Goal: Task Accomplishment & Management: Complete application form

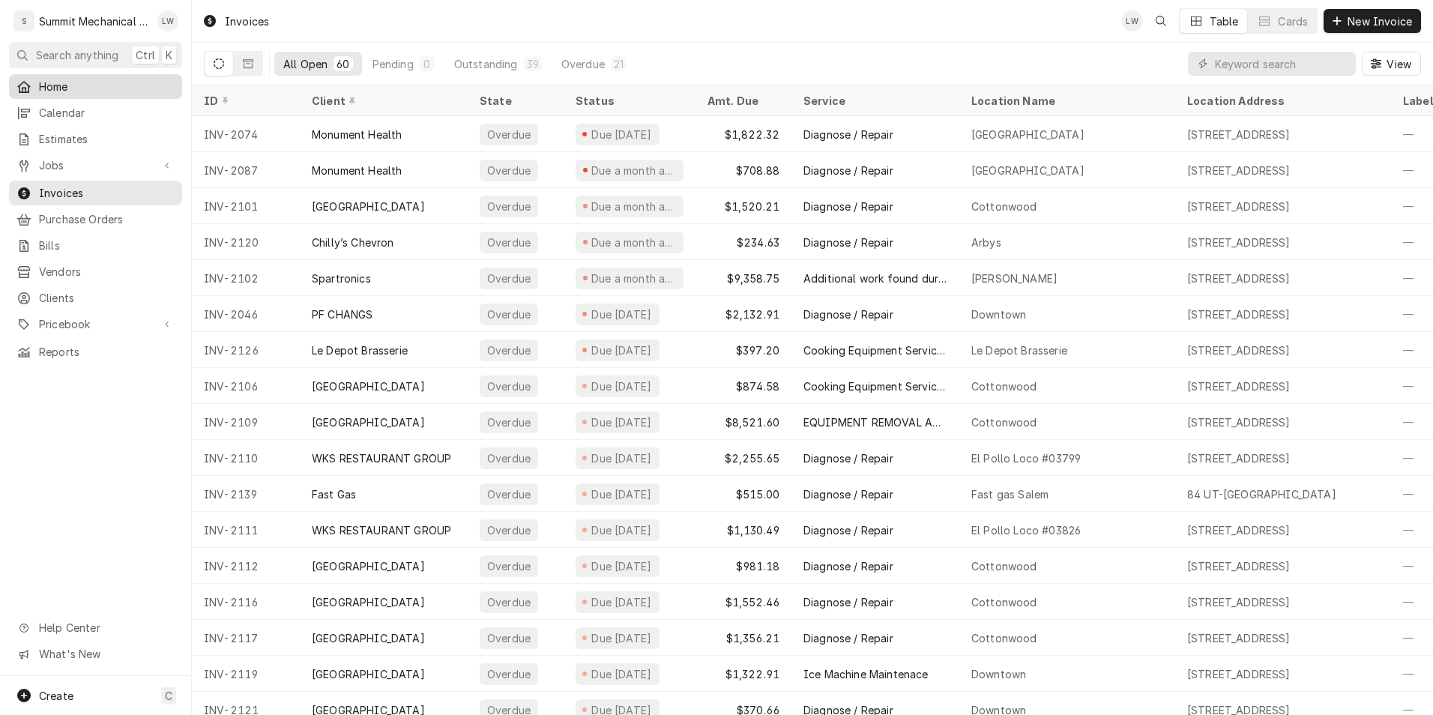
click at [82, 94] on link "Home" at bounding box center [95, 86] width 173 height 25
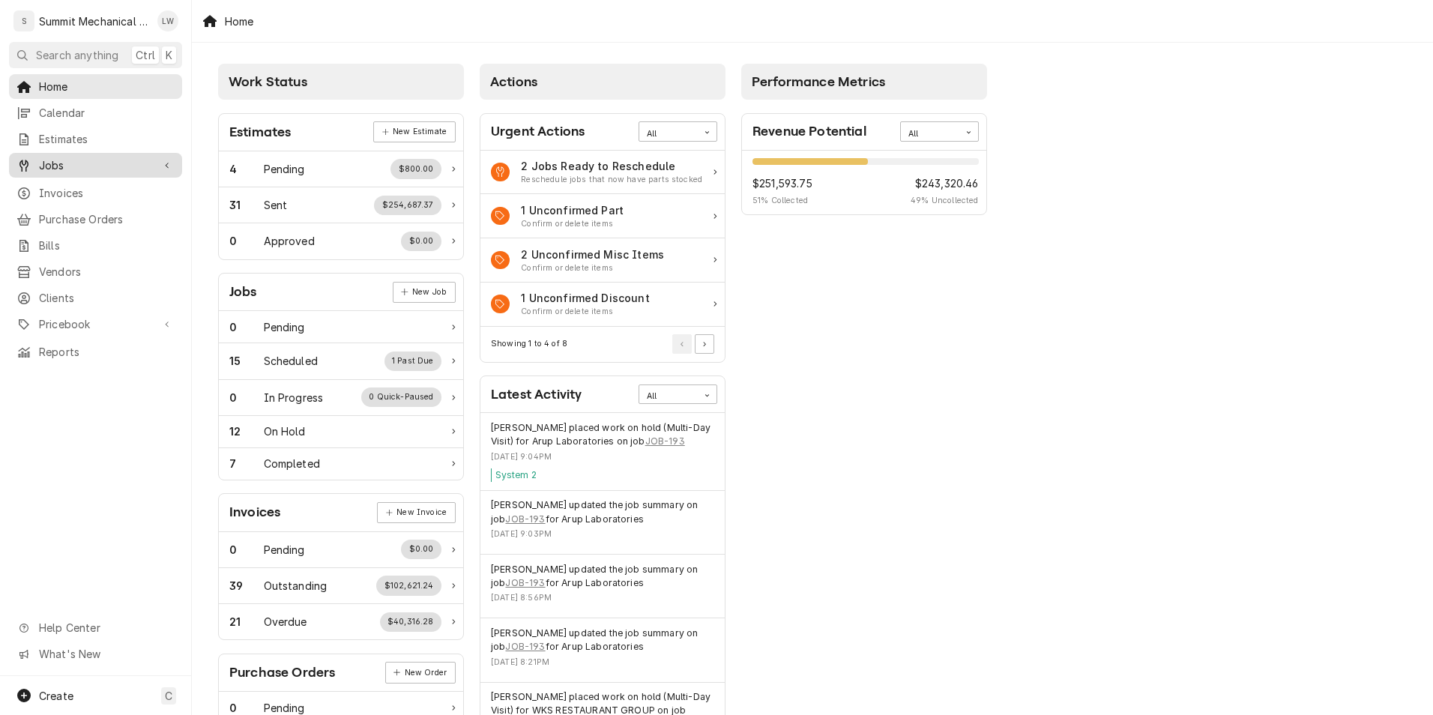
click at [37, 157] on div "Jobs" at bounding box center [84, 165] width 136 height 16
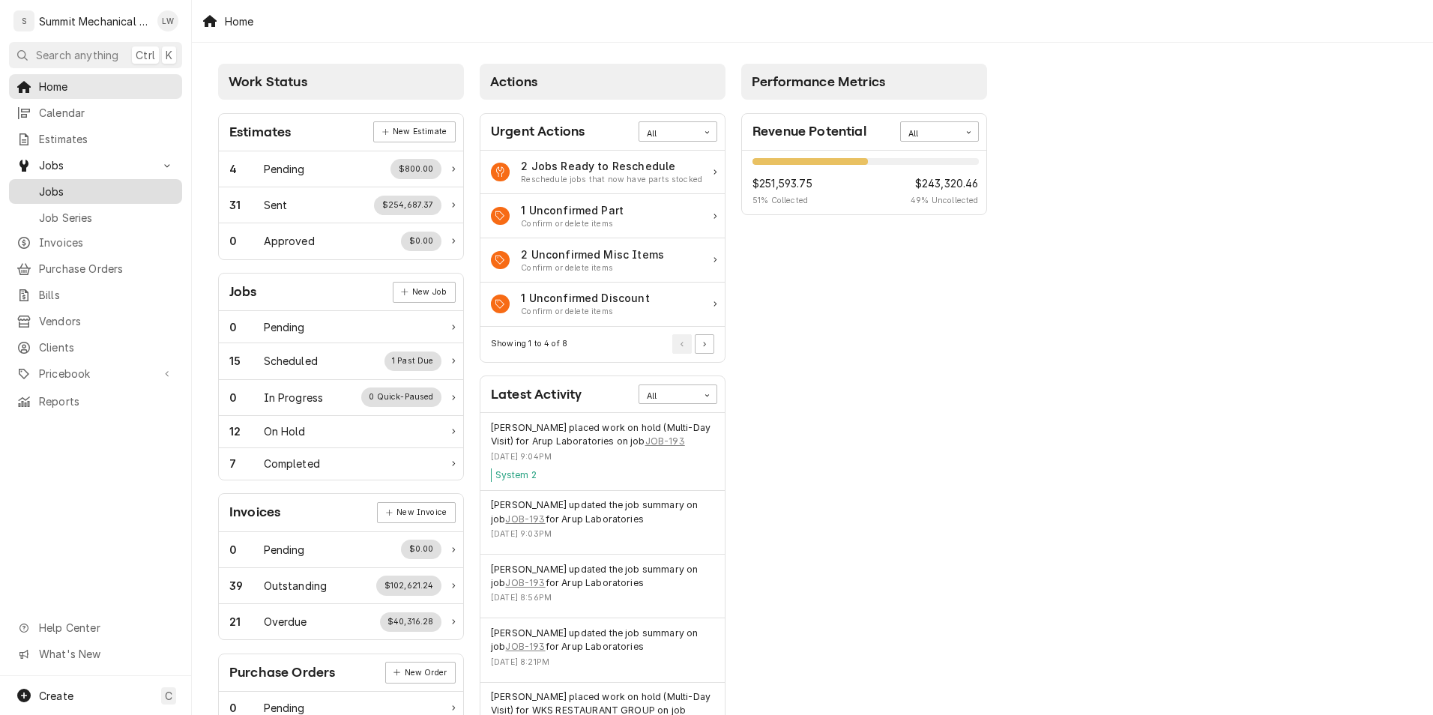
click at [80, 189] on span "Jobs" at bounding box center [107, 192] width 136 height 16
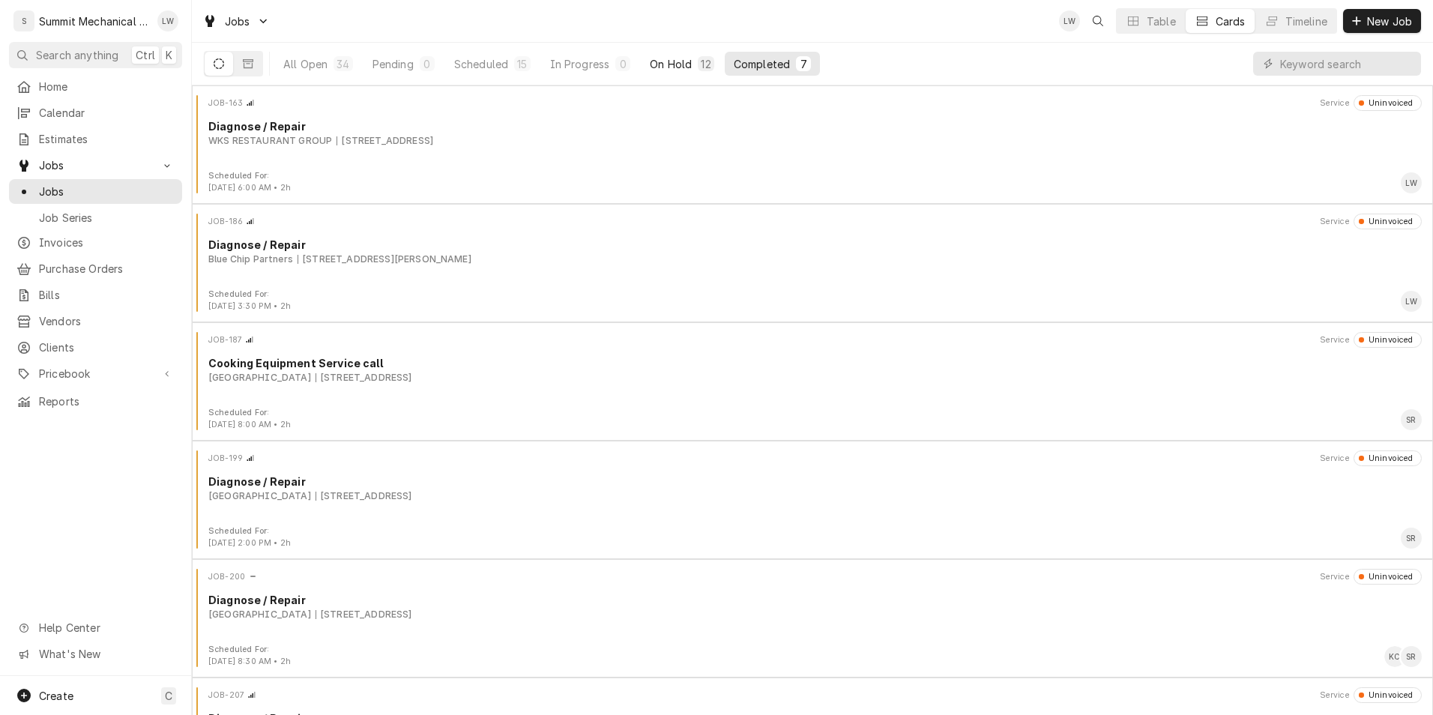
click at [644, 63] on button "On Hold 12" at bounding box center [682, 64] width 82 height 24
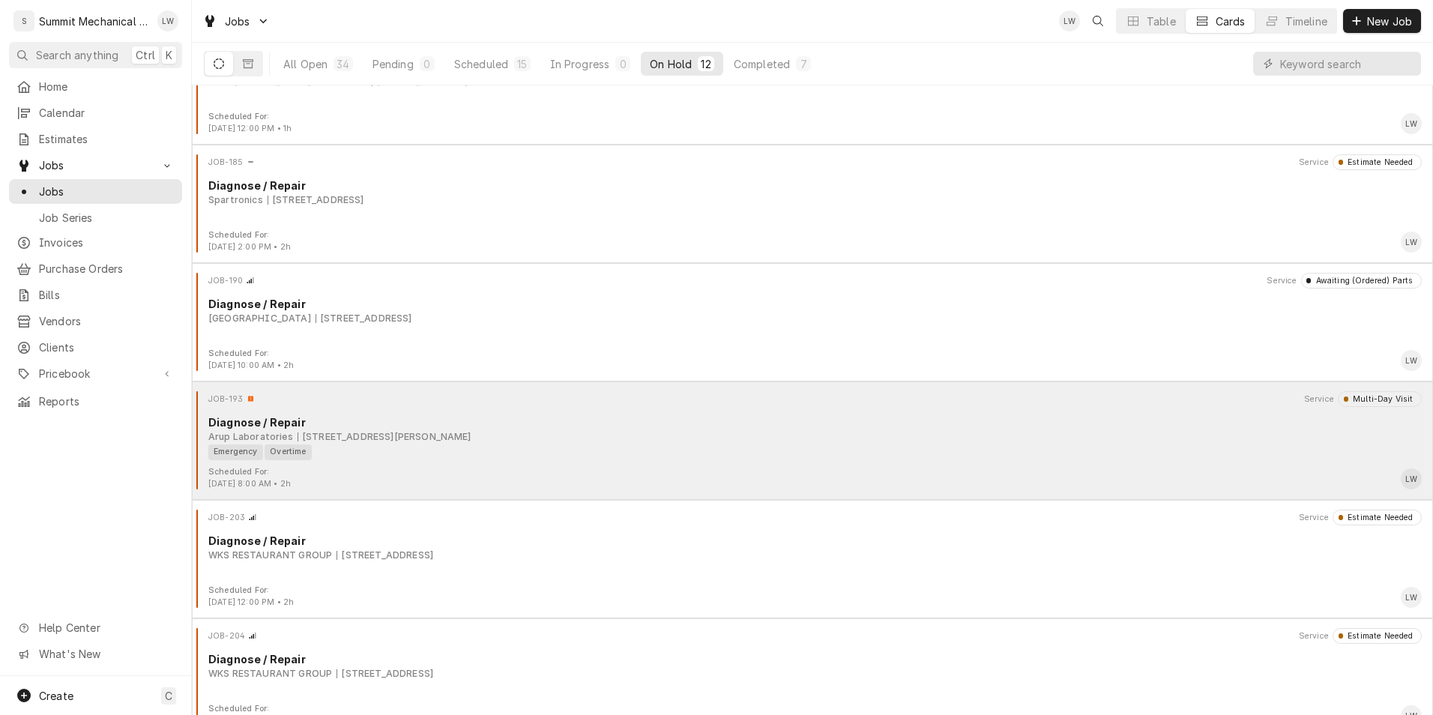
scroll to position [511, 0]
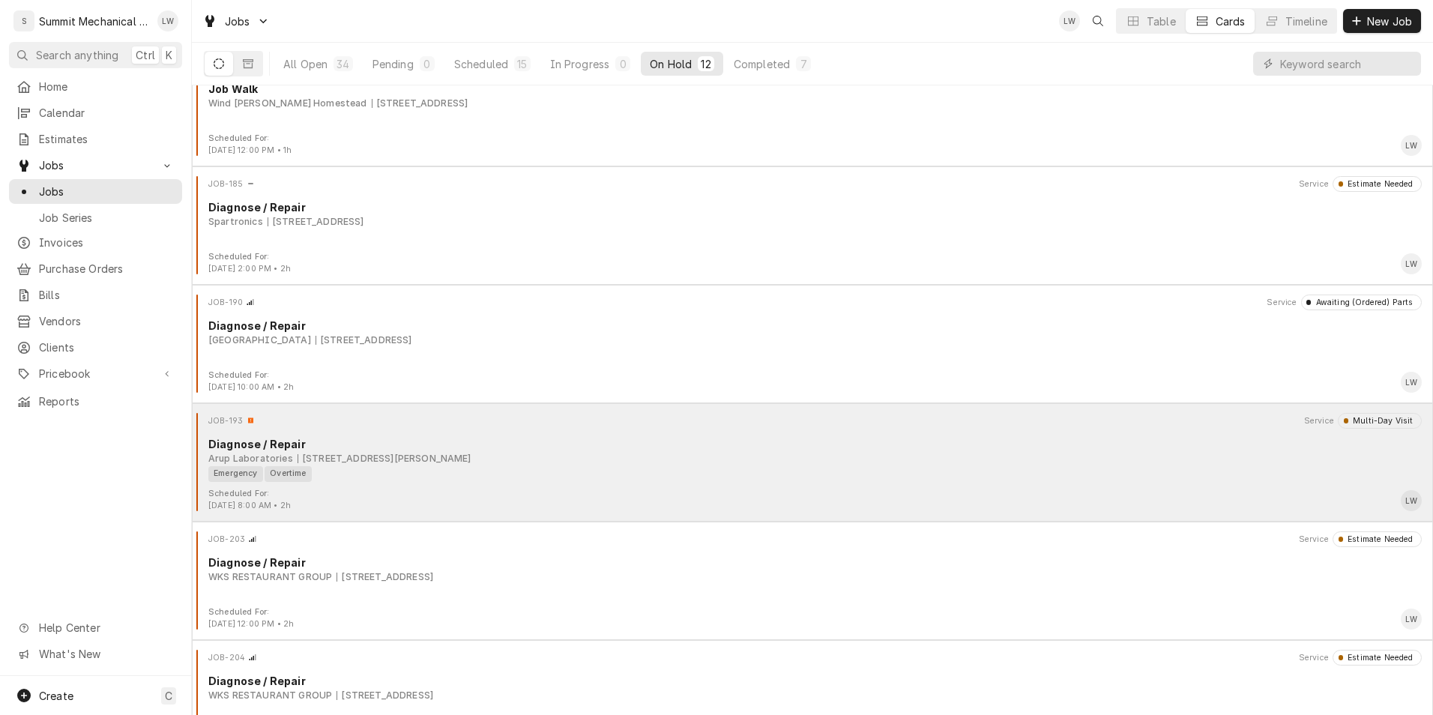
click at [746, 453] on div "Arup Laboratories 9786 Sandy Pkwy, Sandy, UT 84070" at bounding box center [814, 458] width 1213 height 13
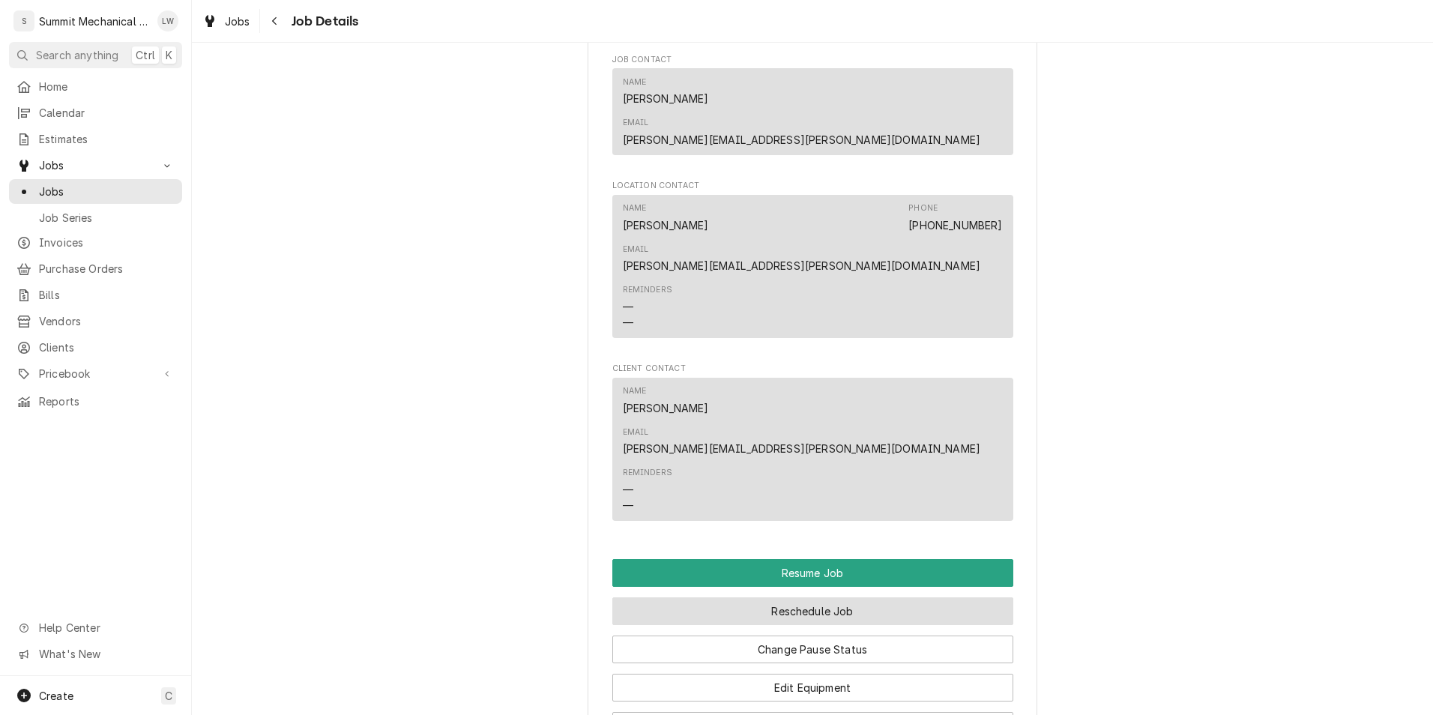
scroll to position [1578, 0]
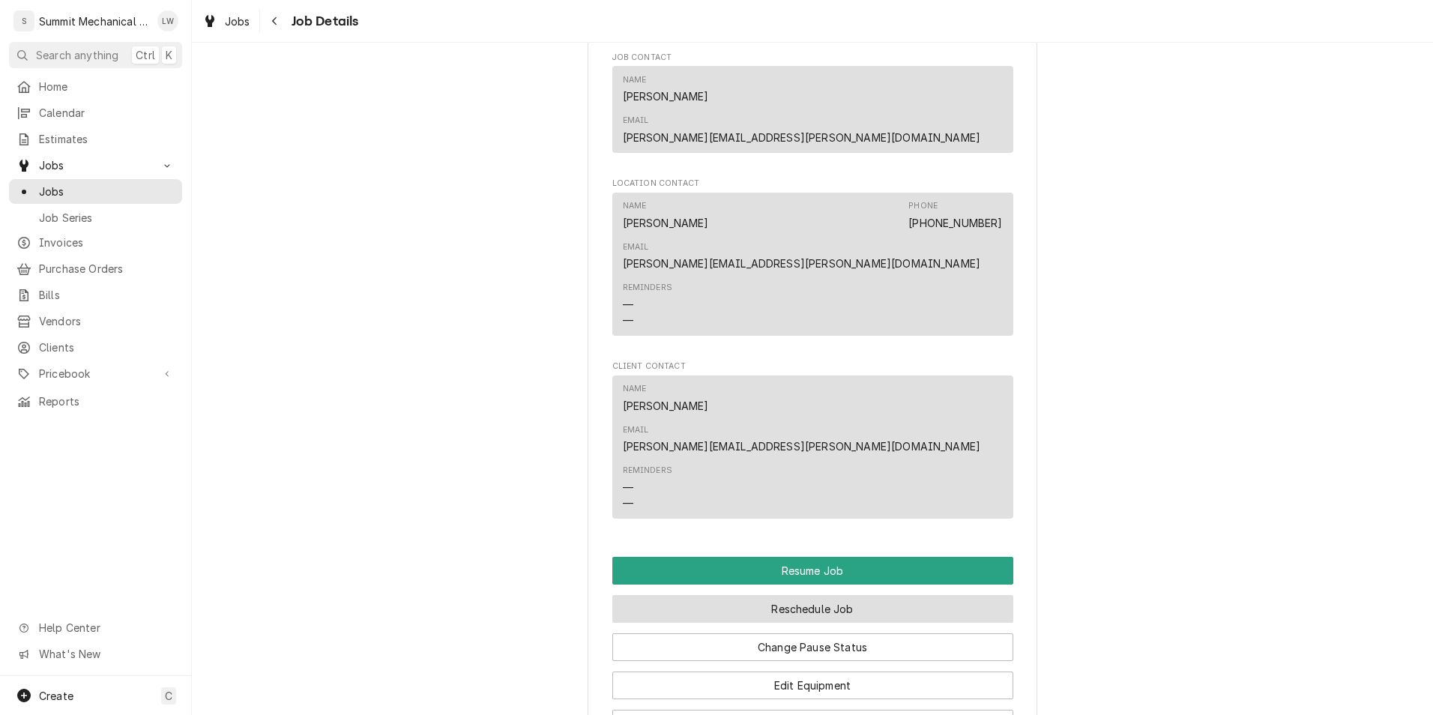
click at [811, 595] on button "Reschedule Job" at bounding box center [812, 609] width 401 height 28
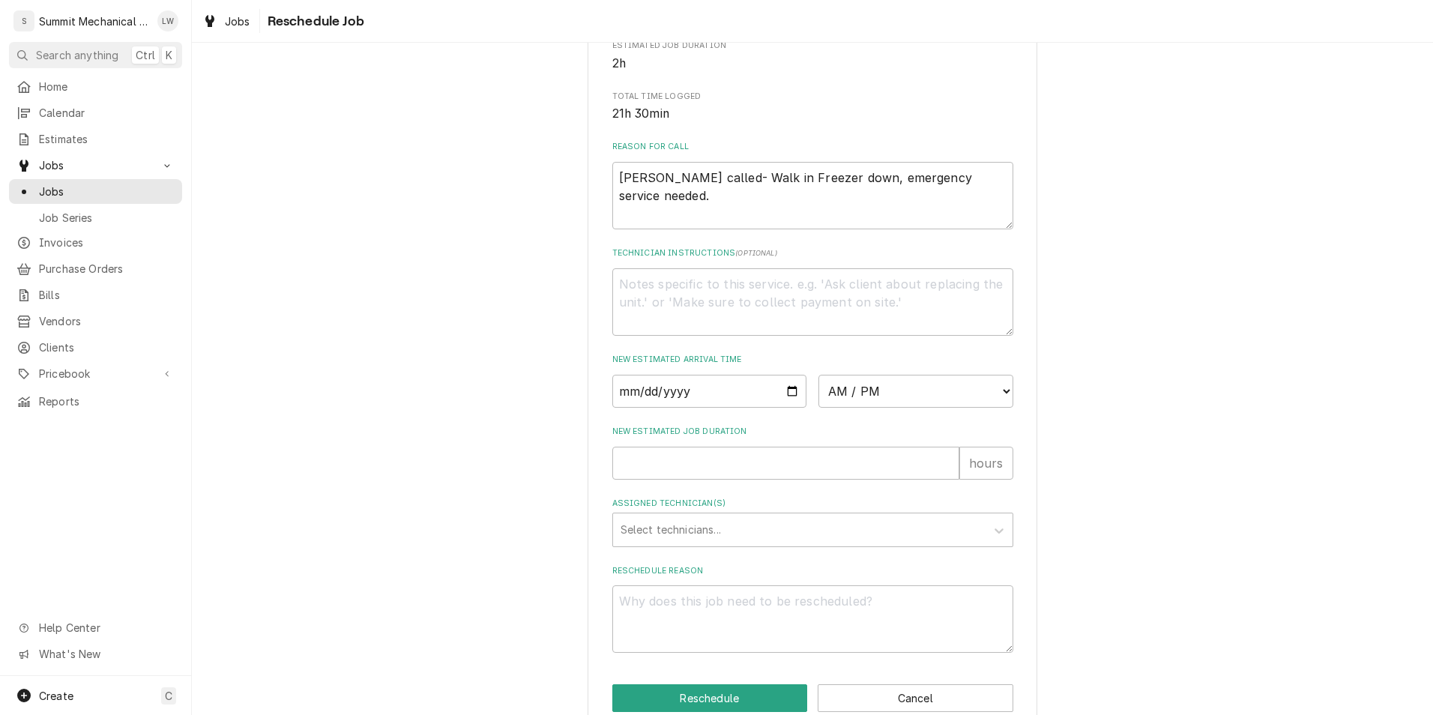
scroll to position [355, 0]
click at [783, 406] on input "Date" at bounding box center [709, 394] width 195 height 33
type input "2025-08-22"
type textarea "x"
click at [845, 411] on select "AM / PM 6:00 AM 6:15 AM 6:30 AM 6:45 AM 7:00 AM 7:15 AM 7:30 AM 7:45 AM 8:00 AM…" at bounding box center [915, 394] width 195 height 33
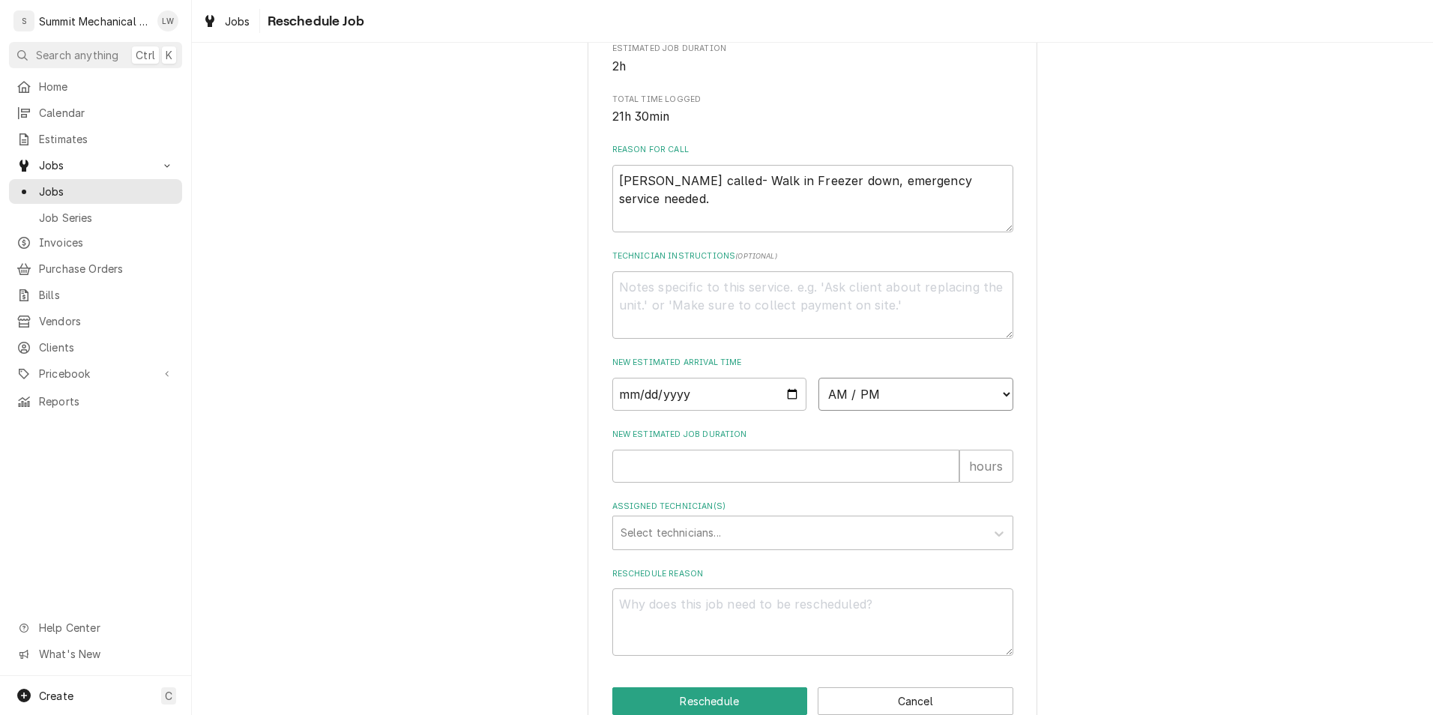
select select "06:00:00"
click at [818, 395] on select "AM / PM 6:00 AM 6:15 AM 6:30 AM 6:45 AM 7:00 AM 7:15 AM 7:30 AM 7:45 AM 8:00 AM…" at bounding box center [915, 394] width 195 height 33
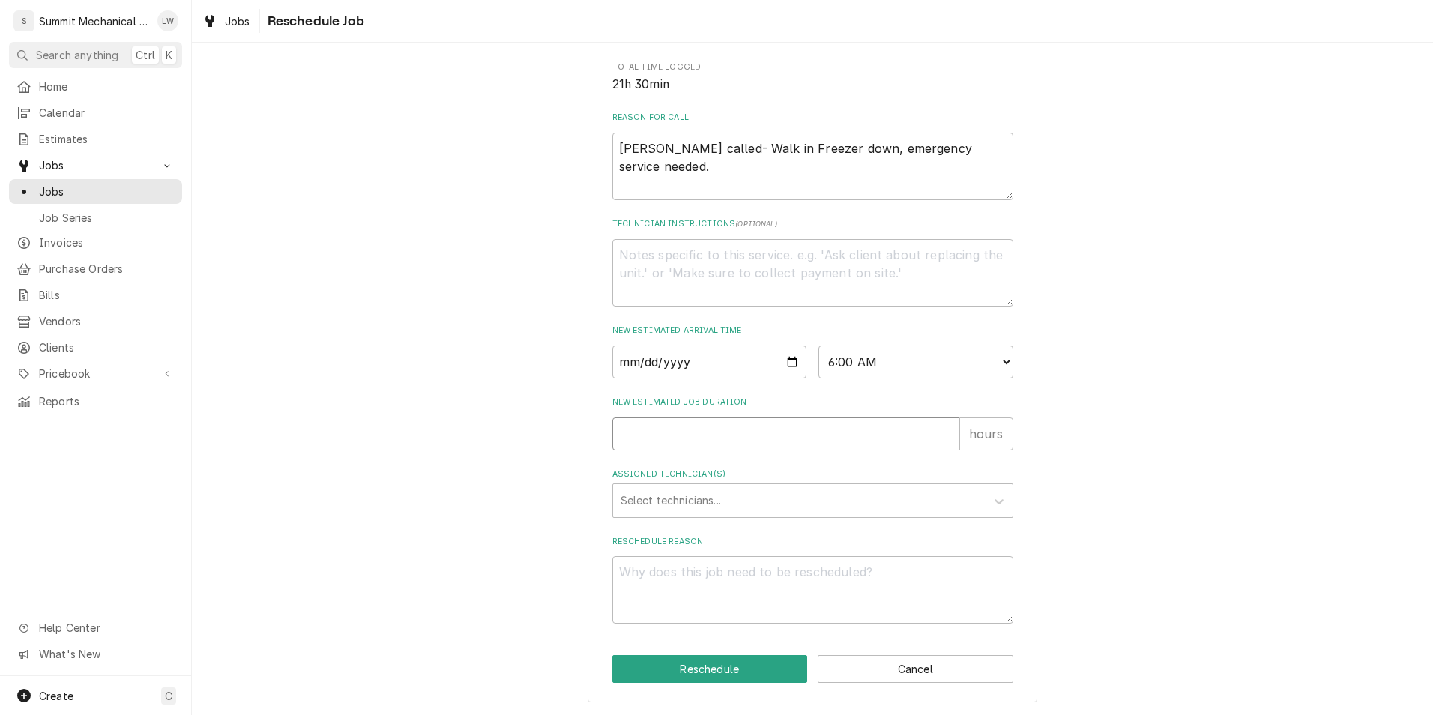
click at [845, 432] on input "New Estimated Job Duration" at bounding box center [785, 433] width 347 height 33
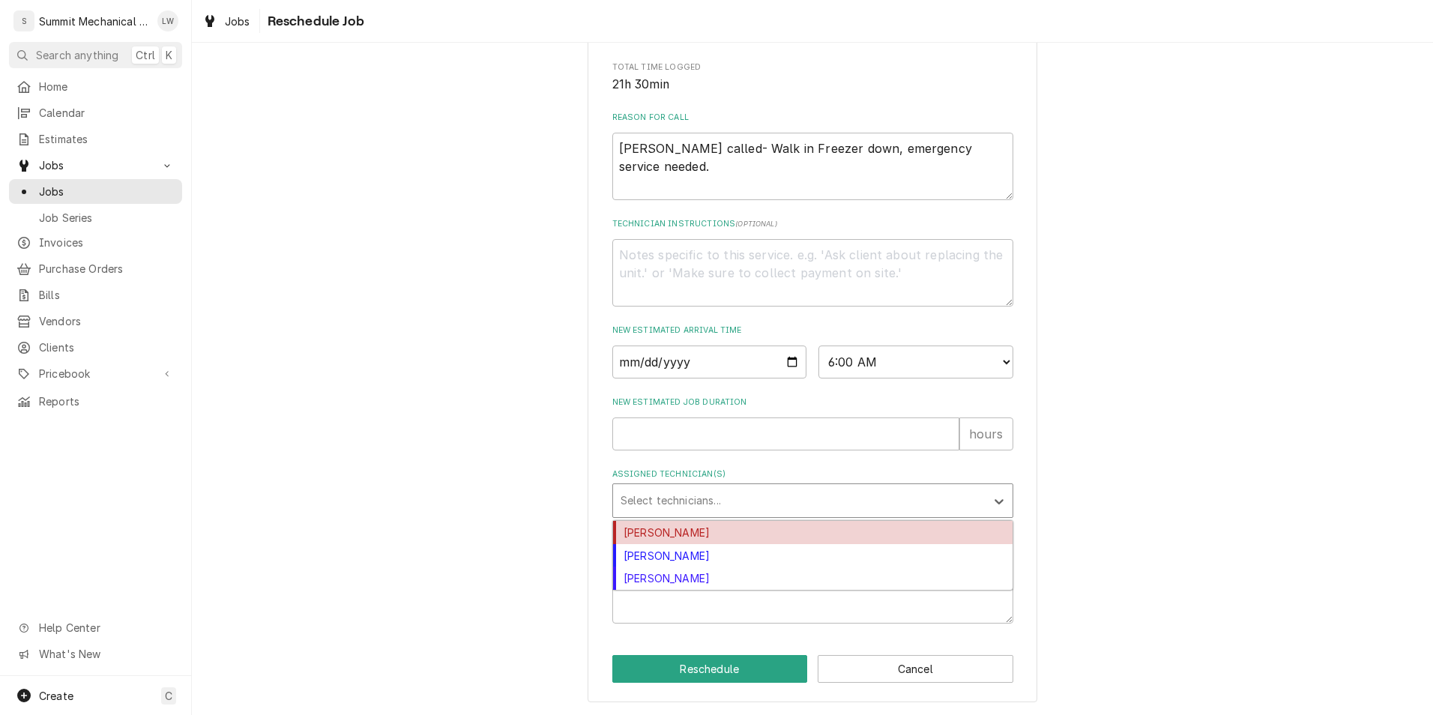
click at [795, 510] on div "Assigned Technician(s)" at bounding box center [799, 500] width 357 height 27
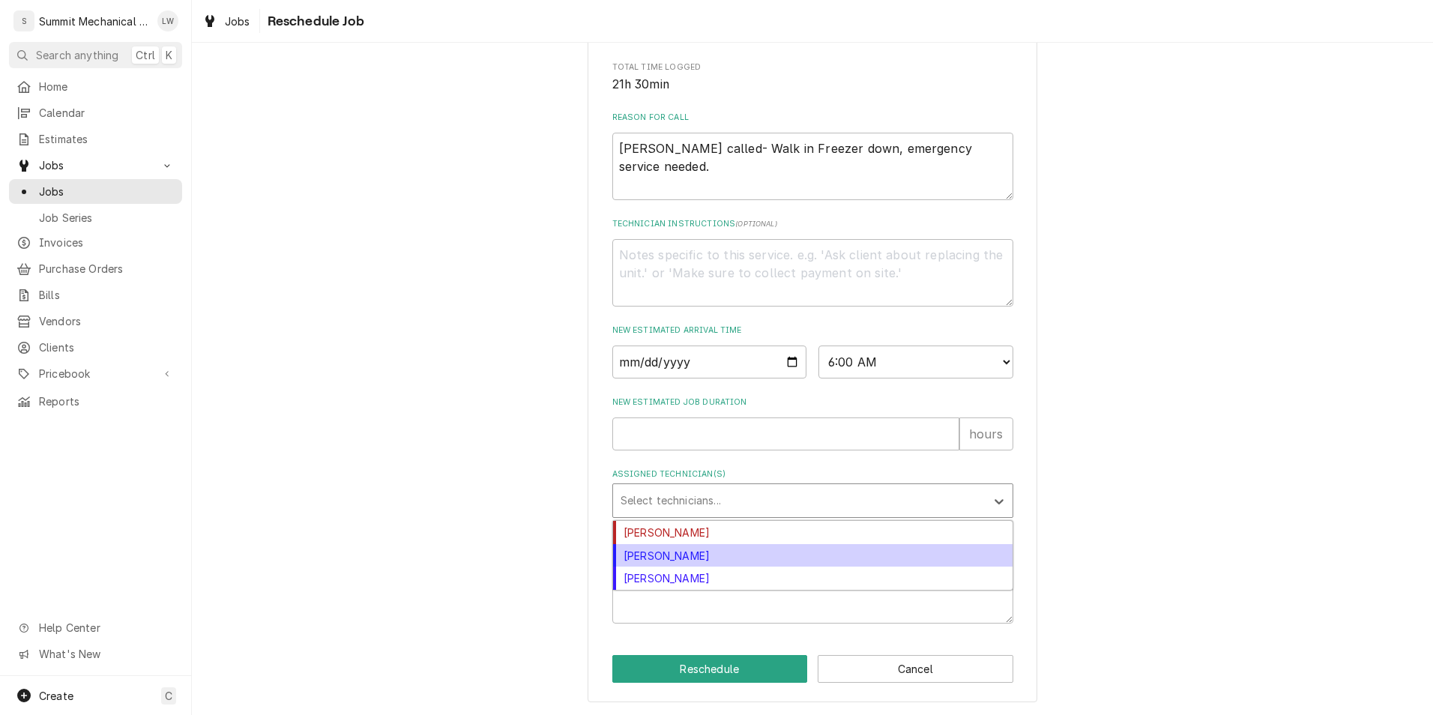
click at [745, 555] on div "[PERSON_NAME]" at bounding box center [812, 555] width 399 height 23
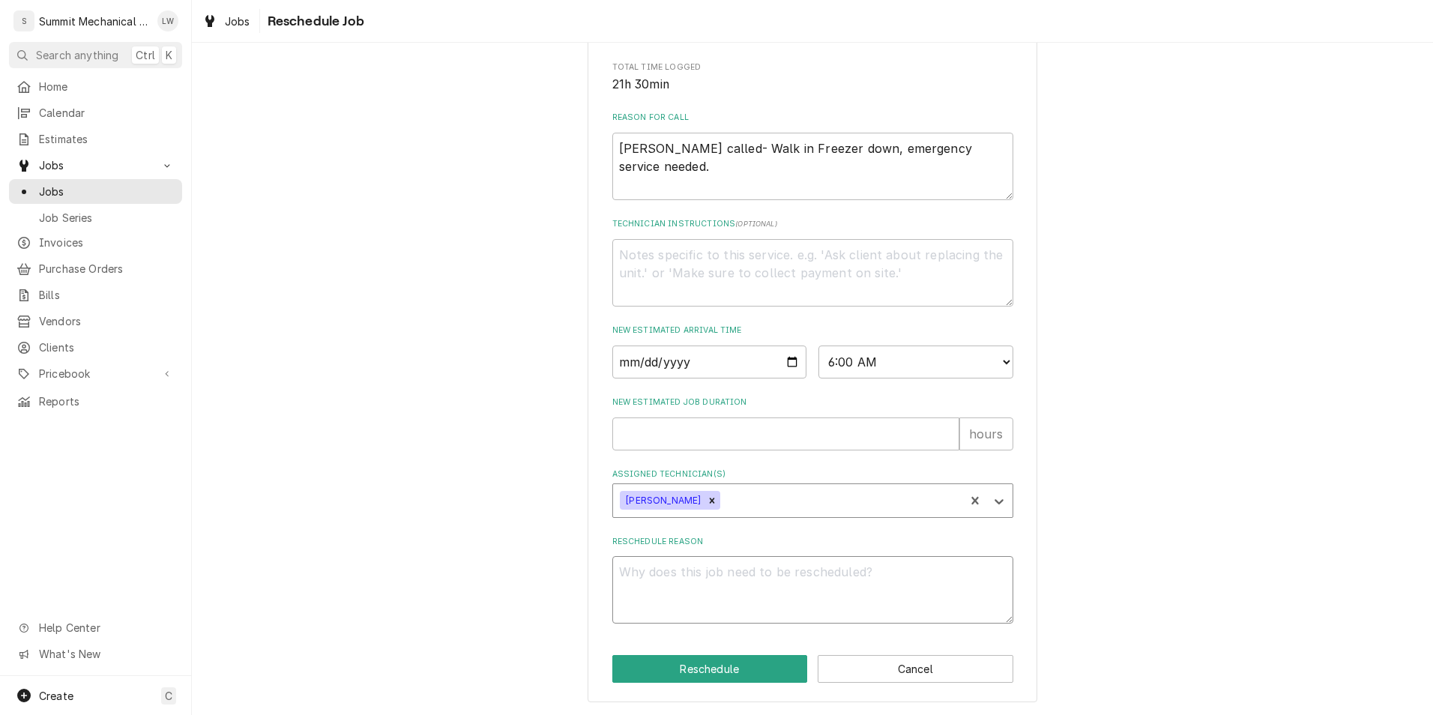
click at [765, 563] on textarea "Reschedule Reason" at bounding box center [812, 589] width 401 height 67
type textarea "x"
type textarea "s"
type textarea "x"
type textarea "sys"
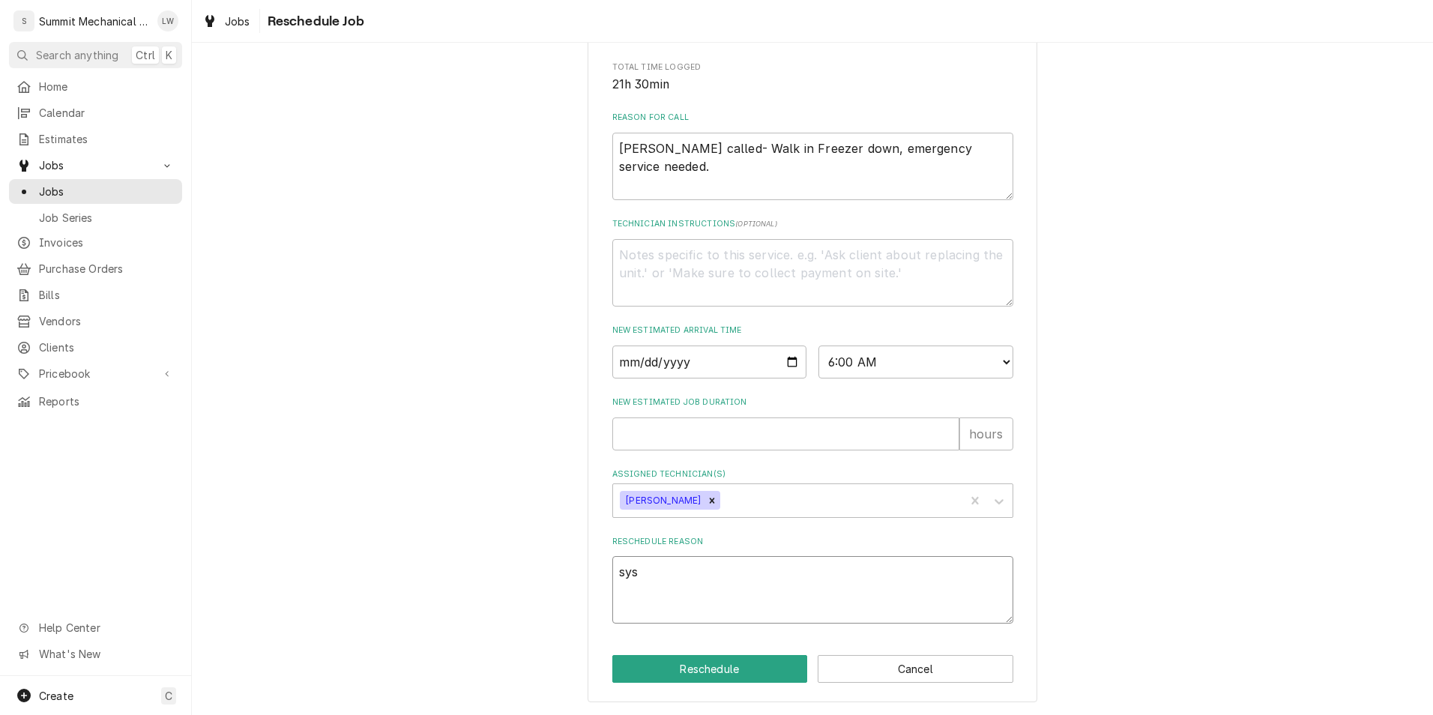
type textarea "x"
type textarea "syst"
type textarea "x"
type textarea "syste"
type textarea "x"
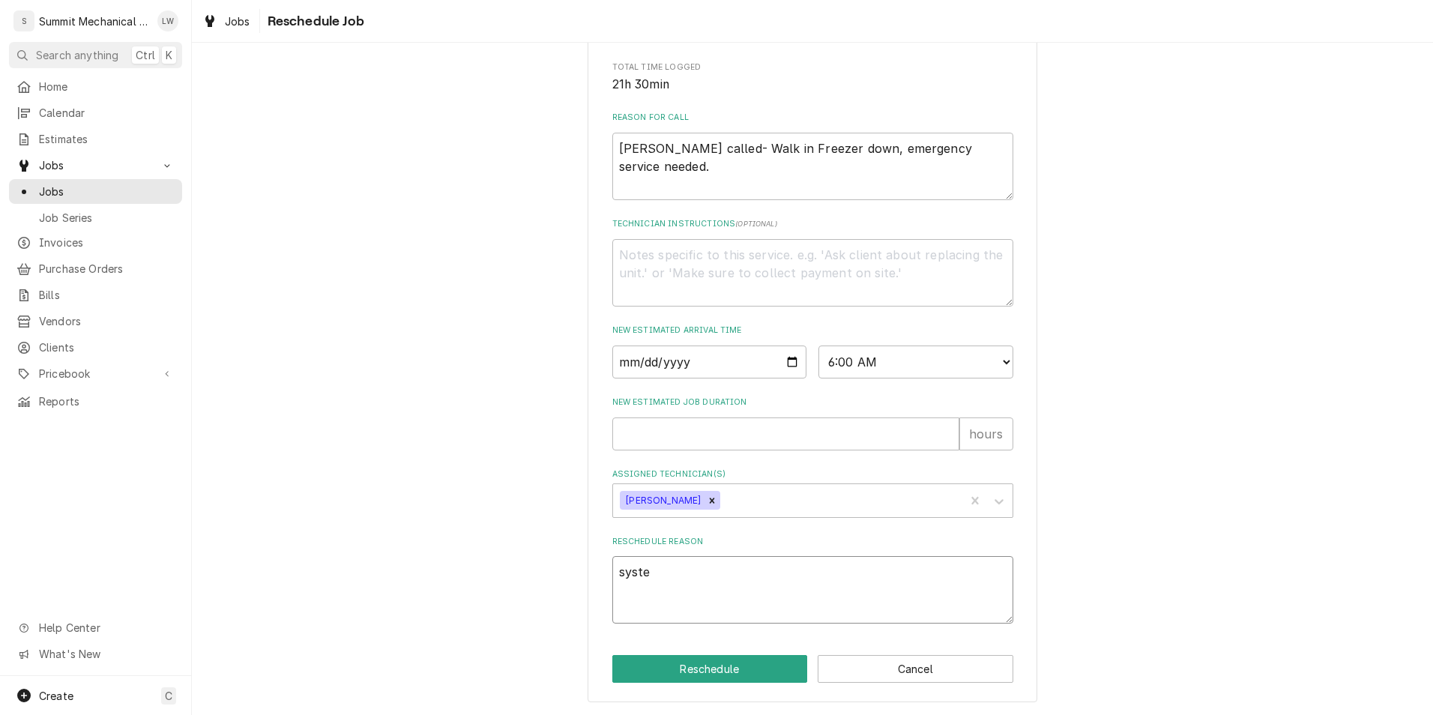
type textarea "system"
type textarea "x"
type textarea "system"
type textarea "x"
type textarea "system 2"
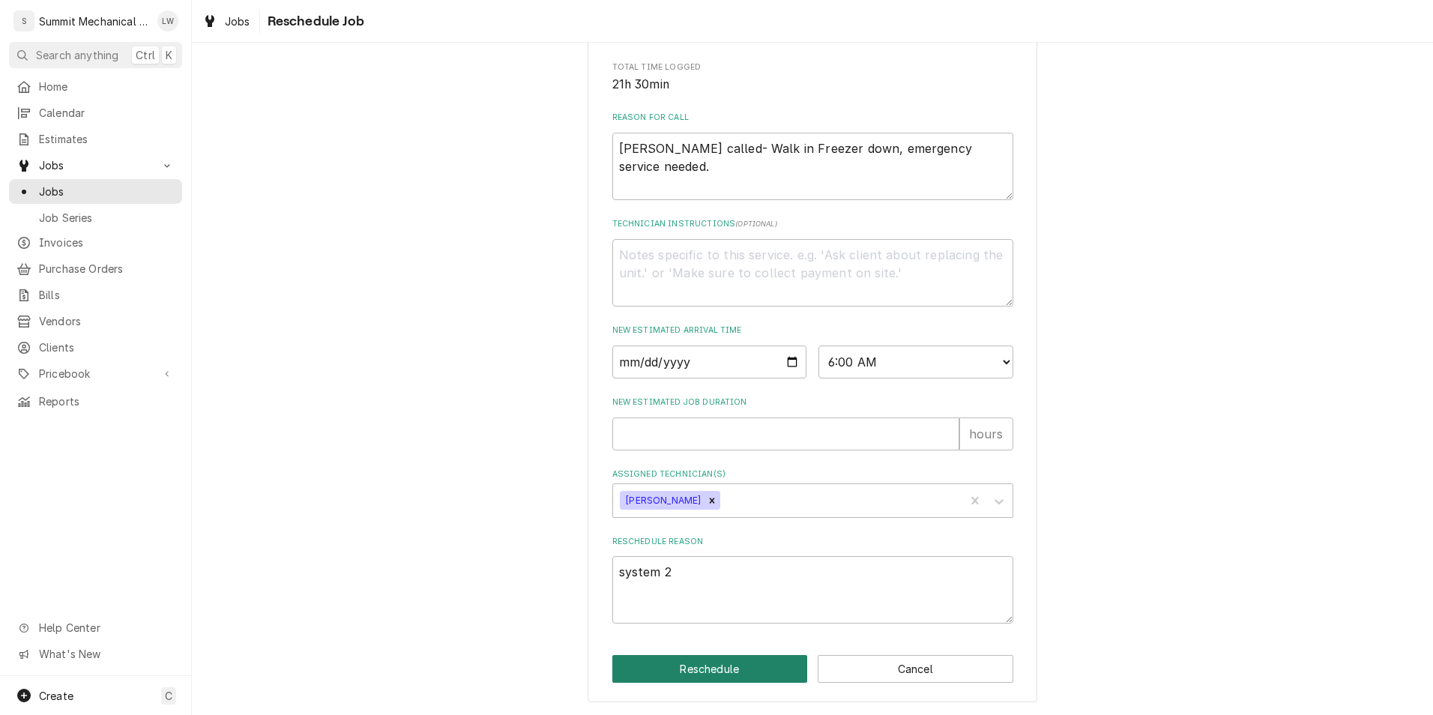
click at [737, 665] on button "Reschedule" at bounding box center [710, 669] width 196 height 28
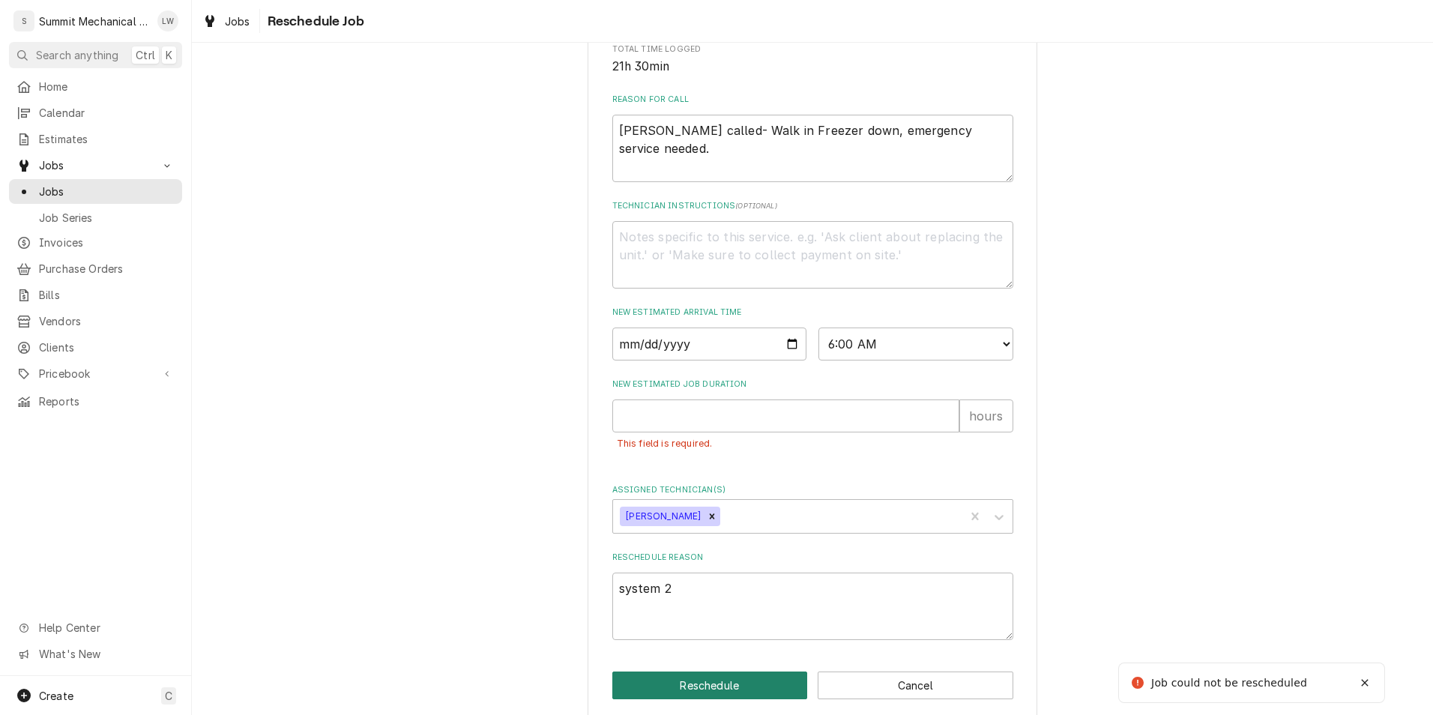
scroll to position [373, 0]
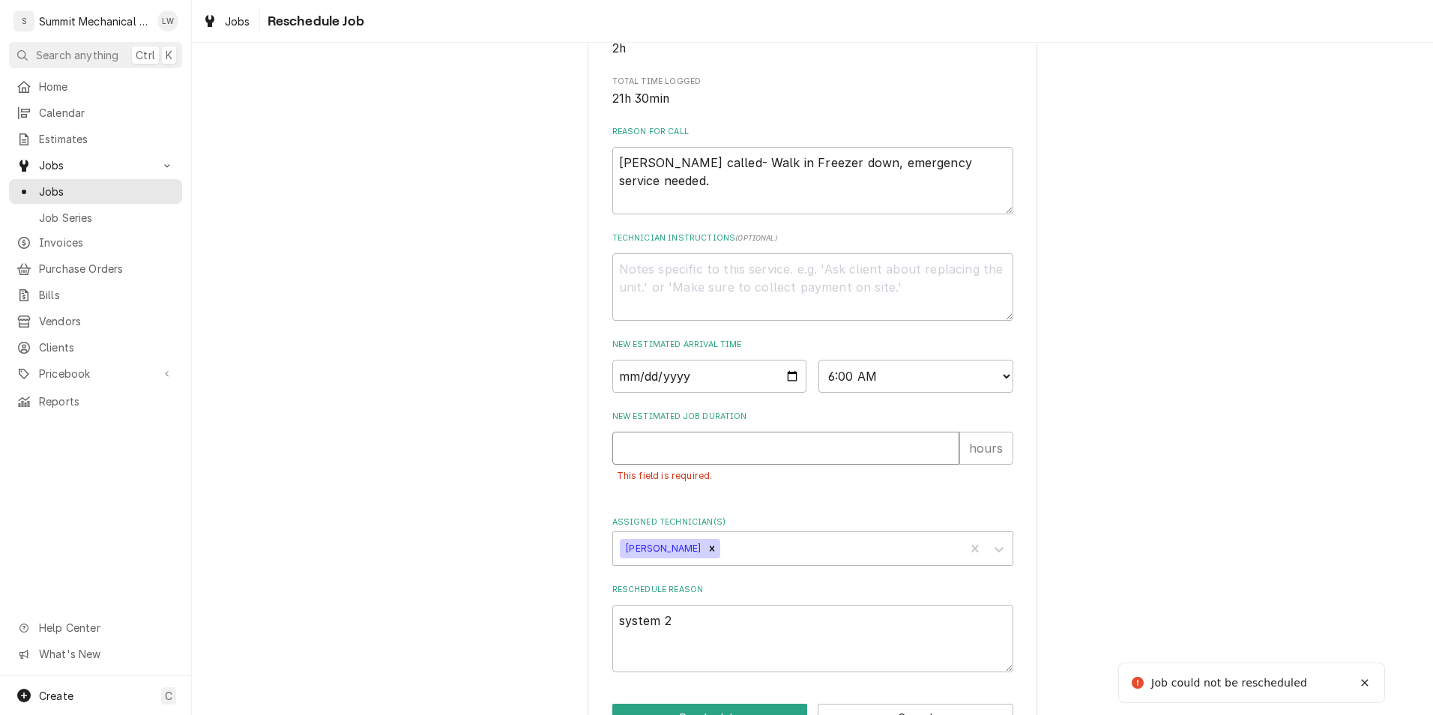
click at [758, 465] on input "New Estimated Job Duration" at bounding box center [785, 448] width 347 height 33
type textarea "x"
type input "2"
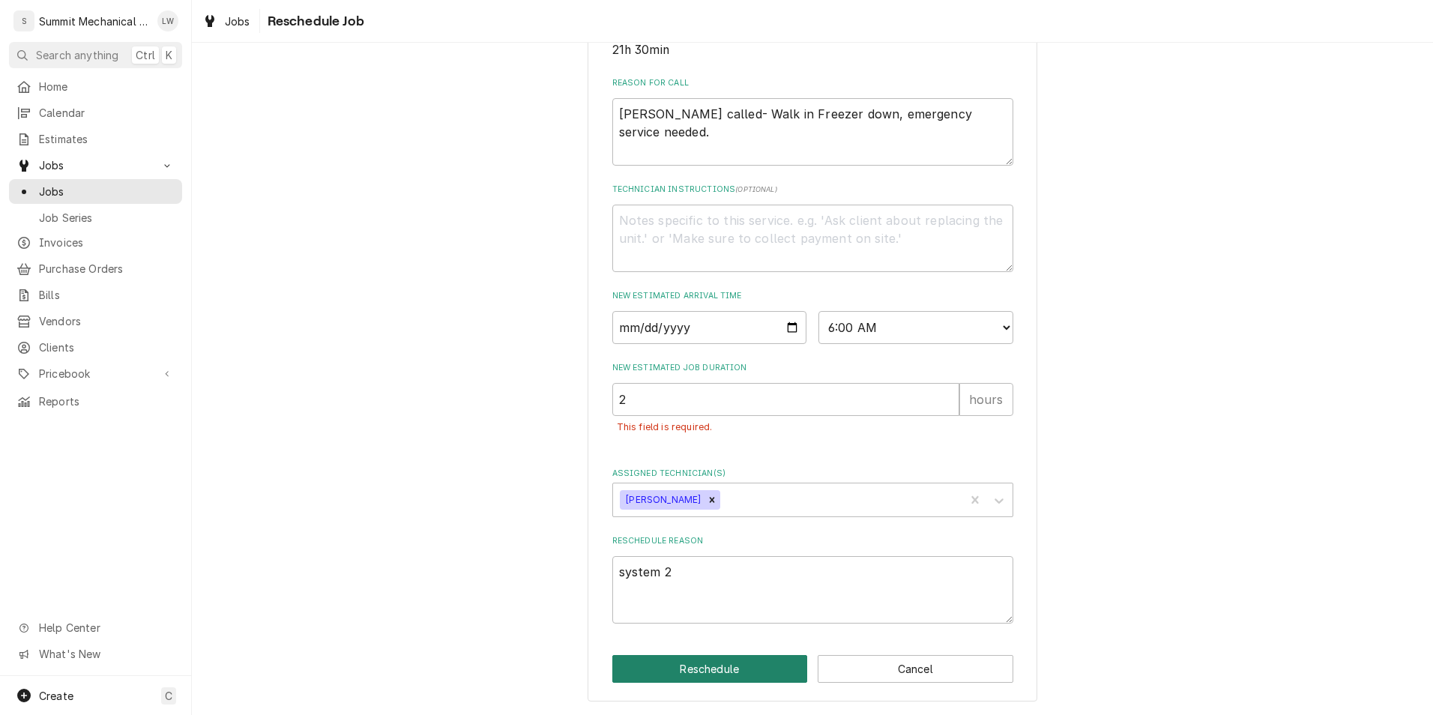
click at [726, 662] on button "Reschedule" at bounding box center [710, 669] width 196 height 28
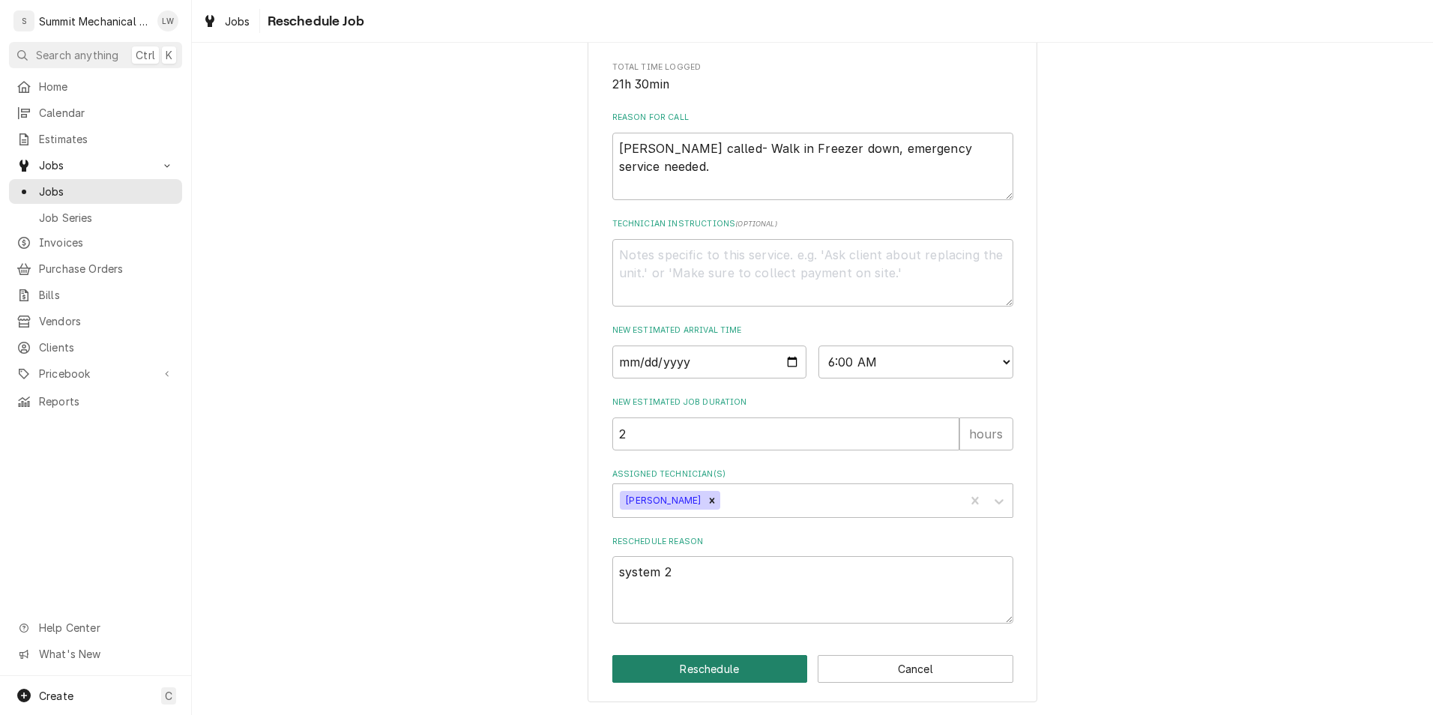
scroll to position [405, 0]
type textarea "x"
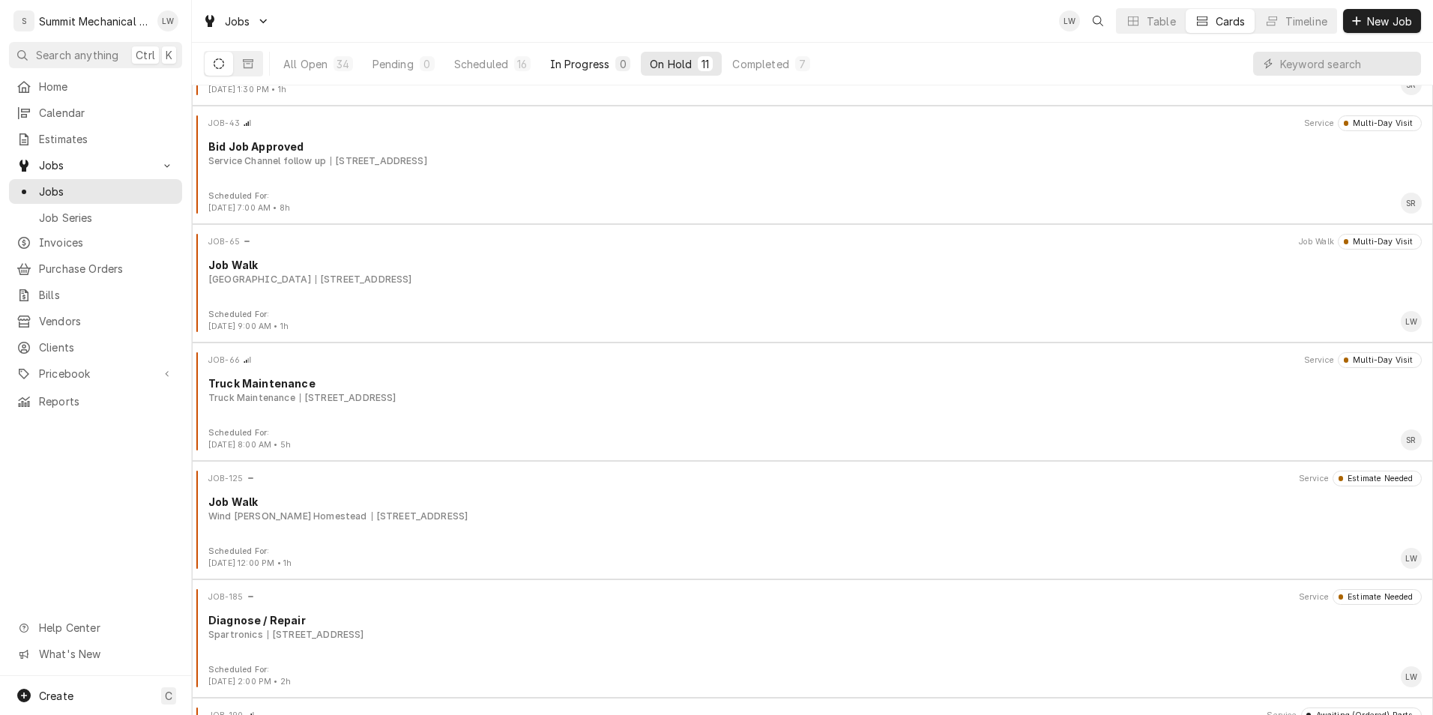
scroll to position [6, 0]
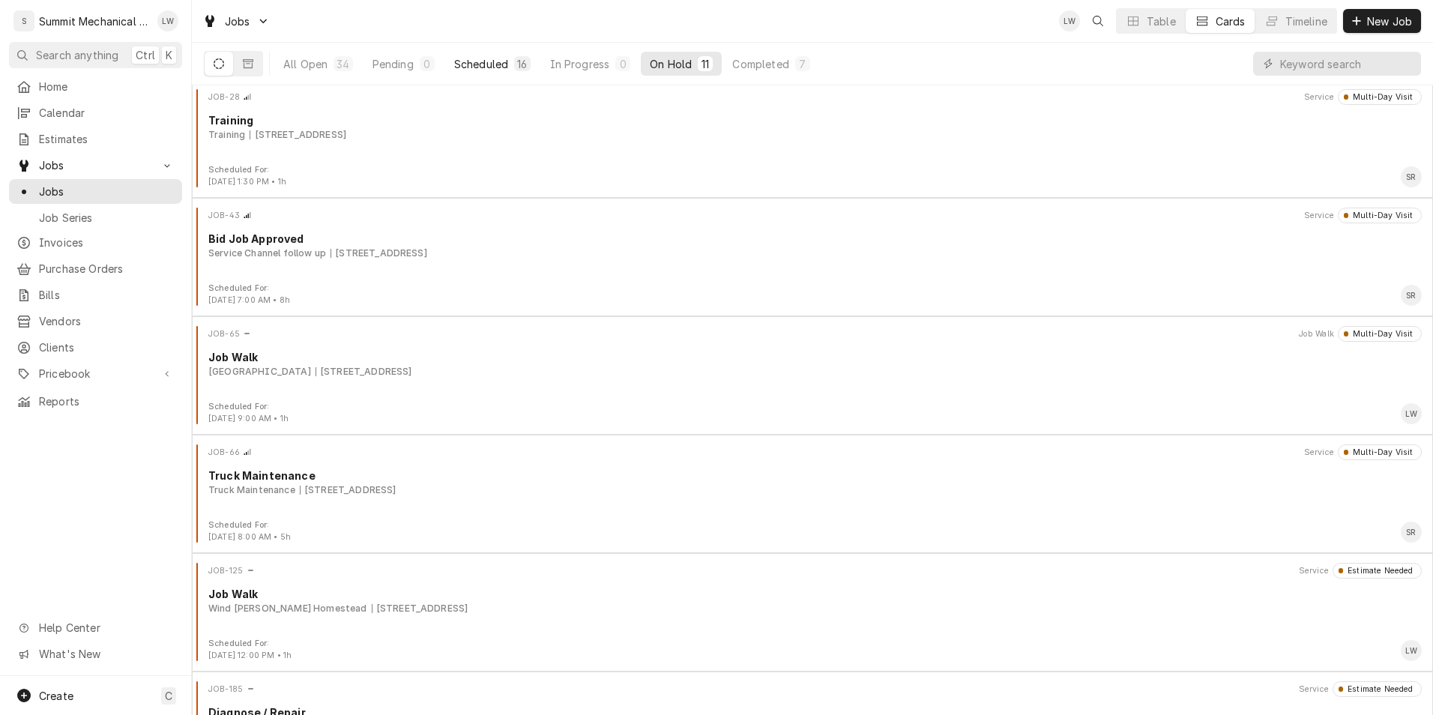
click at [484, 66] on div "Scheduled" at bounding box center [481, 64] width 54 height 16
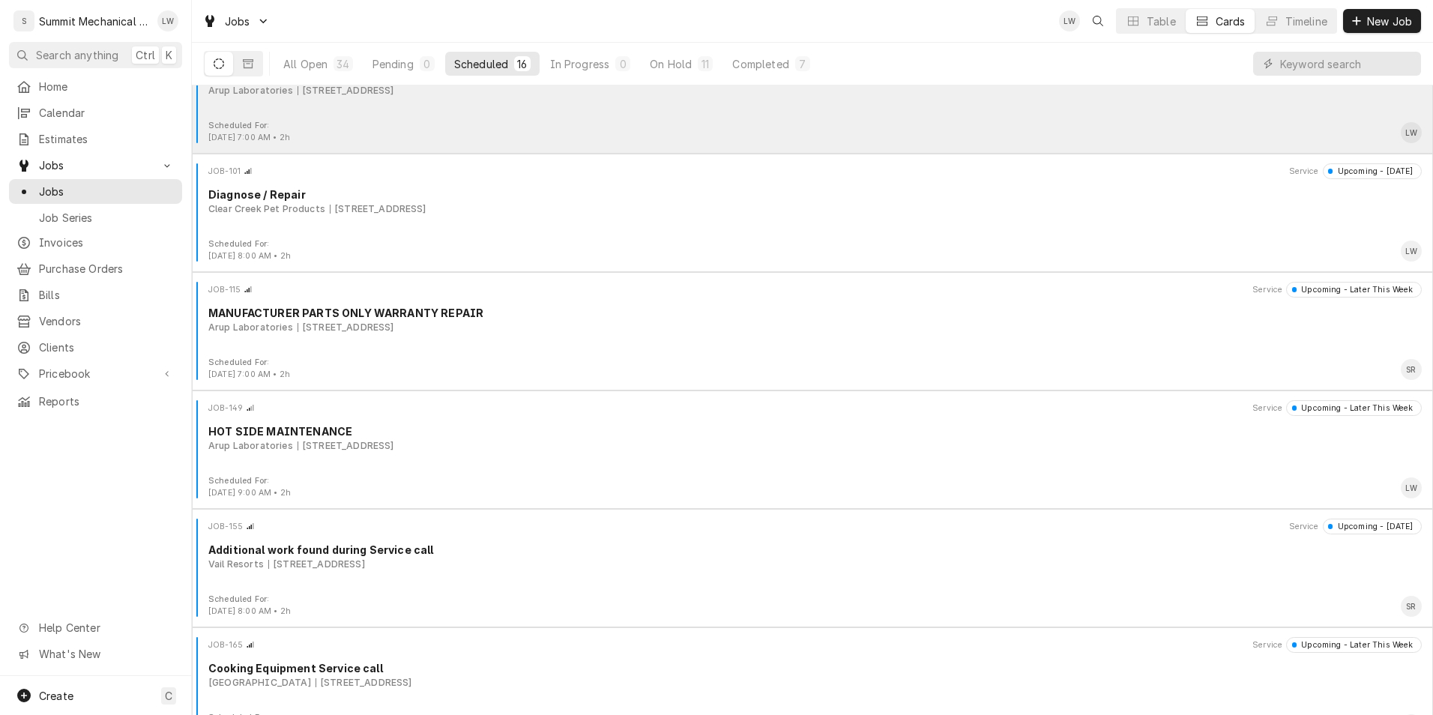
scroll to position [0, 0]
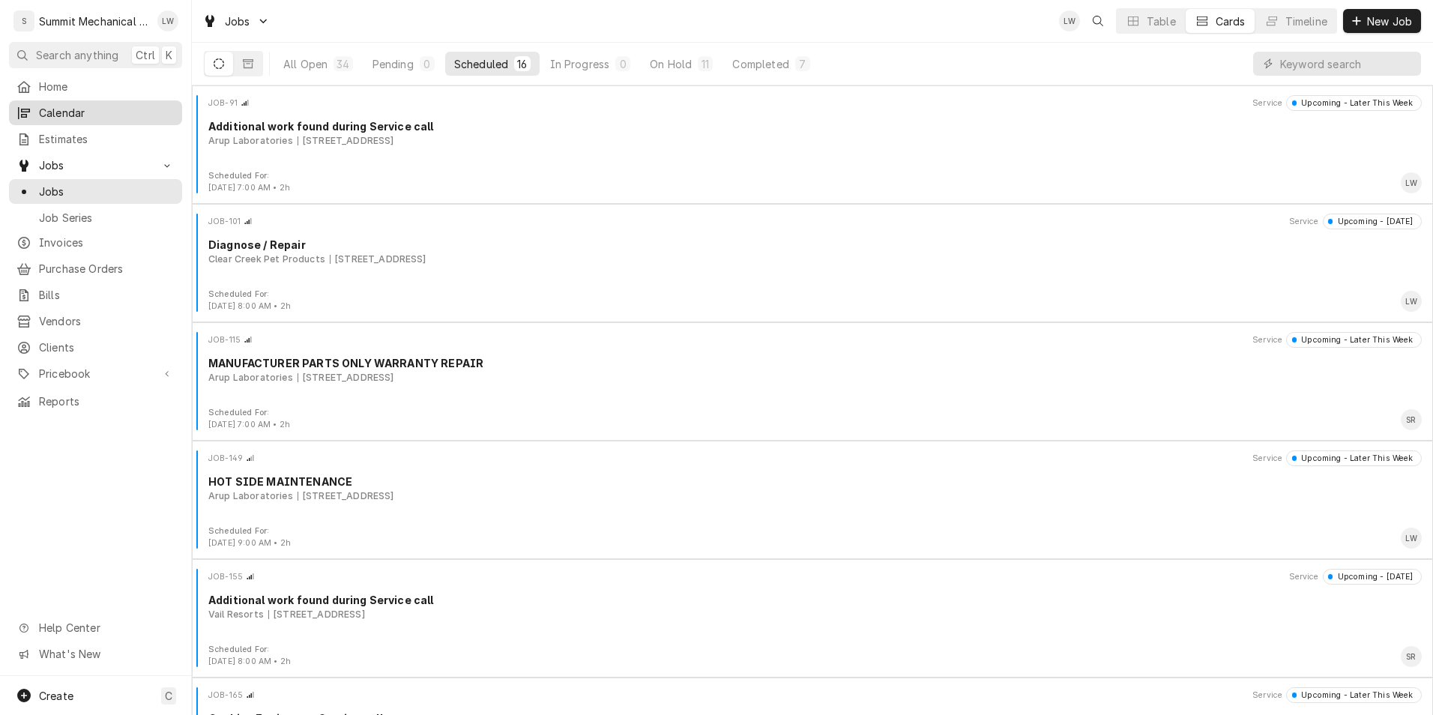
click at [69, 109] on span "Calendar" at bounding box center [107, 113] width 136 height 16
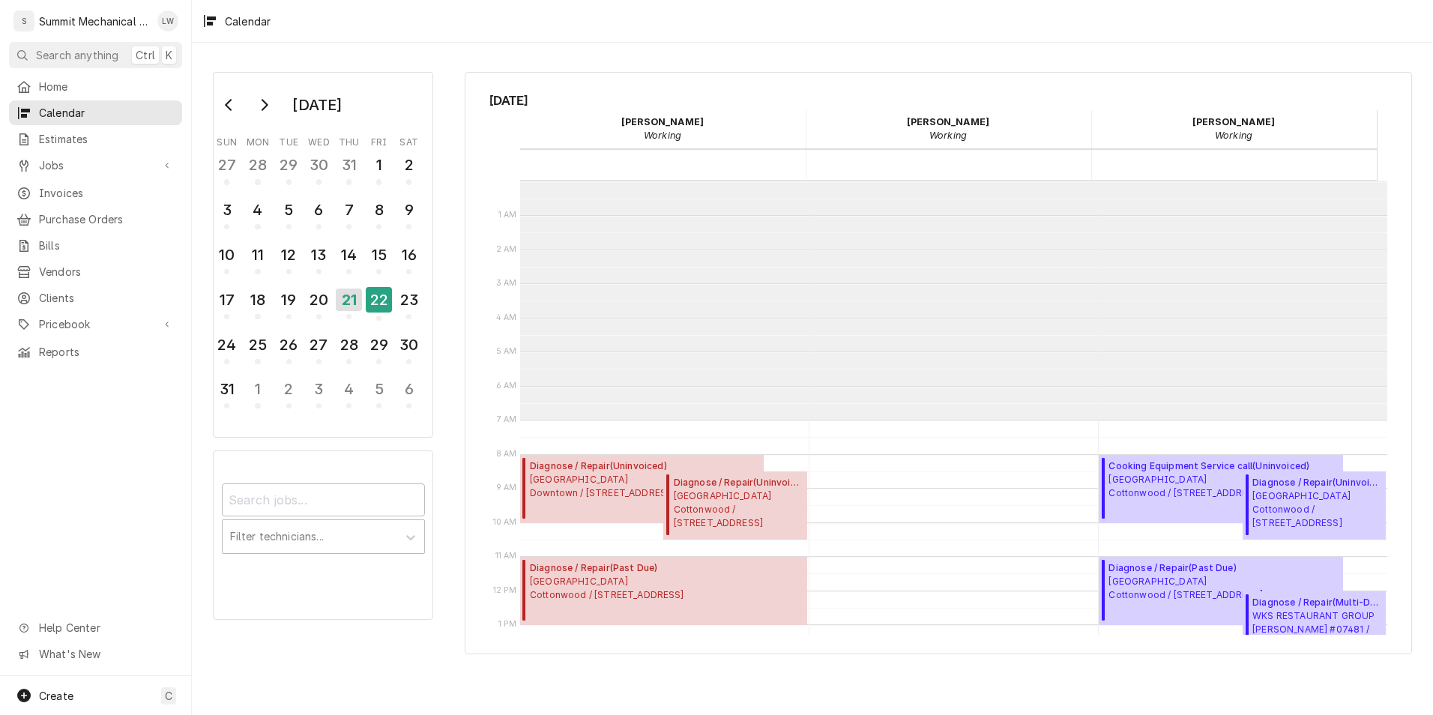
scroll to position [239, 0]
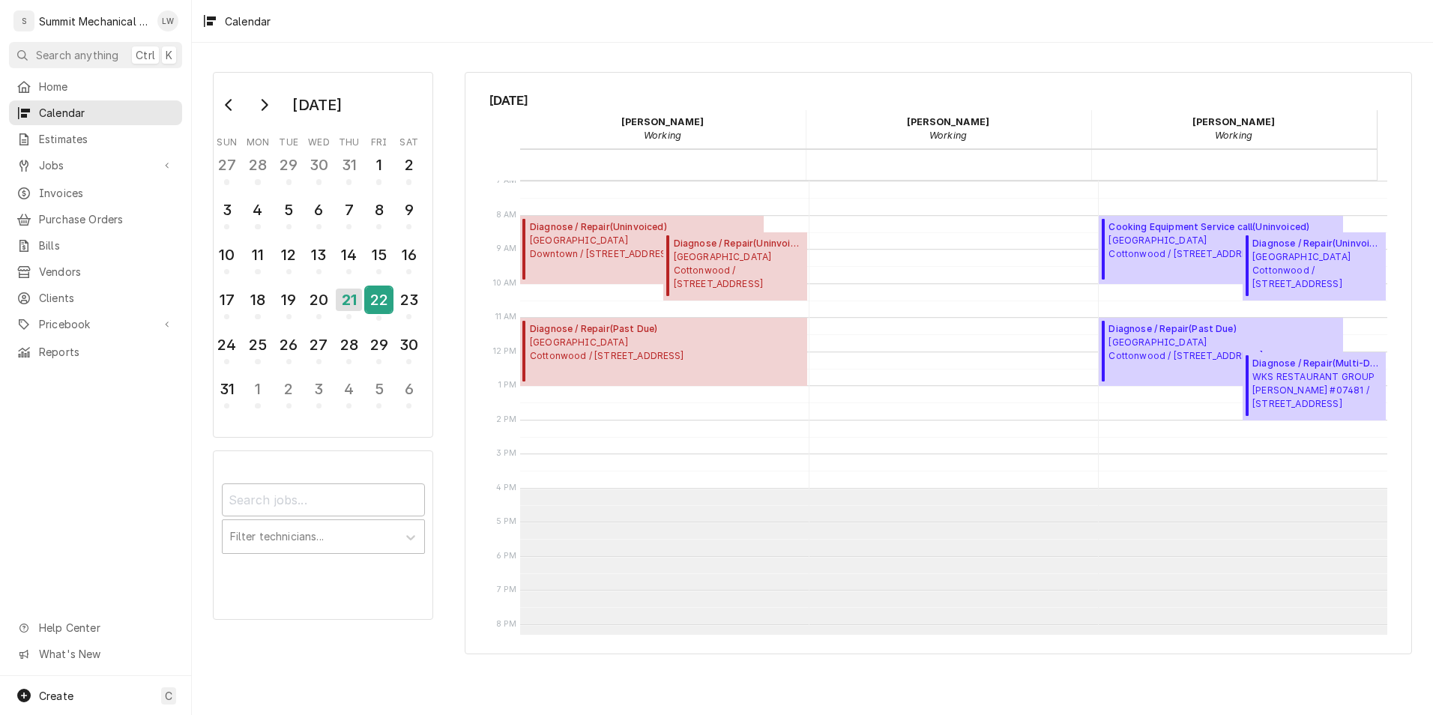
click at [381, 294] on div "22" at bounding box center [379, 299] width 26 height 25
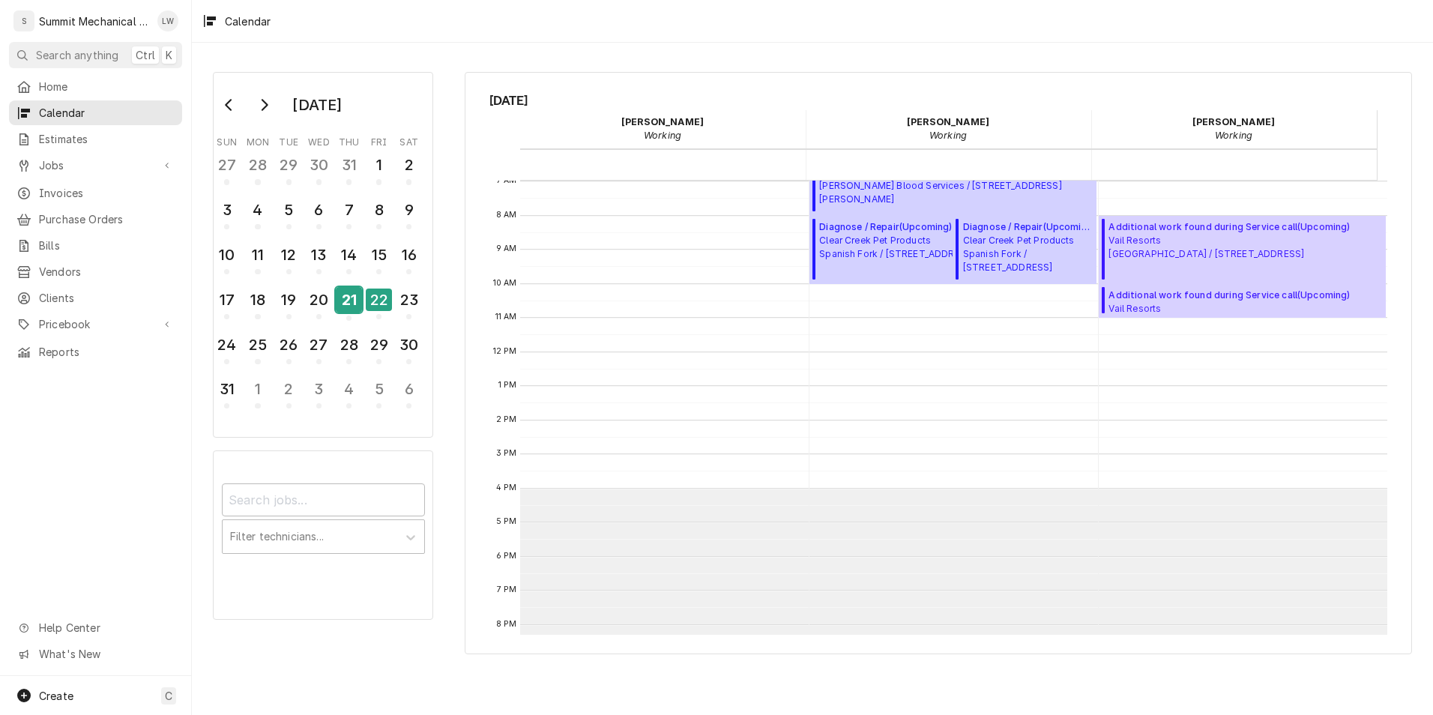
click at [342, 298] on div "21" at bounding box center [349, 299] width 26 height 25
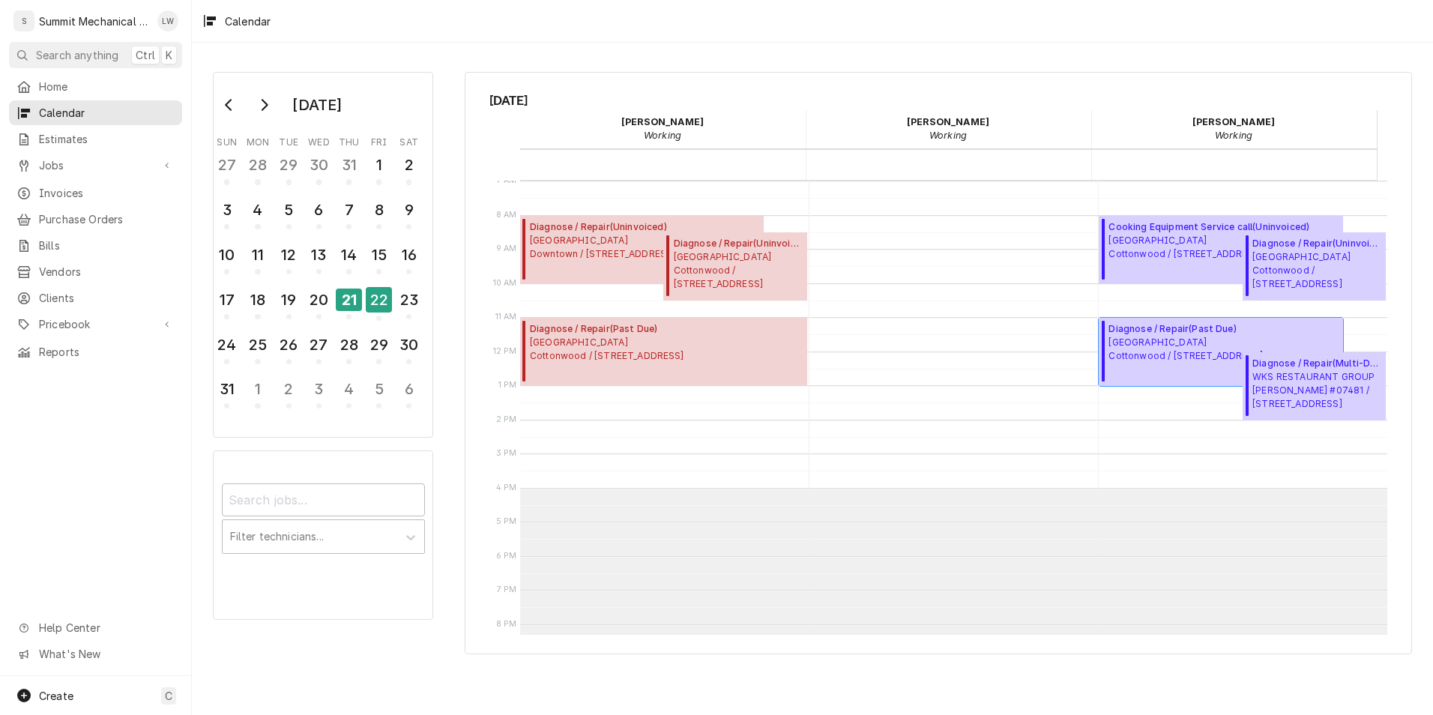
click at [1177, 359] on span "Market Street Grill Cottonwood / 2985 Cottonwood Pkwy, Salt Lake City, UT 84108" at bounding box center [1185, 349] width 154 height 27
click at [378, 286] on div "22" at bounding box center [379, 302] width 26 height 37
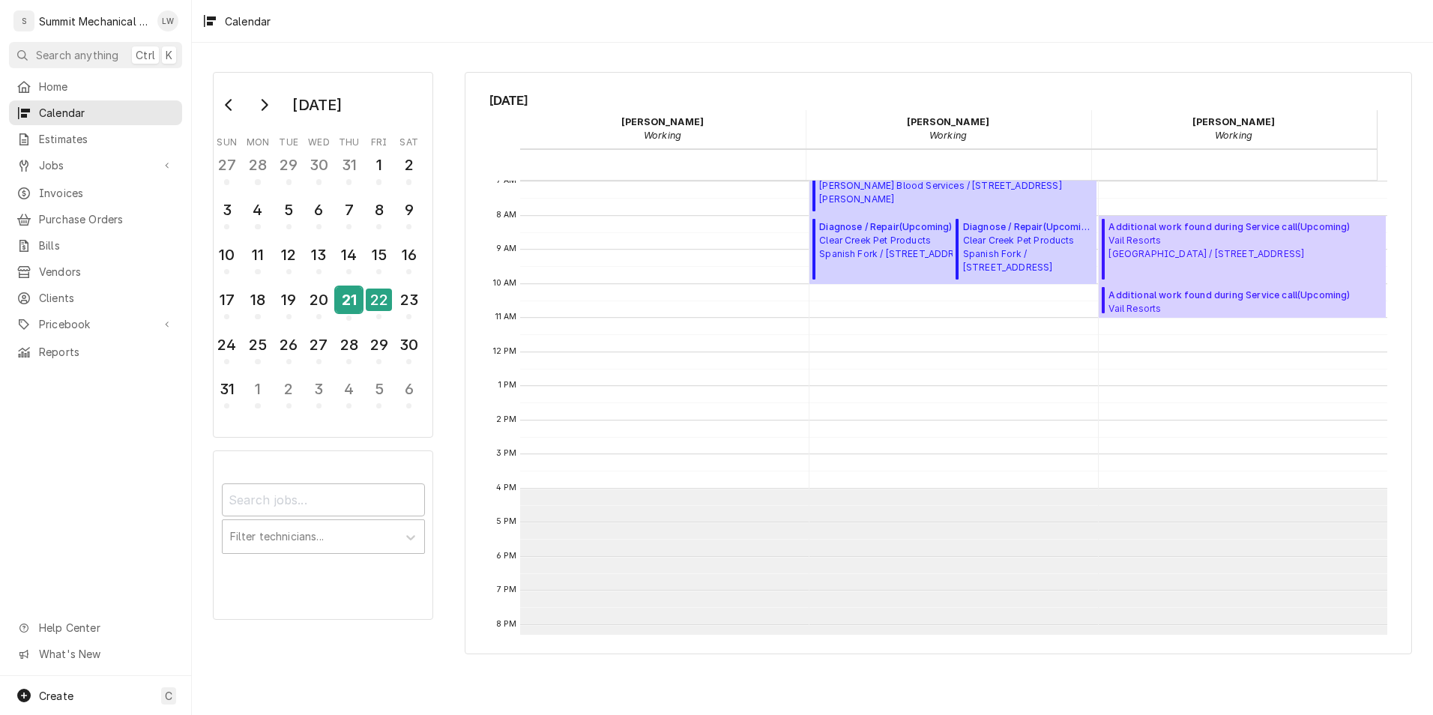
click at [347, 301] on div "21" at bounding box center [349, 299] width 26 height 25
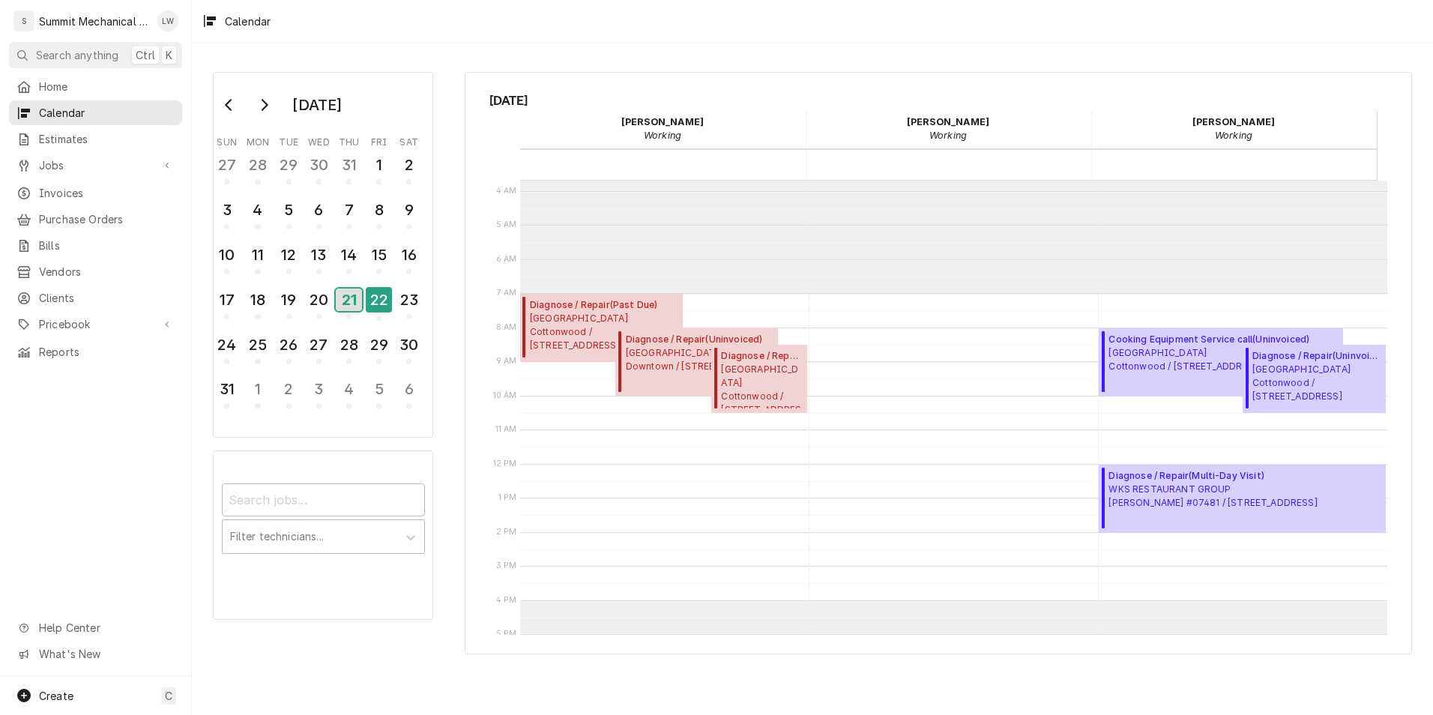
scroll to position [100, 0]
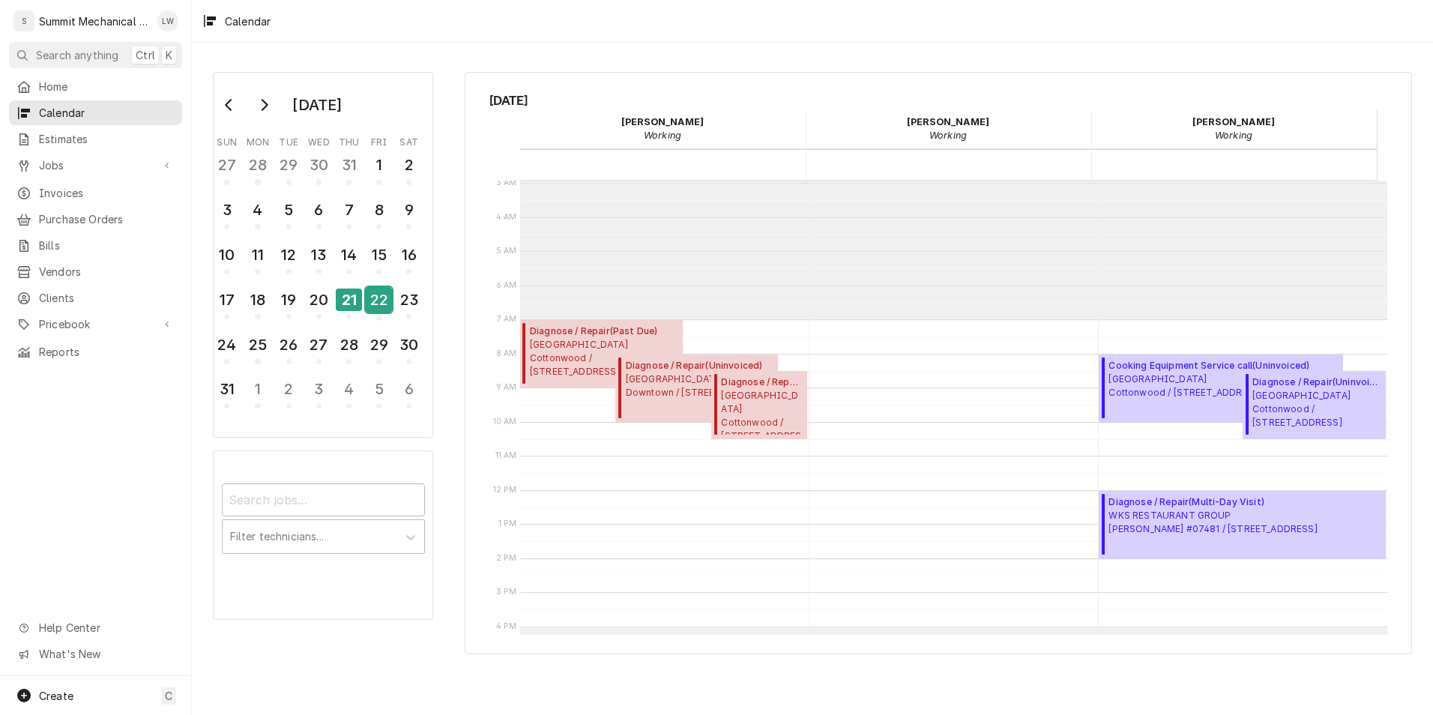
click at [381, 297] on div "22" at bounding box center [379, 299] width 26 height 25
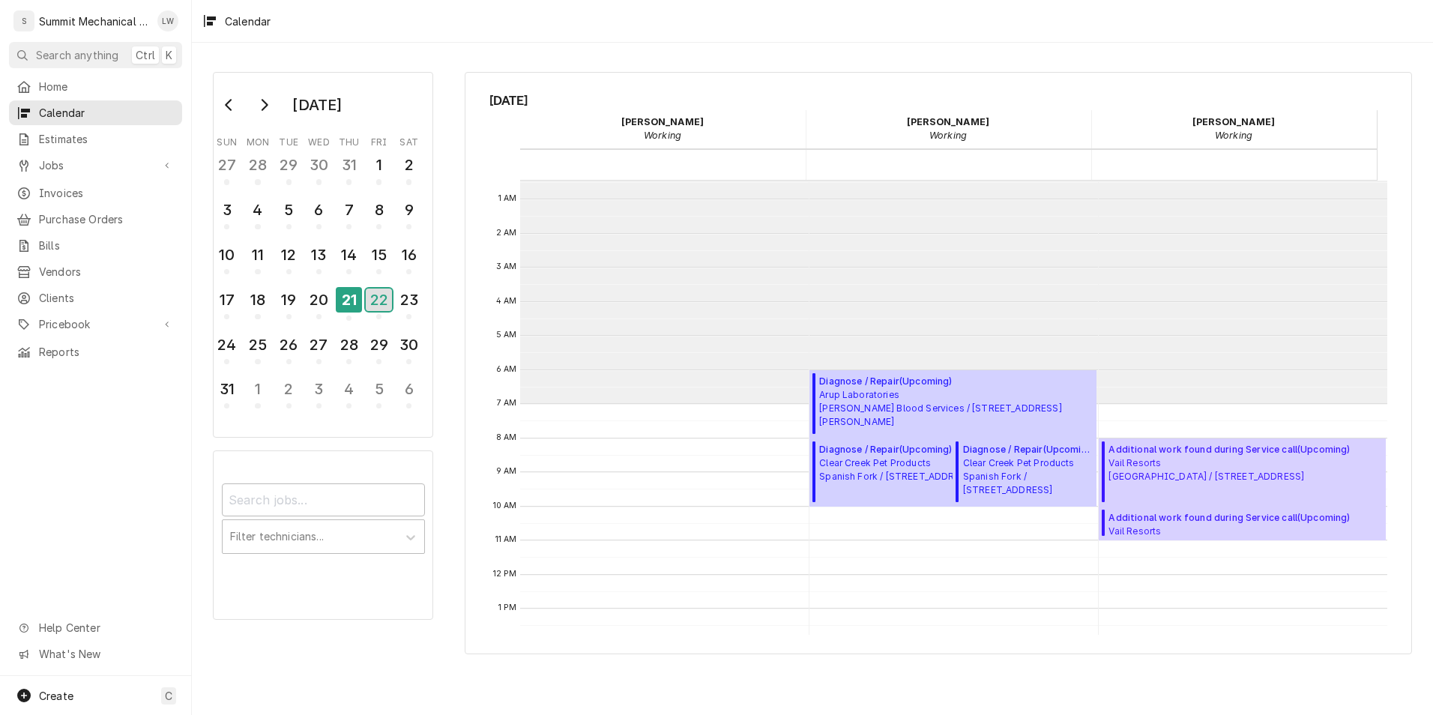
scroll to position [0, 0]
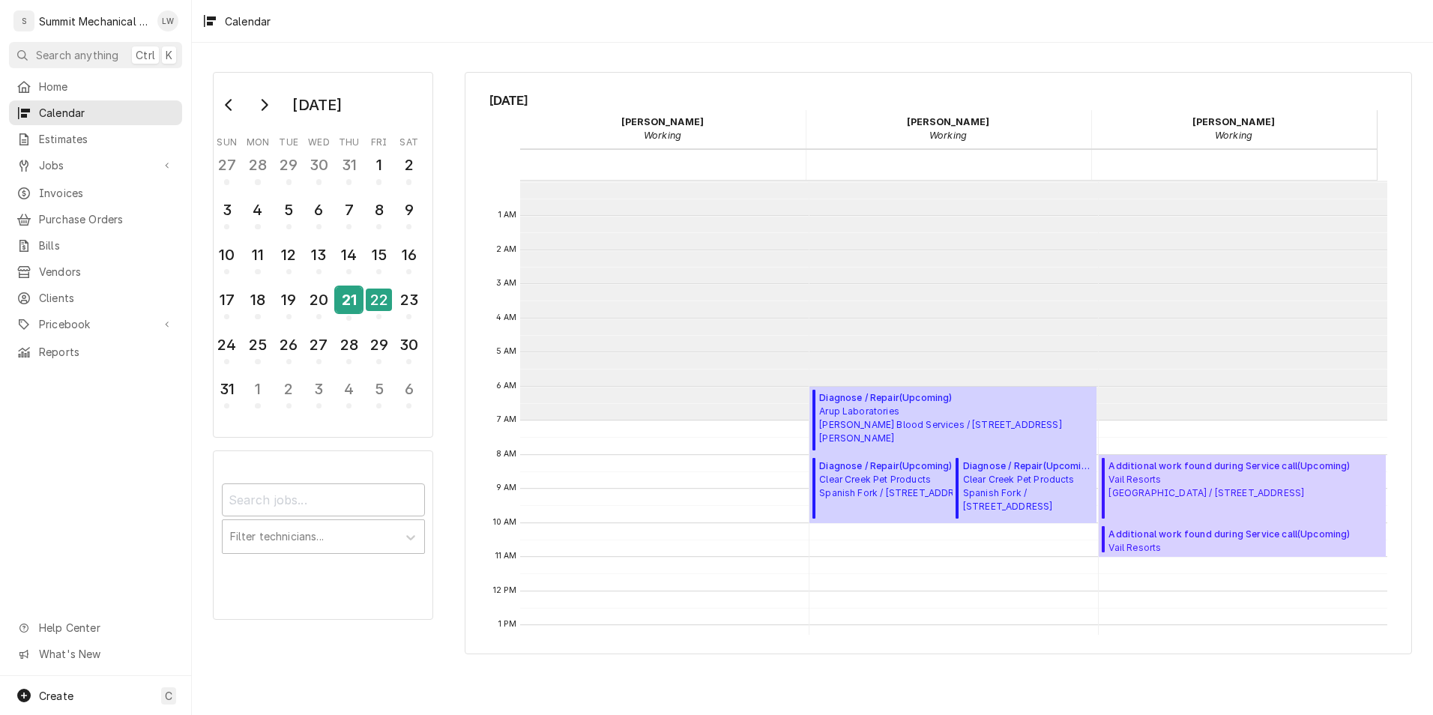
click at [342, 296] on div "21" at bounding box center [349, 299] width 26 height 25
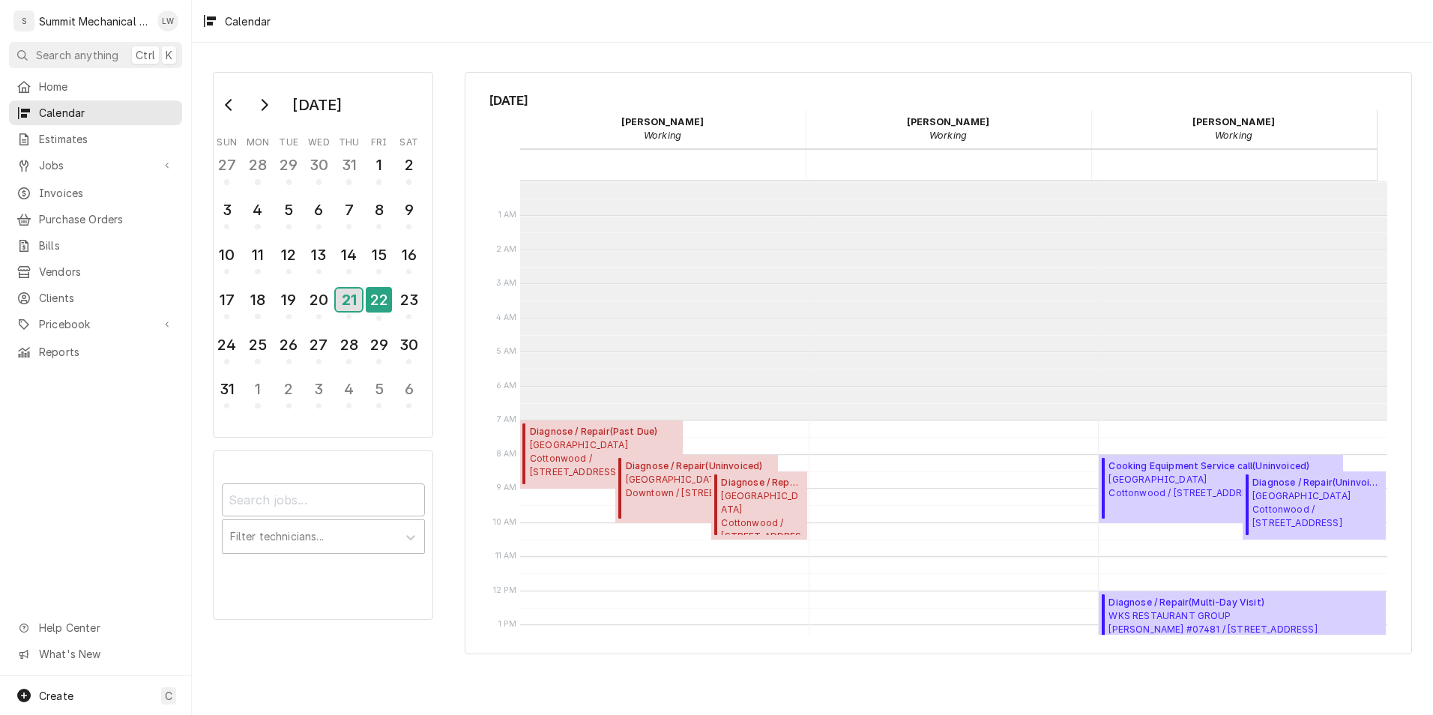
scroll to position [239, 0]
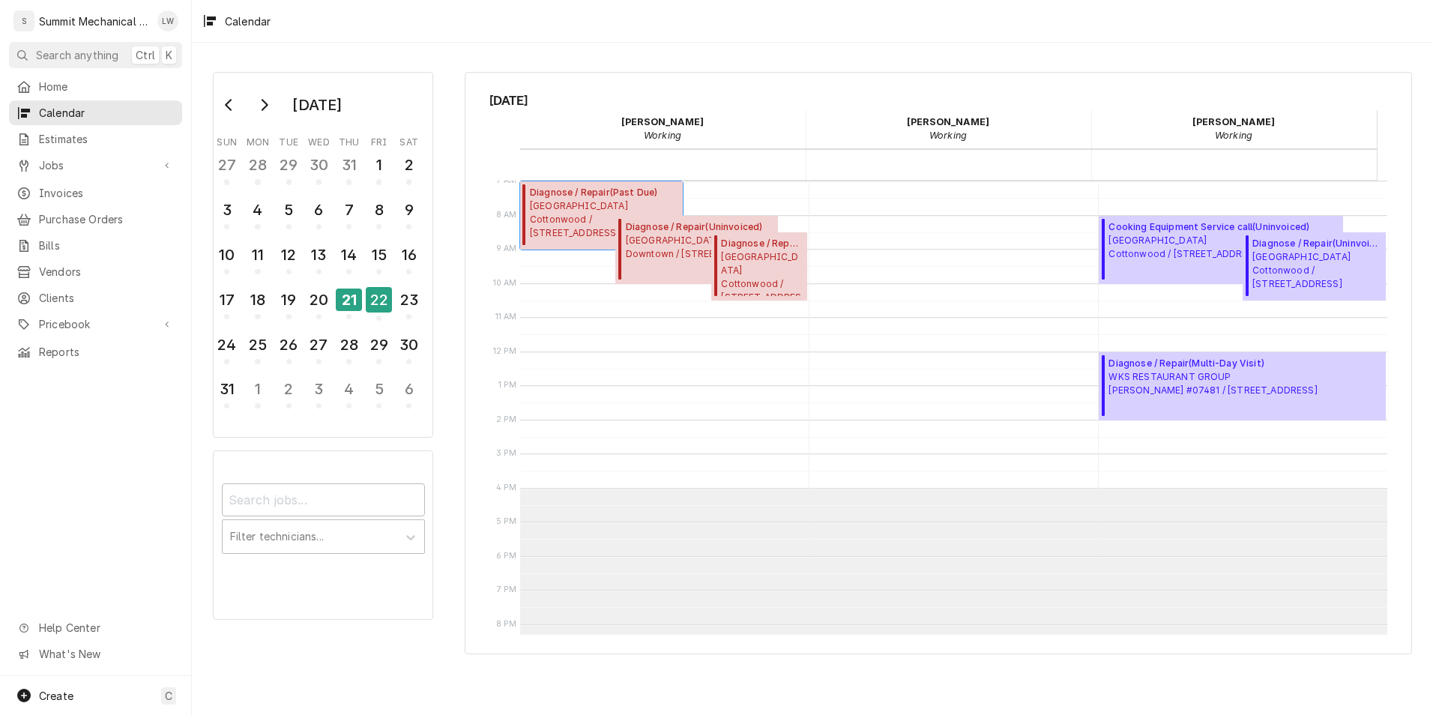
click at [591, 212] on span "Market Street Grill Cottonwood / 2985 Cottonwood Pkwy, Salt Lake City, UT 84108" at bounding box center [604, 219] width 148 height 40
click at [374, 304] on div "22" at bounding box center [379, 299] width 26 height 25
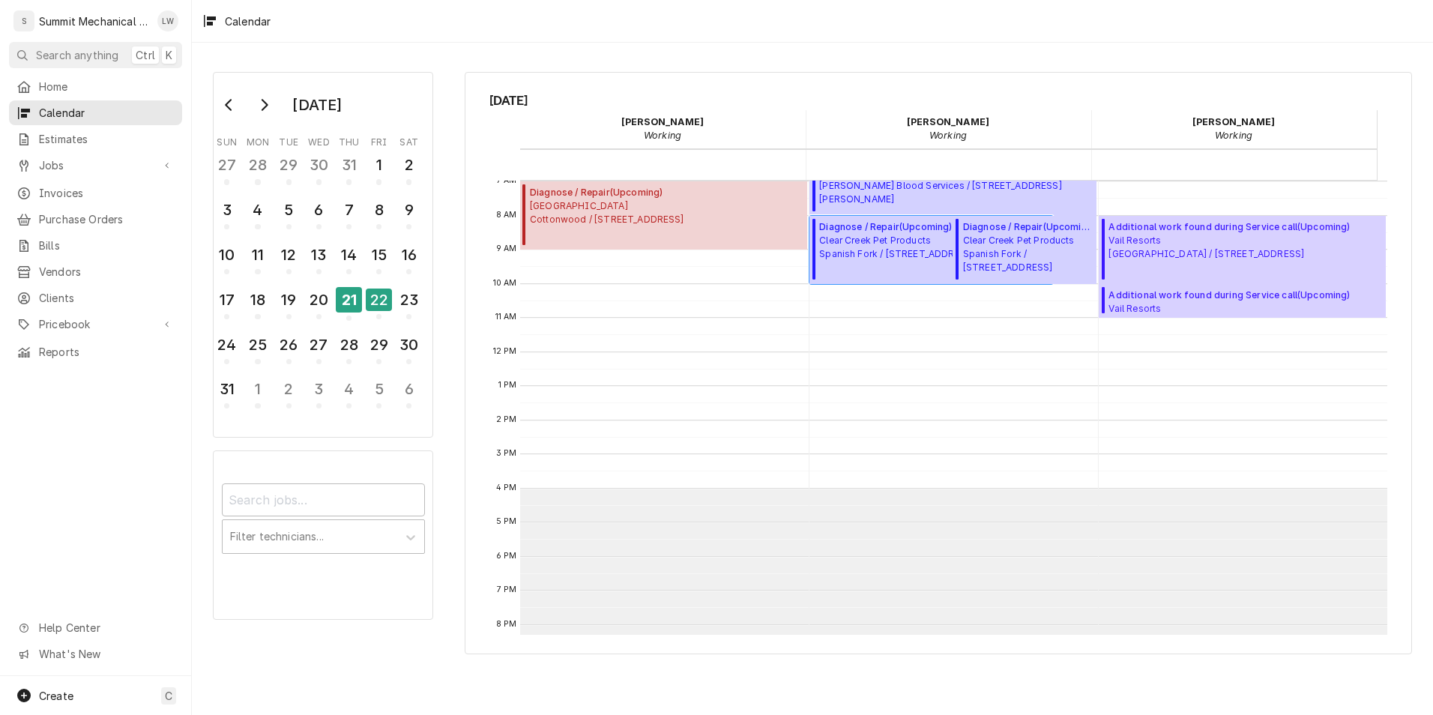
click at [909, 246] on span "Clear Creek Pet Products Spanish Fork / 1500 N. 300 W, Spanish Fork, UT 84660" at bounding box center [897, 247] width 156 height 27
click at [363, 296] on button "21" at bounding box center [349, 304] width 30 height 40
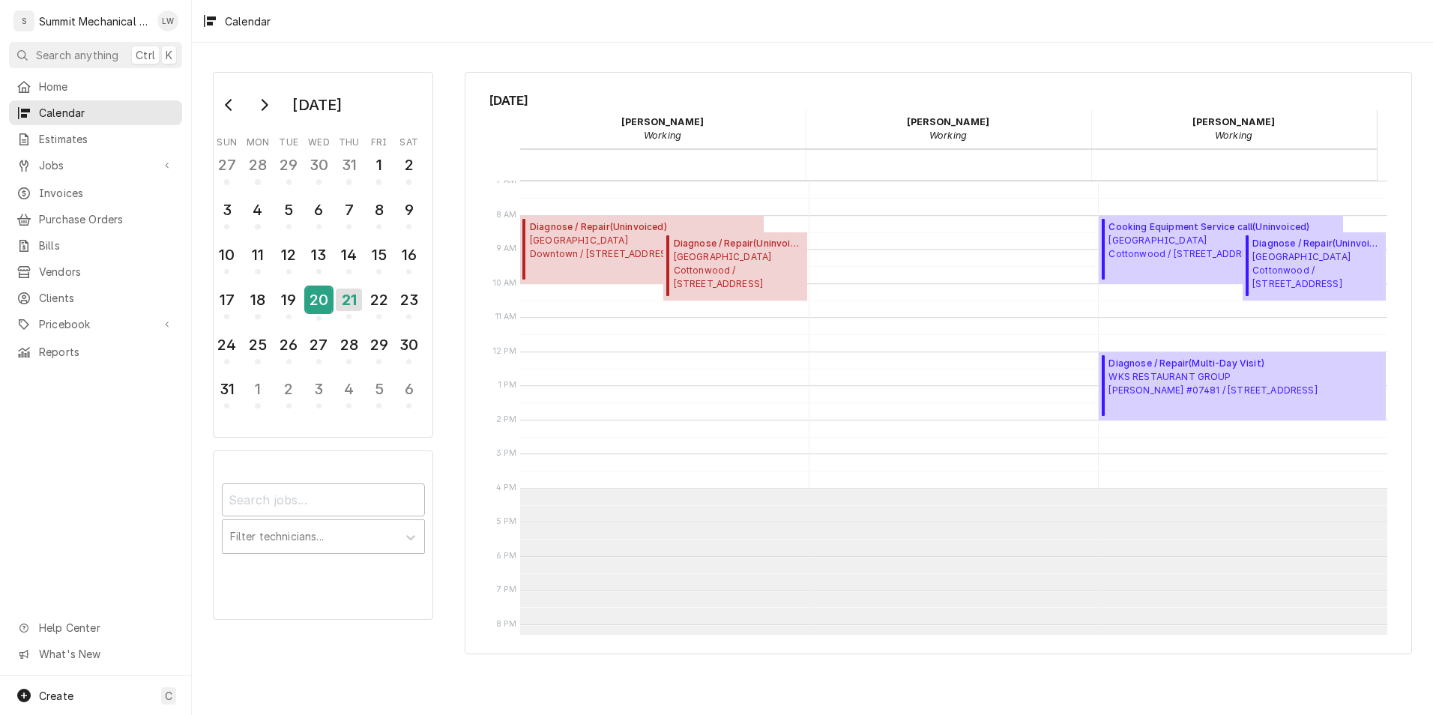
drag, startPoint x: 376, startPoint y: 299, endPoint x: 333, endPoint y: 286, distance: 45.5
click at [333, 286] on button "20" at bounding box center [319, 304] width 30 height 40
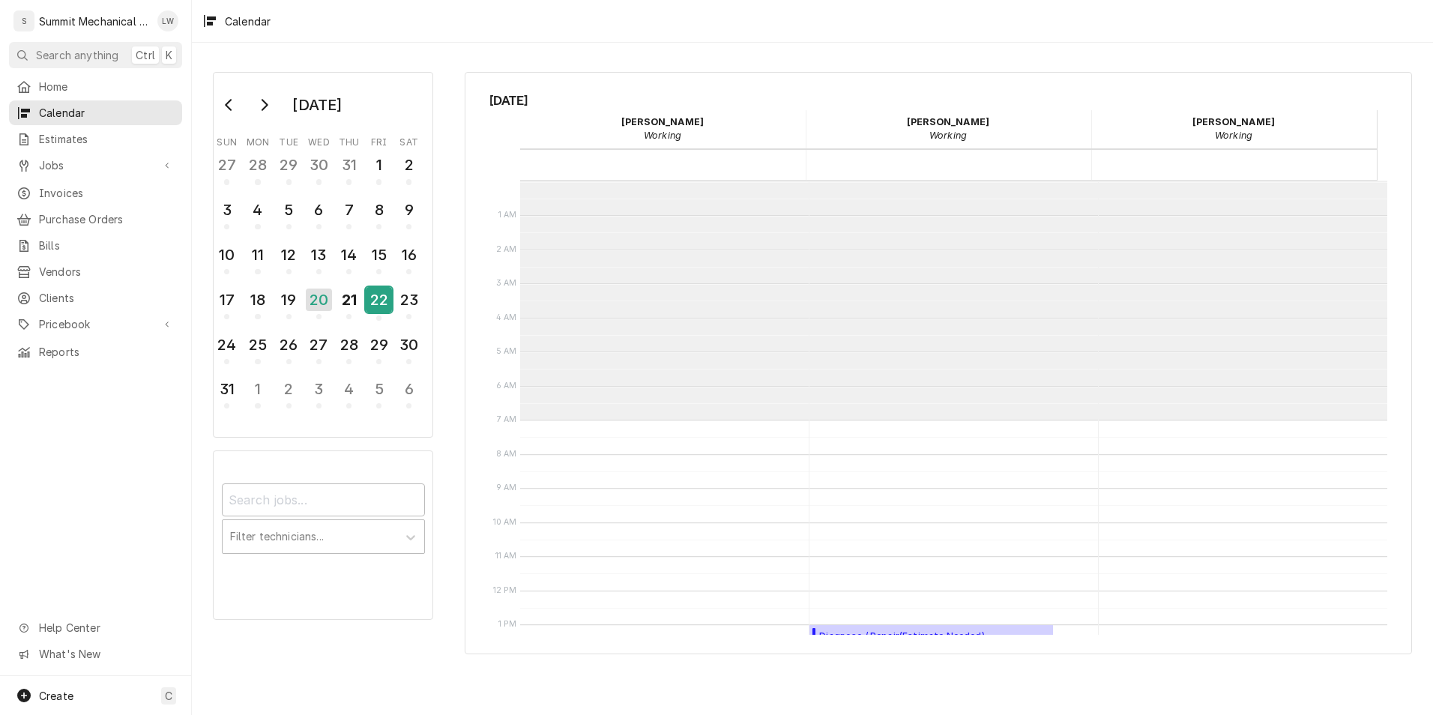
click at [379, 295] on div "22" at bounding box center [379, 299] width 26 height 25
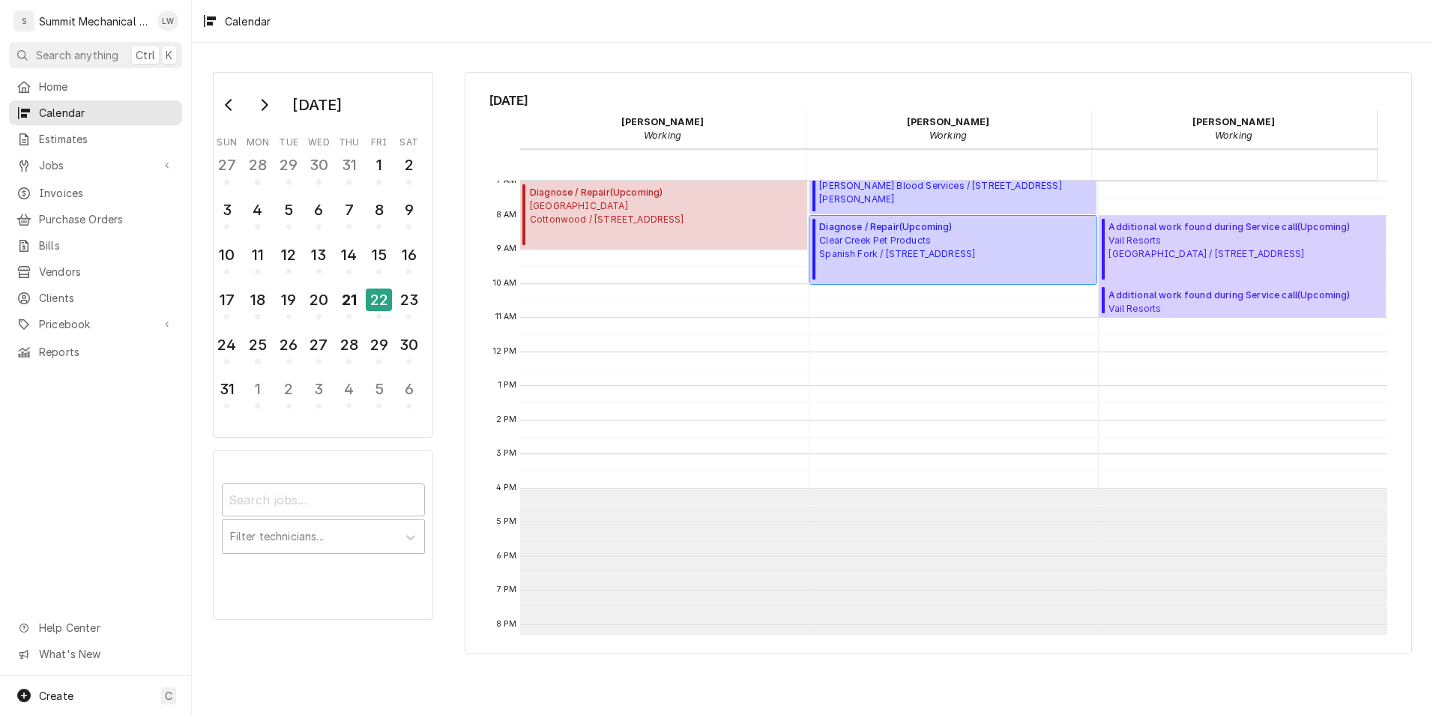
click at [943, 223] on span "Diagnose / Repair ( Upcoming )" at bounding box center [897, 226] width 156 height 13
click at [974, 244] on span "Clear Creek Pet Products Spanish Fork / 1500 N. 300 W, Spanish Fork, UT 84660" at bounding box center [897, 247] width 156 height 27
click at [361, 291] on div "21" at bounding box center [349, 299] width 26 height 25
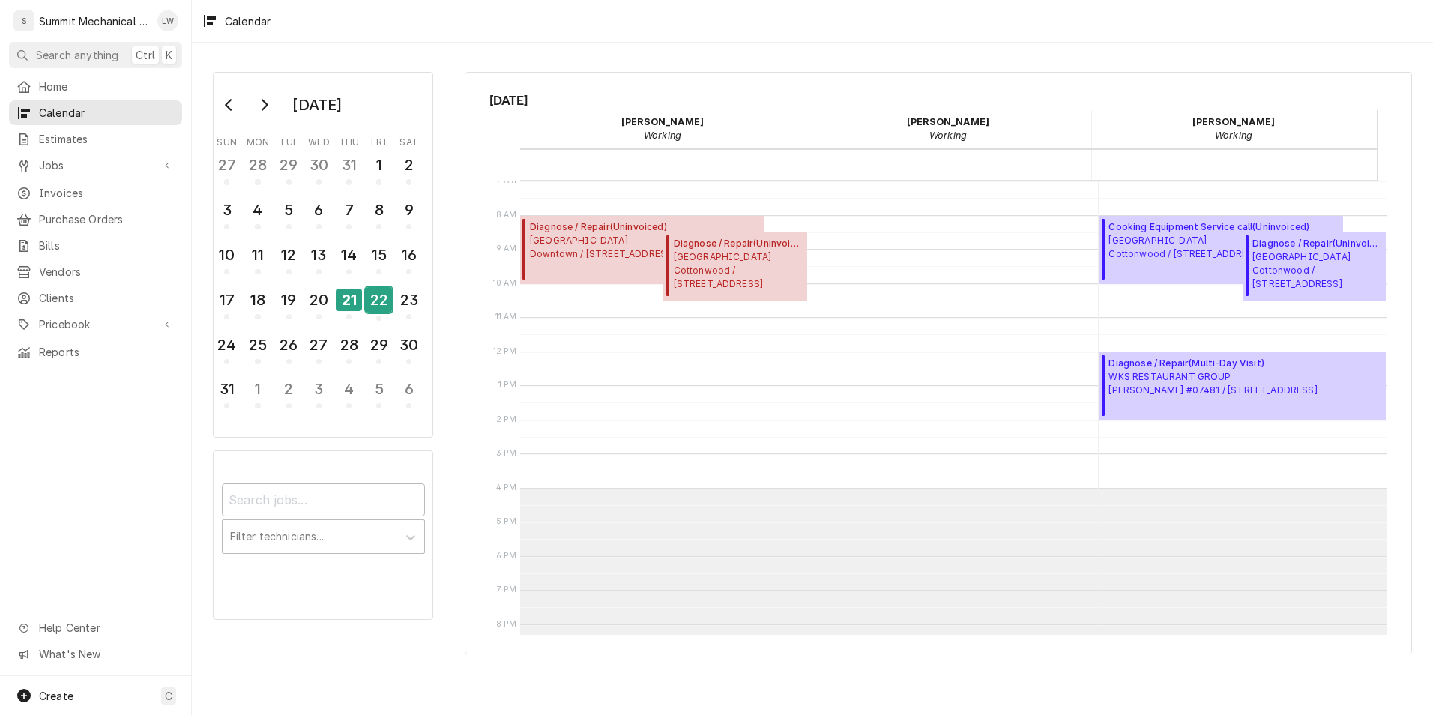
click at [380, 298] on div "22" at bounding box center [379, 299] width 26 height 25
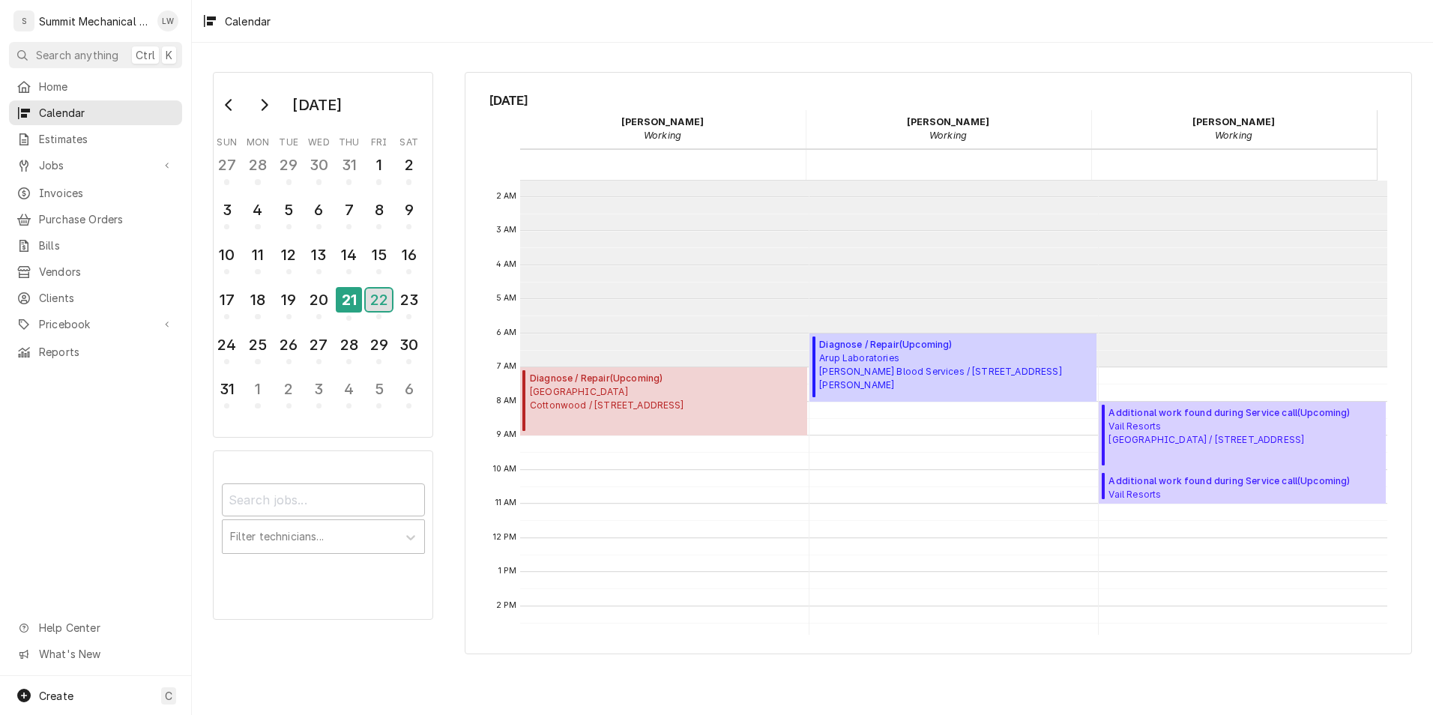
scroll to position [181, 0]
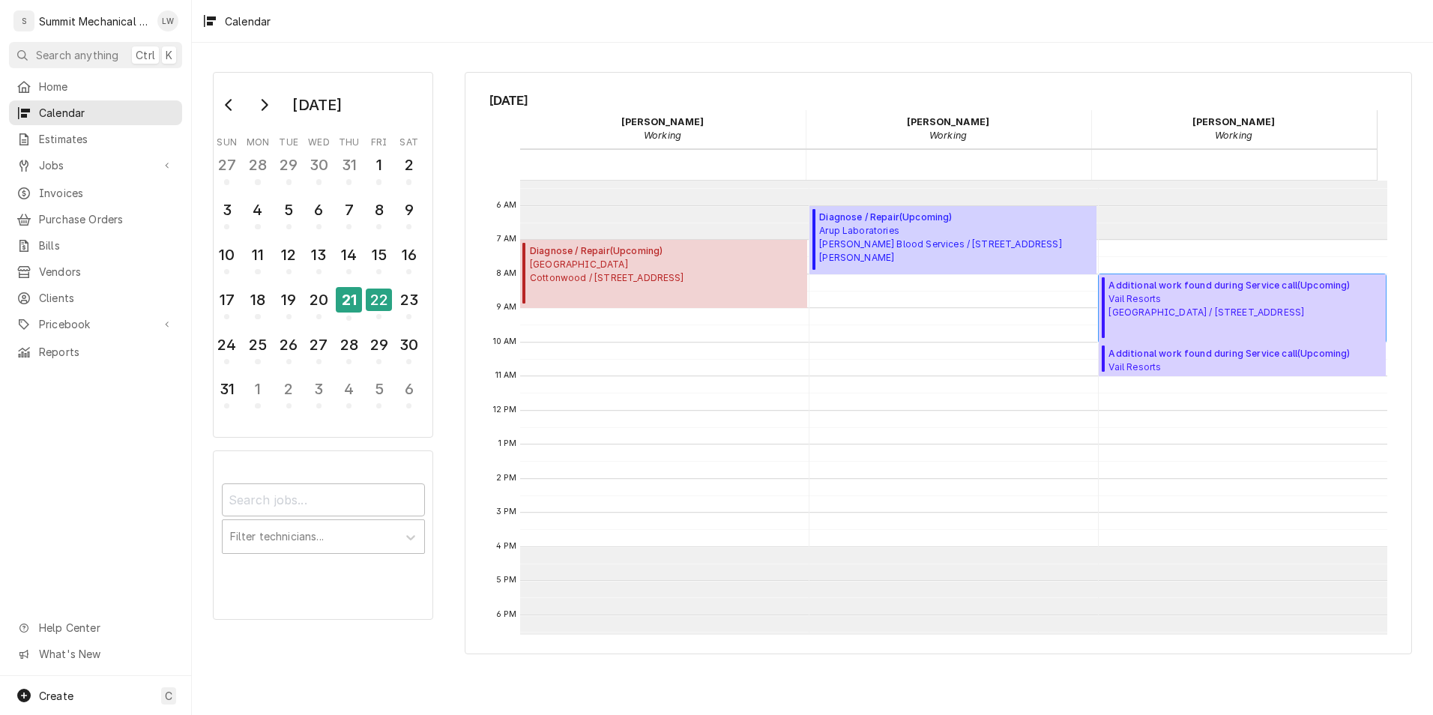
click at [1214, 295] on span "Vail Resorts Grand Summit Hotel / 4000 Canyons Resort Dr, Park City, UT 84098" at bounding box center [1228, 305] width 241 height 27
click at [344, 300] on div "21" at bounding box center [349, 299] width 26 height 25
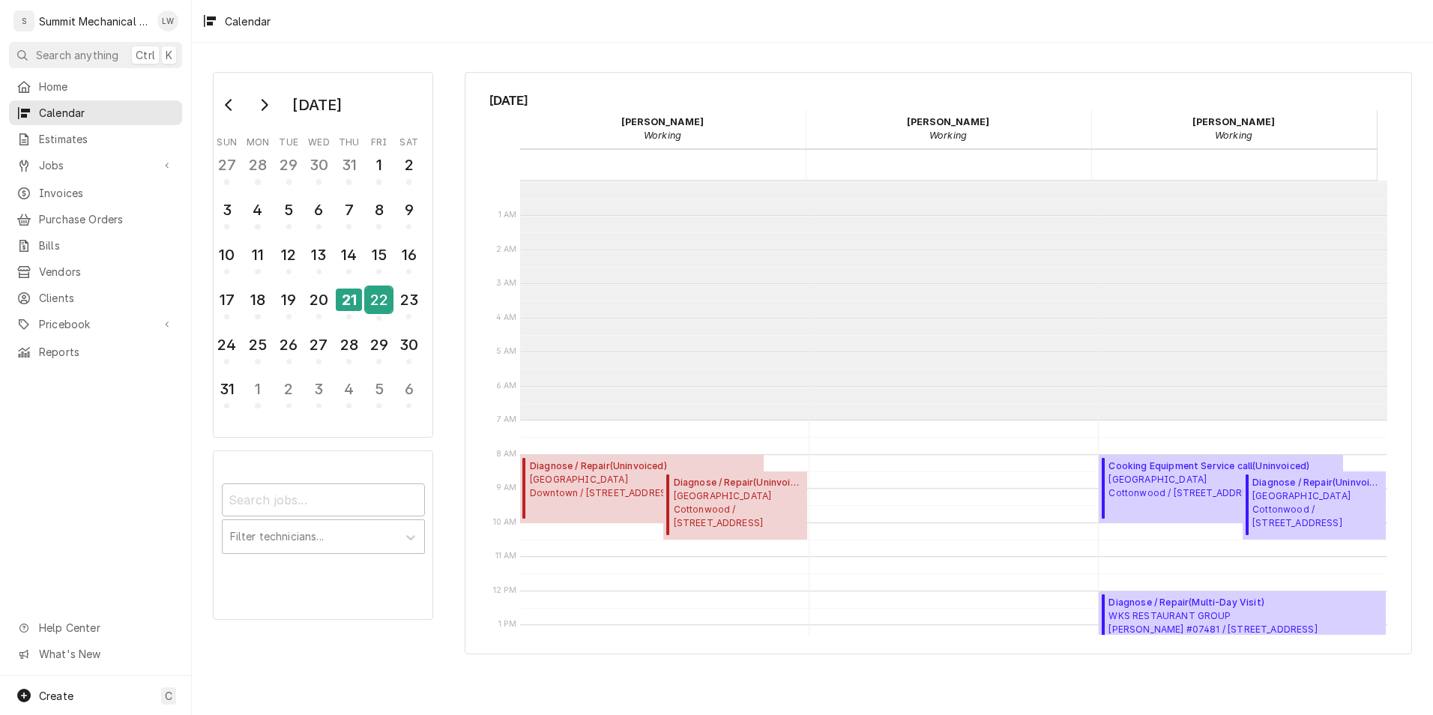
scroll to position [239, 0]
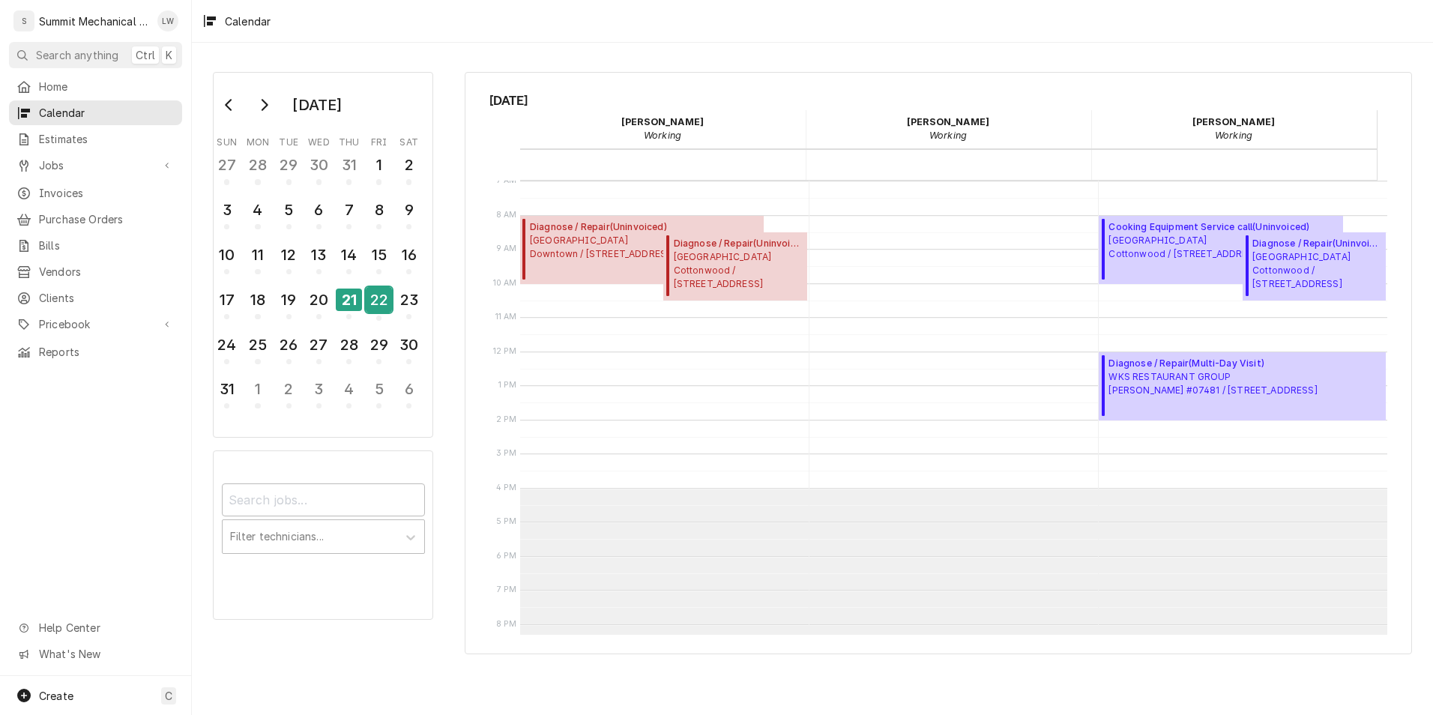
click at [372, 294] on div "22" at bounding box center [379, 299] width 26 height 25
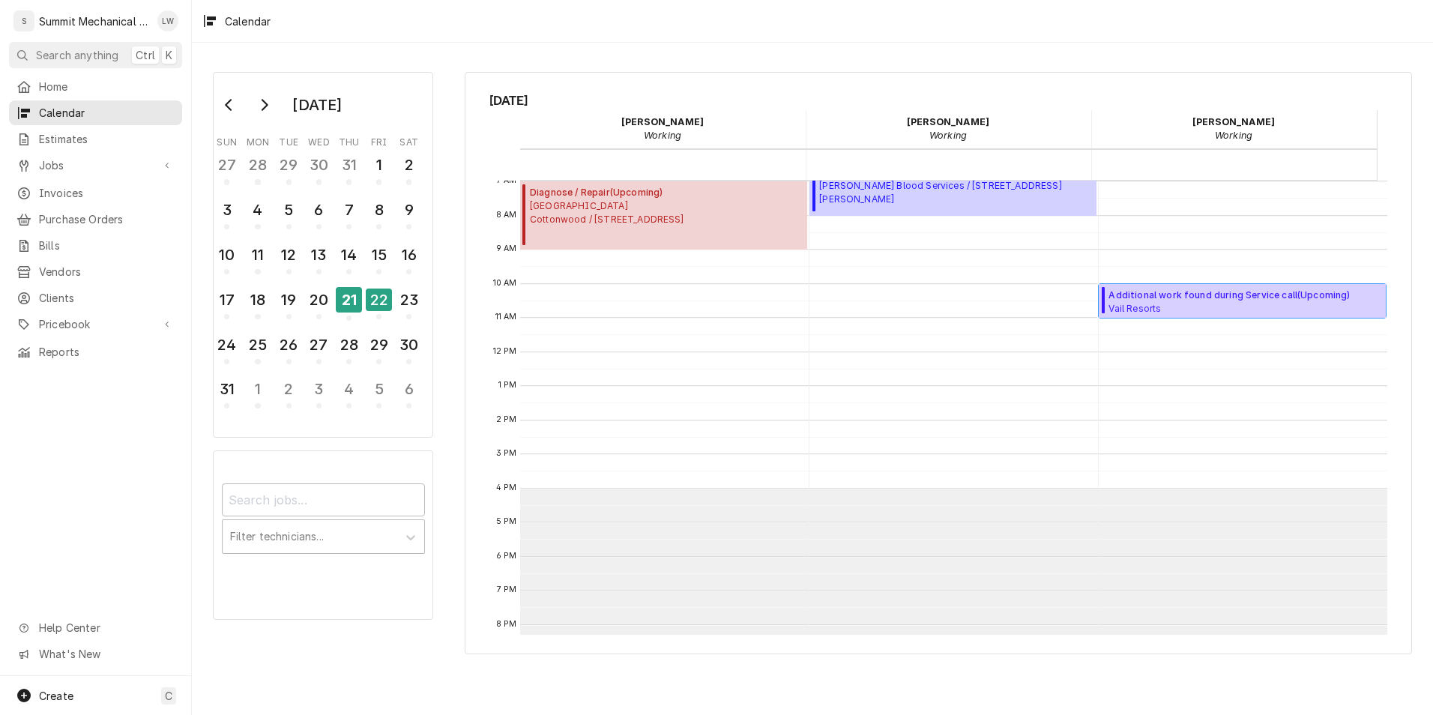
click at [1155, 302] on span "Vail Resorts Grand Summit Hotel / 4000 Canyons Resort Dr, Park City, UT 84098" at bounding box center [1228, 308] width 241 height 12
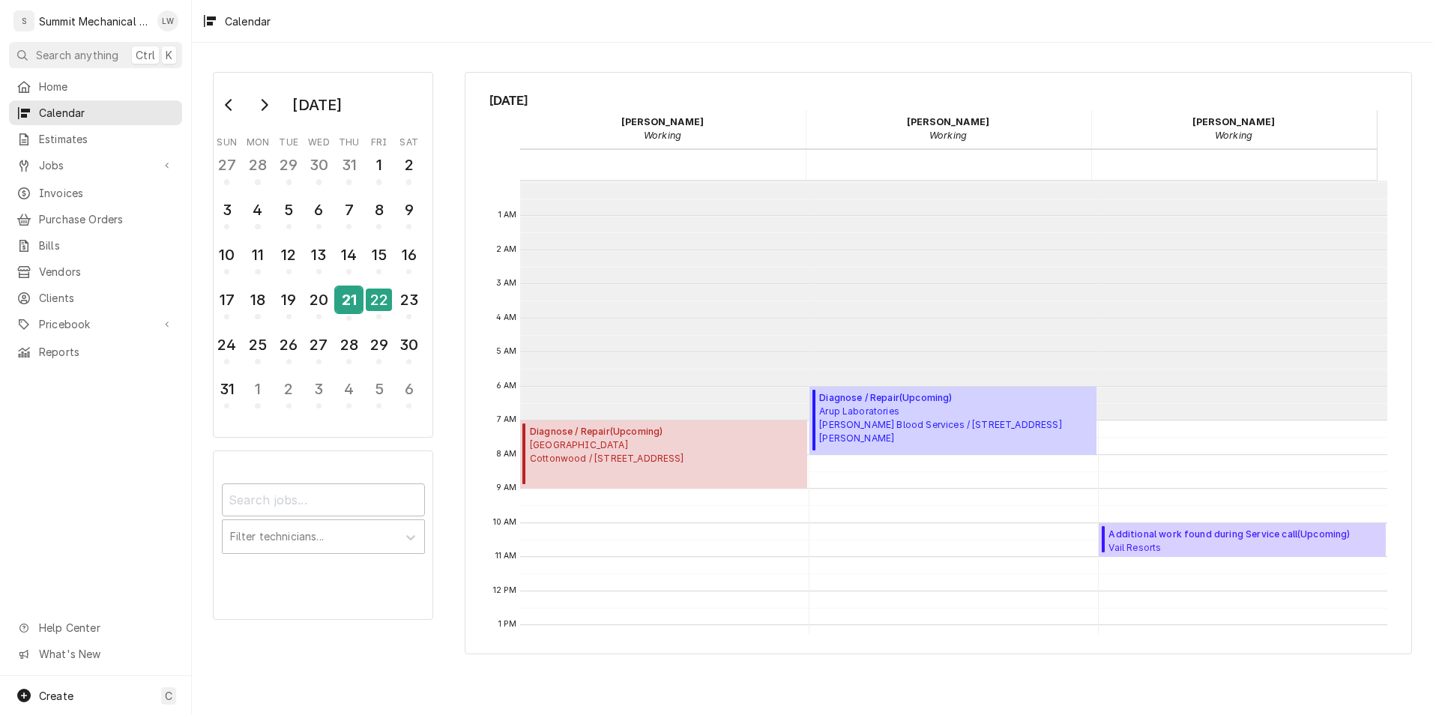
click at [361, 304] on div "21" at bounding box center [349, 299] width 26 height 25
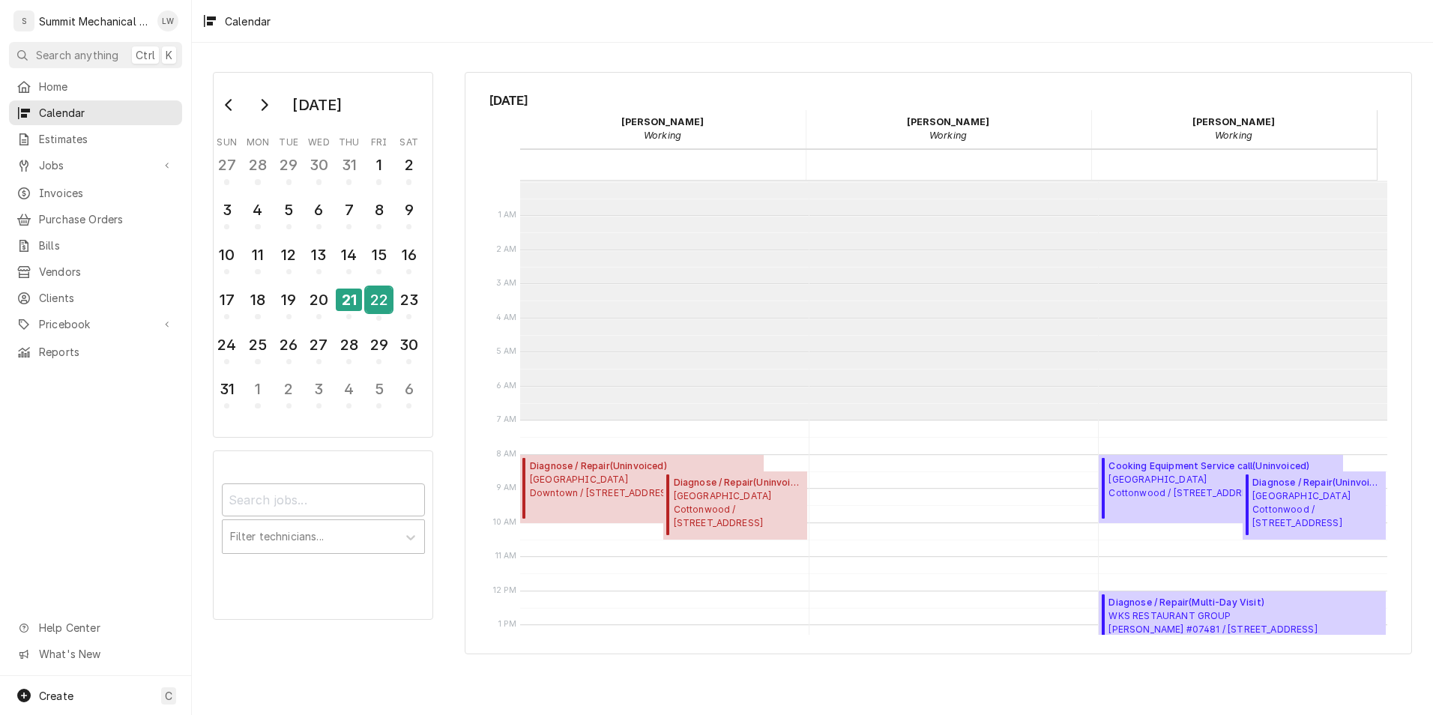
scroll to position [239, 0]
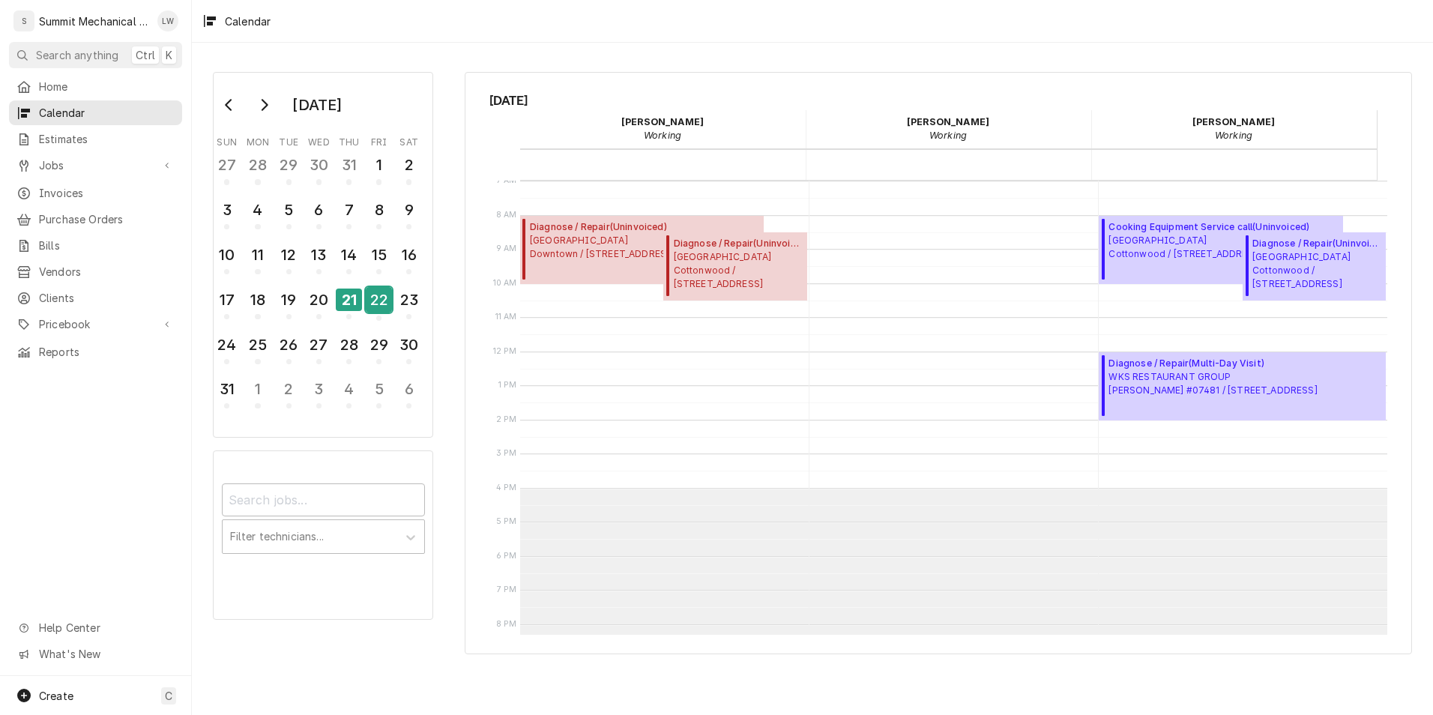
click at [376, 296] on div "22" at bounding box center [379, 299] width 26 height 25
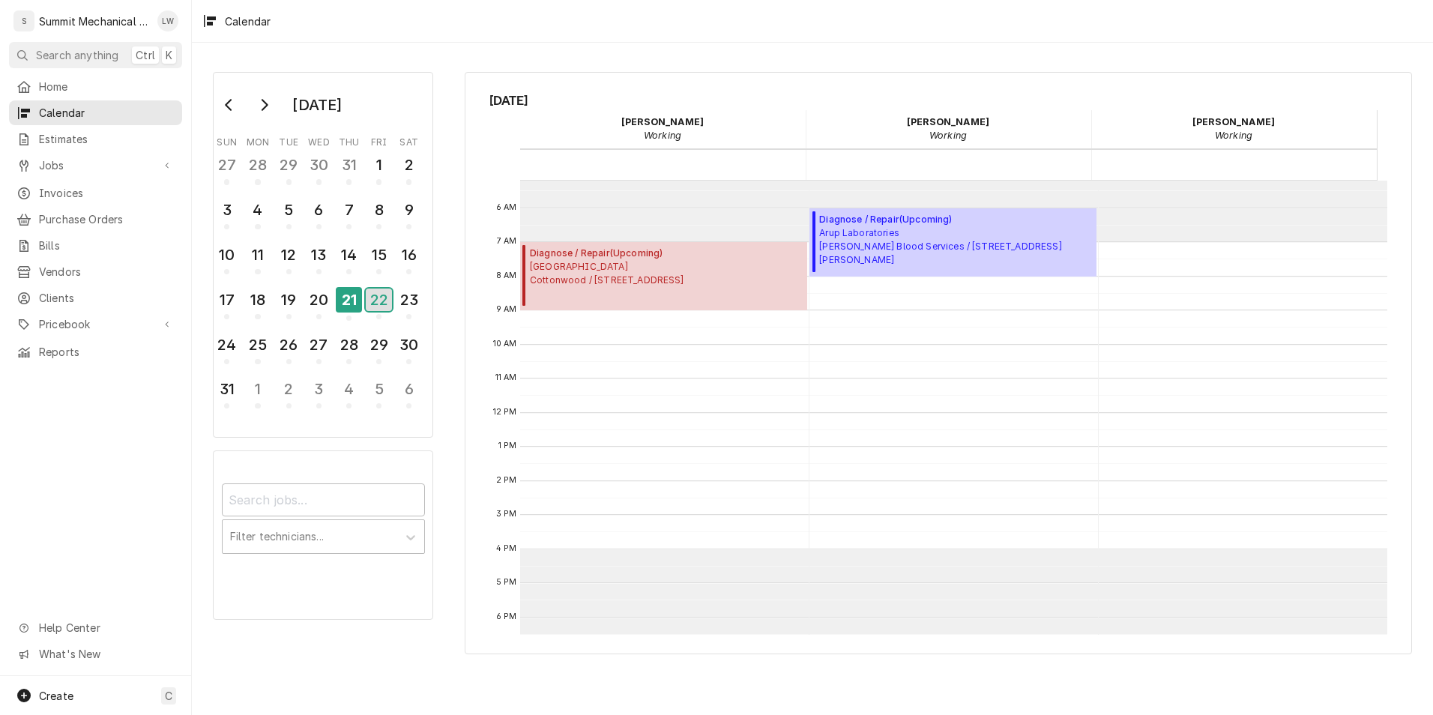
scroll to position [175, 0]
click at [253, 354] on div "25" at bounding box center [257, 344] width 26 height 25
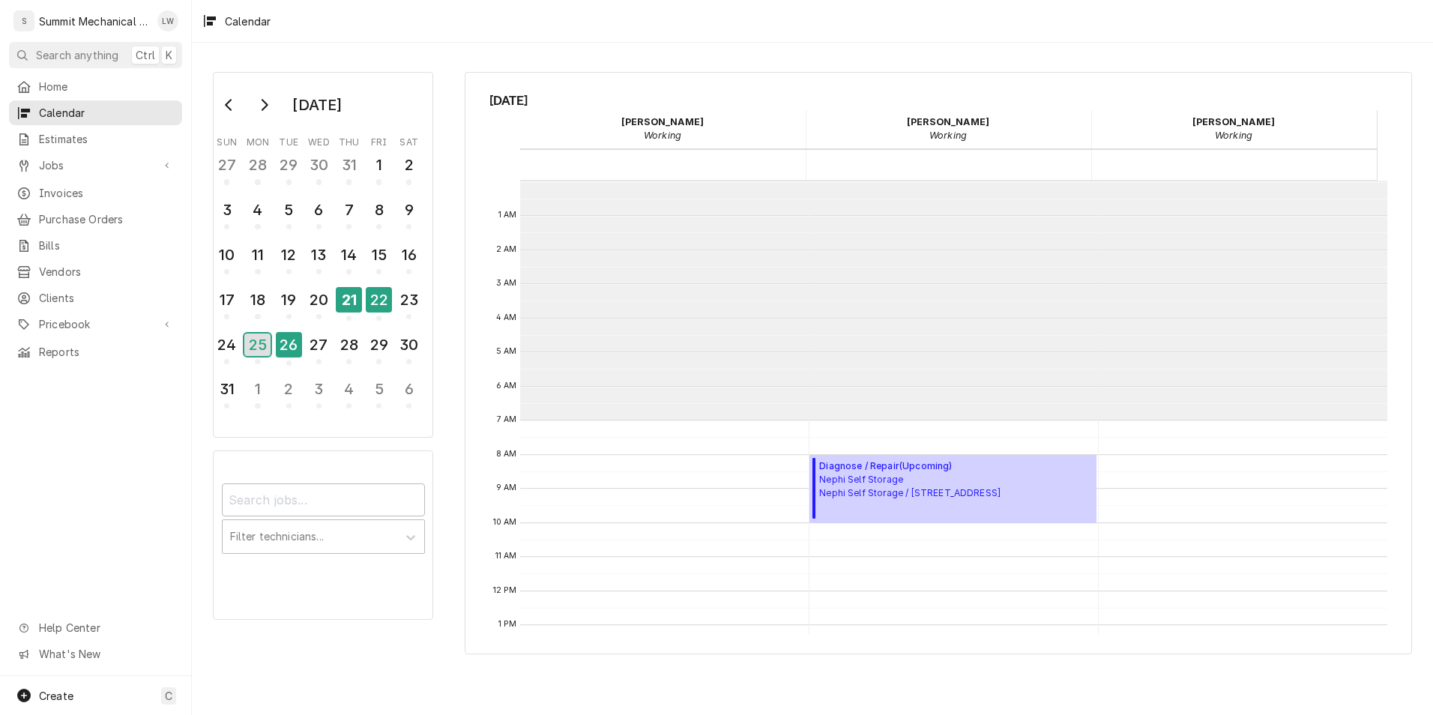
scroll to position [239, 0]
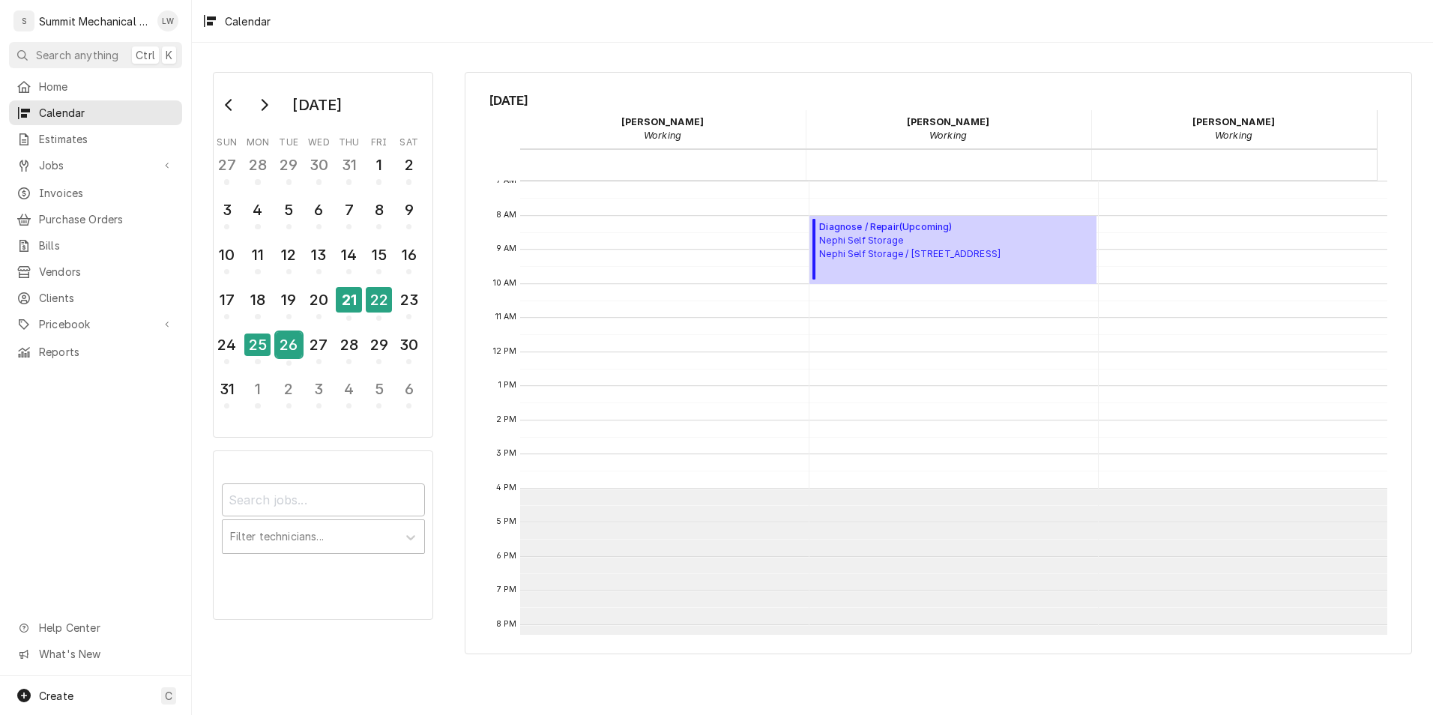
click at [285, 343] on div "26" at bounding box center [289, 344] width 26 height 25
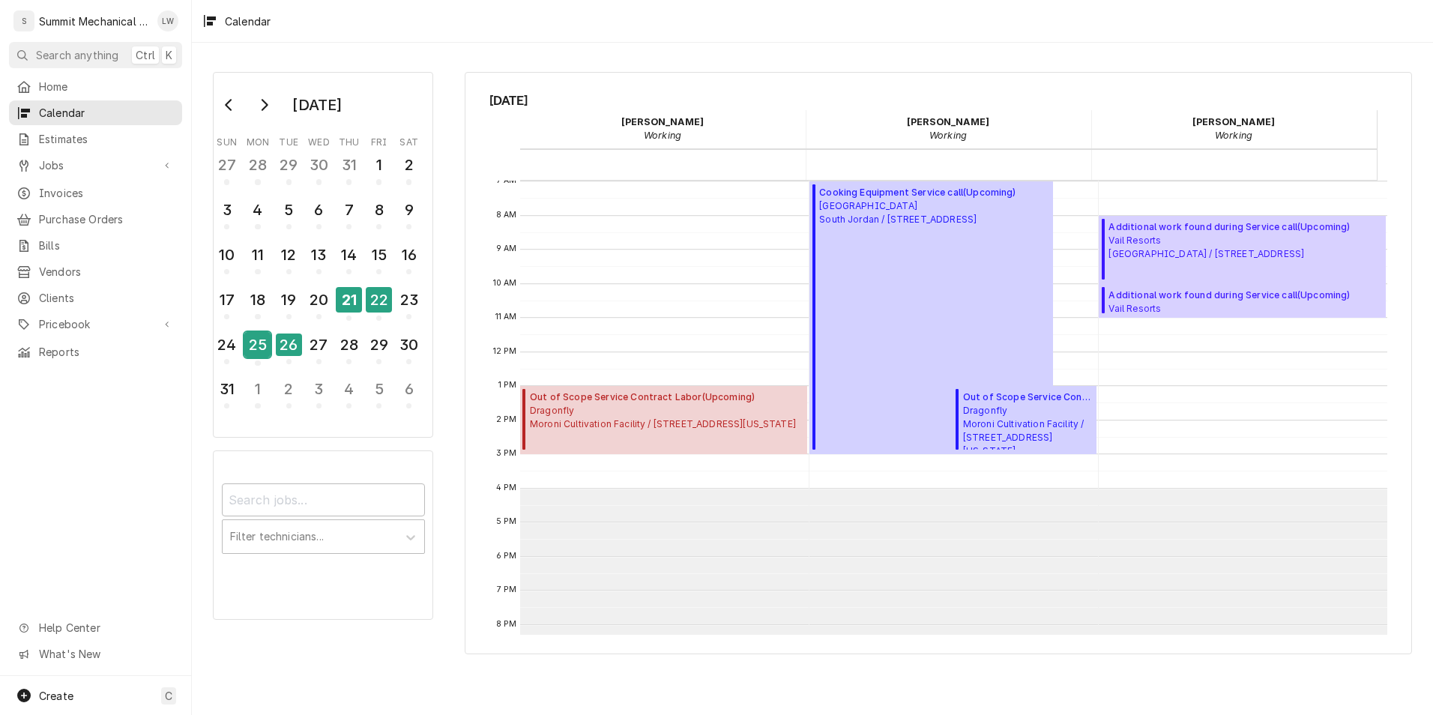
click at [268, 344] on div "25" at bounding box center [257, 344] width 26 height 25
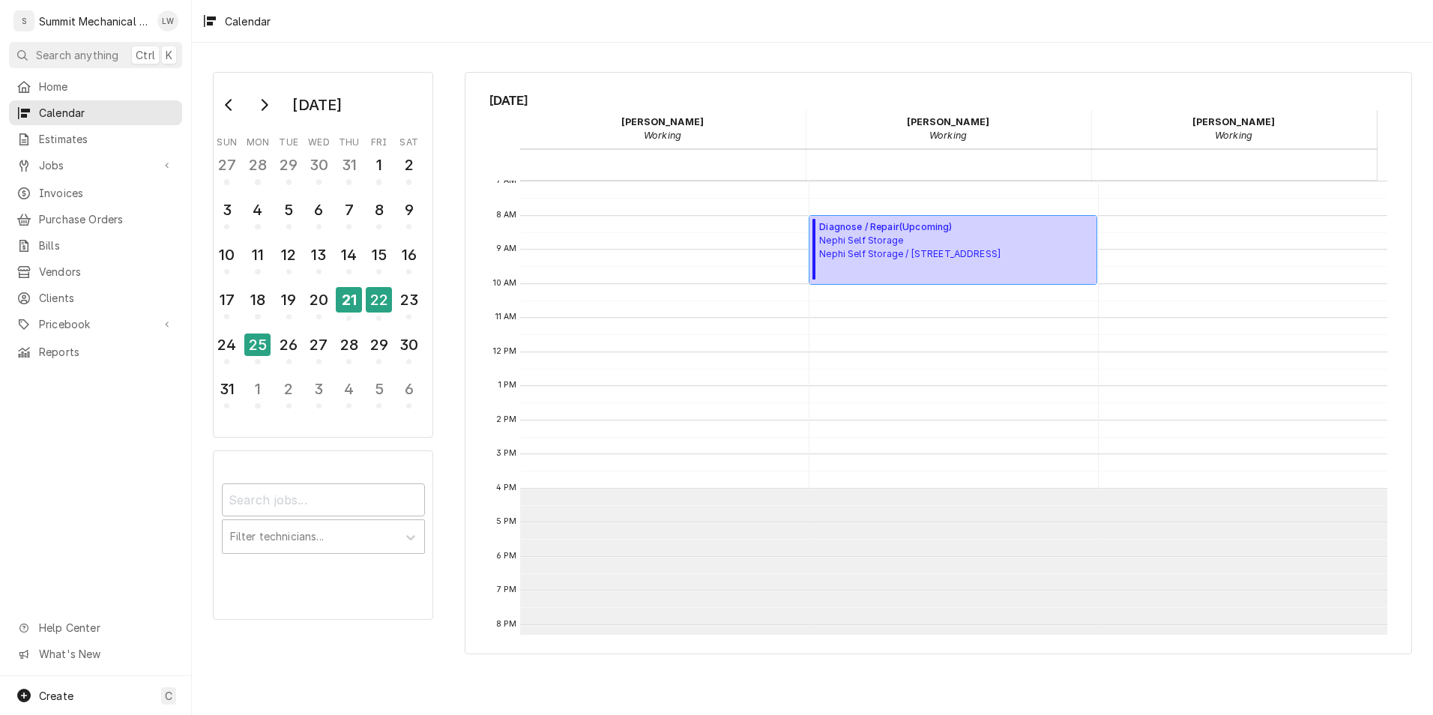
click at [938, 236] on span "Nephi Self Storage Nephi Self Storage / 425 W 500 S, Nephi, UT 84648" at bounding box center [909, 247] width 181 height 27
click at [290, 343] on div "26" at bounding box center [289, 344] width 26 height 25
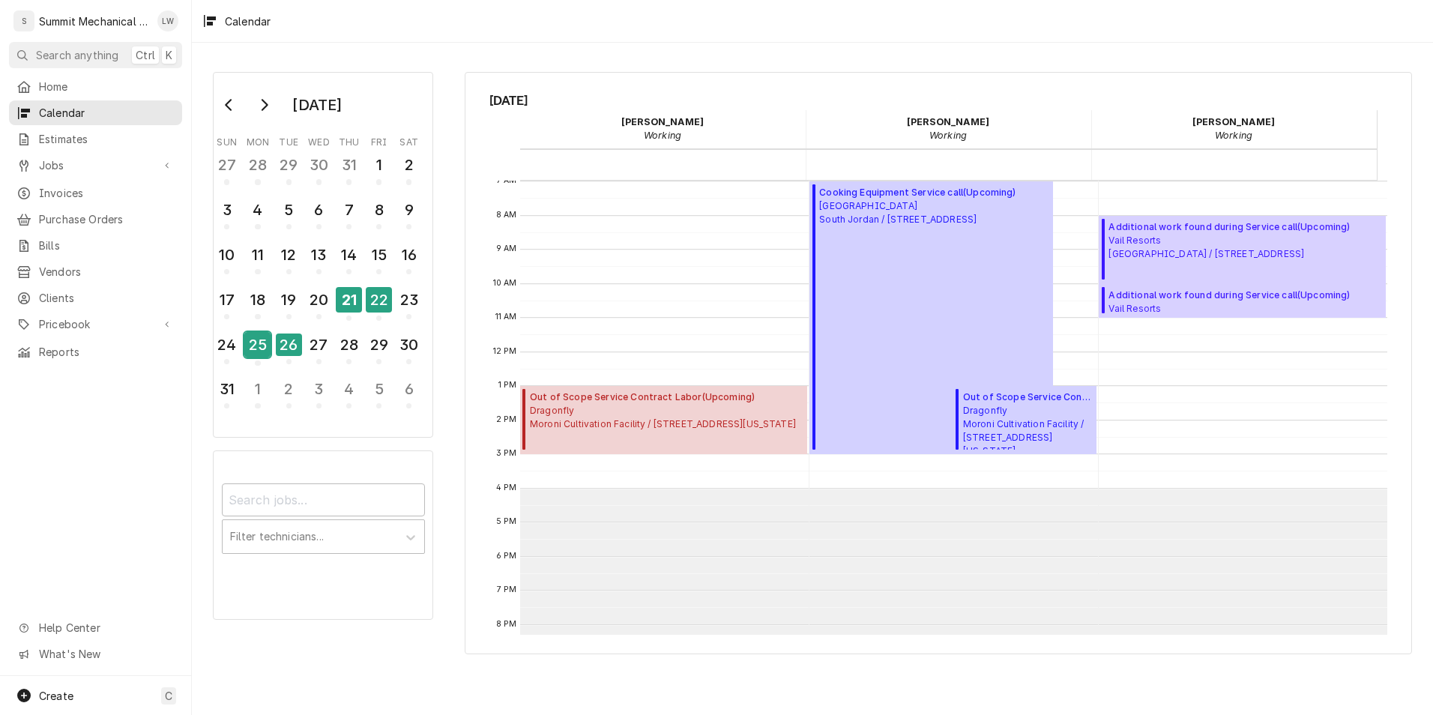
click at [262, 341] on div "25" at bounding box center [257, 344] width 26 height 25
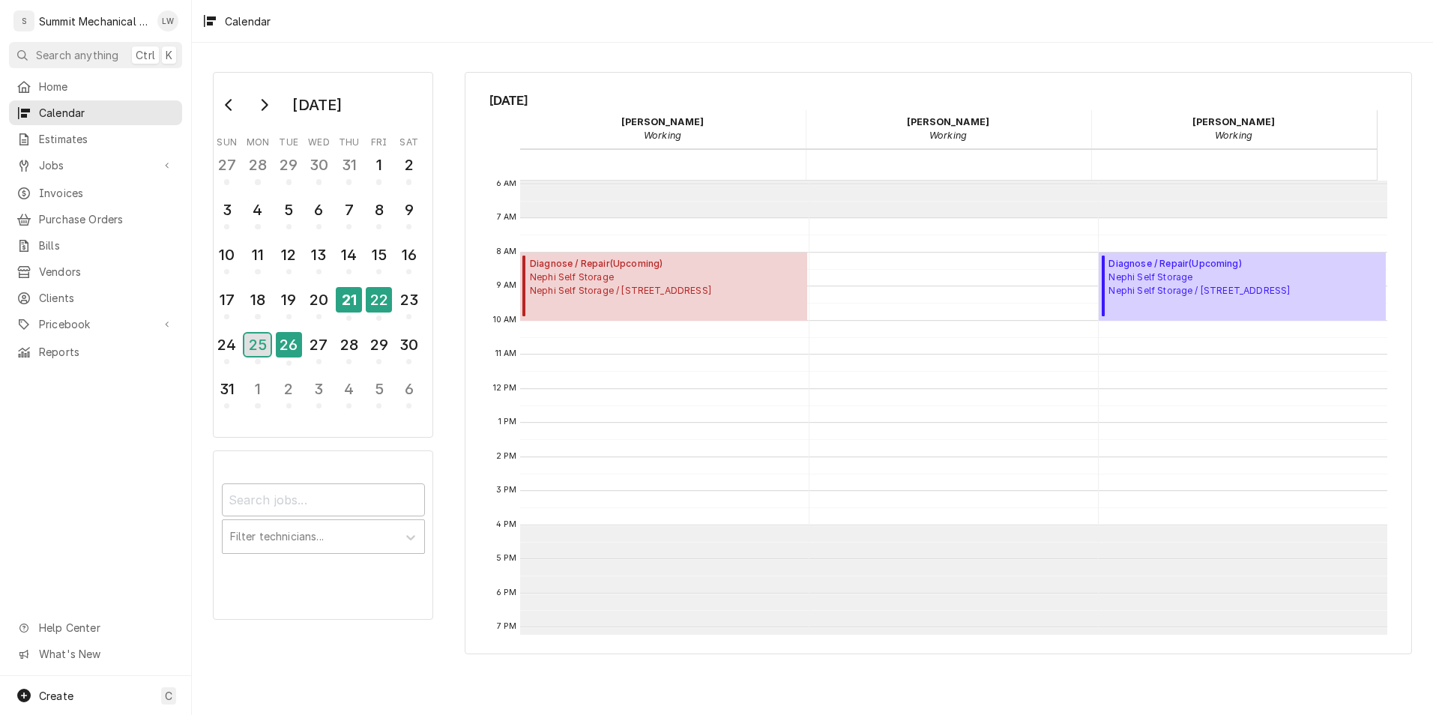
scroll to position [218, 0]
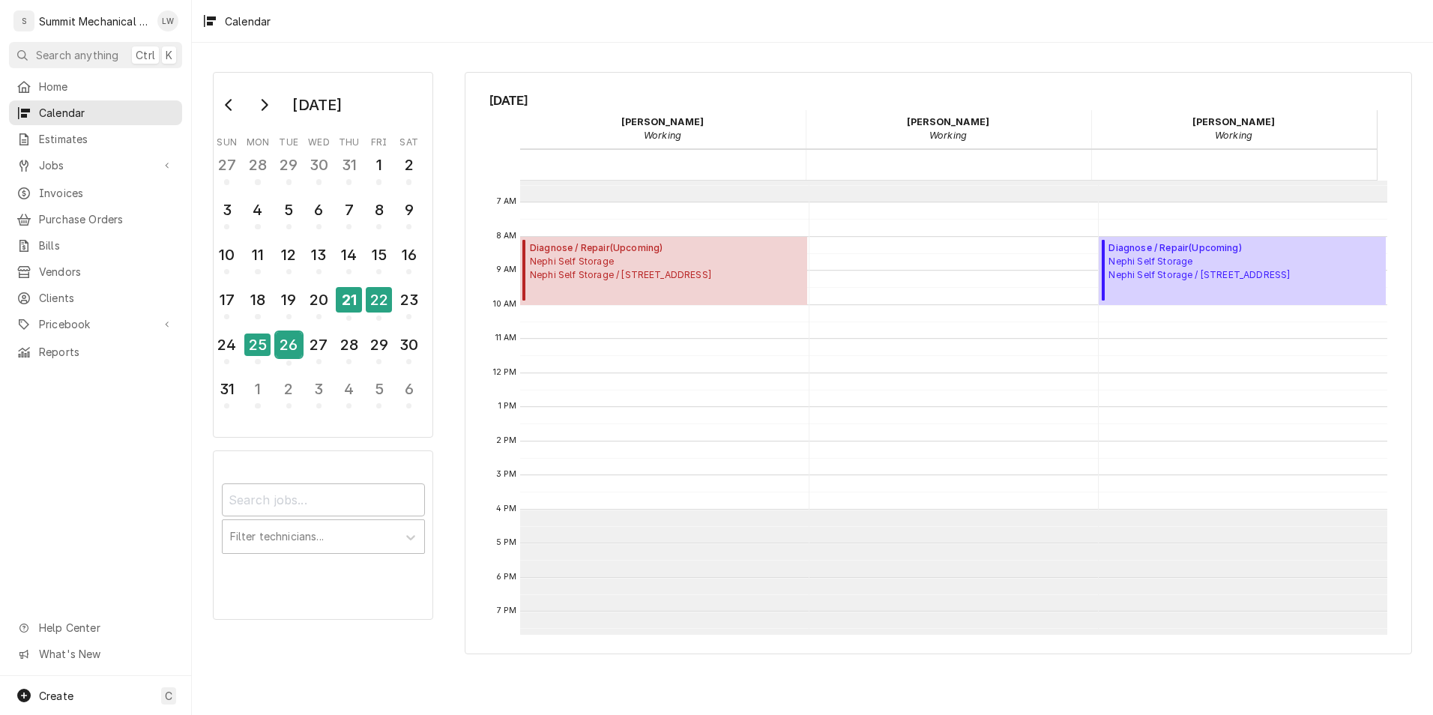
click at [294, 342] on div "26" at bounding box center [289, 344] width 26 height 25
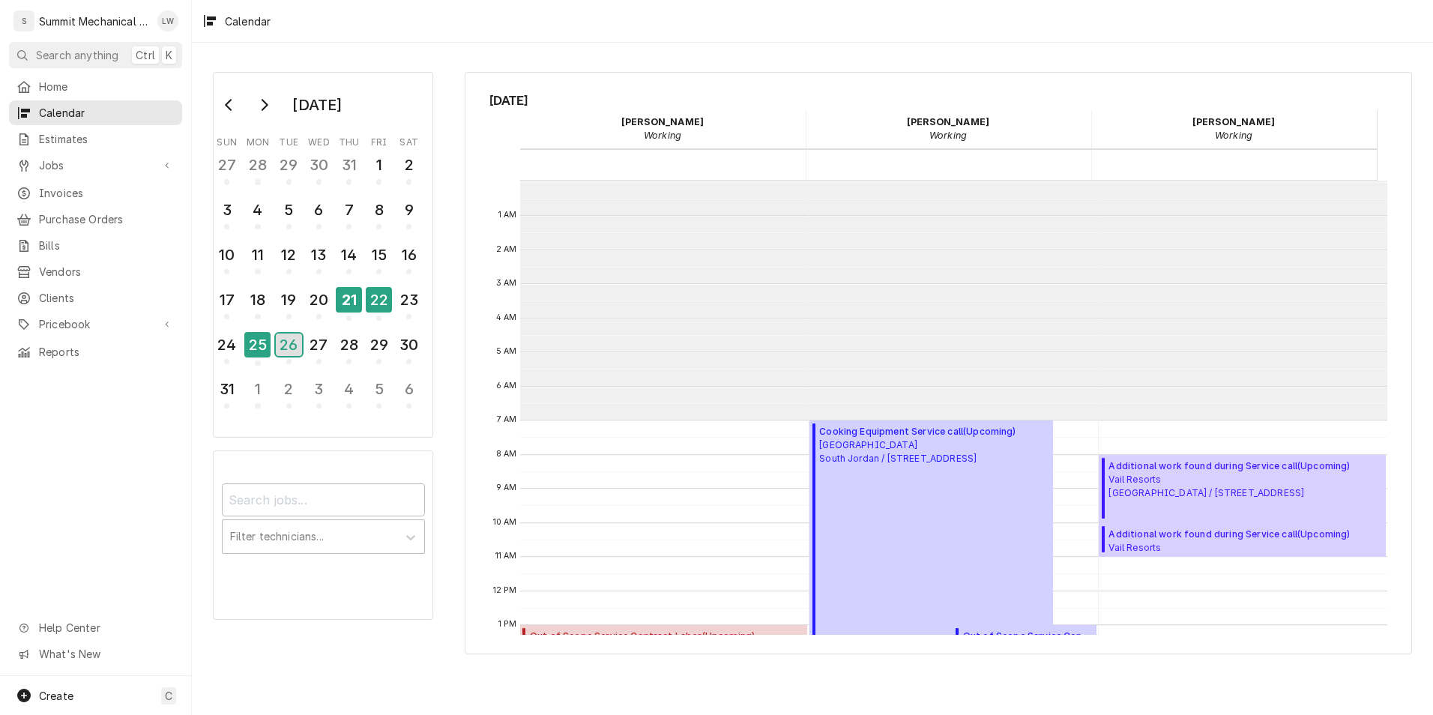
scroll to position [239, 0]
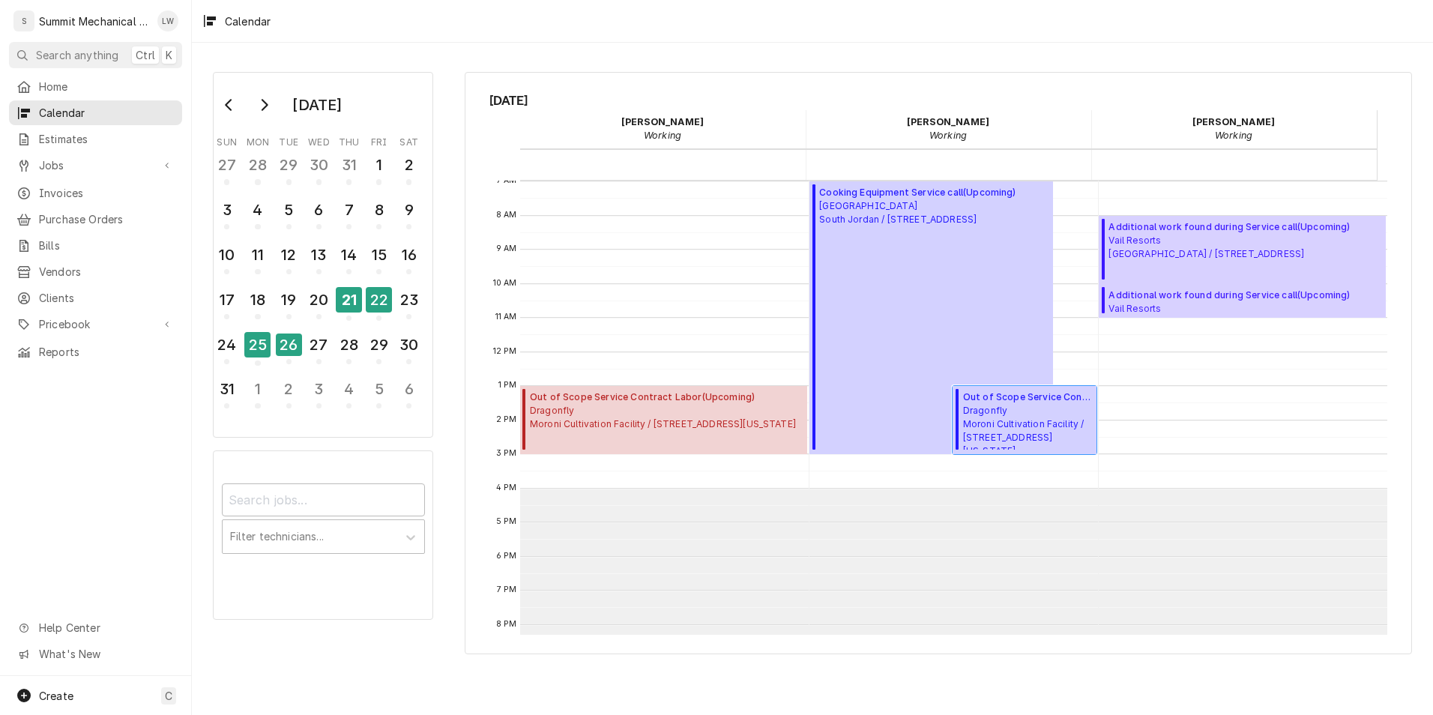
click at [1042, 419] on span "Dragonfly Moroni Cultivation Facility / 389 N. 2600 W., Moroni, Utah 84646" at bounding box center [1027, 427] width 129 height 46
click at [256, 349] on div "25" at bounding box center [257, 344] width 26 height 25
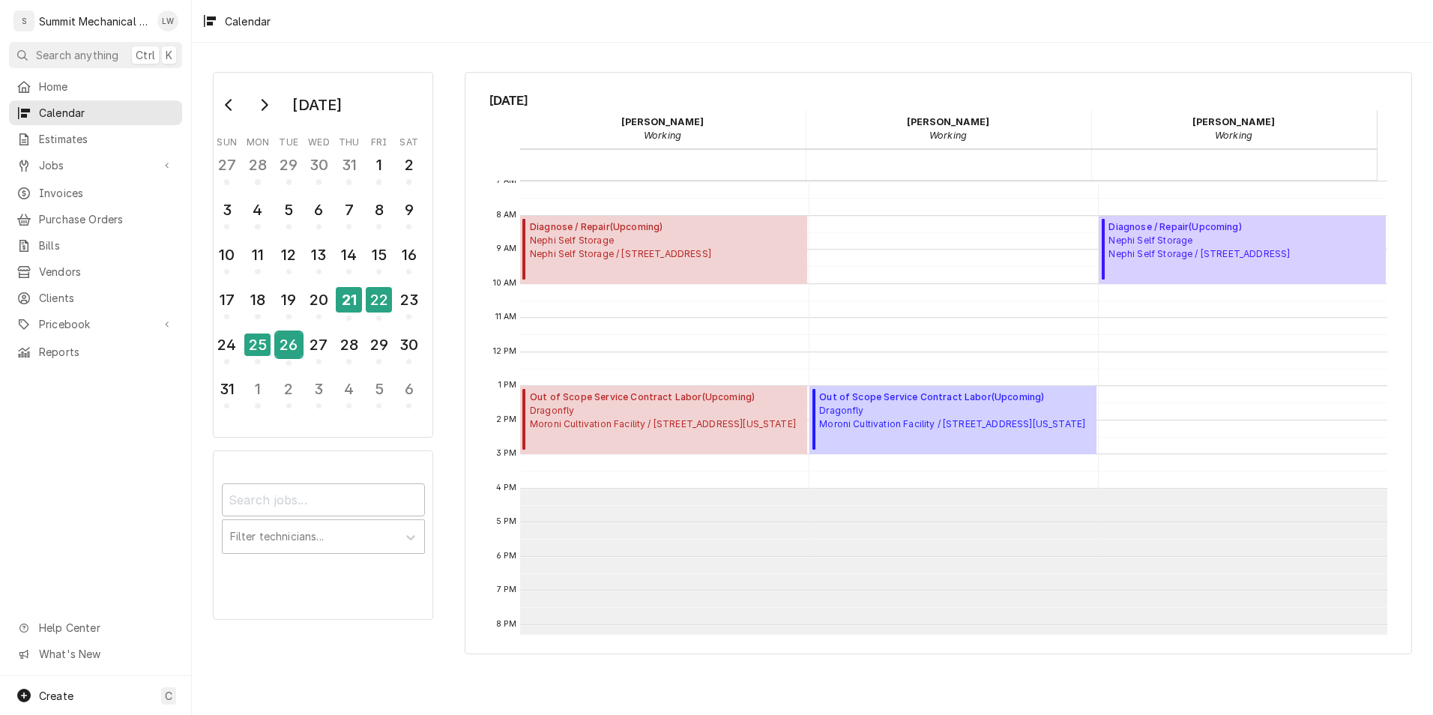
click at [285, 343] on div "26" at bounding box center [289, 344] width 26 height 25
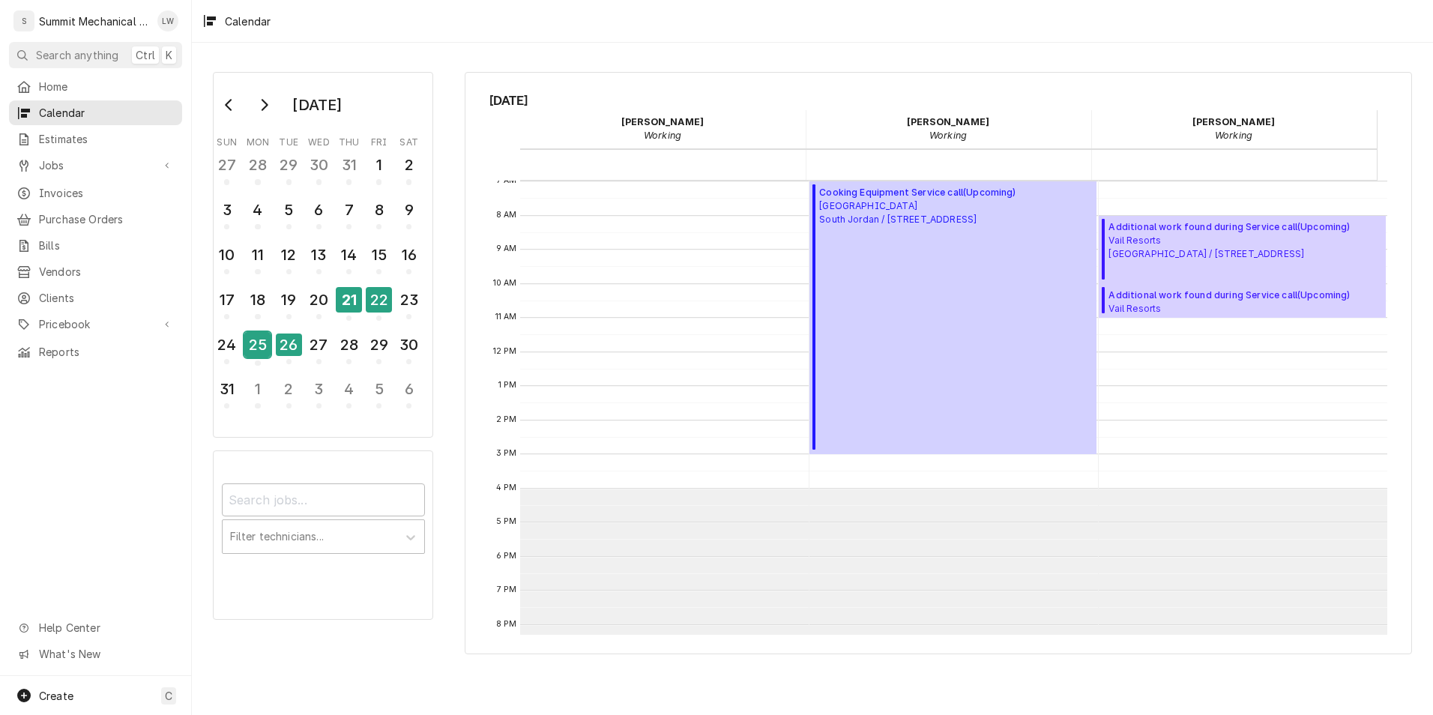
click at [256, 345] on div "25" at bounding box center [257, 344] width 26 height 25
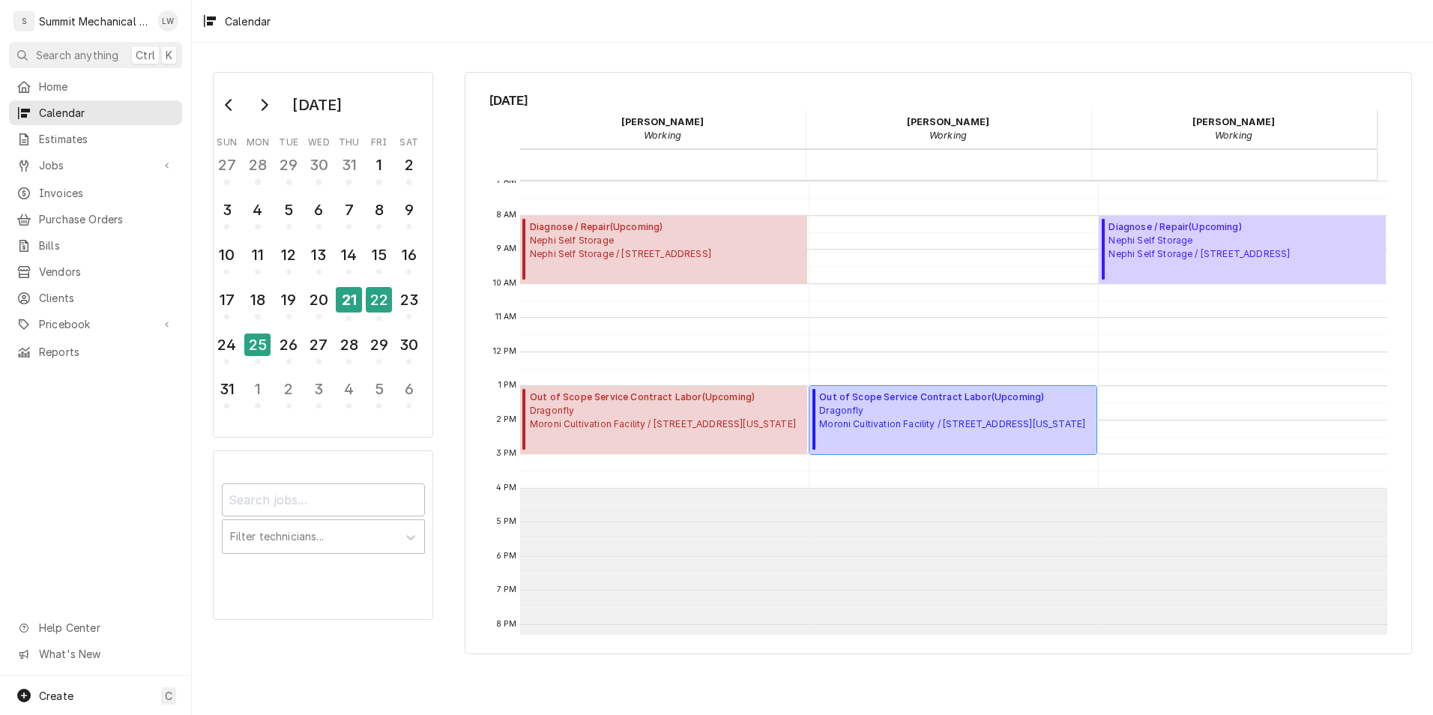
click at [889, 420] on span "Dragonfly Moroni Cultivation Facility / 389 N. 2600 W., Moroni, Utah 84646" at bounding box center [952, 417] width 266 height 27
click at [286, 356] on div "26" at bounding box center [289, 344] width 26 height 25
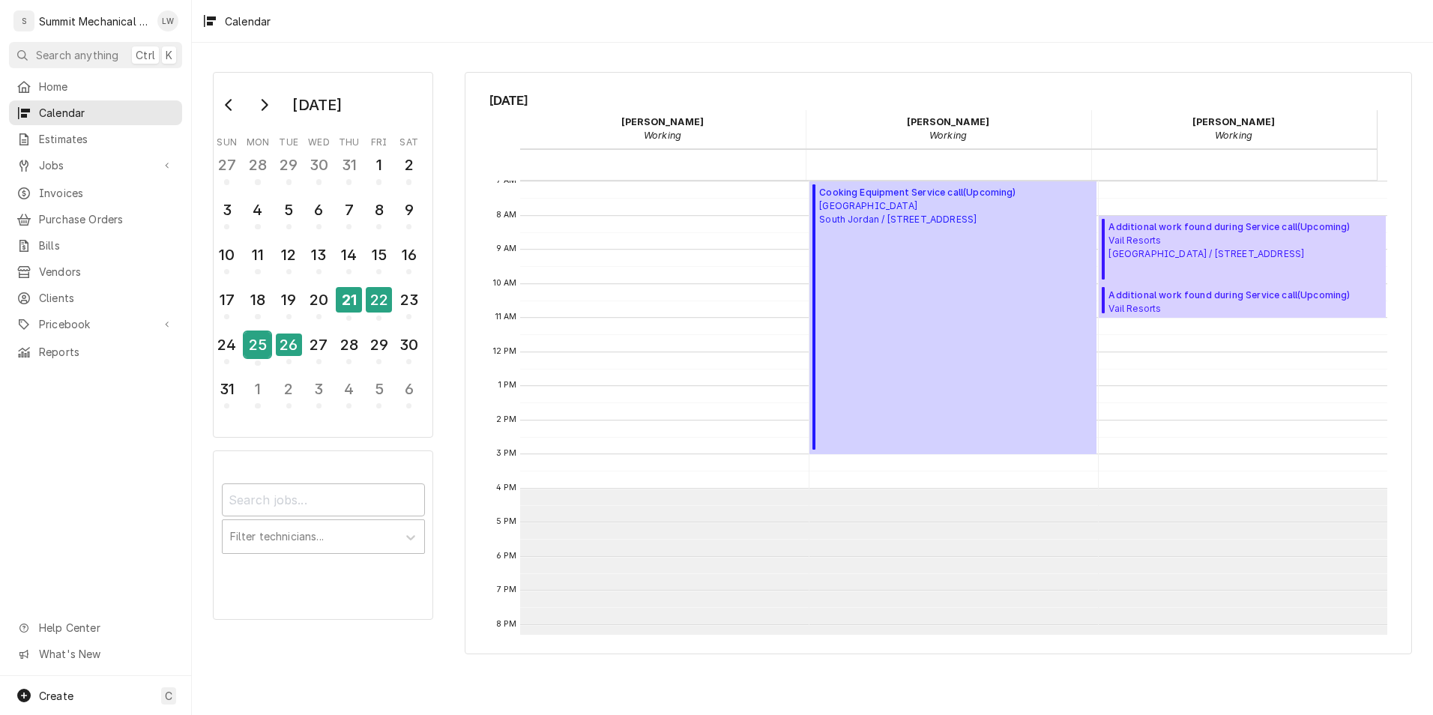
click at [262, 340] on div "25" at bounding box center [257, 344] width 26 height 25
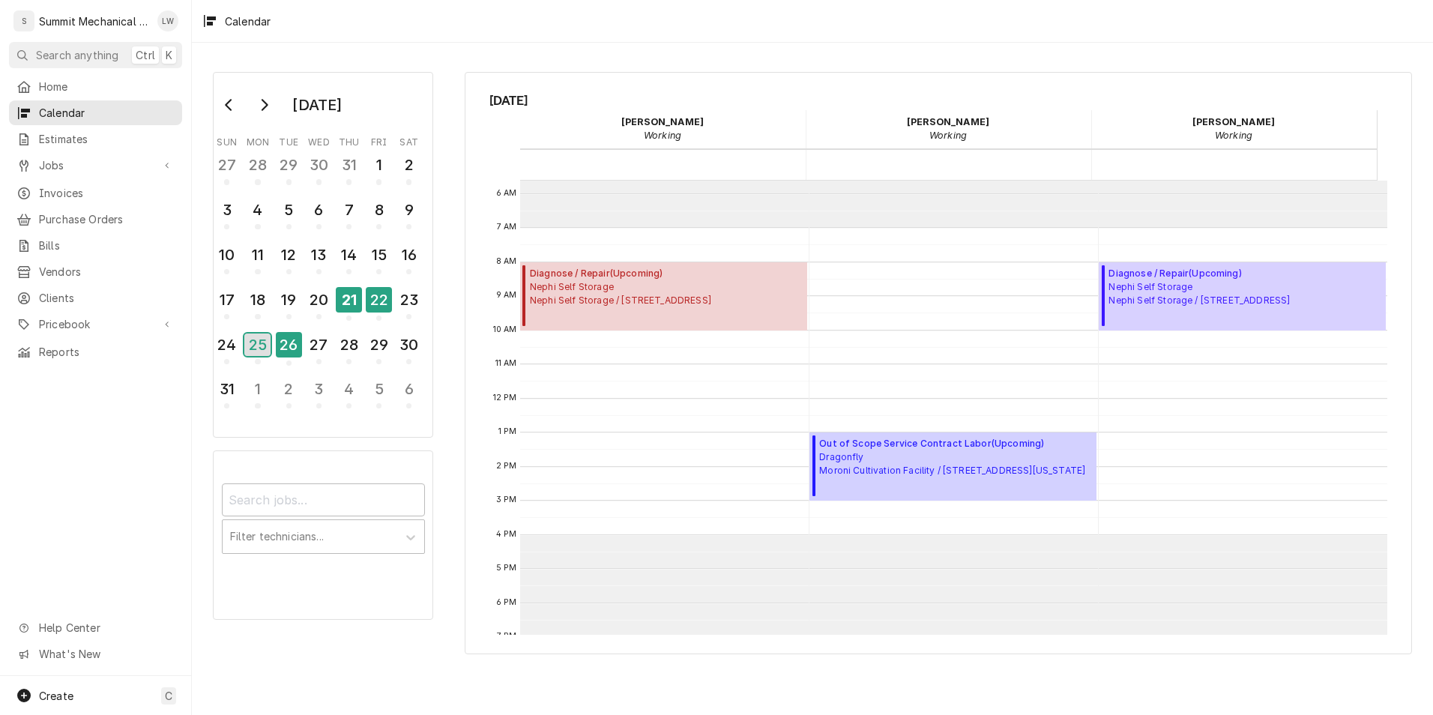
scroll to position [263, 0]
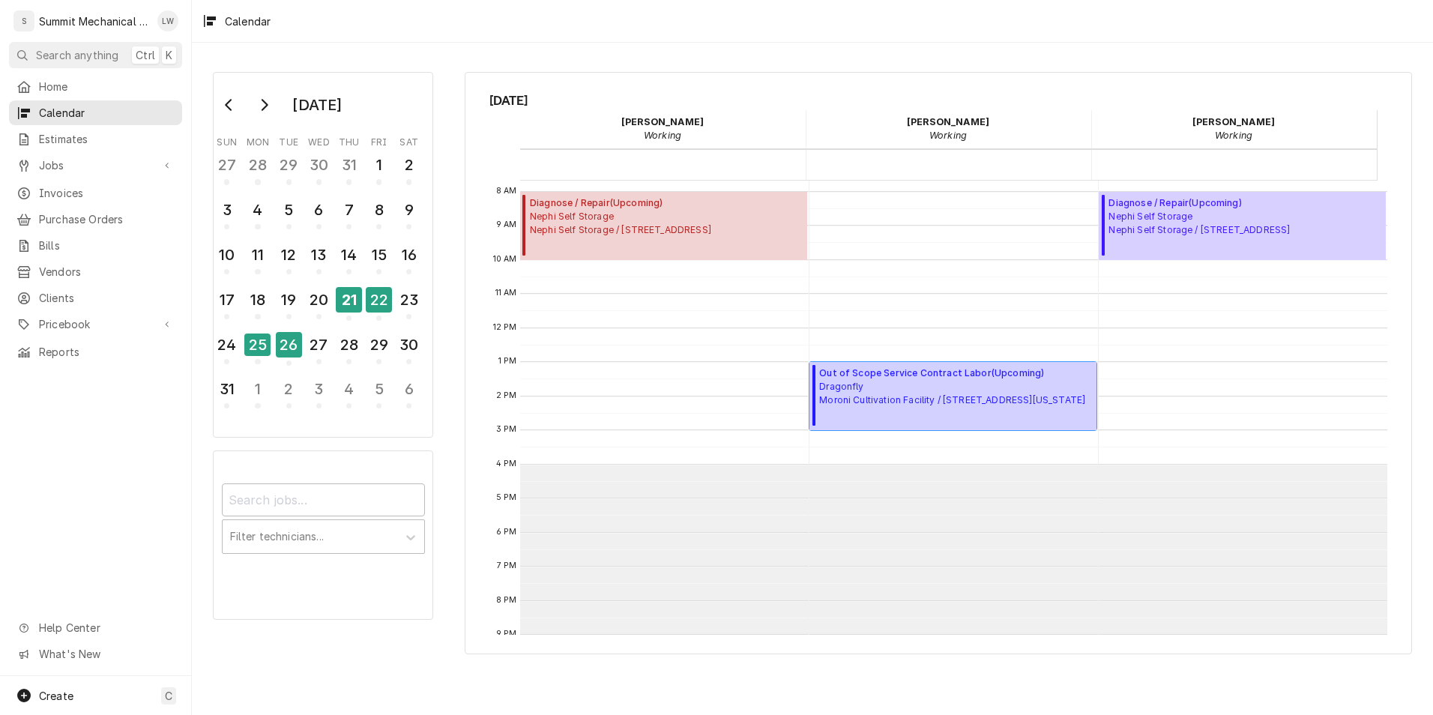
click at [905, 407] on span "Dragonfly Moroni Cultivation Facility / 389 N. 2600 W., Moroni, Utah 84646" at bounding box center [952, 393] width 266 height 27
click at [289, 347] on div "26" at bounding box center [289, 344] width 26 height 25
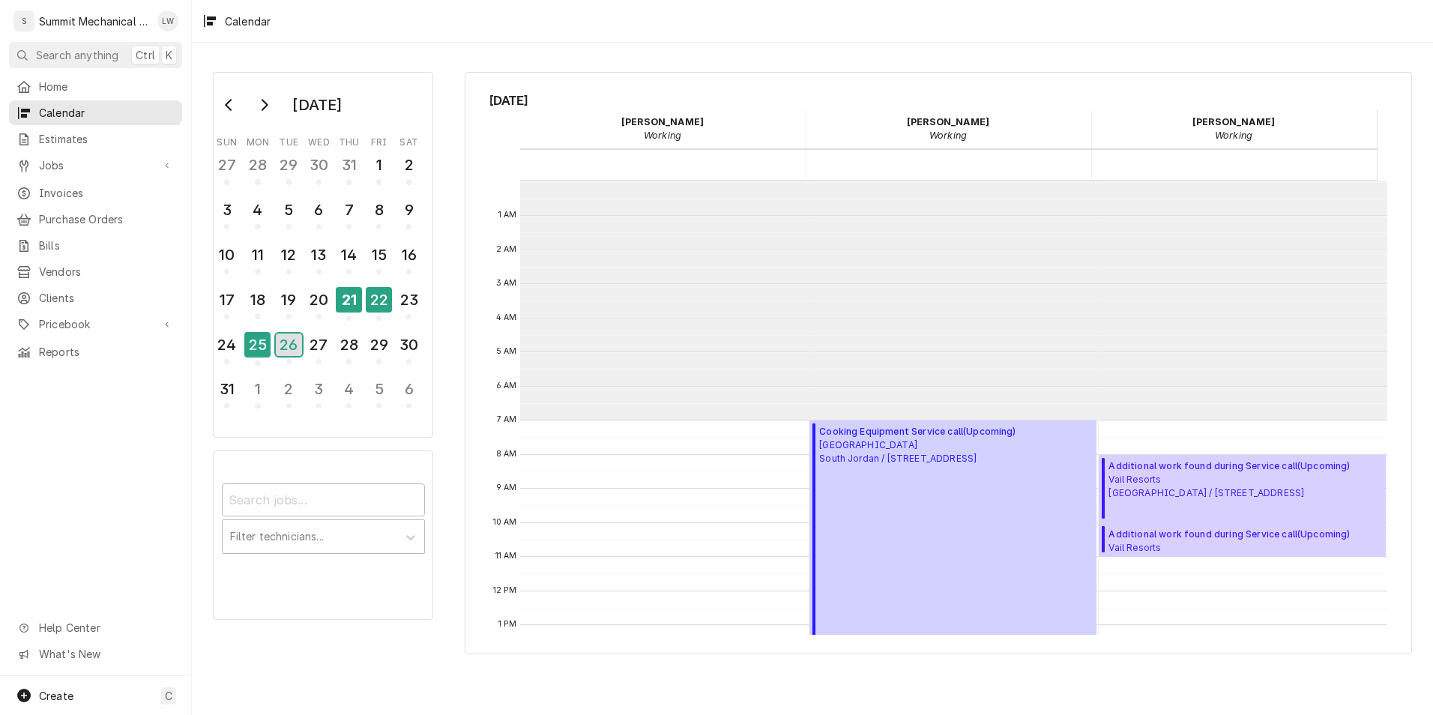
scroll to position [239, 0]
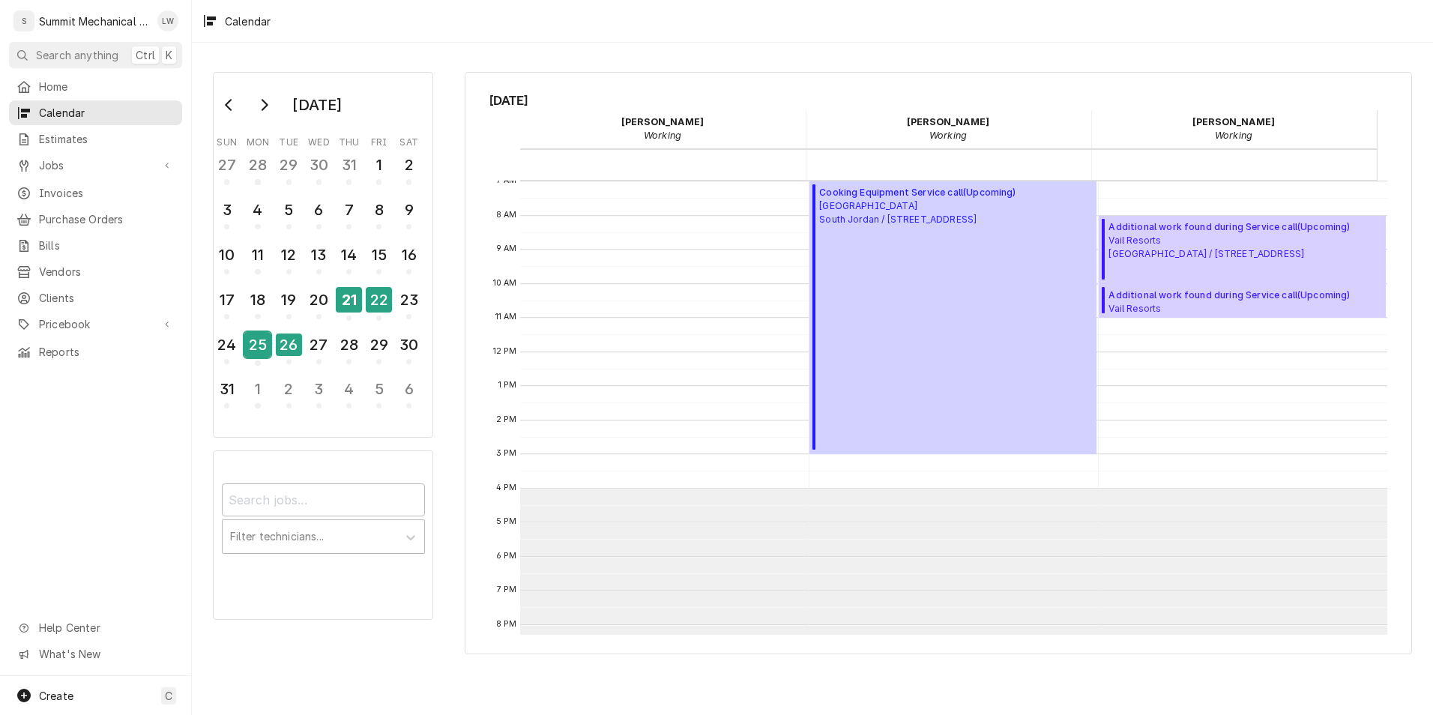
click at [267, 343] on div "25" at bounding box center [257, 344] width 26 height 25
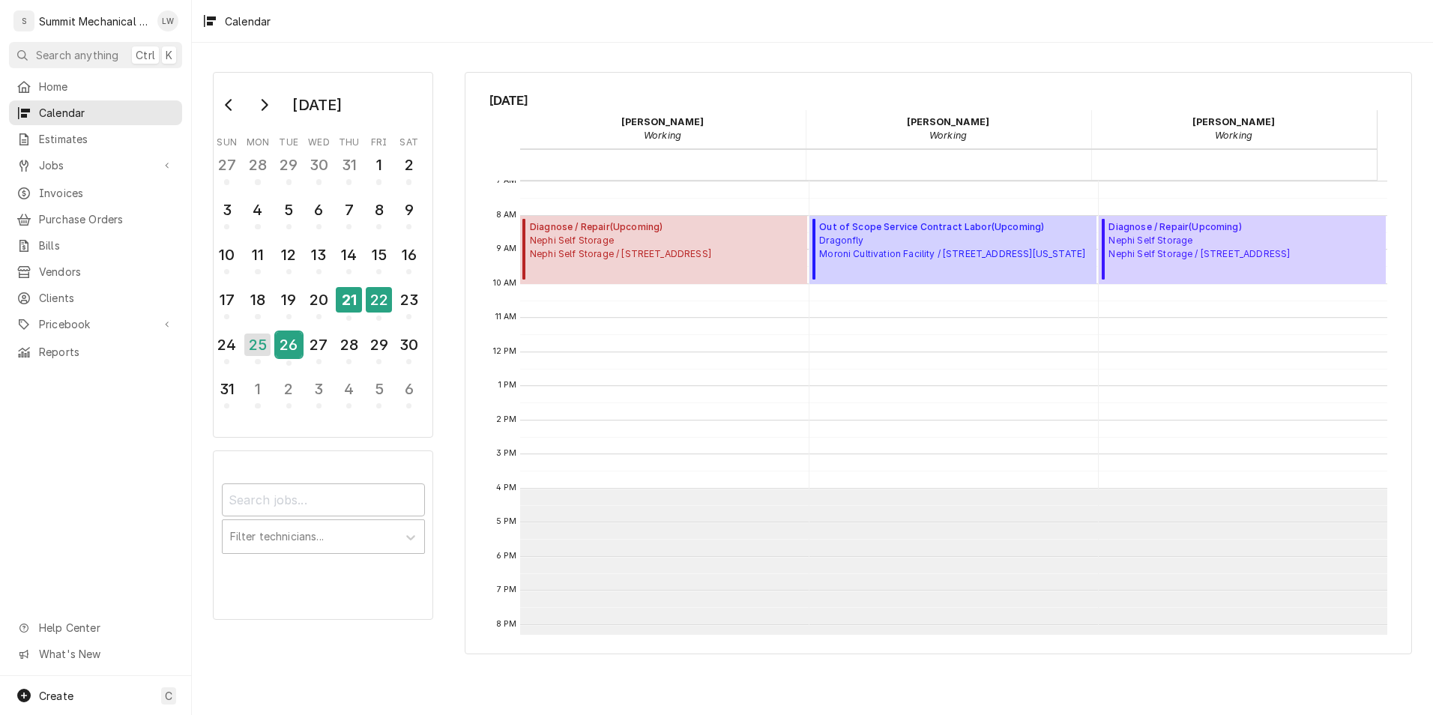
click at [283, 336] on div "26" at bounding box center [289, 344] width 26 height 25
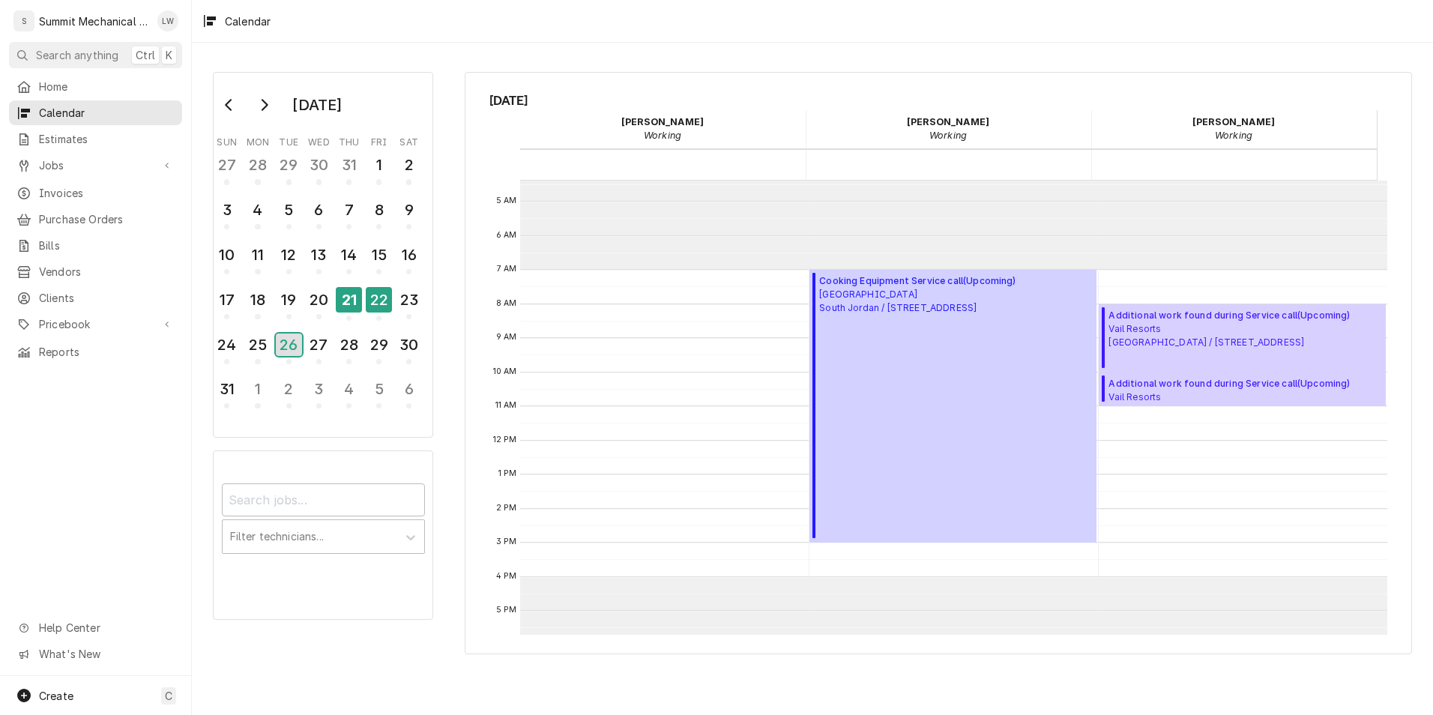
scroll to position [150, 0]
click at [326, 340] on div "27" at bounding box center [319, 344] width 26 height 25
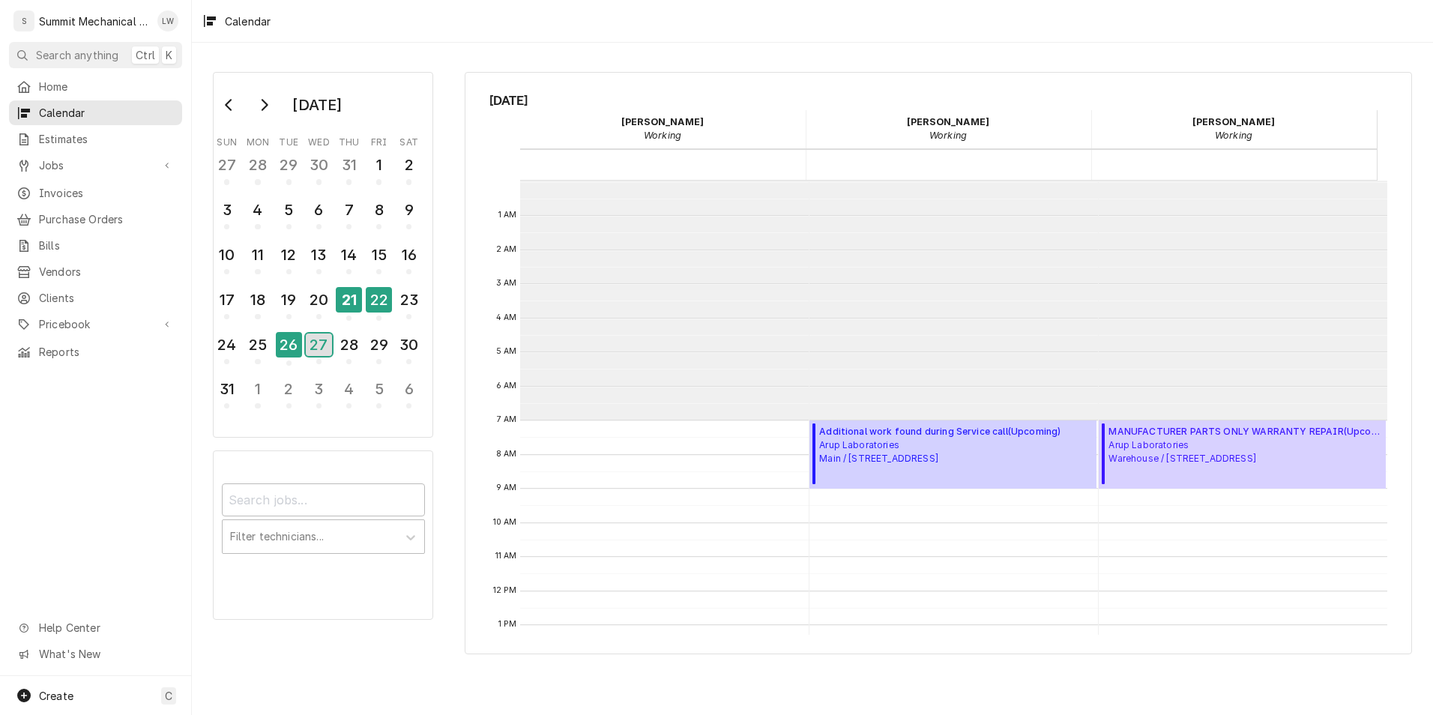
scroll to position [239, 0]
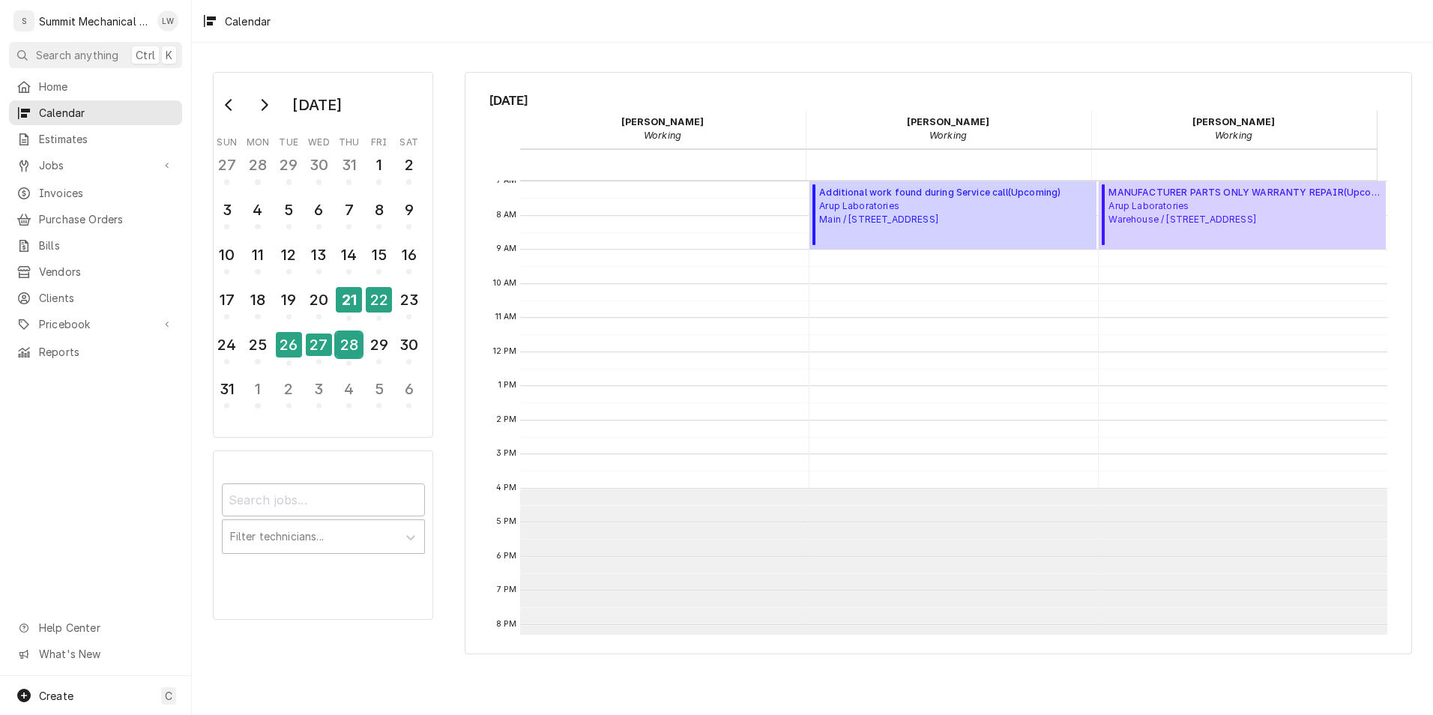
click at [342, 342] on div "28" at bounding box center [349, 344] width 26 height 25
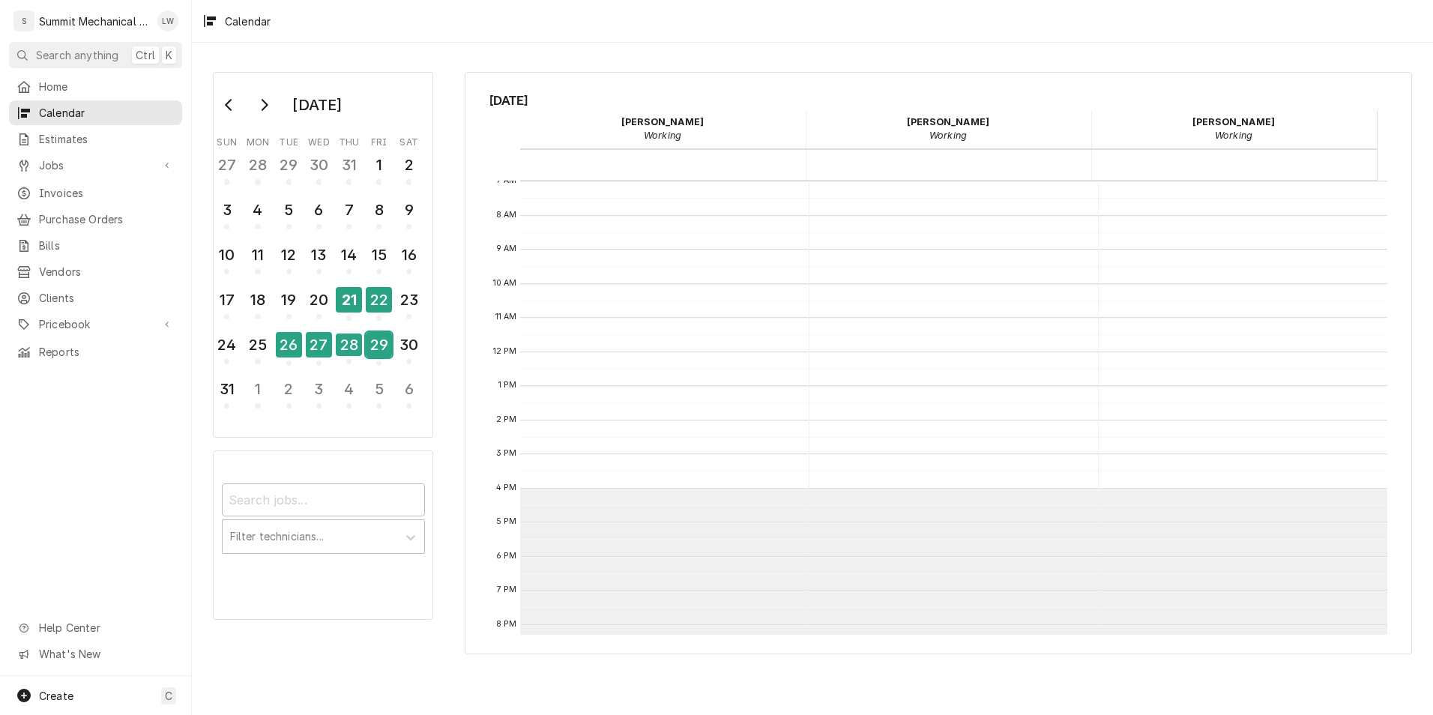
click at [384, 336] on div "29" at bounding box center [379, 344] width 26 height 25
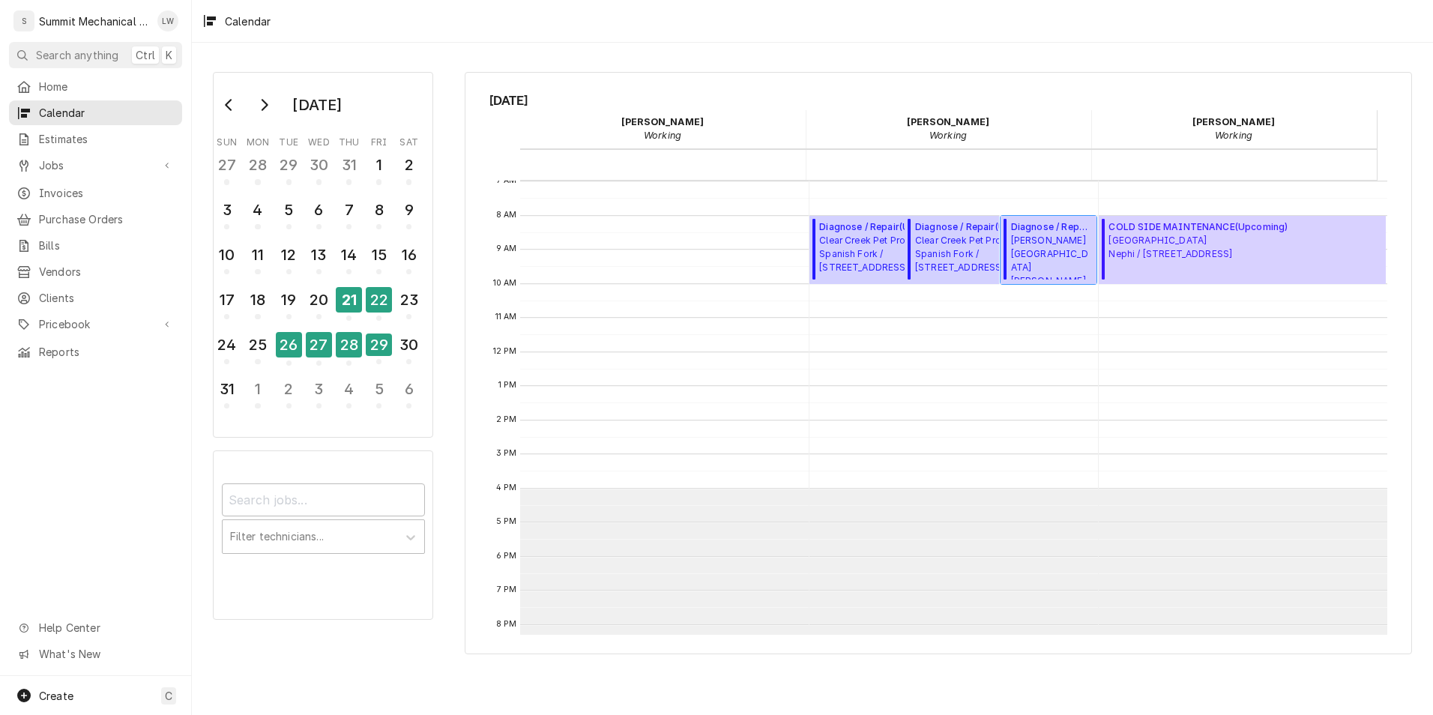
click at [1039, 249] on span "Murray School District Murray High School / 5440 State St, Murray, UT 84107" at bounding box center [1051, 257] width 81 height 46
click at [407, 340] on div "30" at bounding box center [409, 344] width 26 height 25
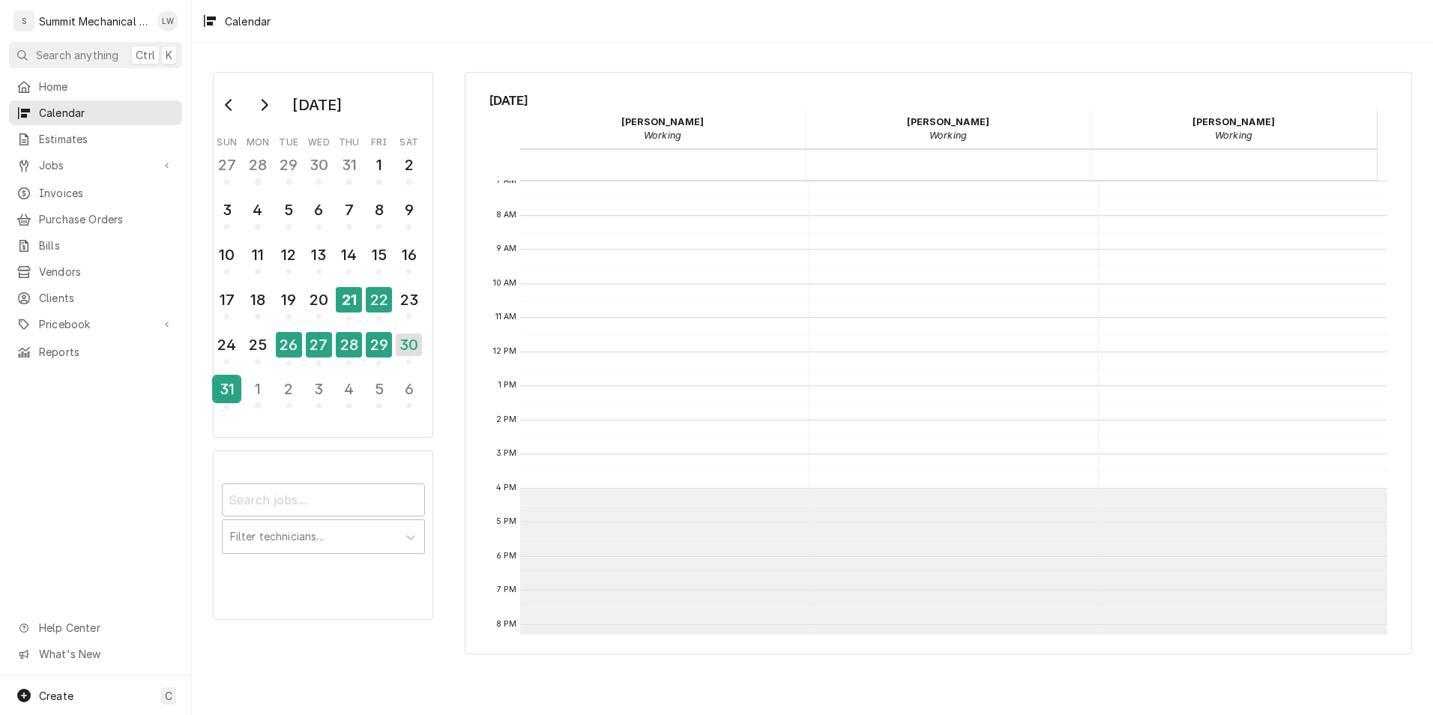
click at [228, 388] on div "31" at bounding box center [227, 388] width 26 height 25
click at [375, 350] on div "29" at bounding box center [379, 344] width 26 height 25
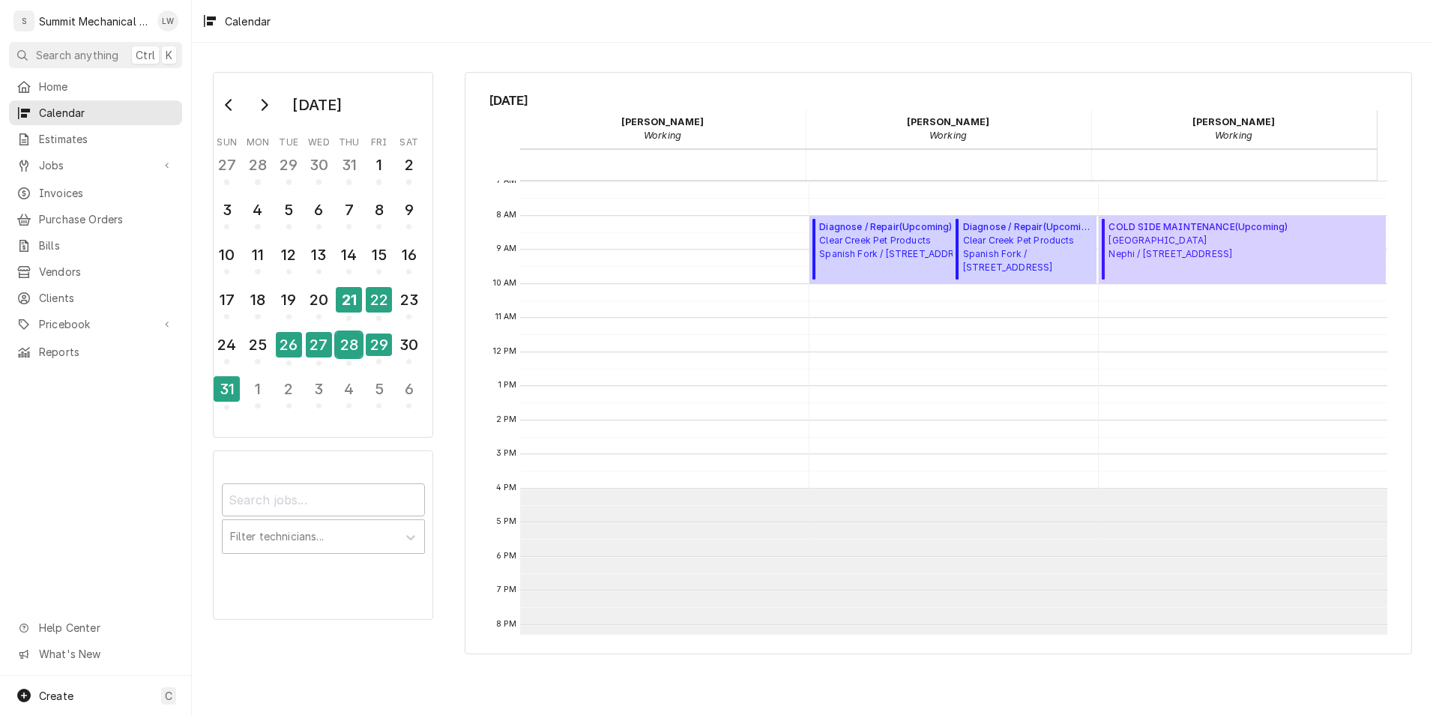
click at [354, 330] on div "28" at bounding box center [349, 347] width 26 height 37
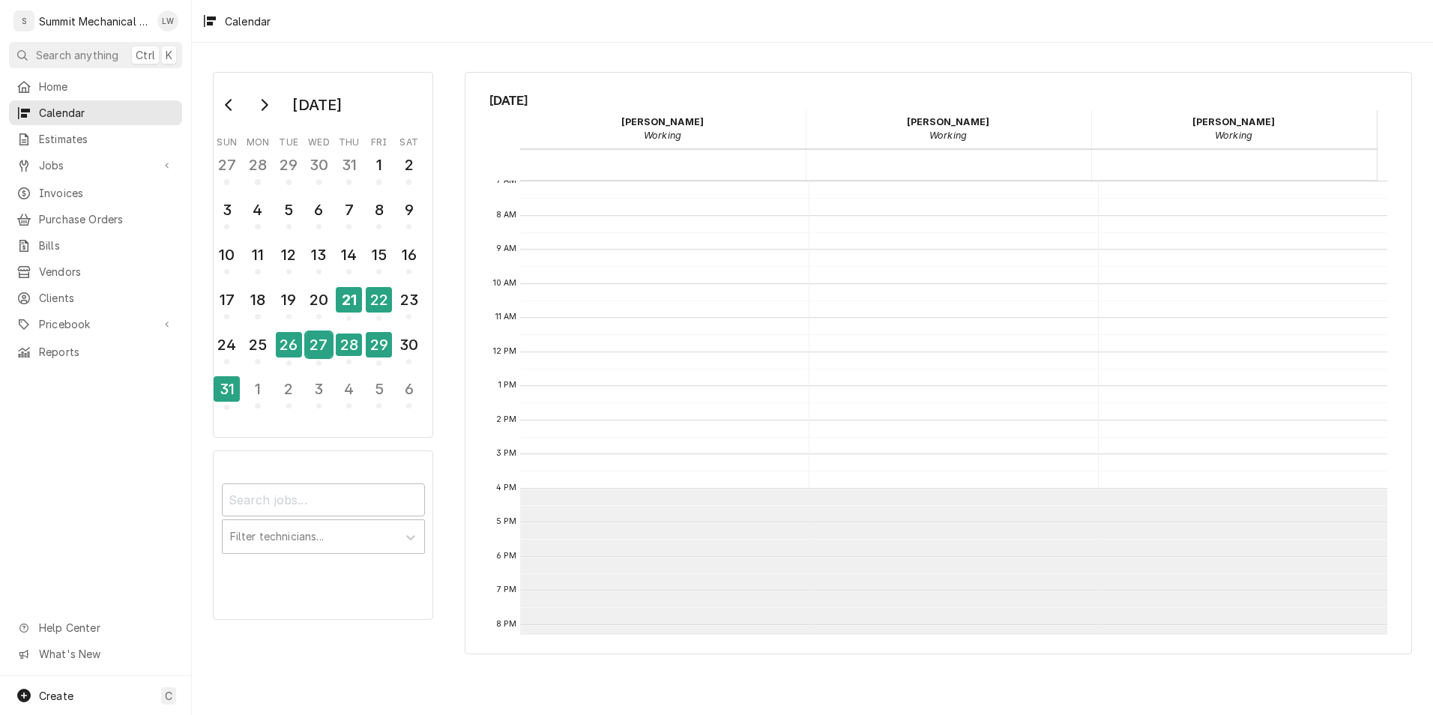
click at [321, 348] on div "27" at bounding box center [319, 344] width 26 height 25
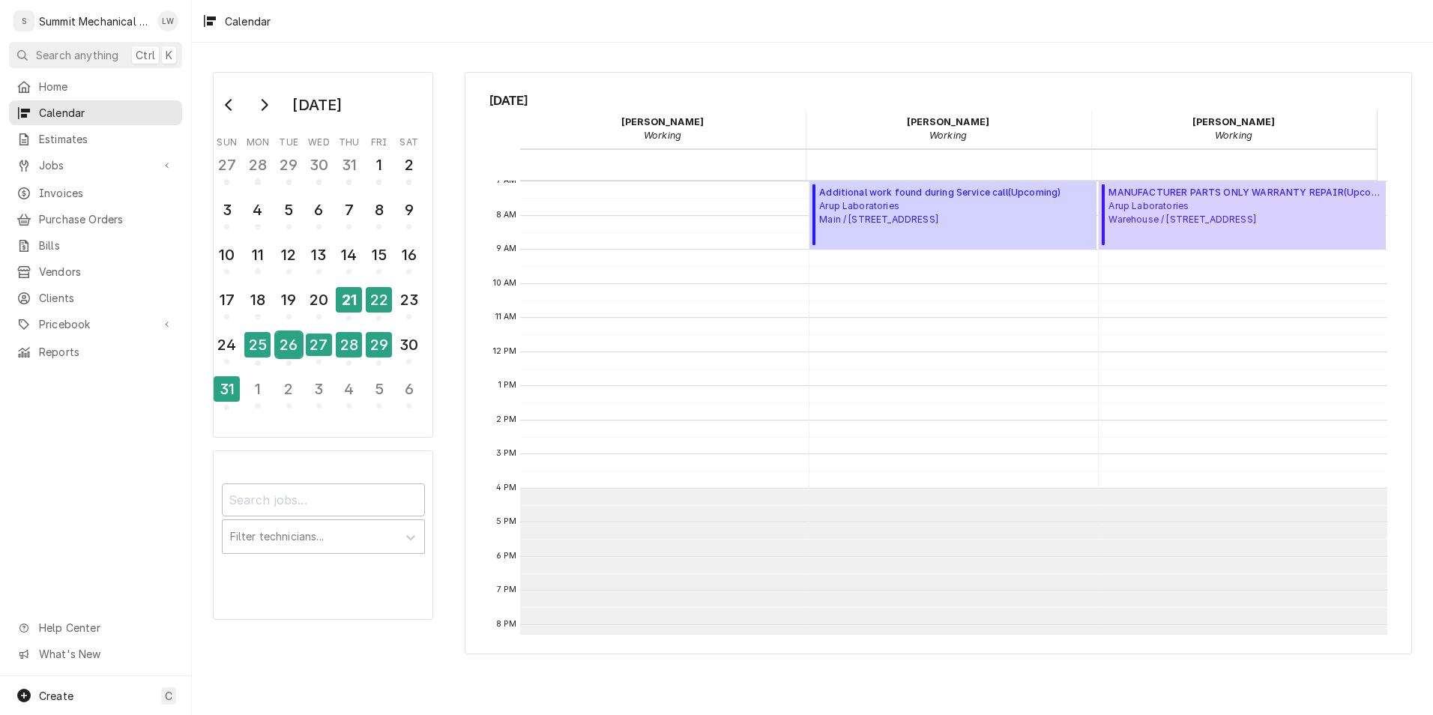
click at [280, 345] on div "26" at bounding box center [289, 344] width 26 height 25
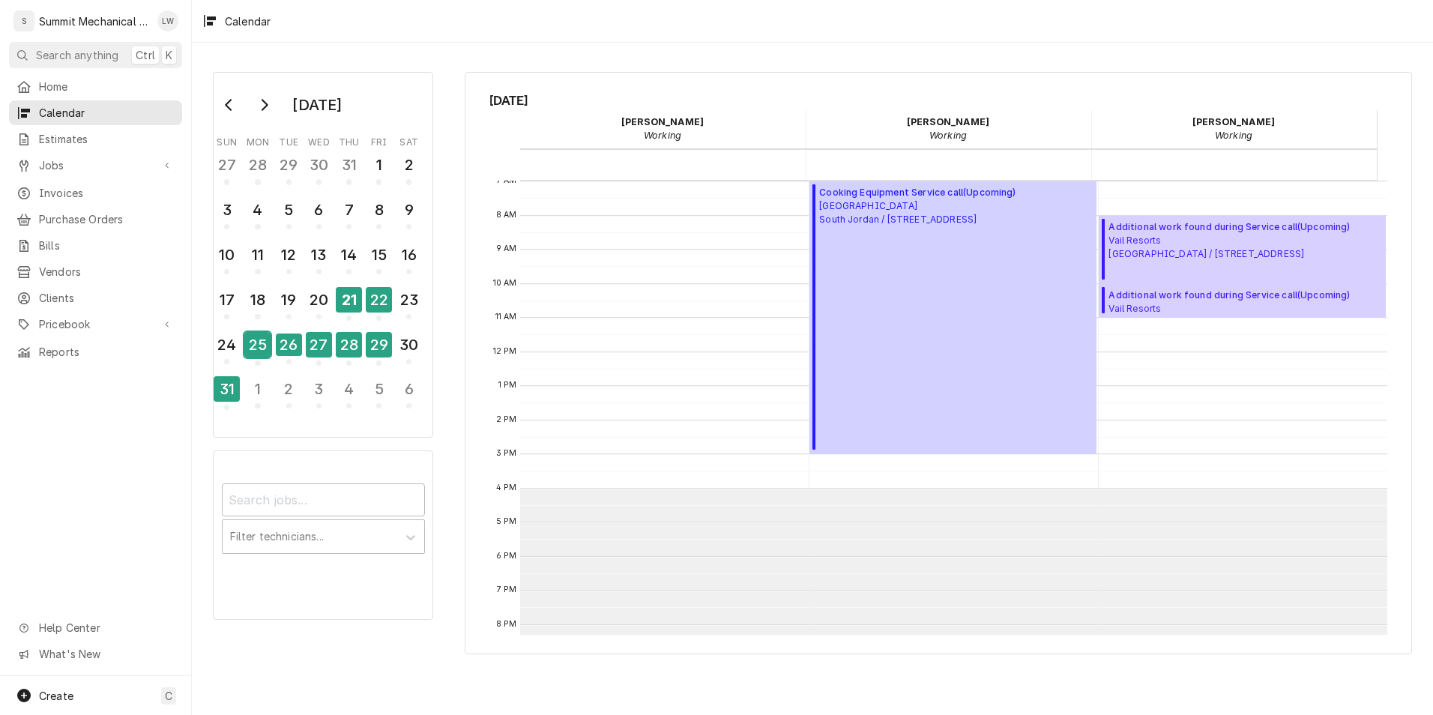
click at [257, 342] on div "25" at bounding box center [257, 344] width 26 height 25
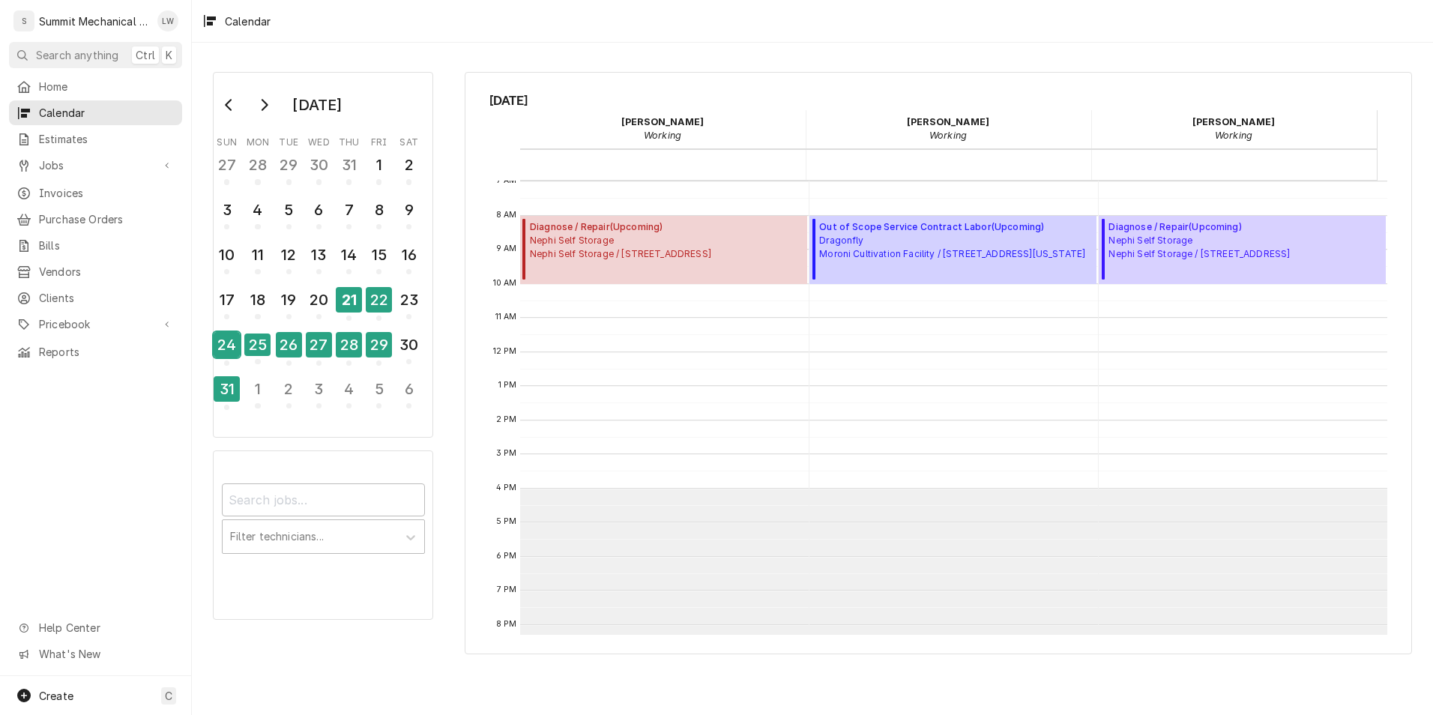
click at [238, 335] on div "24" at bounding box center [227, 344] width 26 height 25
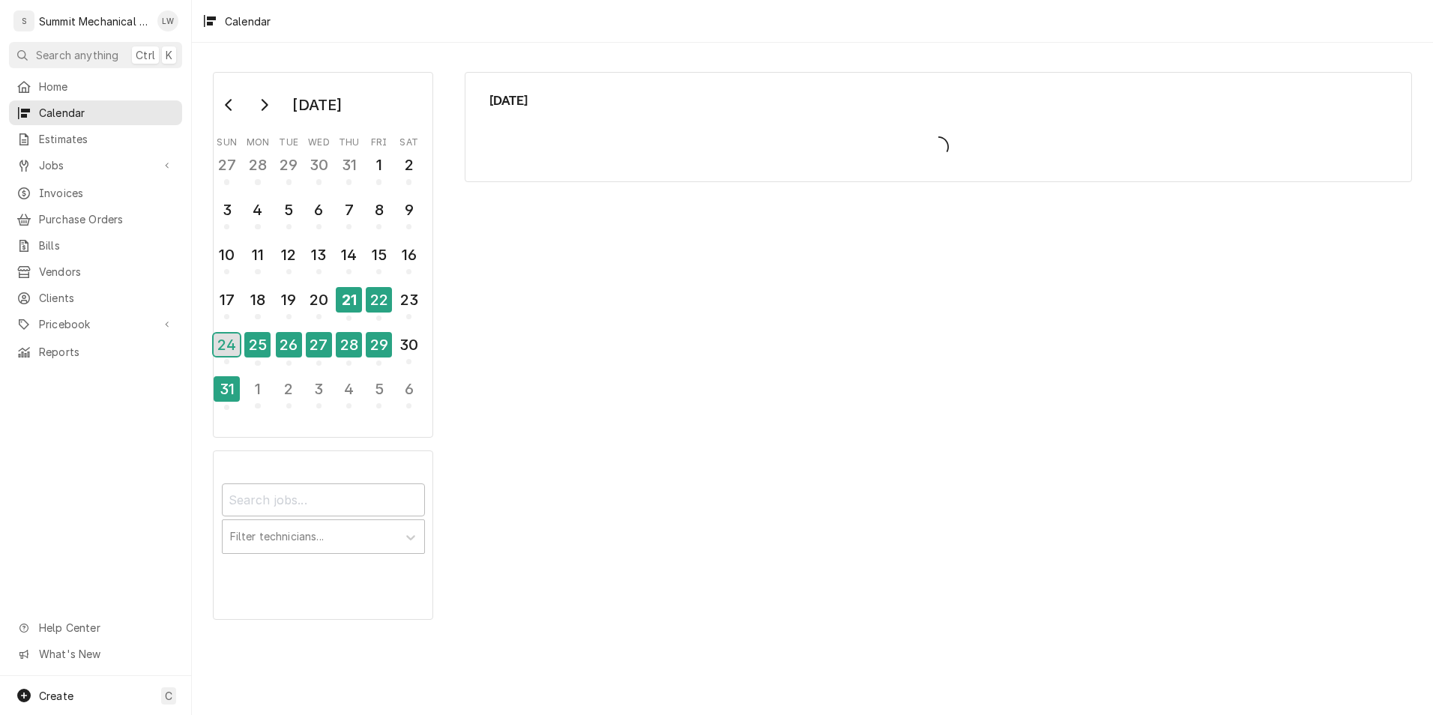
click at [238, 335] on div "24" at bounding box center [227, 344] width 26 height 22
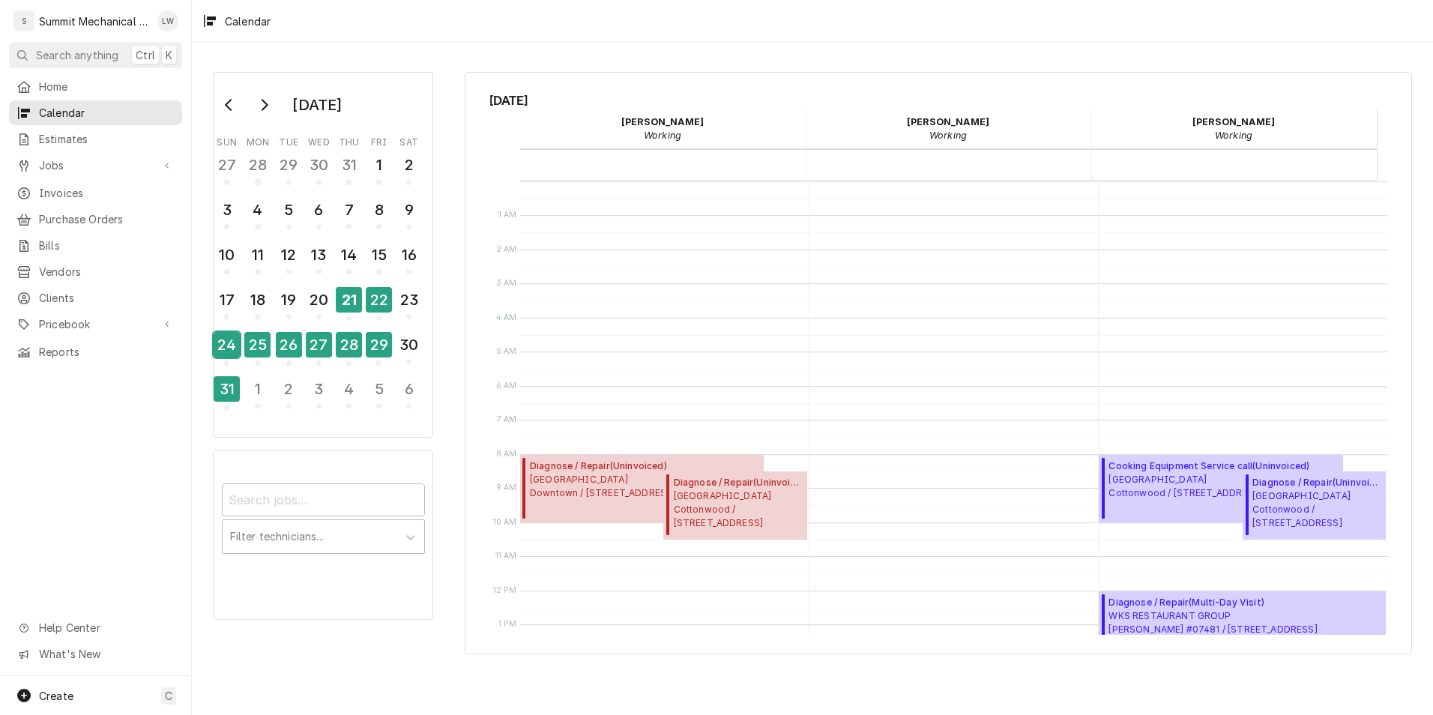
click at [232, 345] on div "24" at bounding box center [227, 344] width 26 height 25
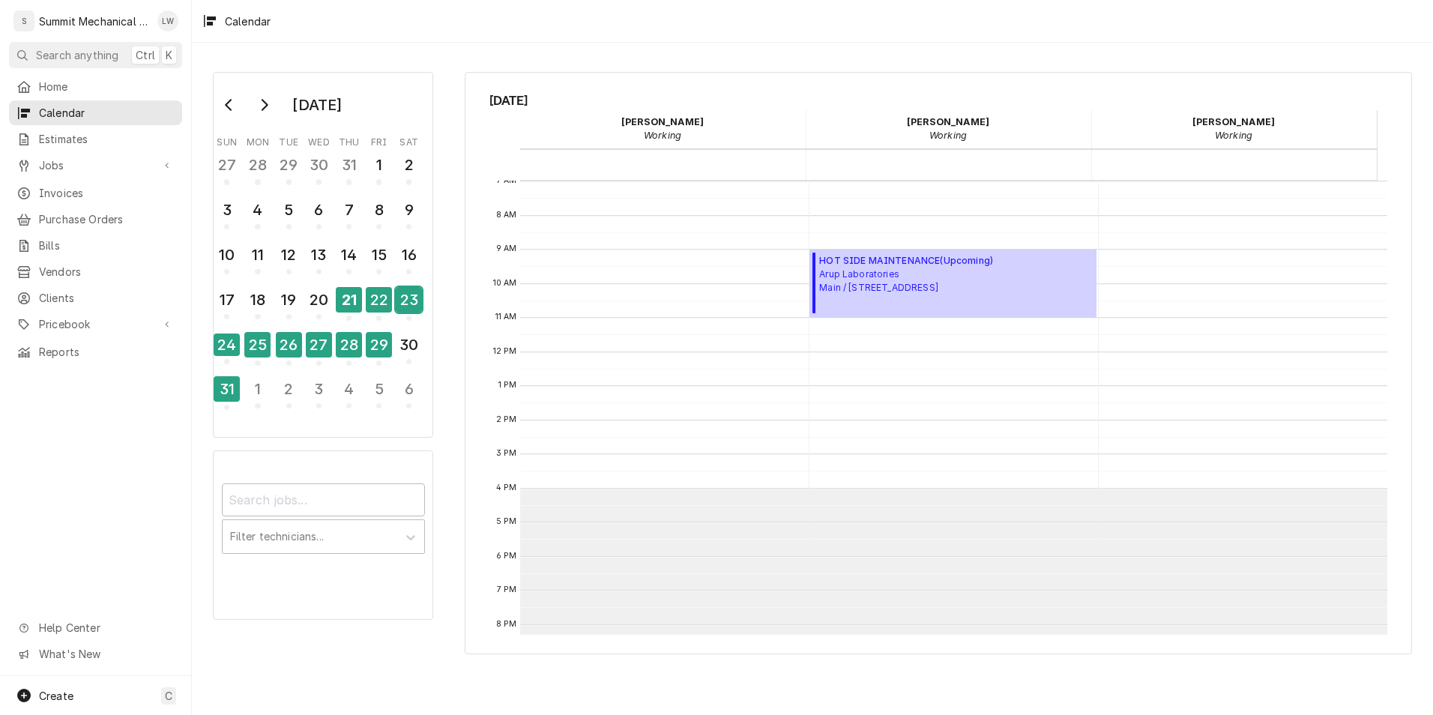
click at [402, 301] on div "23" at bounding box center [409, 299] width 26 height 25
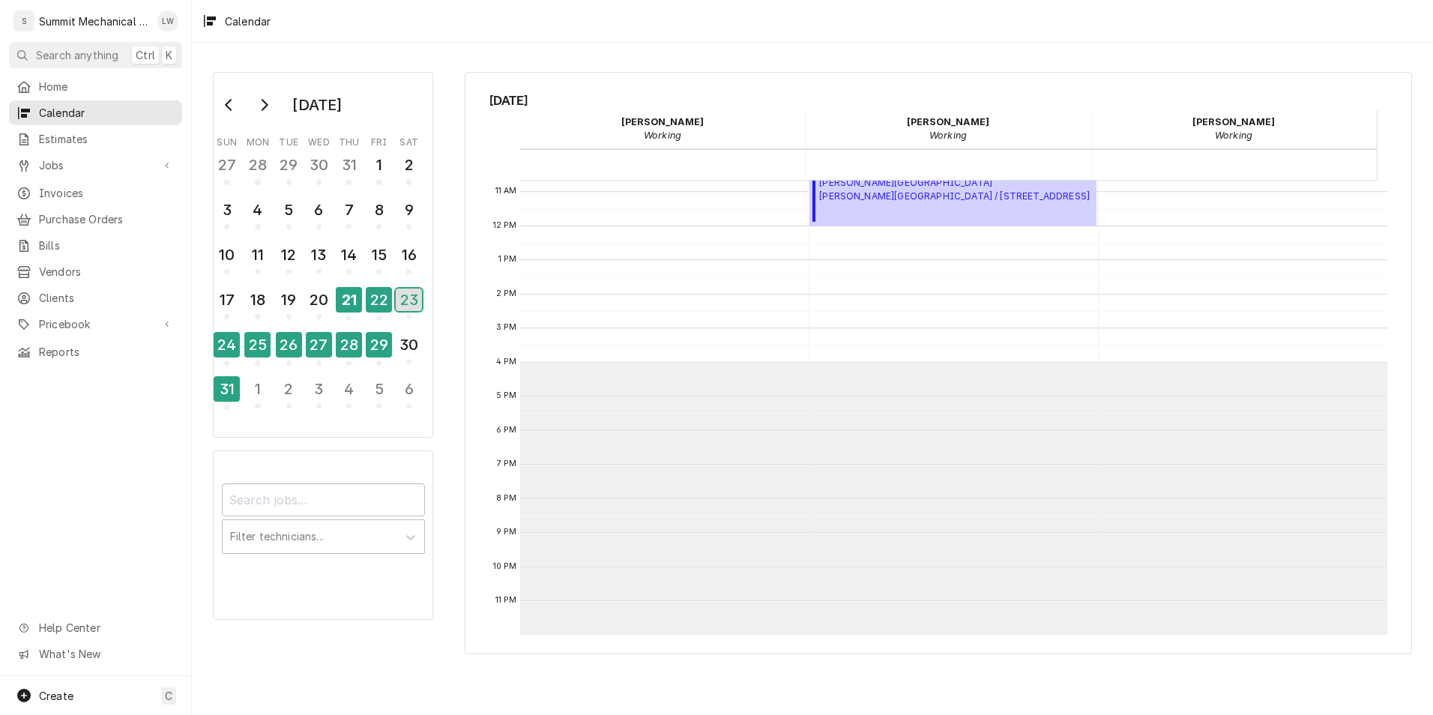
scroll to position [0, 0]
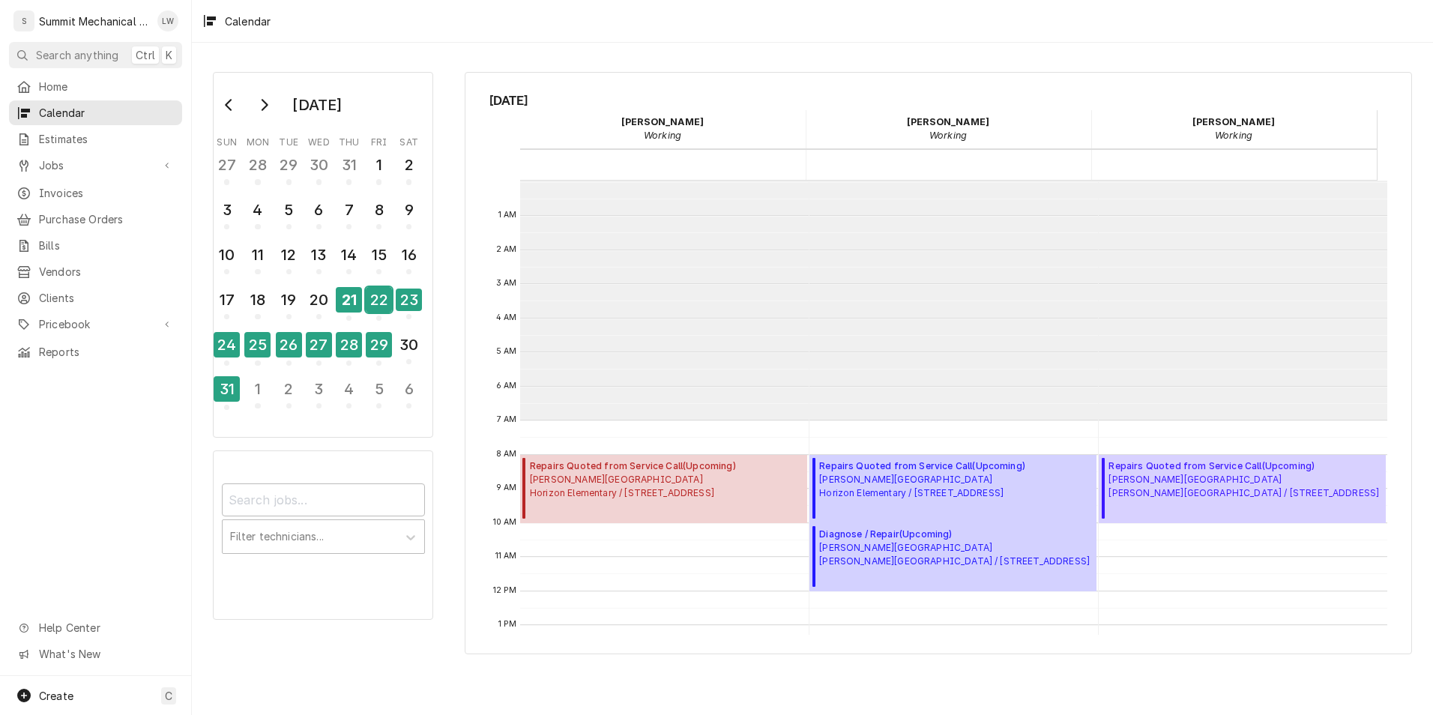
click at [372, 299] on div "22" at bounding box center [379, 299] width 26 height 25
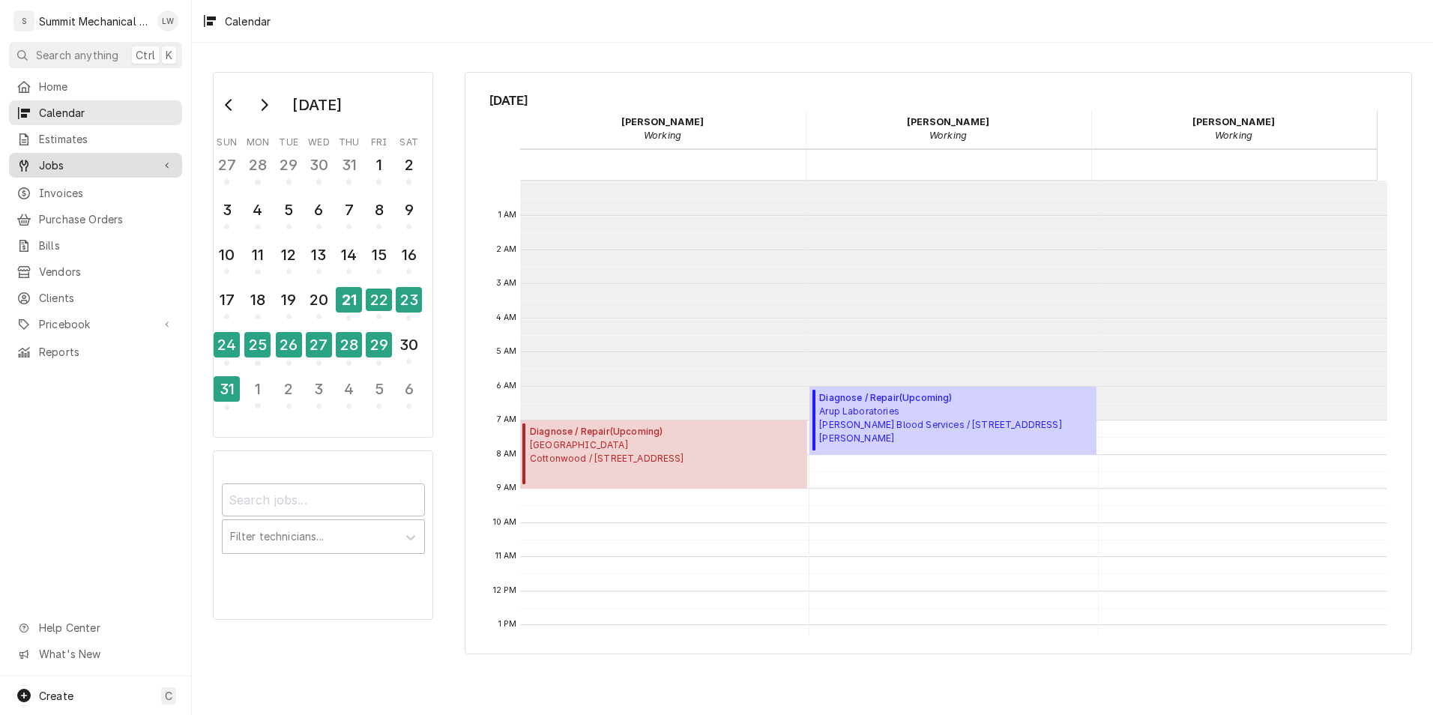
click at [43, 160] on span "Jobs" at bounding box center [95, 165] width 113 height 16
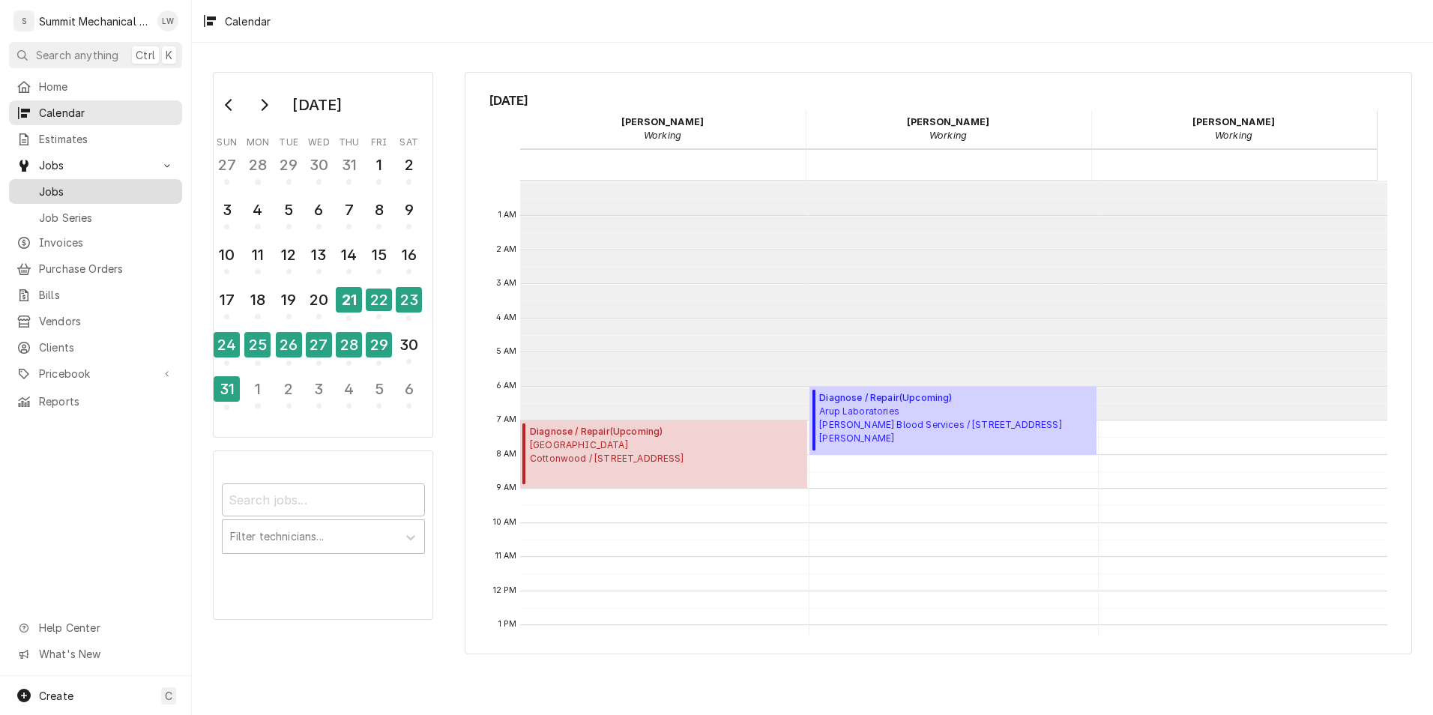
click at [92, 182] on div "Jobs" at bounding box center [95, 191] width 167 height 19
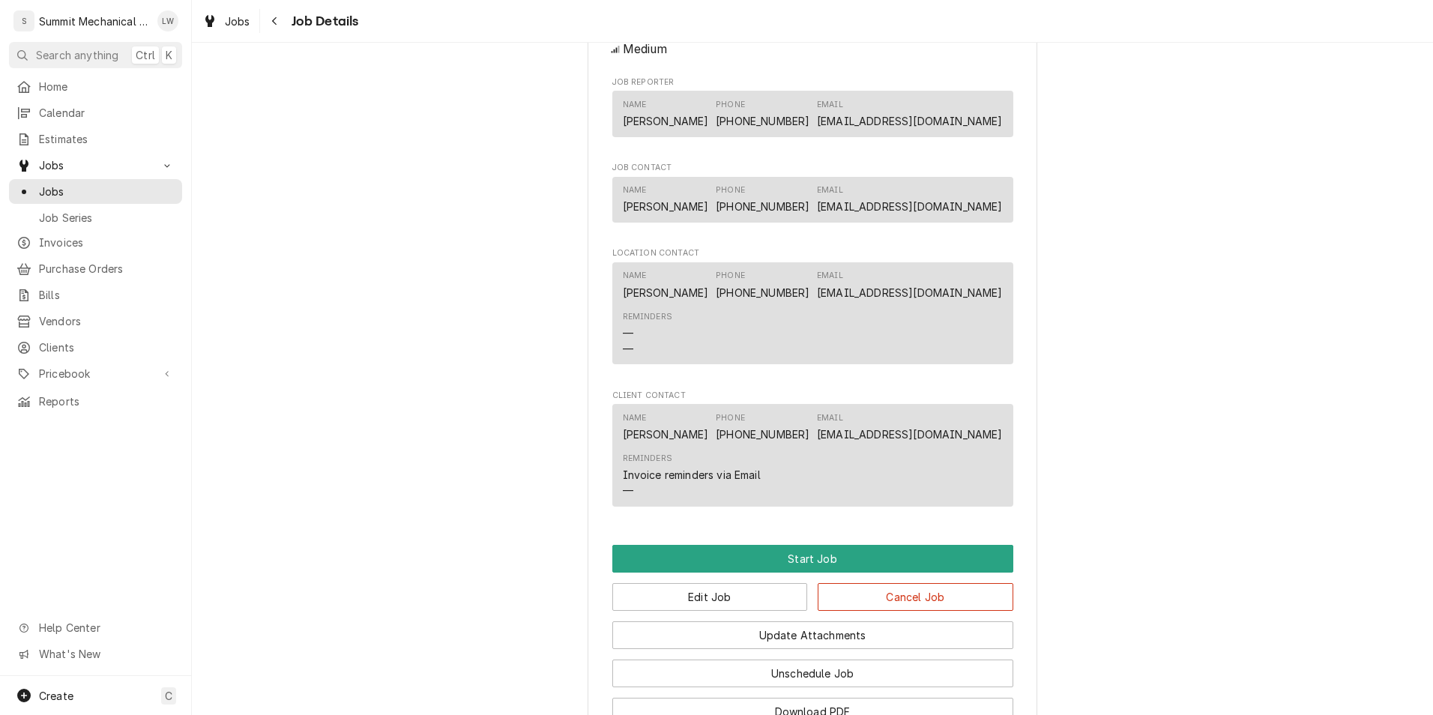
scroll to position [1356, 0]
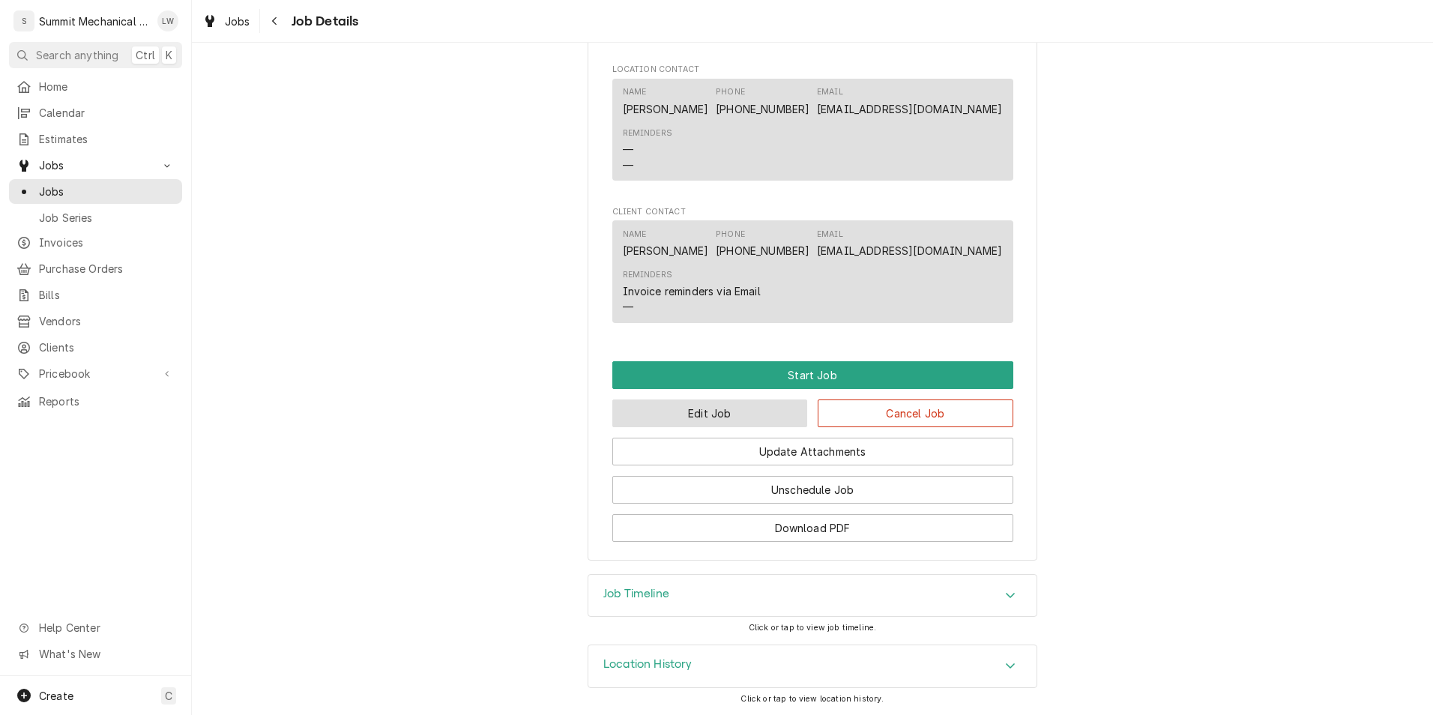
click at [736, 402] on button "Edit Job" at bounding box center [710, 413] width 196 height 28
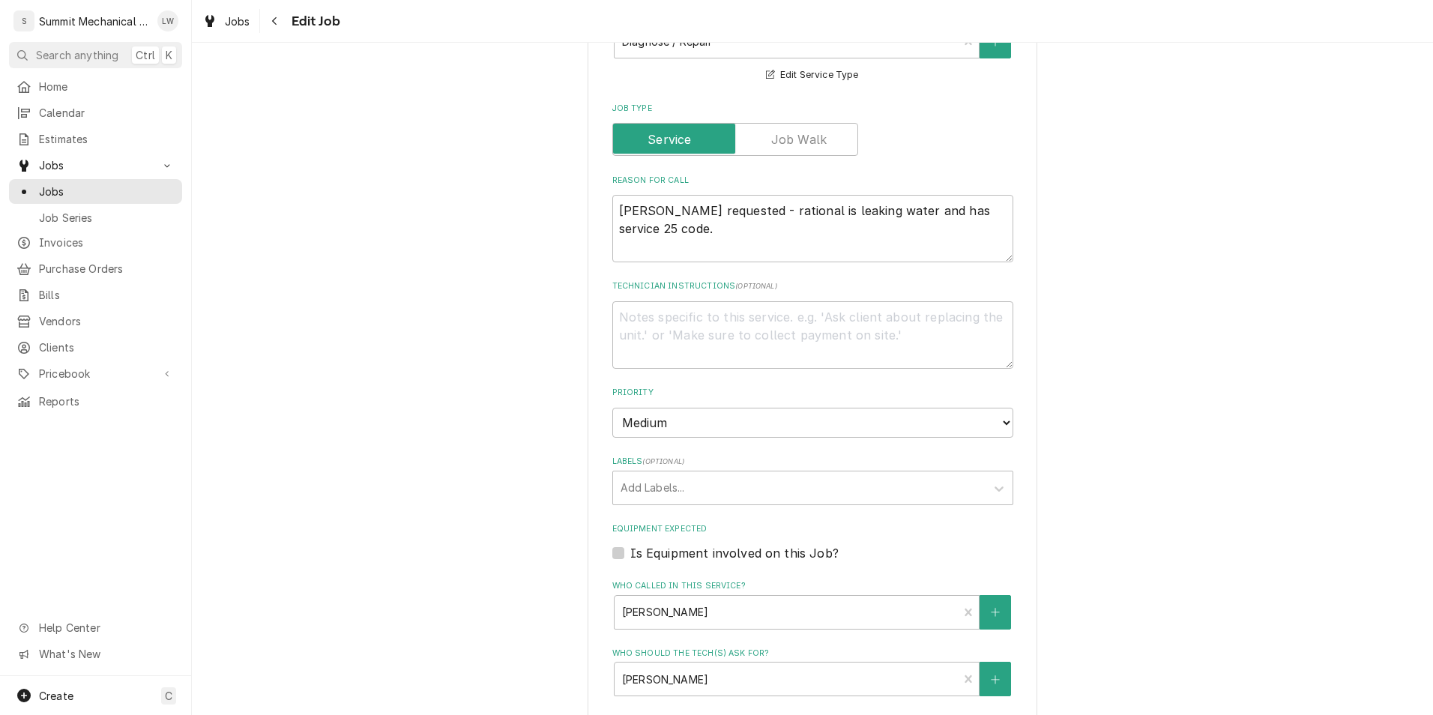
scroll to position [1312, 0]
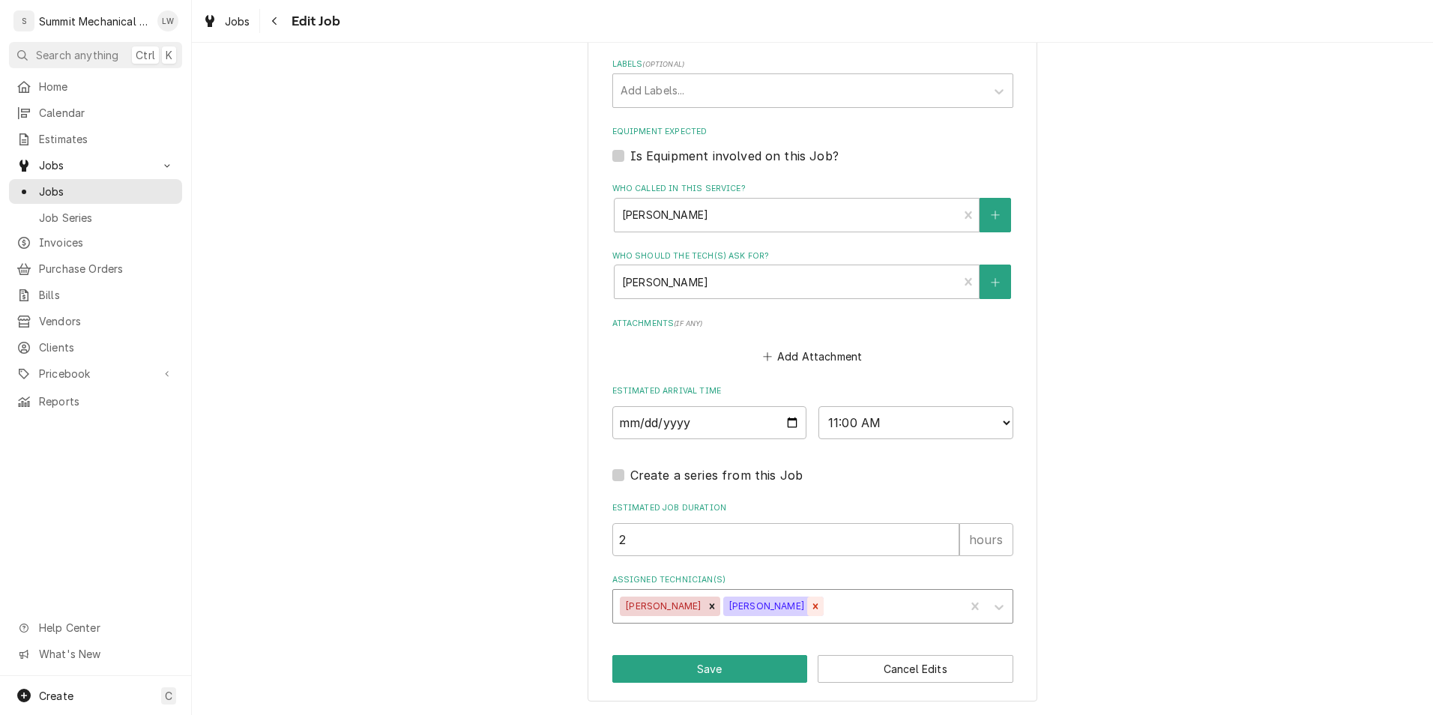
click at [810, 609] on icon "Remove Skyler Roundy" at bounding box center [815, 606] width 10 height 10
type textarea "x"
click at [887, 411] on select "AM / PM 6:00 AM 6:15 AM 6:30 AM 6:45 AM 7:00 AM 7:15 AM 7:30 AM 7:45 AM 8:00 AM…" at bounding box center [915, 422] width 195 height 33
select select "07:00:00"
click at [818, 406] on select "AM / PM 6:00 AM 6:15 AM 6:30 AM 6:45 AM 7:00 AM 7:15 AM 7:30 AM 7:45 AM 8:00 AM…" at bounding box center [915, 422] width 195 height 33
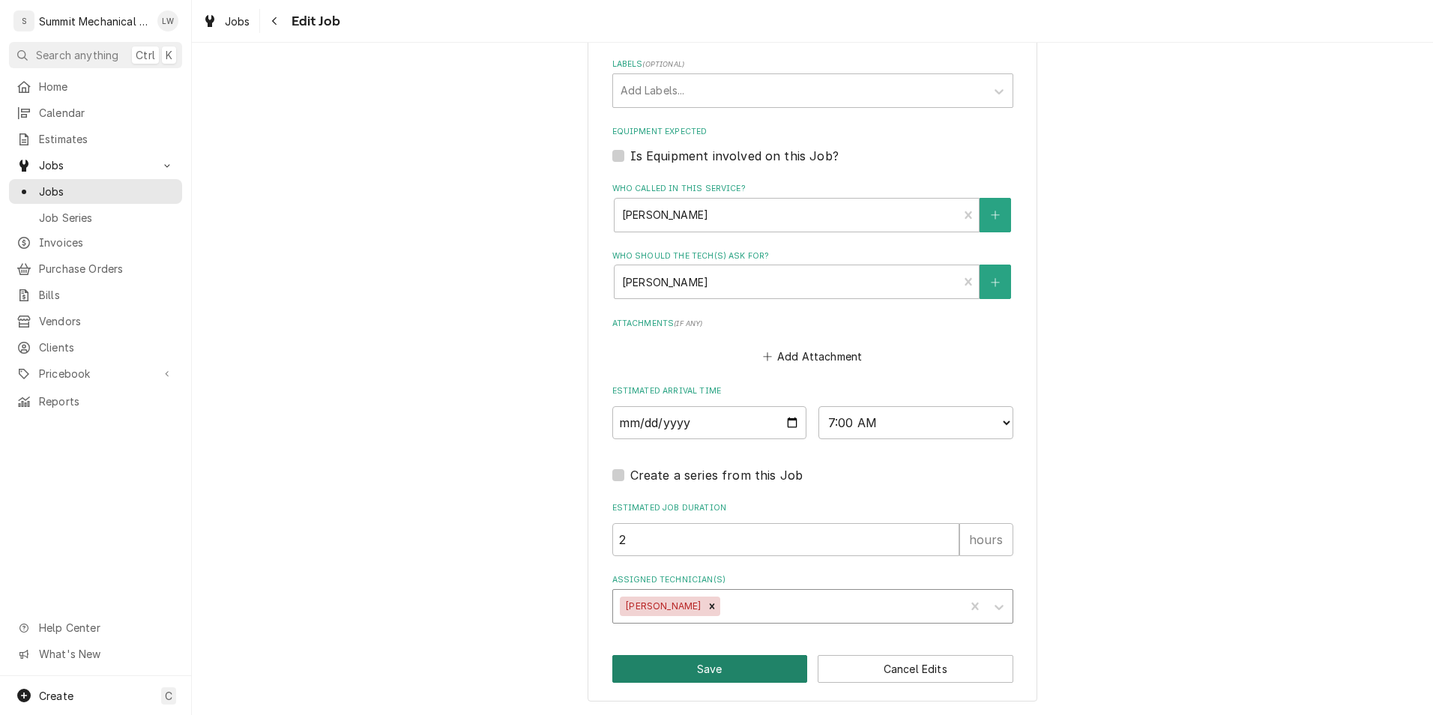
click at [722, 672] on button "Save" at bounding box center [710, 669] width 196 height 28
type textarea "x"
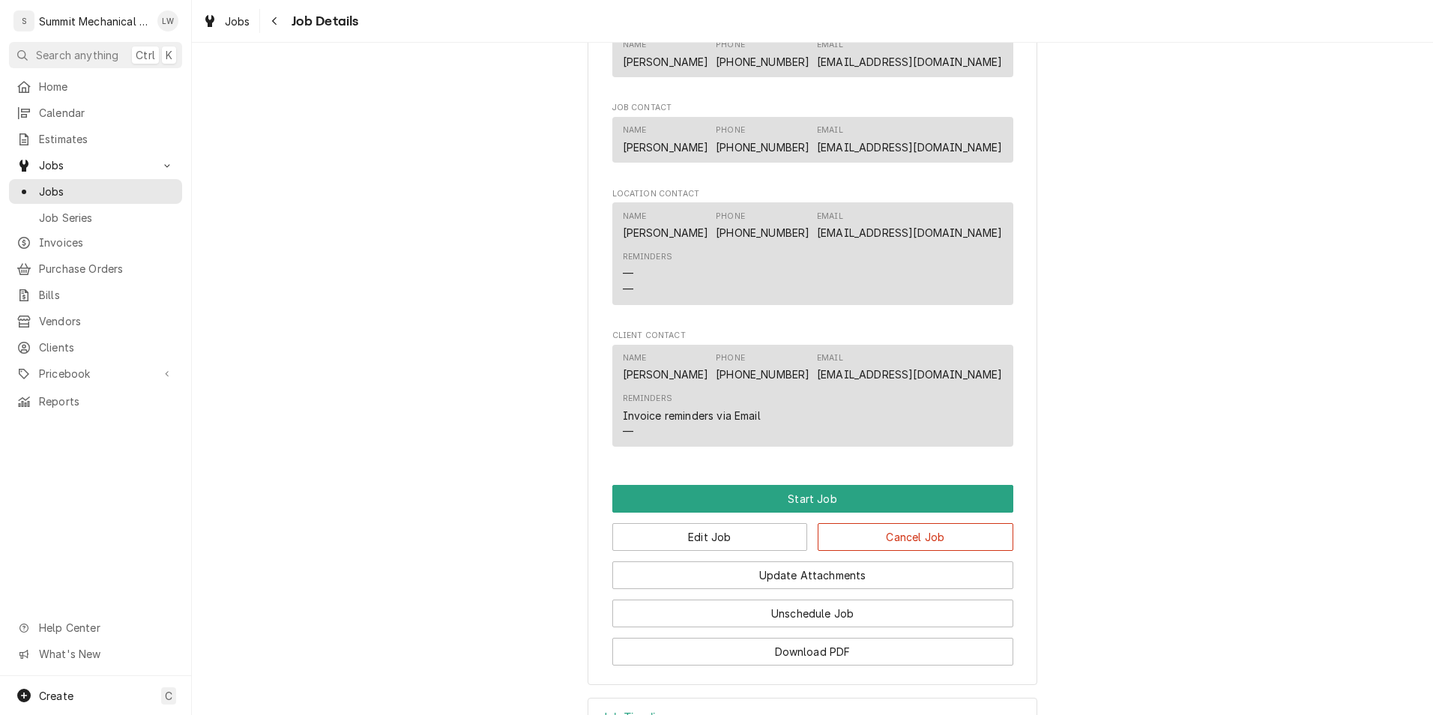
scroll to position [1339, 0]
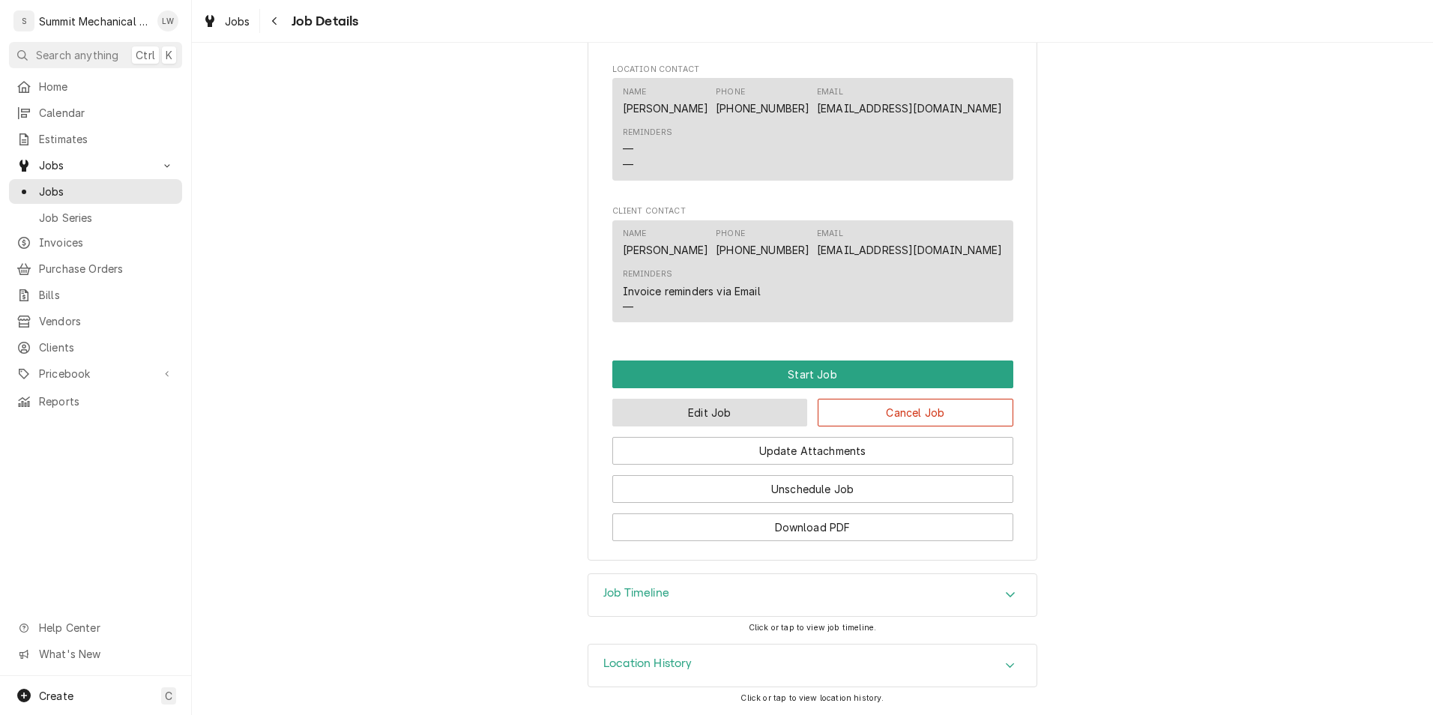
click at [717, 405] on button "Edit Job" at bounding box center [710, 413] width 196 height 28
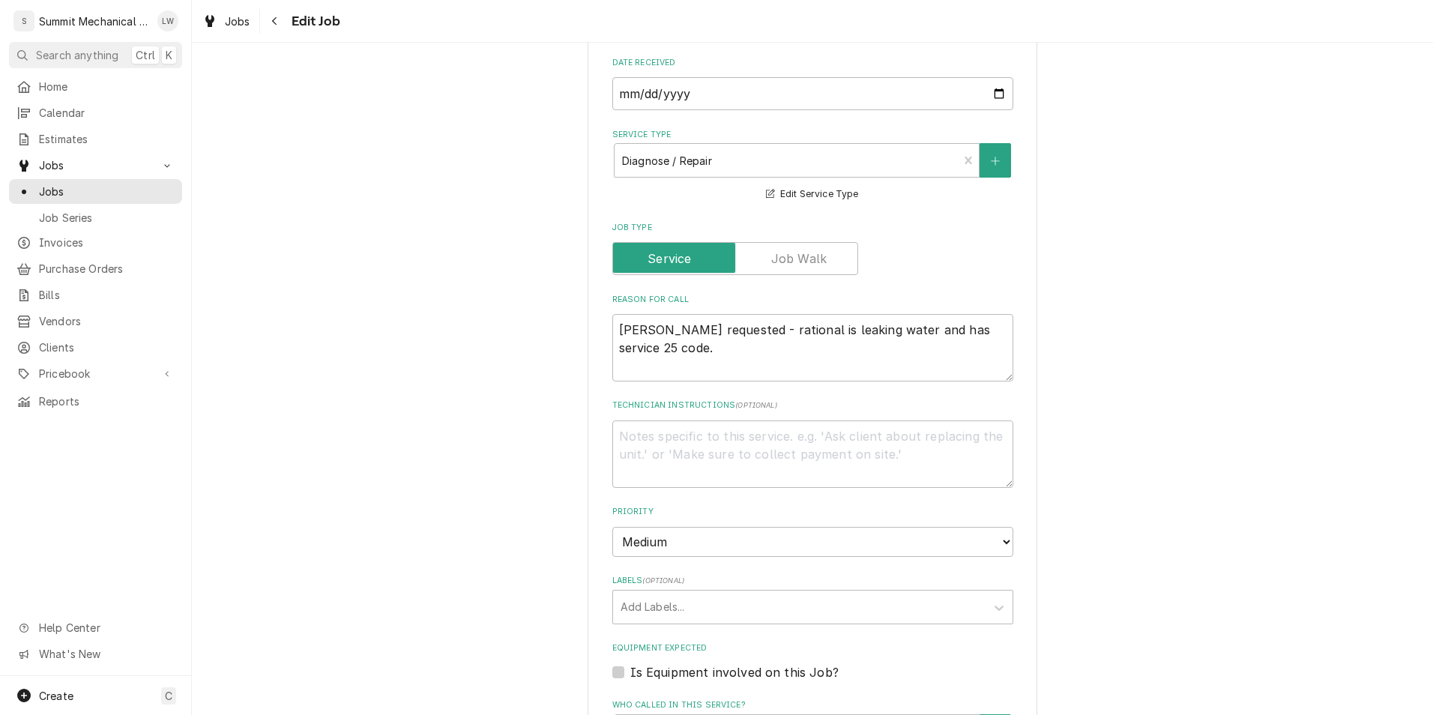
scroll to position [1312, 0]
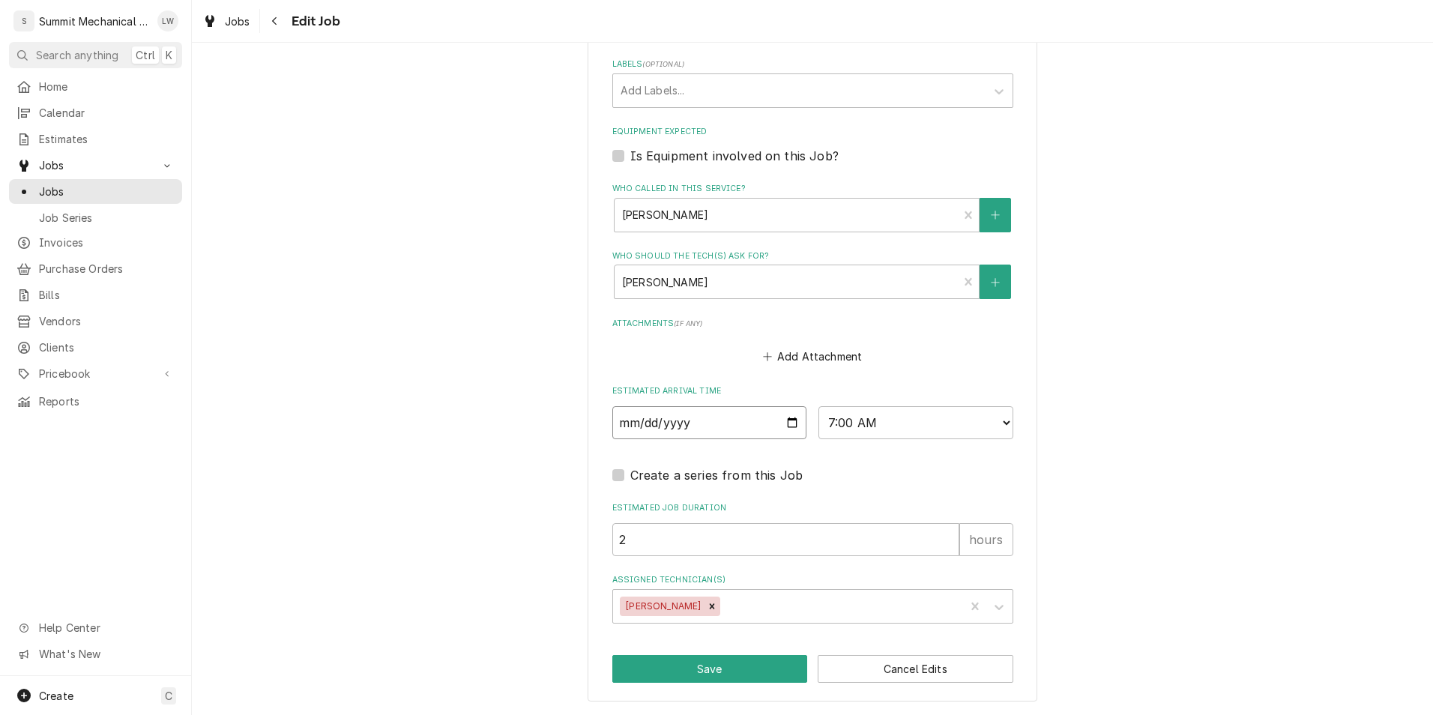
click at [791, 423] on input "[DATE]" at bounding box center [709, 422] width 195 height 33
type textarea "x"
type input "[DATE]"
click at [733, 680] on button "Save" at bounding box center [710, 669] width 196 height 28
type textarea "x"
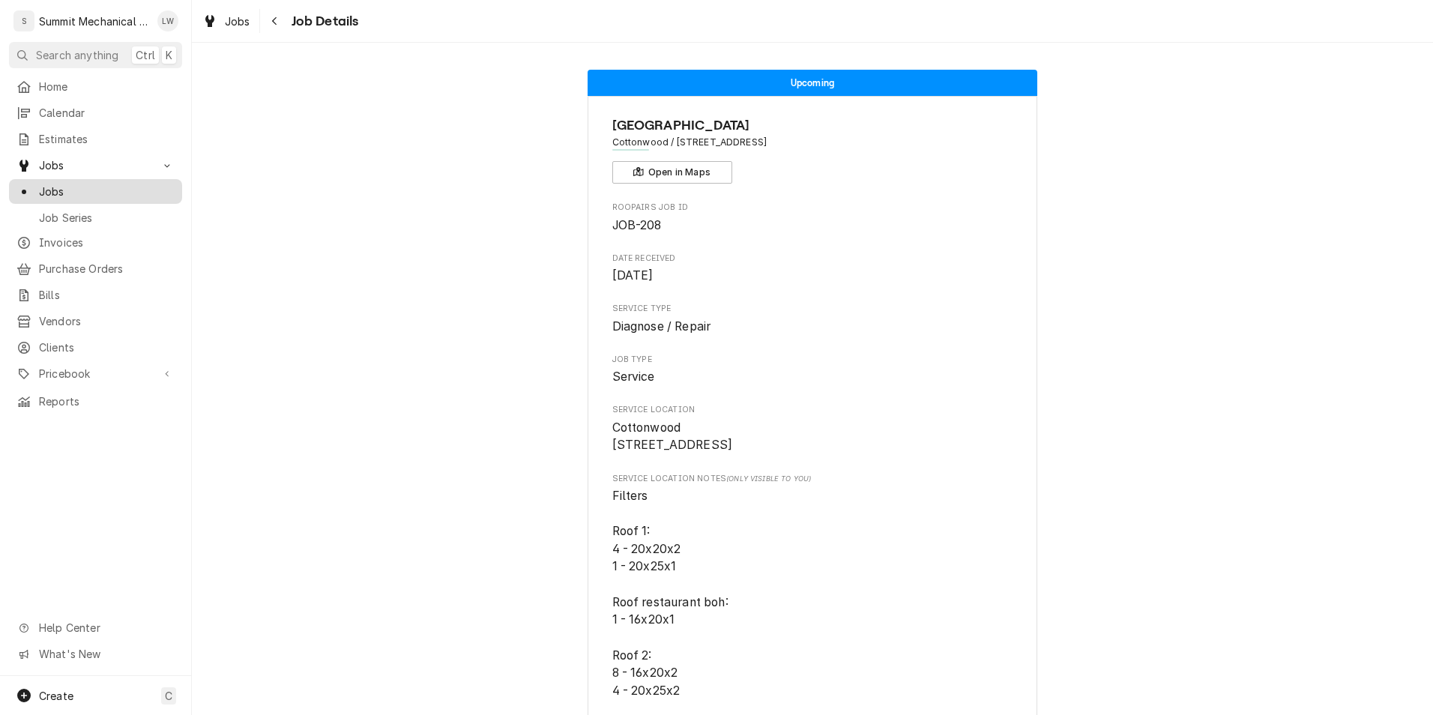
click at [73, 188] on span "Jobs" at bounding box center [107, 192] width 136 height 16
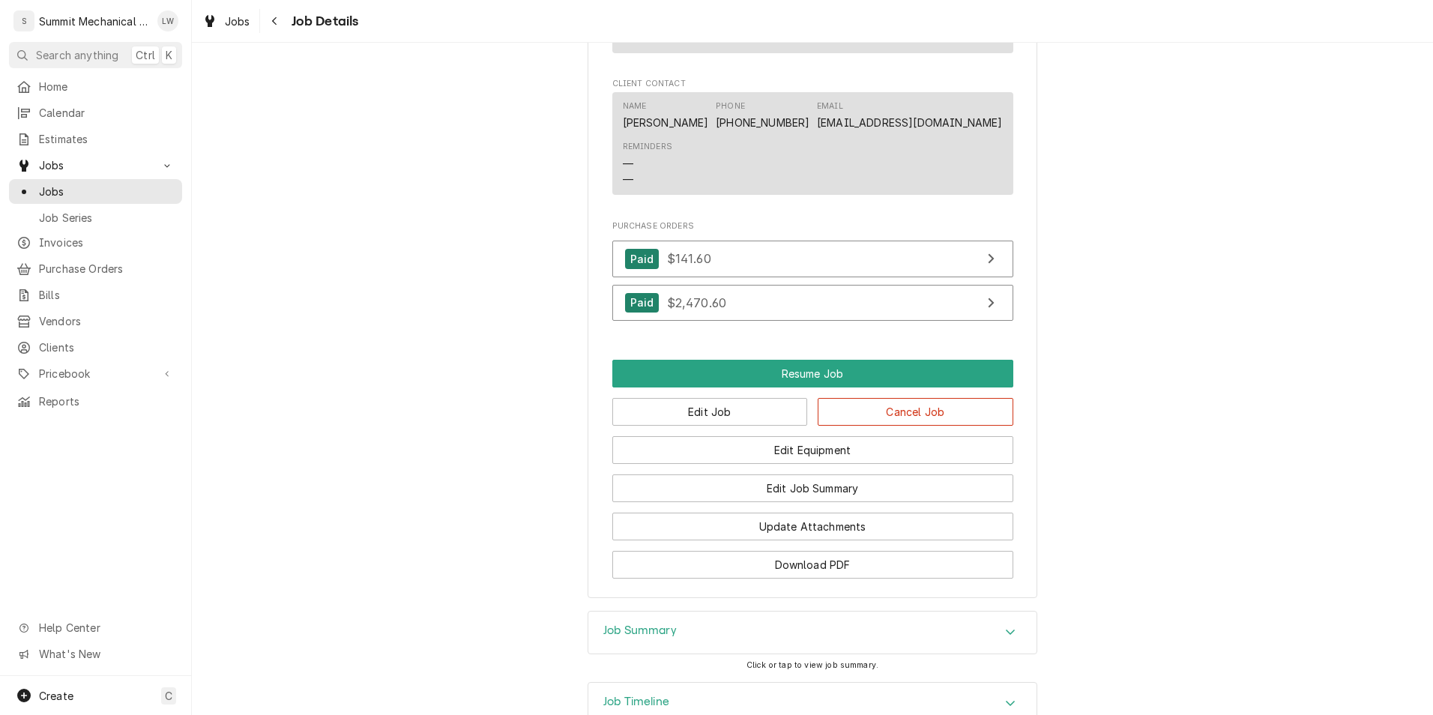
scroll to position [1401, 0]
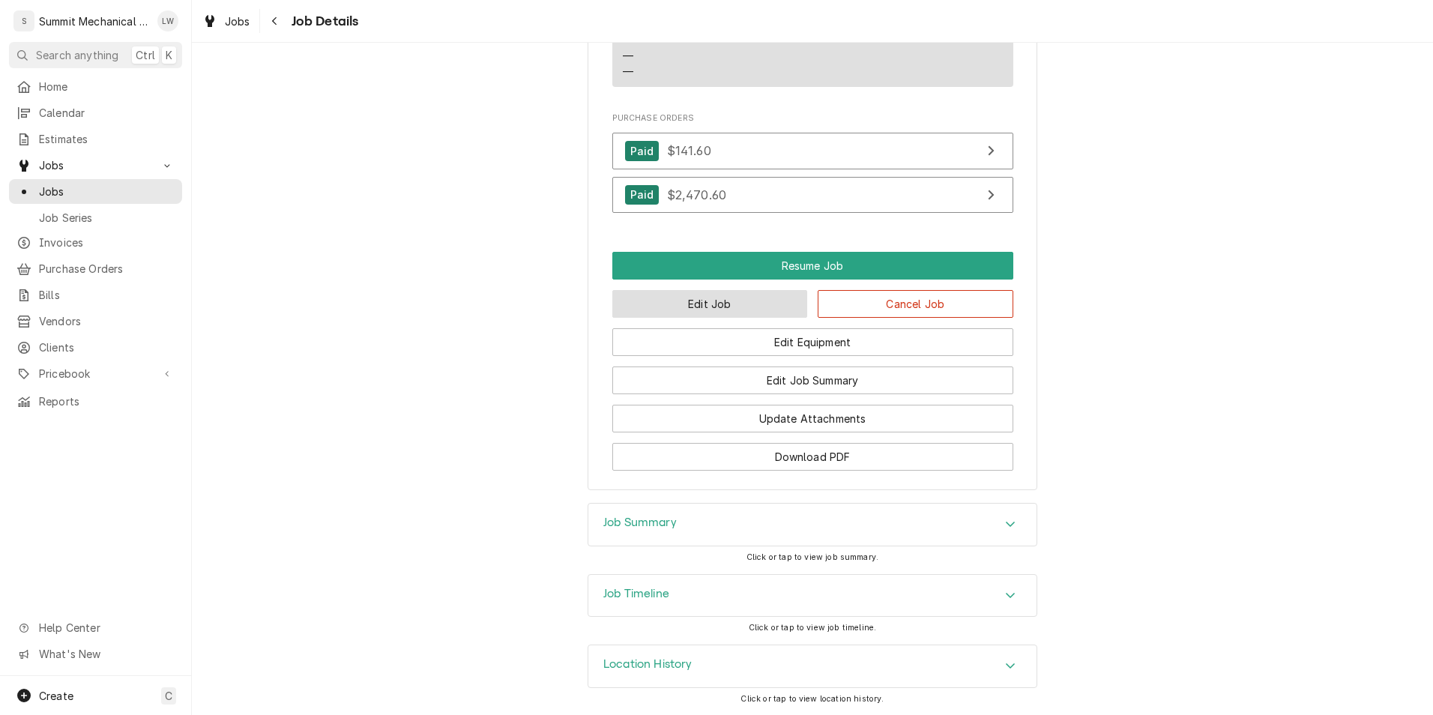
click at [728, 301] on button "Edit Job" at bounding box center [710, 304] width 196 height 28
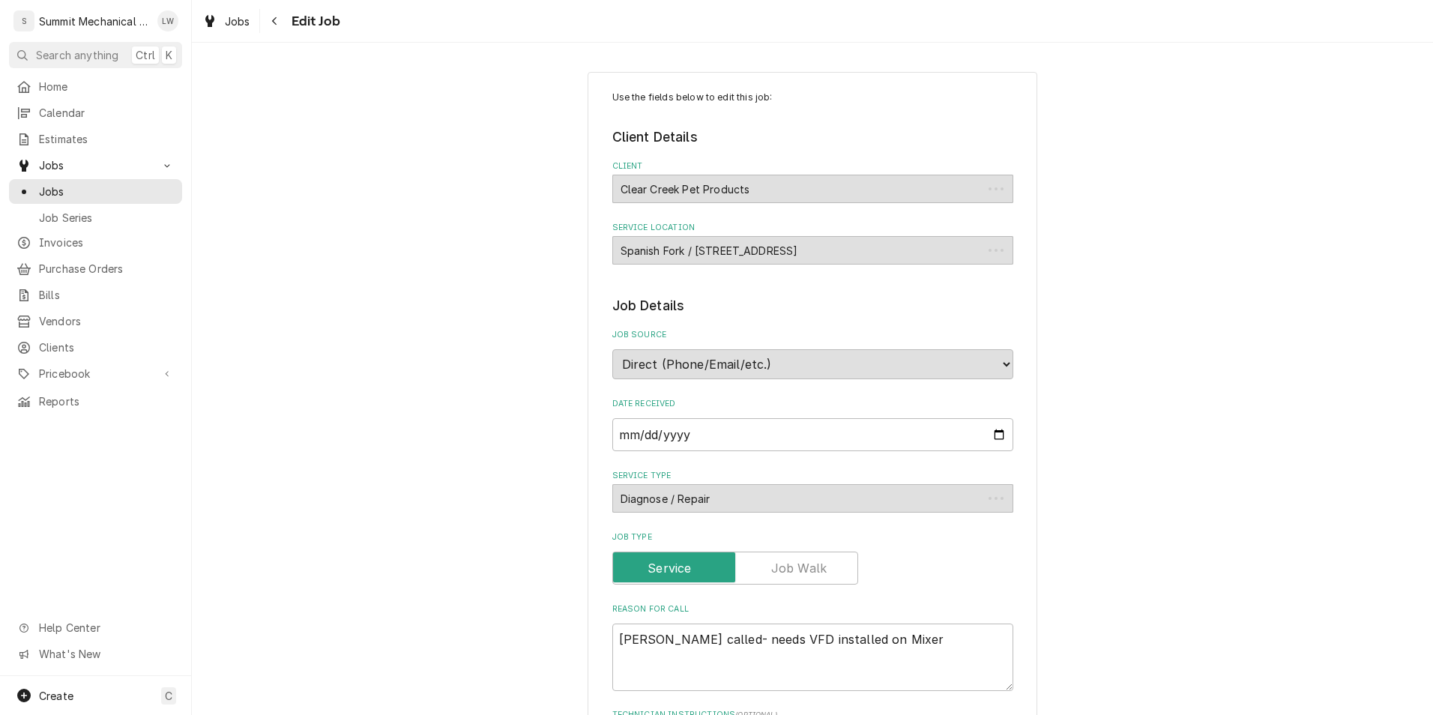
type textarea "x"
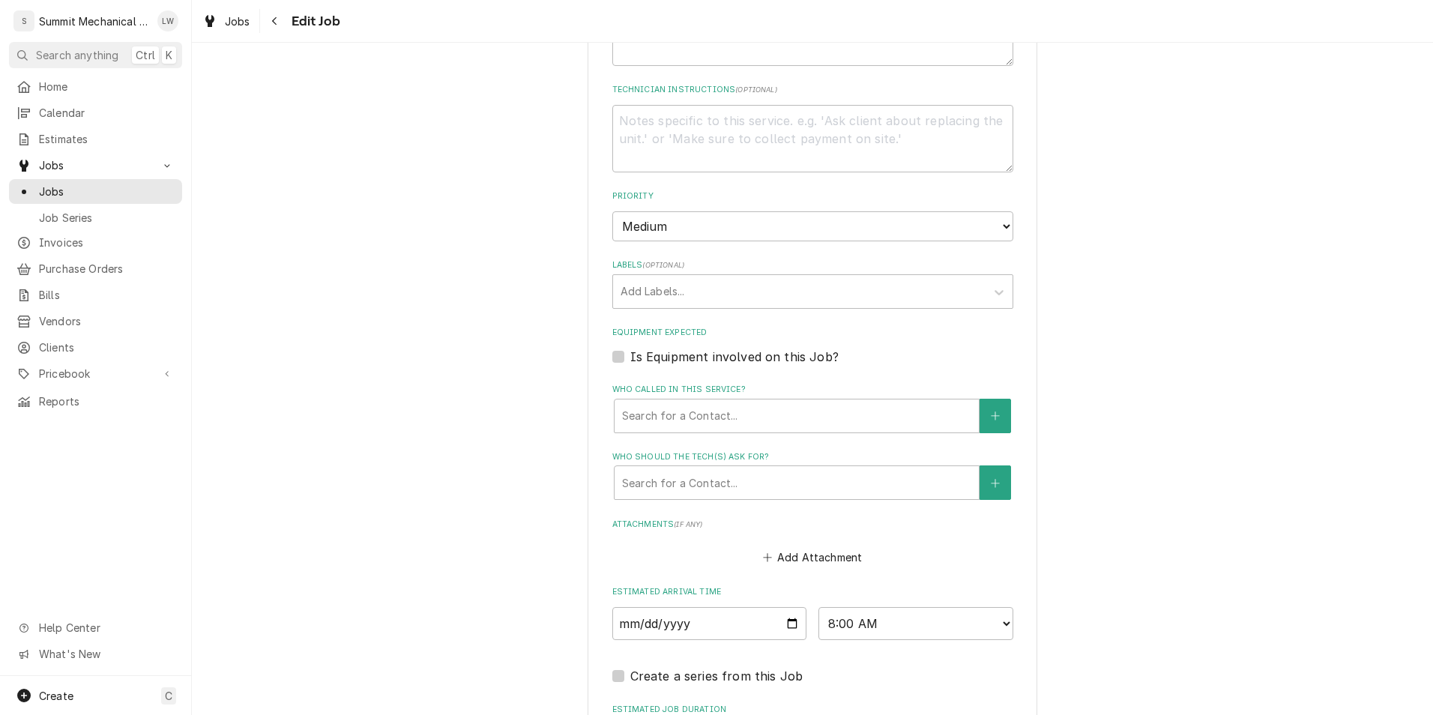
scroll to position [826, 0]
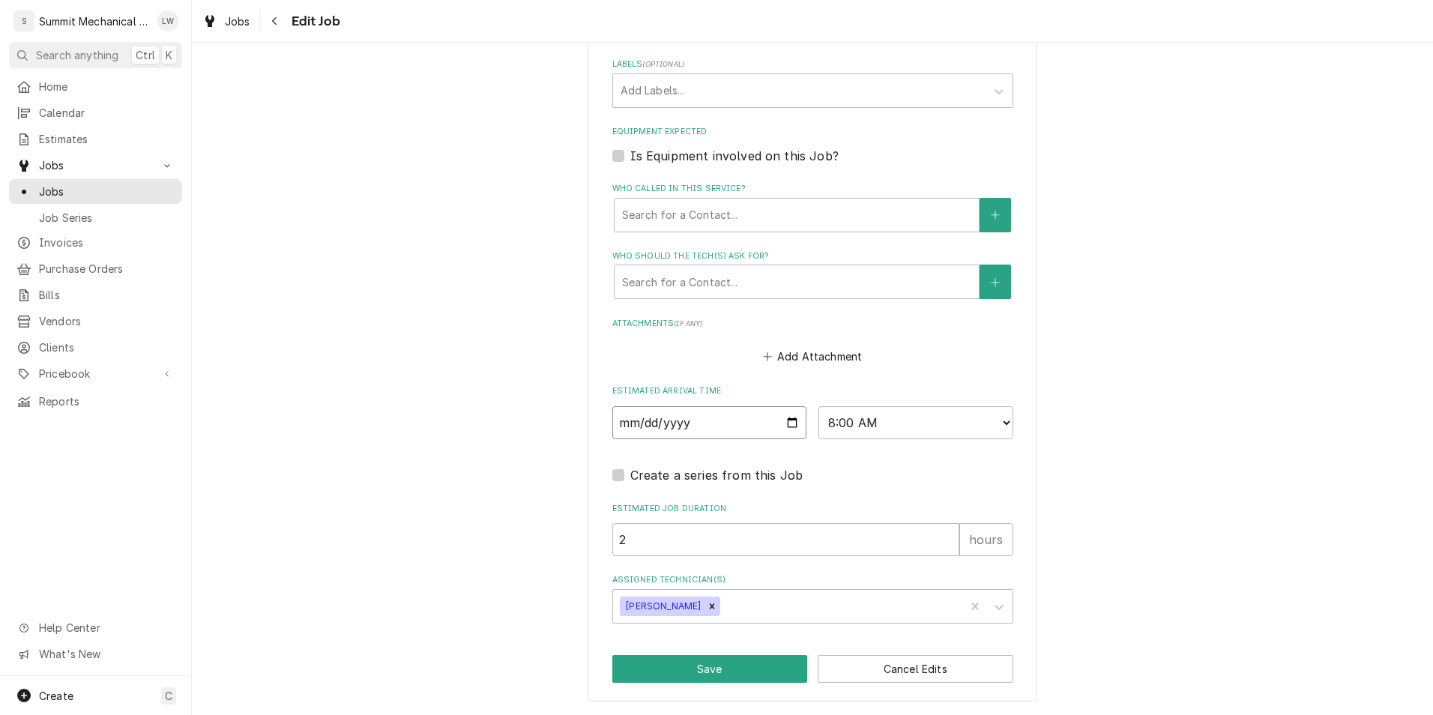
click at [788, 421] on input "2025-08-22" at bounding box center [709, 422] width 195 height 33
type input "2025-08-29"
click at [726, 680] on button "Save" at bounding box center [710, 669] width 196 height 28
type textarea "x"
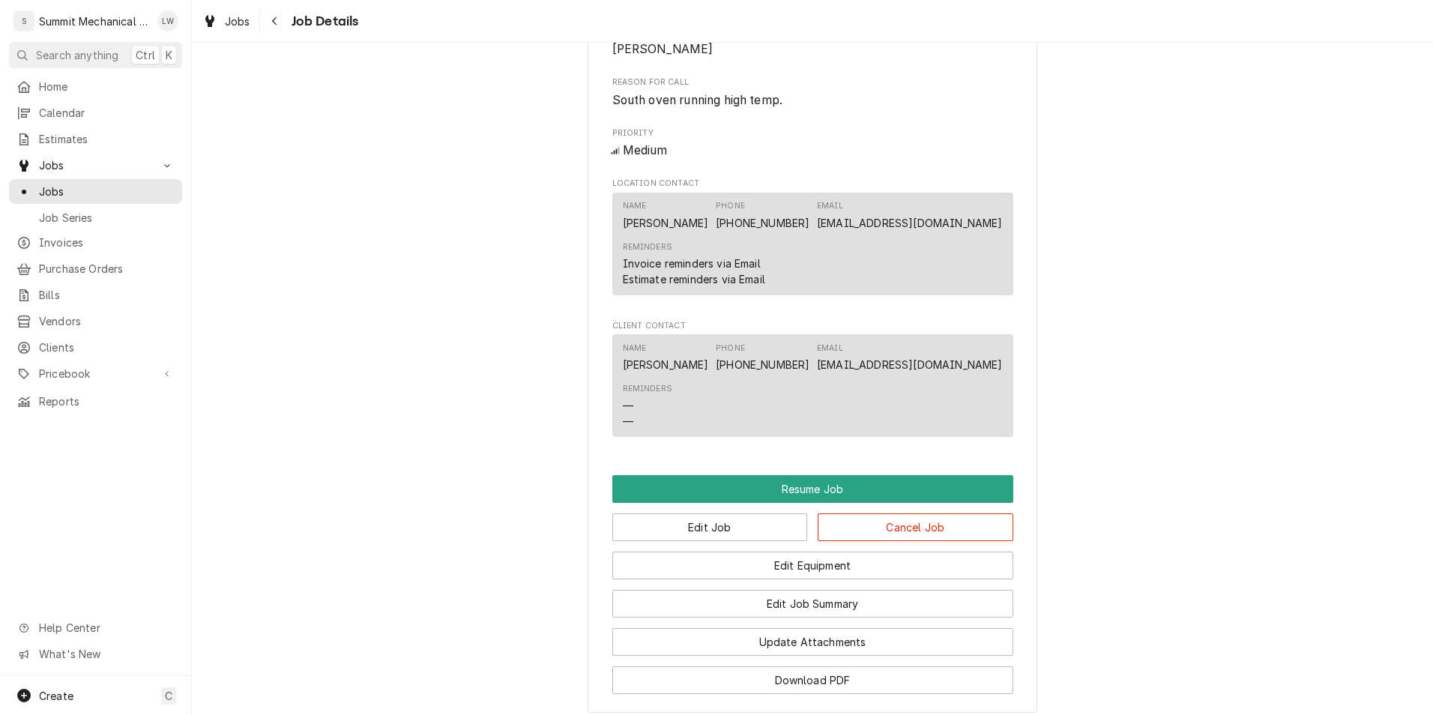
scroll to position [853, 0]
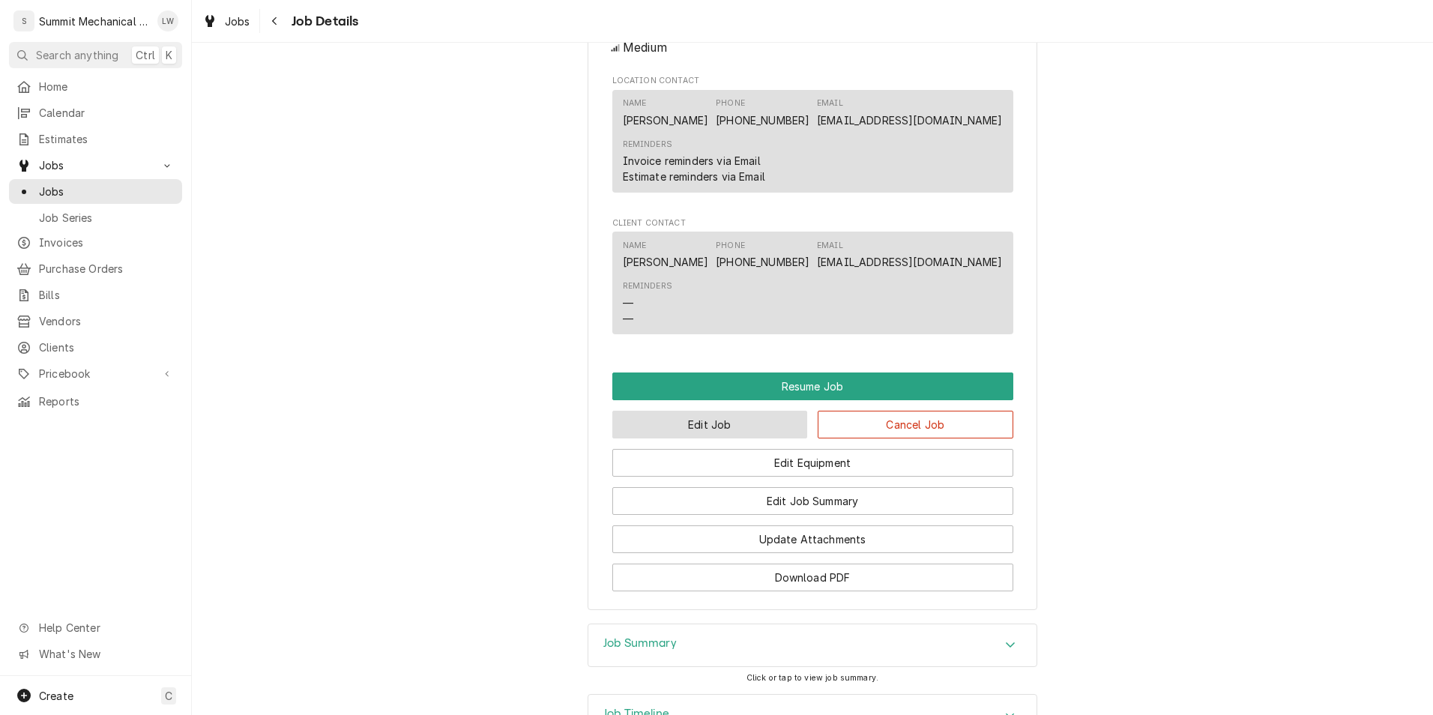
click at [719, 438] on button "Edit Job" at bounding box center [710, 425] width 196 height 28
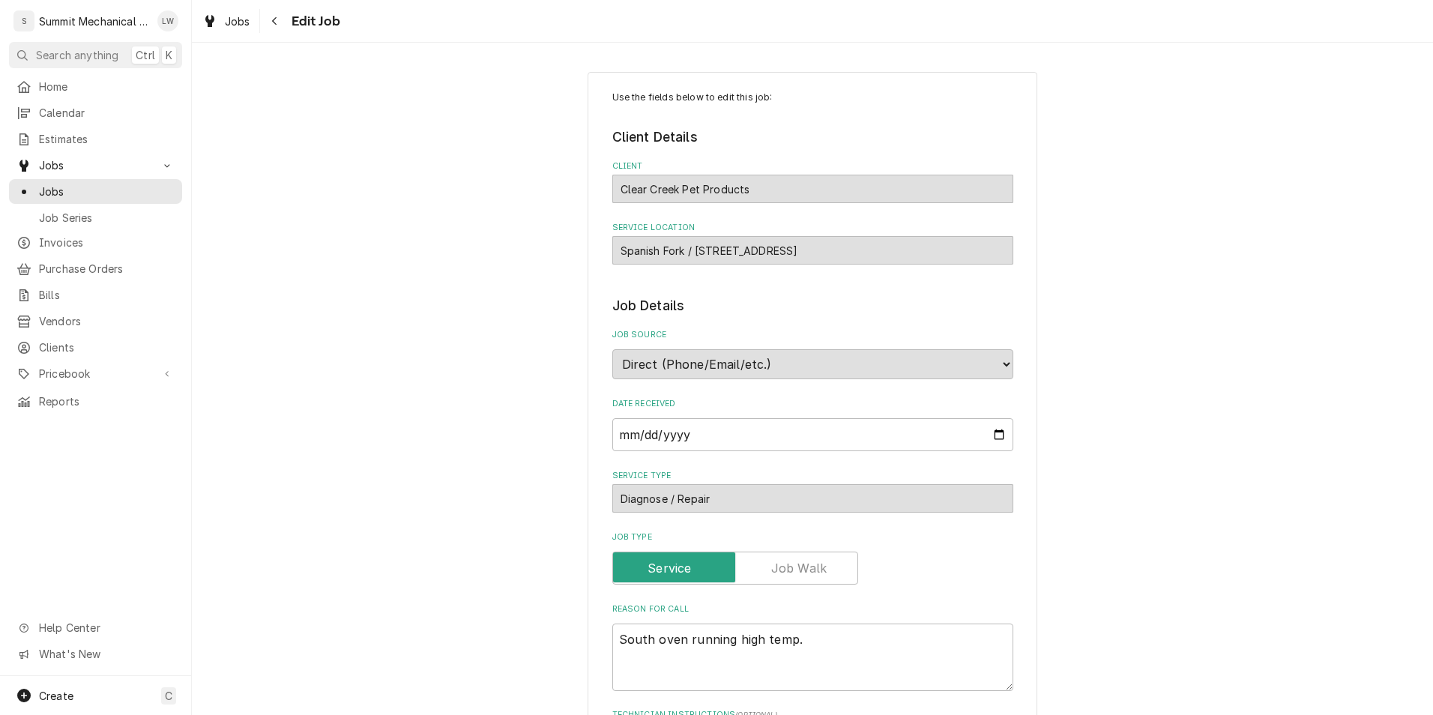
type textarea "x"
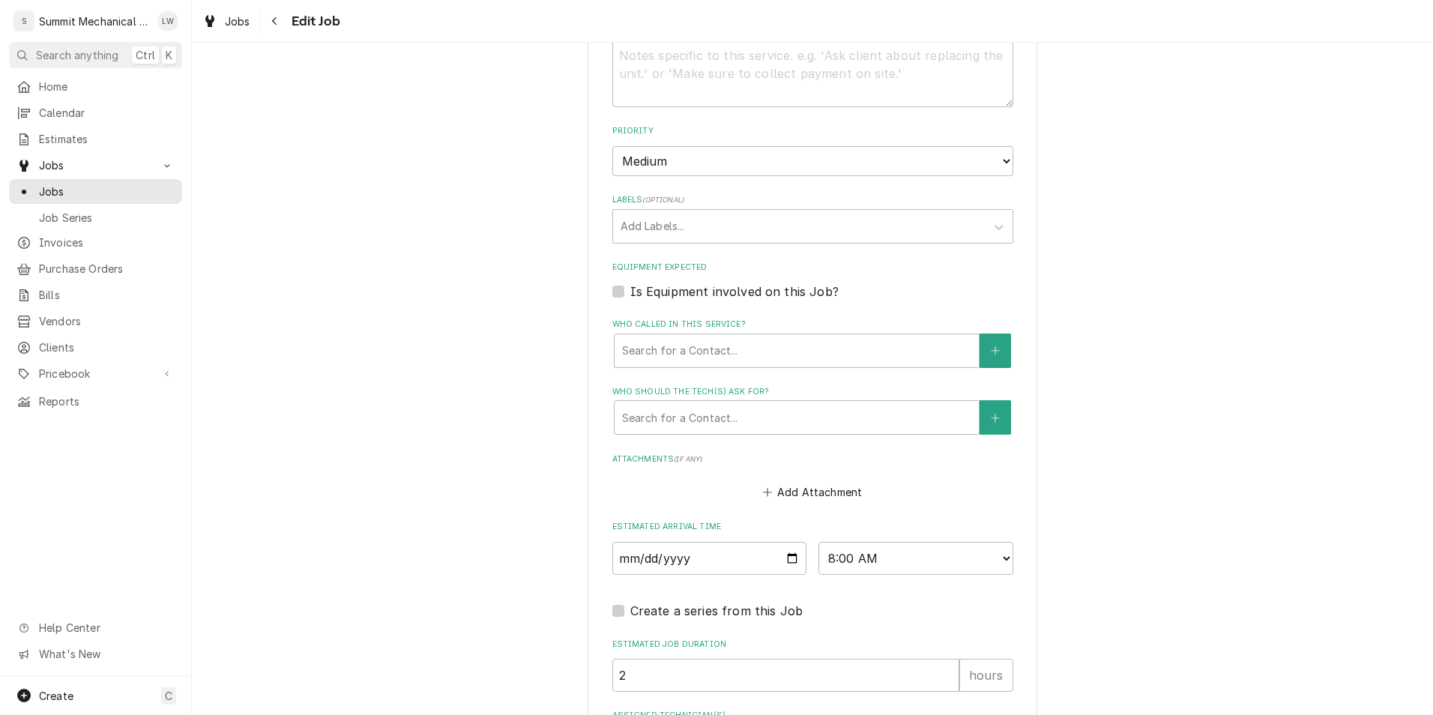
scroll to position [826, 0]
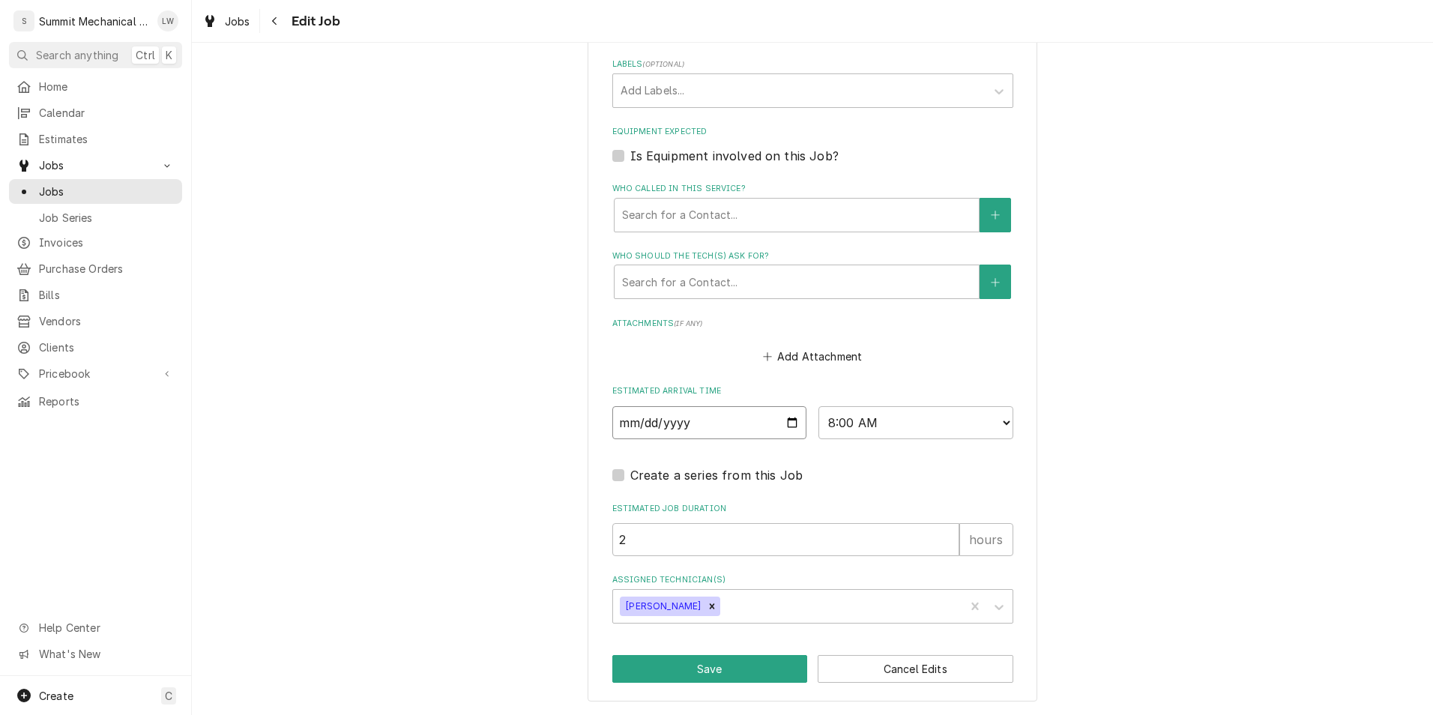
click at [783, 423] on input "[DATE]" at bounding box center [709, 422] width 195 height 33
type input "[DATE]"
click at [706, 671] on button "Save" at bounding box center [710, 669] width 196 height 28
type textarea "x"
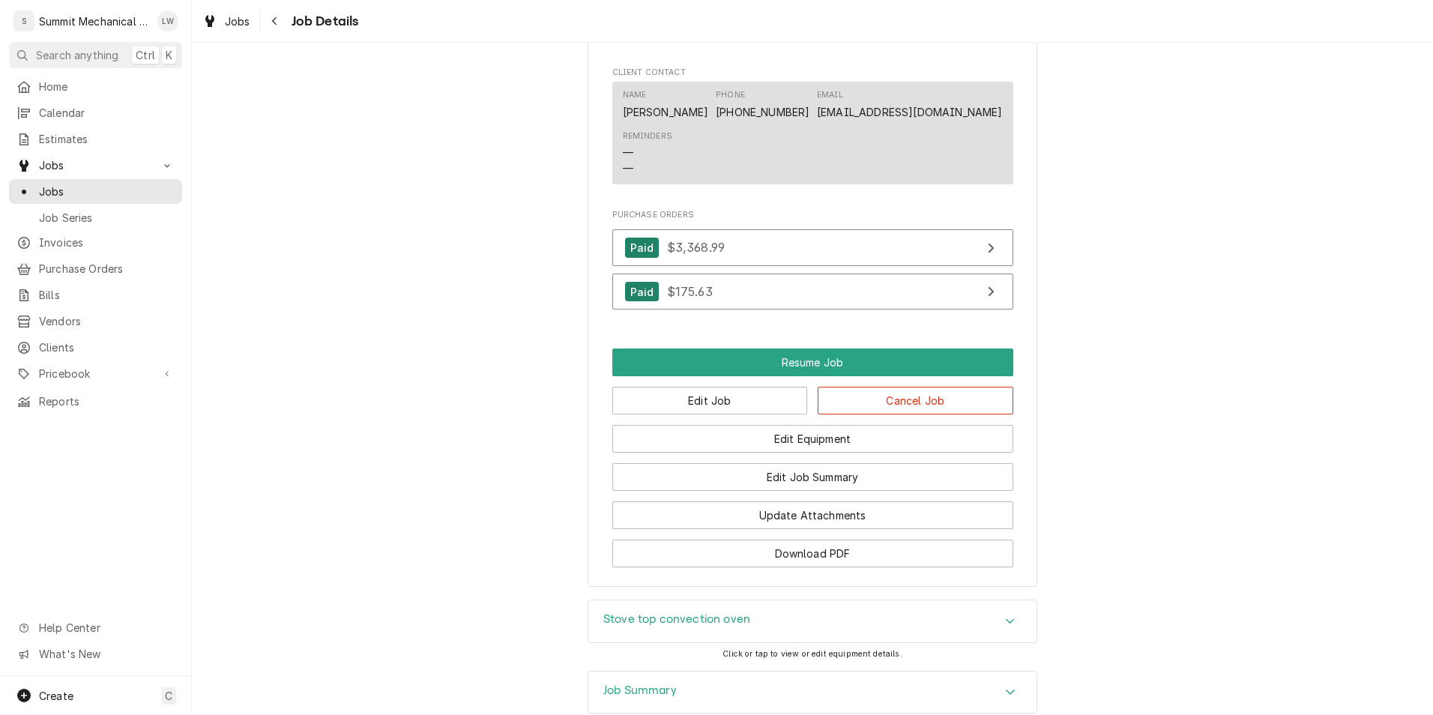
scroll to position [1685, 0]
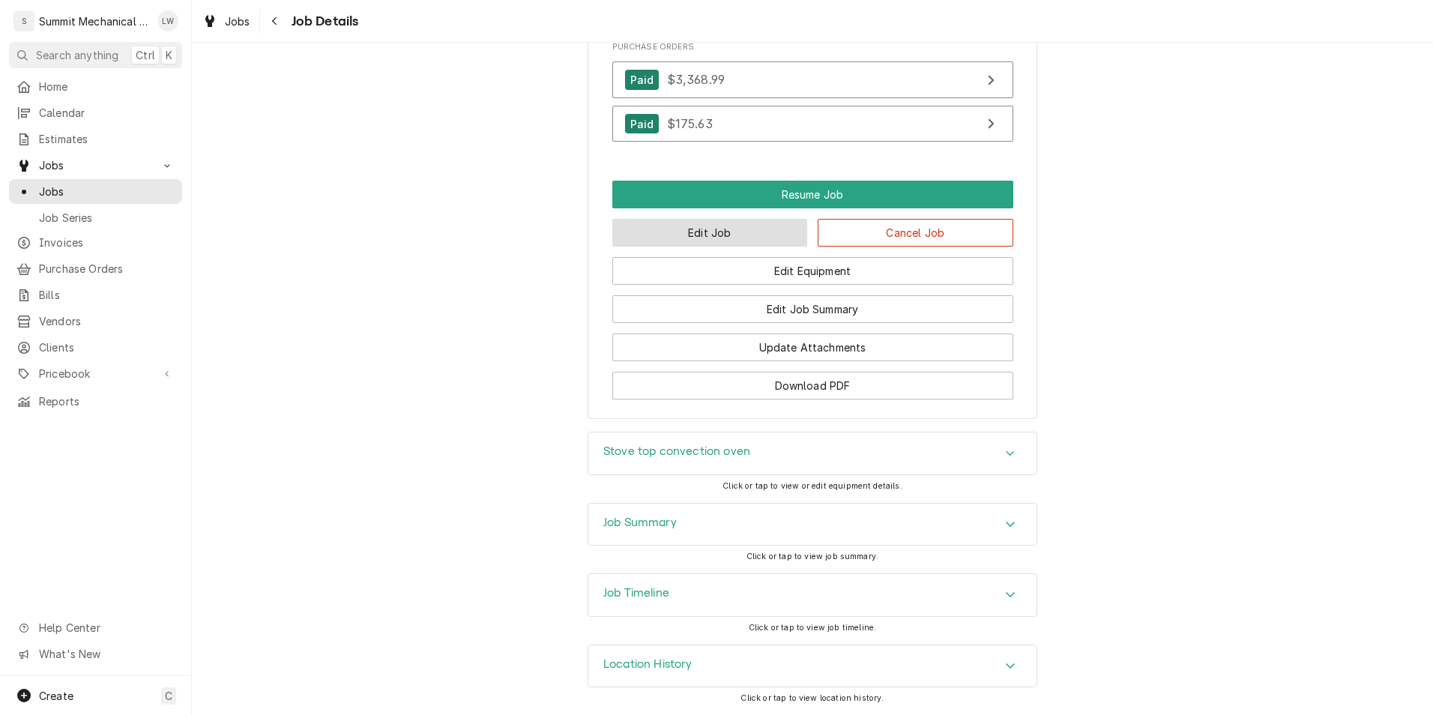
click at [711, 235] on button "Edit Job" at bounding box center [710, 233] width 196 height 28
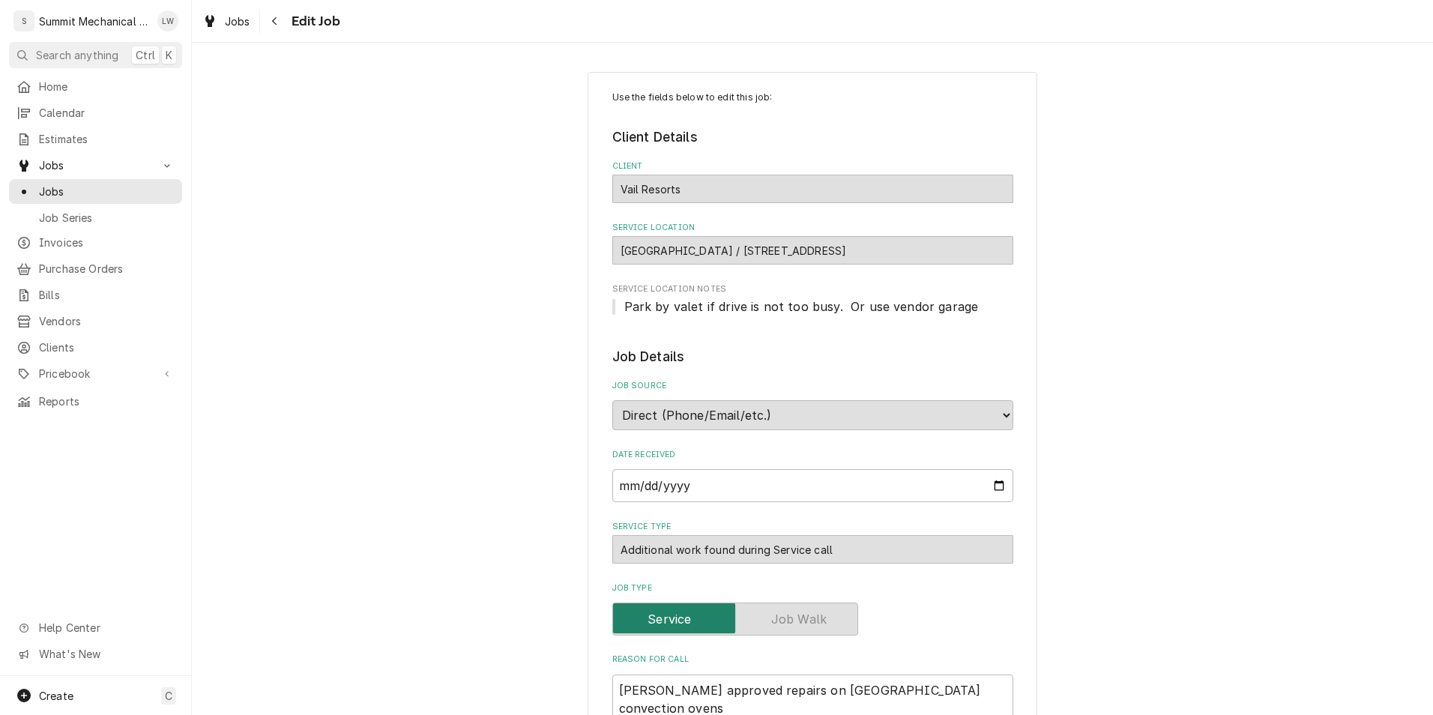
type textarea "x"
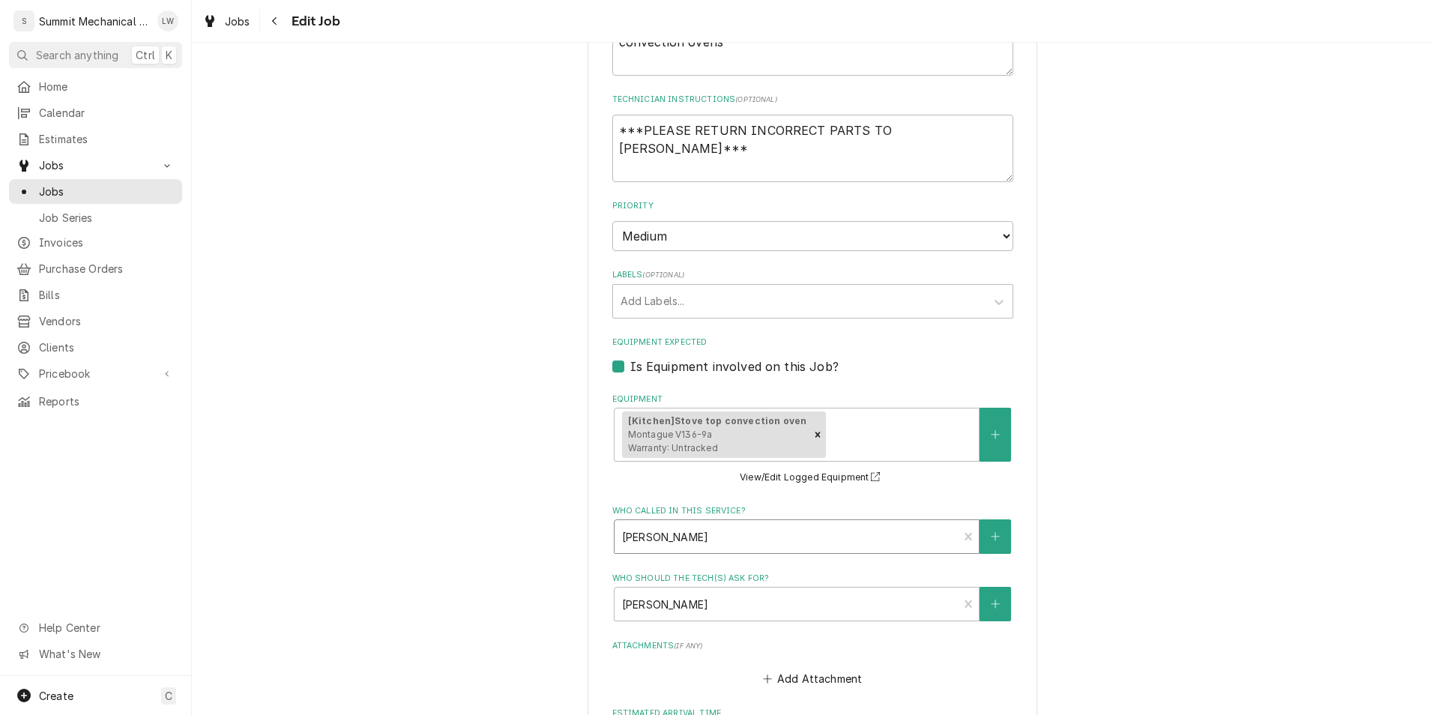
scroll to position [943, 0]
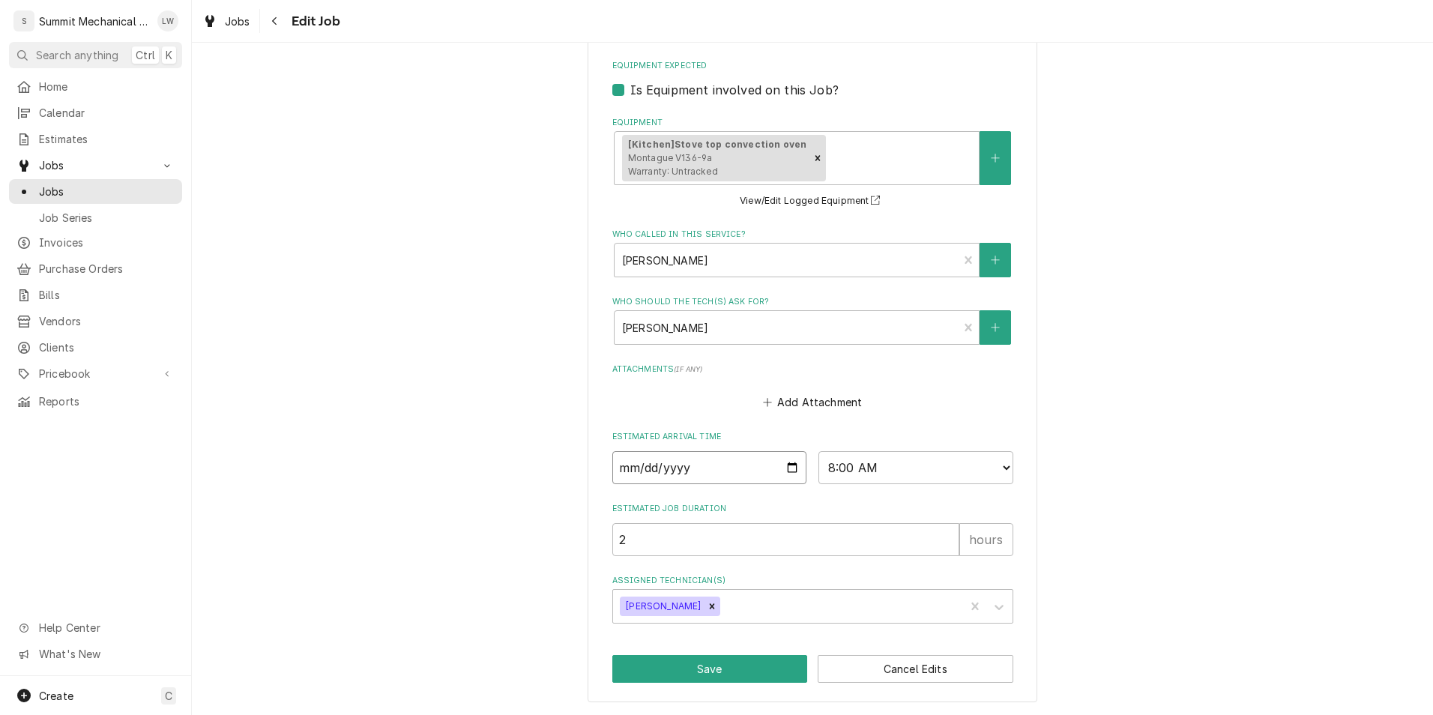
click at [783, 466] on input "2025-08-22" at bounding box center [709, 467] width 195 height 33
type input "2025-08-26"
click at [740, 664] on button "Save" at bounding box center [710, 669] width 196 height 28
type textarea "x"
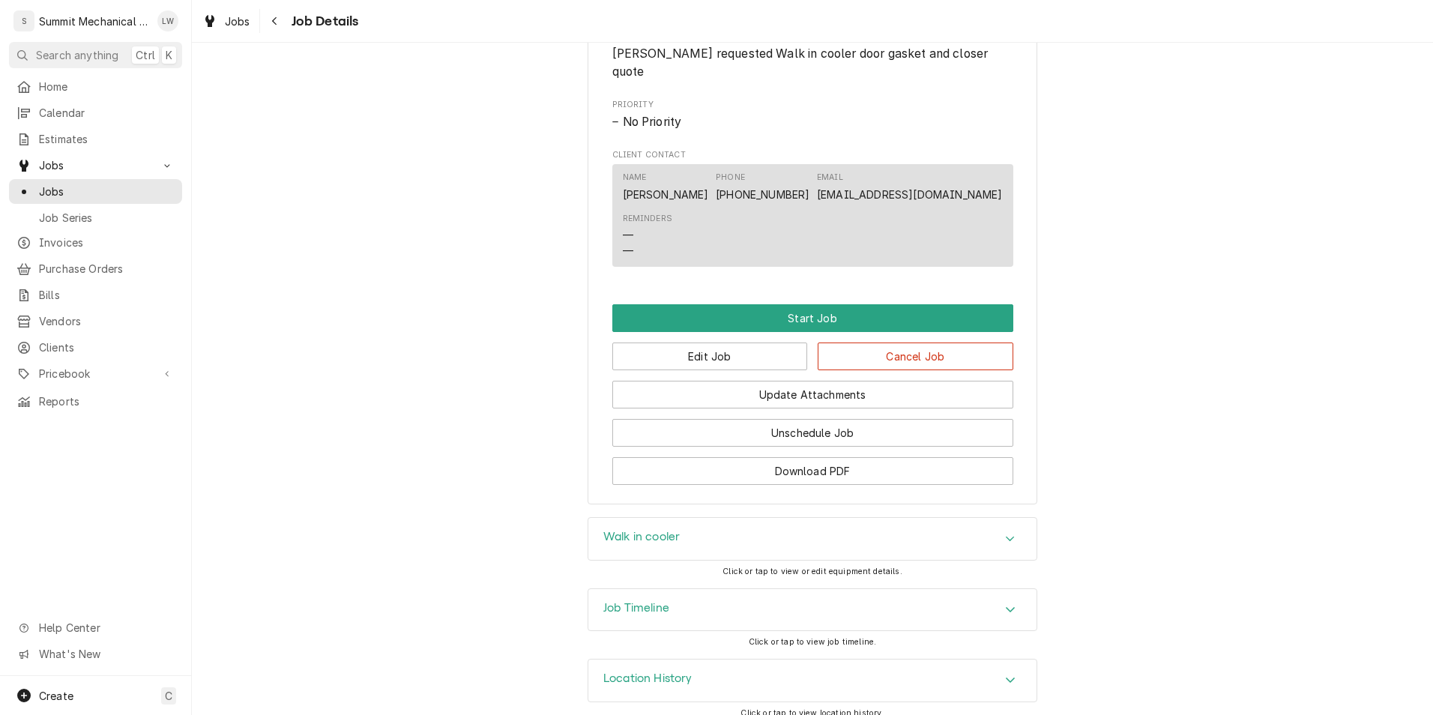
scroll to position [843, 0]
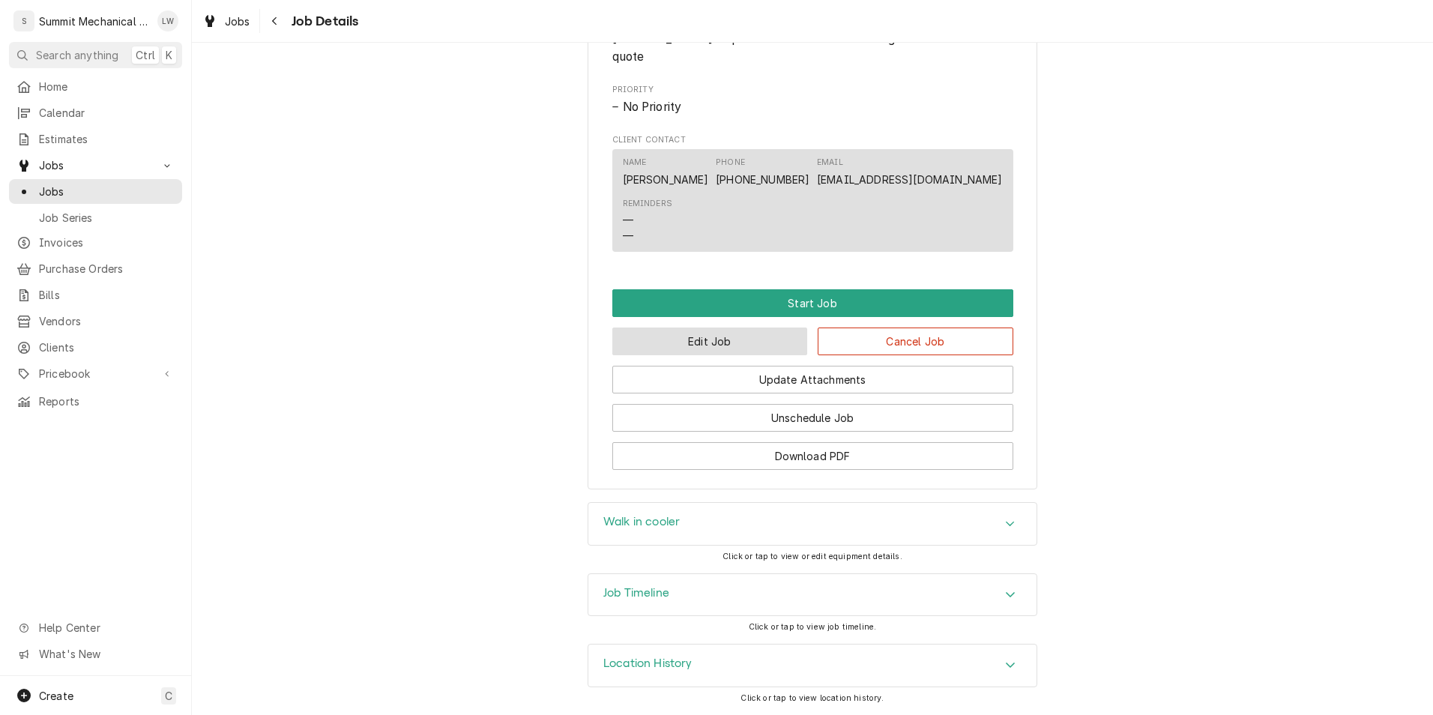
click at [696, 346] on button "Edit Job" at bounding box center [710, 341] width 196 height 28
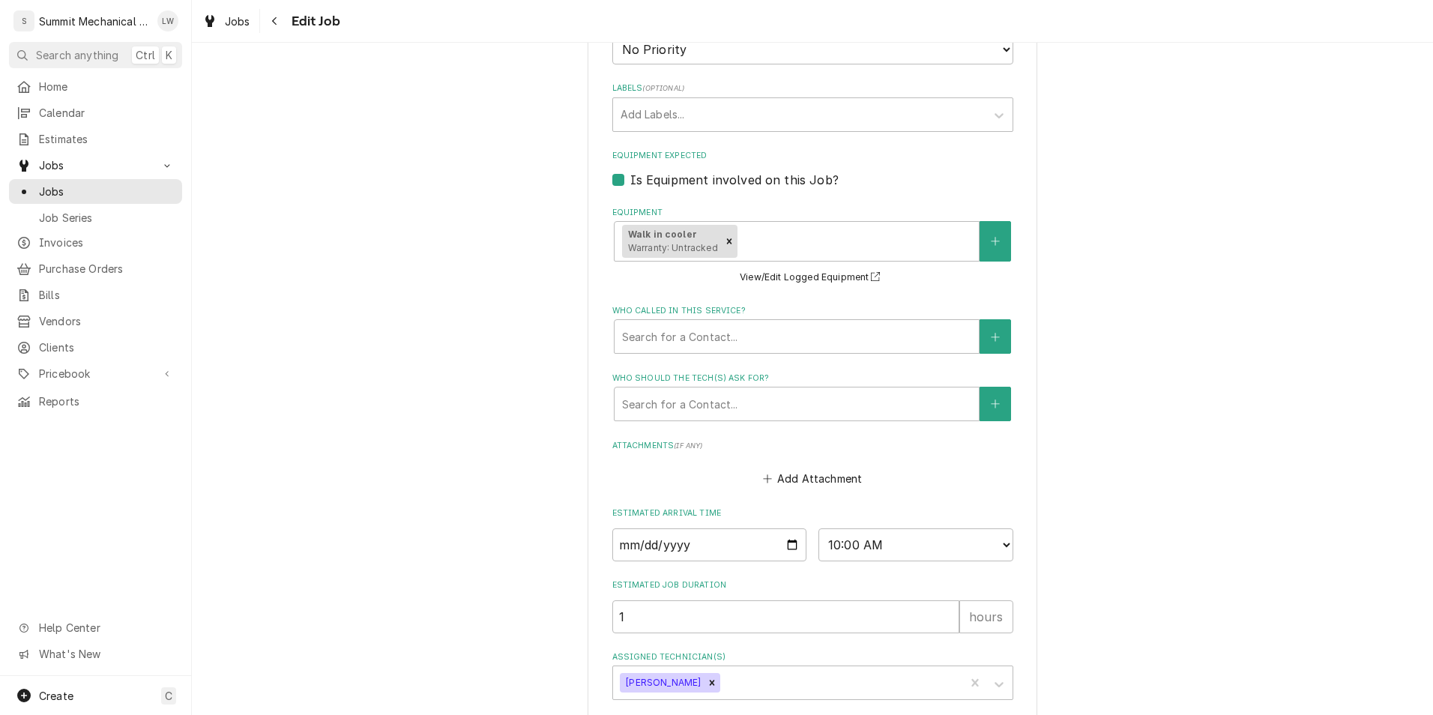
scroll to position [929, 0]
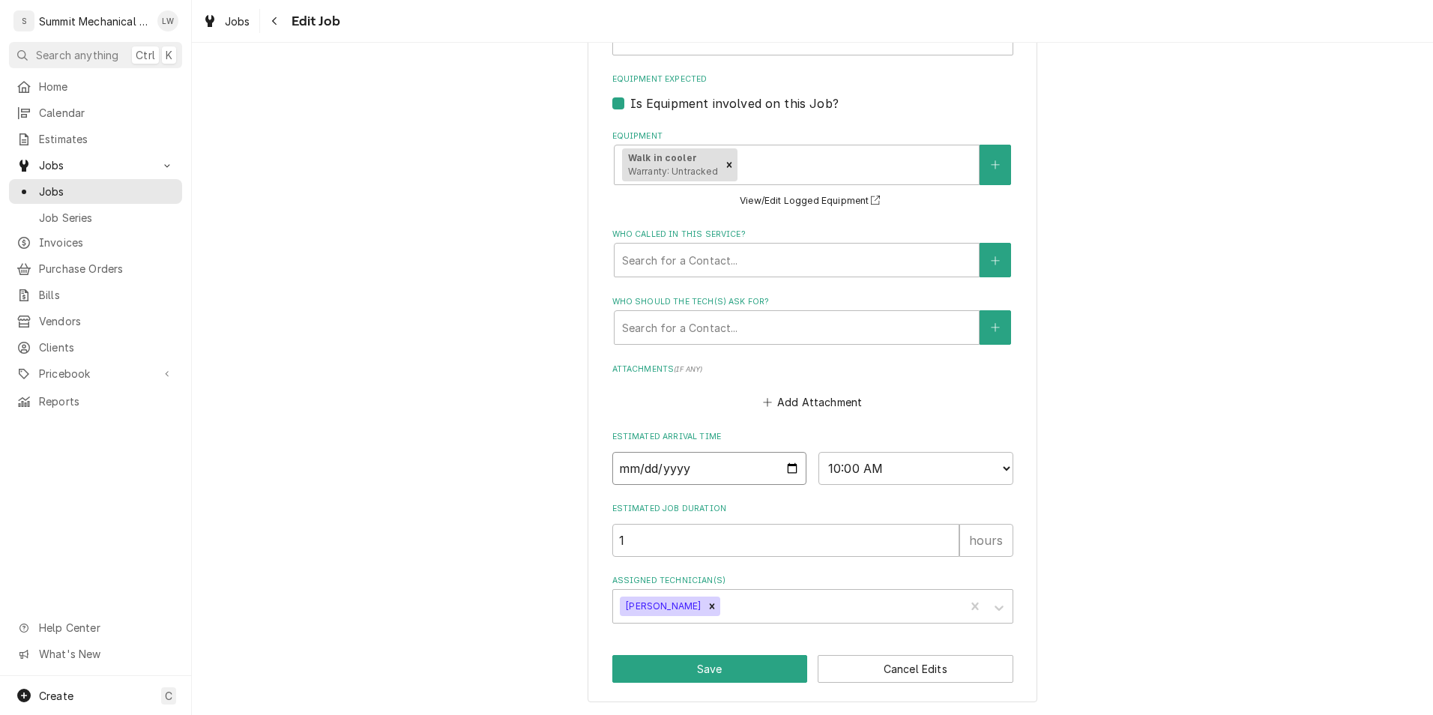
click at [788, 473] on input "2025-08-22" at bounding box center [709, 468] width 195 height 33
type textarea "x"
type input "2025-08-26"
click at [690, 676] on button "Save" at bounding box center [710, 669] width 196 height 28
type textarea "x"
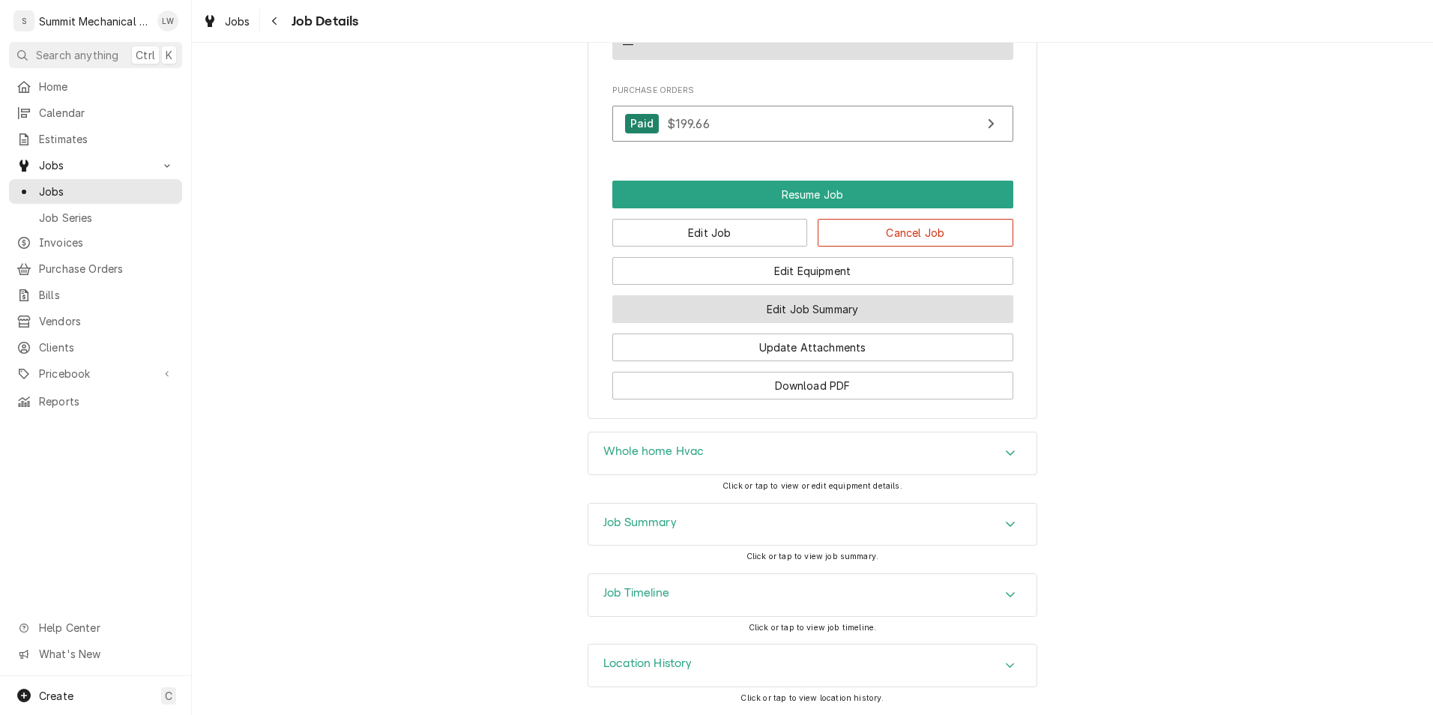
scroll to position [1425, 0]
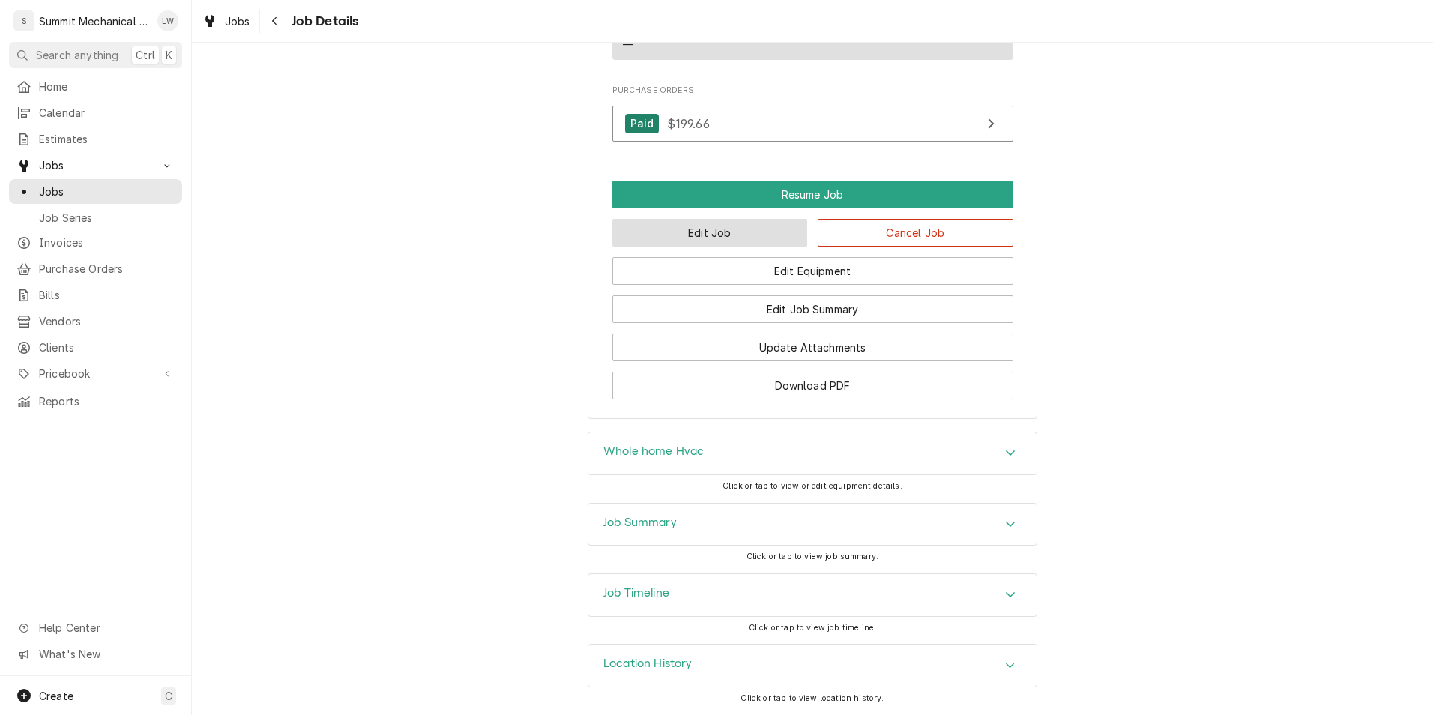
click at [715, 238] on button "Edit Job" at bounding box center [710, 233] width 196 height 28
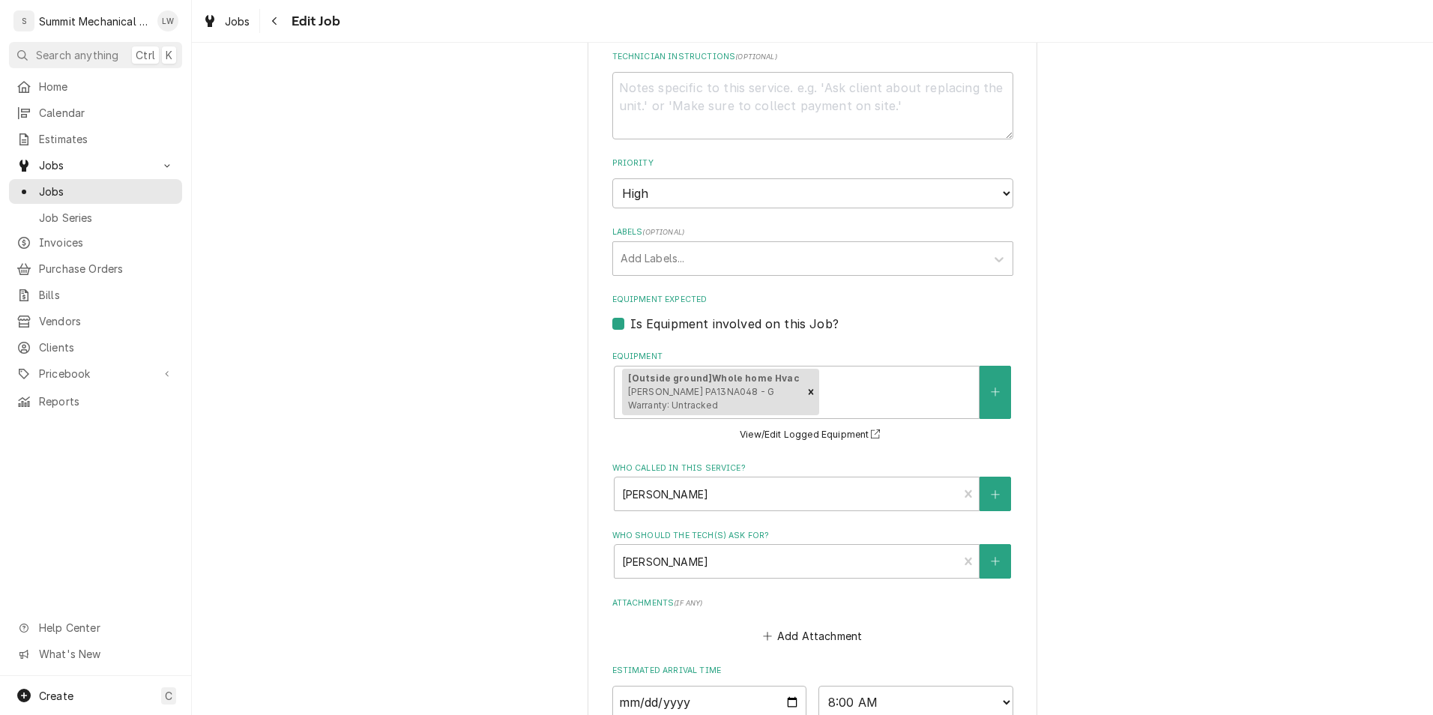
scroll to position [938, 0]
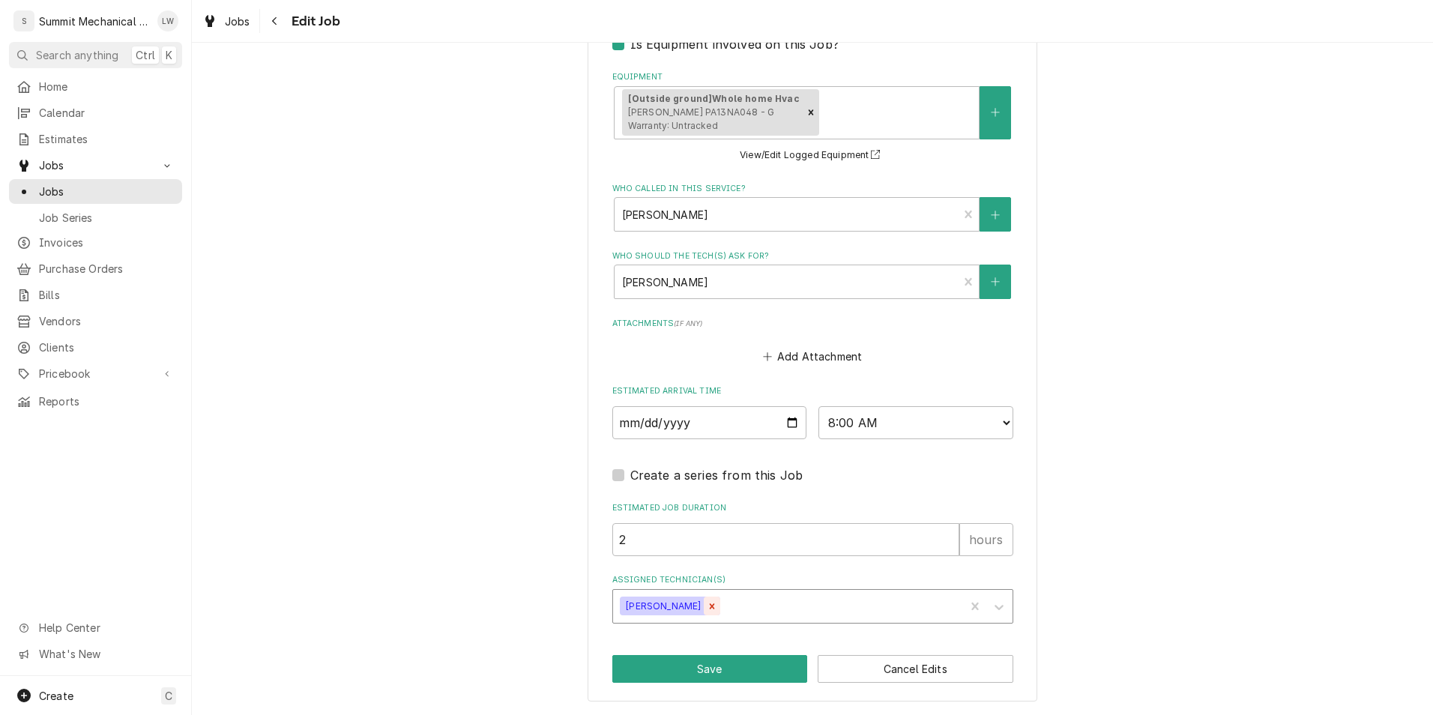
click at [704, 610] on div "Remove Landon Weeks" at bounding box center [712, 606] width 16 height 19
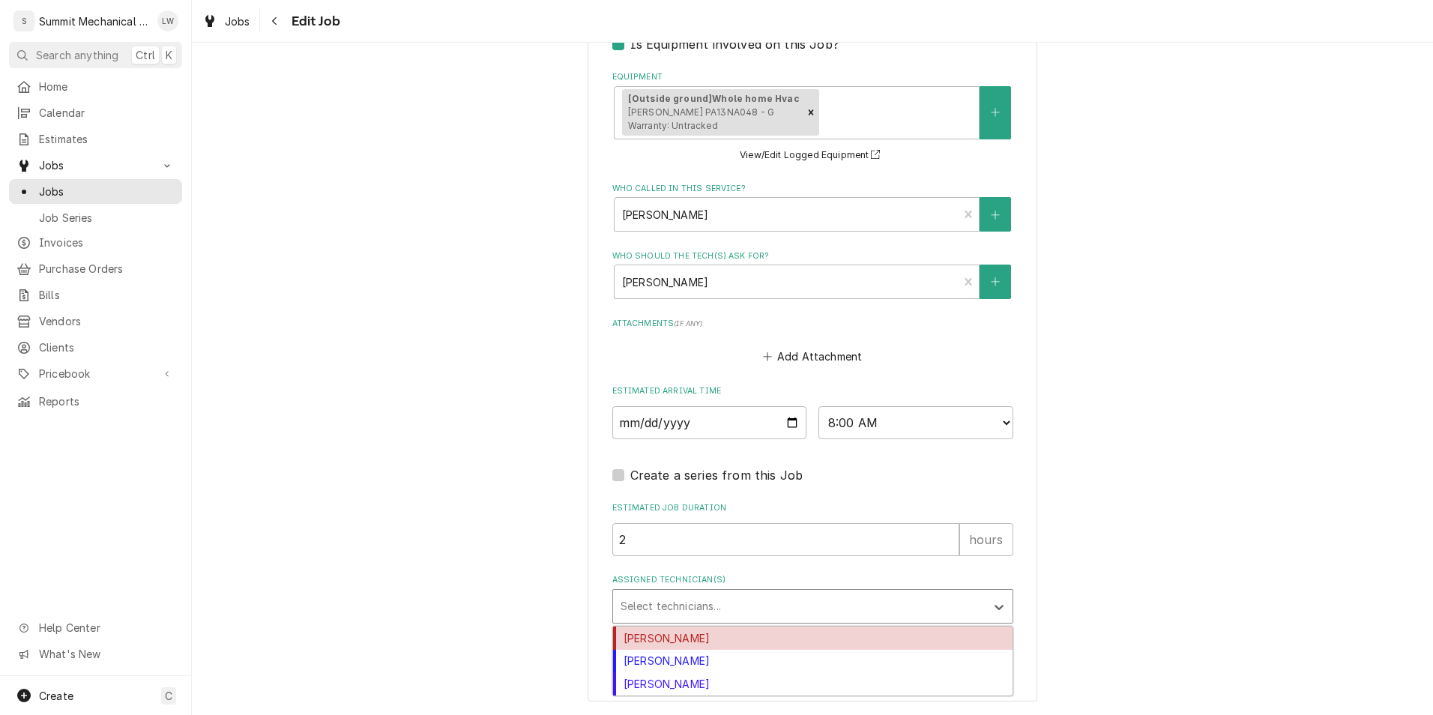
click at [701, 610] on div "Assigned Technician(s)" at bounding box center [799, 606] width 357 height 27
click at [675, 634] on div "Kelby Colledge" at bounding box center [812, 638] width 399 height 23
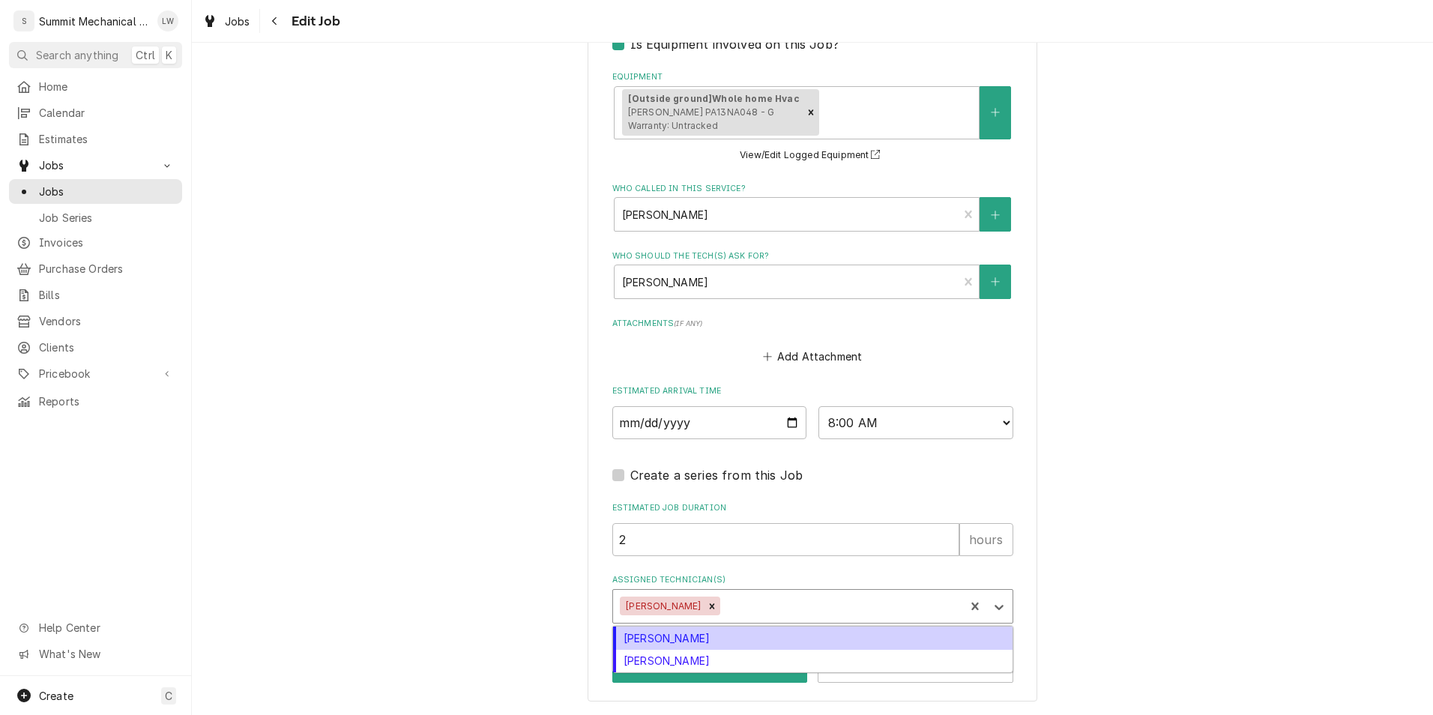
click at [745, 603] on div "Assigned Technician(s)" at bounding box center [840, 606] width 234 height 27
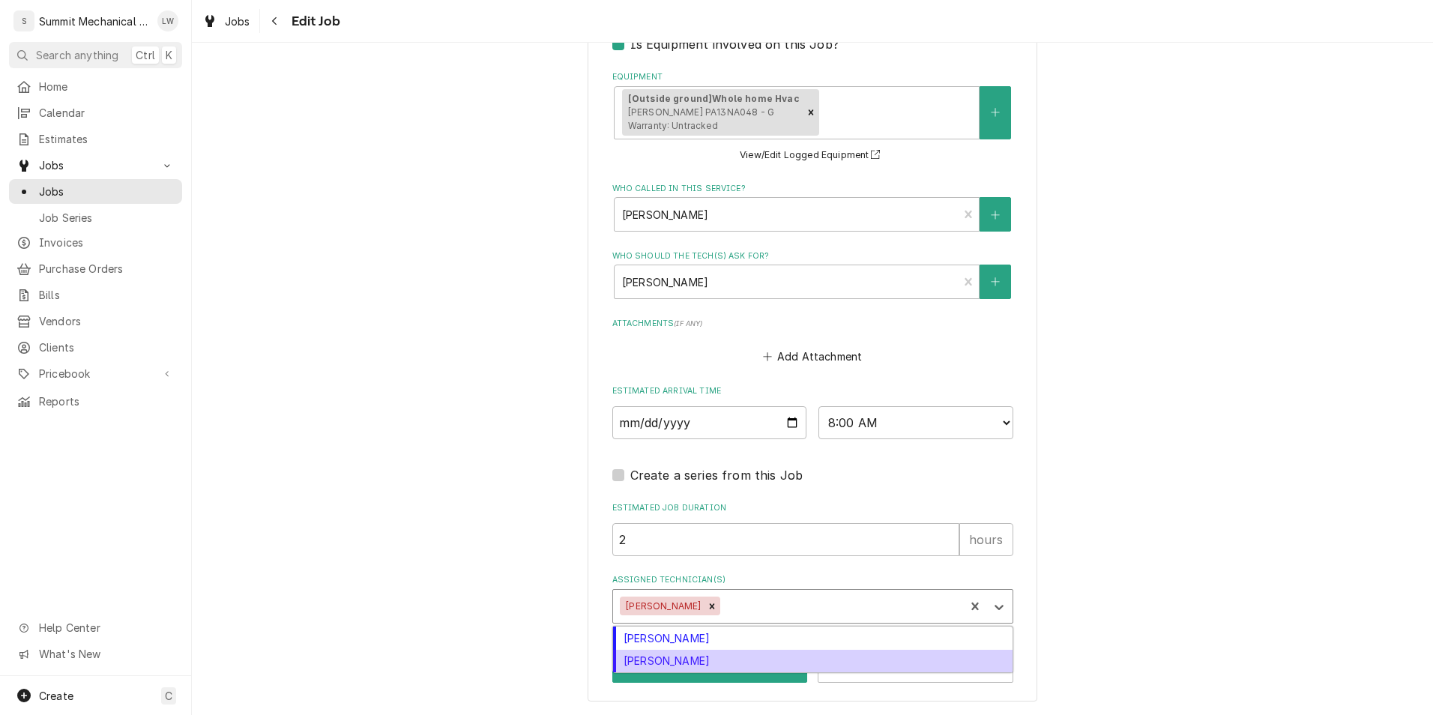
click at [671, 662] on div "[PERSON_NAME]" at bounding box center [812, 661] width 399 height 23
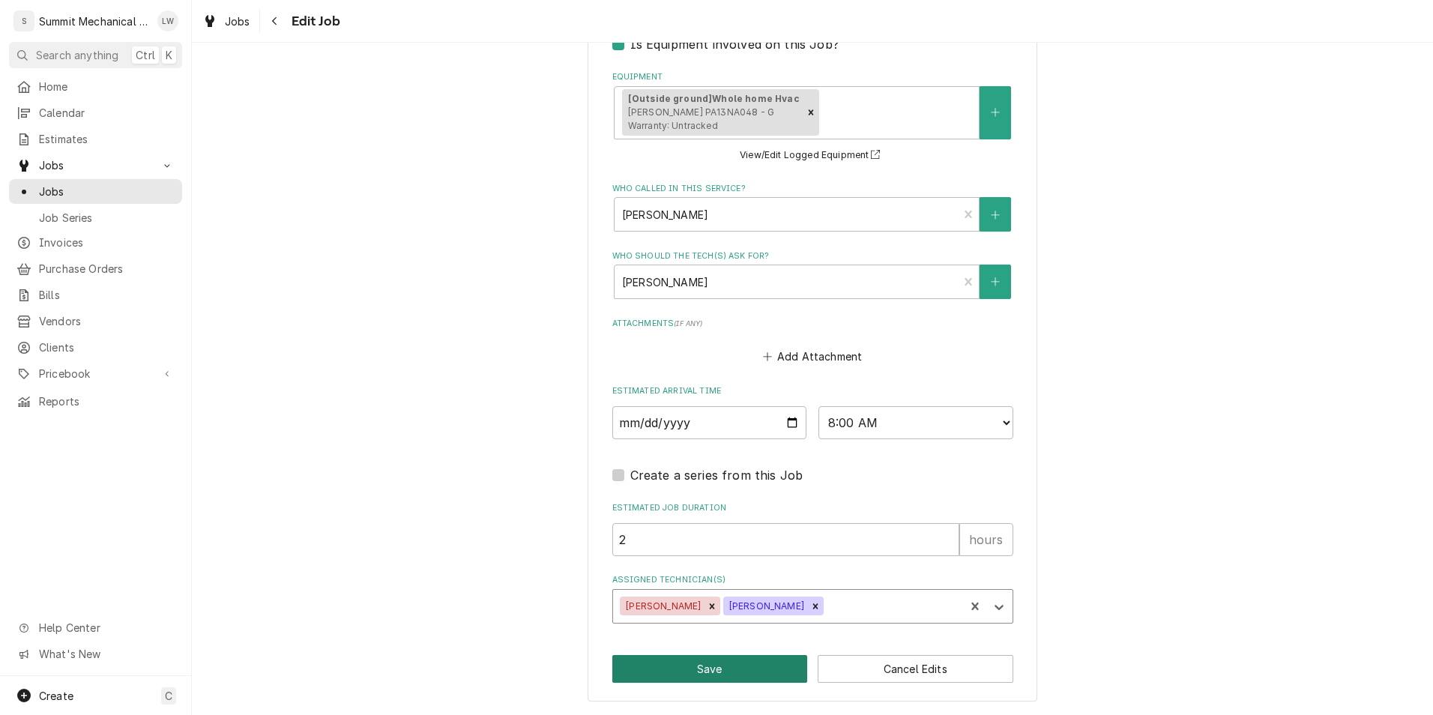
click at [717, 673] on button "Save" at bounding box center [710, 669] width 196 height 28
type textarea "x"
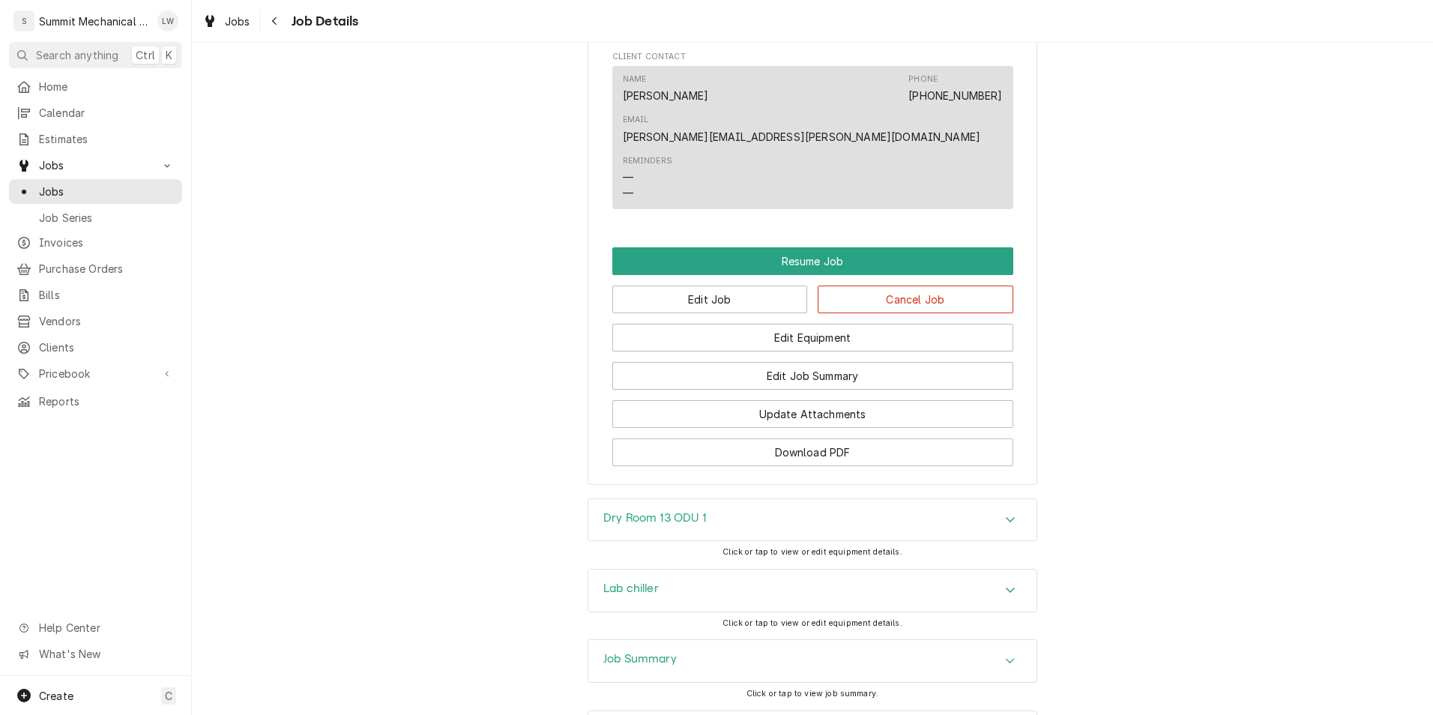
scroll to position [1361, 0]
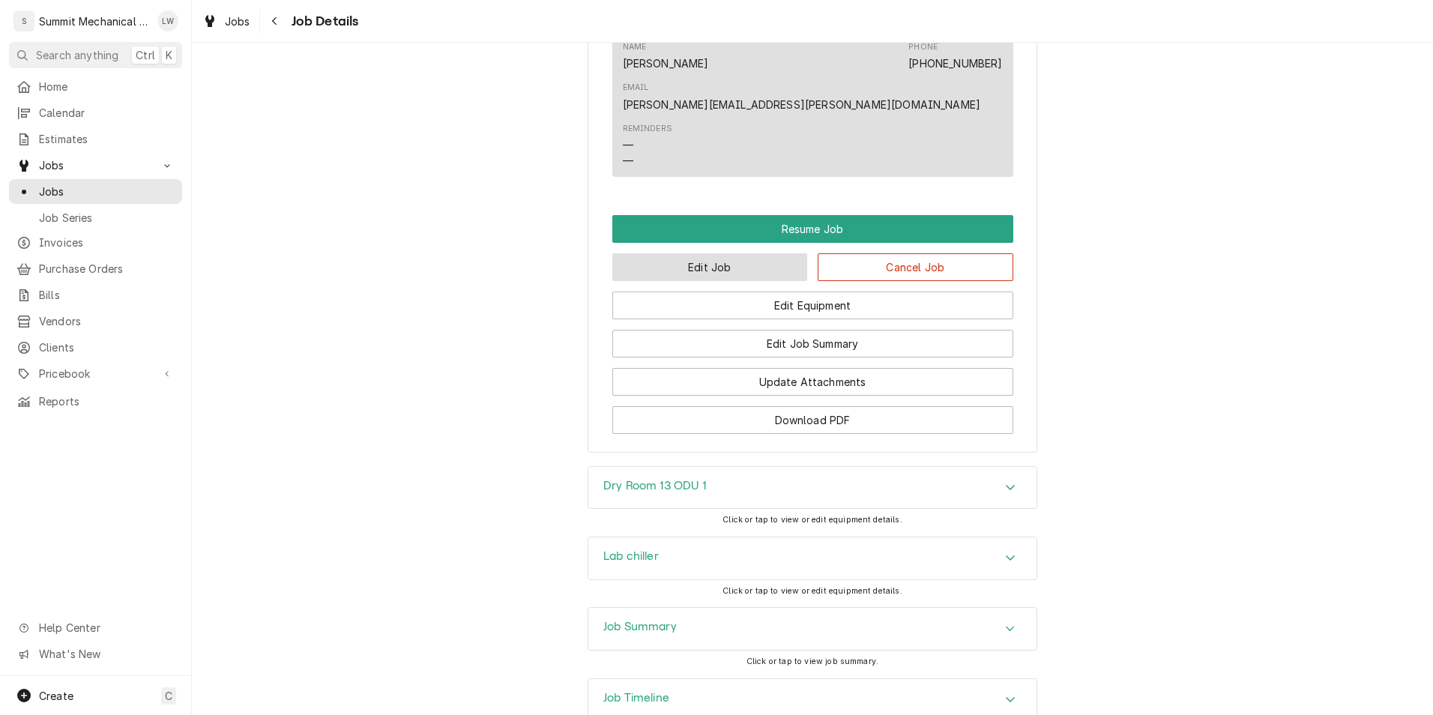
click at [699, 253] on button "Edit Job" at bounding box center [710, 267] width 196 height 28
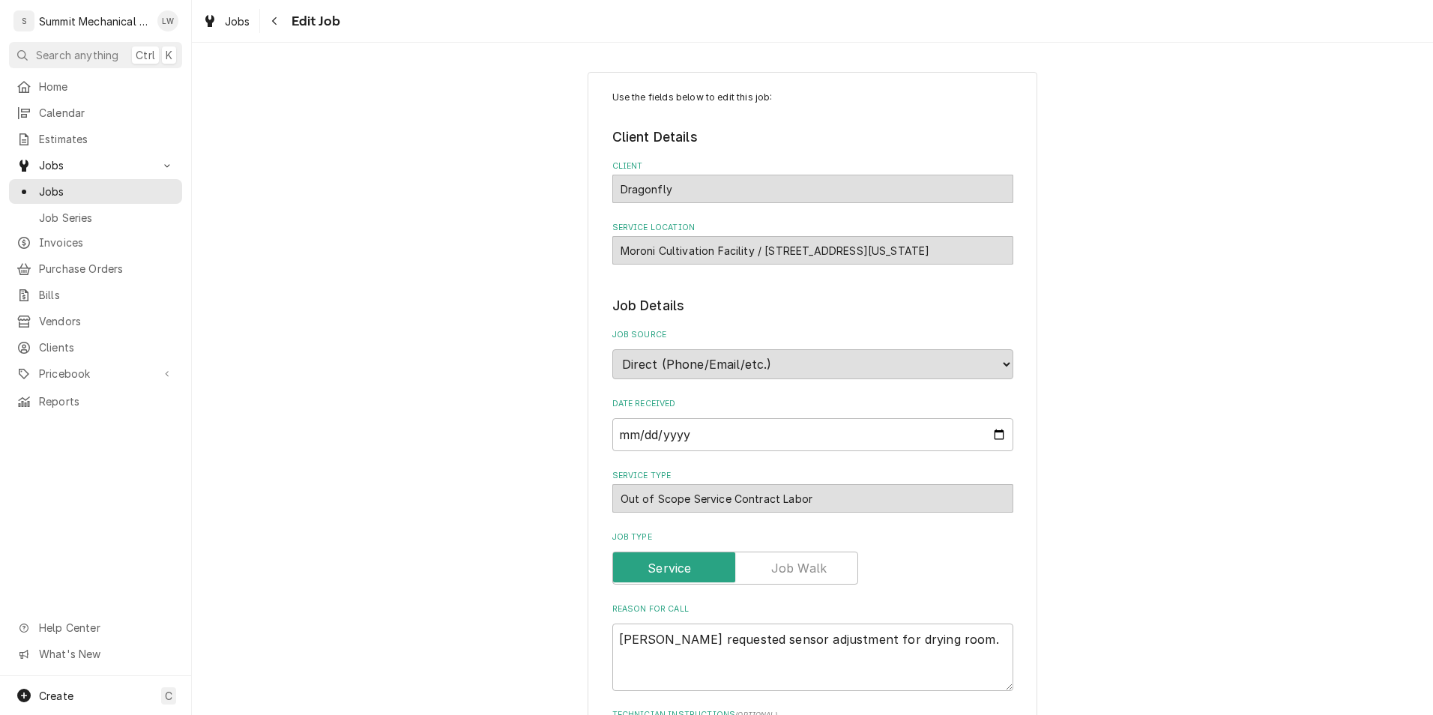
type textarea "x"
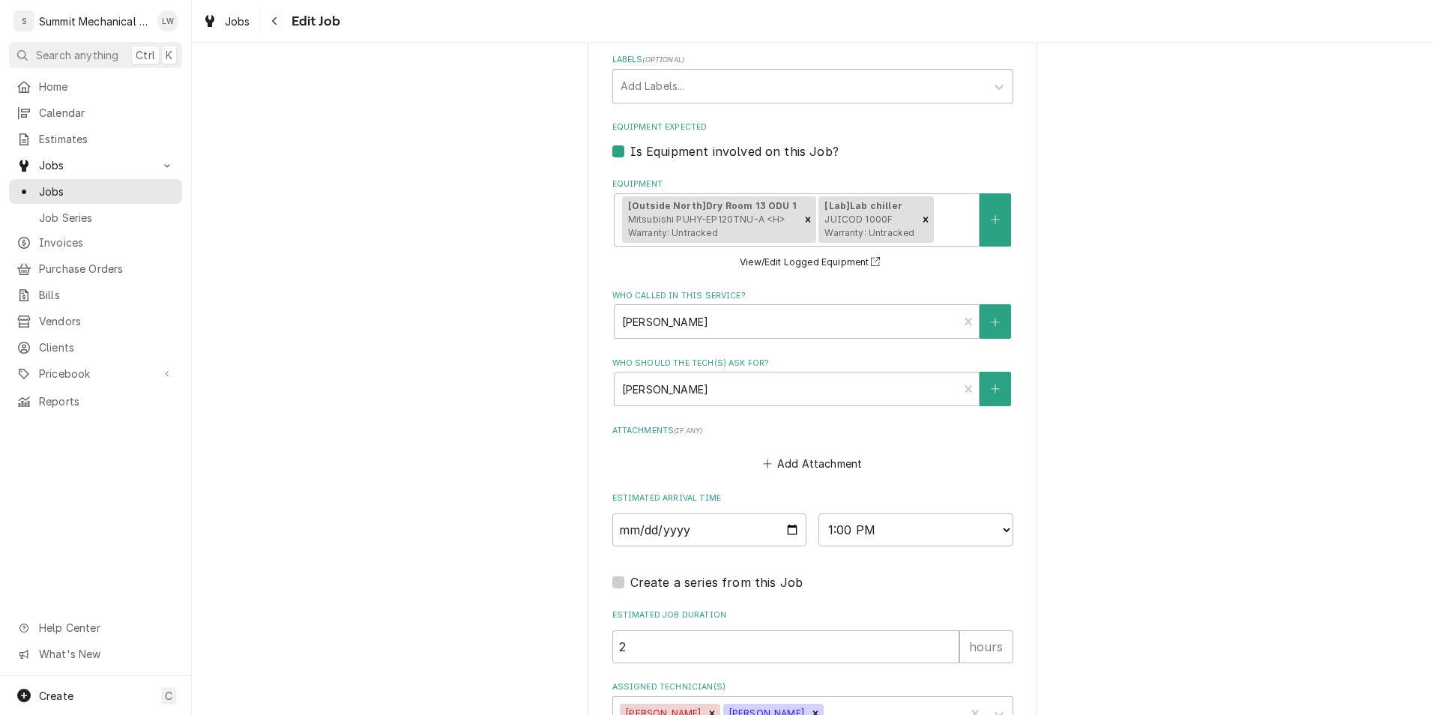
scroll to position [938, 0]
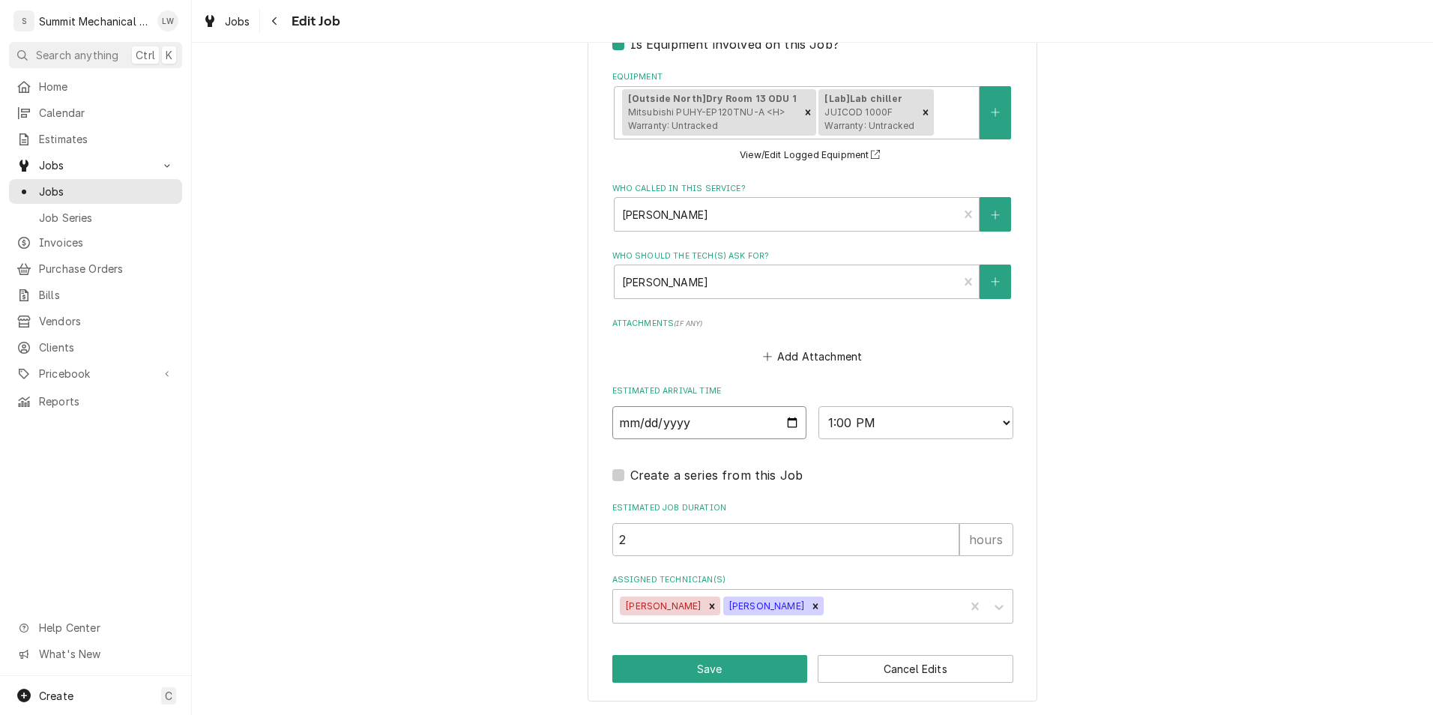
click at [785, 419] on input "2025-08-26" at bounding box center [709, 422] width 195 height 33
type input "2025-08-25"
click at [721, 667] on button "Save" at bounding box center [710, 669] width 196 height 28
type textarea "x"
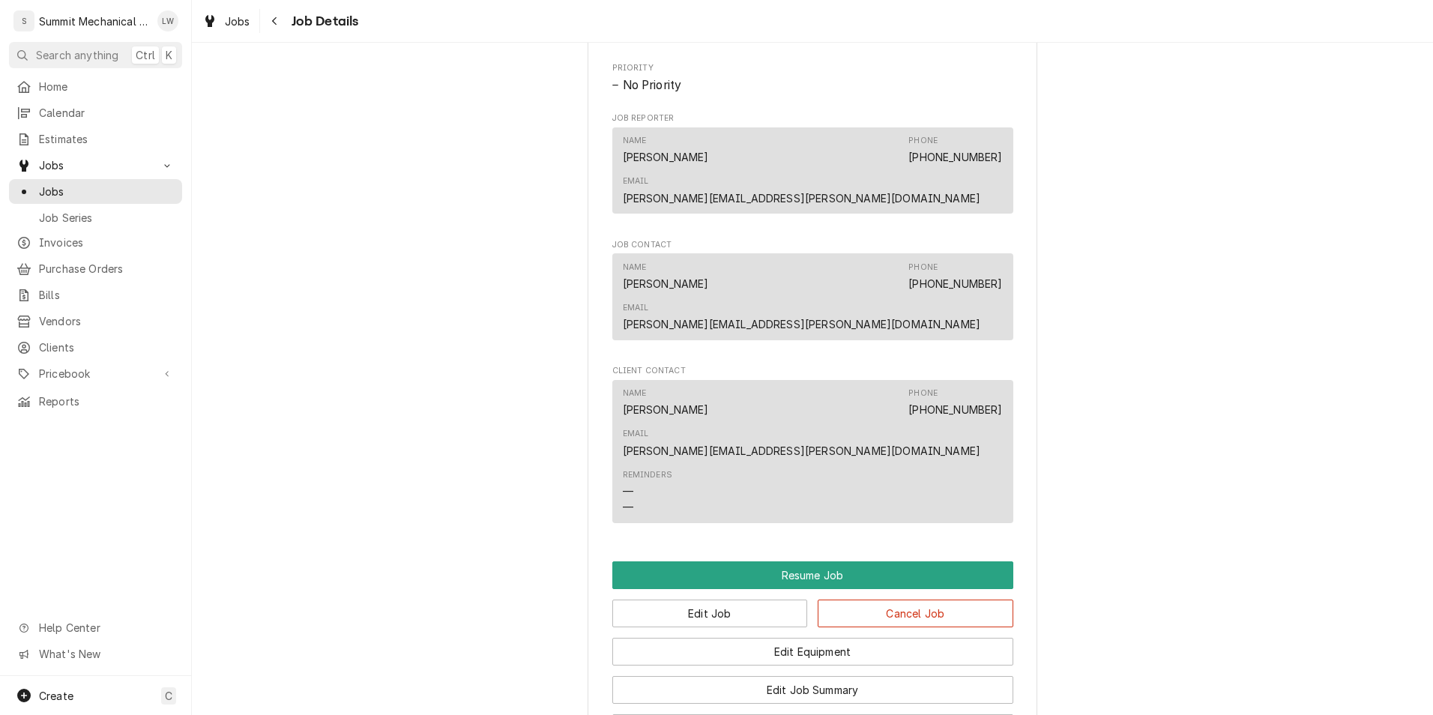
scroll to position [1361, 0]
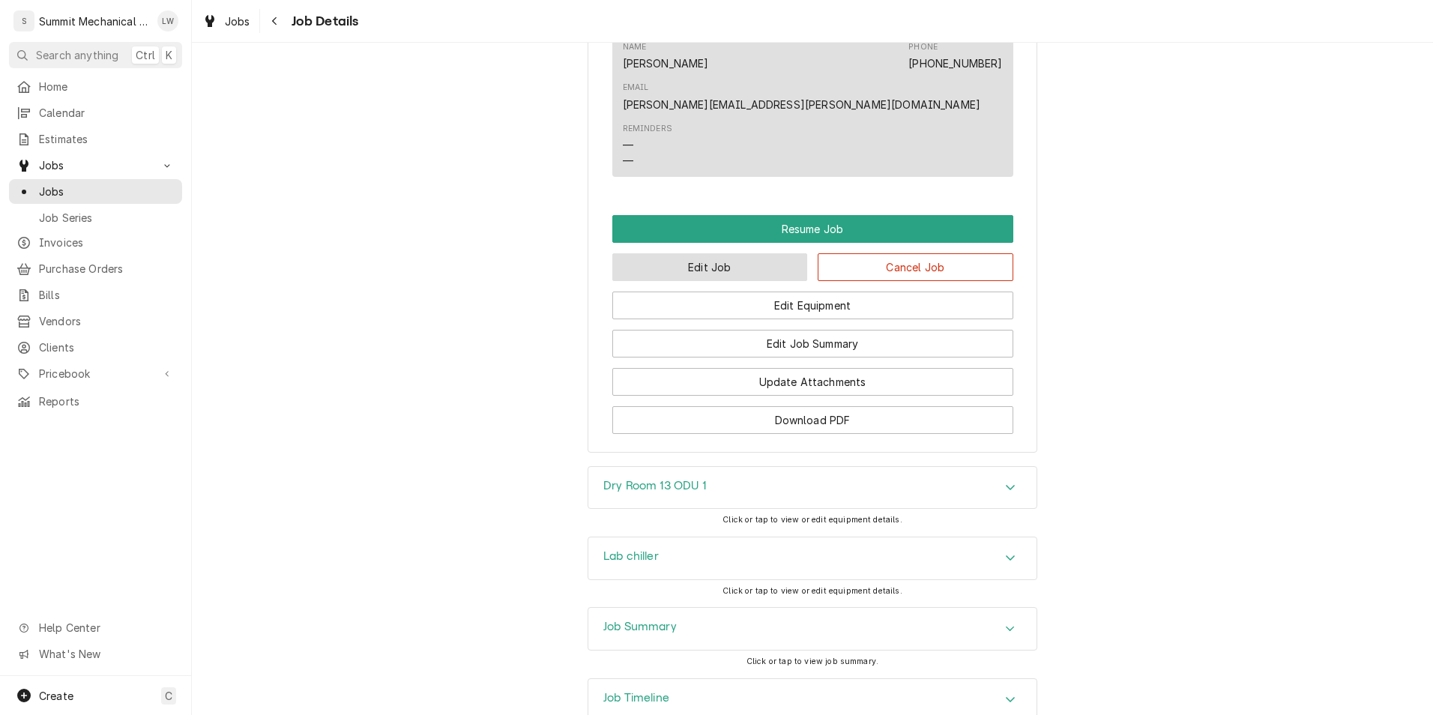
click at [726, 253] on button "Edit Job" at bounding box center [710, 267] width 196 height 28
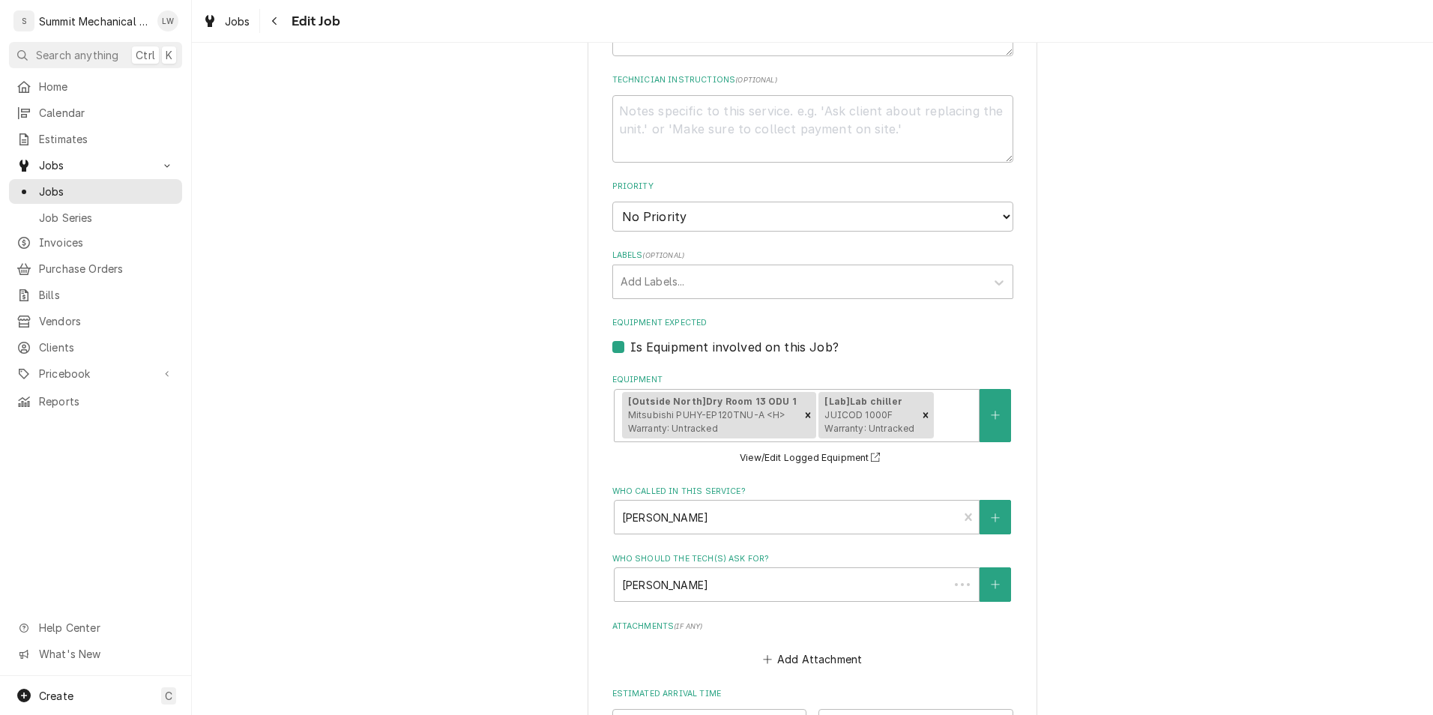
scroll to position [938, 0]
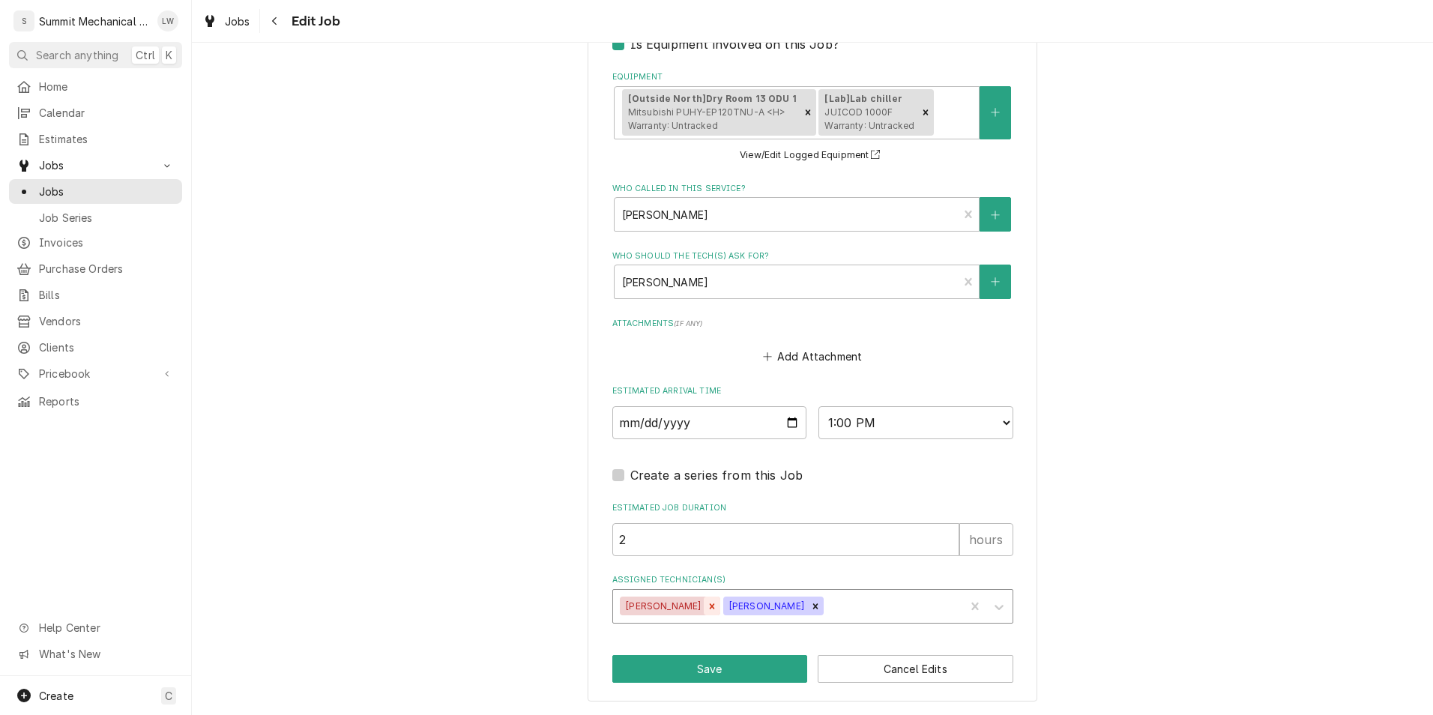
click at [707, 611] on icon "Remove Kelby Colledge" at bounding box center [712, 606] width 10 height 10
click at [733, 675] on button "Save" at bounding box center [710, 669] width 196 height 28
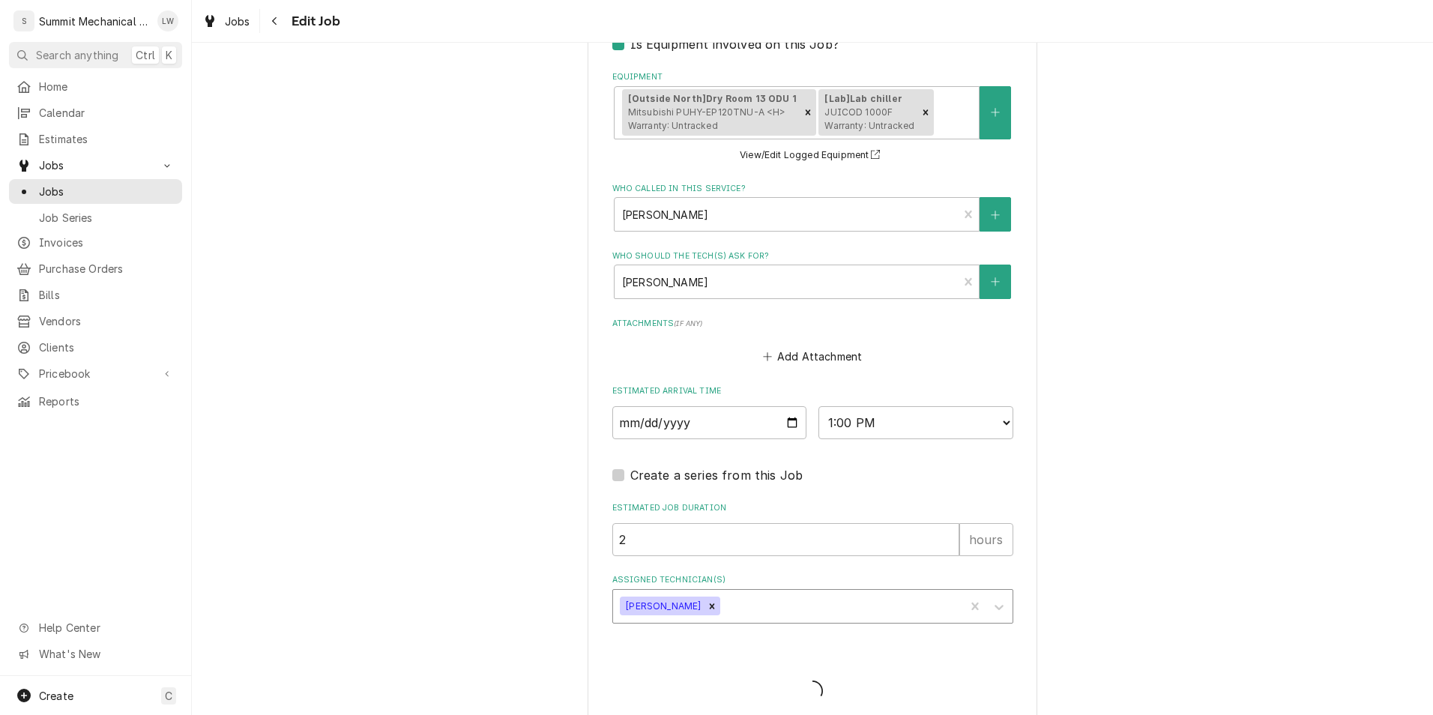
type textarea "x"
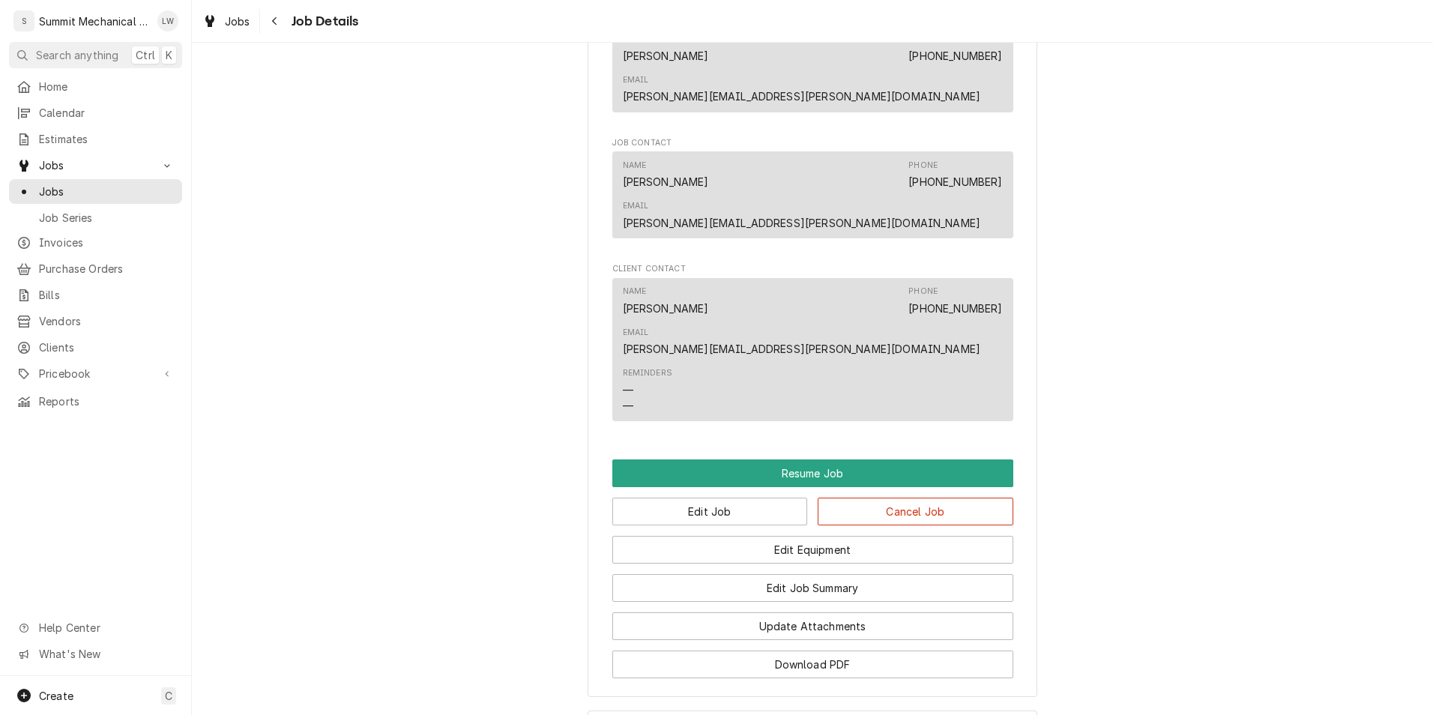
scroll to position [1343, 0]
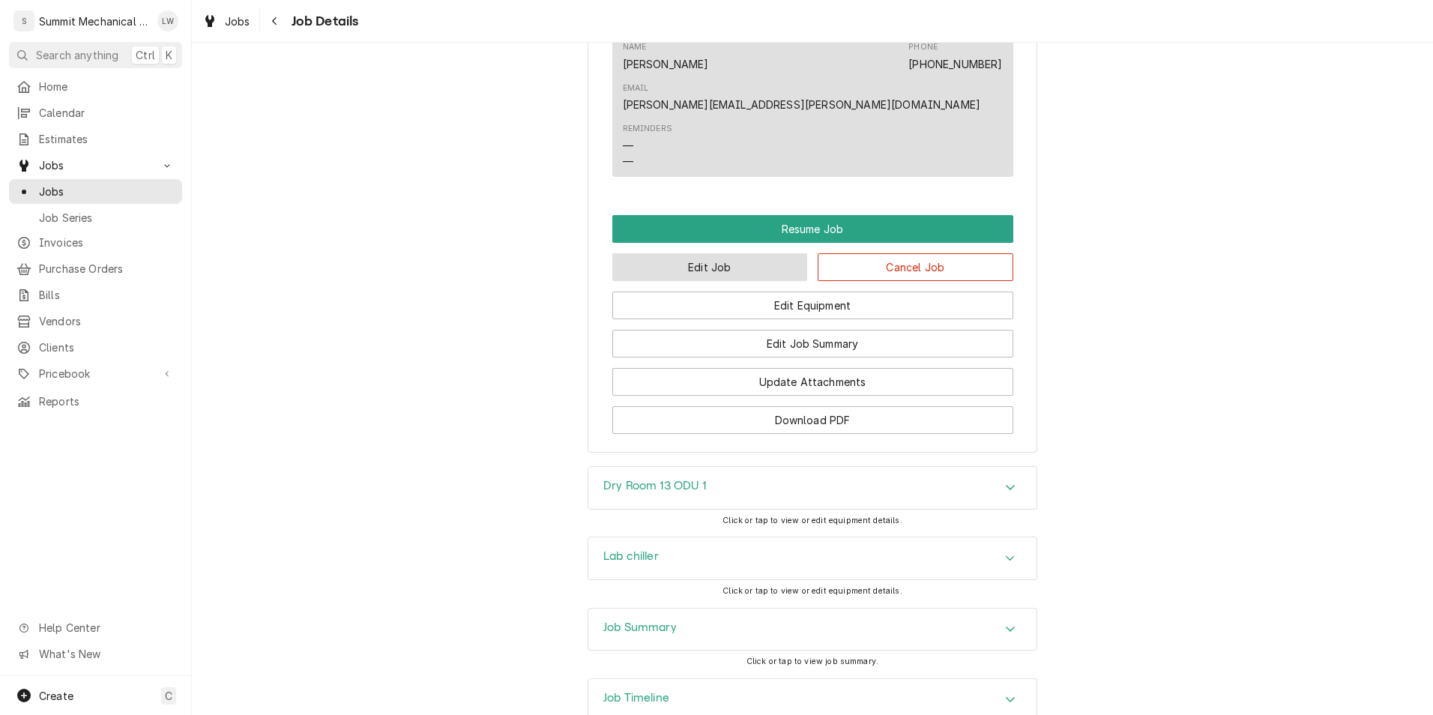
click at [688, 253] on button "Edit Job" at bounding box center [710, 267] width 196 height 28
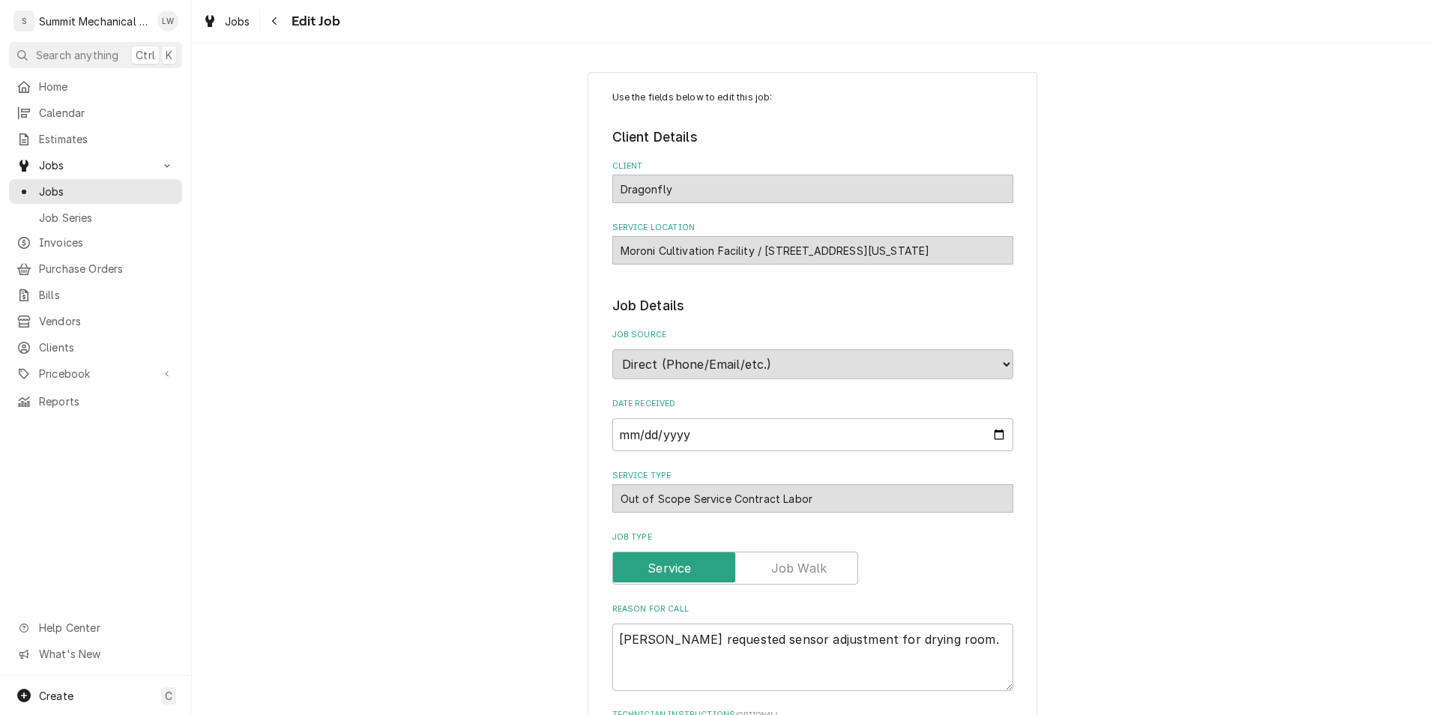
type textarea "x"
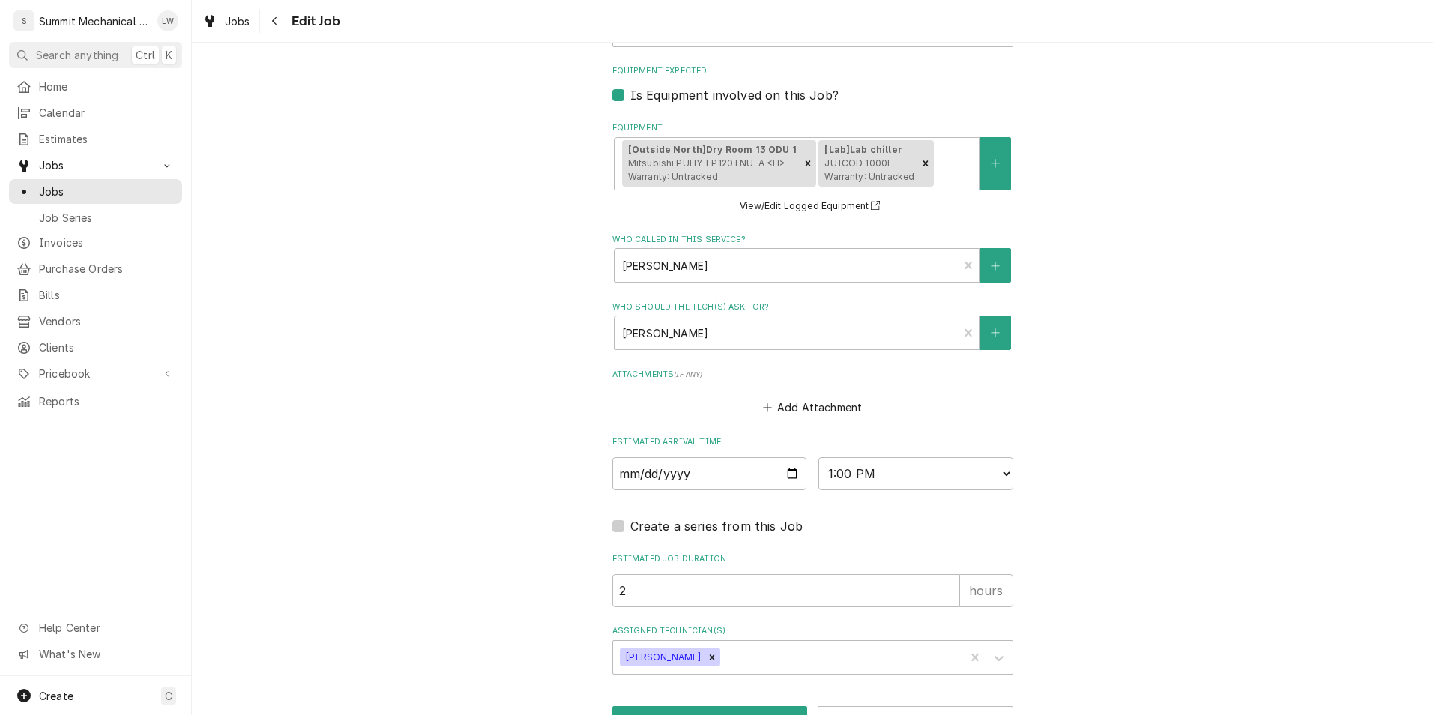
scroll to position [938, 0]
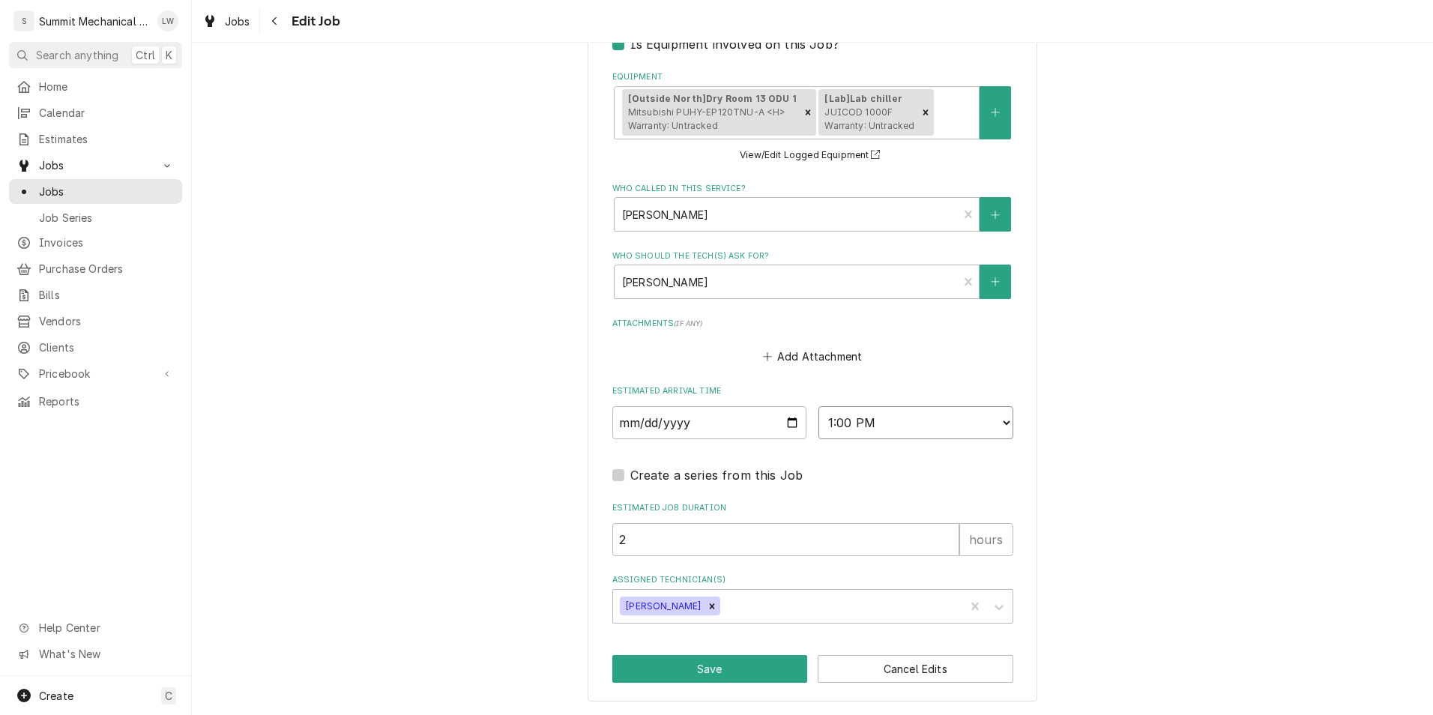
click at [903, 426] on select "AM / PM 6:00 AM 6:15 AM 6:30 AM 6:45 AM 7:00 AM 7:15 AM 7:30 AM 7:45 AM 8:00 AM…" at bounding box center [915, 422] width 195 height 33
select select "08:00:00"
click at [818, 406] on select "AM / PM 6:00 AM 6:15 AM 6:30 AM 6:45 AM 7:00 AM 7:15 AM 7:30 AM 7:45 AM 8:00 AM…" at bounding box center [915, 422] width 195 height 33
click at [727, 669] on button "Save" at bounding box center [710, 669] width 196 height 28
type textarea "x"
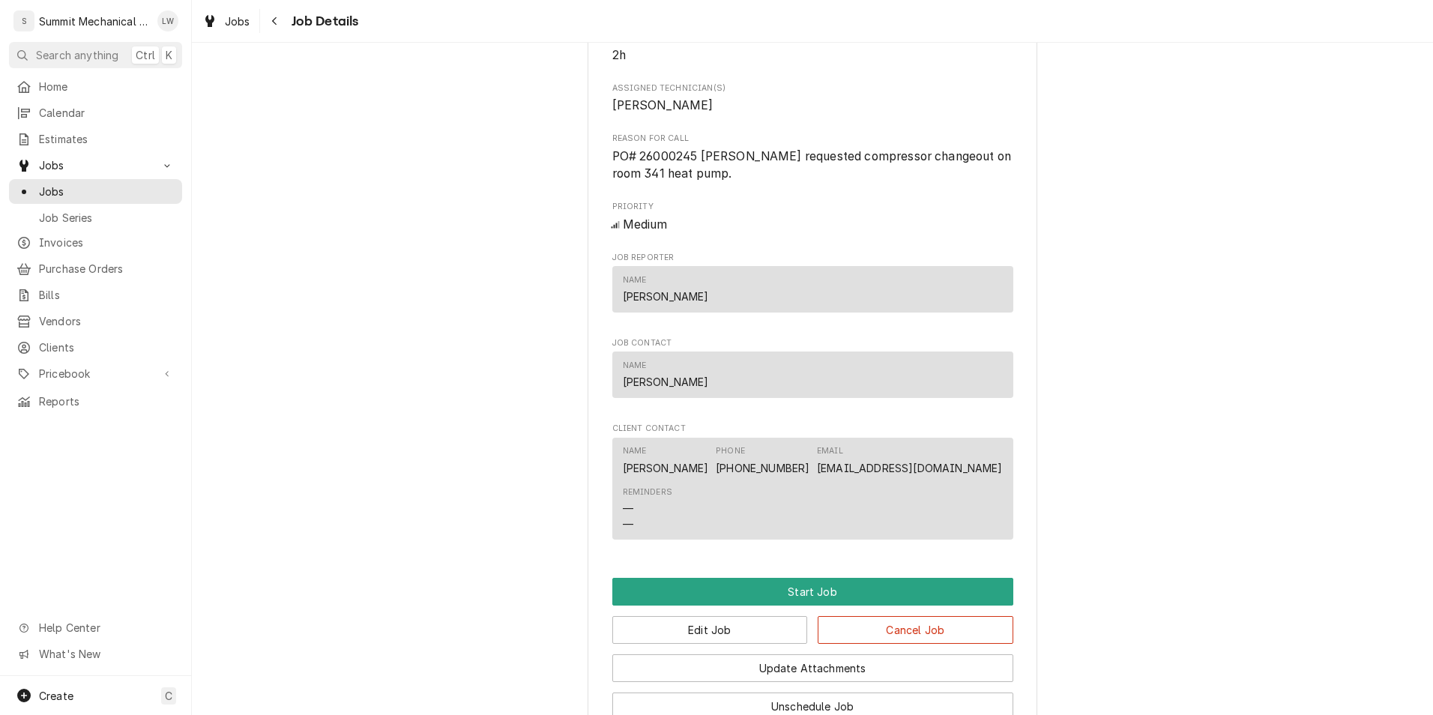
scroll to position [828, 0]
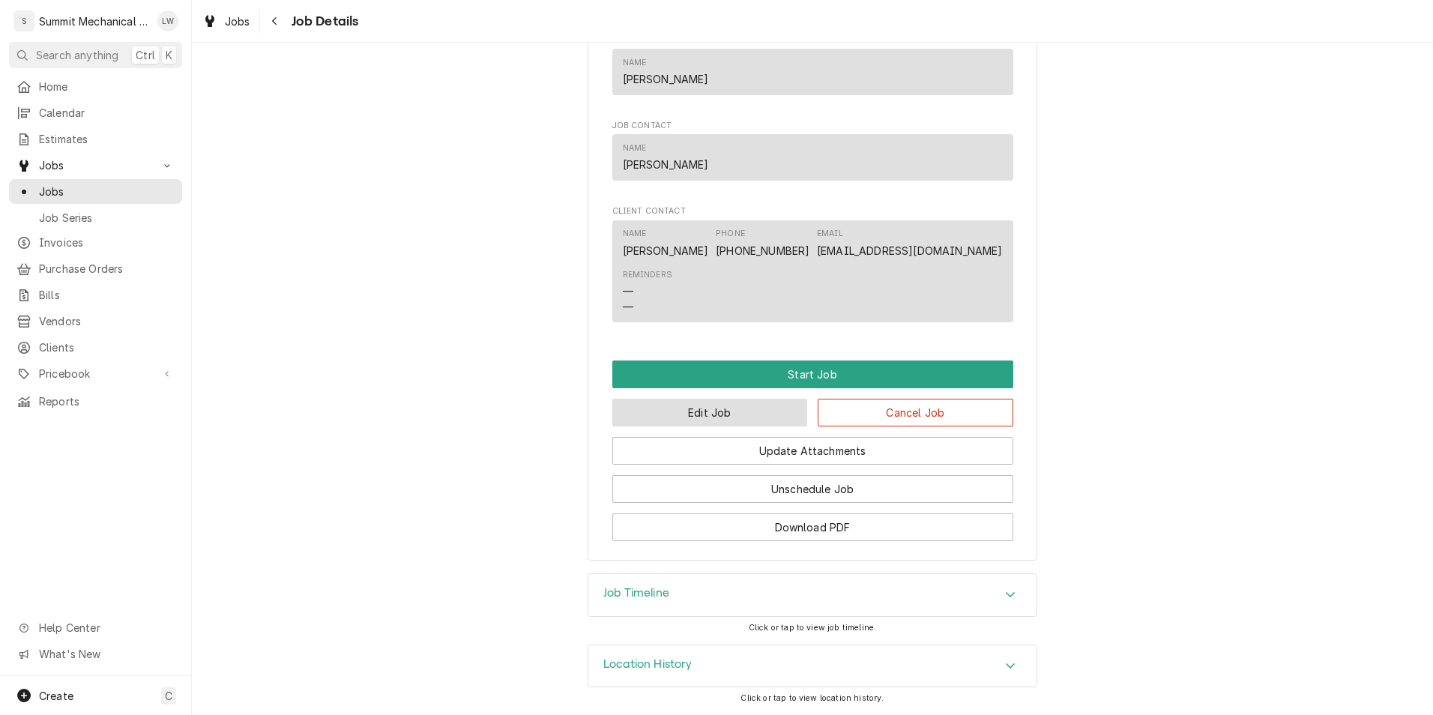
click at [726, 417] on button "Edit Job" at bounding box center [710, 413] width 196 height 28
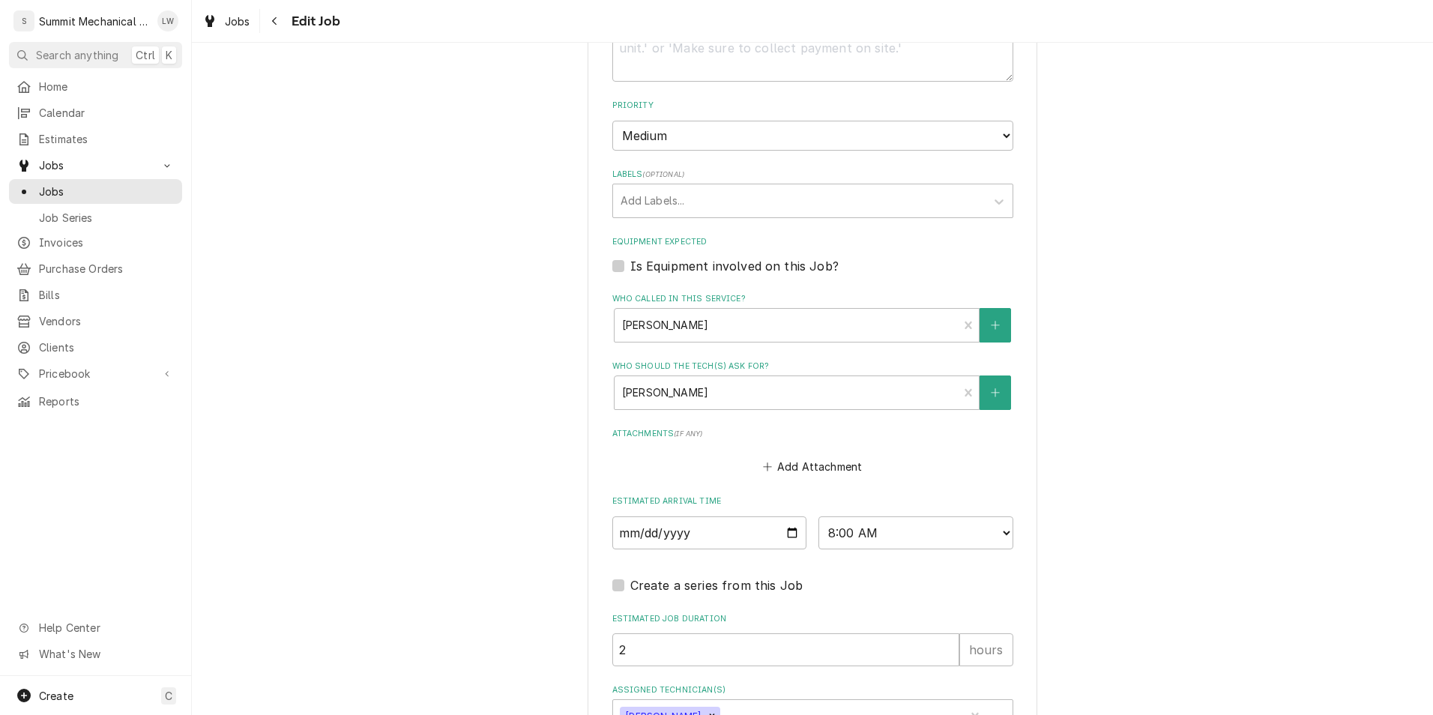
scroll to position [920, 0]
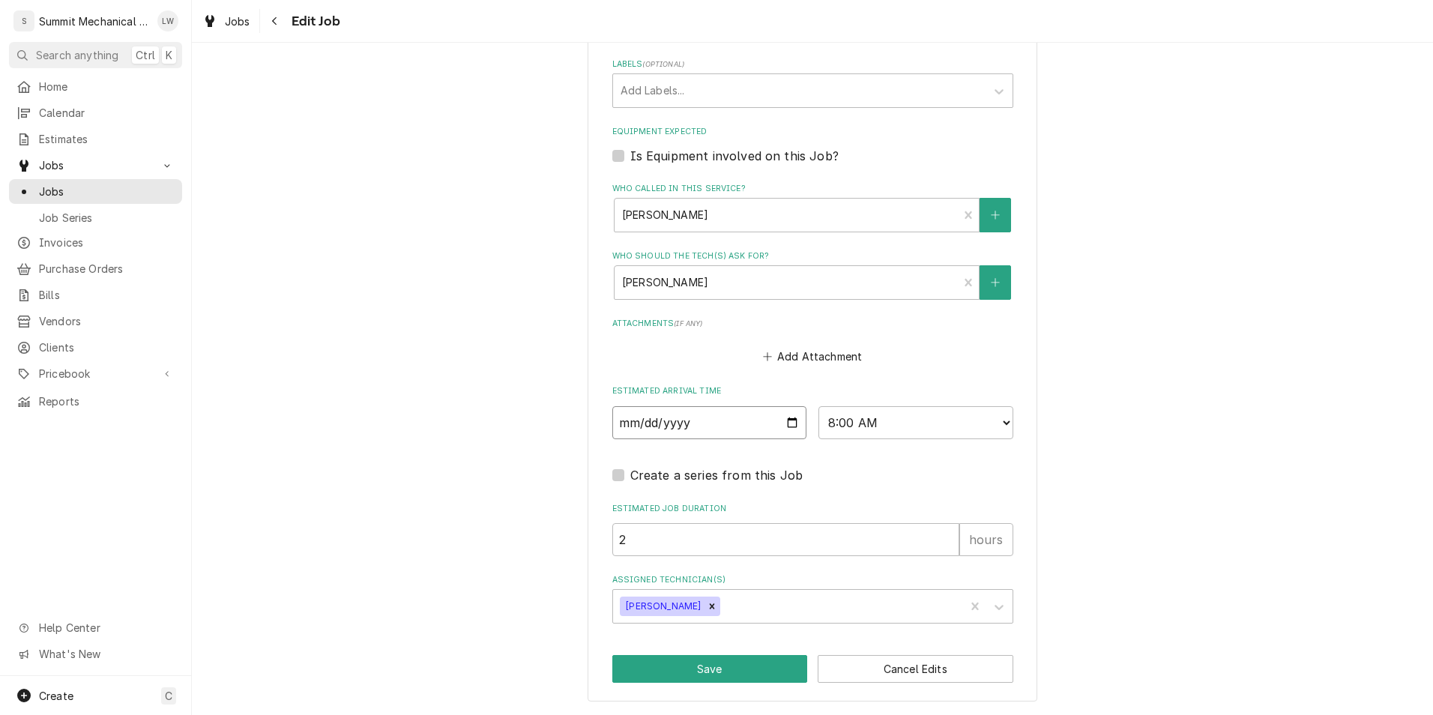
click at [786, 425] on input "[DATE]" at bounding box center [709, 422] width 195 height 33
type textarea "x"
type input "[DATE]"
type textarea "x"
click at [922, 426] on select "AM / PM 6:00 AM 6:15 AM 6:30 AM 6:45 AM 7:00 AM 7:15 AM 7:30 AM 7:45 AM 8:00 AM…" at bounding box center [915, 422] width 195 height 33
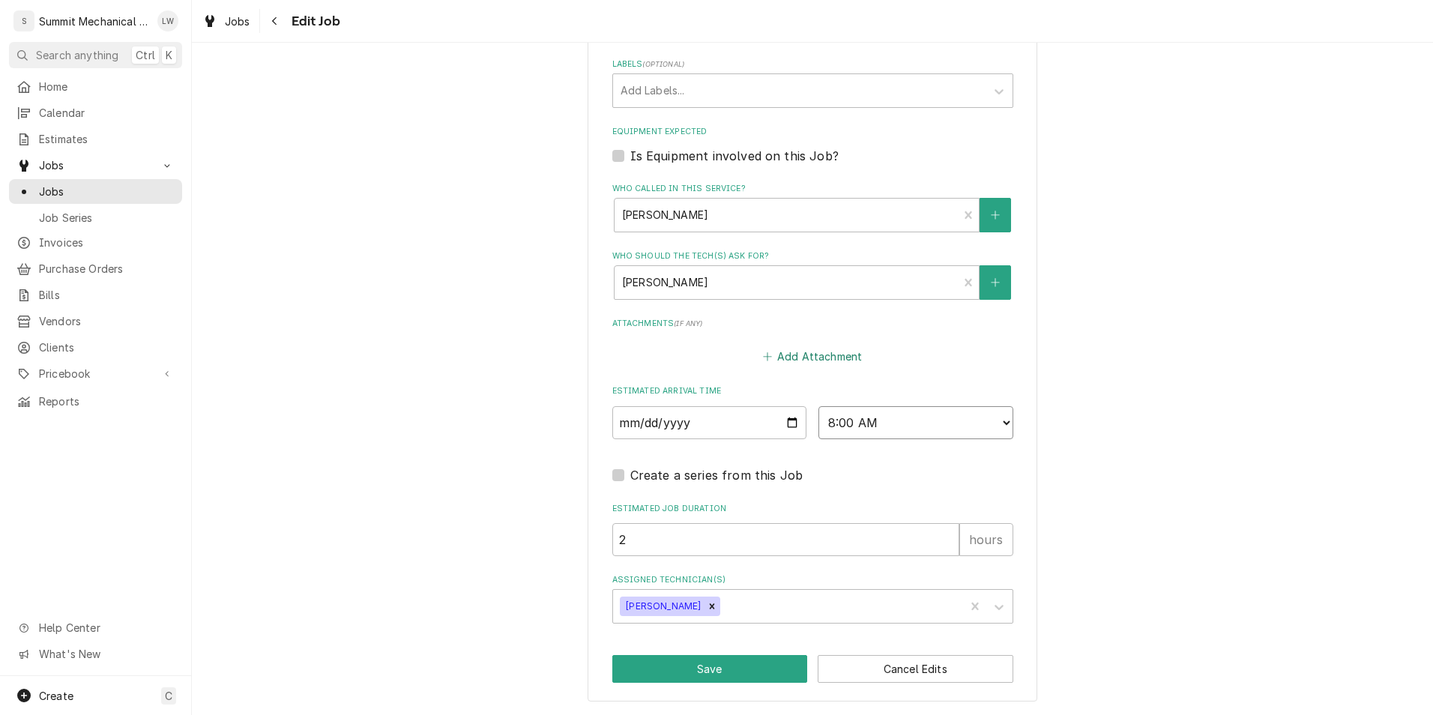
select select "10:15:00"
click at [818, 406] on select "AM / PM 6:00 AM 6:15 AM 6:30 AM 6:45 AM 7:00 AM 7:15 AM 7:30 AM 7:45 AM 8:00 AM…" at bounding box center [915, 422] width 195 height 33
type textarea "x"
click at [863, 435] on select "AM / PM 6:00 AM 6:15 AM 6:30 AM 6:45 AM 7:00 AM 7:15 AM 7:30 AM 7:45 AM 8:00 AM…" at bounding box center [915, 422] width 195 height 33
select select "10:00:00"
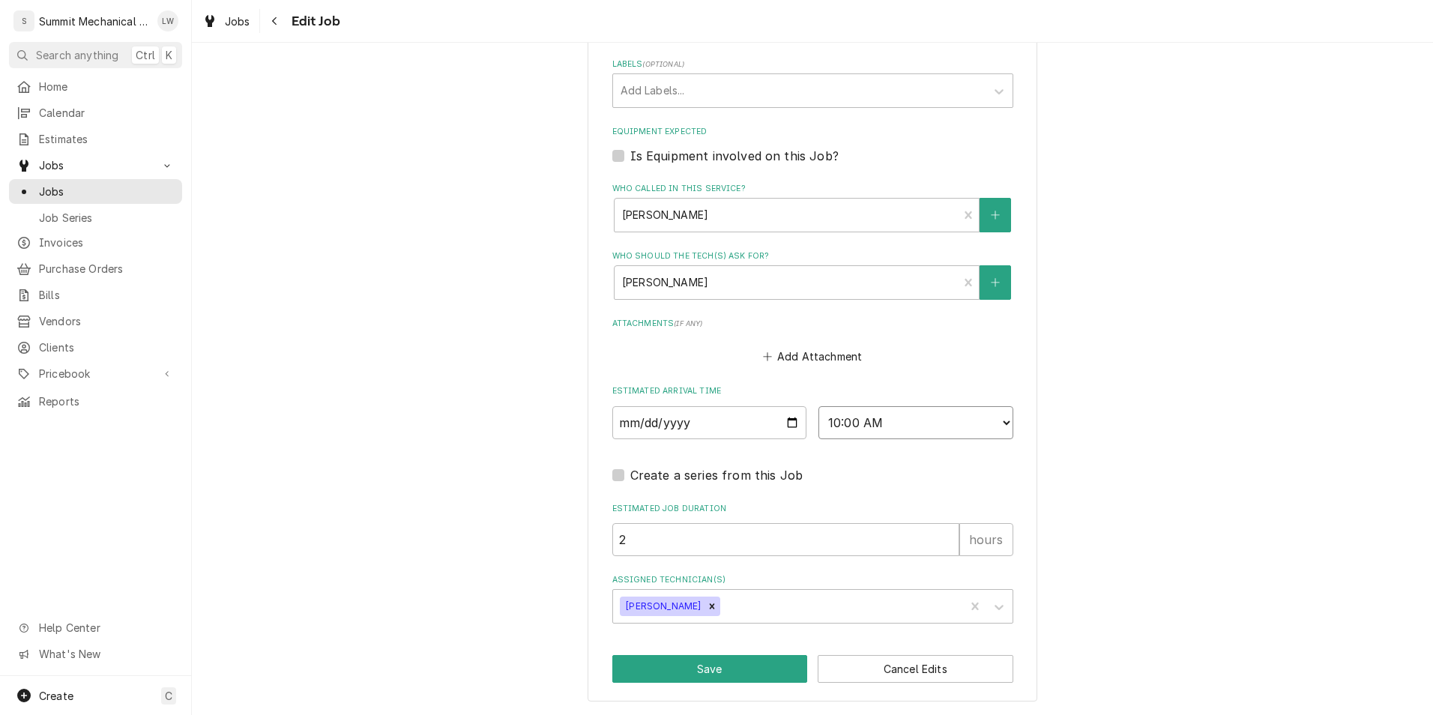
click at [818, 406] on select "AM / PM 6:00 AM 6:15 AM 6:30 AM 6:45 AM 7:00 AM 7:15 AM 7:30 AM 7:45 AM 8:00 AM…" at bounding box center [915, 422] width 195 height 33
click at [700, 656] on button "Save" at bounding box center [710, 669] width 196 height 28
type textarea "x"
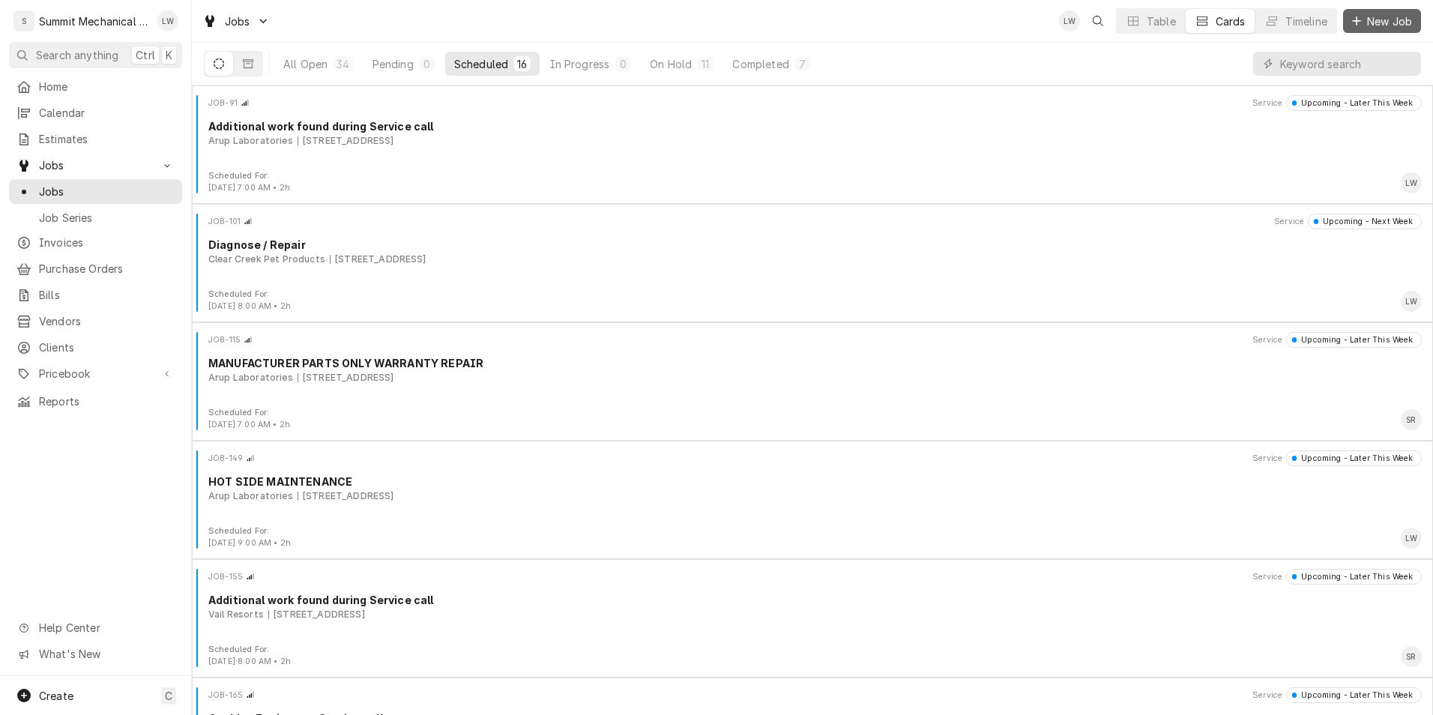
click at [1368, 22] on span "New Job" at bounding box center [1389, 21] width 51 height 16
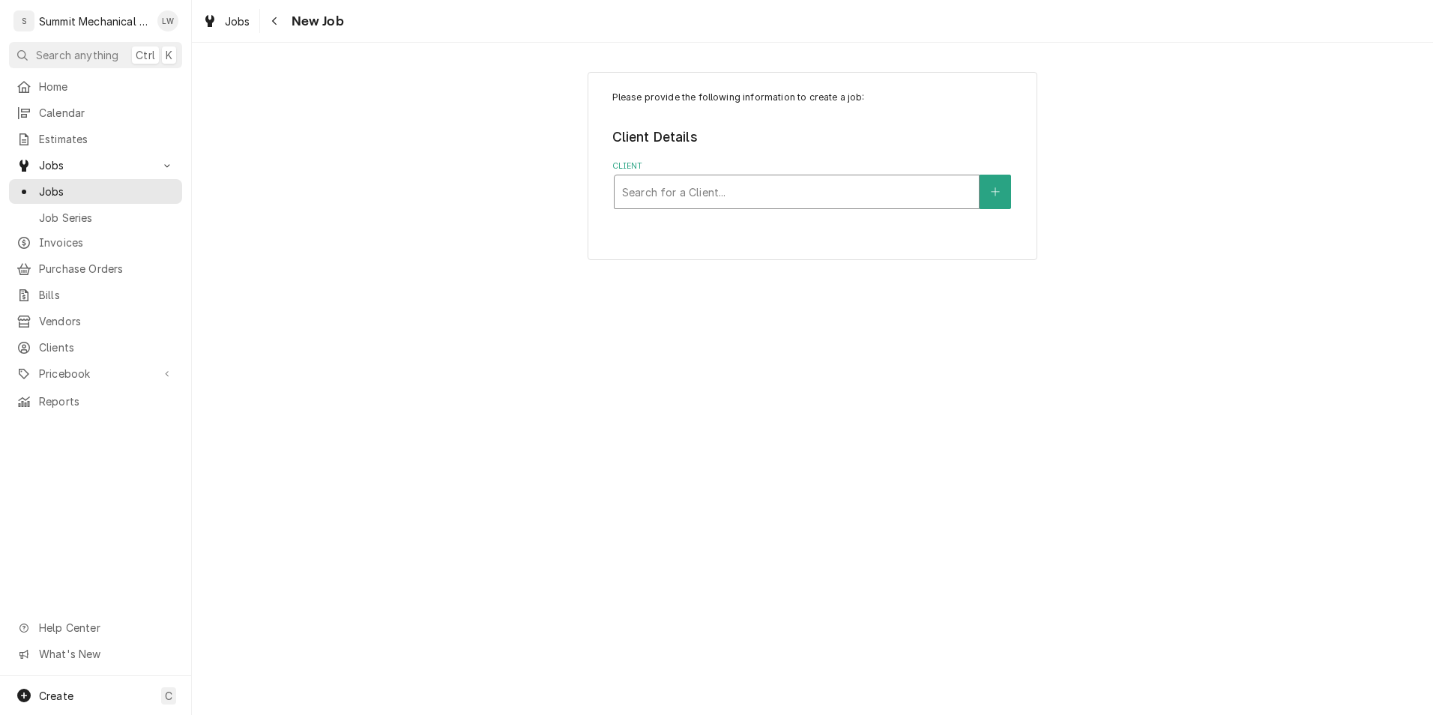
click at [852, 188] on div "Client" at bounding box center [796, 191] width 349 height 27
type input "m"
type input "market str"
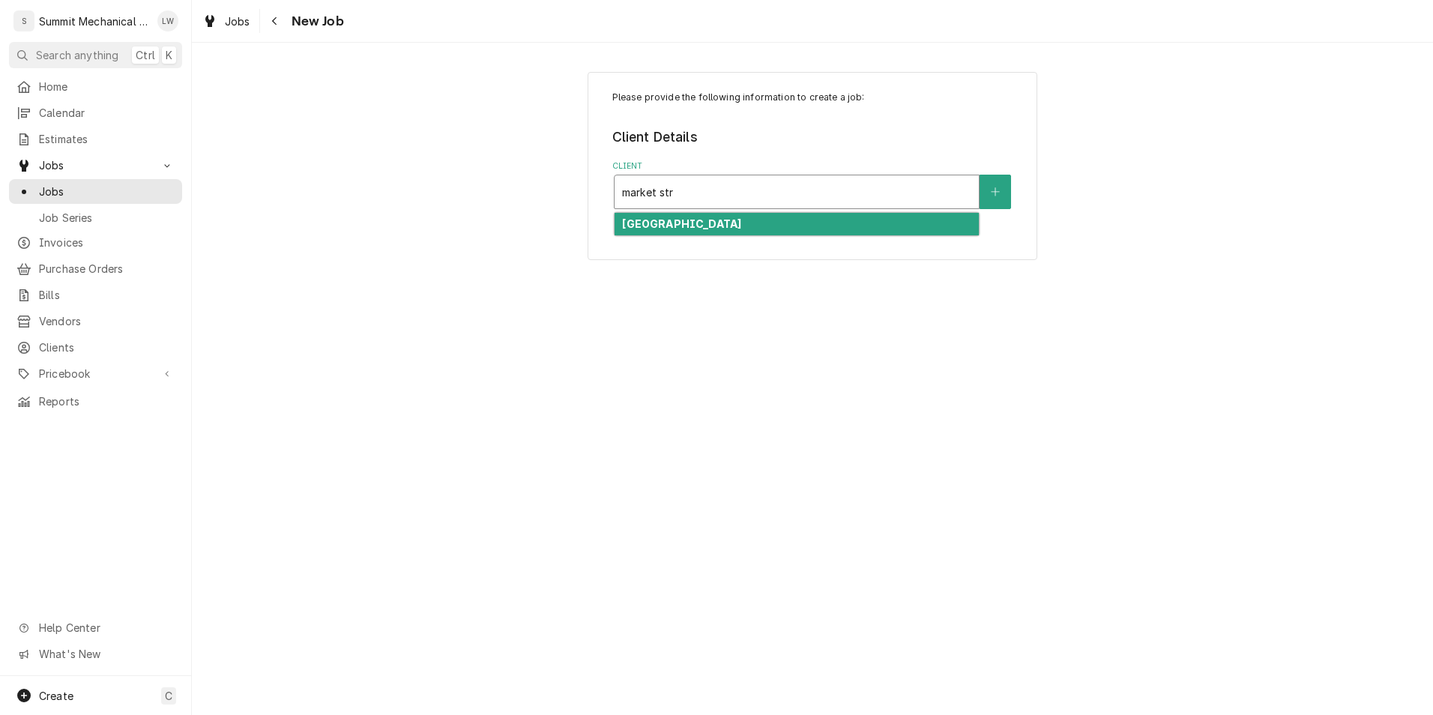
click at [689, 220] on strong "[GEOGRAPHIC_DATA]" at bounding box center [681, 223] width 119 height 13
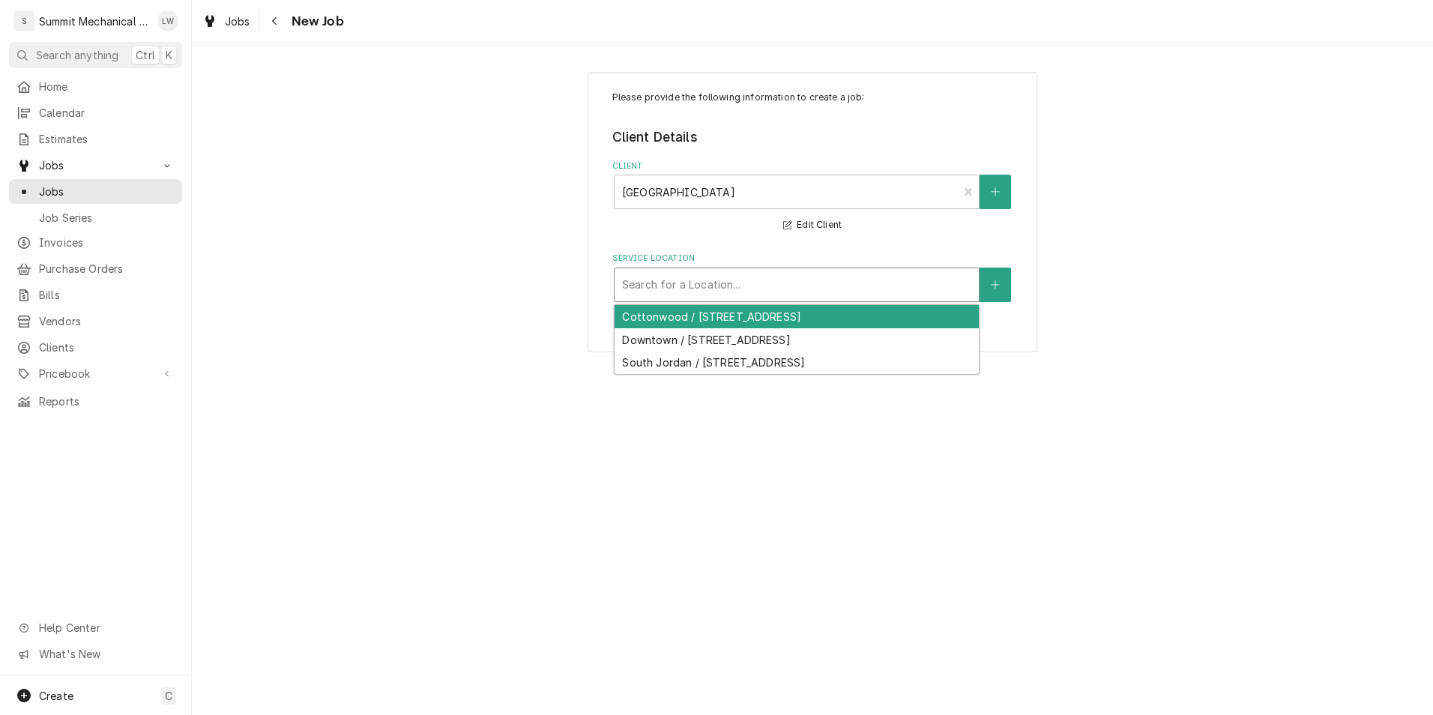
click at [747, 268] on div "Search for a Location..." at bounding box center [797, 285] width 366 height 34
click at [742, 309] on div "Cottonwood / [STREET_ADDRESS]" at bounding box center [797, 316] width 364 height 23
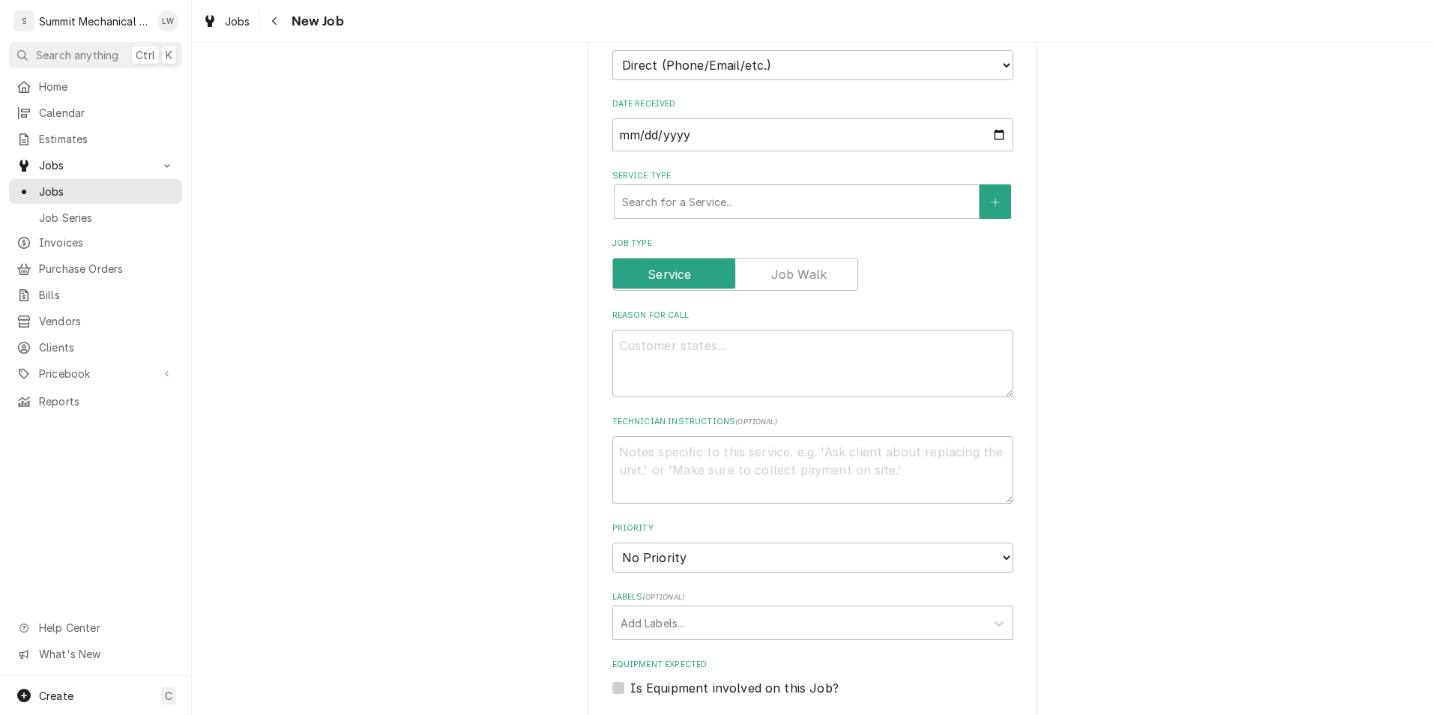
scroll to position [740, 0]
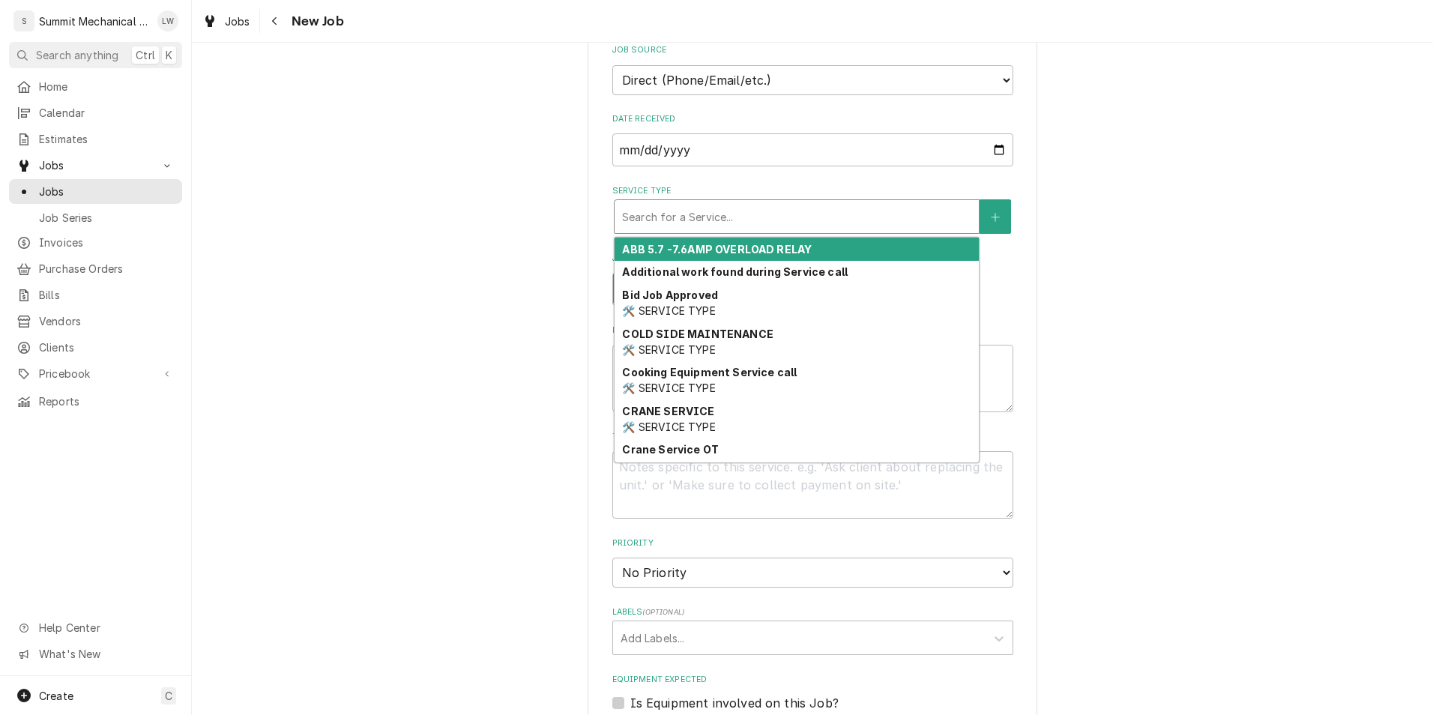
click at [773, 212] on div "Service Type" at bounding box center [796, 216] width 349 height 27
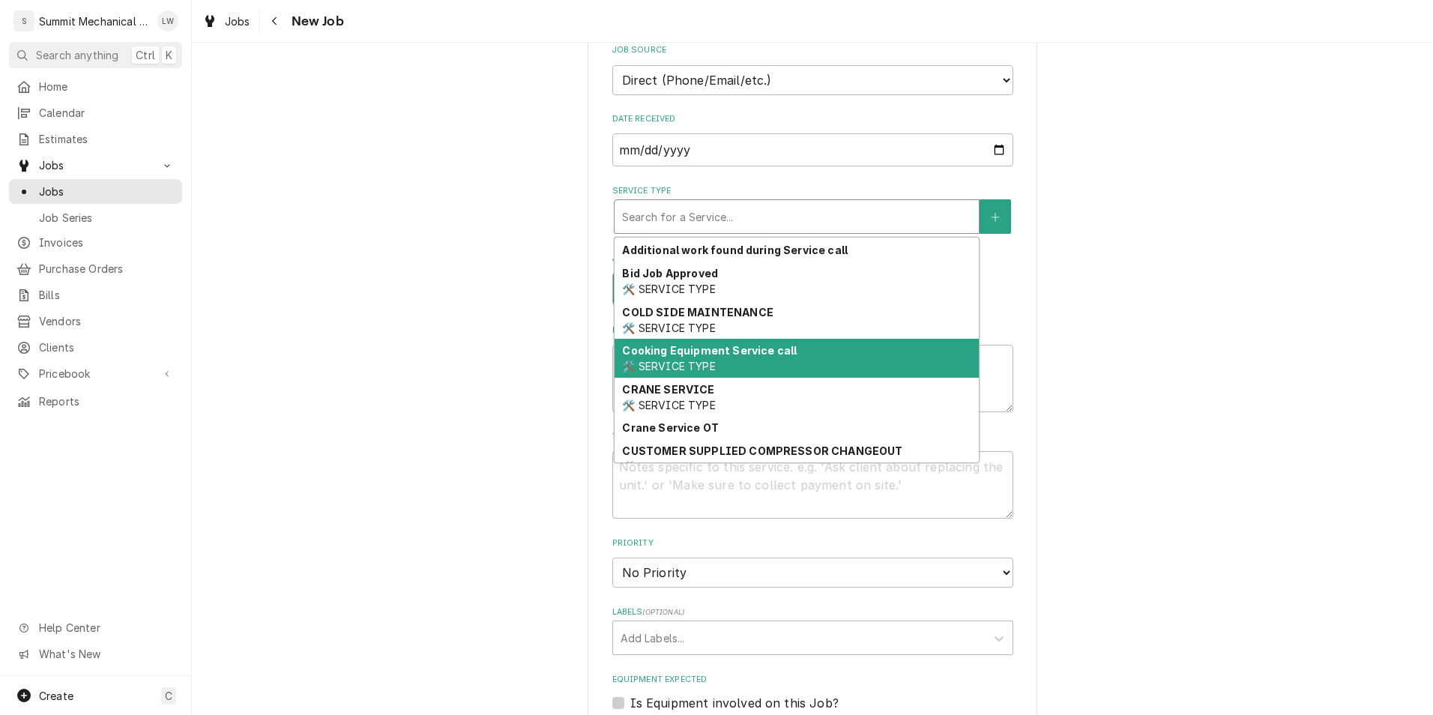
scroll to position [0, 0]
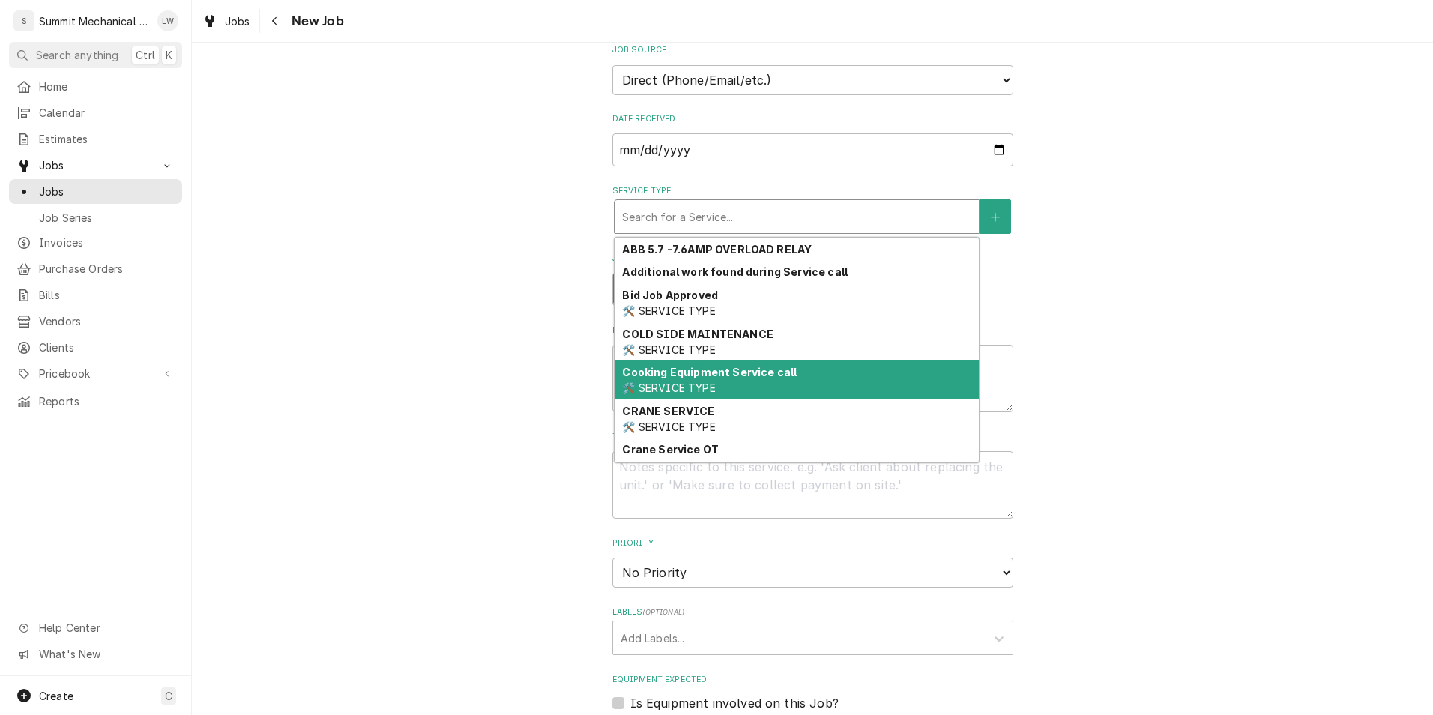
type textarea "x"
type input "d"
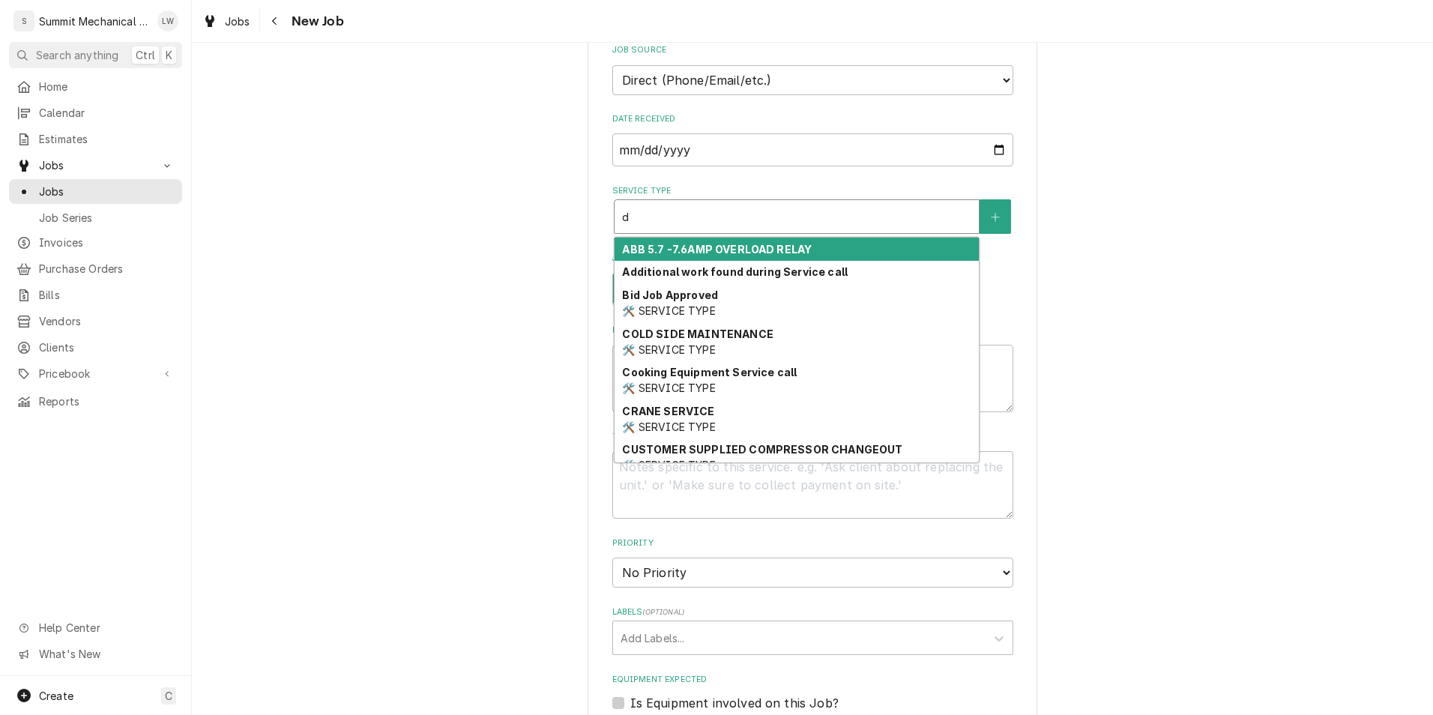
type textarea "x"
type input "dia"
type textarea "x"
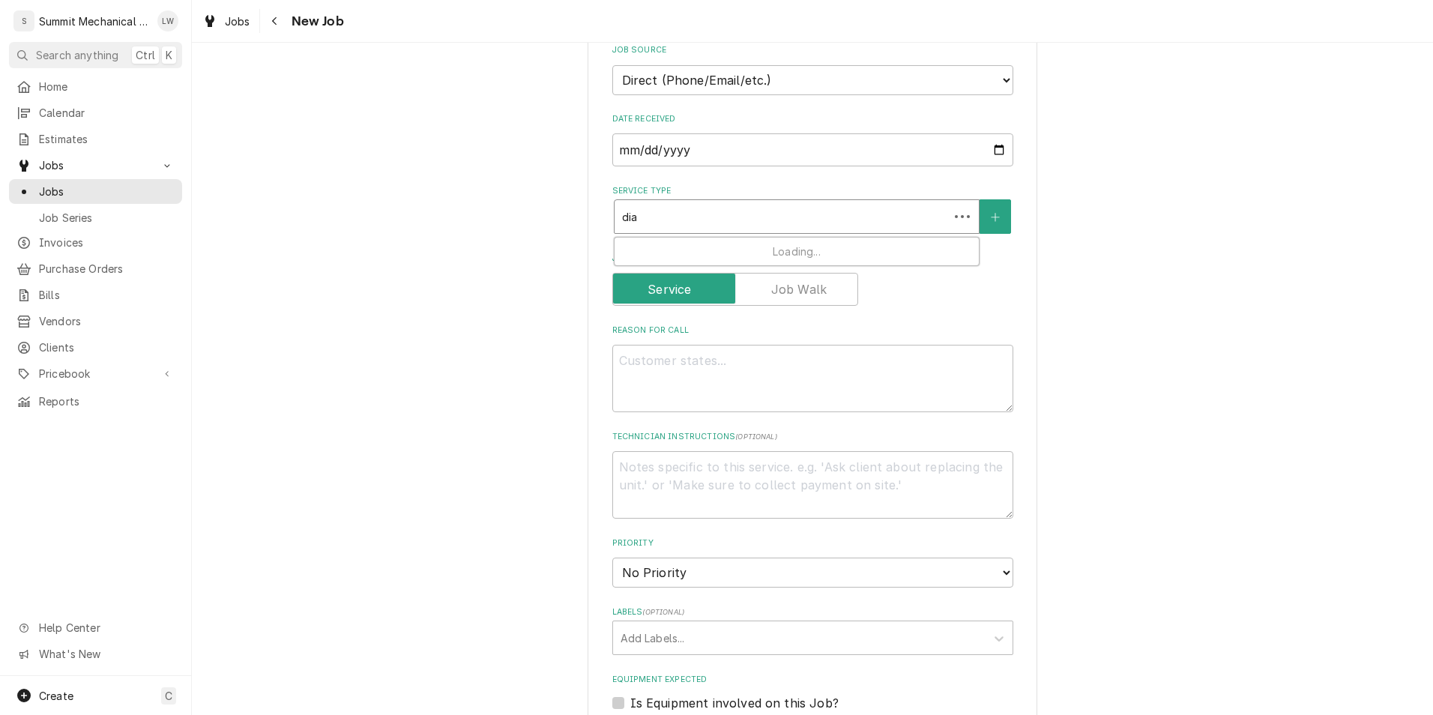
type input "diag"
type textarea "x"
type input "diagn"
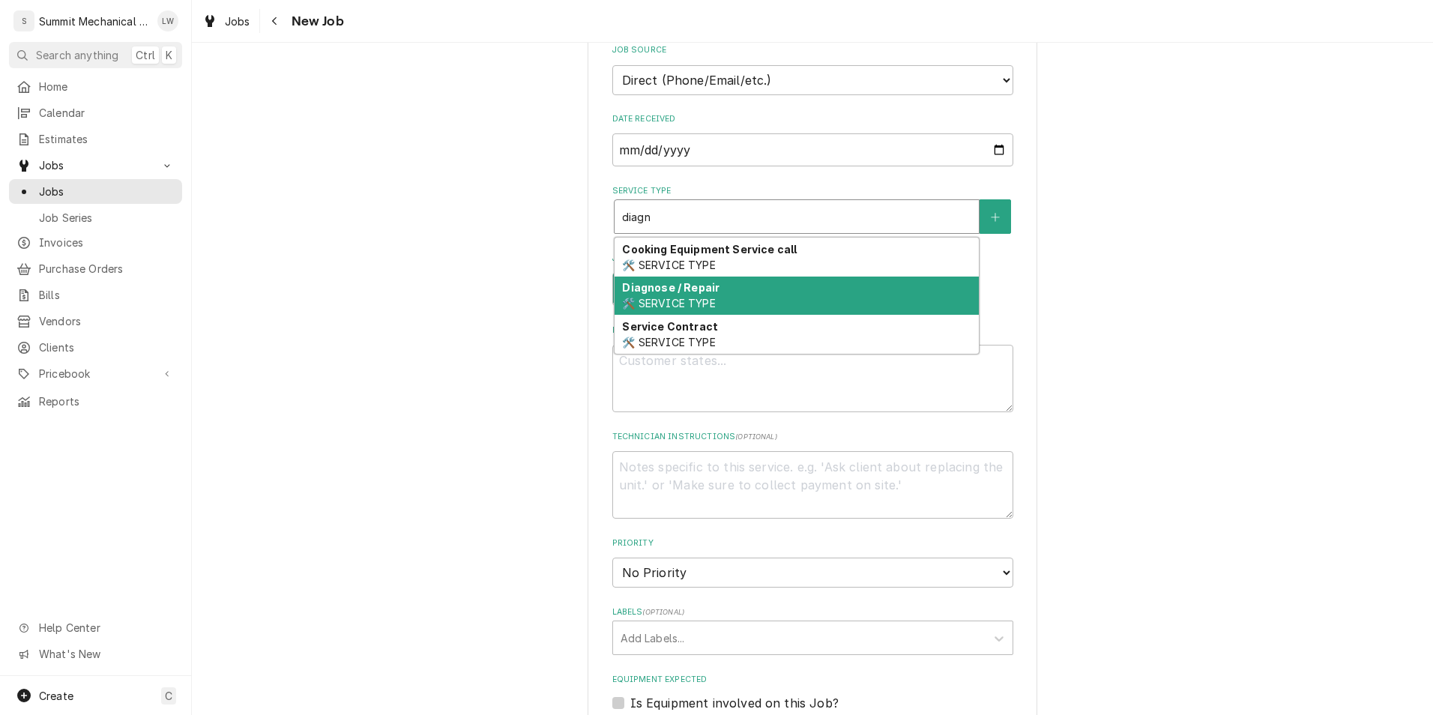
click at [682, 285] on strong "Diagnose / Repair" at bounding box center [670, 287] width 97 height 13
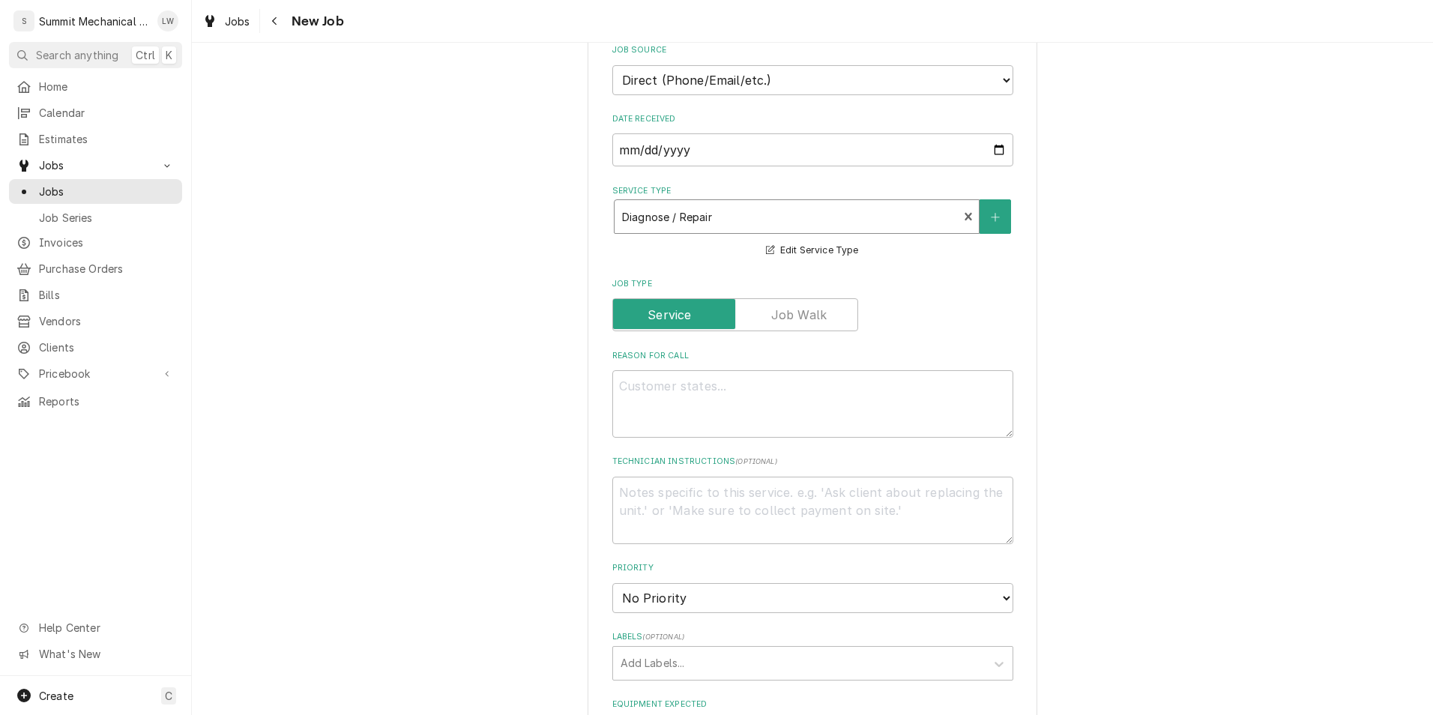
scroll to position [785, 0]
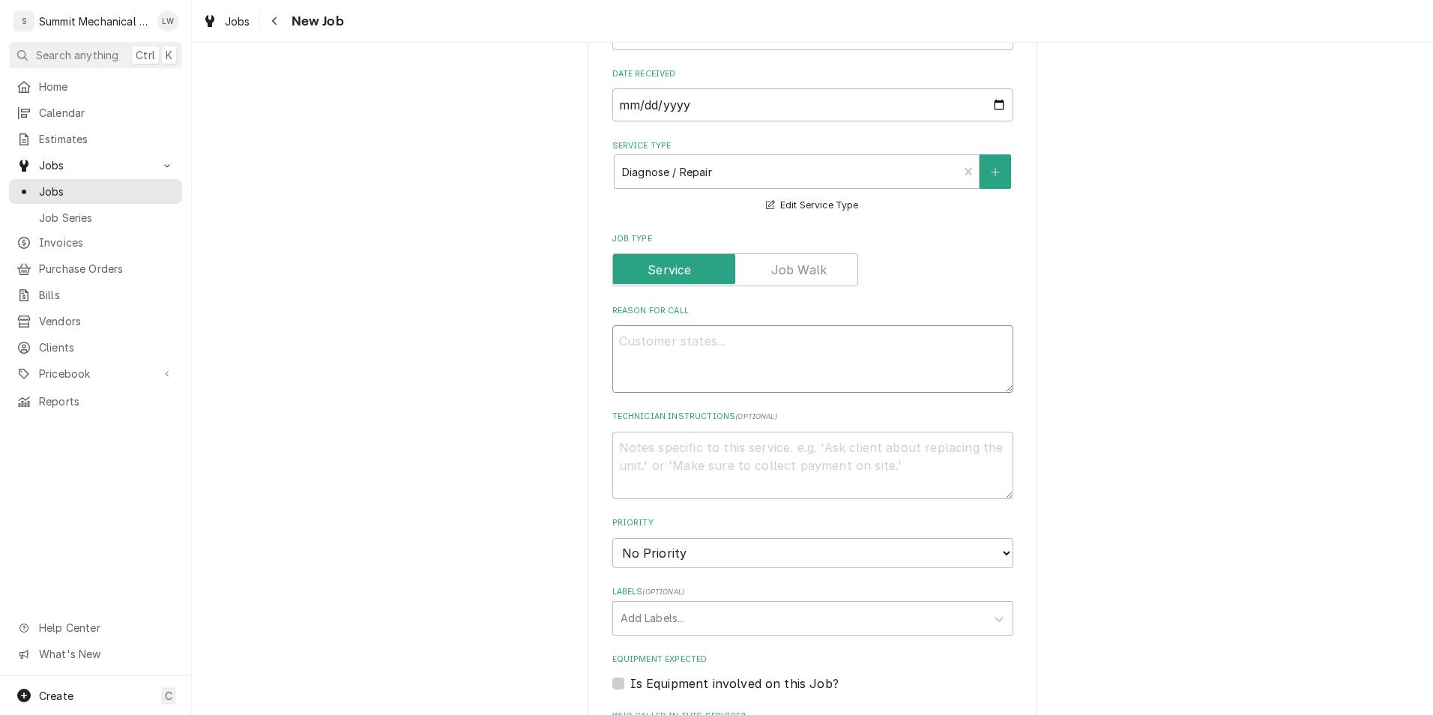
click at [748, 354] on textarea "Reason For Call" at bounding box center [812, 358] width 401 height 67
type textarea "x"
type textarea "St"
type textarea "x"
type textarea "Ste"
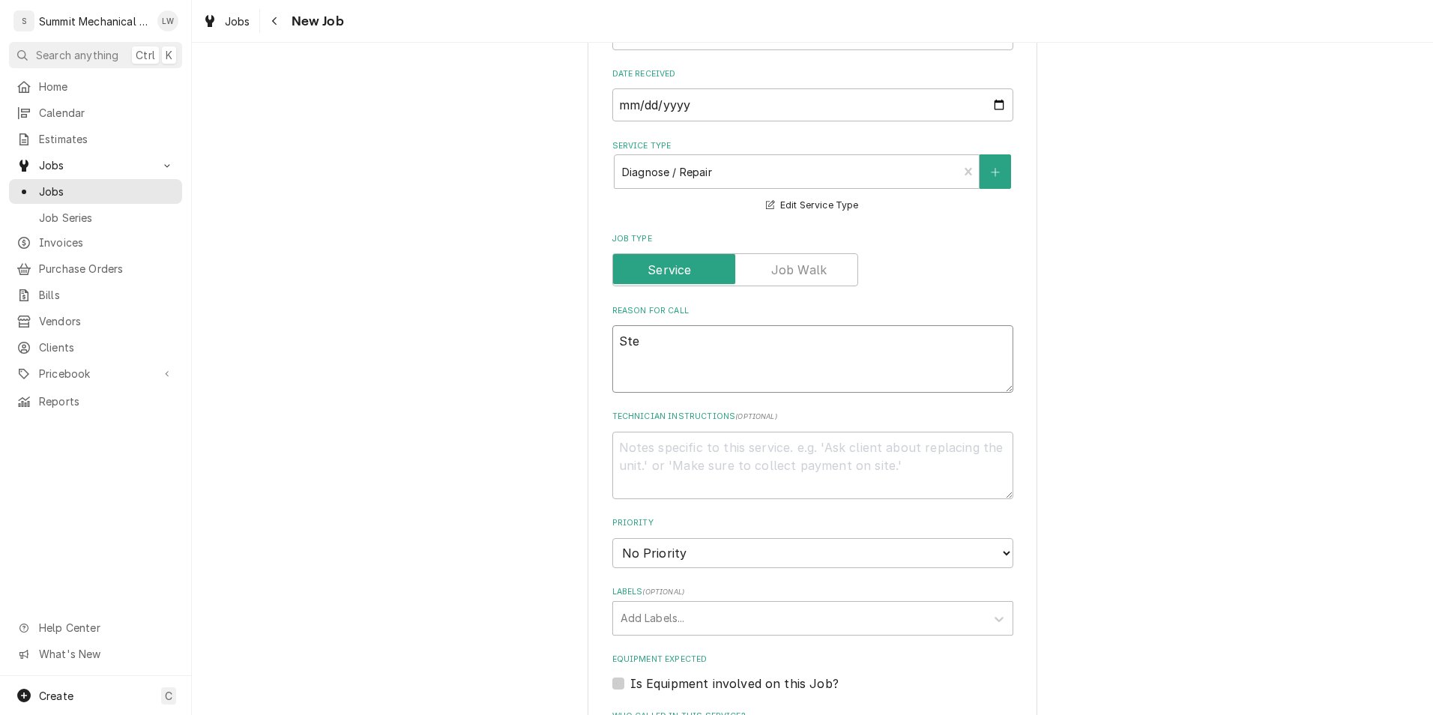
type textarea "x"
type textarea "Stea"
type textarea "x"
type textarea "Steam"
type textarea "x"
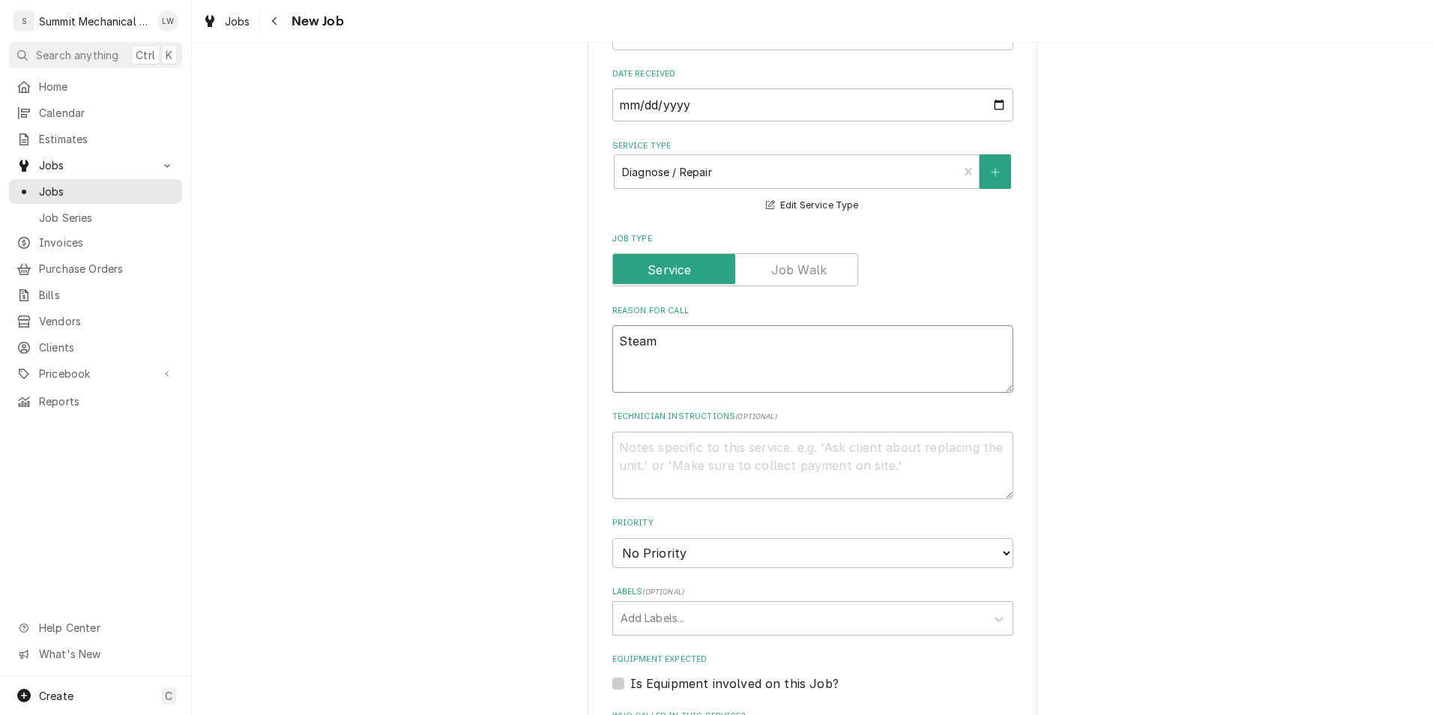
type textarea "Steam"
type textarea "x"
type textarea "Stea"
type textarea "x"
type textarea "Ste"
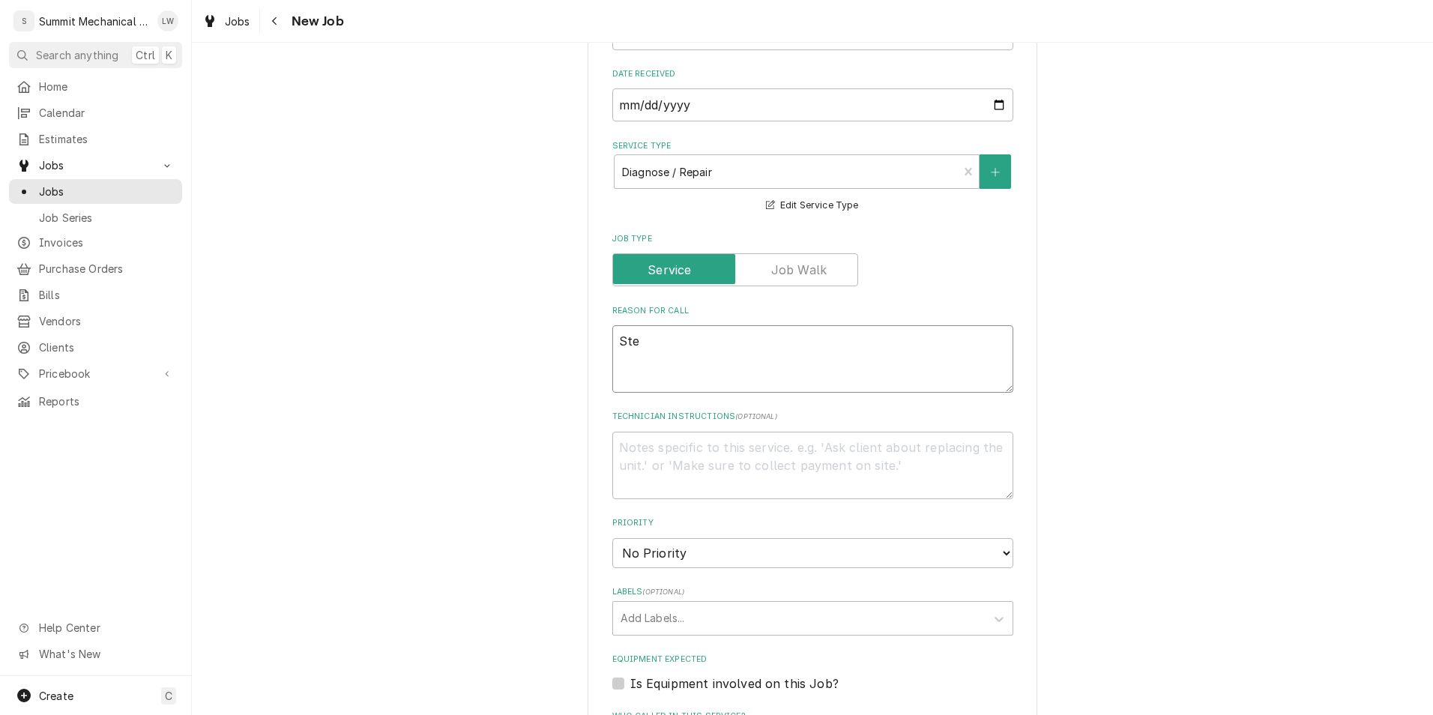
type textarea "x"
type textarea "St"
type textarea "x"
type textarea "S"
type textarea "x"
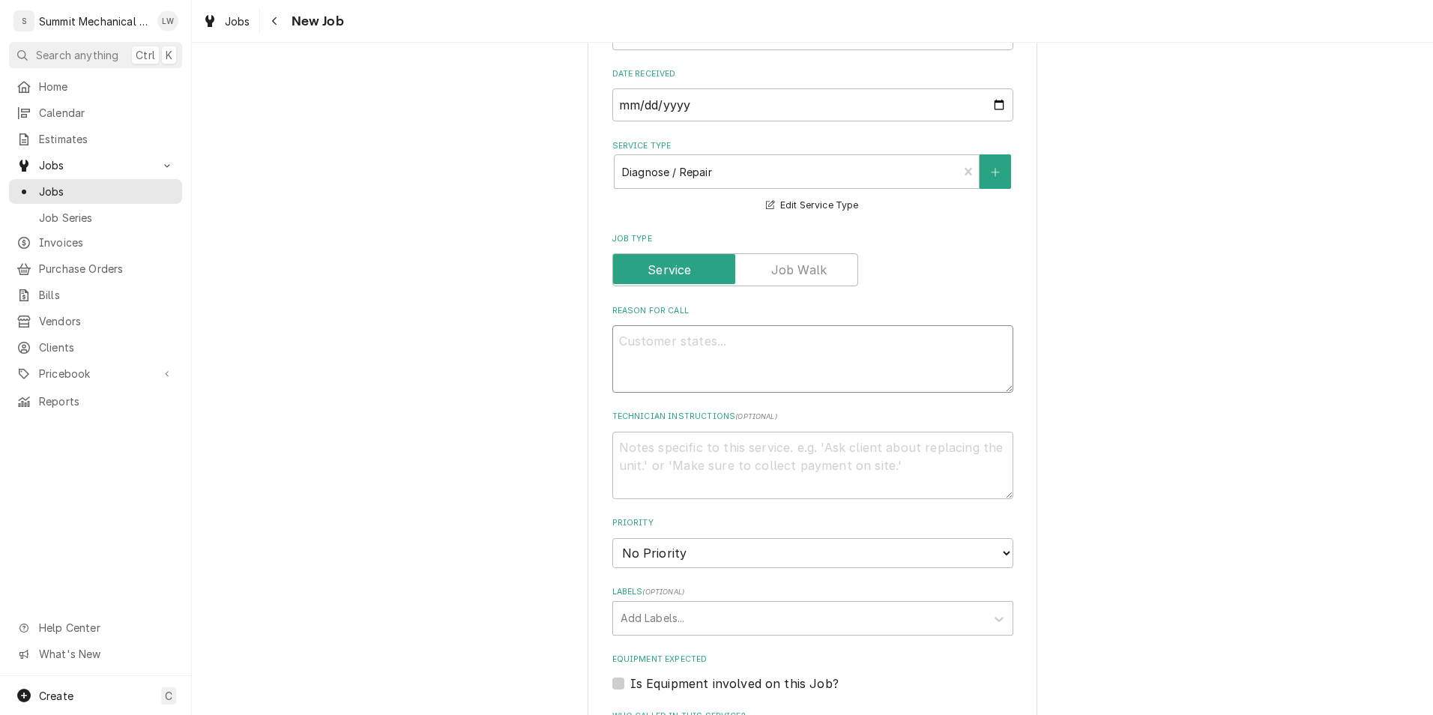
type textarea "x"
type textarea "T"
type textarea "x"
type textarea "Ty"
type textarea "x"
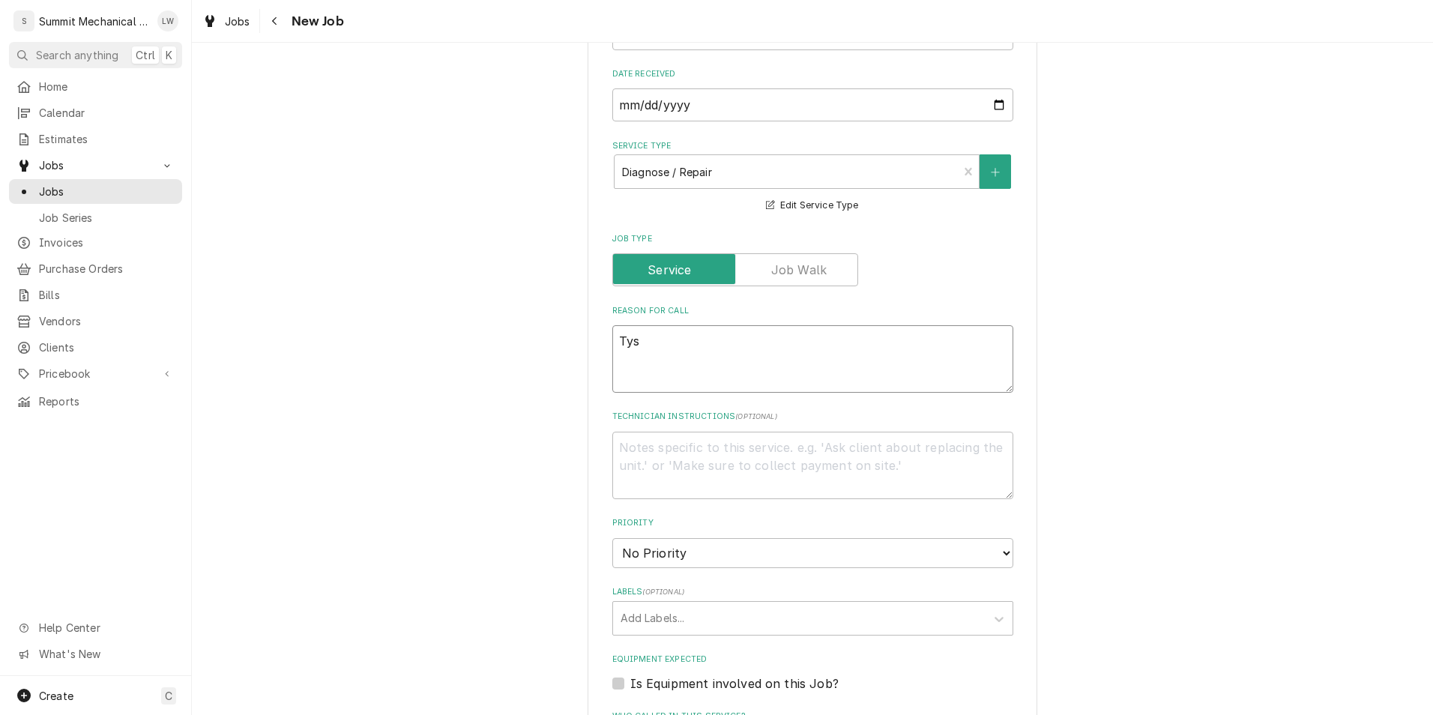
type textarea "Tyse"
type textarea "x"
type textarea "Tyse"
type textarea "x"
type textarea "Tyse"
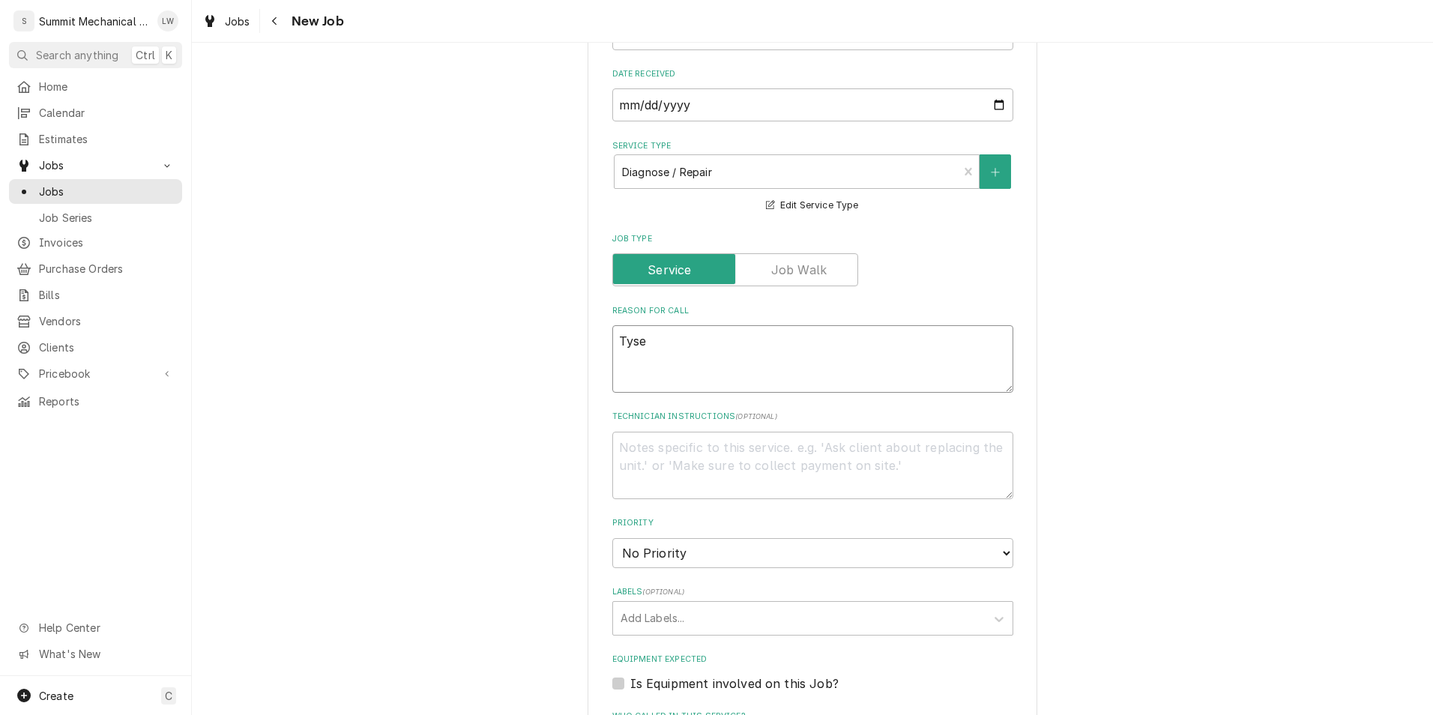
type textarea "x"
type textarea "Tys"
type textarea "x"
type textarea "Tyso"
type textarea "x"
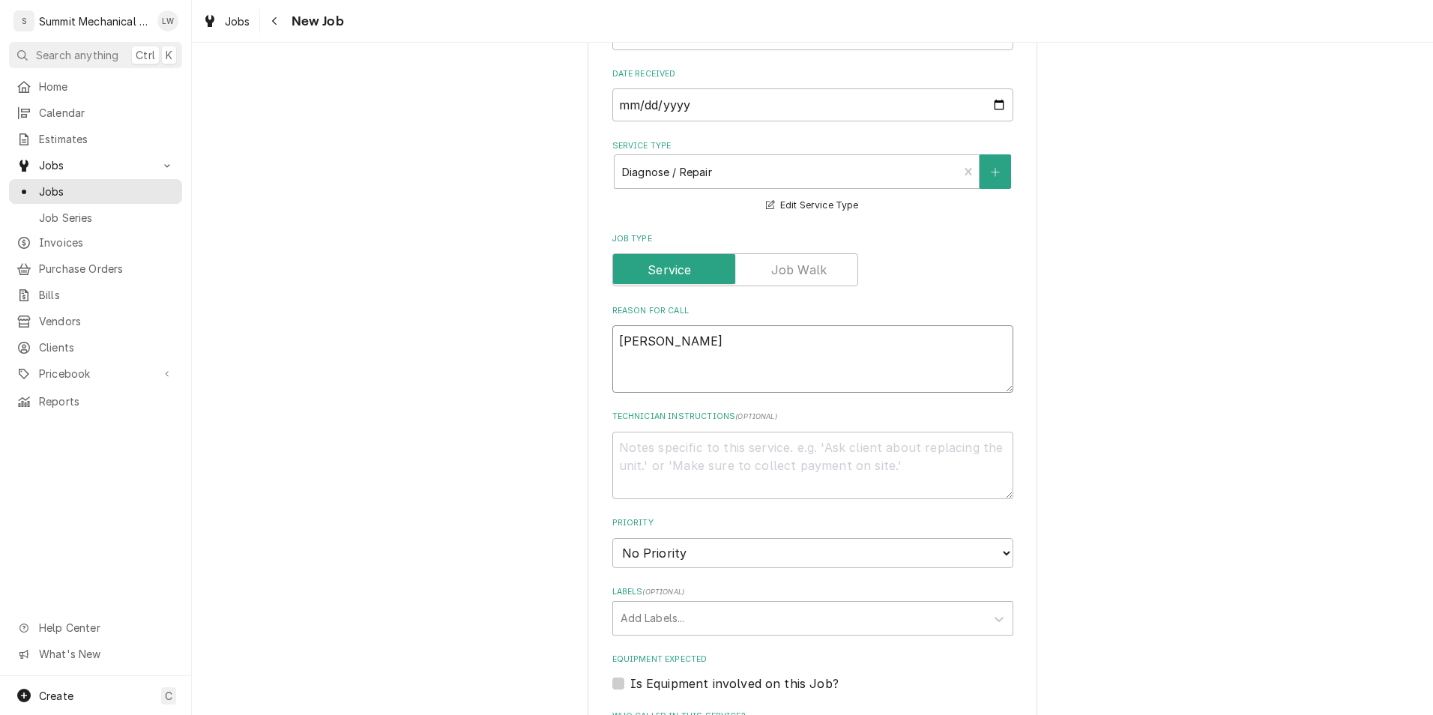
type textarea "Tyson"
type textarea "x"
type textarea "Tyson t"
type textarea "x"
type textarea "Tyson te"
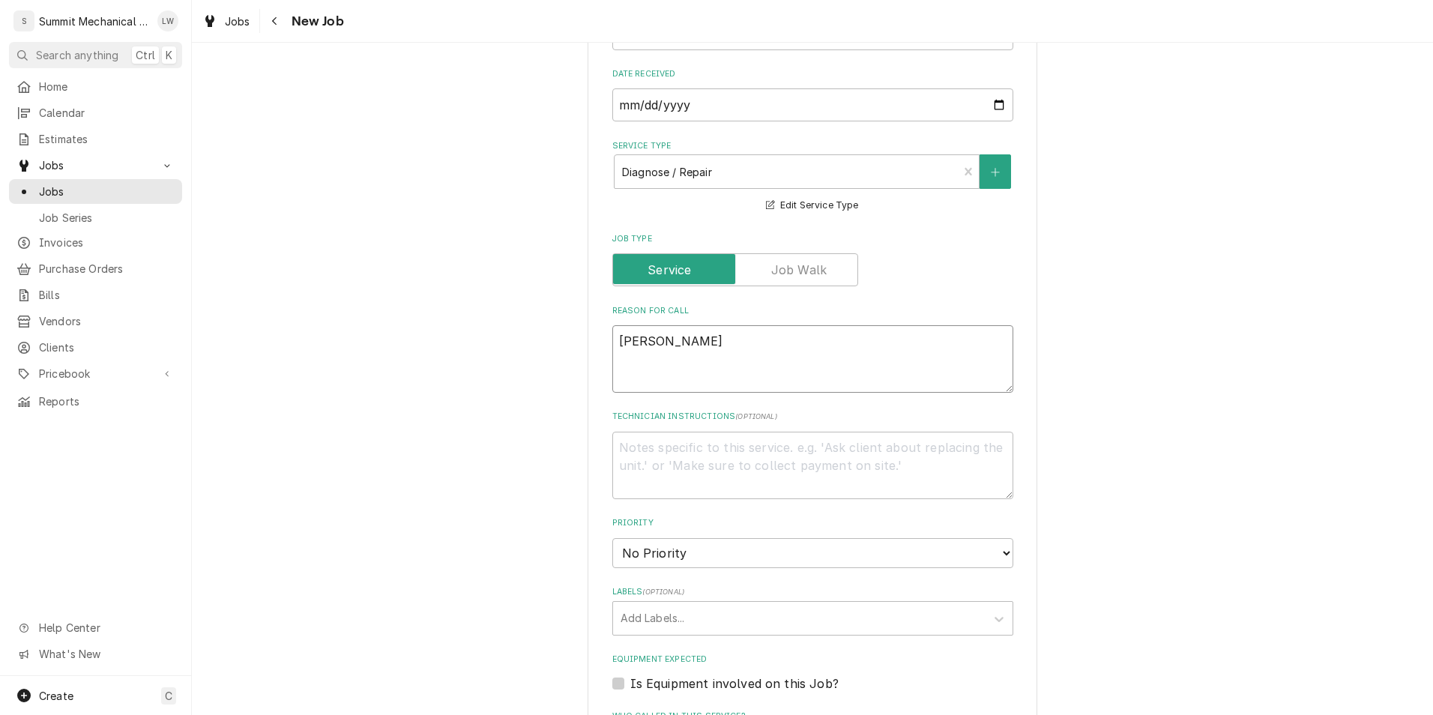
type textarea "x"
type textarea "Tyson tet"
type textarea "x"
type textarea "Tyson te"
type textarea "x"
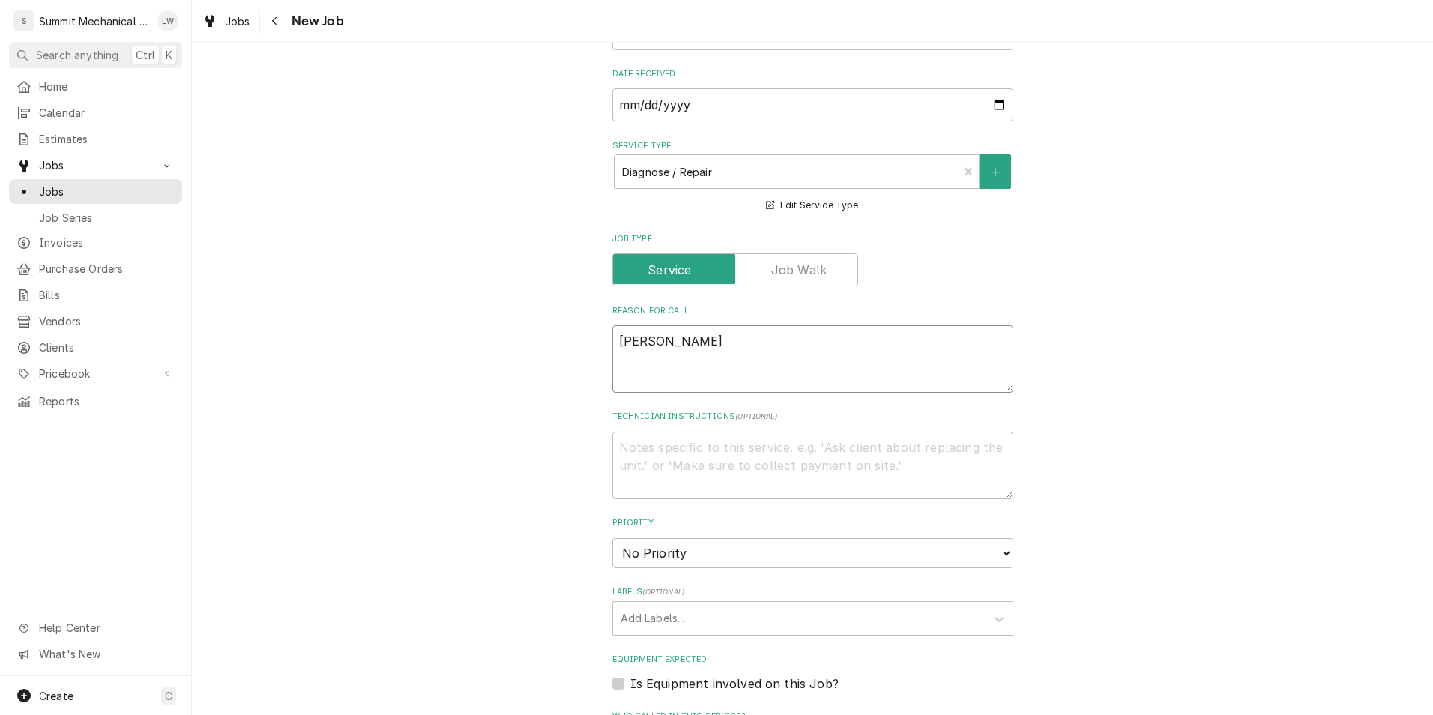
type textarea "Tyson tex"
type textarea "x"
type textarea "Tyson text"
type textarea "x"
type textarea "Tyson text-"
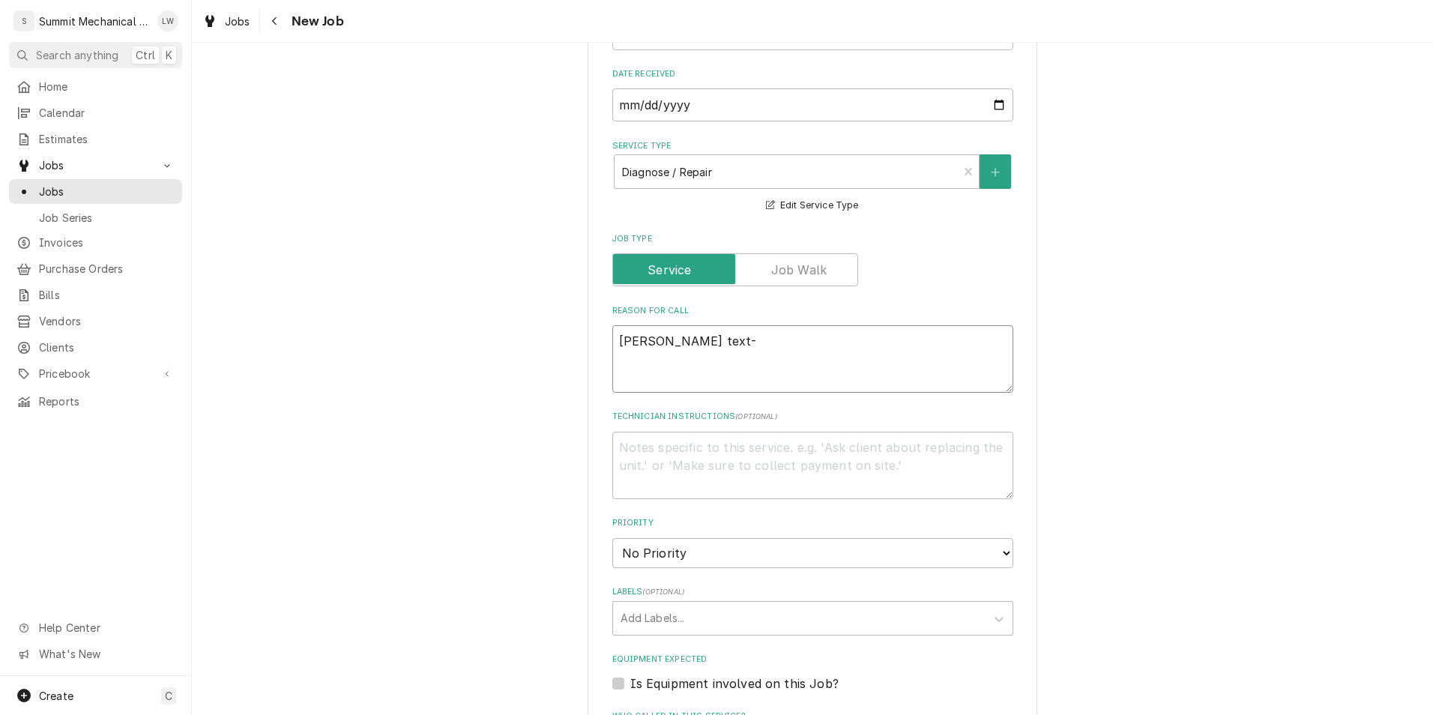
type textarea "x"
type textarea "Tyson text-"
type textarea "x"
type textarea "Tyson text- S"
type textarea "x"
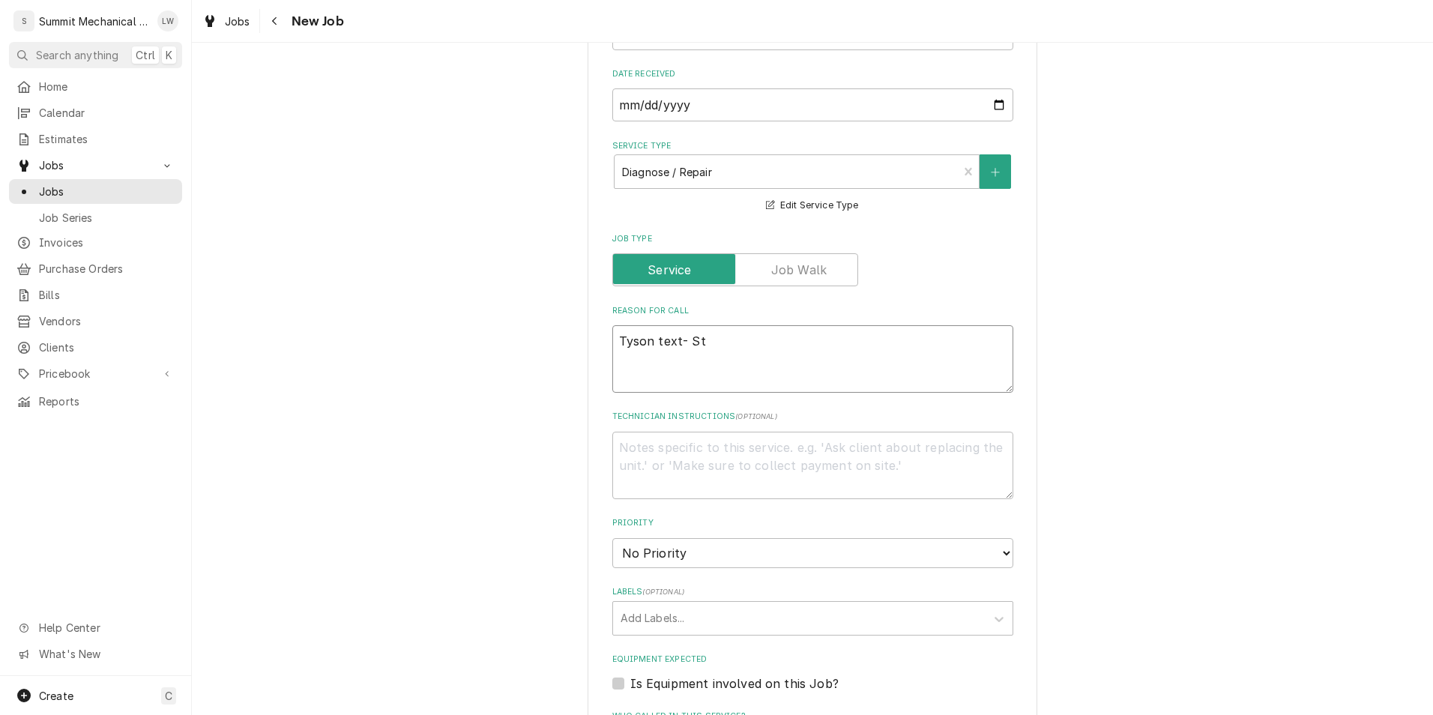
type textarea "Tyson text- Ste"
type textarea "x"
type textarea "Tyson text- Steam"
type textarea "x"
type textarea "Tyson text- Steam"
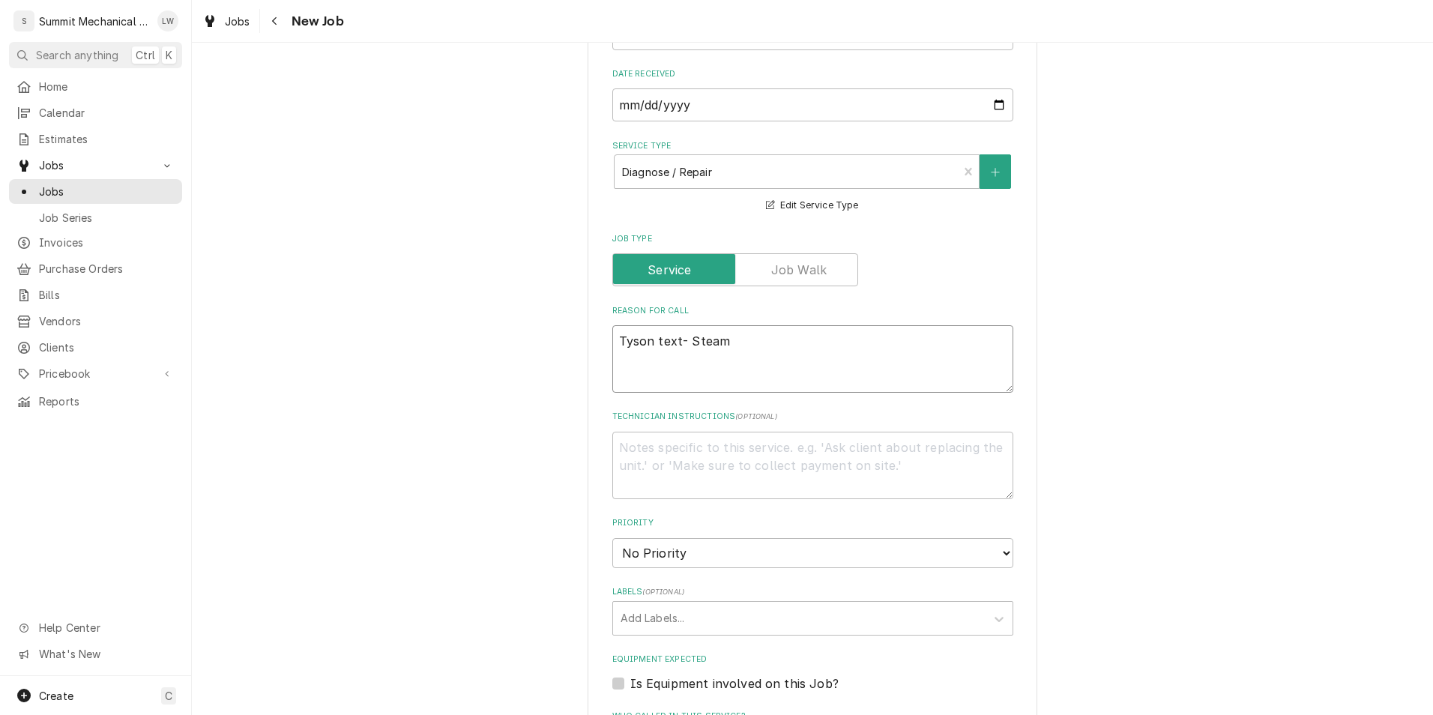
type textarea "x"
type textarea "Tyson text- Steam t"
type textarea "x"
type textarea "Tyson text- Steam ta"
type textarea "x"
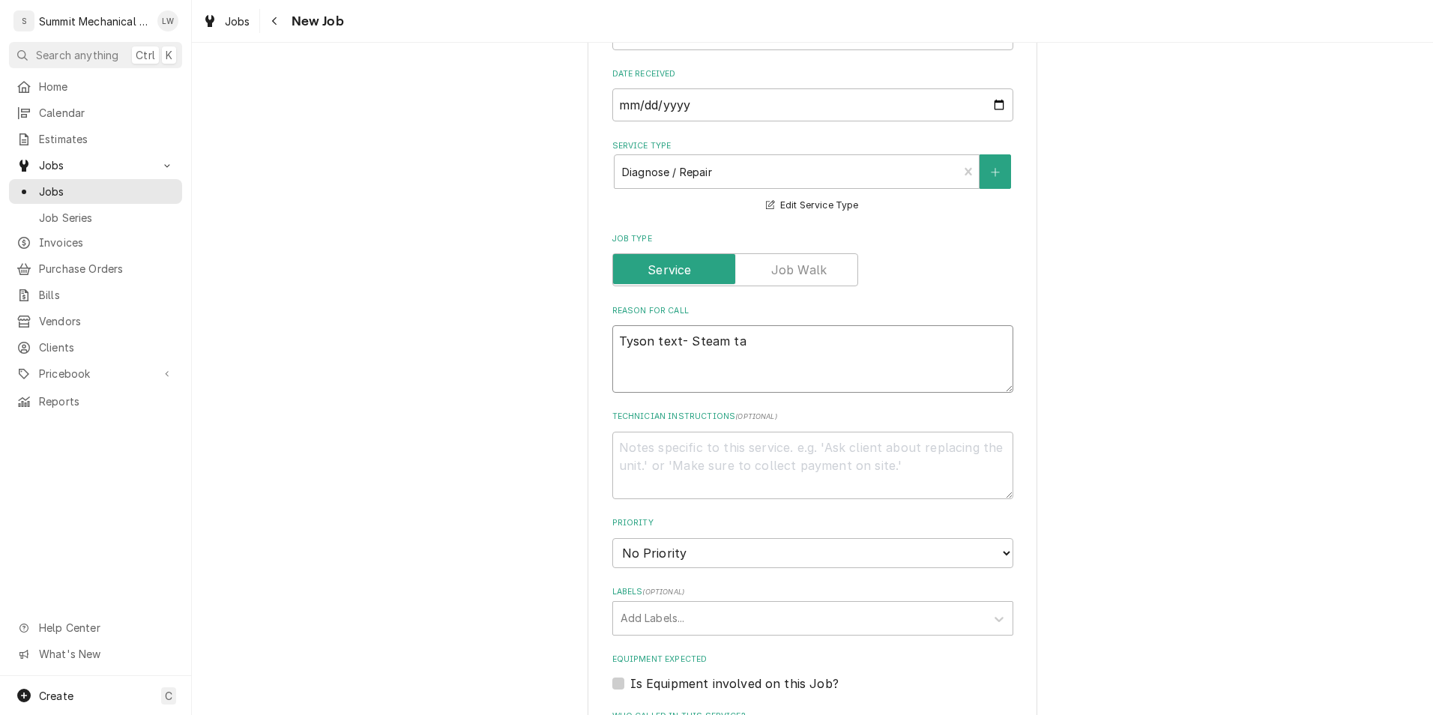
type textarea "Tyson text- Steam tab"
type textarea "x"
type textarea "Tyson text- Steam table"
type textarea "x"
type textarea "Tyson text- Steam table"
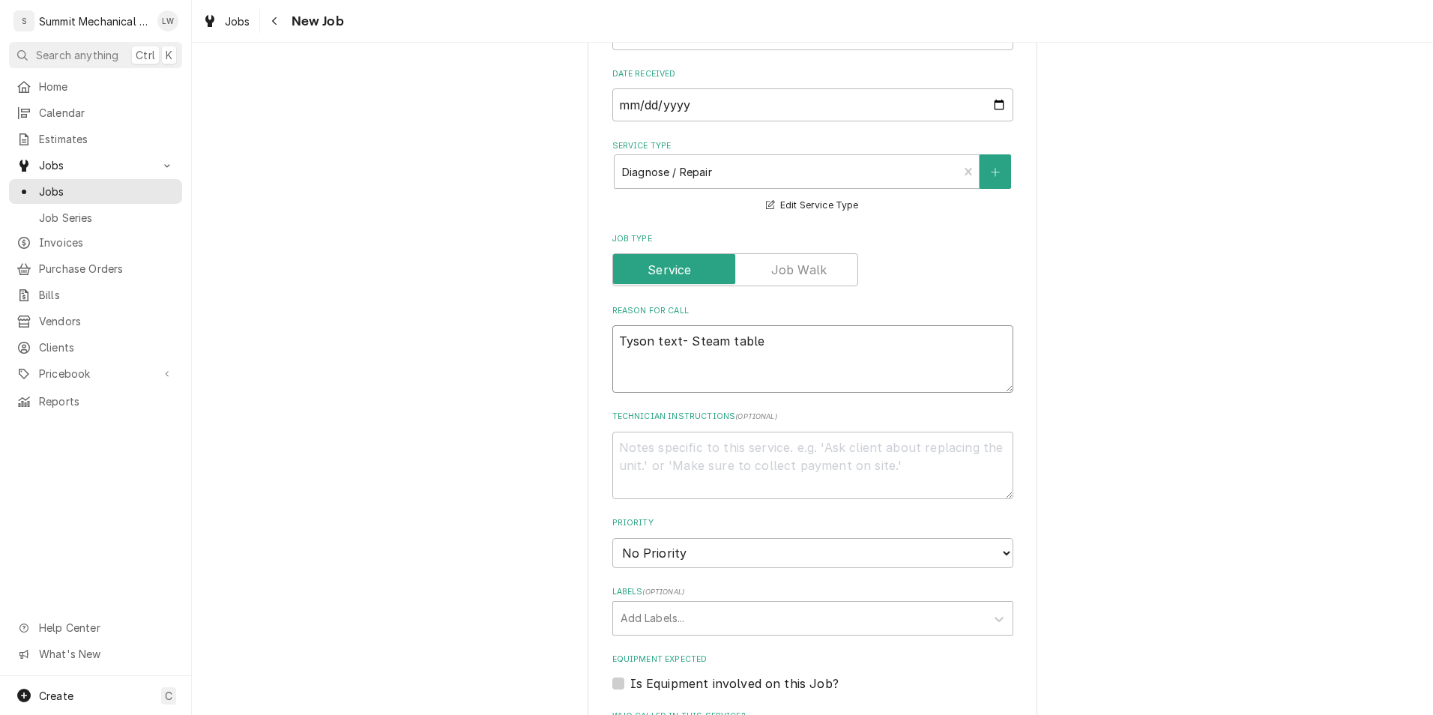
type textarea "x"
type textarea "Tyson text- Steam table sl"
type textarea "x"
type textarea "Tyson text- Steam table sla"
type textarea "x"
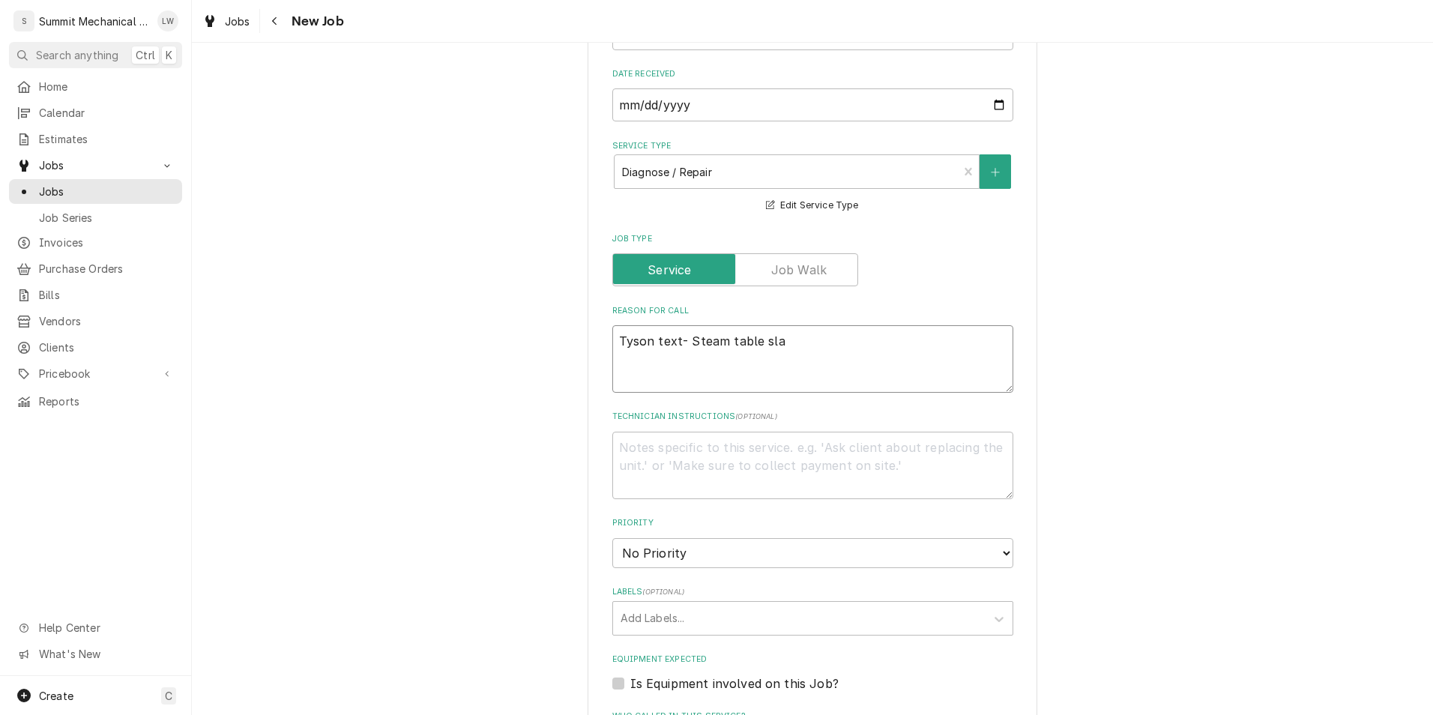
type textarea "Tyson text- Steam table sl"
type textarea "x"
type textarea "Tyson text- Steam table s"
type textarea "x"
type textarea "Tyson text- Steam table sa"
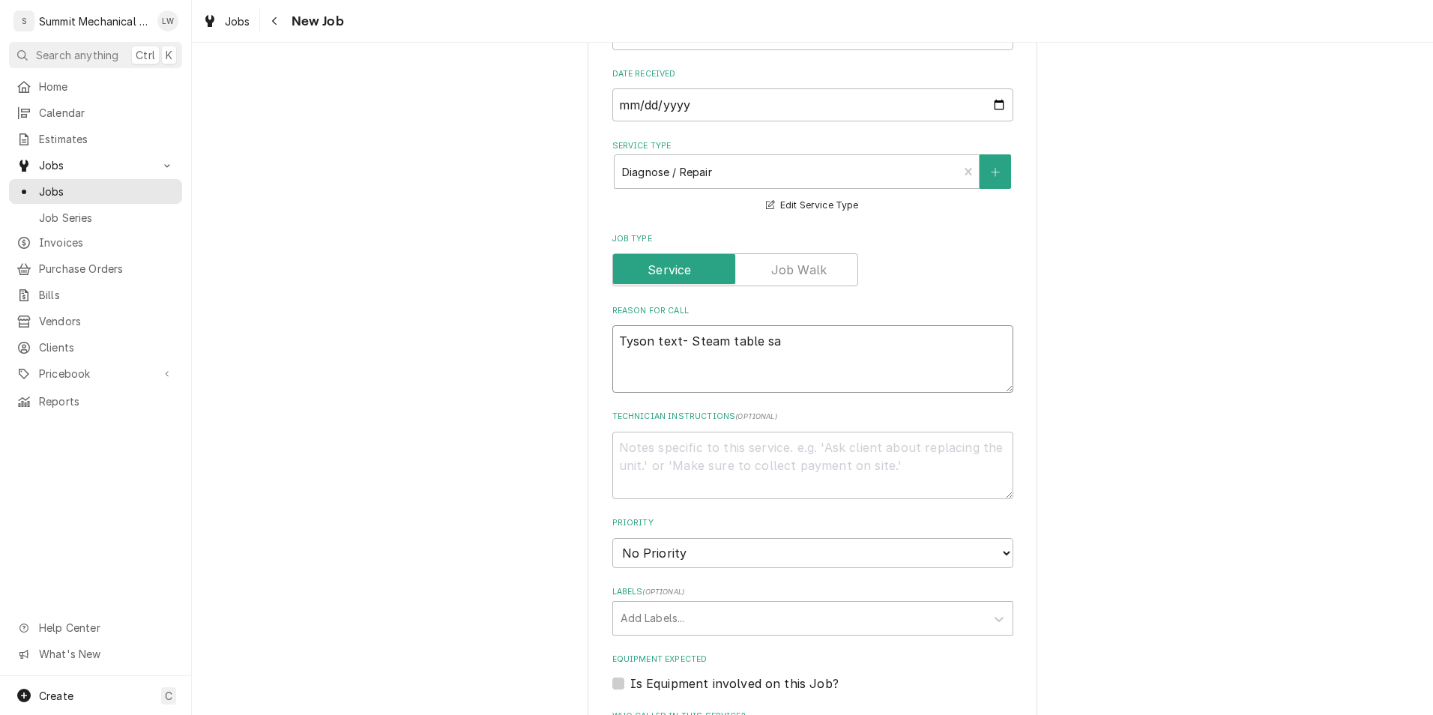
type textarea "x"
type textarea "Tyson text- Steam table sal"
type textarea "x"
type textarea "Tyson text- Steam table sala"
type textarea "x"
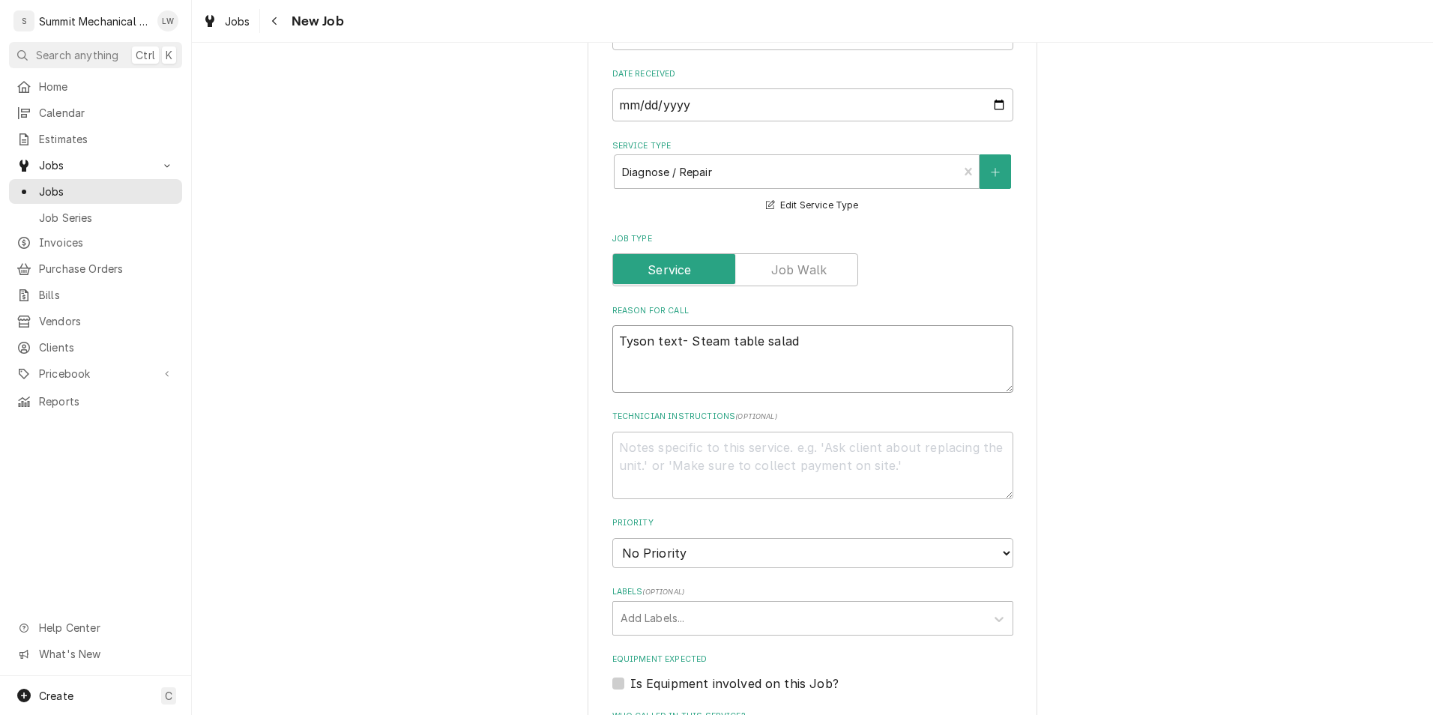
type textarea "Tyson text- Steam table salad"
type textarea "x"
type textarea "Tyson text- Steam table salad si"
type textarea "x"
type textarea "Tyson text- Steam table salad sid"
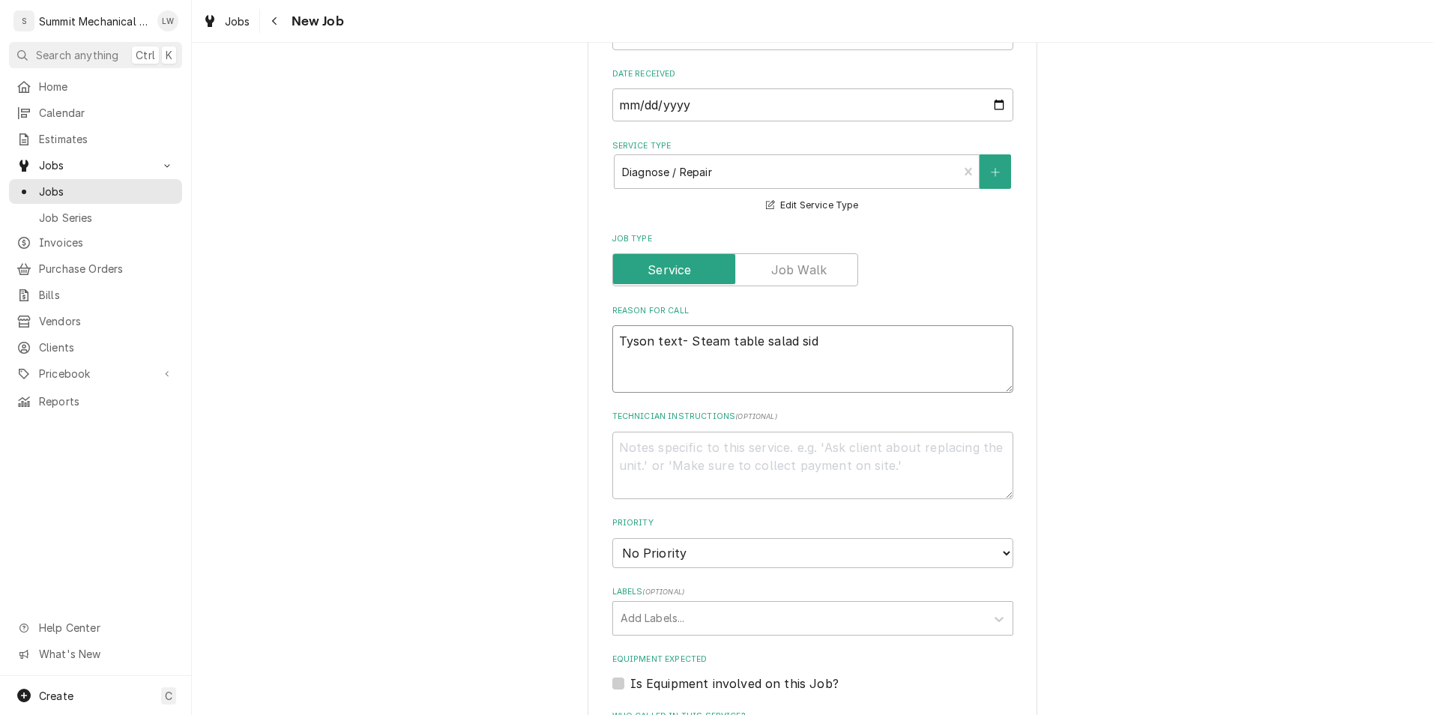
type textarea "x"
type textarea "Tyson text- Steam table salad side"
type textarea "x"
type textarea "Tyson text- Steam table salad side i"
type textarea "x"
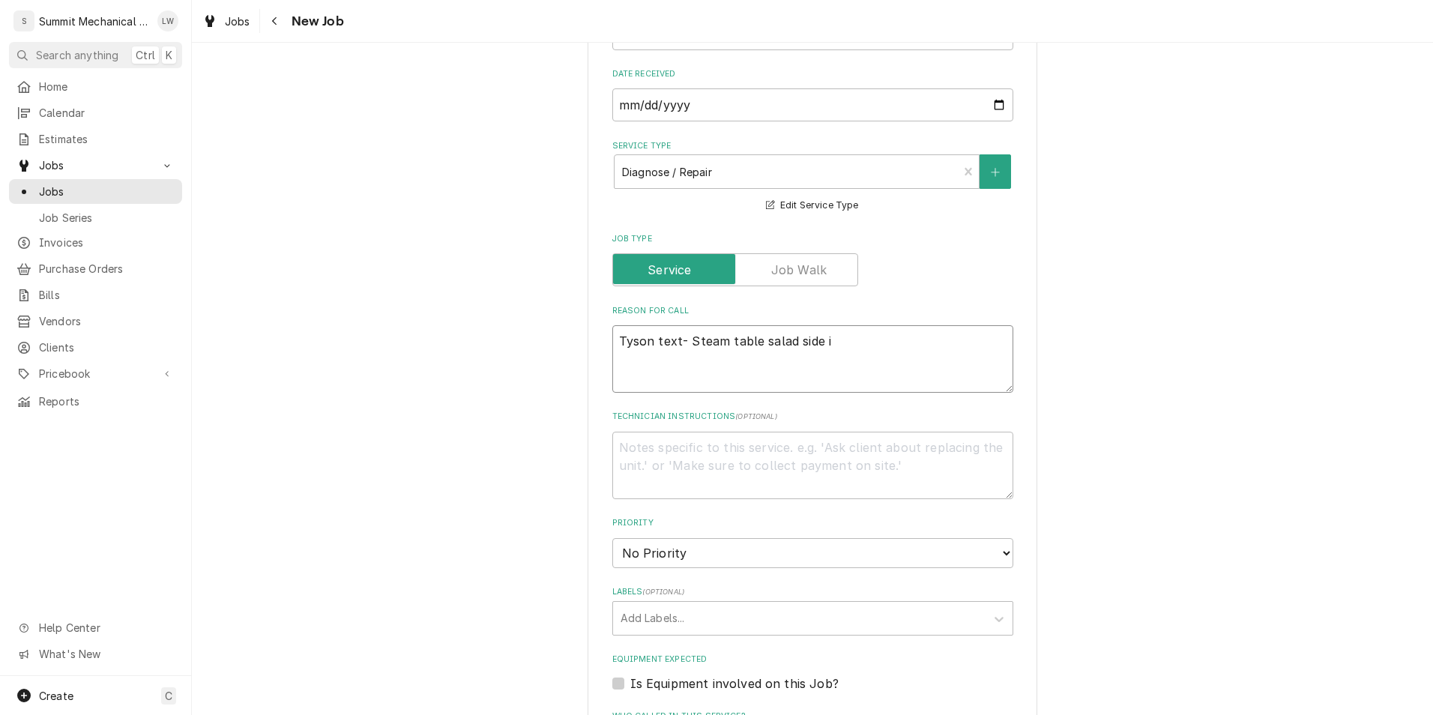
type textarea "Tyson text- Steam table salad side is"
type textarea "x"
type textarea "Tyson text- Steam table salad side istn"
type textarea "x"
type textarea "Tyson text- Steam table salad side ist"
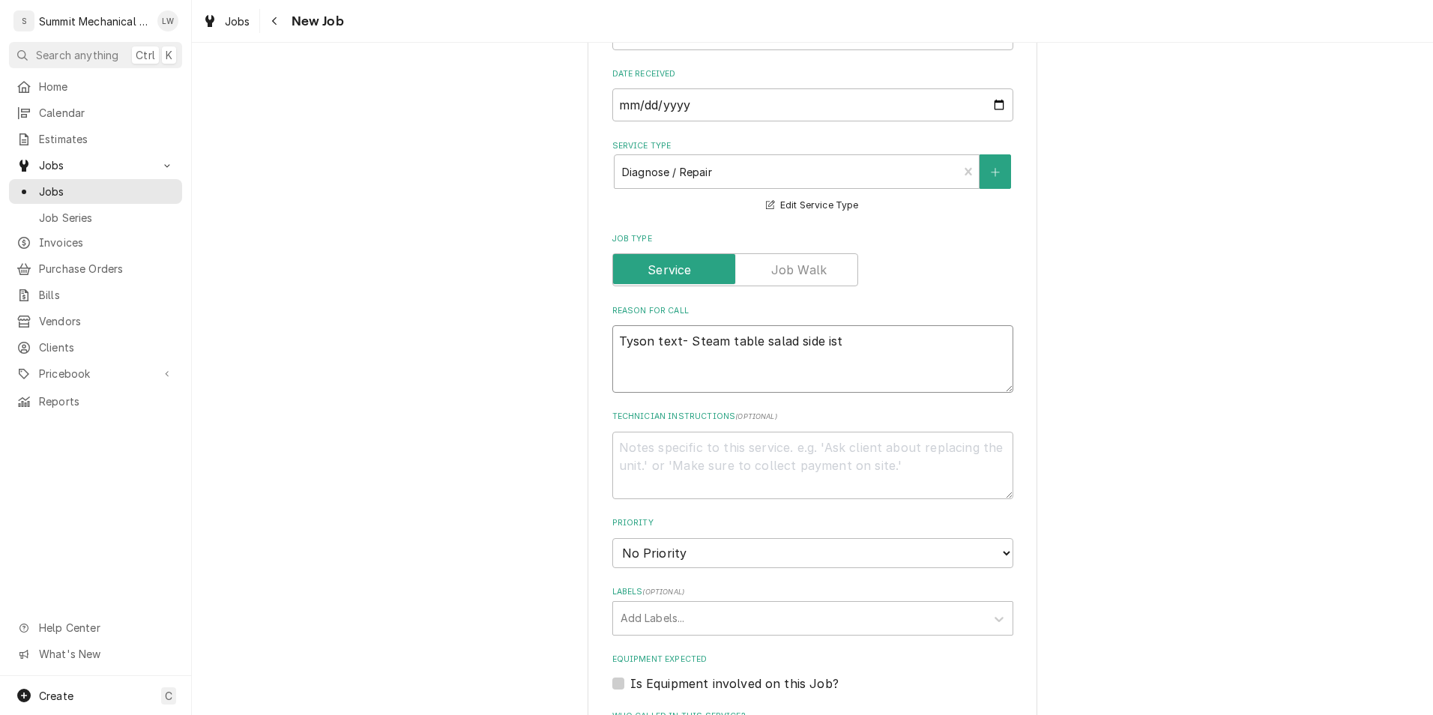
type textarea "x"
type textarea "Tyson text- Steam table salad side is"
type textarea "x"
type textarea "Tyson text- Steam table salad side isn"
type textarea "x"
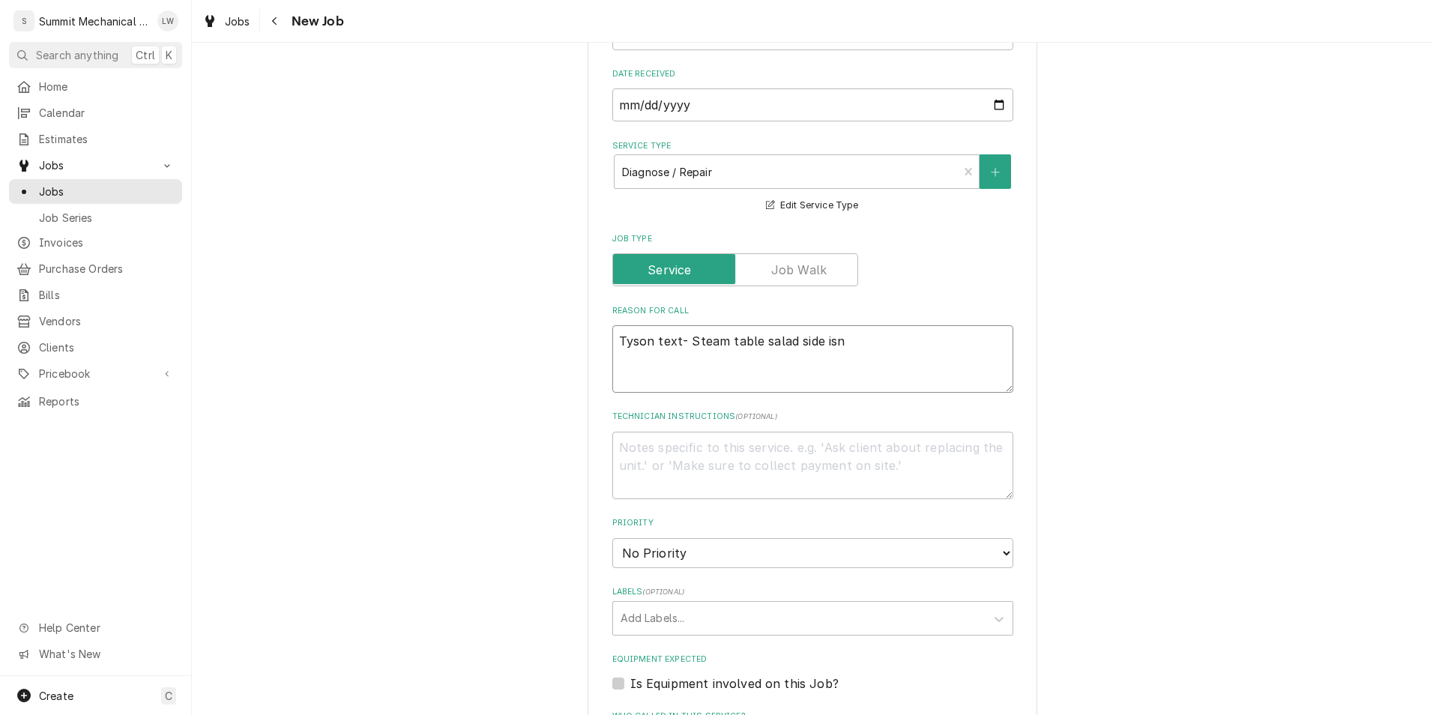
type textarea "Tyson text- Steam table salad side isn'"
type textarea "x"
type textarea "Tyson text- Steam table salad side isn't"
type textarea "x"
type textarea "Tyson text- Steam table salad side isn't w"
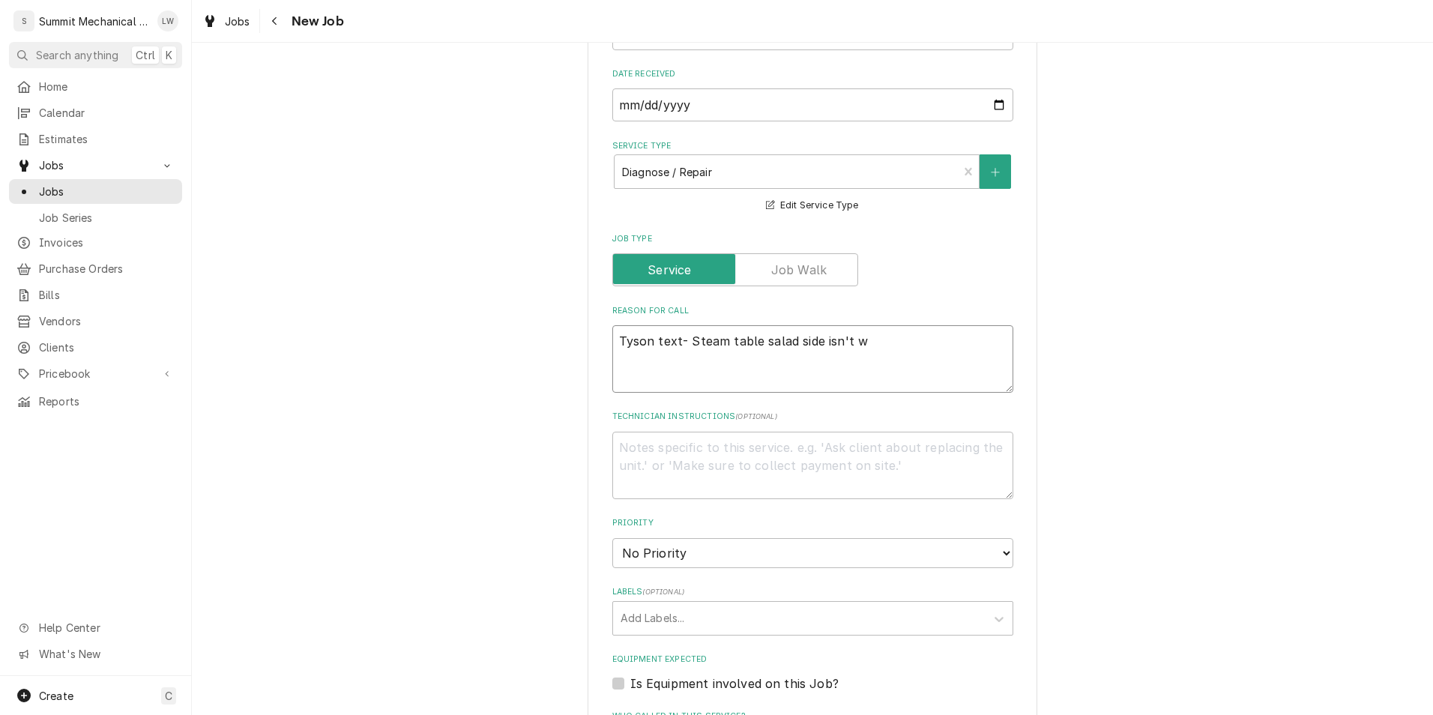
type textarea "x"
type textarea "Tyson text- Steam table salad side isn't wo"
type textarea "x"
type textarea "Tyson text- Steam table salad side isn't wor"
type textarea "x"
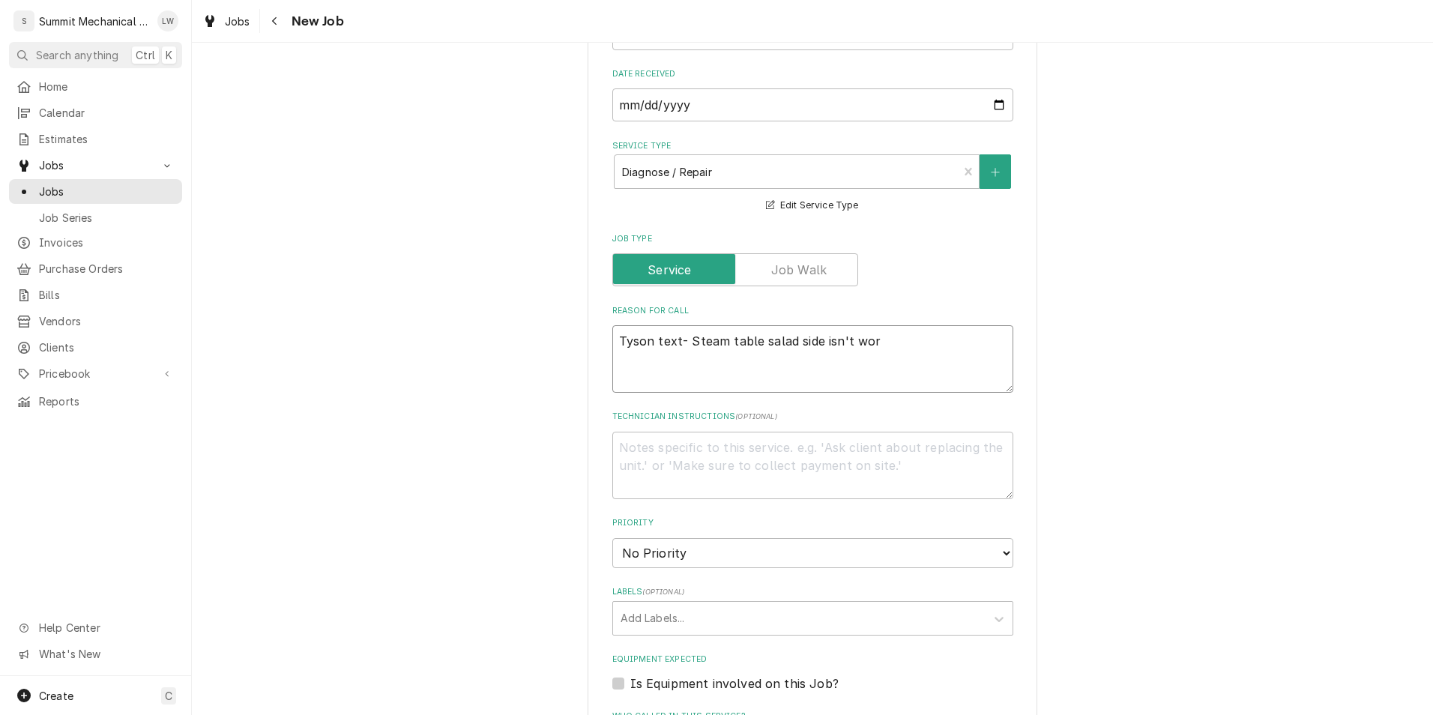
type textarea "Tyson text- Steam table salad side isn't work"
type textarea "x"
type textarea "Tyson text- Steam table salad side isn't worki"
type textarea "x"
type textarea "Tyson text- Steam table salad side isn't workin"
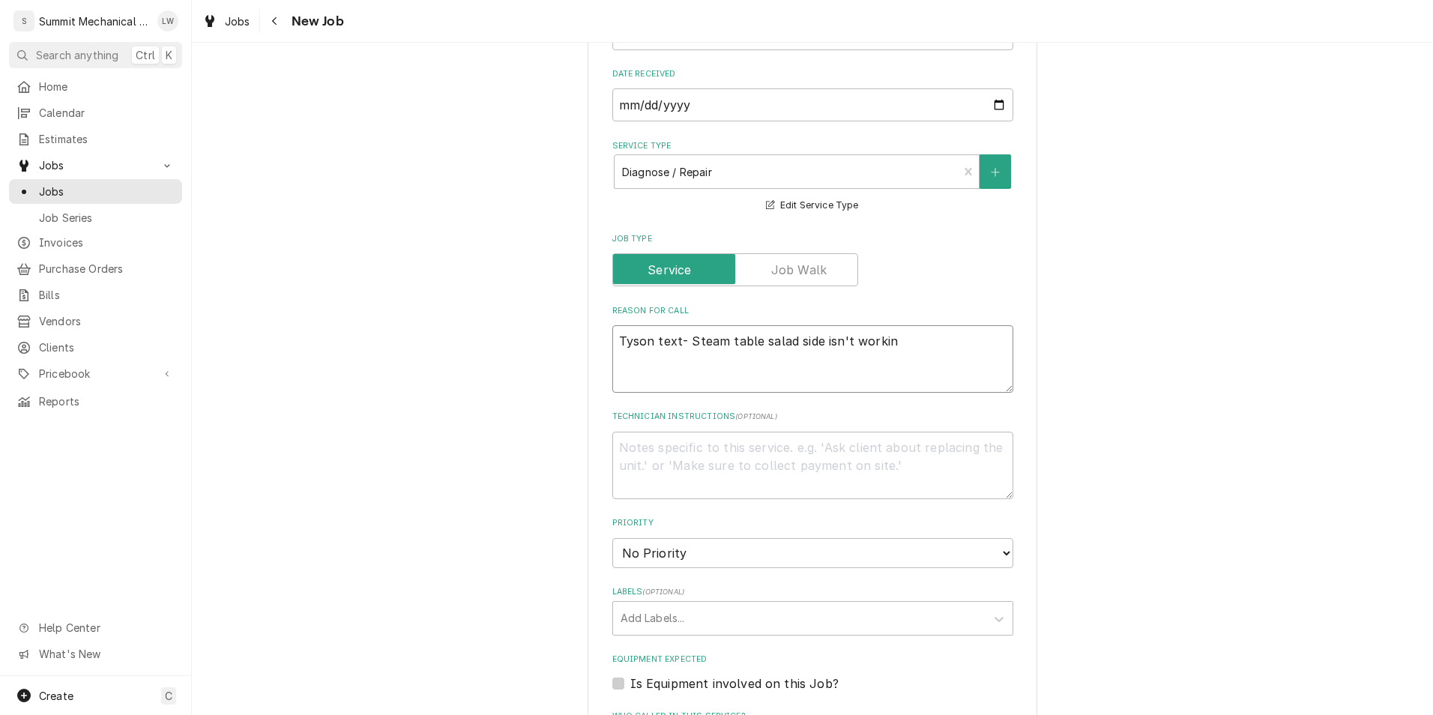
type textarea "x"
type textarea "Tyson text- Steam table salad side isn't working"
type textarea "x"
type textarea "Tyson text- Steam table salad side isn't working"
type textarea "x"
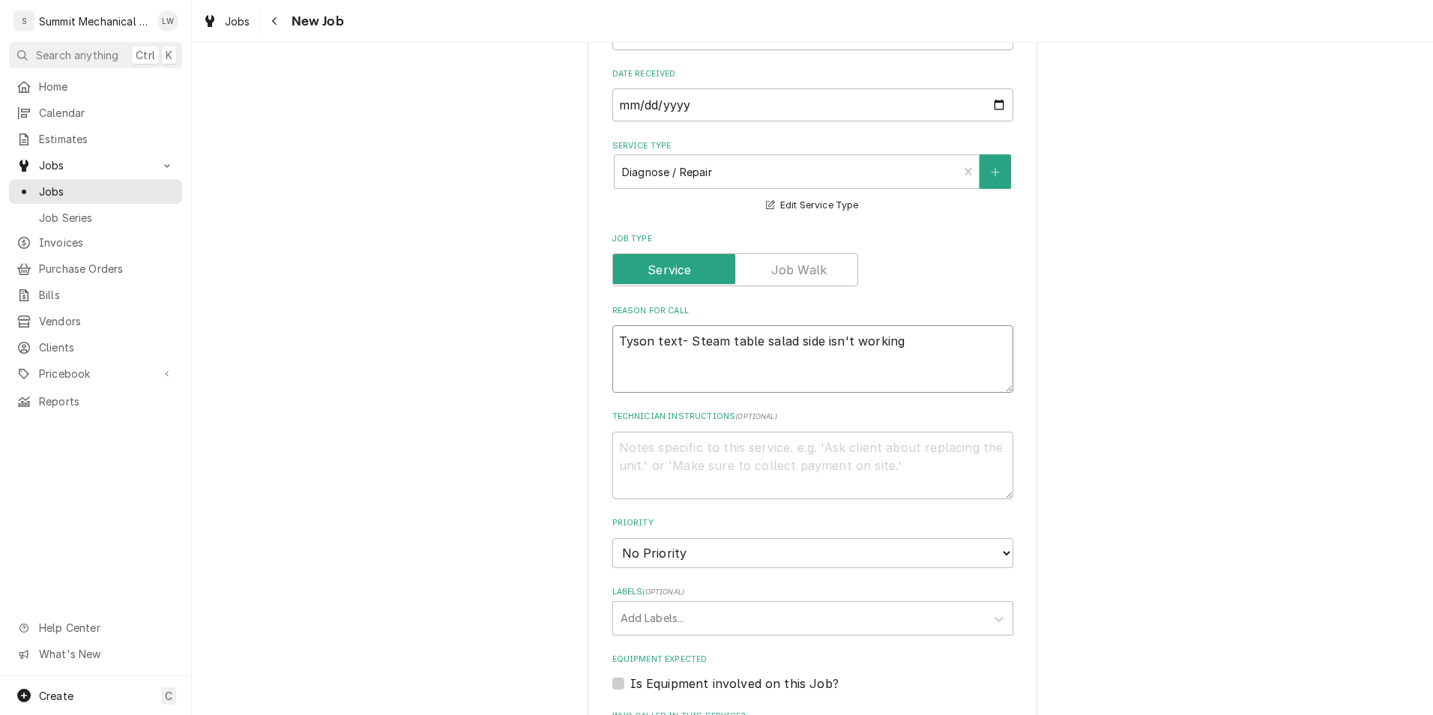
type textarea "Tyson text- Steam table salad side isn't working"
type textarea "x"
type textarea "Tyson text- Steam table salad side isn't working."
type textarea "x"
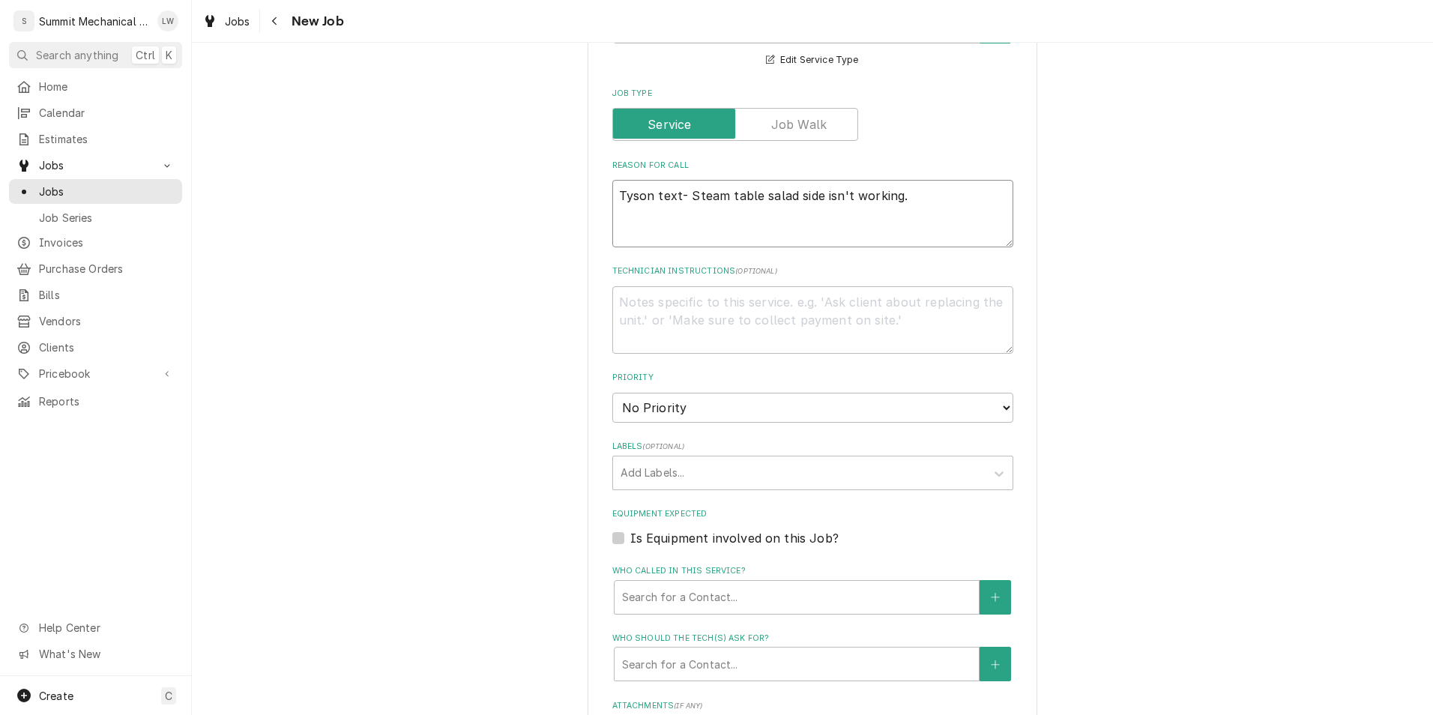
scroll to position [961, 0]
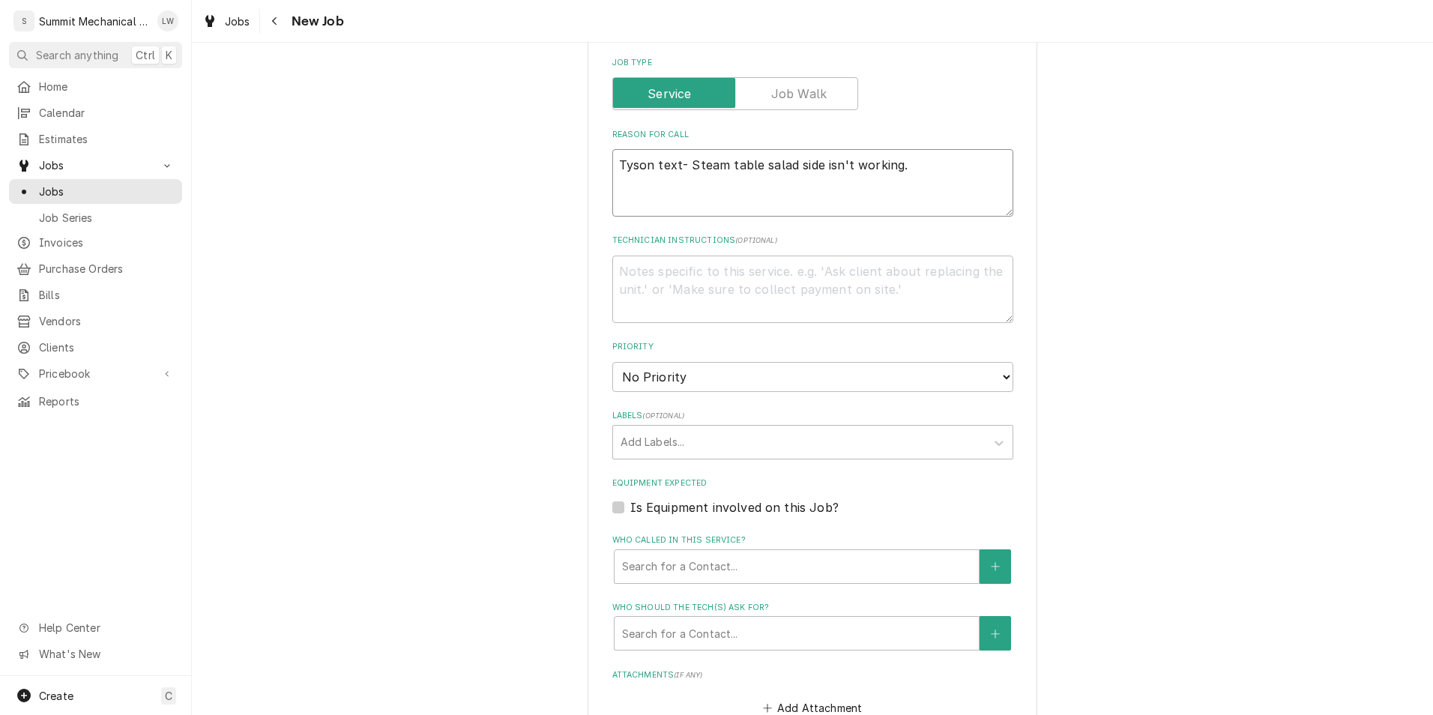
type textarea "Tyson text- Steam table salad side isn't working."
click at [800, 373] on select "No Priority Urgent High Medium Low" at bounding box center [812, 377] width 401 height 30
select select "3"
click at [612, 362] on select "No Priority Urgent High Medium Low" at bounding box center [812, 377] width 401 height 30
type textarea "x"
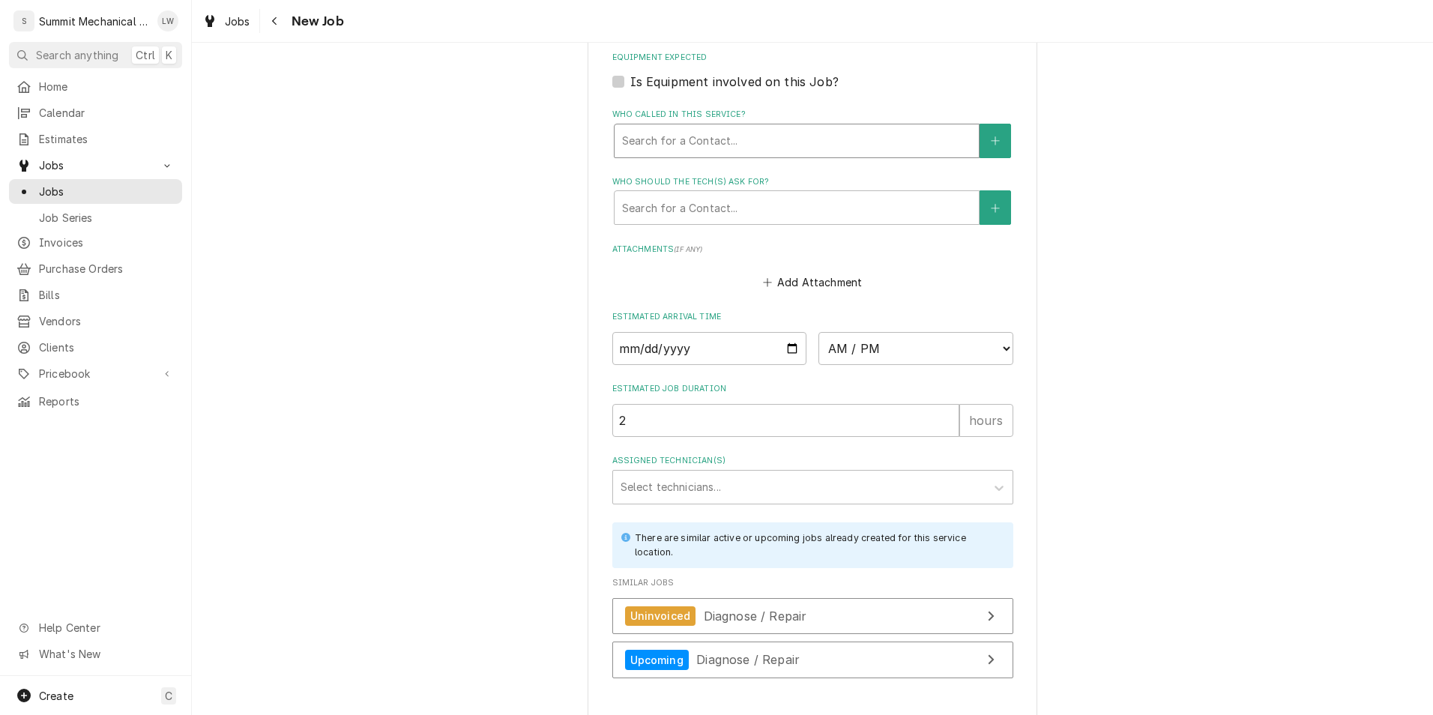
scroll to position [1390, 0]
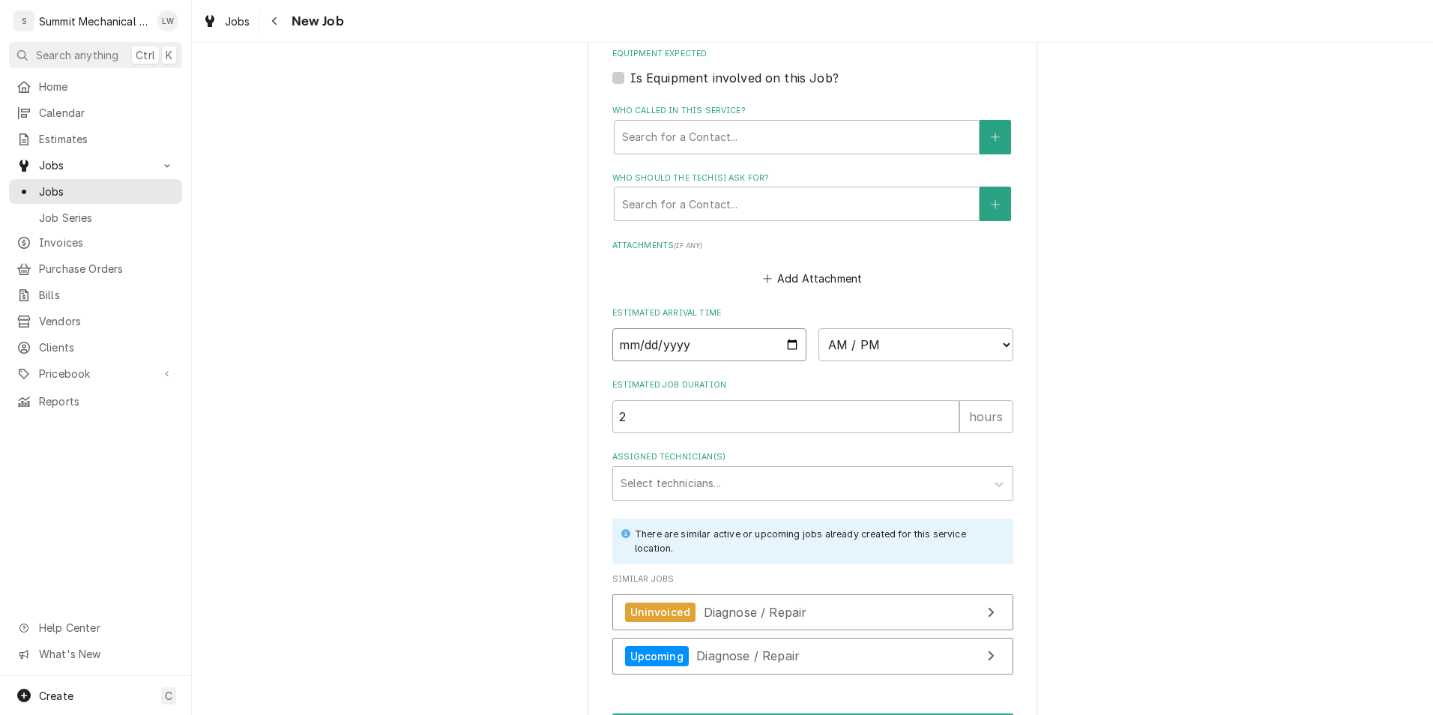
click at [791, 341] on input "Date" at bounding box center [709, 344] width 195 height 33
type input "[DATE]"
type textarea "x"
click at [911, 348] on select "AM / PM 6:00 AM 6:15 AM 6:30 AM 6:45 AM 7:00 AM 7:15 AM 7:30 AM 7:45 AM 8:00 AM…" at bounding box center [915, 344] width 195 height 33
select select "07:00:00"
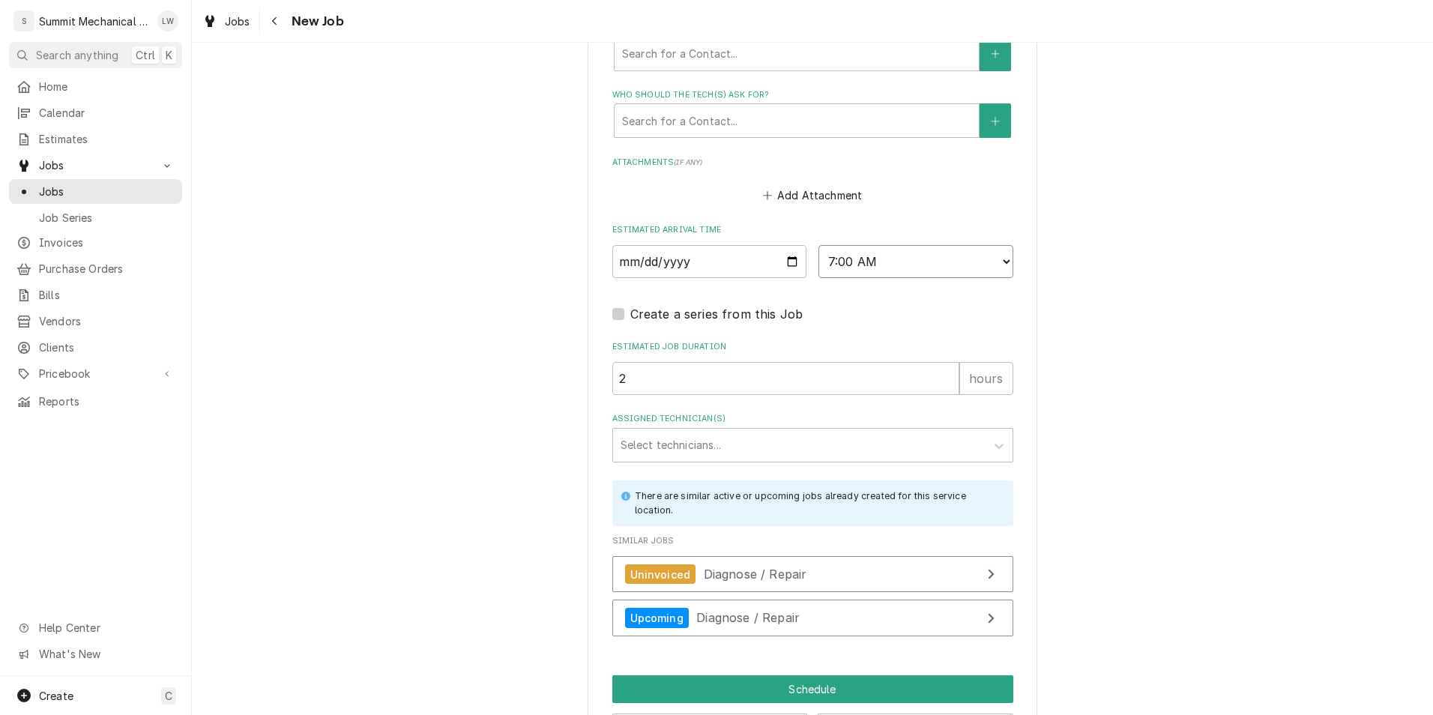
scroll to position [1532, 0]
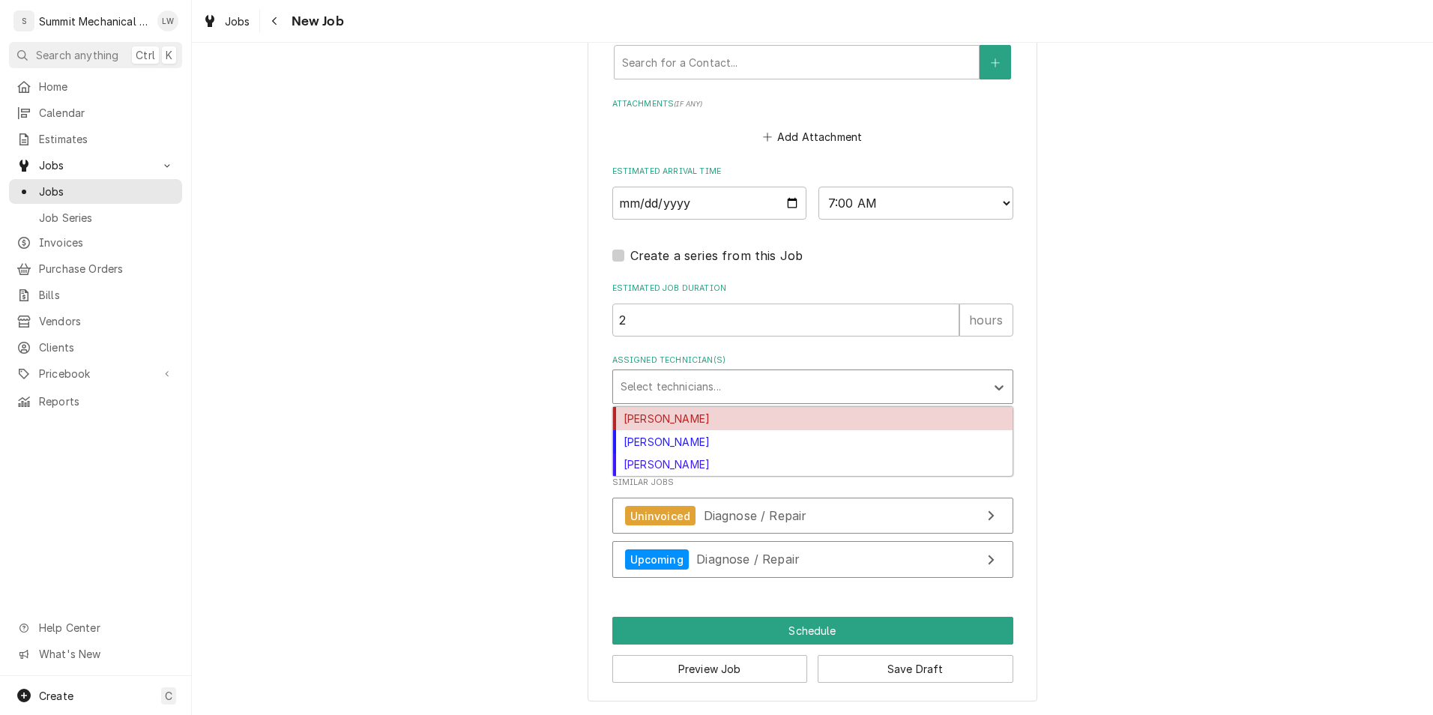
click at [779, 384] on div "Assigned Technician(s)" at bounding box center [799, 386] width 357 height 27
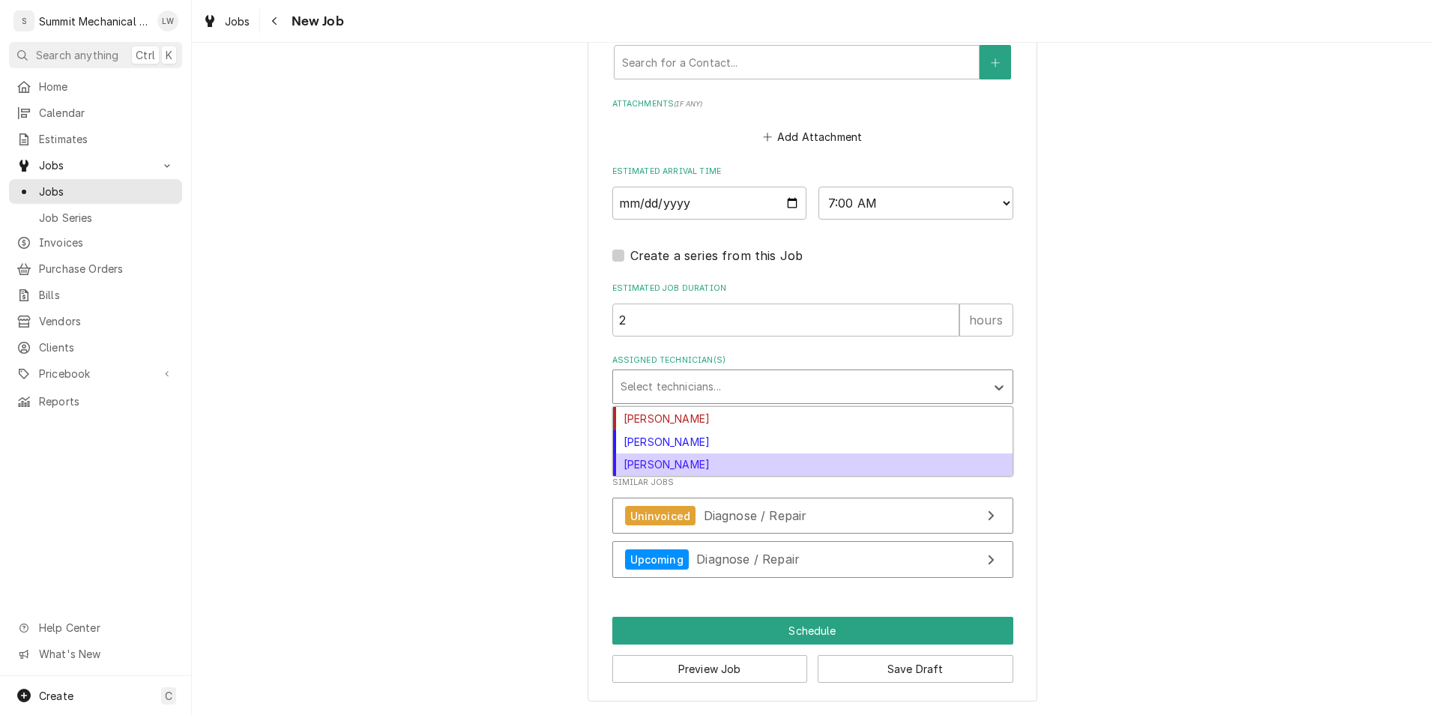
click at [713, 462] on div "Skyler Roundy" at bounding box center [812, 464] width 399 height 23
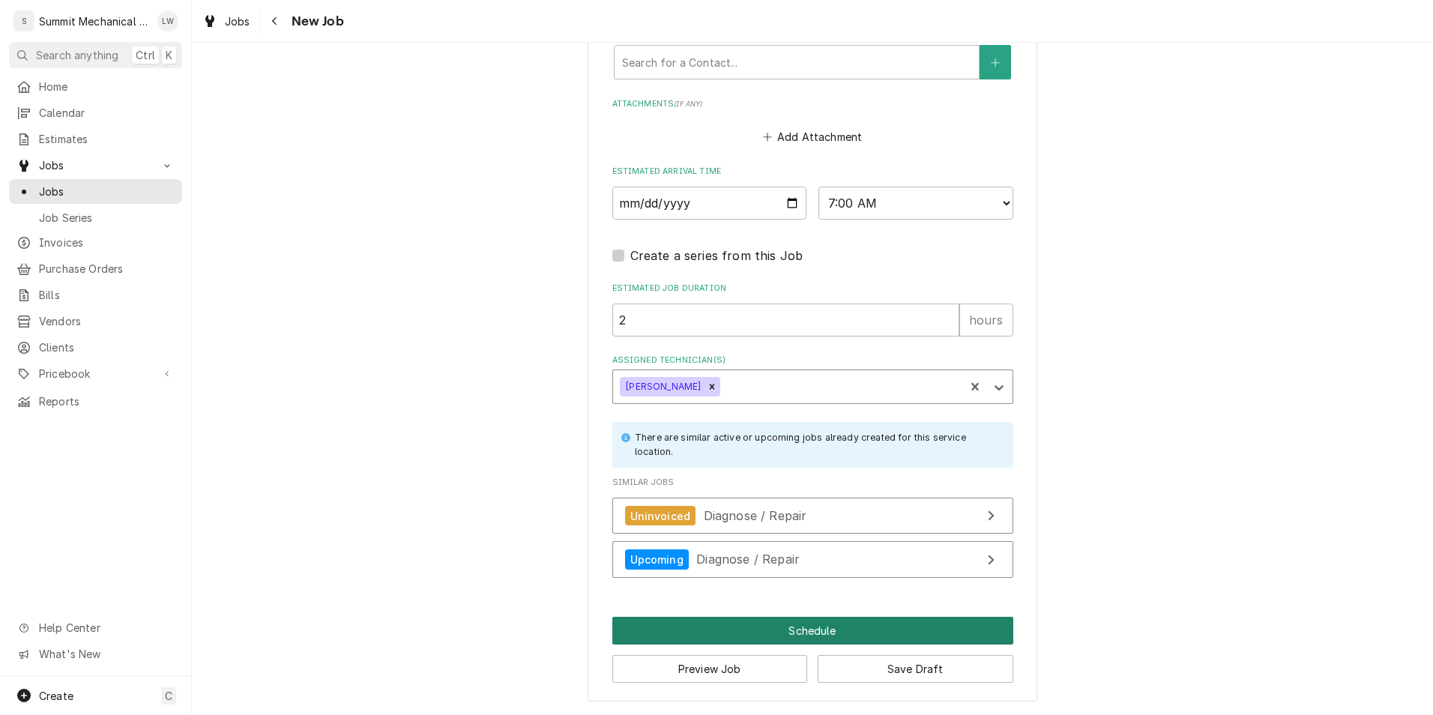
click at [785, 629] on button "Schedule" at bounding box center [812, 631] width 401 height 28
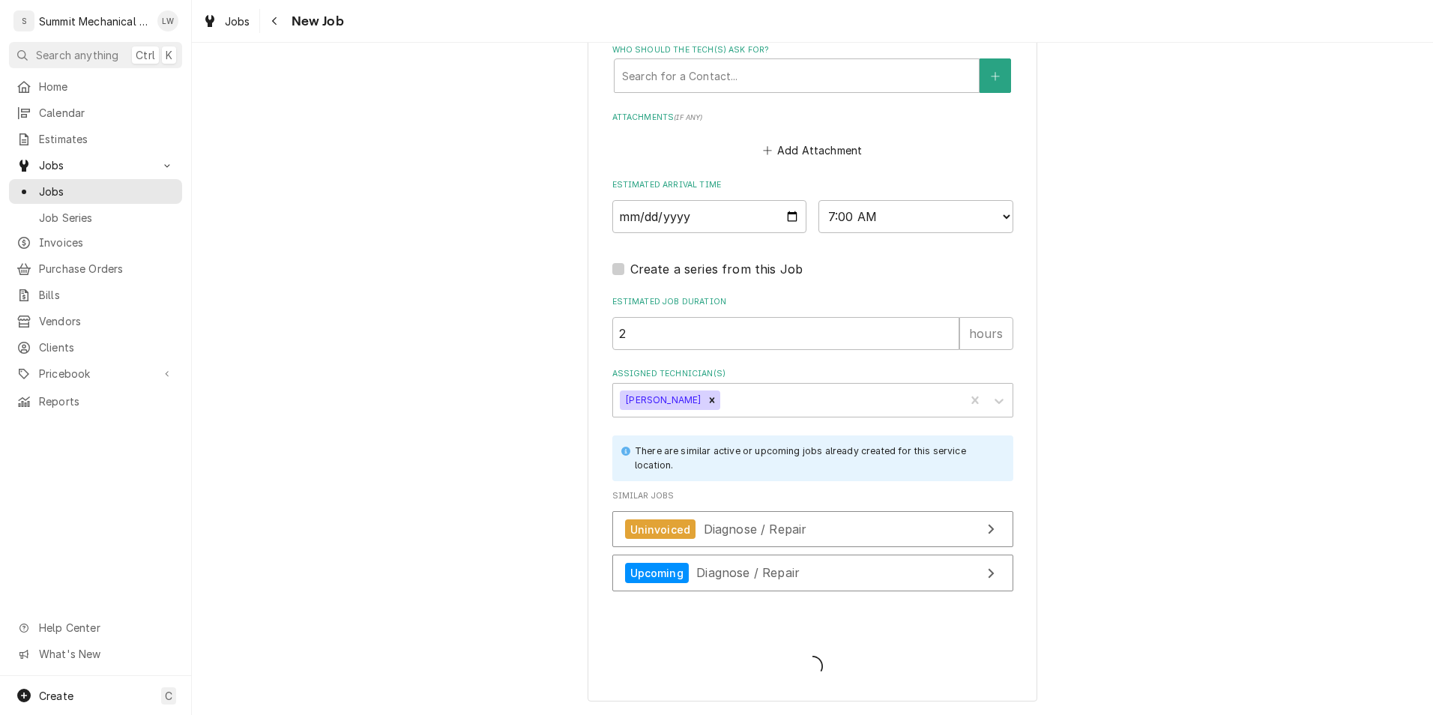
scroll to position [1518, 0]
type textarea "x"
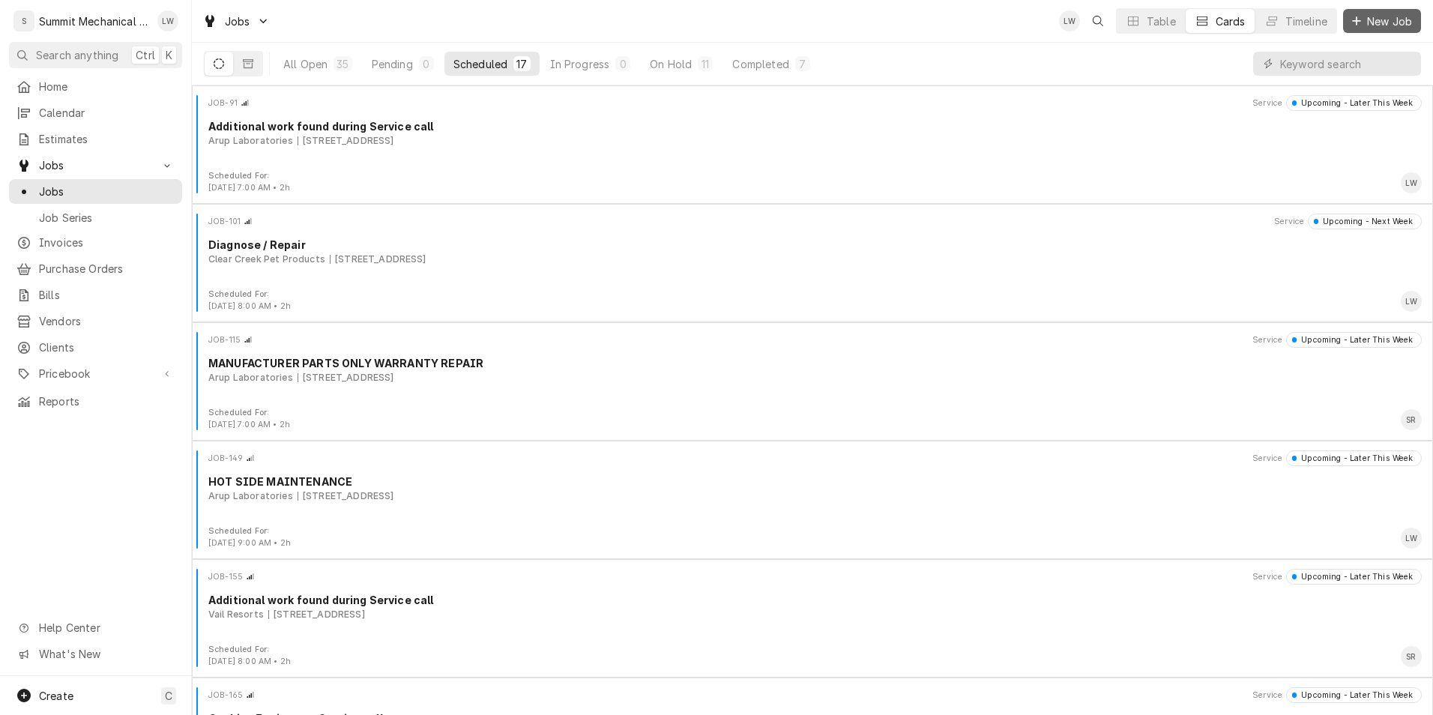
click at [1399, 22] on span "New Job" at bounding box center [1389, 21] width 51 height 16
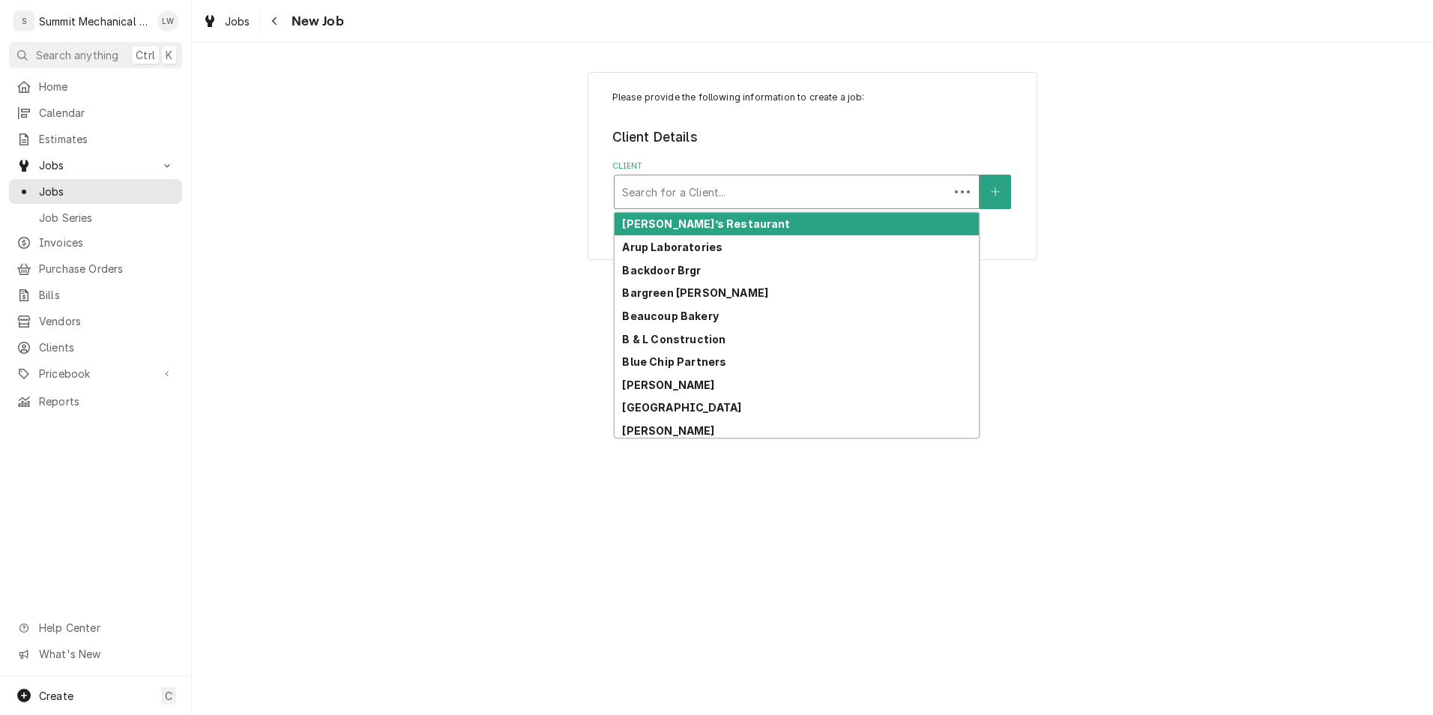
click at [815, 189] on div "Client" at bounding box center [781, 191] width 319 height 27
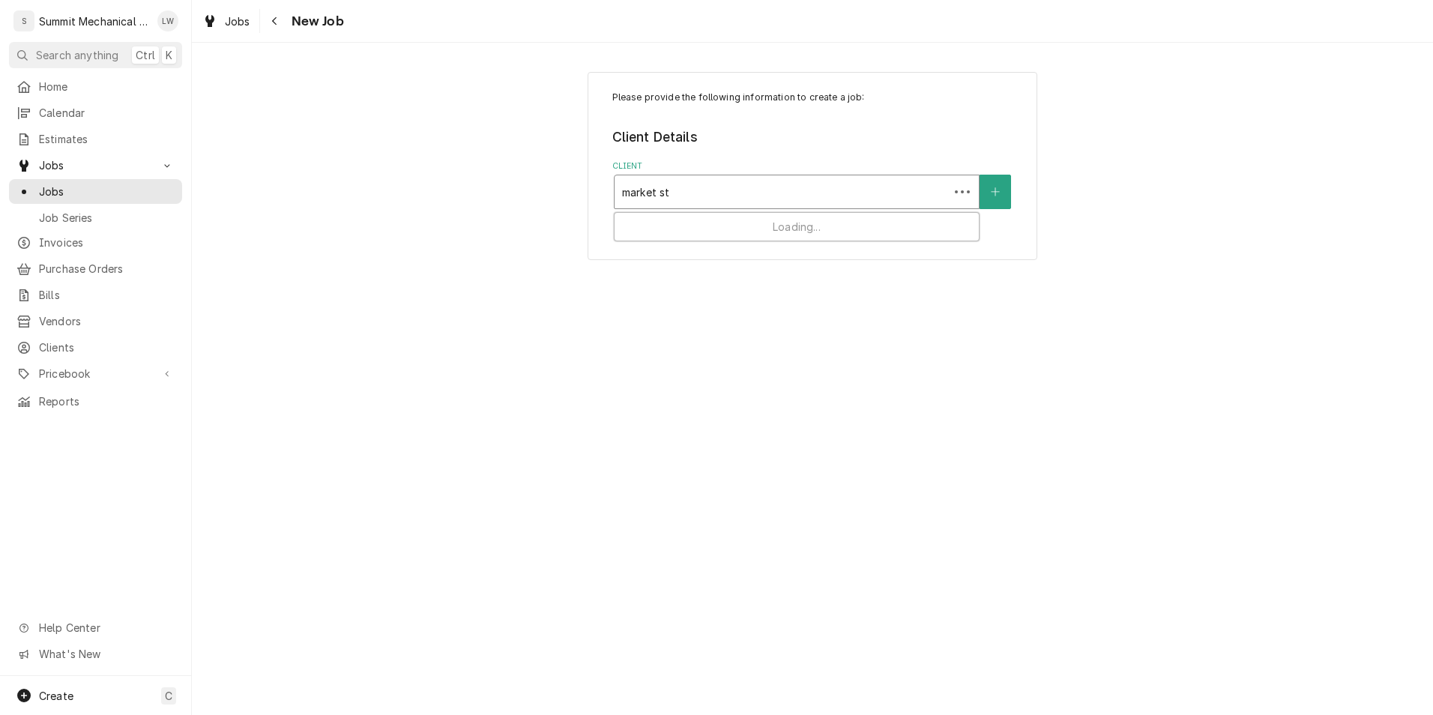
type input "market str"
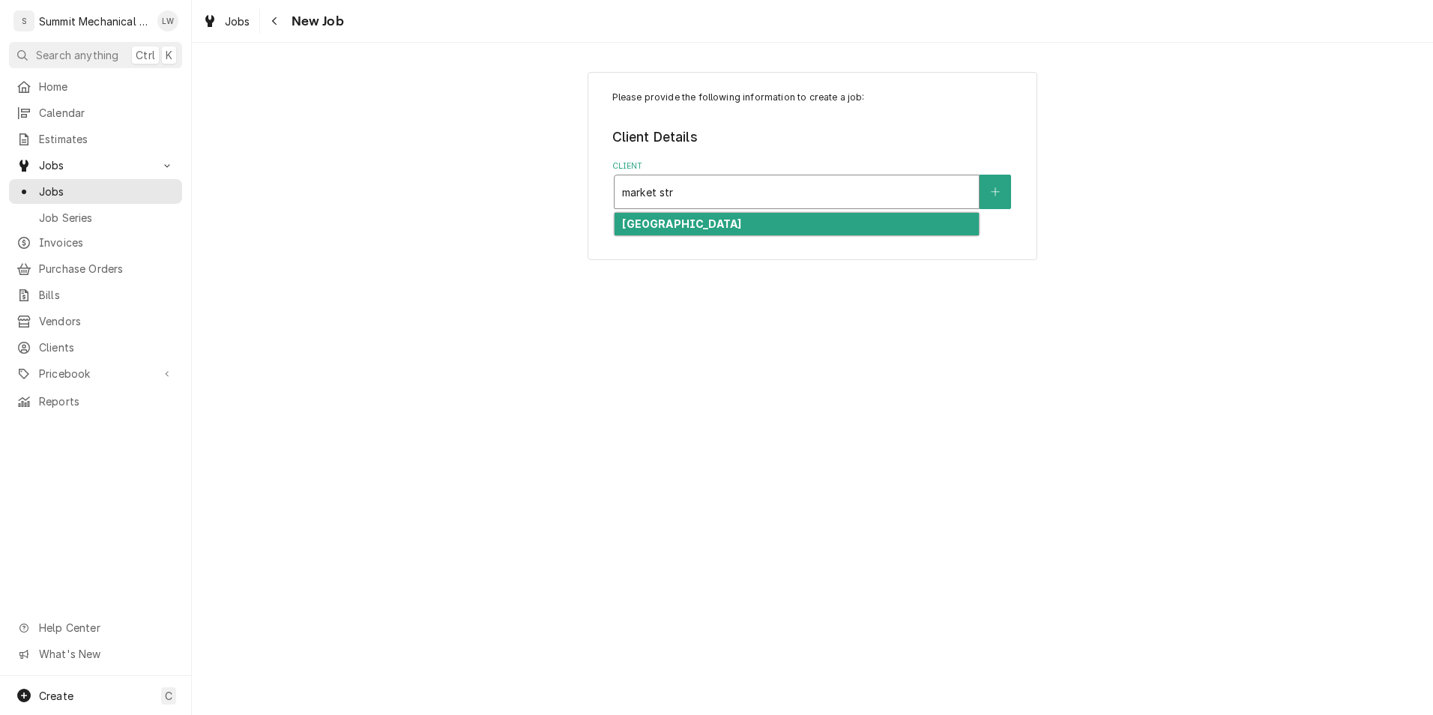
click at [758, 232] on div "[GEOGRAPHIC_DATA]" at bounding box center [797, 224] width 364 height 23
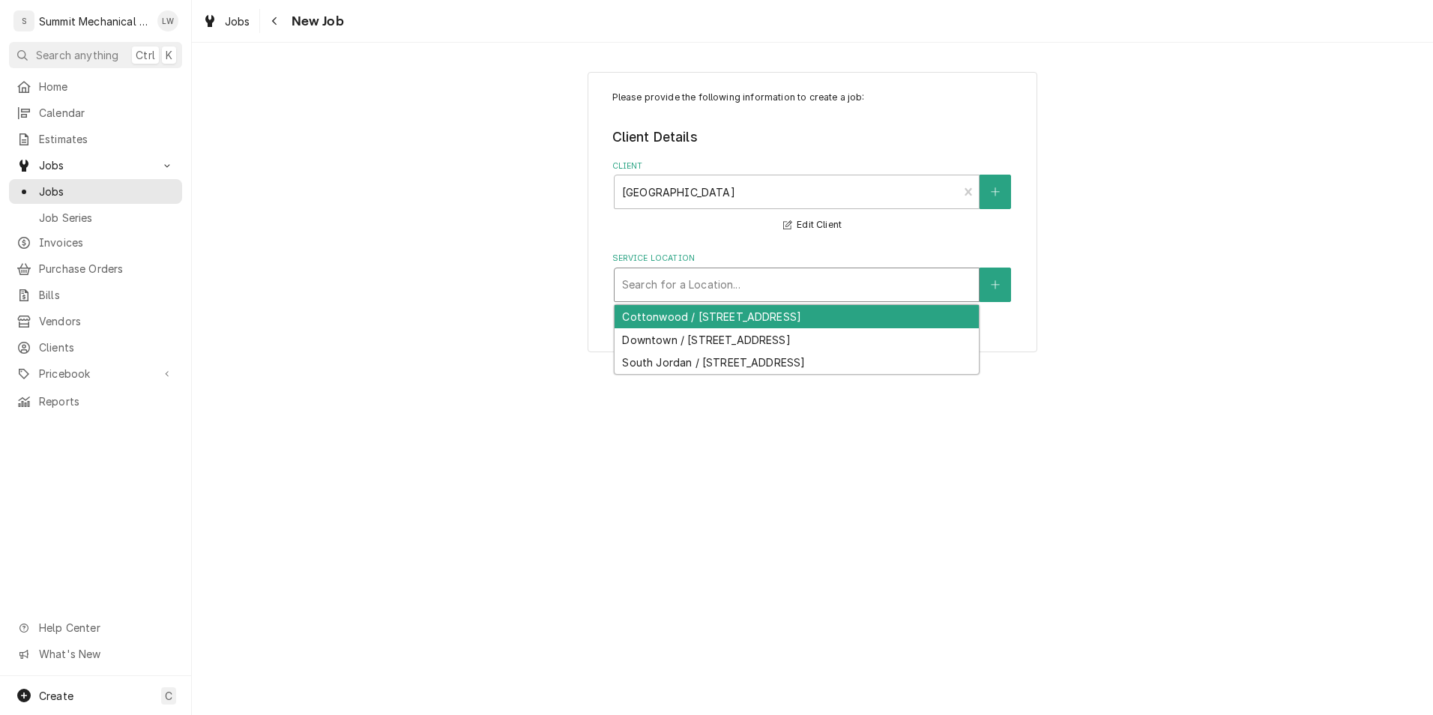
click at [765, 294] on div "Service Location" at bounding box center [796, 284] width 349 height 27
click at [746, 316] on div "Cottonwood / [STREET_ADDRESS]" at bounding box center [797, 316] width 364 height 23
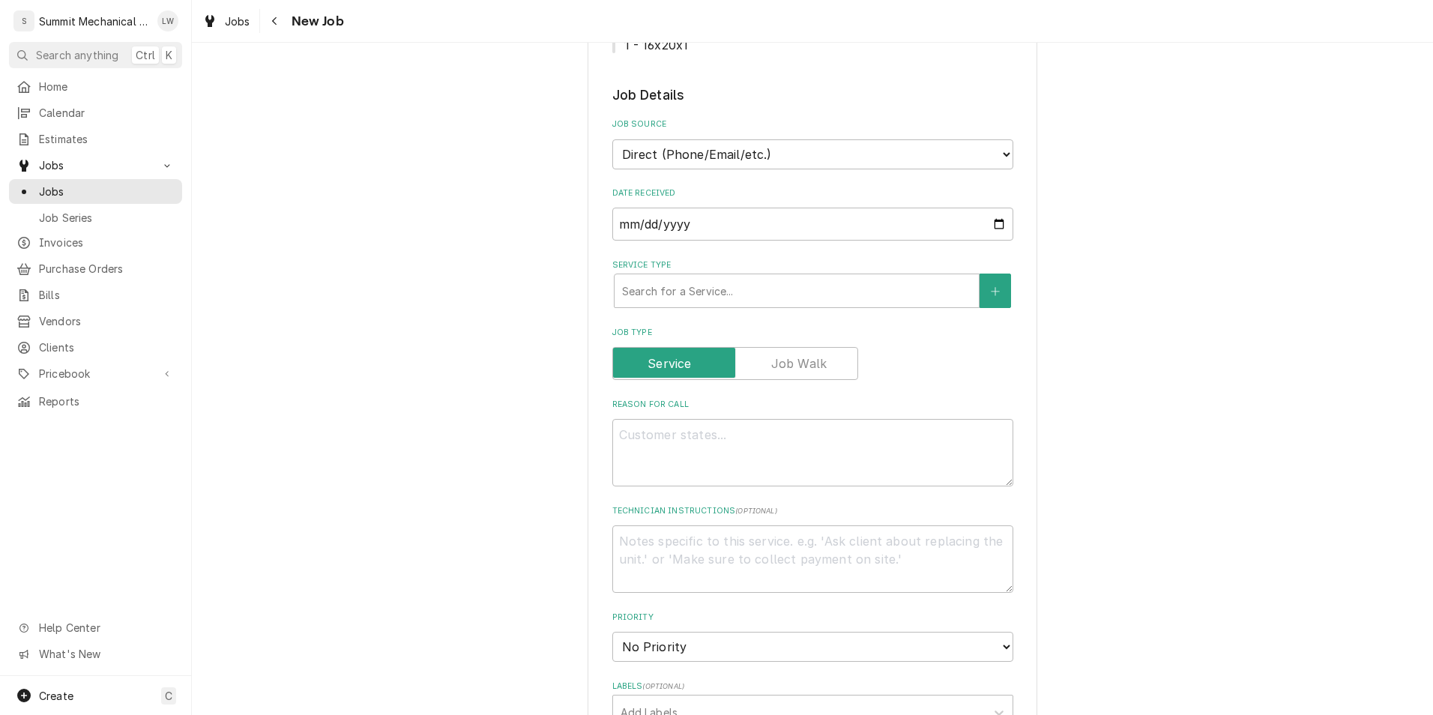
scroll to position [644, 0]
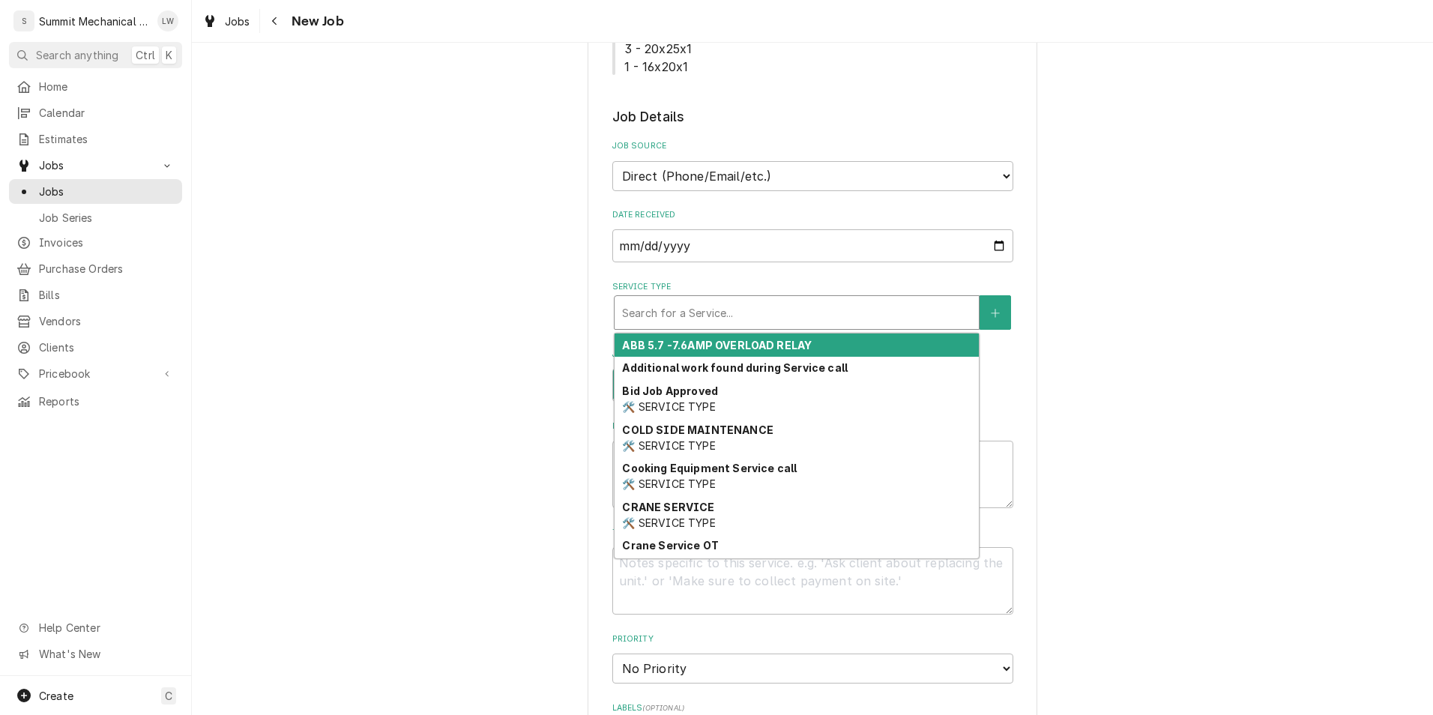
click at [716, 310] on div "Service Type" at bounding box center [796, 312] width 349 height 27
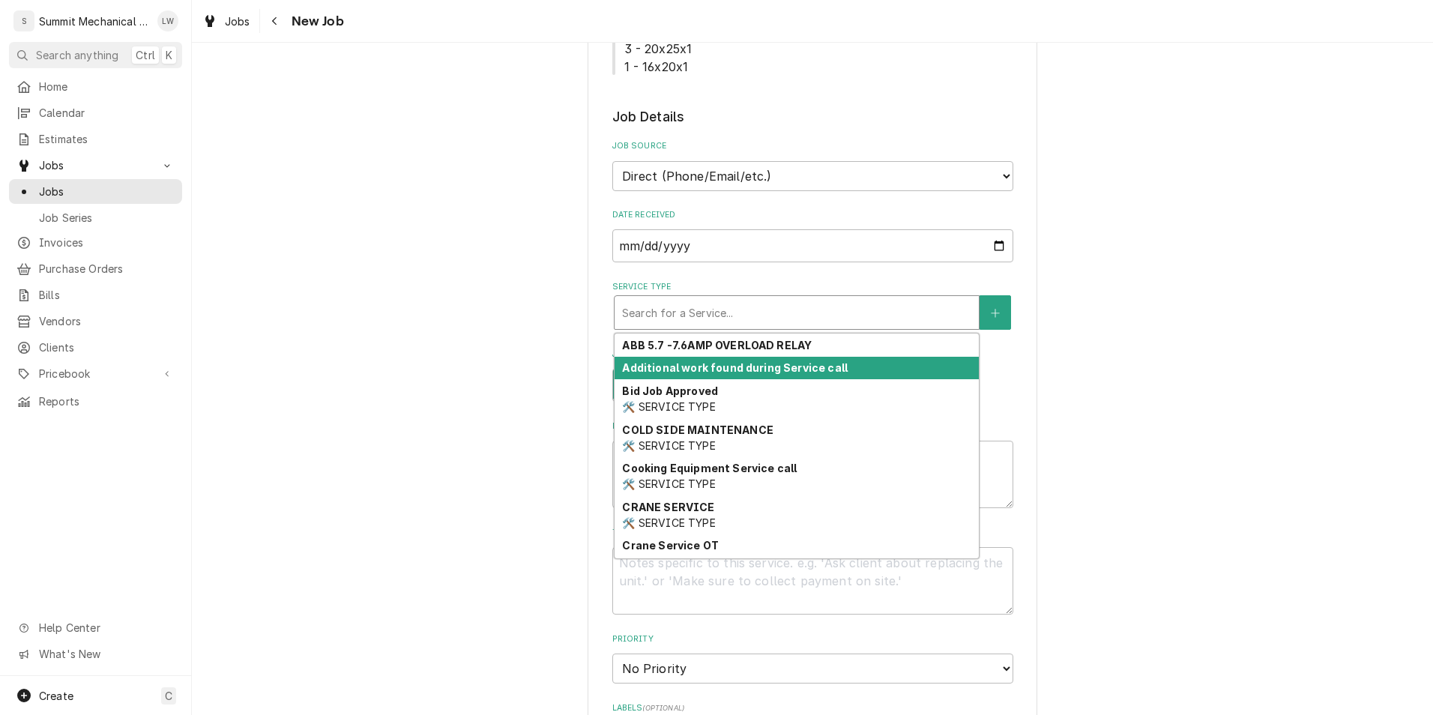
type textarea "x"
type input "d"
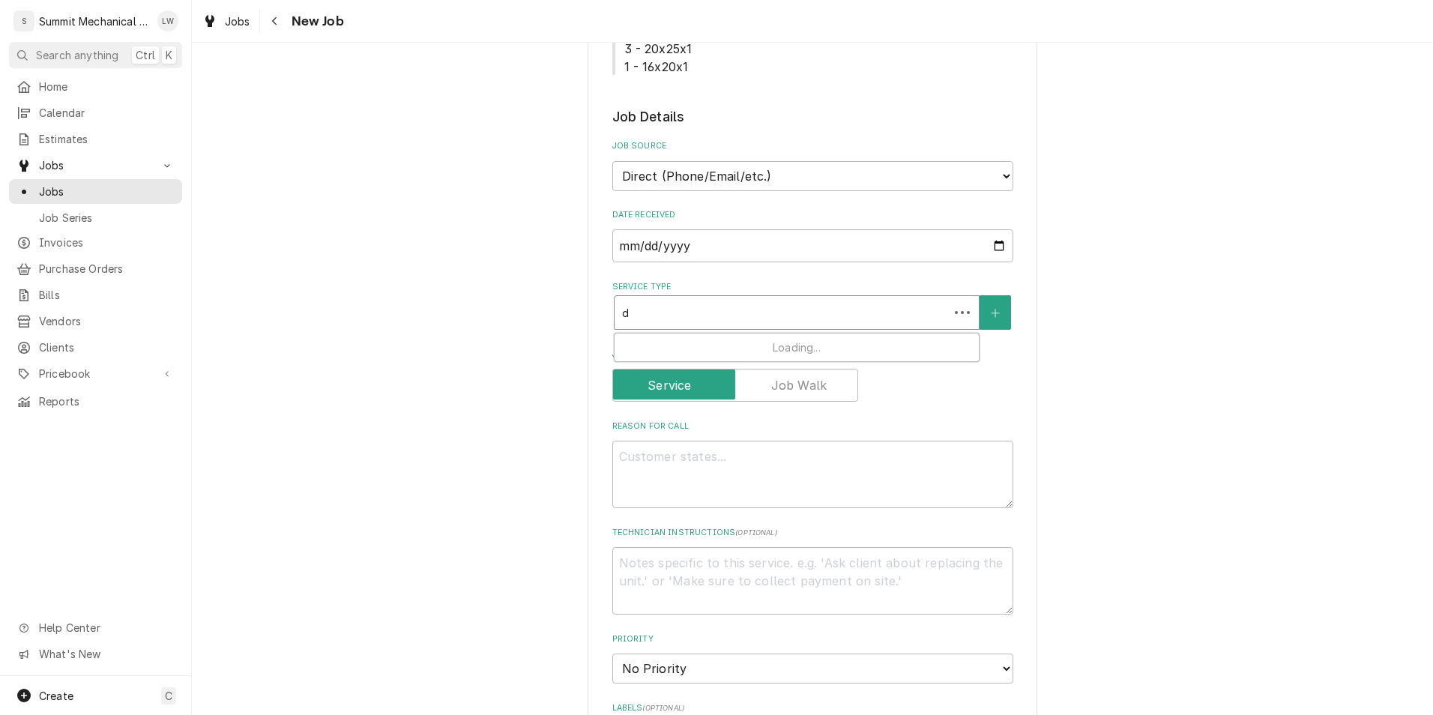
type textarea "x"
type input "di"
type textarea "x"
type input "dia"
type textarea "x"
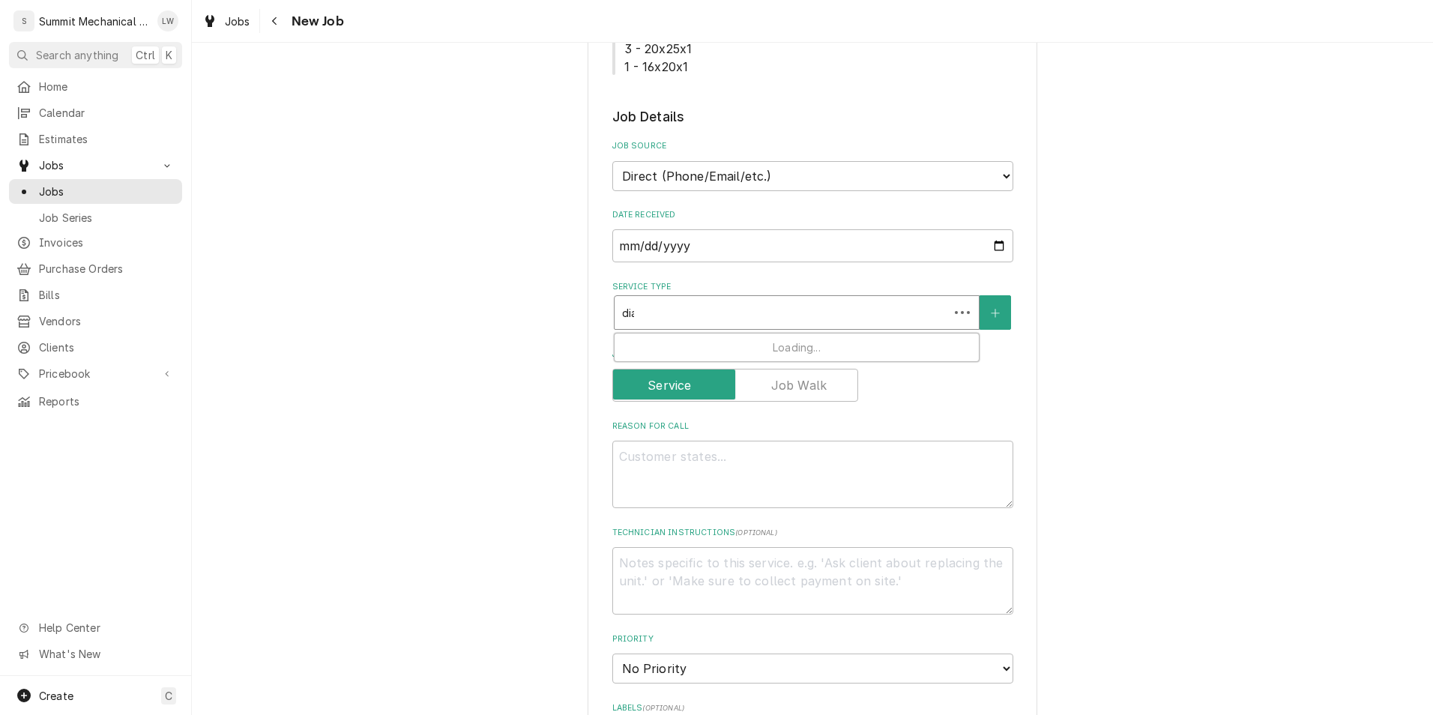
type input "[PERSON_NAME]"
type textarea "x"
type input "diang"
type textarea "x"
type input "[PERSON_NAME]"
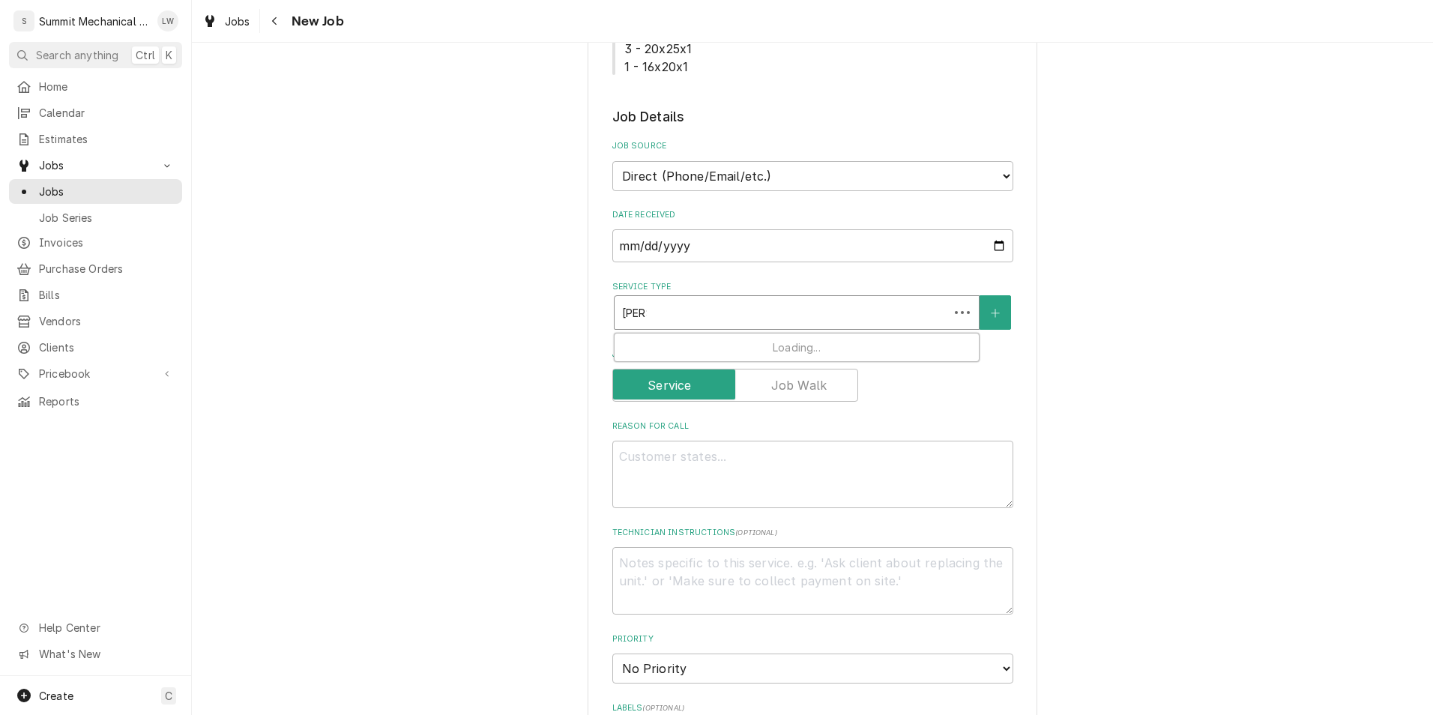
type textarea "x"
type input "dia"
type textarea "x"
type input "di"
type textarea "x"
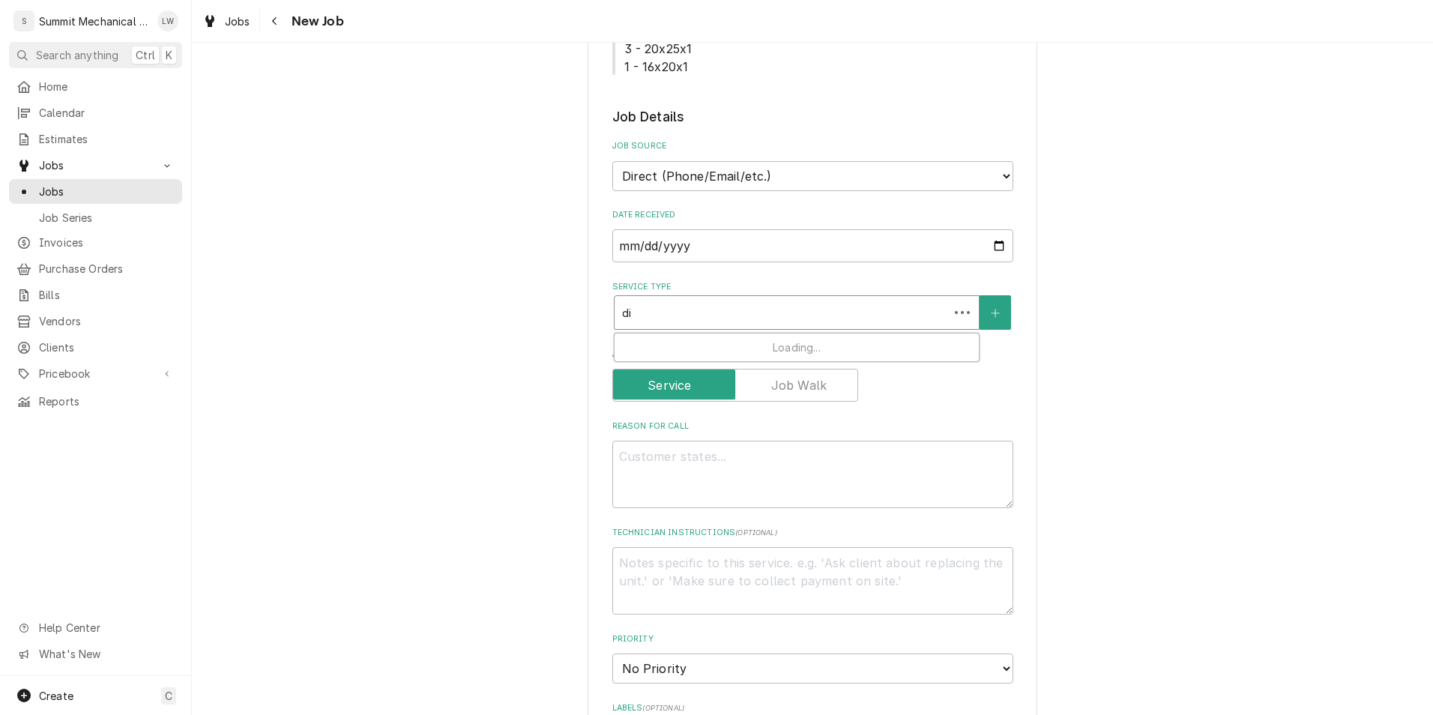
type input "dig"
type textarea "x"
type input "di"
type textarea "x"
type input "diah"
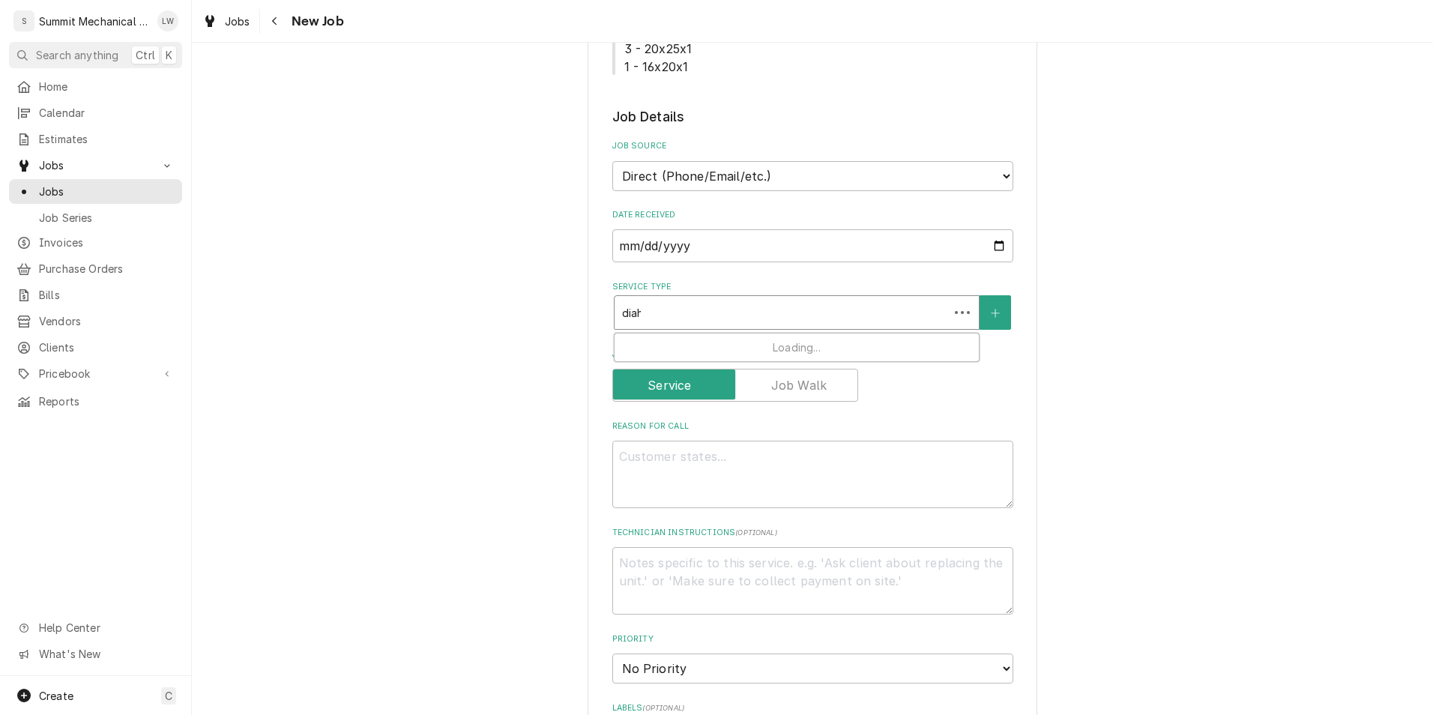
type textarea "x"
type input "diahg"
type textarea "x"
type input "diah"
type textarea "x"
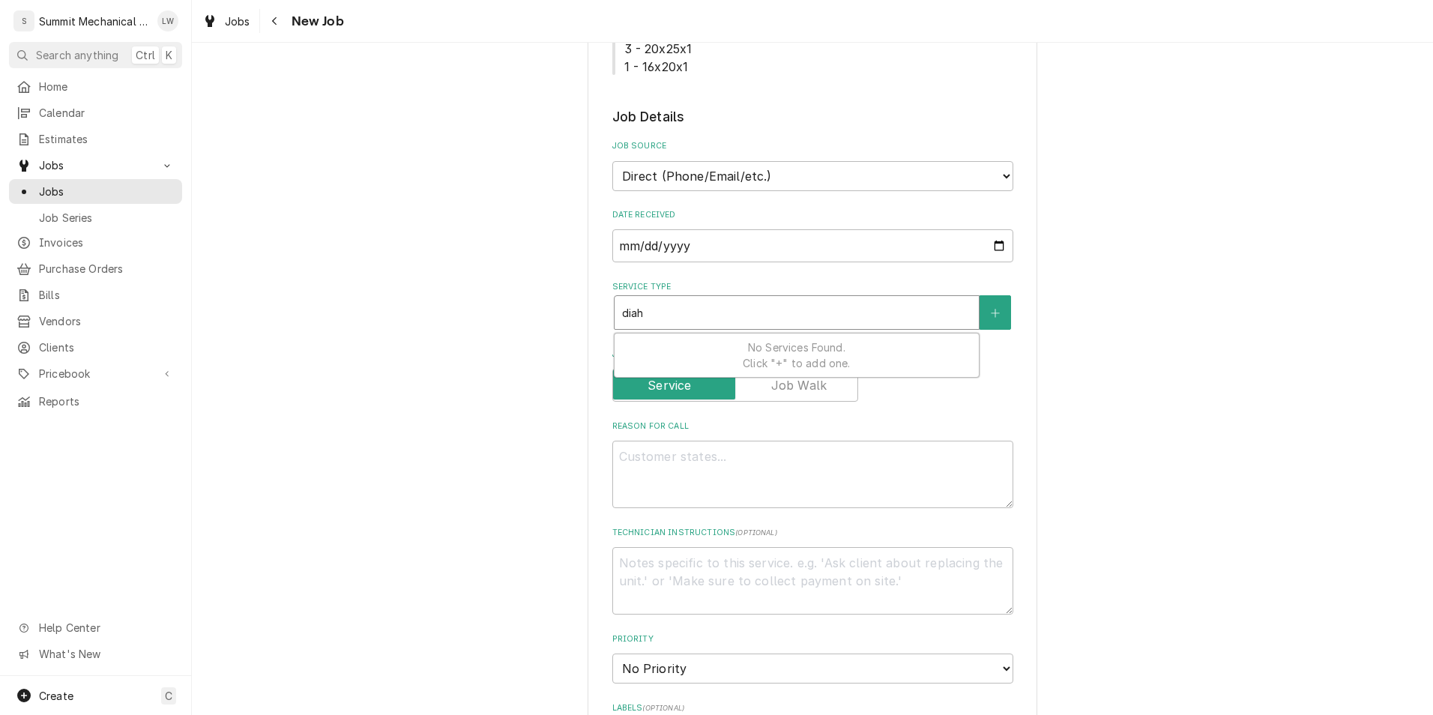
type input "dia"
type textarea "x"
type input "diag"
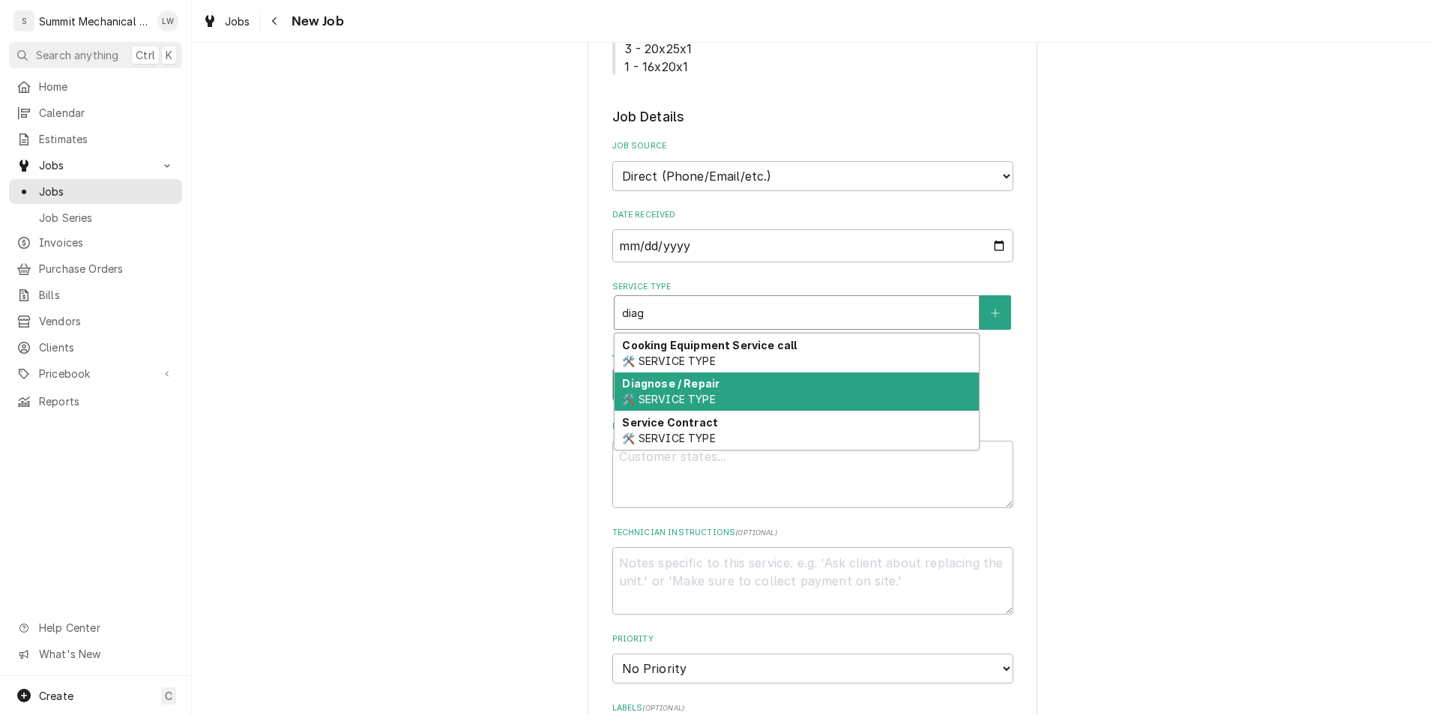
click at [691, 391] on div "Diagnose / Repair 🛠️ SERVICE TYPE" at bounding box center [797, 391] width 364 height 39
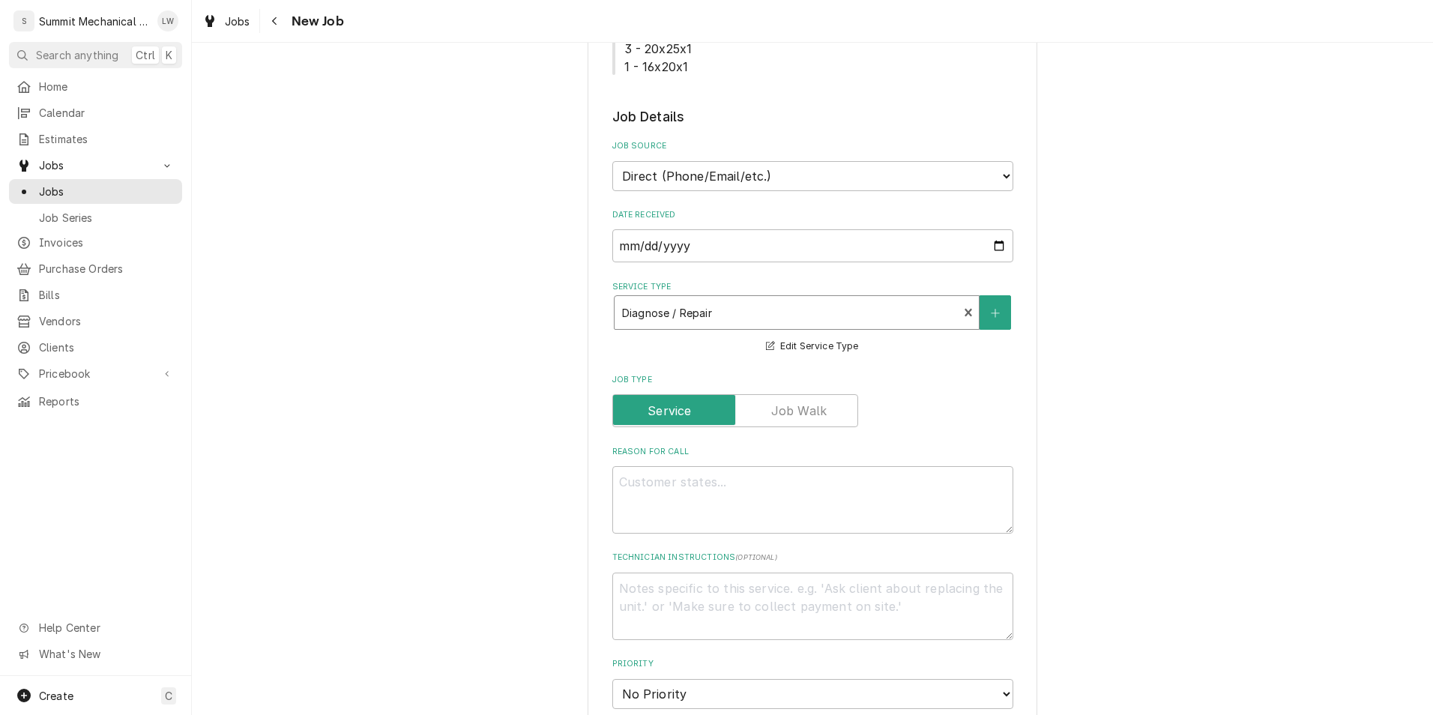
scroll to position [710, 0]
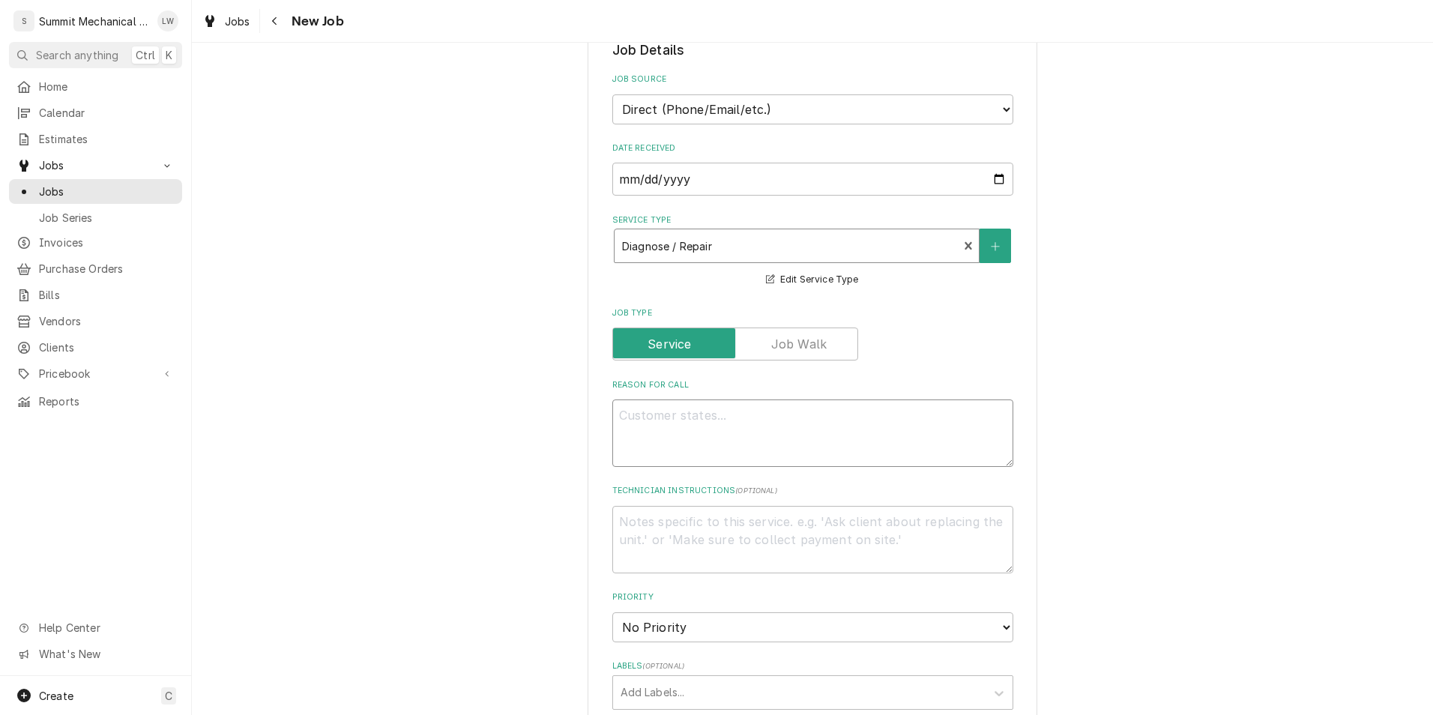
click at [695, 423] on textarea "Reason For Call" at bounding box center [812, 432] width 401 height 67
type textarea "x"
type textarea "Y"
type textarea "x"
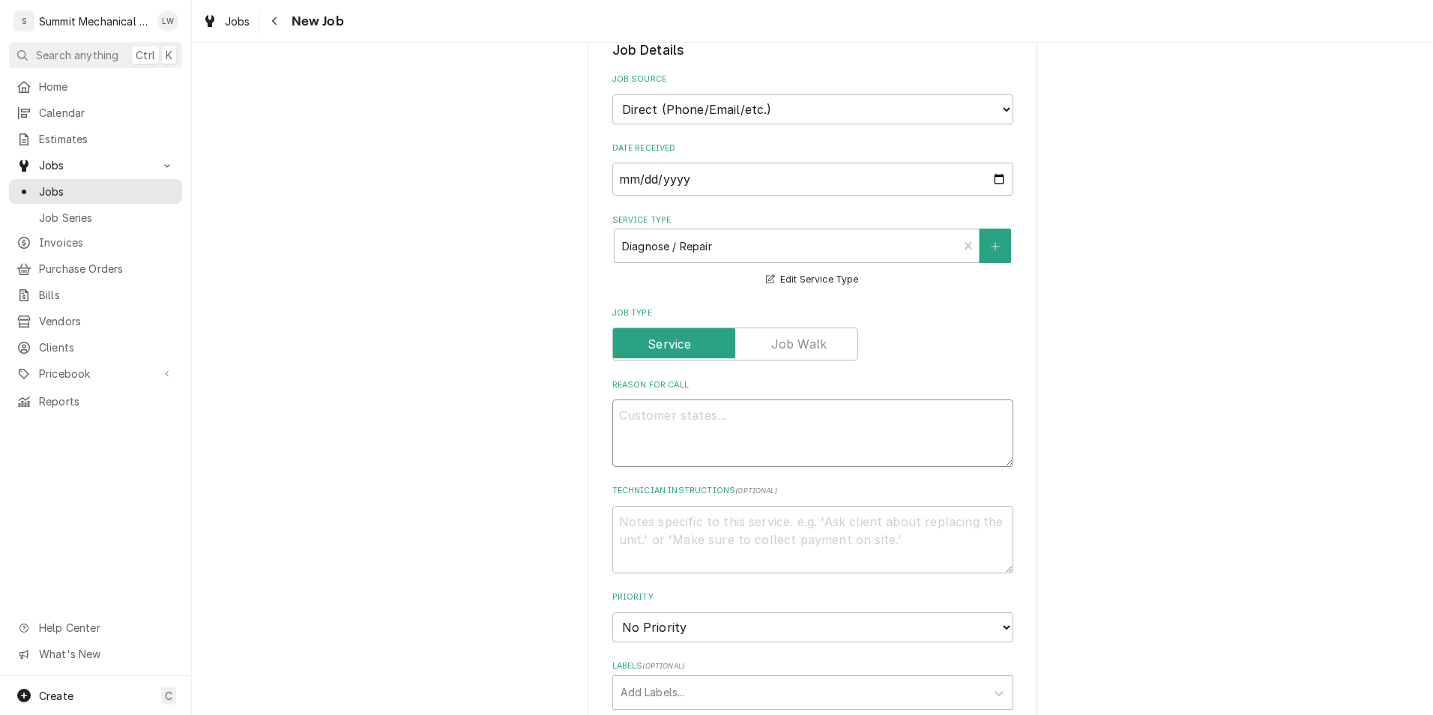
type textarea "T"
type textarea "x"
type textarea "Thy"
type textarea "x"
type textarea "Thys"
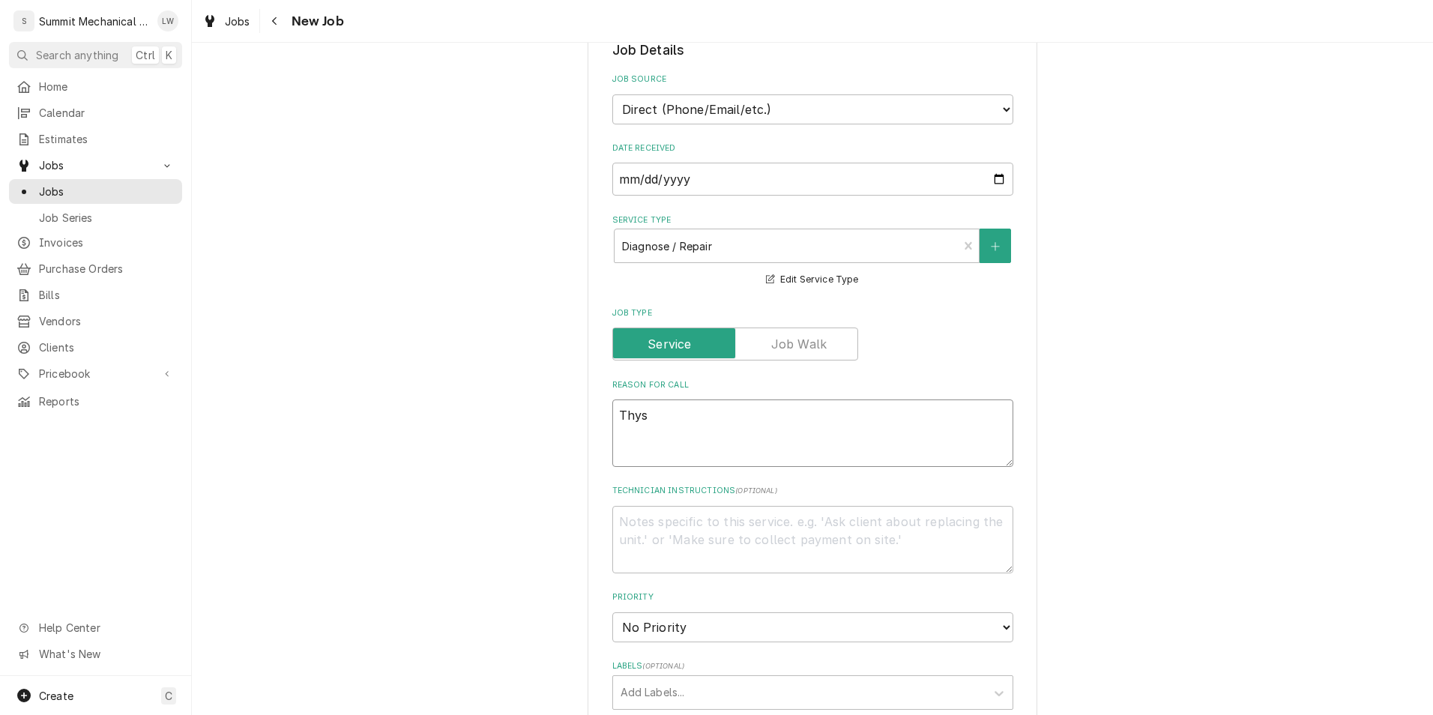
type textarea "x"
type textarea "Thyson"
type textarea "x"
type textarea "Thyso"
type textarea "x"
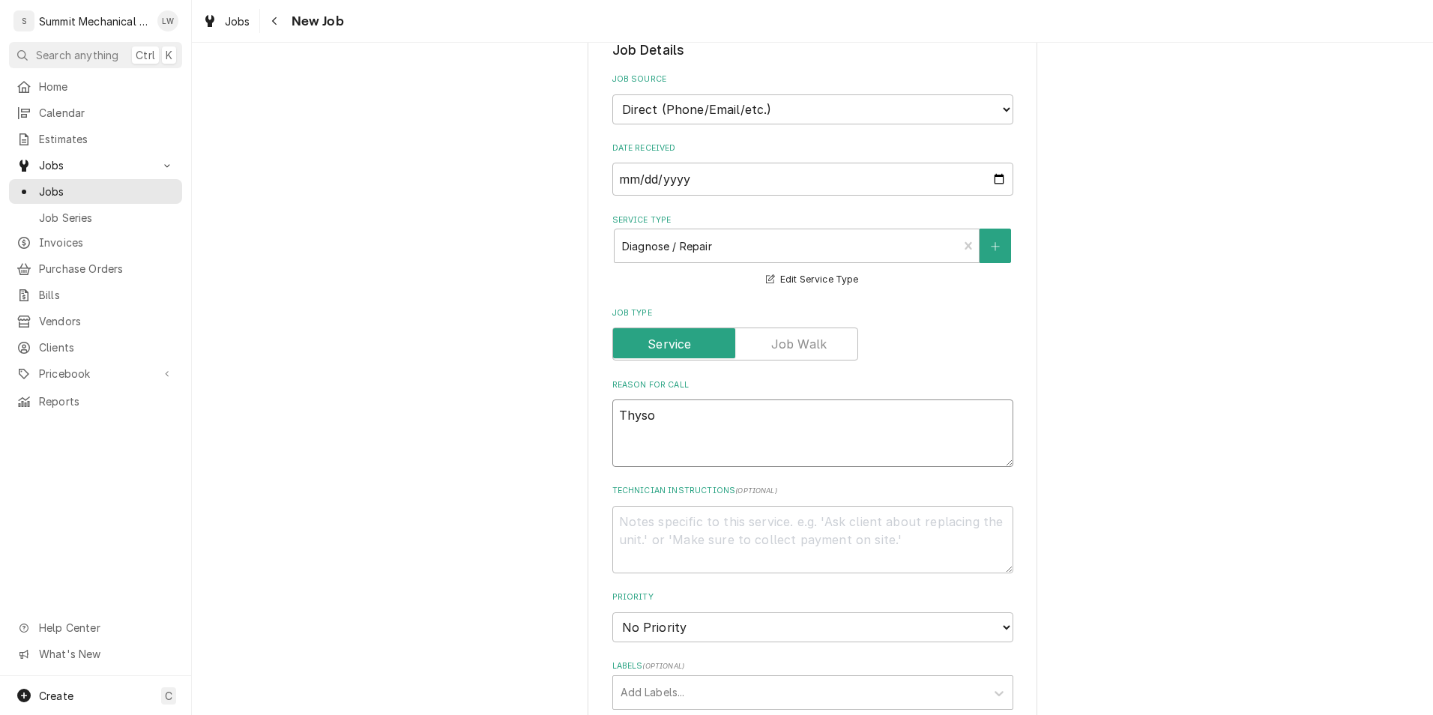
type textarea "Thys"
type textarea "x"
type textarea "Thy"
type textarea "x"
type textarea "Th"
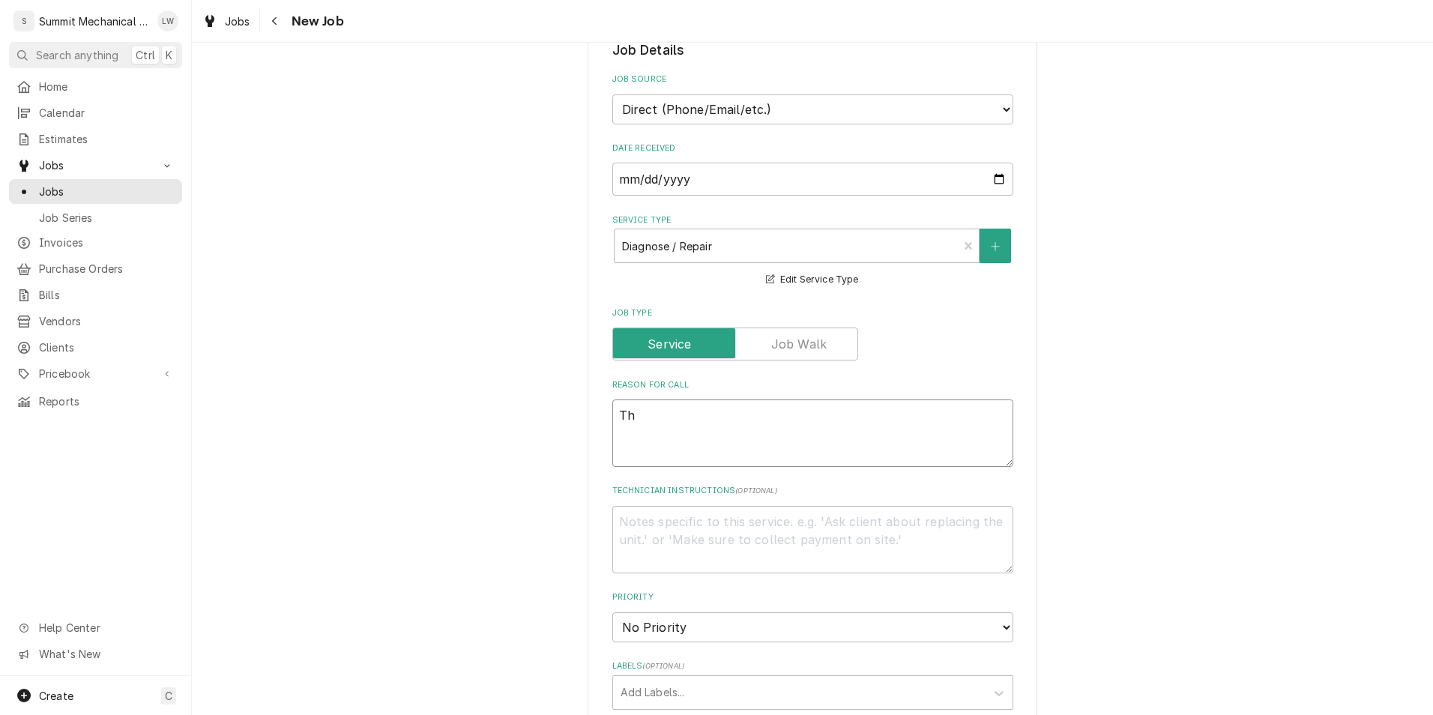
type textarea "x"
type textarea "T"
type textarea "x"
type textarea "Ty"
type textarea "x"
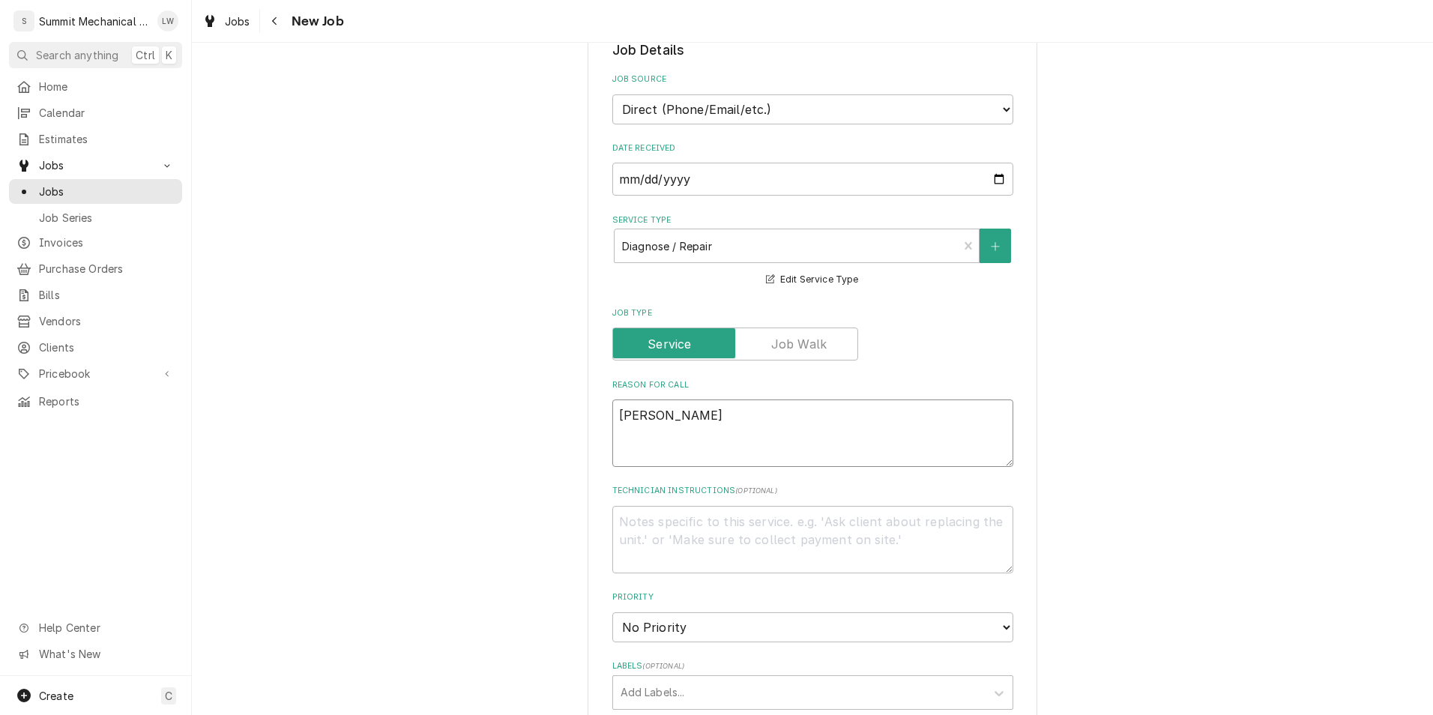
type textarea "Tys"
type textarea "x"
type textarea "Tyson"
type textarea "x"
type textarea "Tyson"
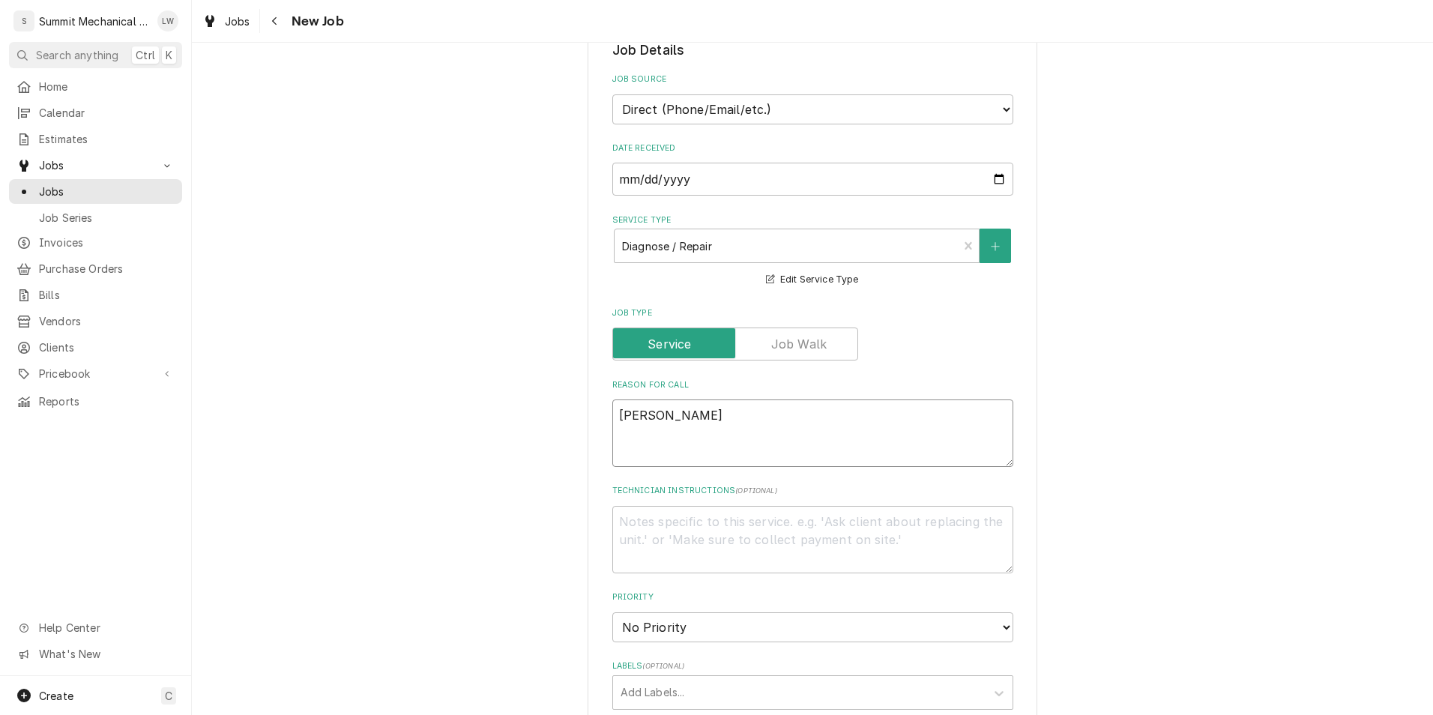
type textarea "x"
type textarea "Tyson t"
type textarea "x"
type textarea "Tyson te"
type textarea "x"
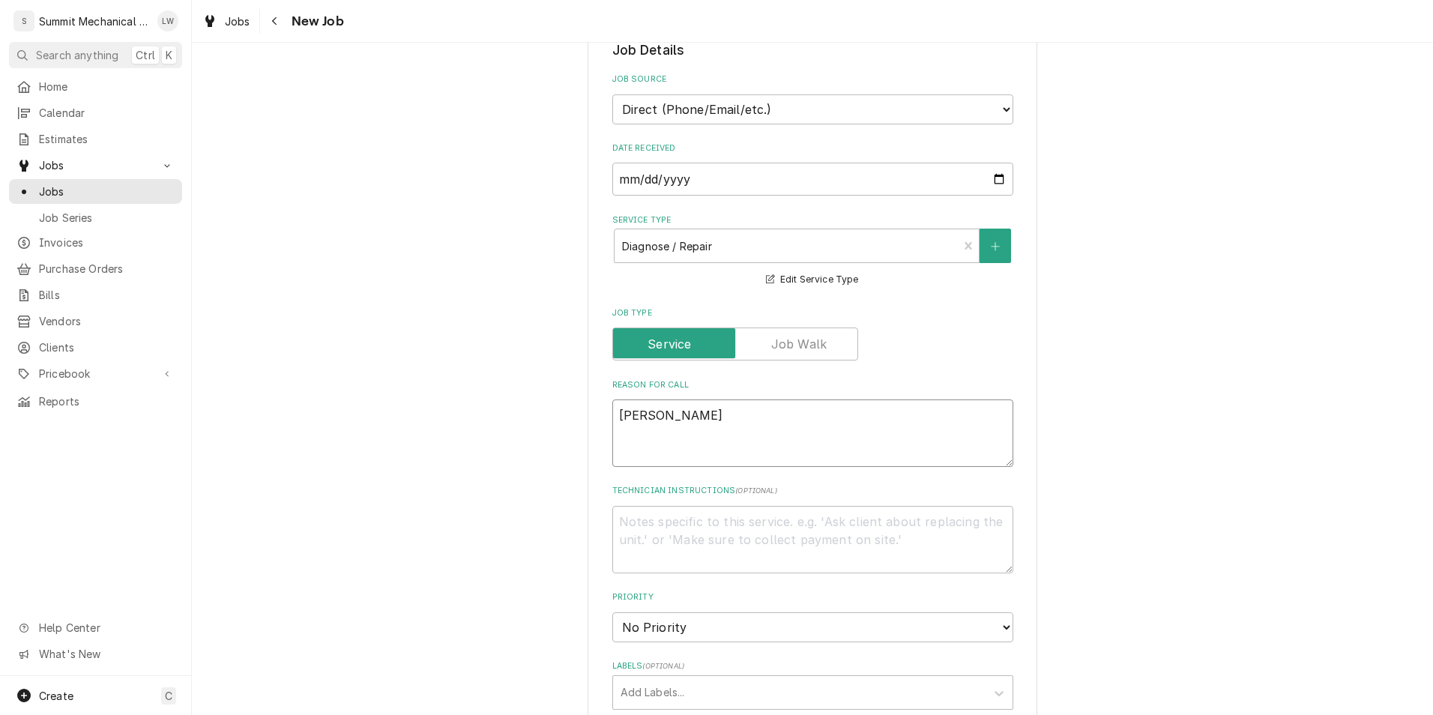
type textarea "Tyson tex"
type textarea "x"
type textarea "Tyson text"
type textarea "x"
type textarea "Tyson text-"
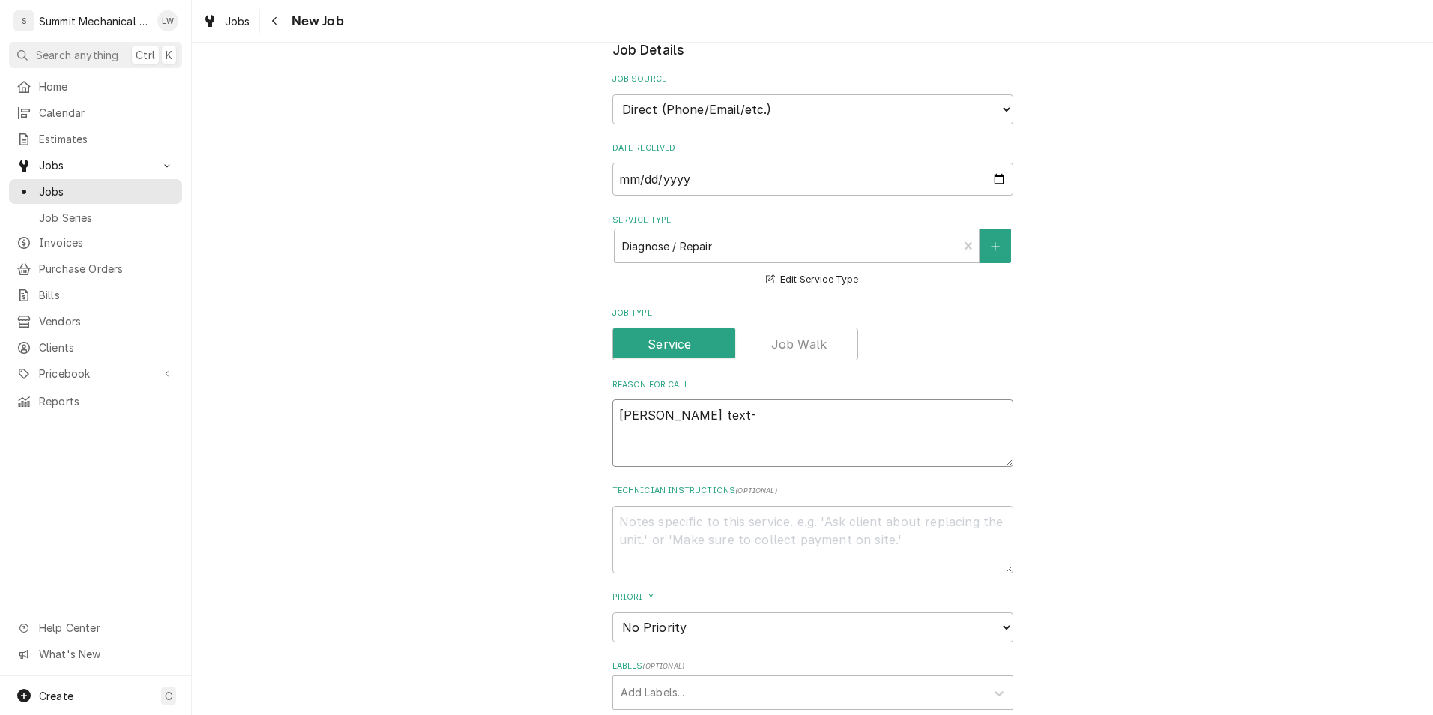
type textarea "x"
type textarea "Tyson text-"
type textarea "x"
type textarea "Tyson text- G"
type textarea "x"
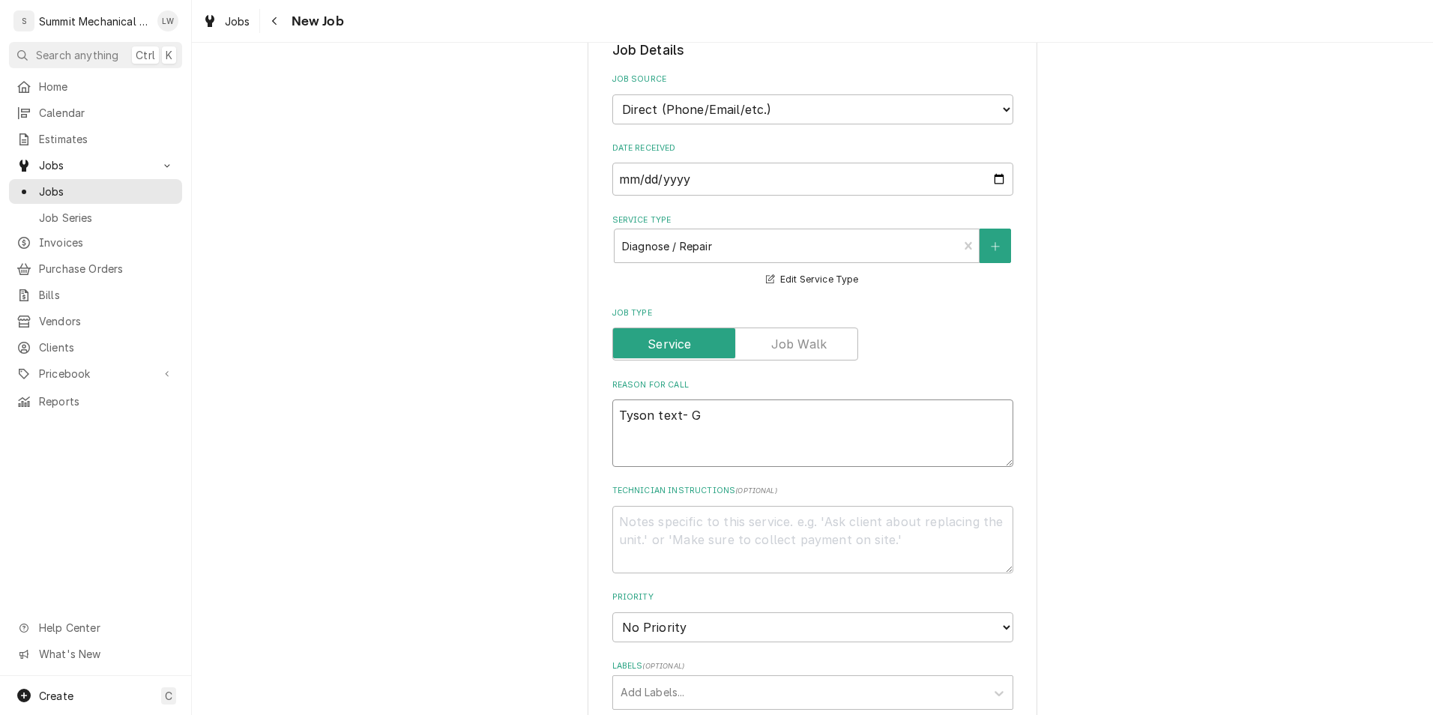
type textarea "Tyson text- Ga"
type textarea "x"
type textarea "Tyson text- Gask"
type textarea "x"
type textarea "Tyson text- Gaske"
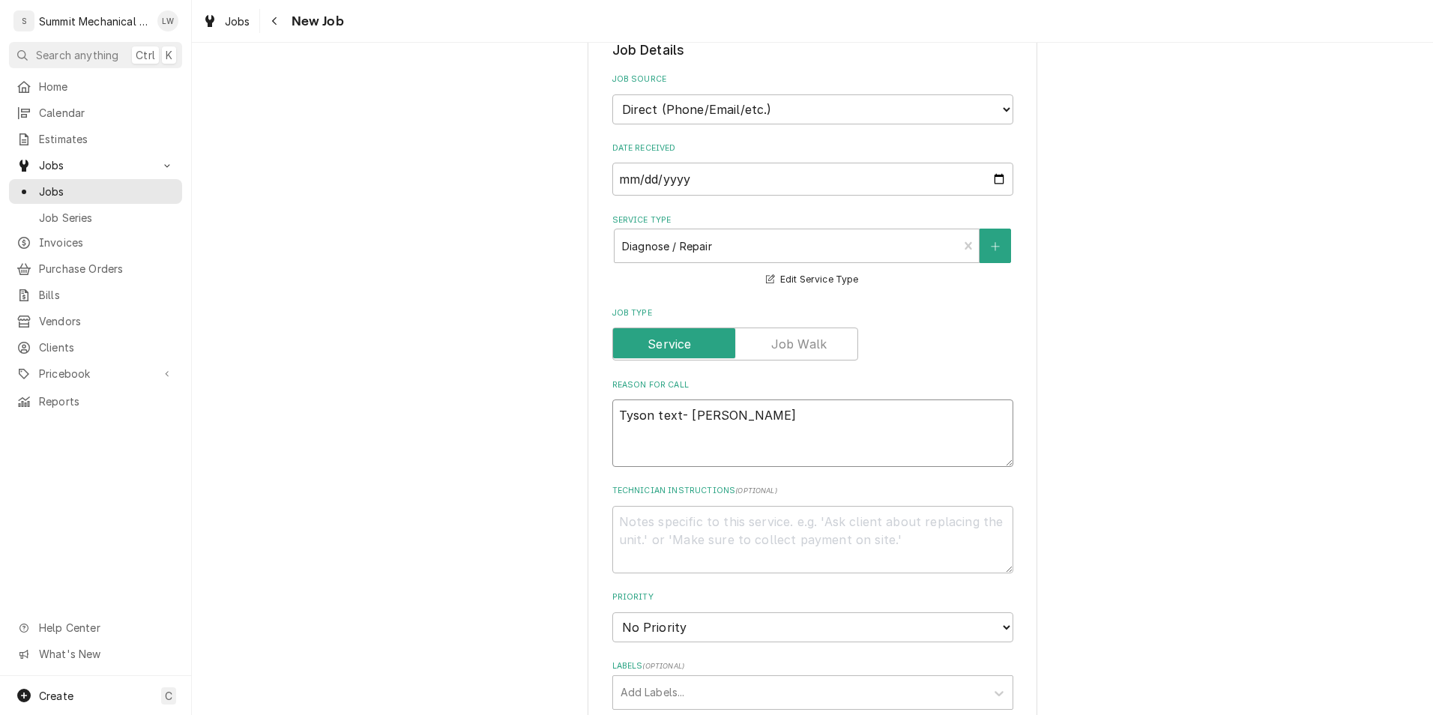
type textarea "x"
type textarea "Tyson text- Gasket"
type textarea "x"
type textarea "Tyson text- Gaskets"
type textarea "x"
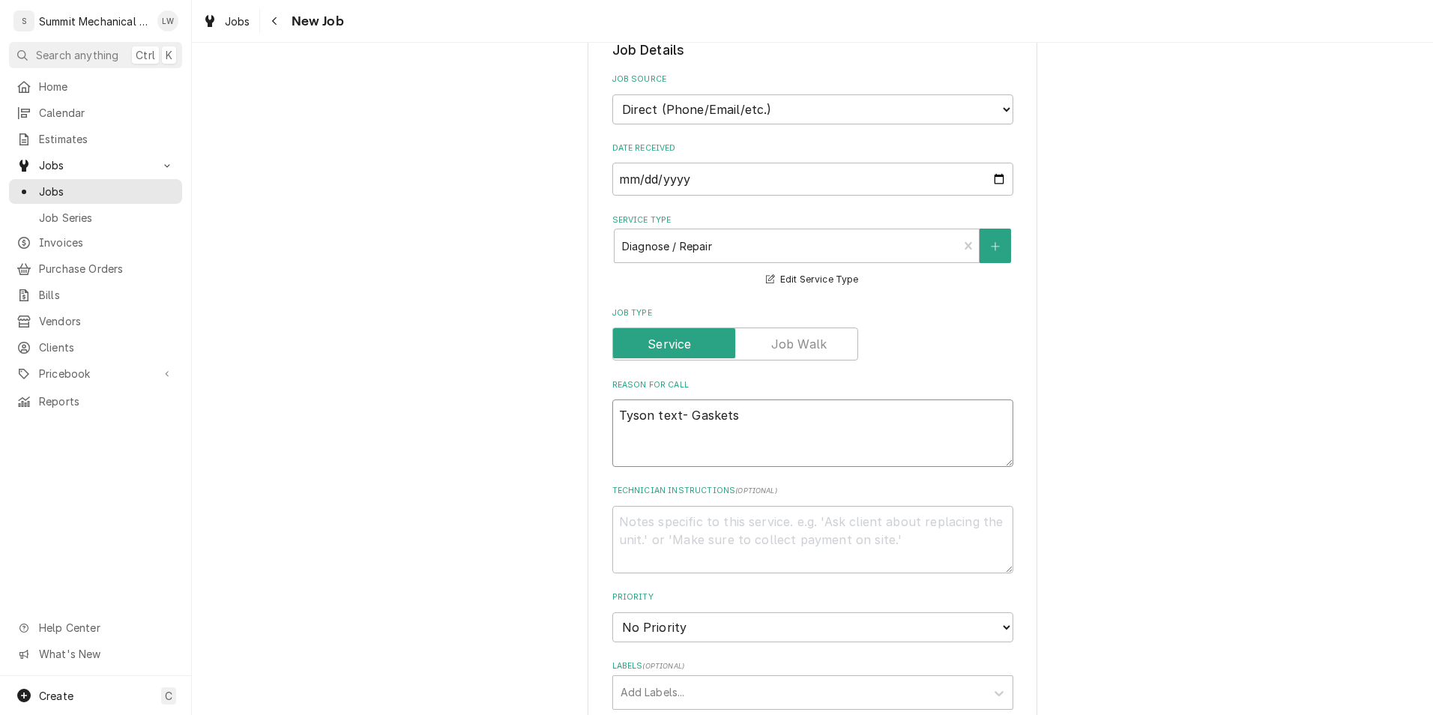
type textarea "Tyson text- Gaskets"
type textarea "x"
type textarea "Tyson text- Gaskets ne"
type textarea "x"
type textarea "Tyson text- Gaskets nee"
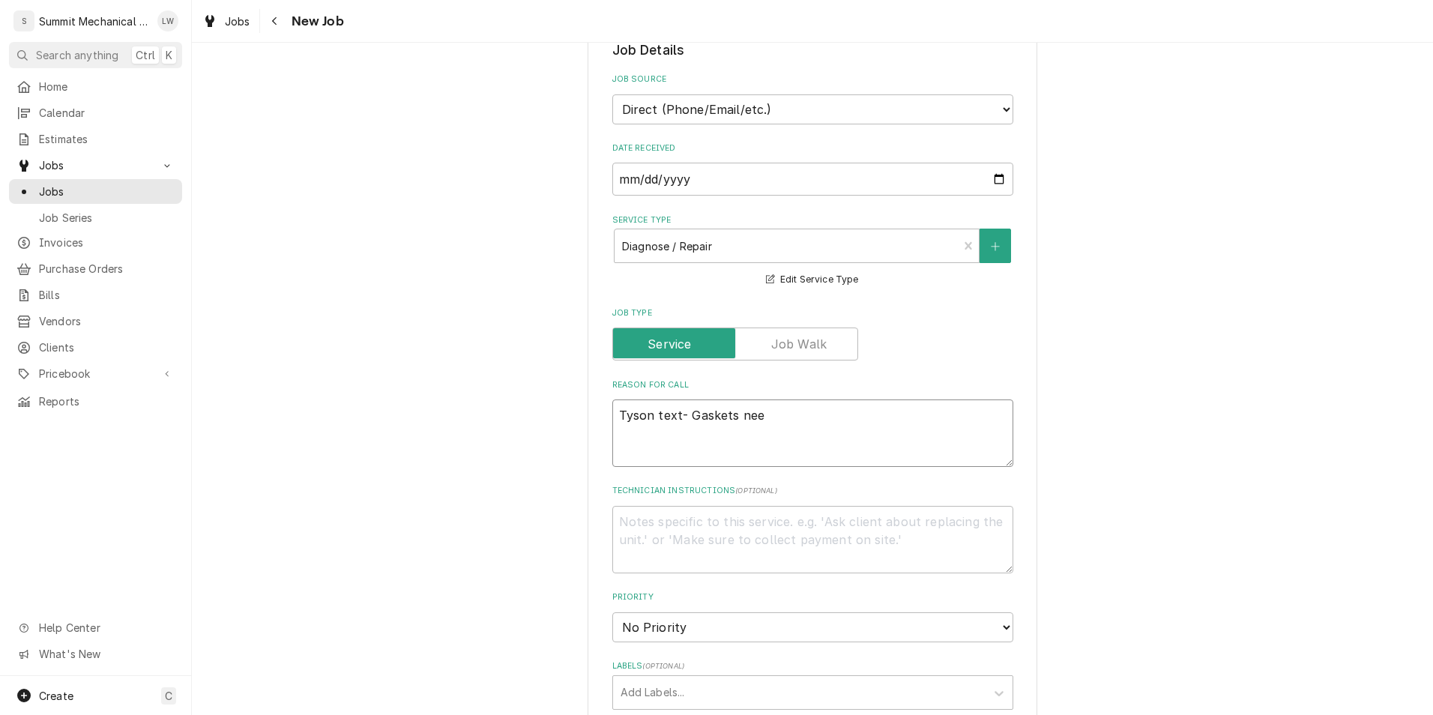
type textarea "x"
type textarea "Tyson text- Gaskets need"
type textarea "x"
type textarea "Tyson text- Gaskets need"
type textarea "x"
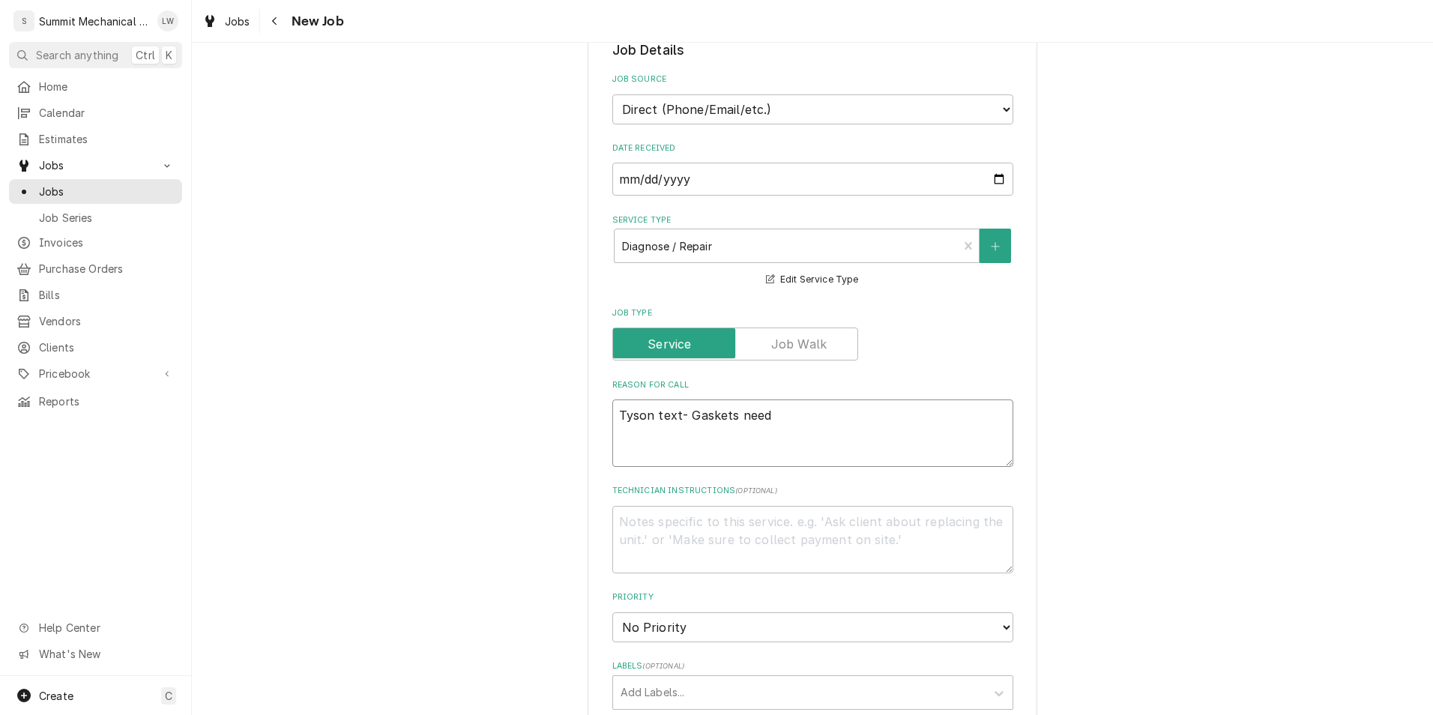
type textarea "Tyson text- Gaskets need t"
type textarea "x"
type textarea "Tyson text- Gaskets need to"
type textarea "x"
type textarea "Tyson text- Gaskets need to b"
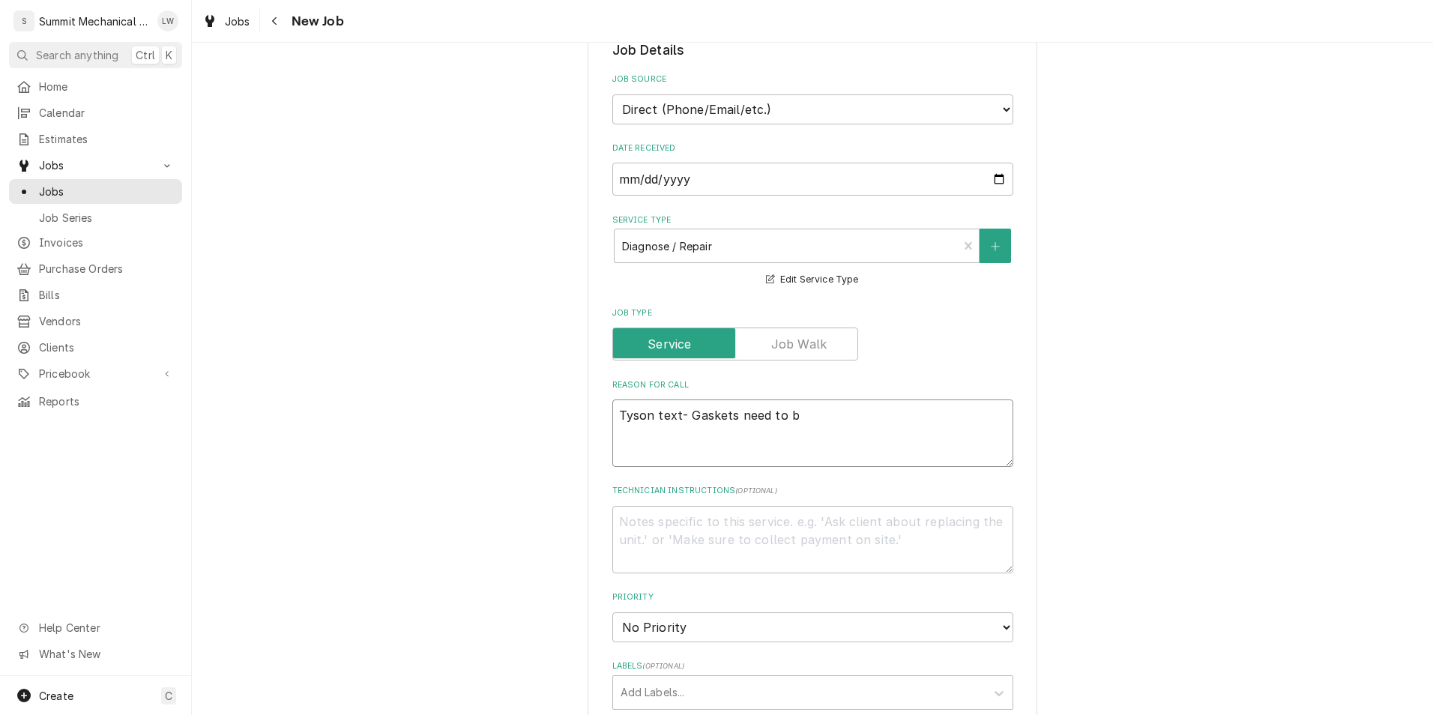
type textarea "x"
type textarea "Tyson text- Gaskets need to br"
type textarea "x"
type textarea "Tyson text- Gaskets need to bre"
type textarea "x"
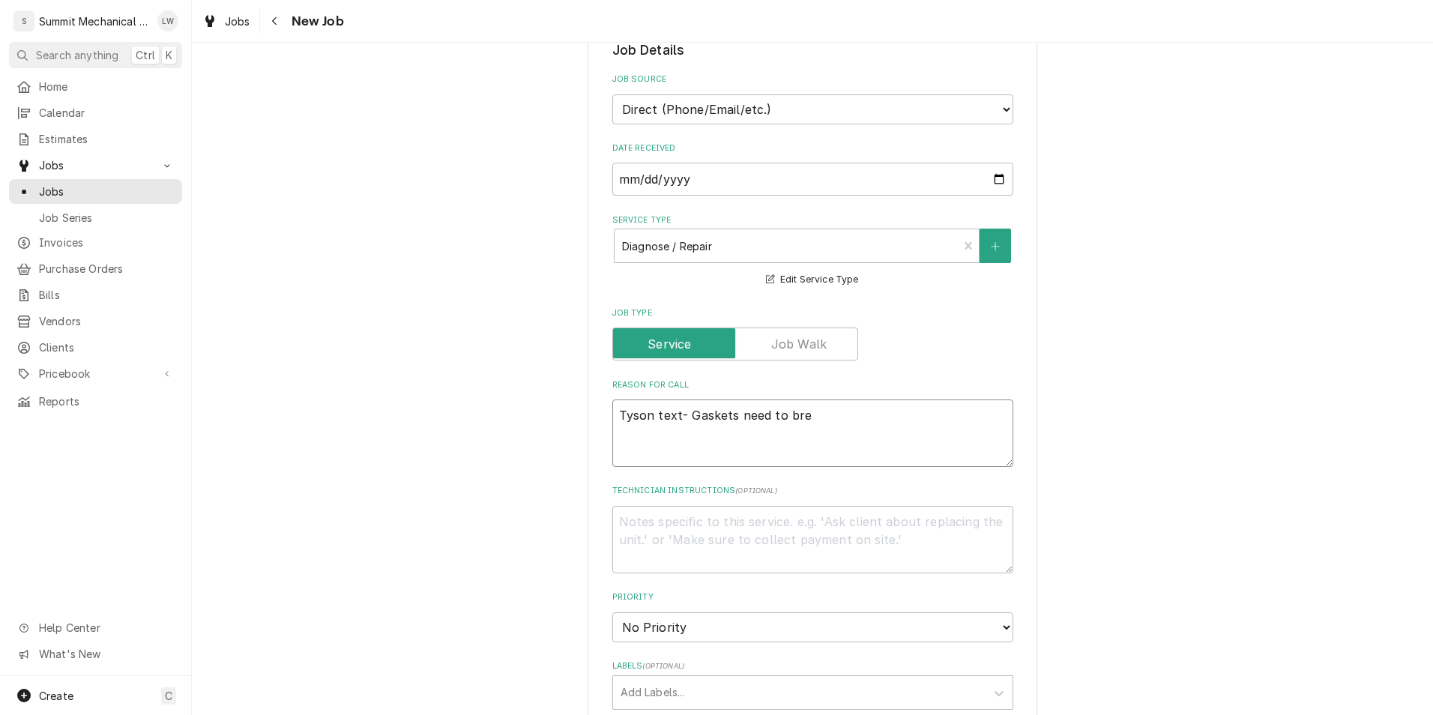
type textarea "Tyson text- Gaskets need to br"
type textarea "x"
type textarea "Tyson text- Gaskets need to b"
type textarea "x"
type textarea "Tyson text- Gaskets need to be"
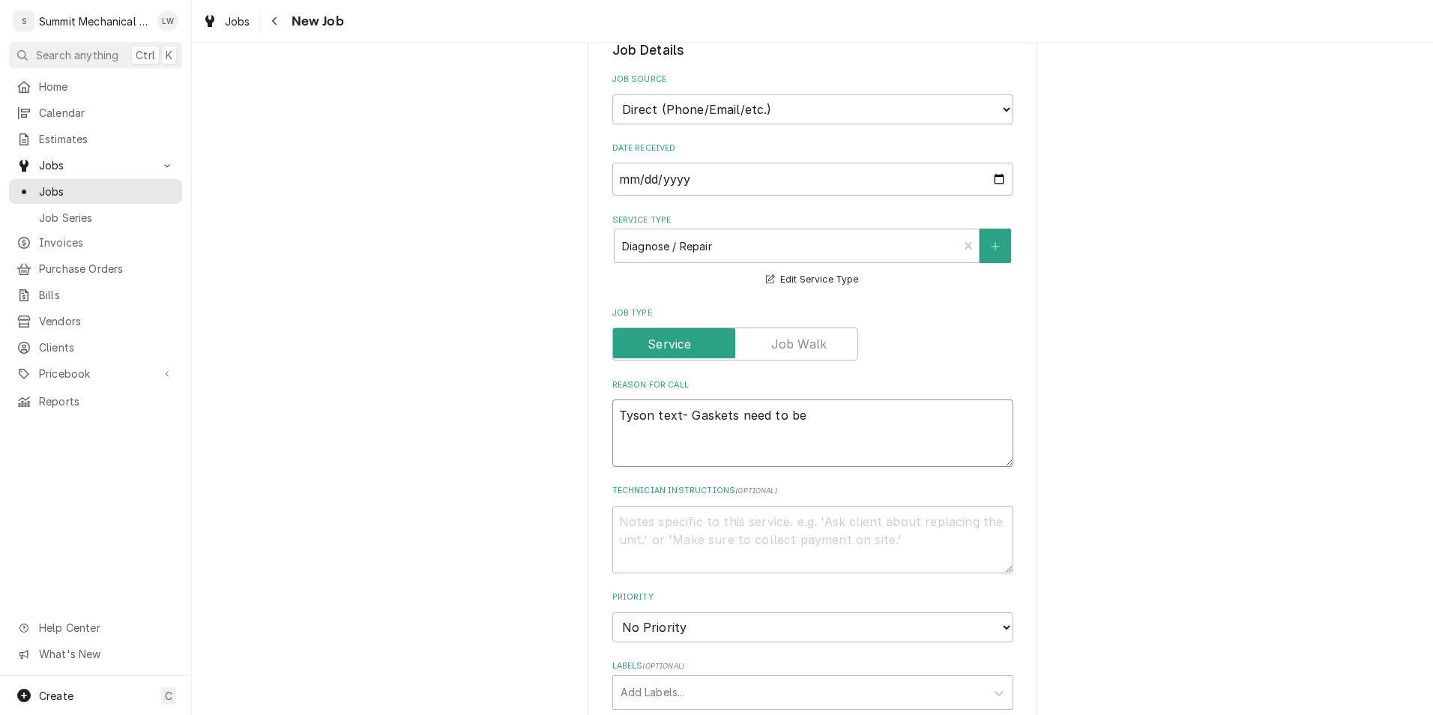
type textarea "x"
type textarea "Tyson text- Gaskets need to be"
type textarea "x"
type textarea "Tyson text- Gaskets need to be r"
type textarea "x"
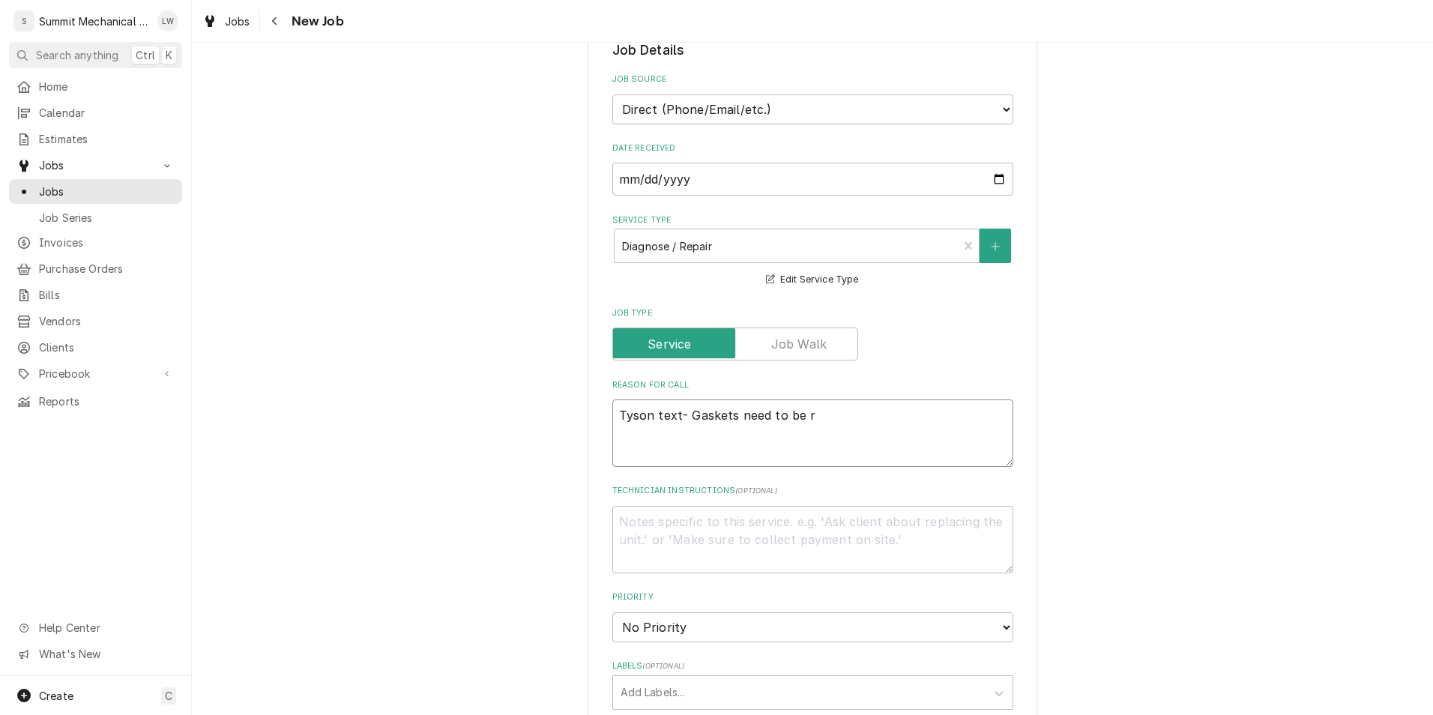
type textarea "Tyson text- Gaskets need to be re"
type textarea "x"
type textarea "Tyson text- Gaskets need to be rep"
type textarea "x"
type textarea "Tyson text- Gaskets need to be repl"
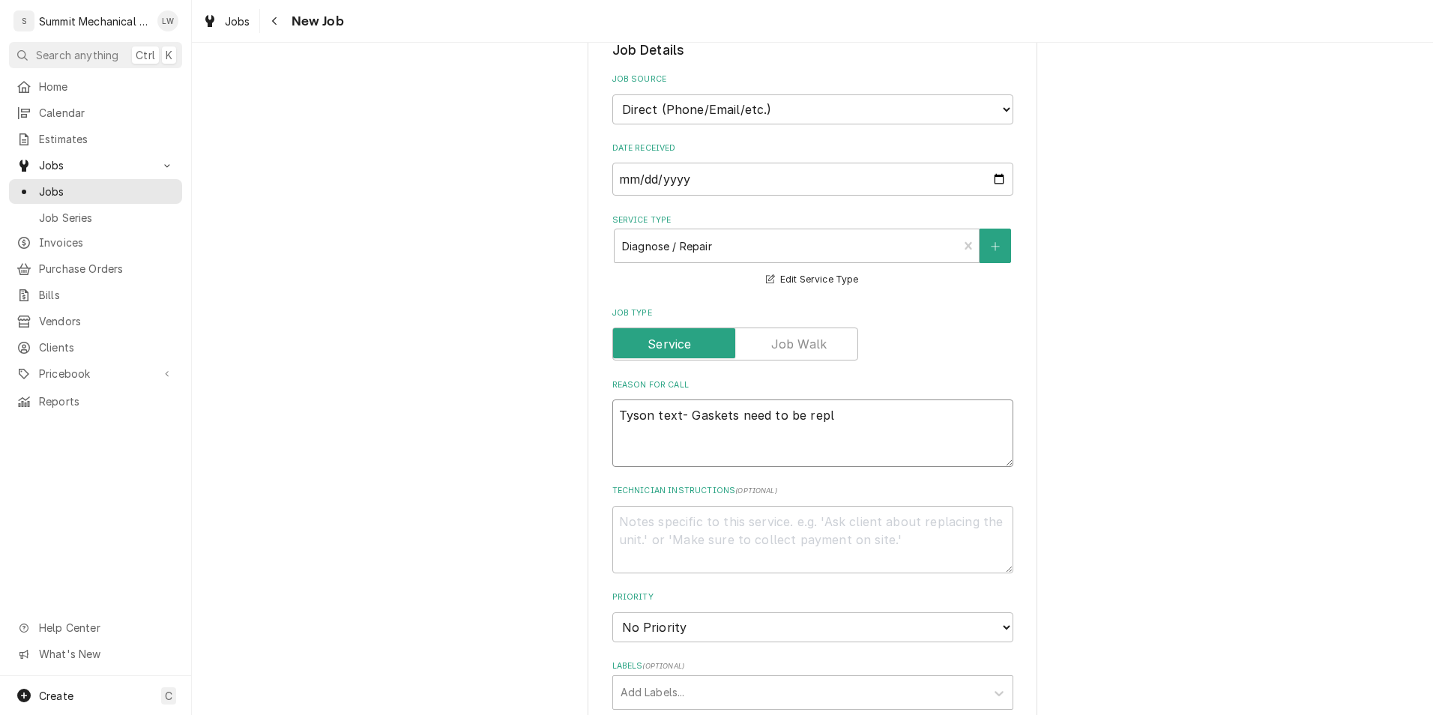
type textarea "x"
type textarea "Tyson text- Gaskets need to be repla"
type textarea "x"
type textarea "Tyson text- Gaskets need to be replac"
type textarea "x"
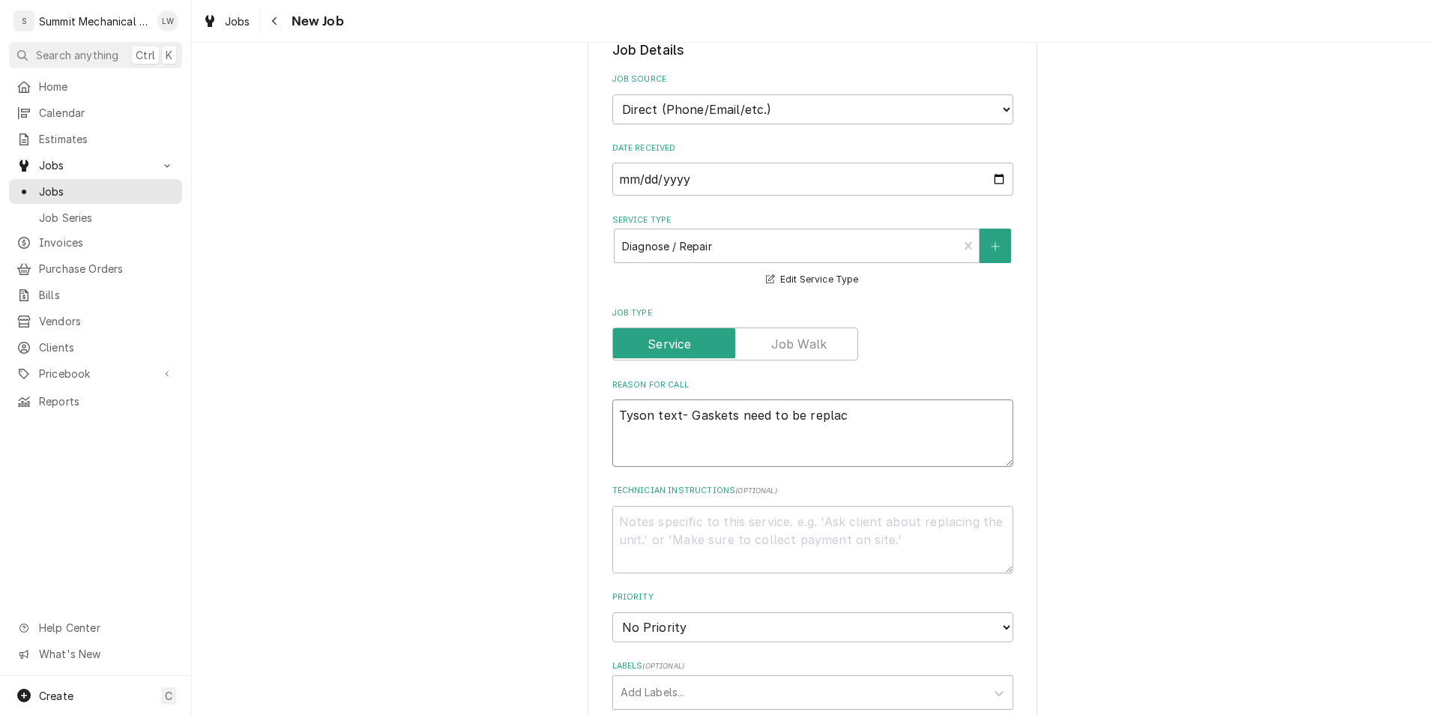
type textarea "Tyson text- Gaskets need to be replace"
type textarea "x"
type textarea "Tyson text- Gaskets need to be replaced"
type textarea "x"
type textarea "Tyson text- Gaskets need to be replaced"
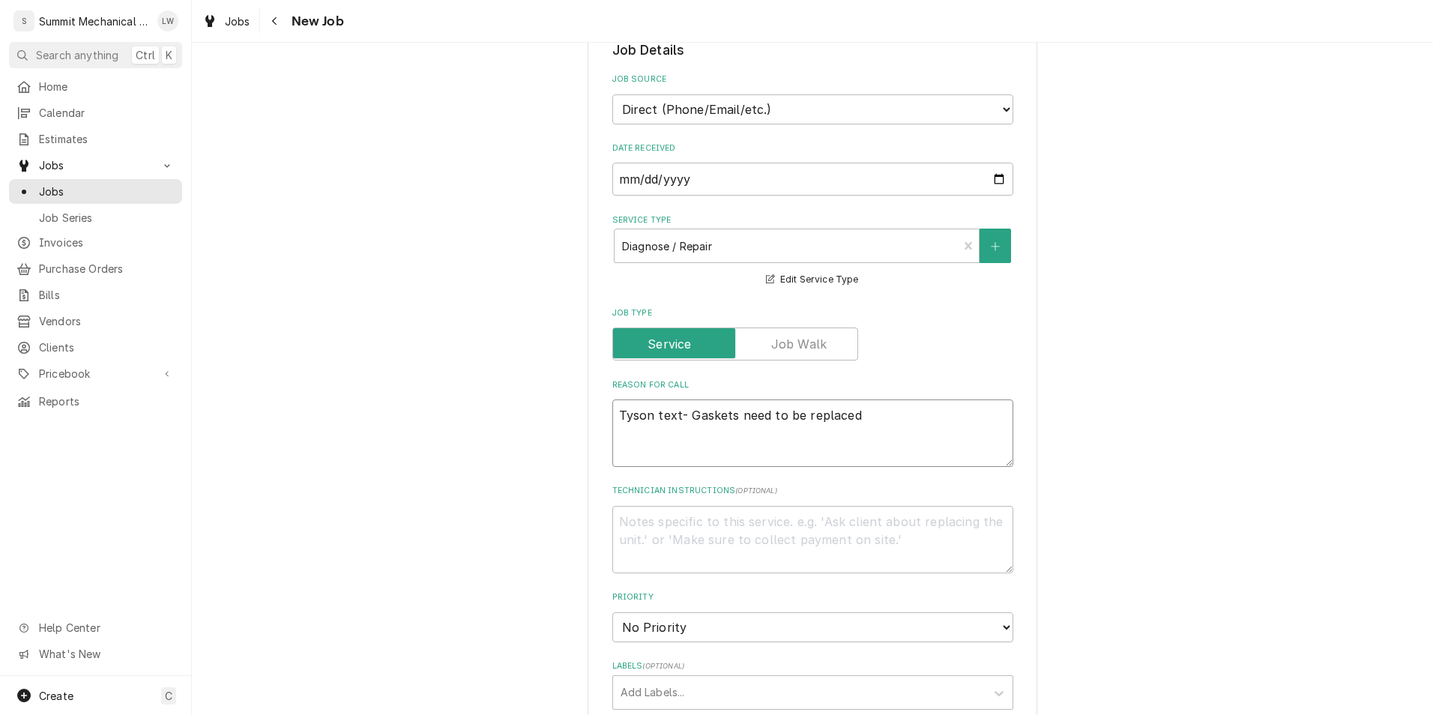
type textarea "x"
type textarea "Tyson text- Gaskets need to be replaced o"
type textarea "x"
type textarea "Tyson text- Gaskets need to be replaced on"
type textarea "x"
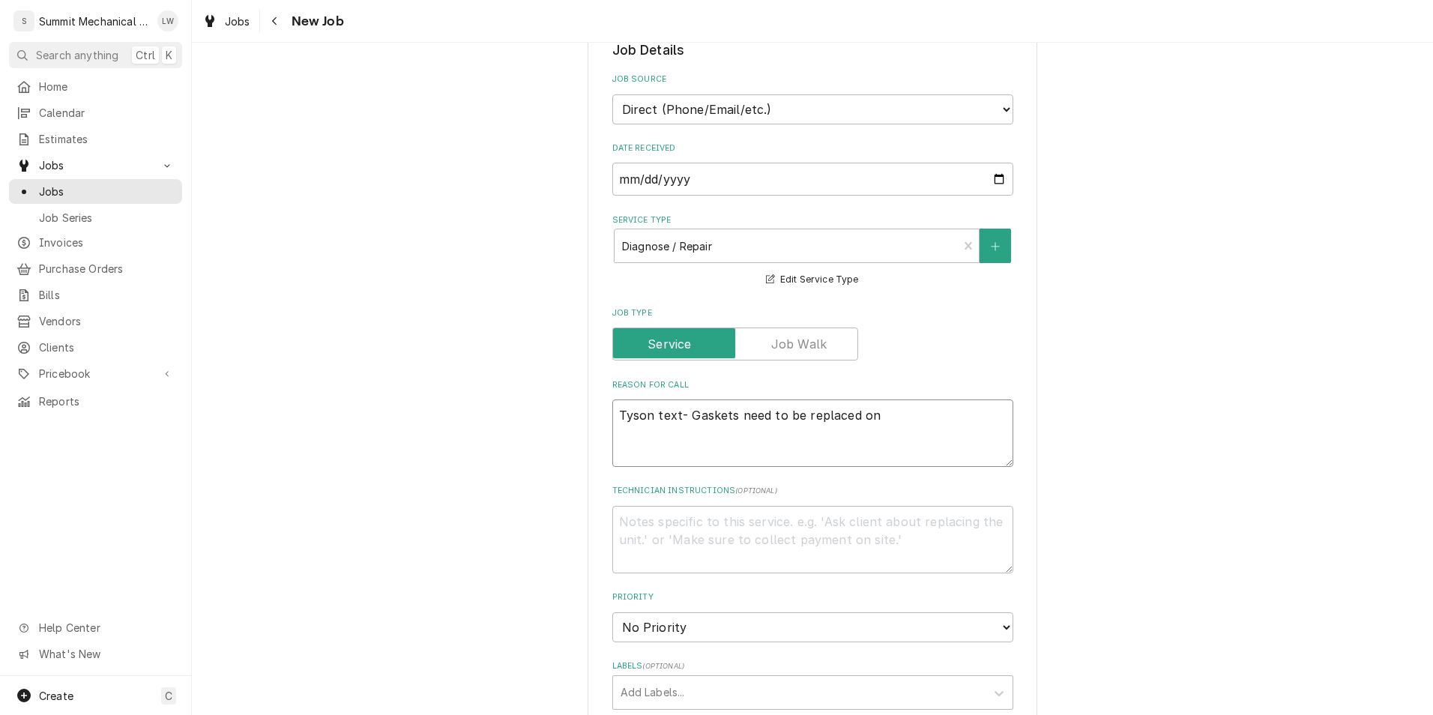
type textarea "Tyson text- Gaskets need to be replaced on t"
type textarea "x"
type textarea "Tyson text- Gaskets need to be replaced on tw"
type textarea "x"
type textarea "Tyson text- Gaskets need to be replaced on two"
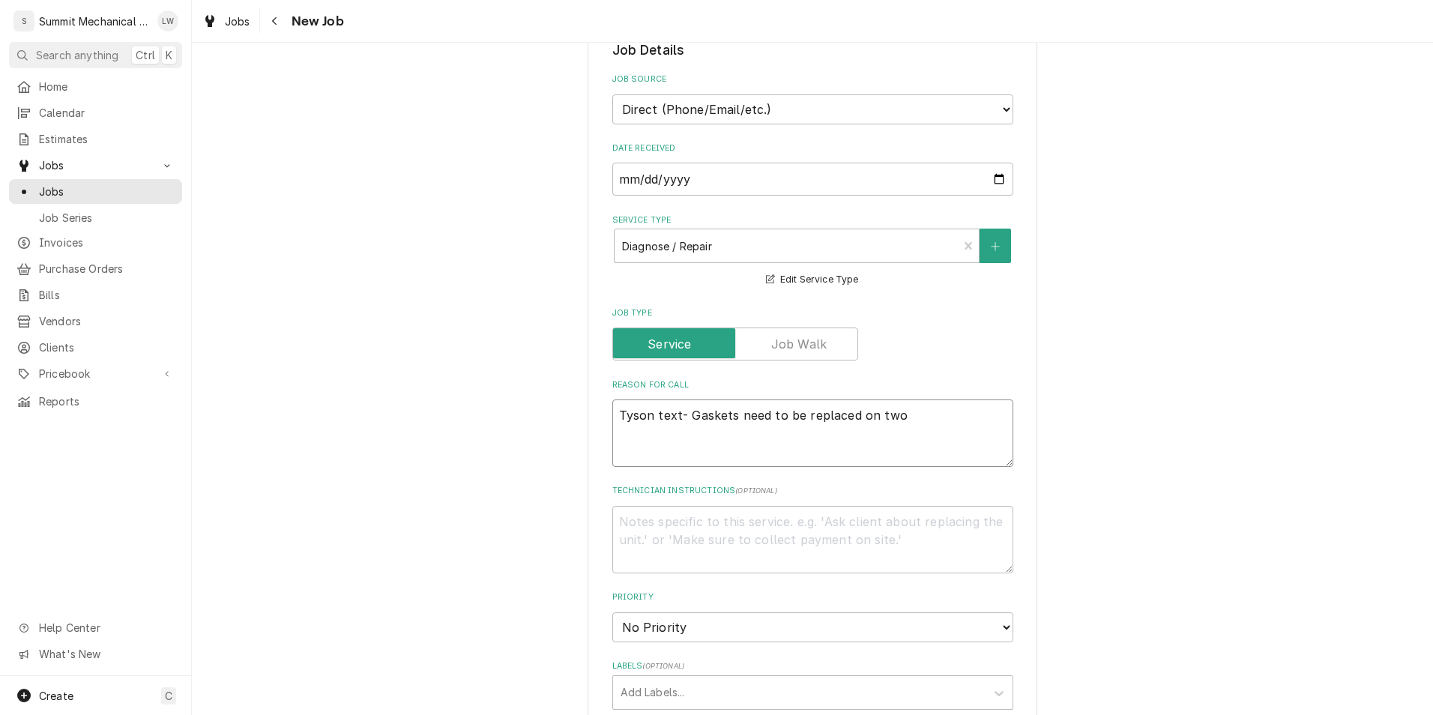
type textarea "x"
type textarea "Tyson text- Gaskets need to be replaced on two"
type textarea "x"
type textarea "Tyson text- Gaskets need to be replaced on two r"
type textarea "x"
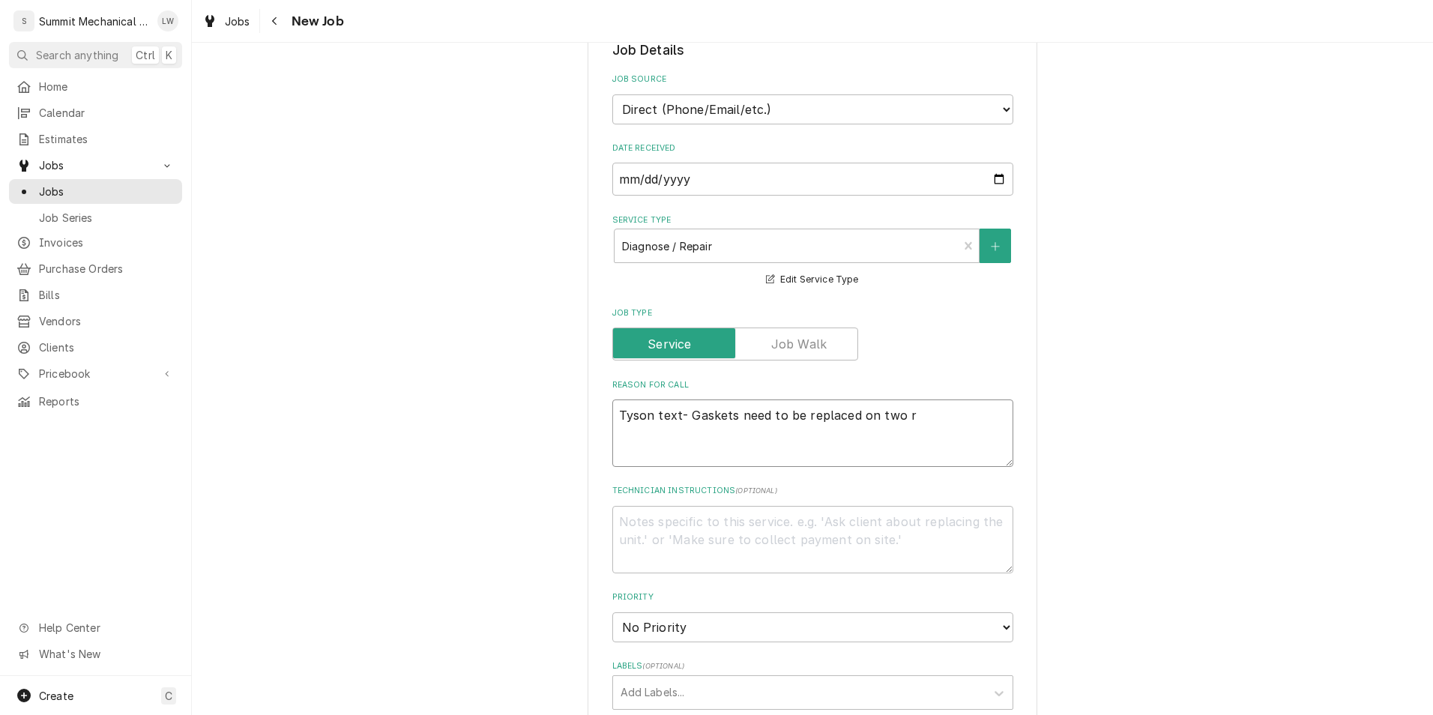
type textarea "Tyson text- Gaskets need to be replaced on two re"
type textarea "x"
type textarea "Tyson text- Gaskets need to be replaced on two rea"
type textarea "x"
type textarea "Tyson text- Gaskets need to be replaced on two reac"
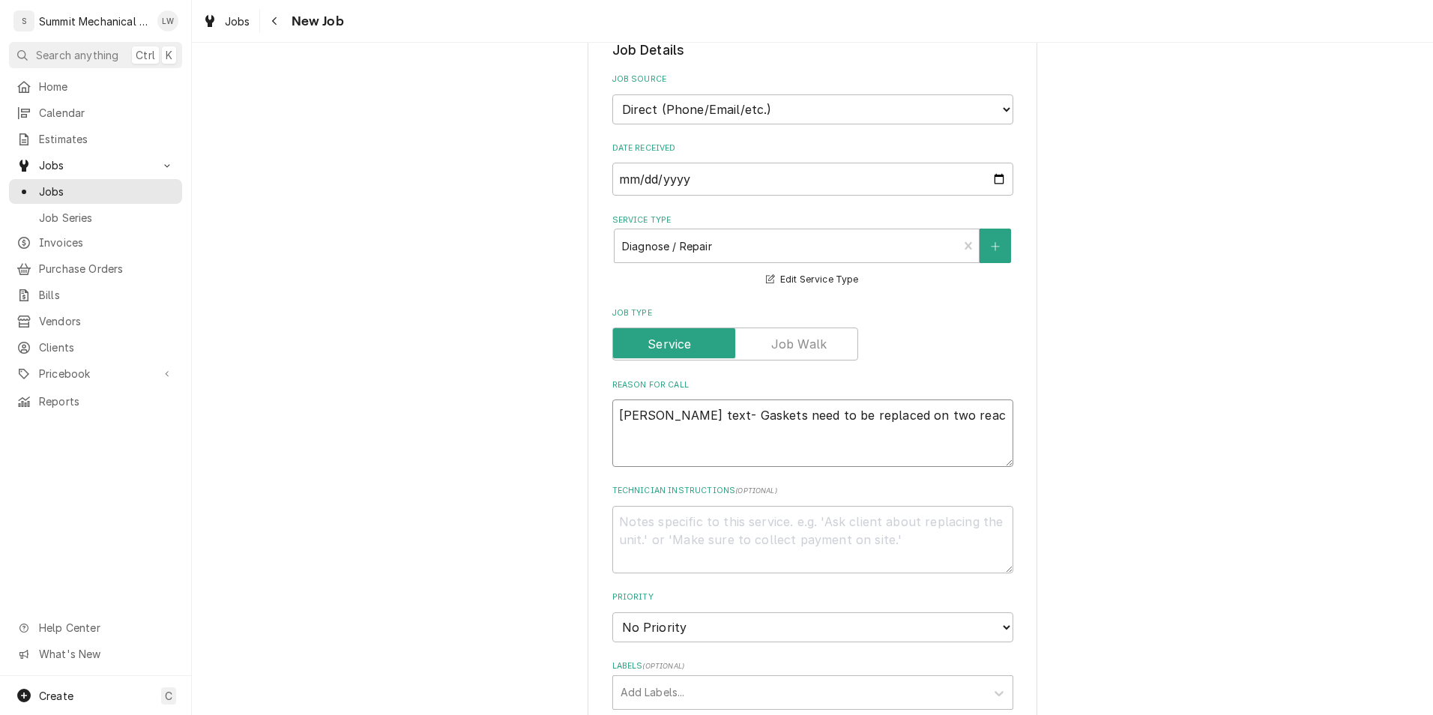
type textarea "x"
type textarea "Tyson text- Gaskets need to be replaced on two rea"
type textarea "x"
type textarea "Tyson text- Gaskets need to be replaced on two re"
type textarea "x"
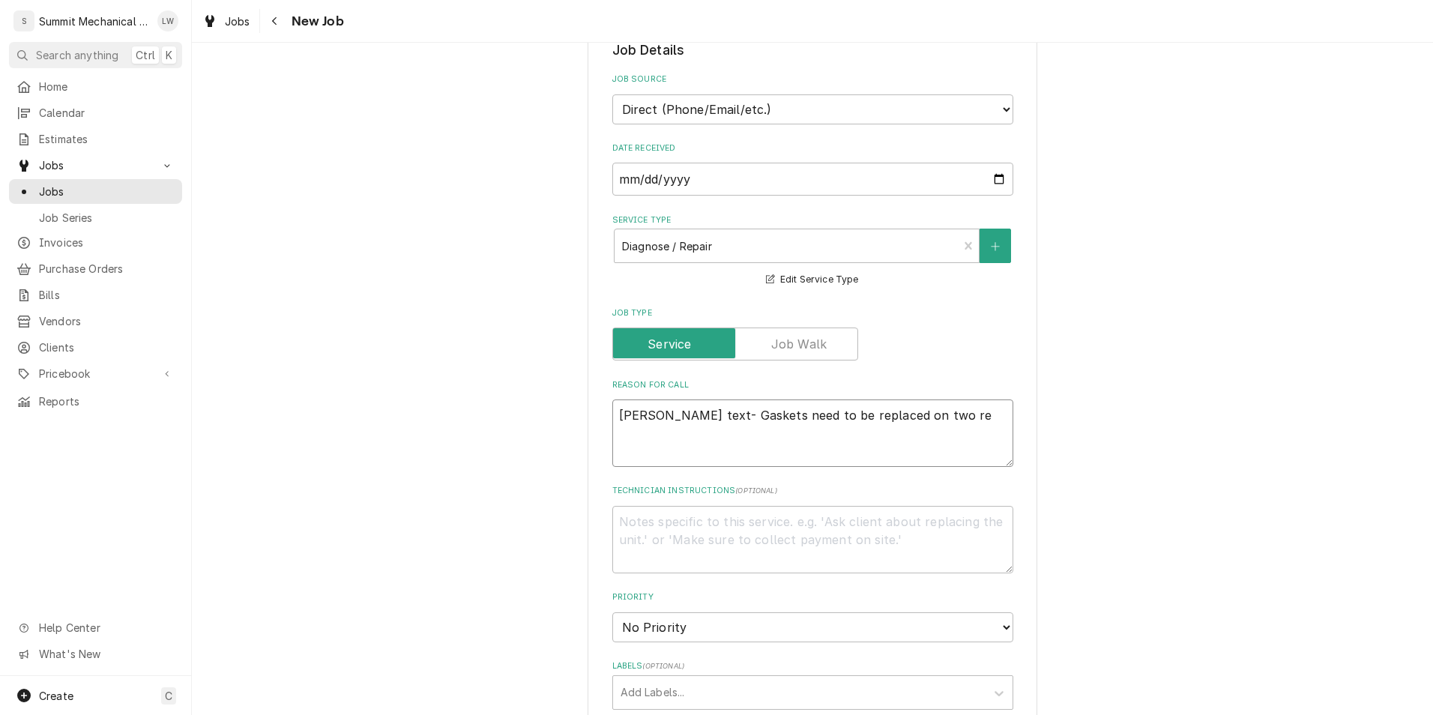
type textarea "Tyson text- Gaskets need to be replaced on two r"
type textarea "x"
type textarea "Tyson text- Gaskets need to be replaced on two"
type textarea "x"
type textarea "Tyson text- Gaskets need to be replaced on two r"
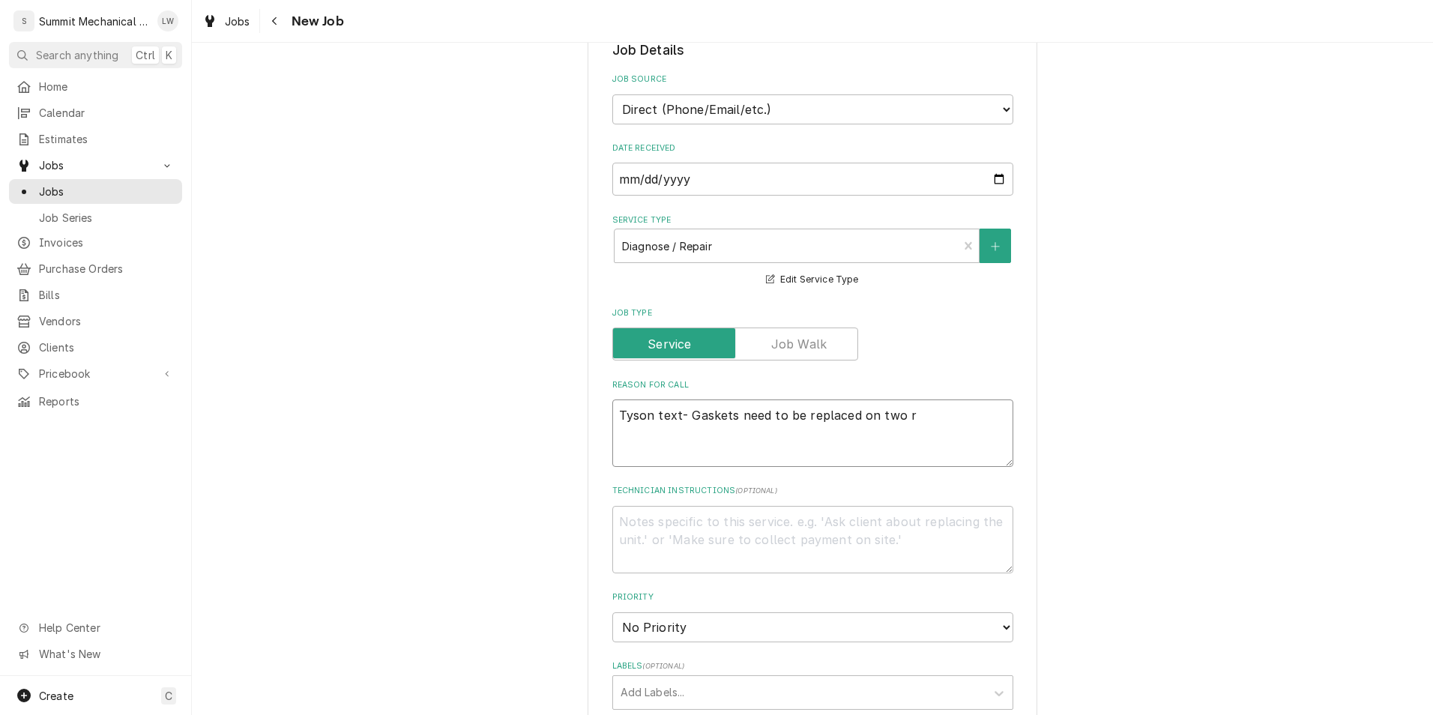
type textarea "x"
type textarea "Tyson text- Gaskets need to be replaced on two re"
type textarea "x"
type textarea "Tyson text- Gaskets need to be replaced on two rea"
type textarea "x"
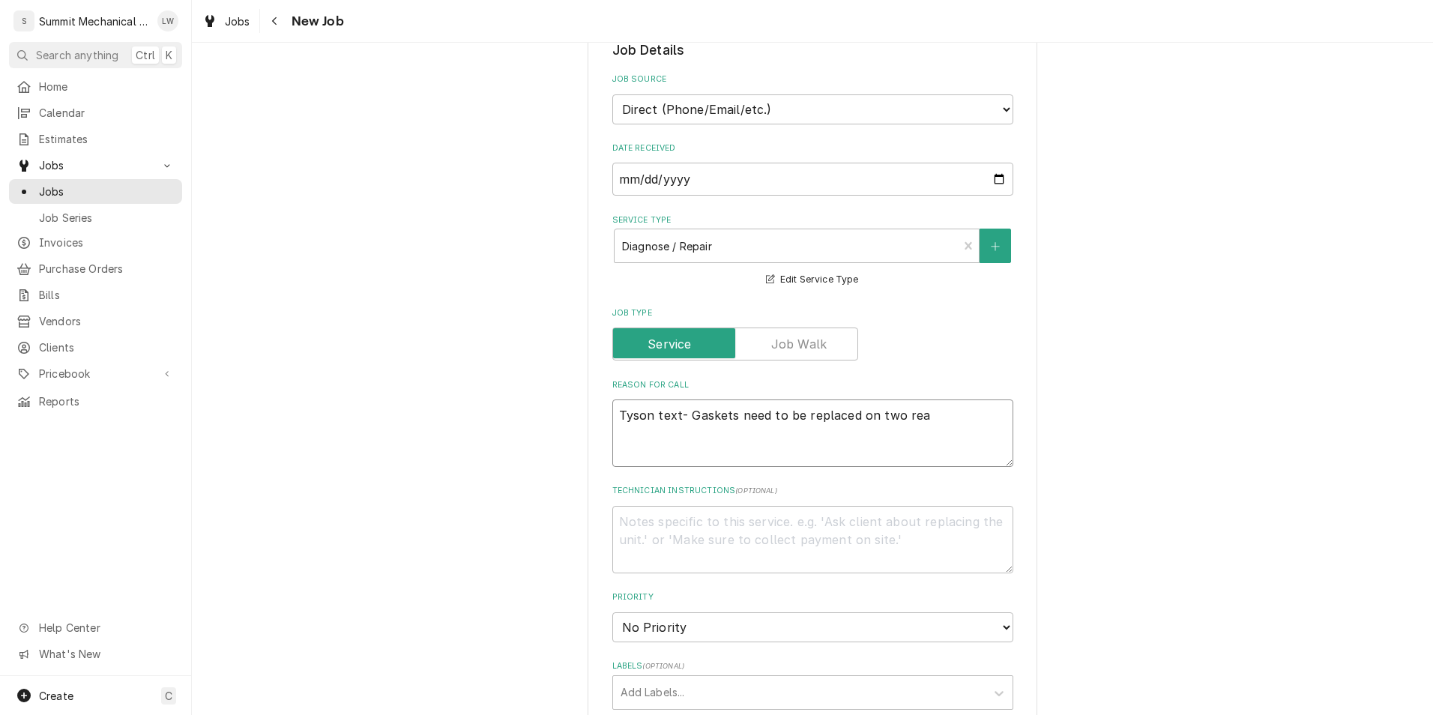
type textarea "Tyson text- Gaskets need to be replaced on two reac"
type textarea "x"
type textarea "Tyson text- Gaskets need to be replaced on two reach"
type textarea "x"
type textarea "Tyson text- Gaskets need to be replaced on two reach"
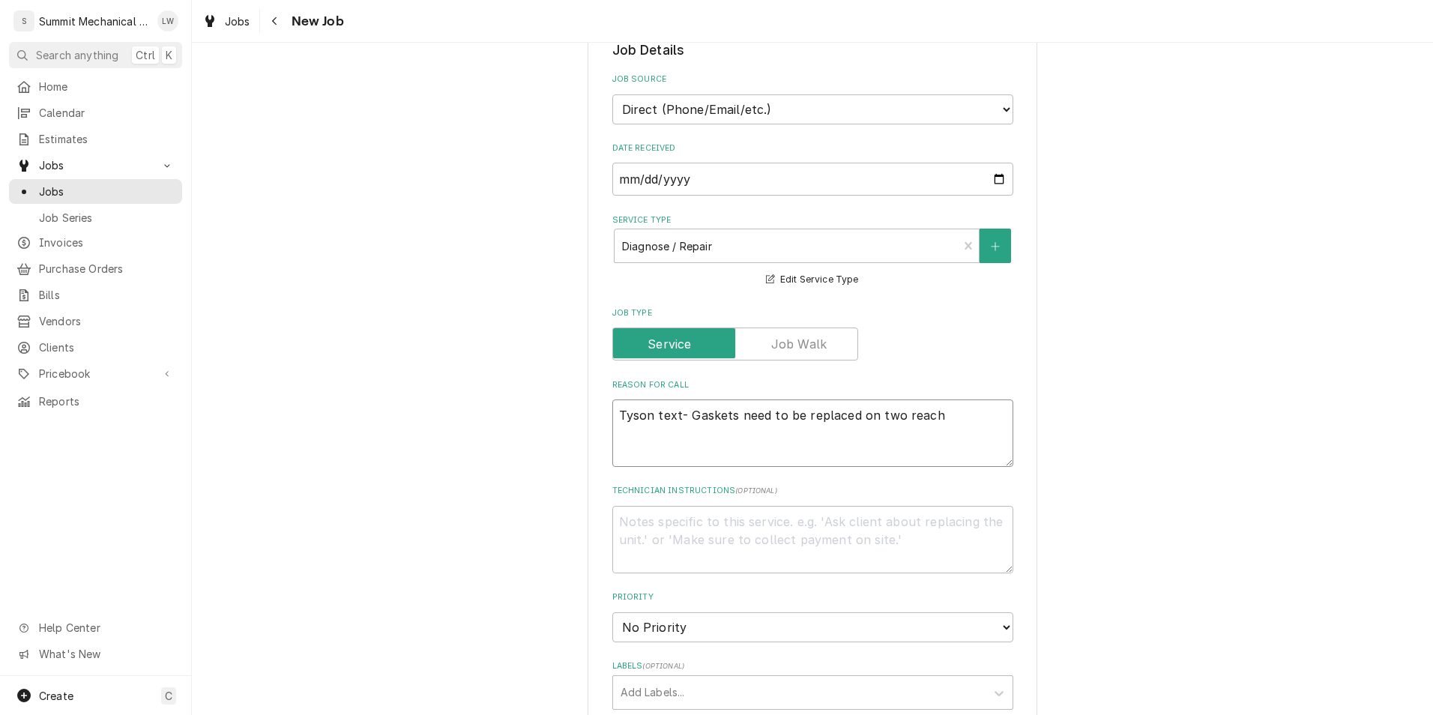
type textarea "x"
type textarea "Tyson text- Gaskets need to be replaced on two reach n"
type textarea "x"
type textarea "Tyson text- Gaskets need to be replaced on two reach"
type textarea "x"
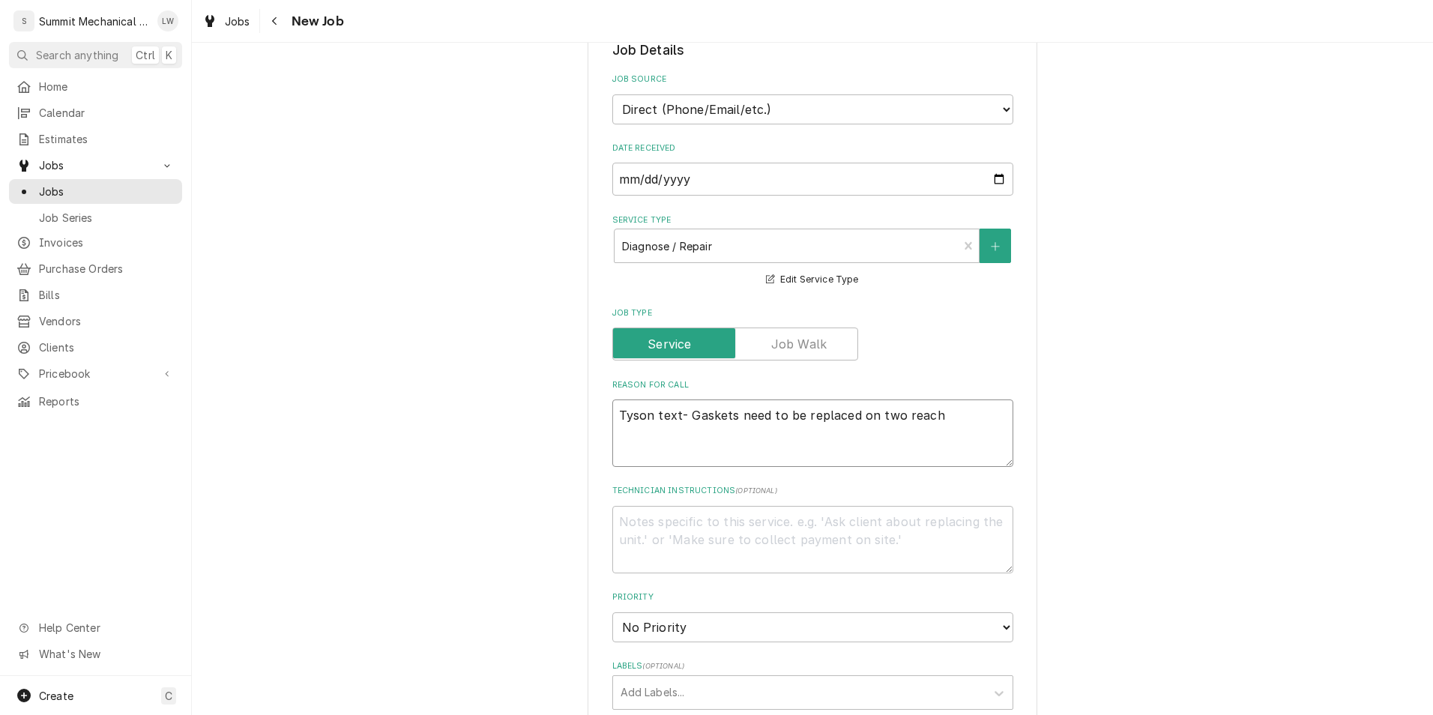
type textarea "Tyson text- Gaskets need to be replaced on two reach"
type textarea "x"
type textarea "Tyson text- Gaskets need to be replaced on two reach"
type textarea "x"
type textarea "Tyson text- Gaskets need to be replaced on two reach i"
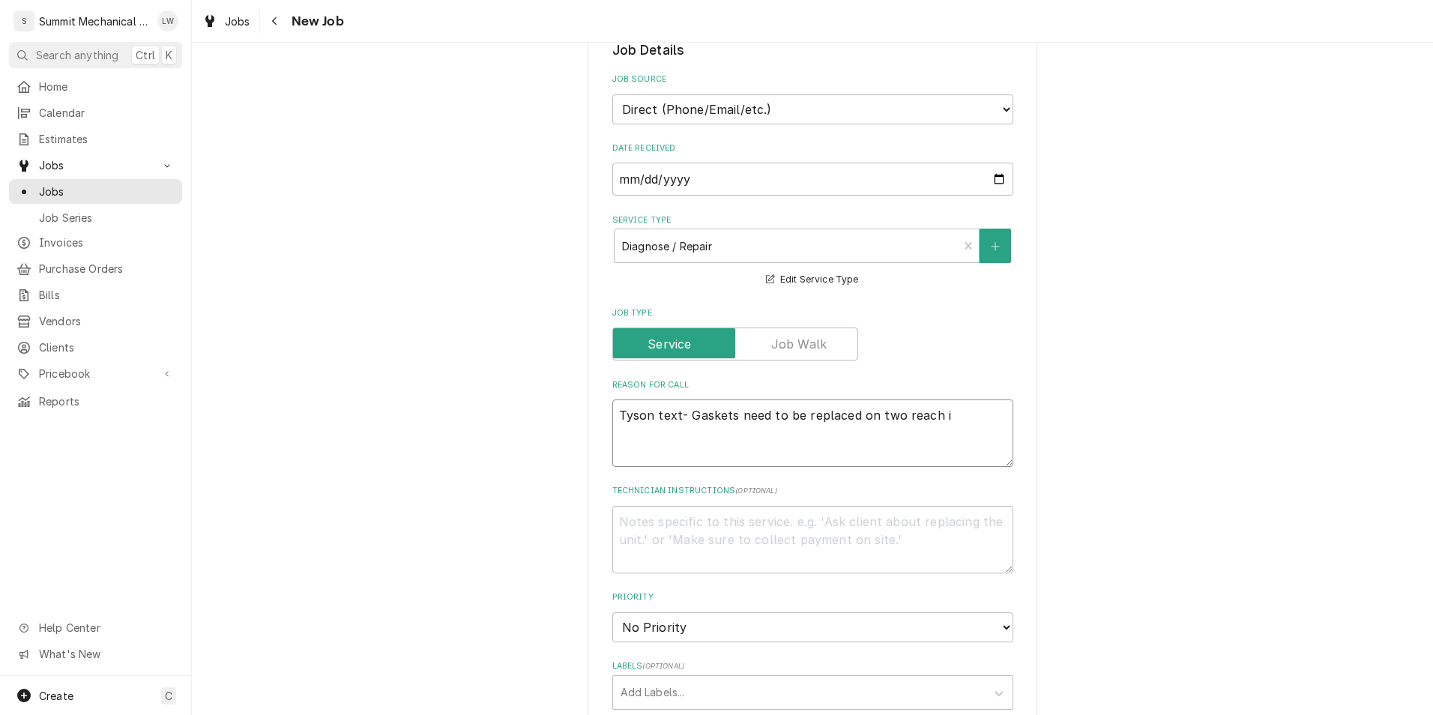
type textarea "x"
type textarea "Tyson text- Gaskets need to be replaced on two reach in"
type textarea "x"
type textarea "Tyson text- Gaskets need to be replaced on two reach in"
type textarea "x"
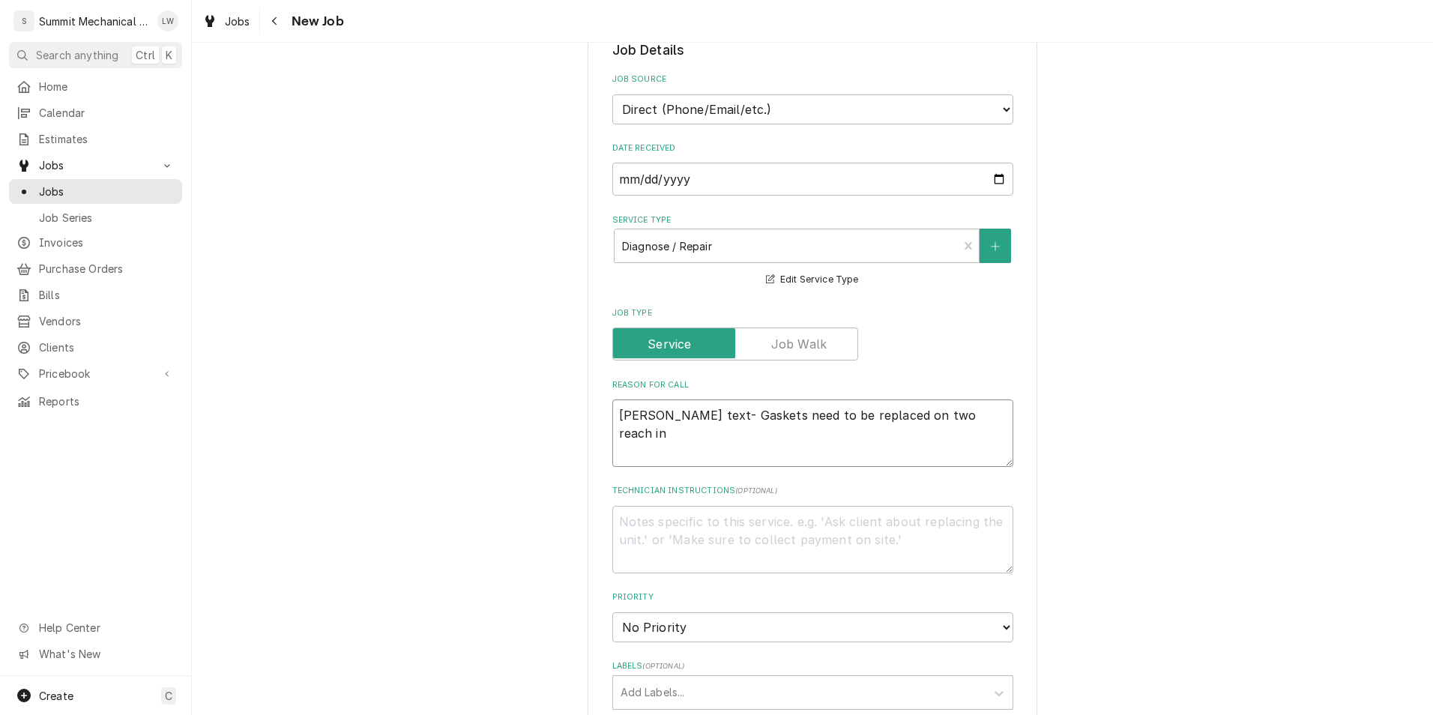
type textarea "Tyson text- Gaskets need to be replaced on two reach in c"
type textarea "x"
type textarea "Tyson text- Gaskets need to be replaced on two reach in co"
type textarea "x"
type textarea "Tyson text- Gaskets need to be replaced on two reach in coo"
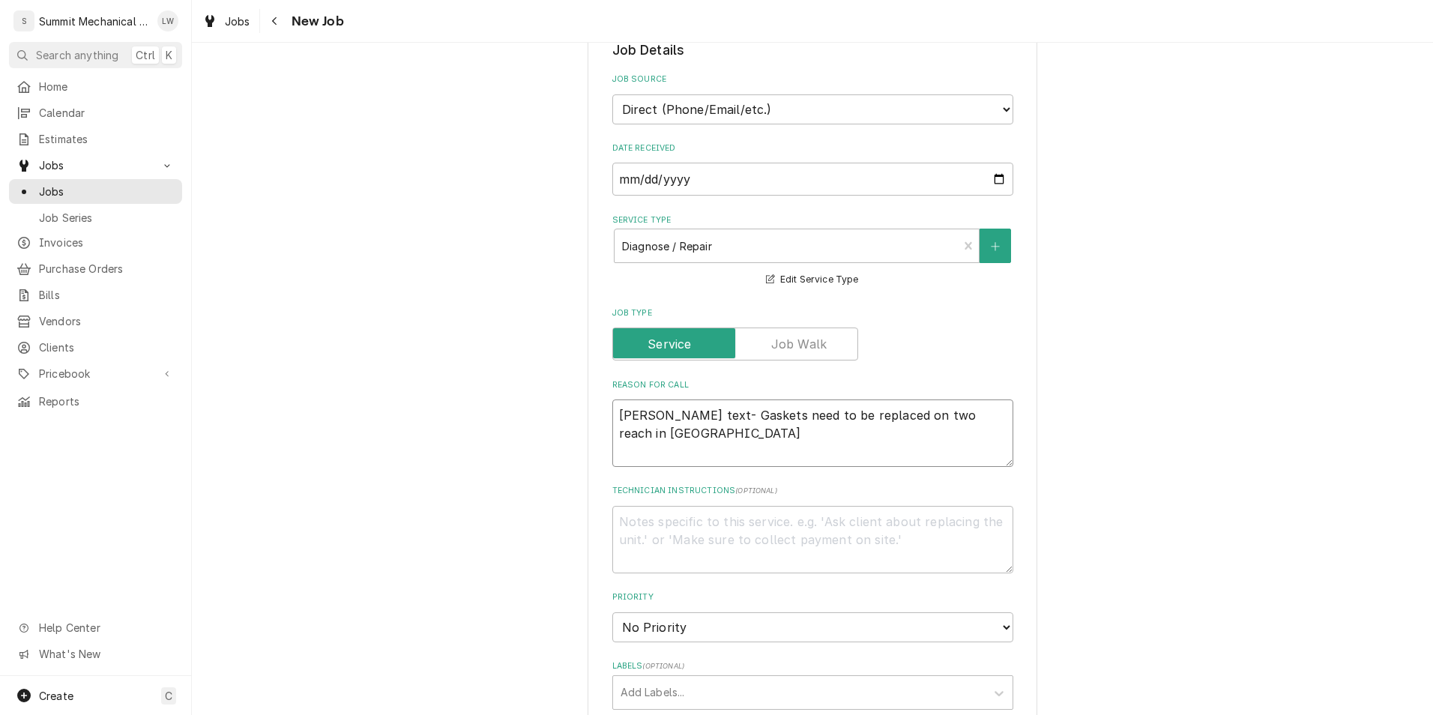
type textarea "x"
type textarea "Tyson text- Gaskets need to be replaced on two reach in cool"
type textarea "x"
type textarea "Tyson text- Gaskets need to be replaced on two reach in coole"
type textarea "x"
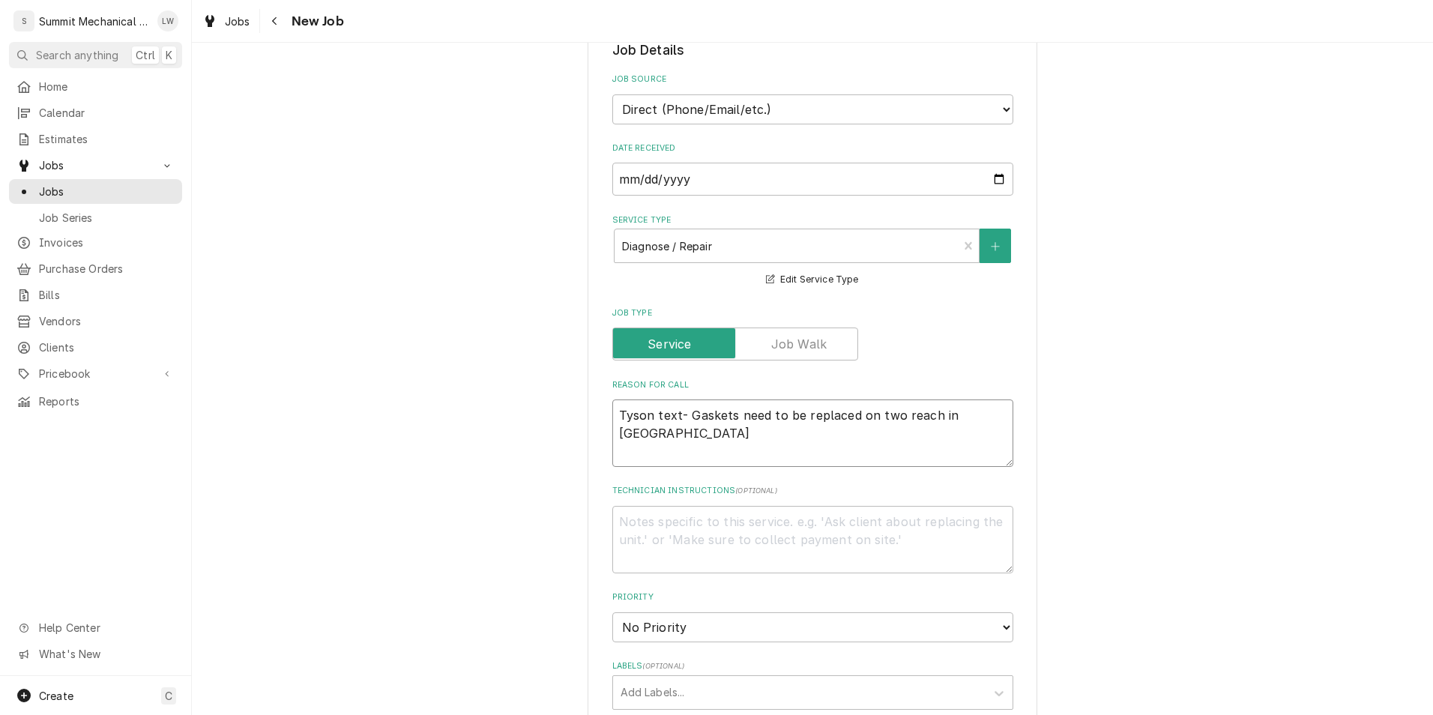
type textarea "Tyson text- Gaskets need to be replaced on two reach in cooler"
type textarea "x"
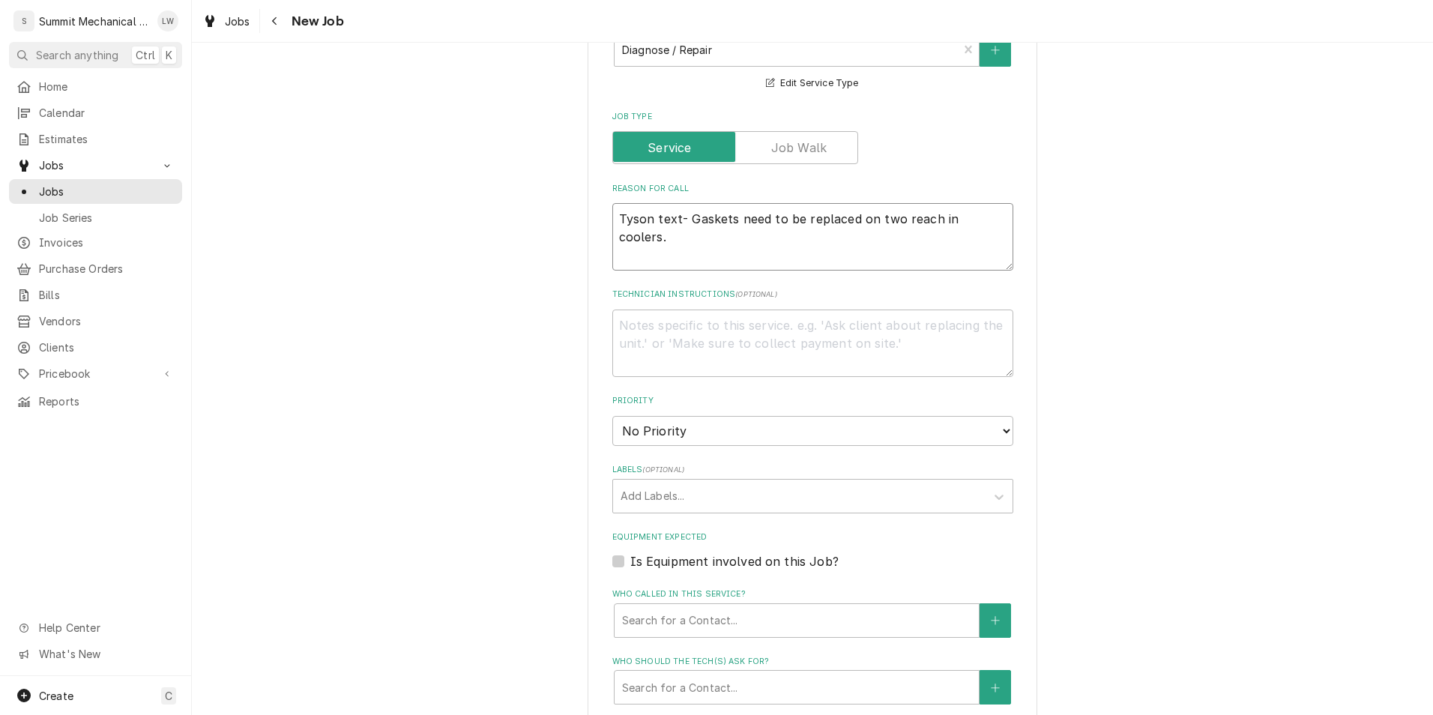
scroll to position [908, 0]
click at [724, 429] on select "No Priority Urgent High Medium Low" at bounding box center [812, 429] width 401 height 30
click at [612, 414] on select "No Priority Urgent High Medium Low" at bounding box center [812, 429] width 401 height 30
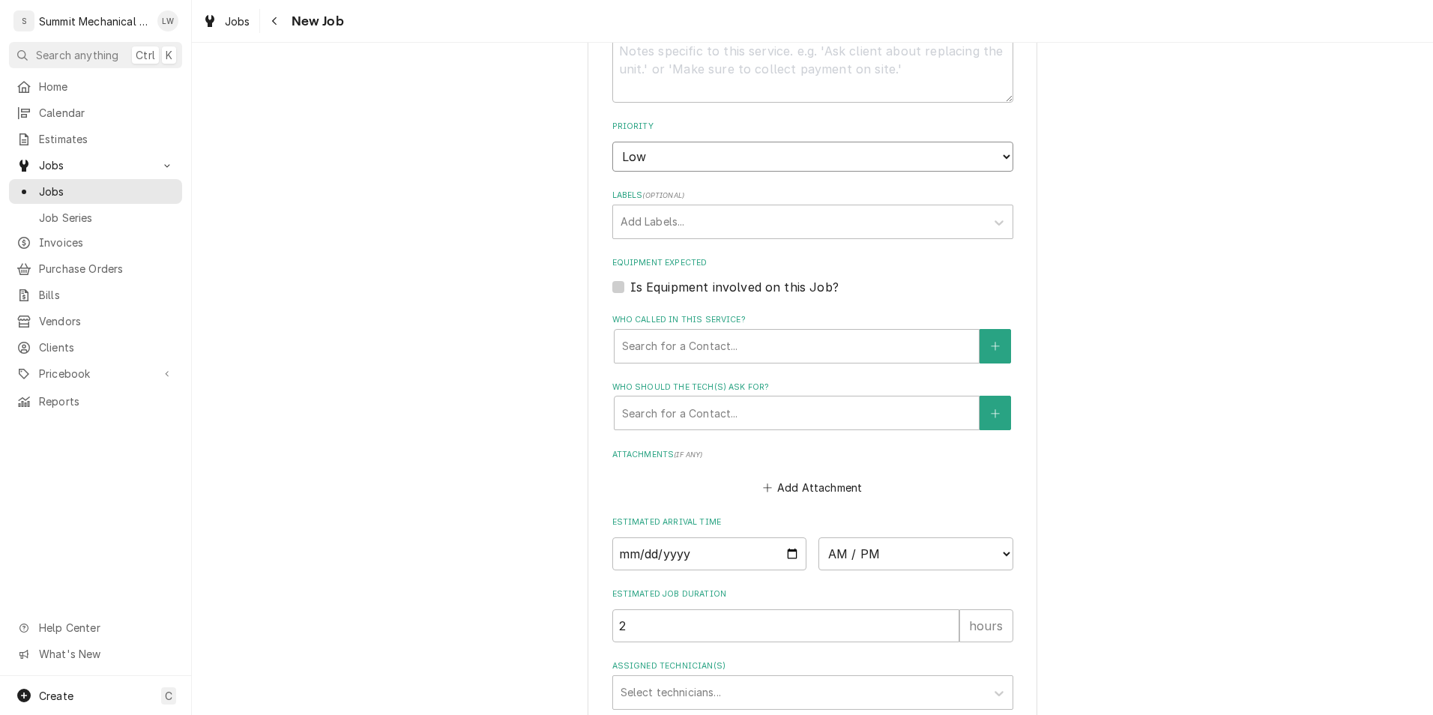
scroll to position [1229, 0]
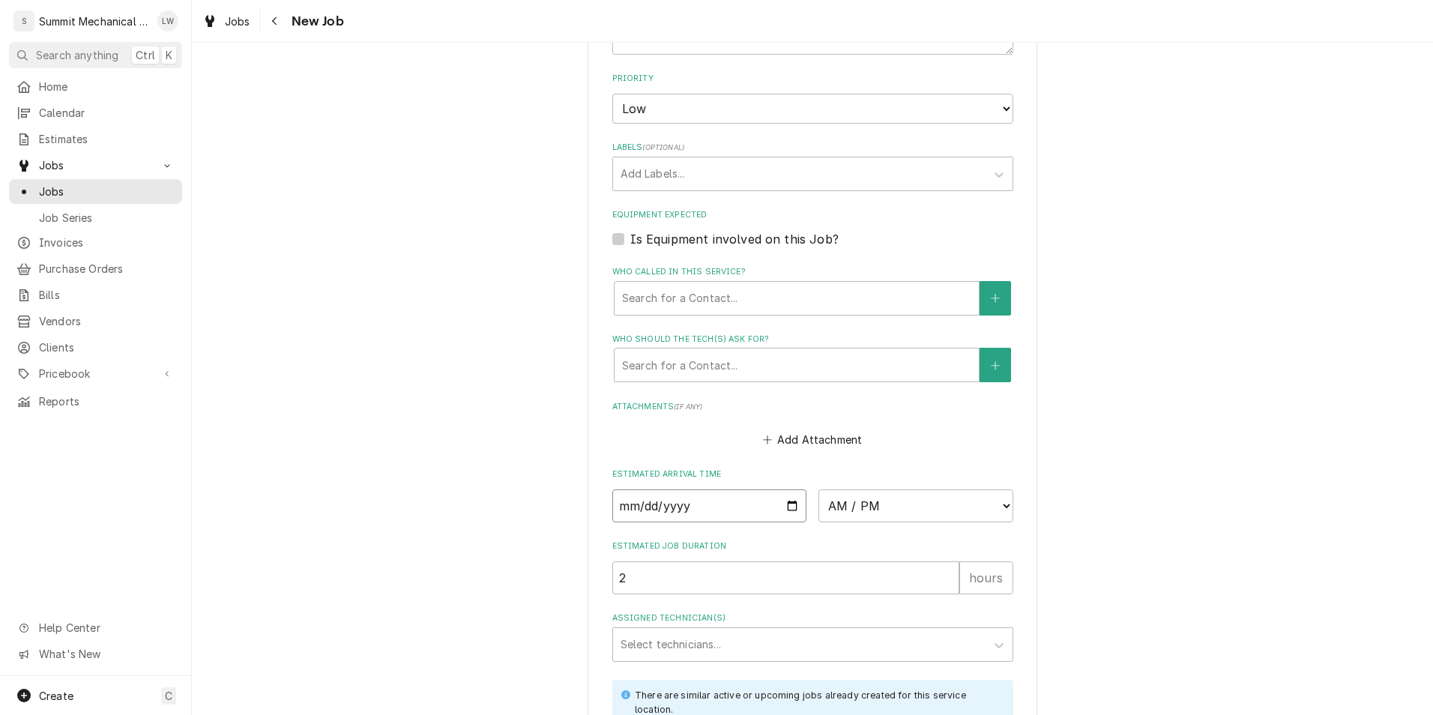
click at [770, 503] on input "Date" at bounding box center [709, 505] width 195 height 33
click at [794, 506] on input "Date" at bounding box center [709, 505] width 195 height 33
click at [788, 507] on input "Date" at bounding box center [709, 505] width 195 height 33
click at [875, 511] on select "AM / PM 6:00 AM 6:15 AM 6:30 AM 6:45 AM 7:00 AM 7:15 AM 7:30 AM 7:45 AM 8:00 AM…" at bounding box center [915, 505] width 195 height 33
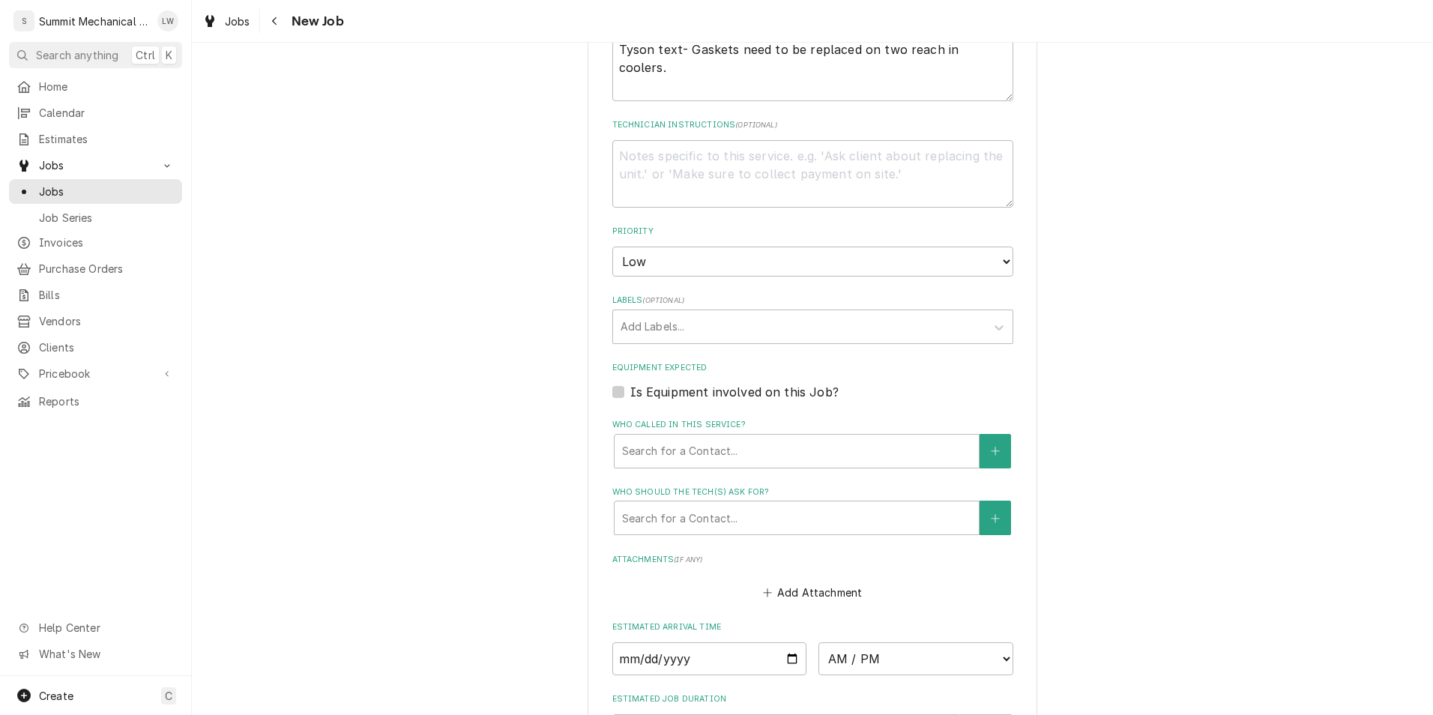
scroll to position [1168, 0]
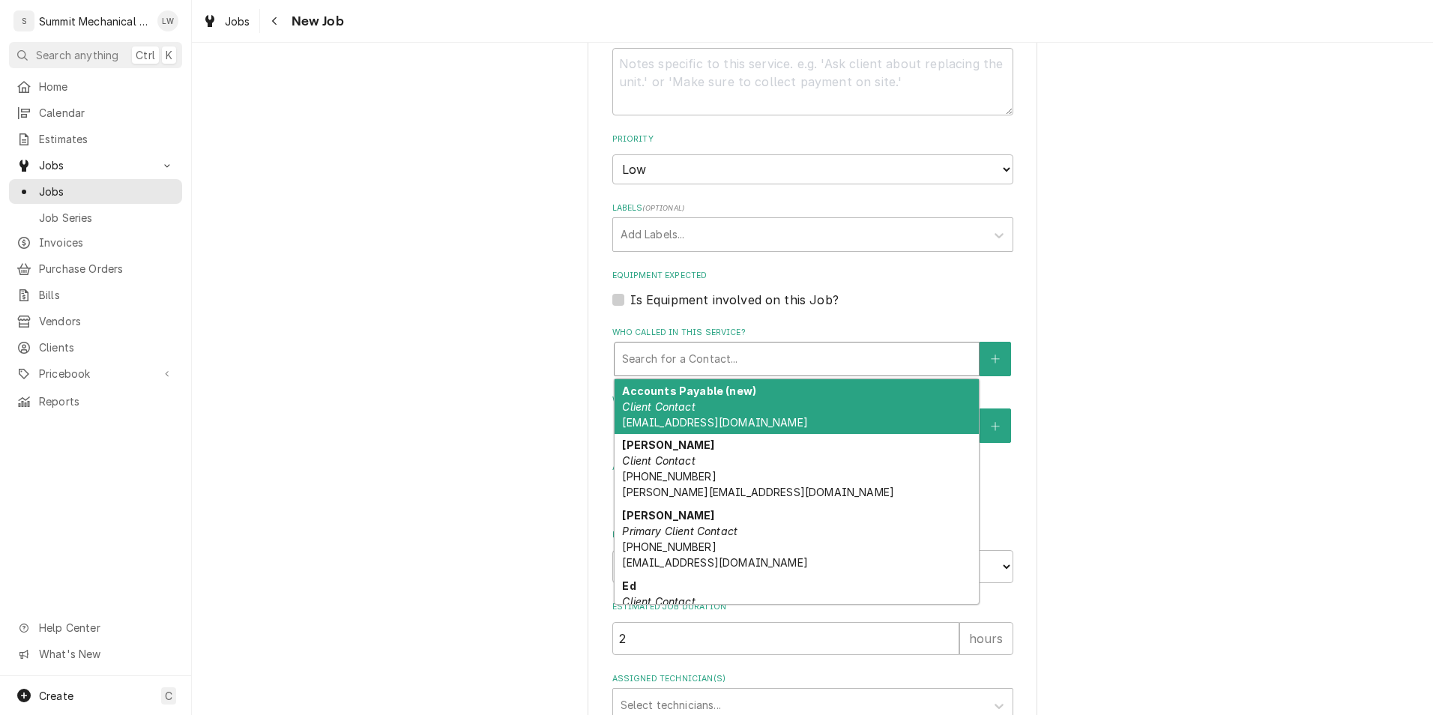
click at [779, 348] on div "Who called in this service?" at bounding box center [796, 358] width 349 height 27
click at [950, 282] on div "Equipment Expected Is Equipment involved on this Job?" at bounding box center [812, 289] width 401 height 38
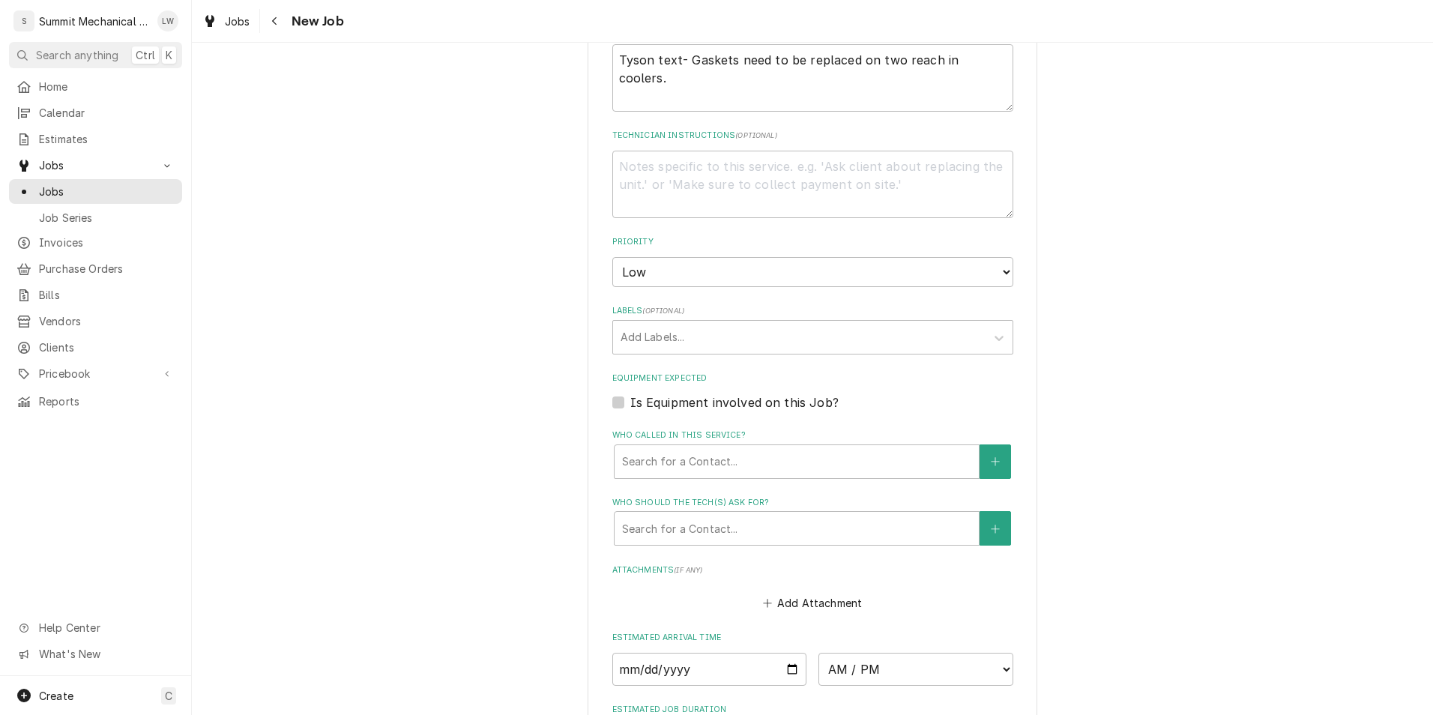
scroll to position [1103, 0]
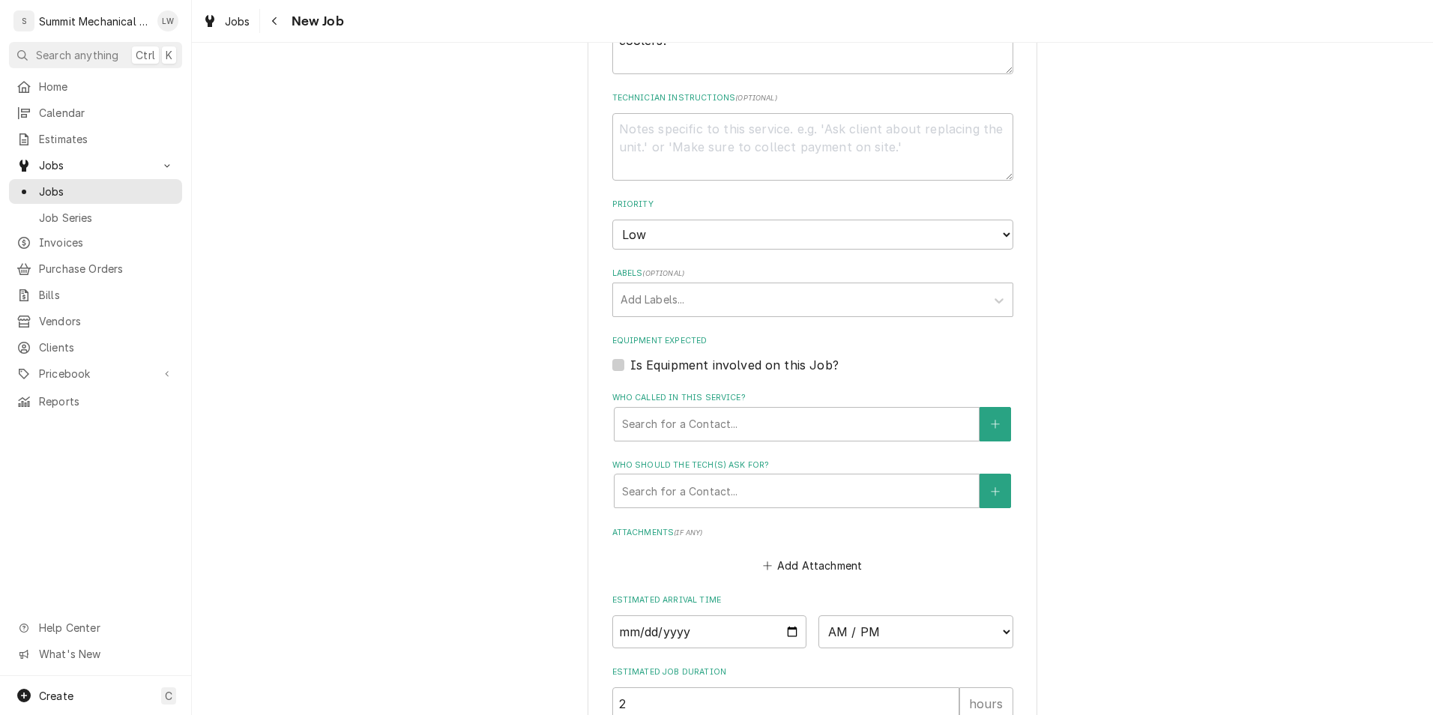
click at [779, 403] on label "Who called in this service?" at bounding box center [812, 398] width 401 height 12
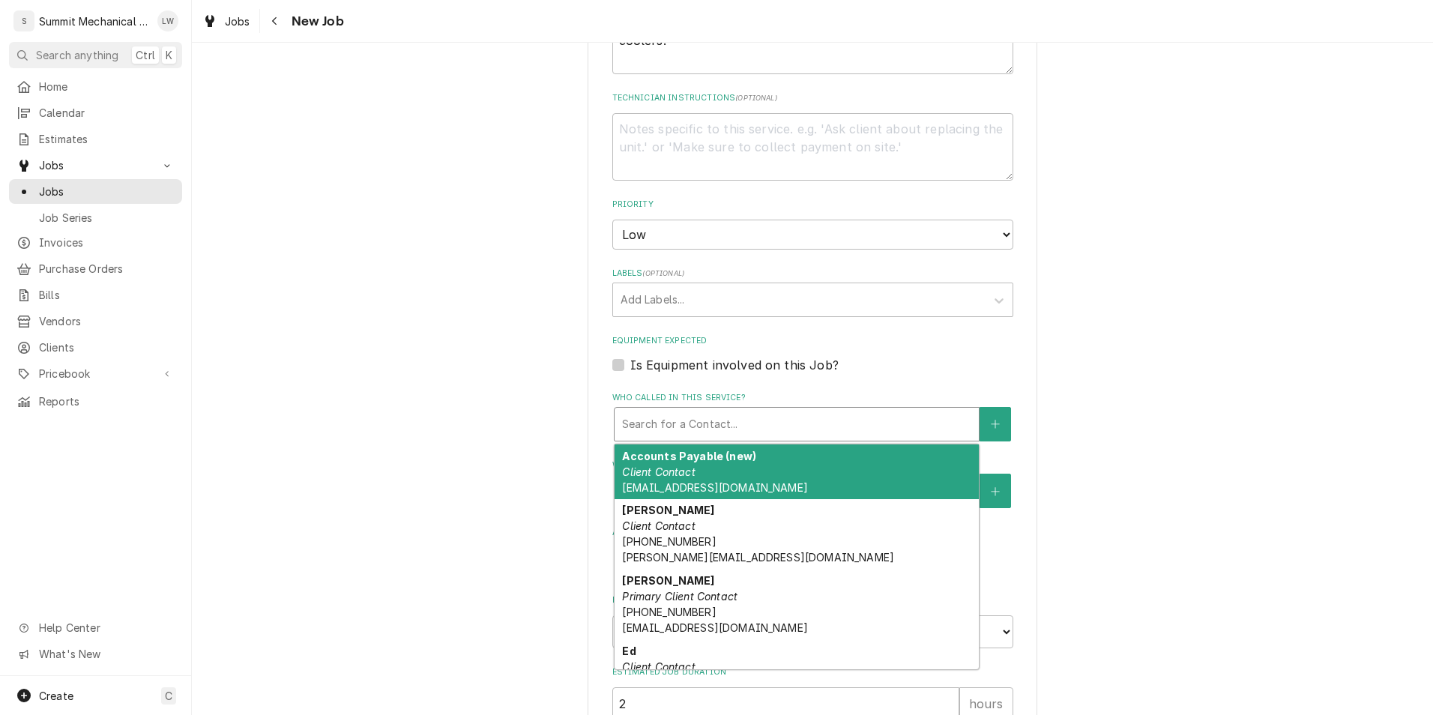
click at [773, 416] on div "Who called in this service?" at bounding box center [796, 424] width 349 height 27
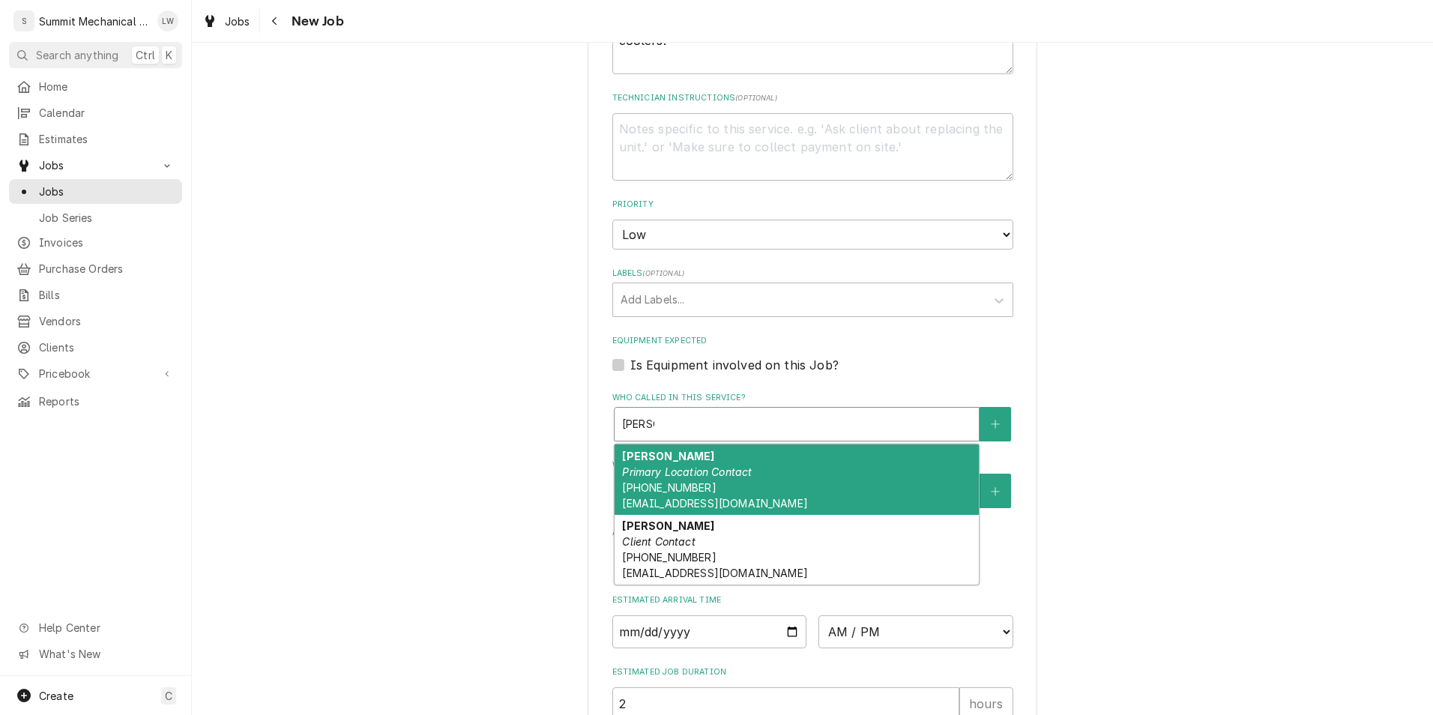
click at [719, 490] on div "Tyson Primary Location Contact (801) 750-5046 tyson@marketstreetgrill.com" at bounding box center [797, 479] width 364 height 70
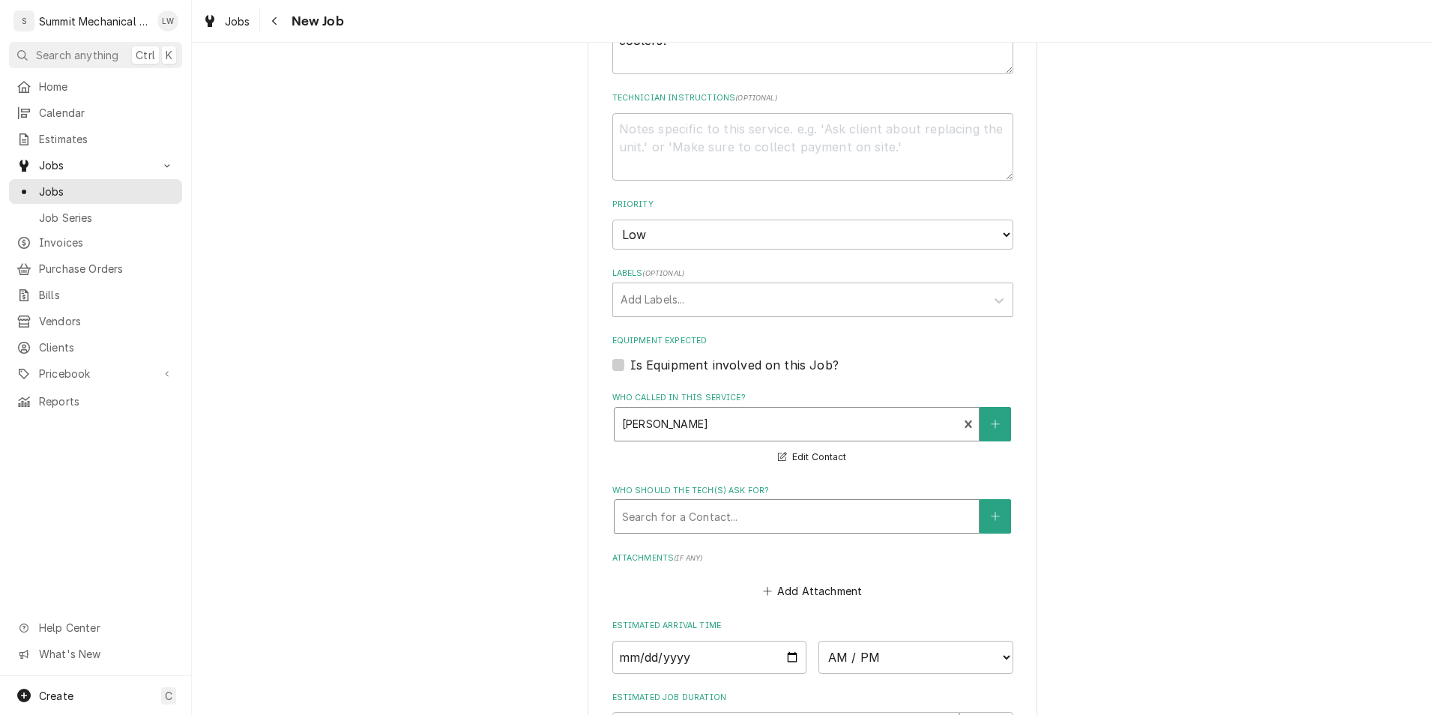
click at [709, 523] on div "Who should the tech(s) ask for?" at bounding box center [796, 516] width 349 height 27
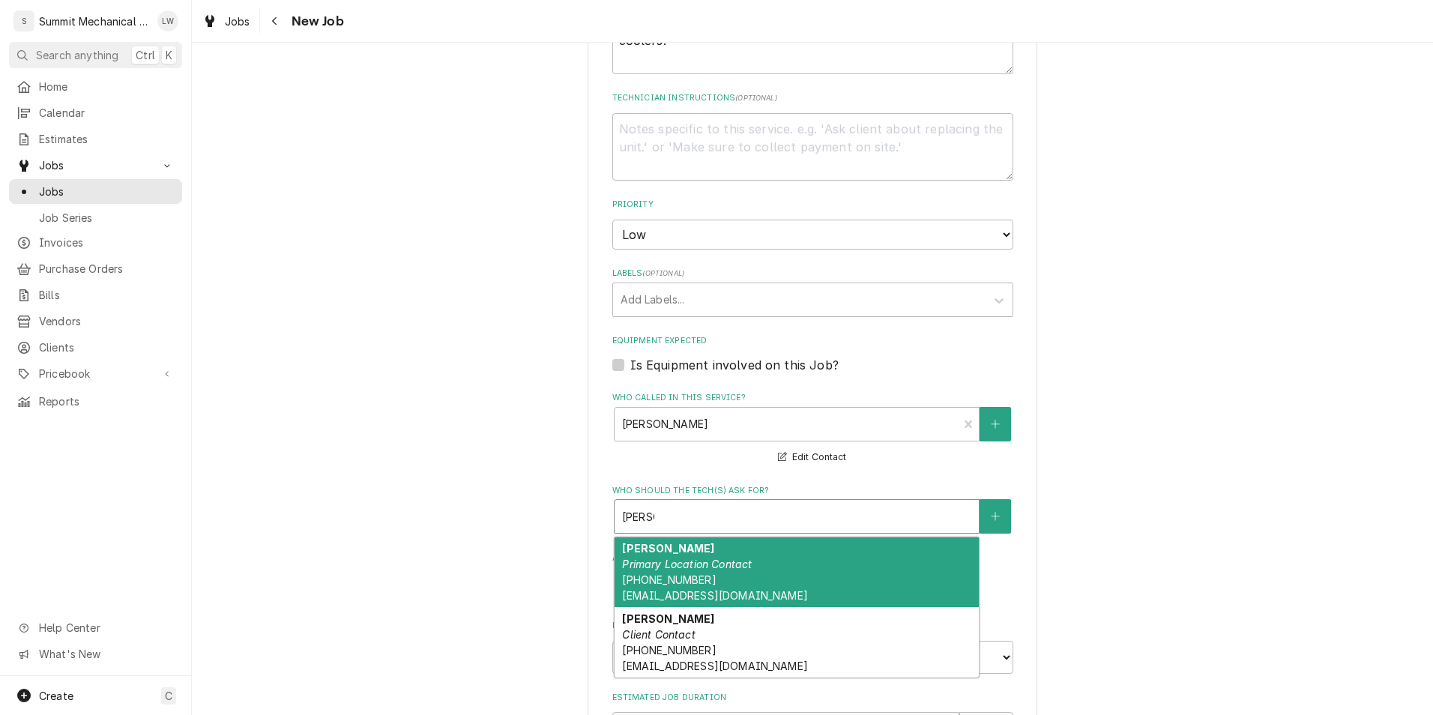
click at [710, 572] on div "Tyson Primary Location Contact (801) 750-5046 tyson@marketstreetgrill.com" at bounding box center [797, 572] width 364 height 70
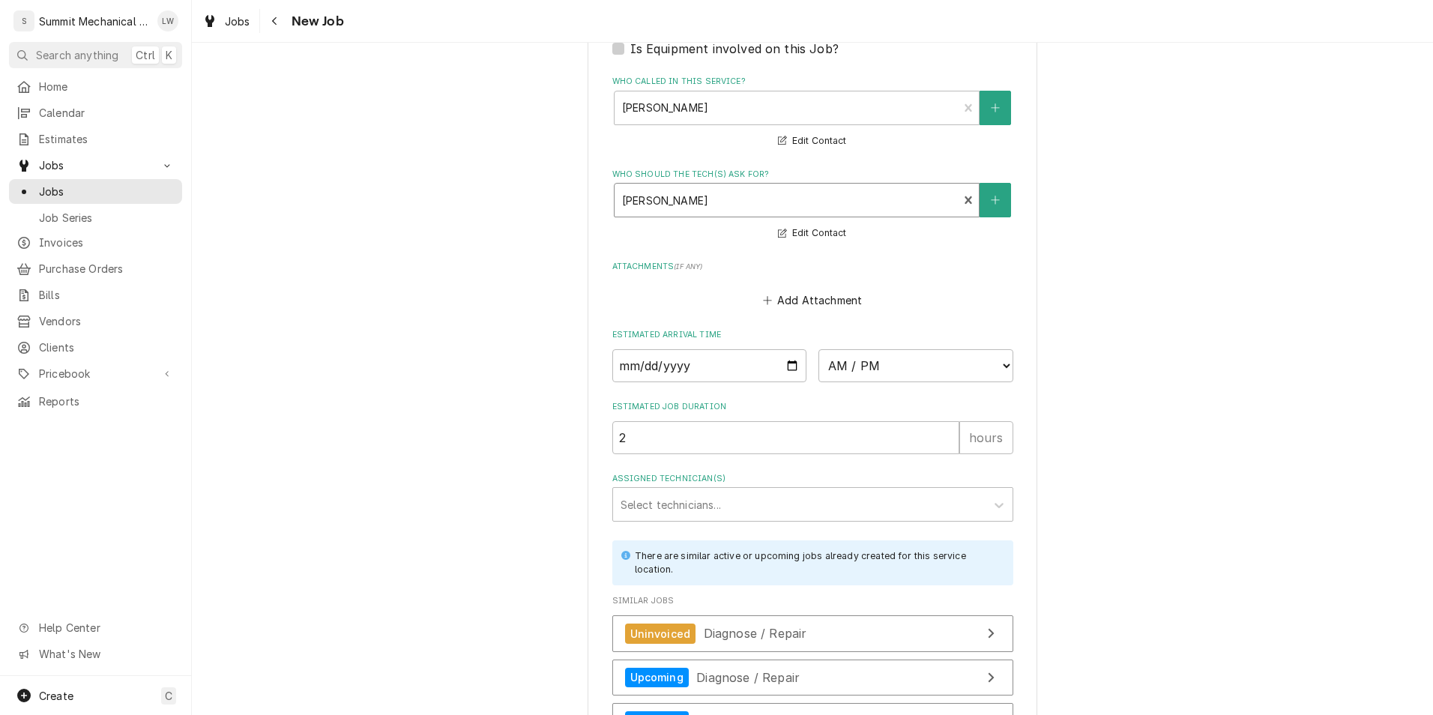
scroll to position [1422, 0]
click at [928, 372] on select "AM / PM 6:00 AM 6:15 AM 6:30 AM 6:45 AM 7:00 AM 7:15 AM 7:30 AM 7:45 AM 8:00 AM…" at bounding box center [915, 362] width 195 height 33
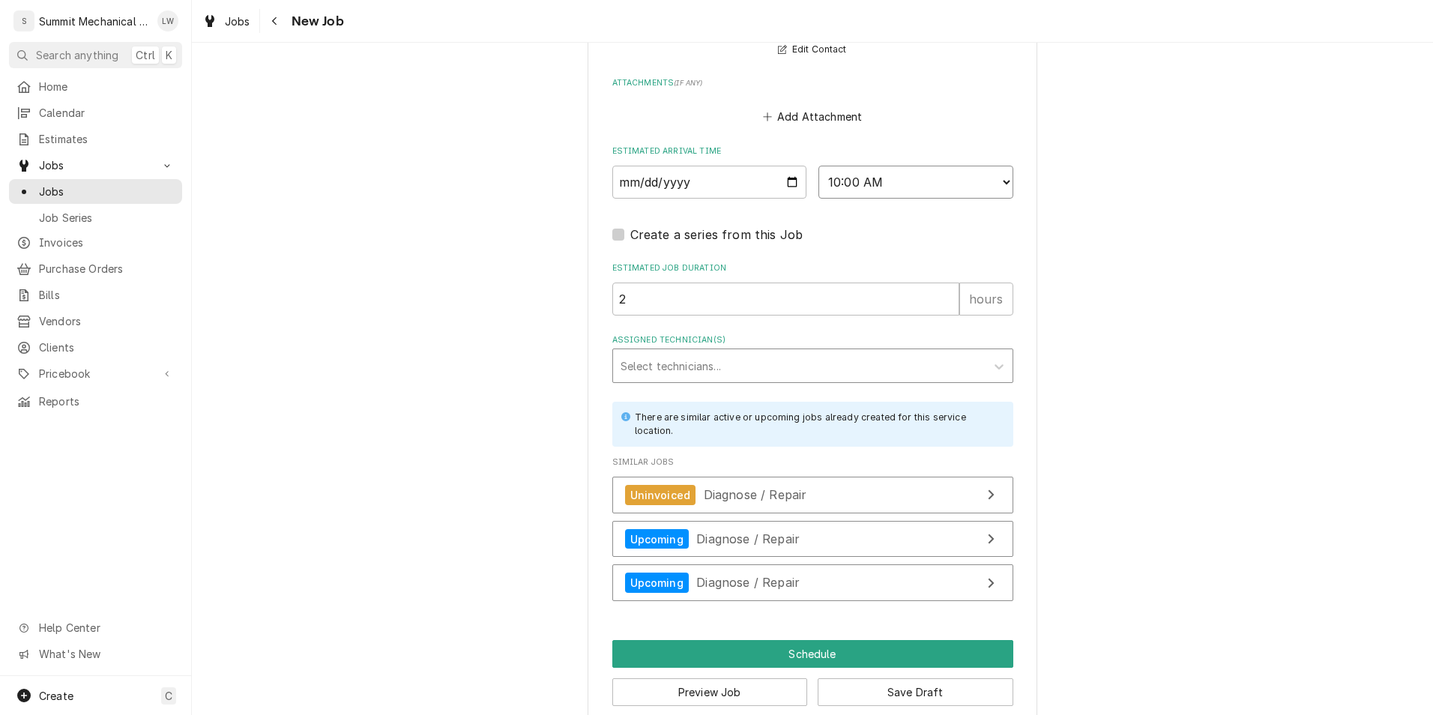
scroll to position [1626, 0]
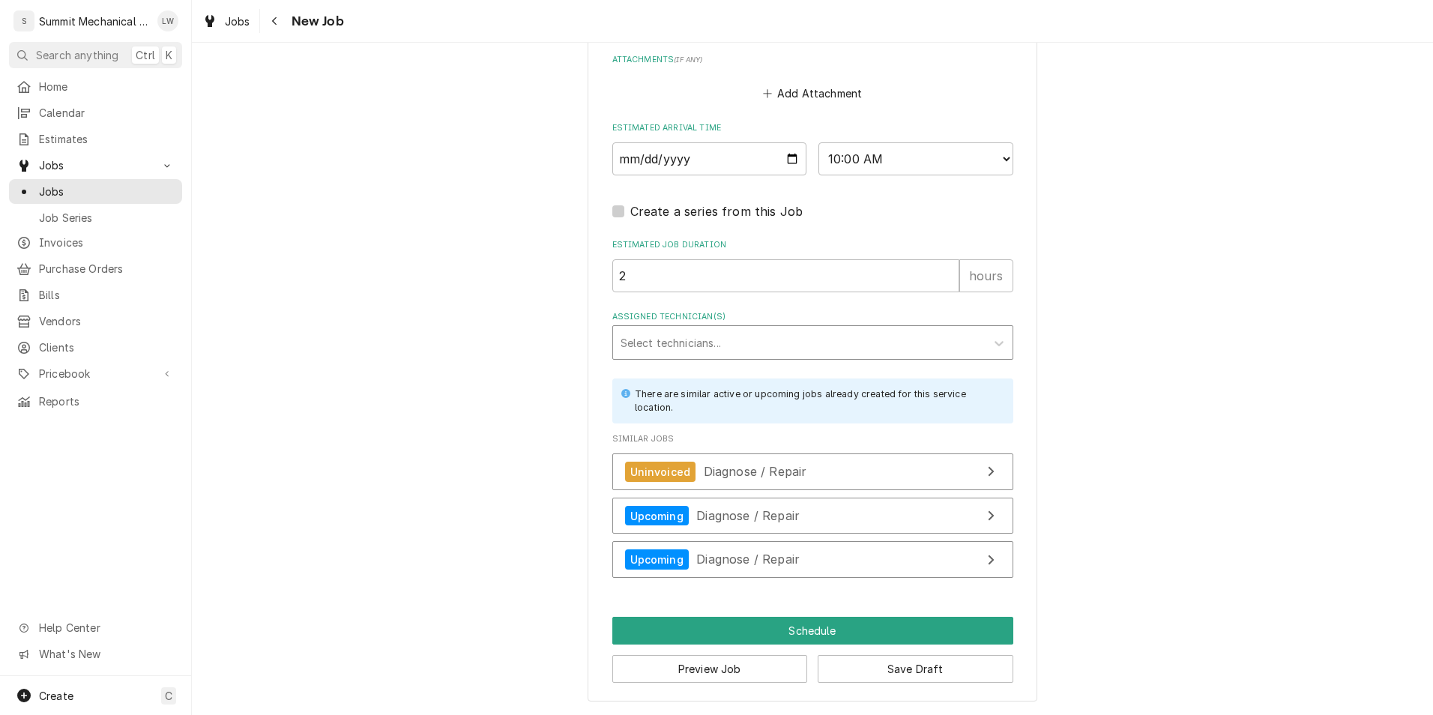
click at [875, 345] on div "Assigned Technician(s)" at bounding box center [799, 342] width 357 height 27
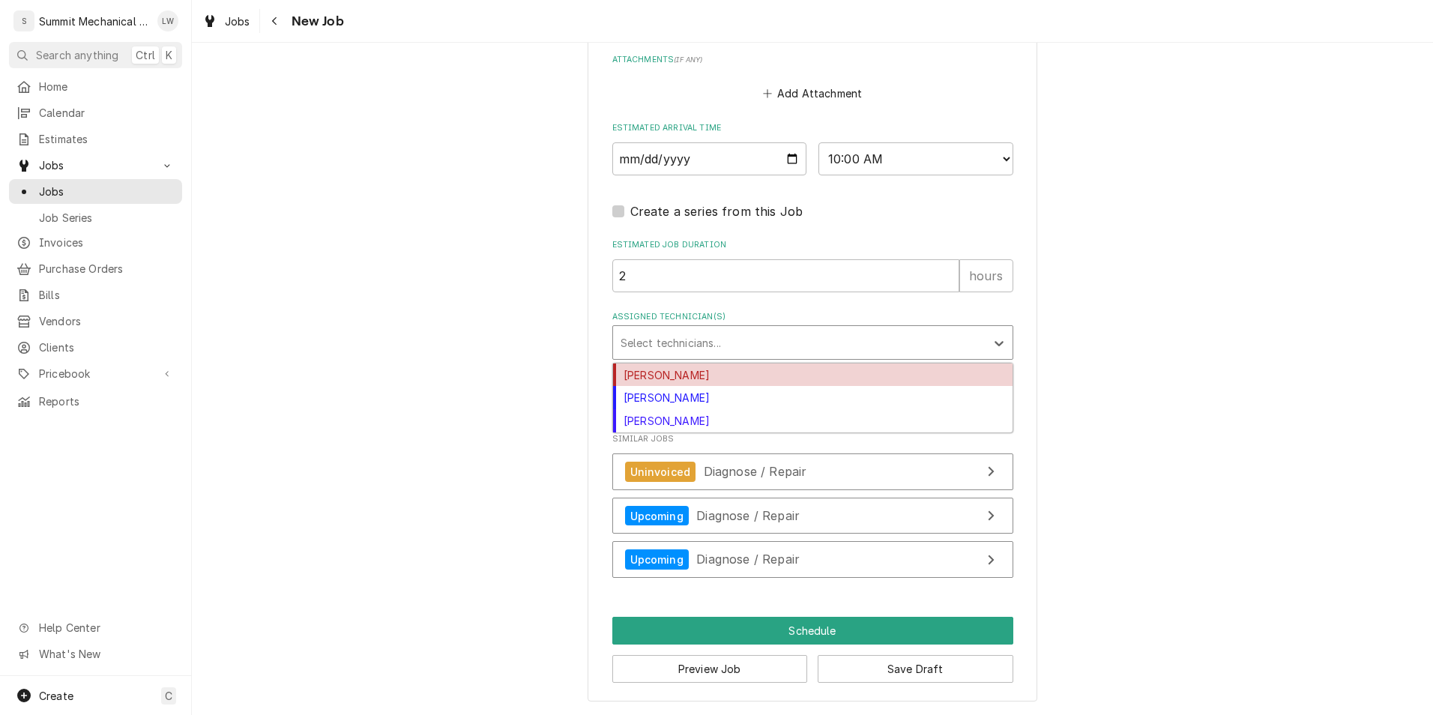
click at [718, 375] on div "Kelby Colledge" at bounding box center [812, 374] width 399 height 23
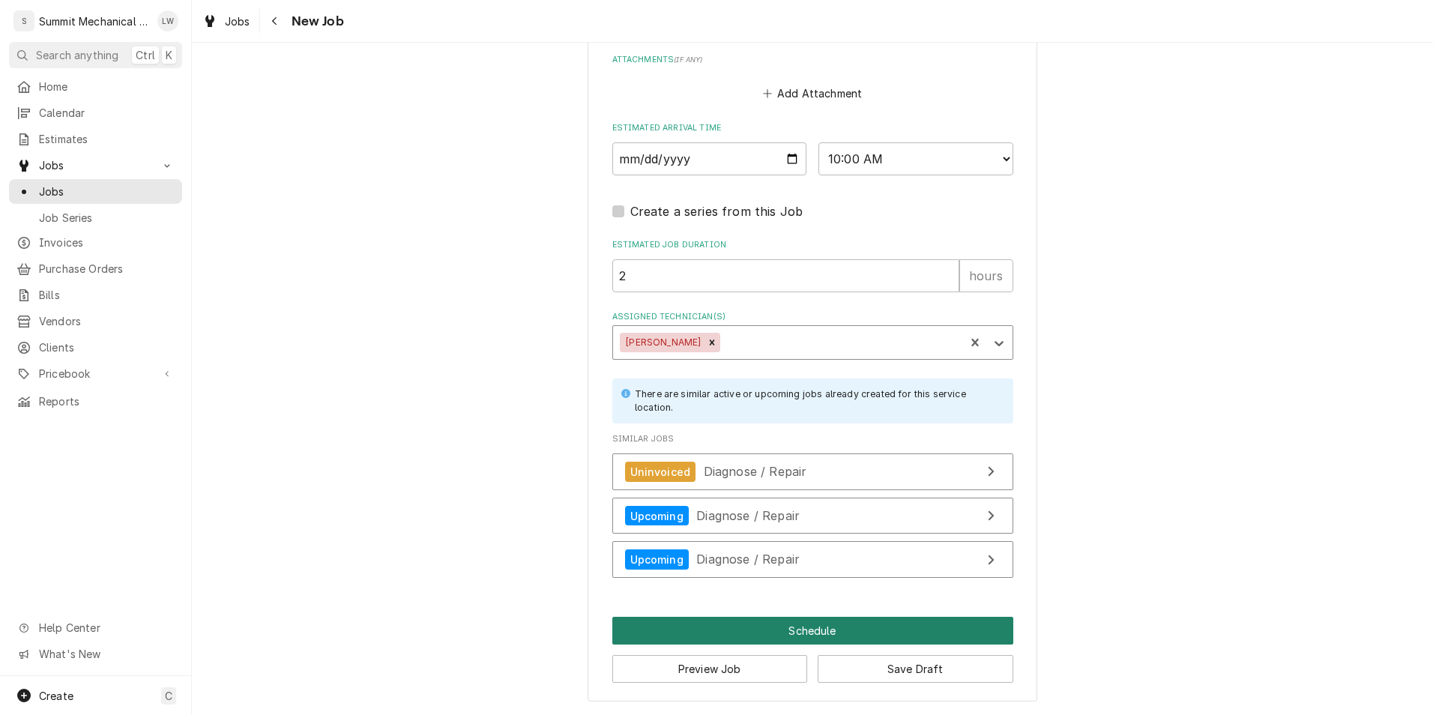
click at [773, 627] on button "Schedule" at bounding box center [812, 631] width 401 height 28
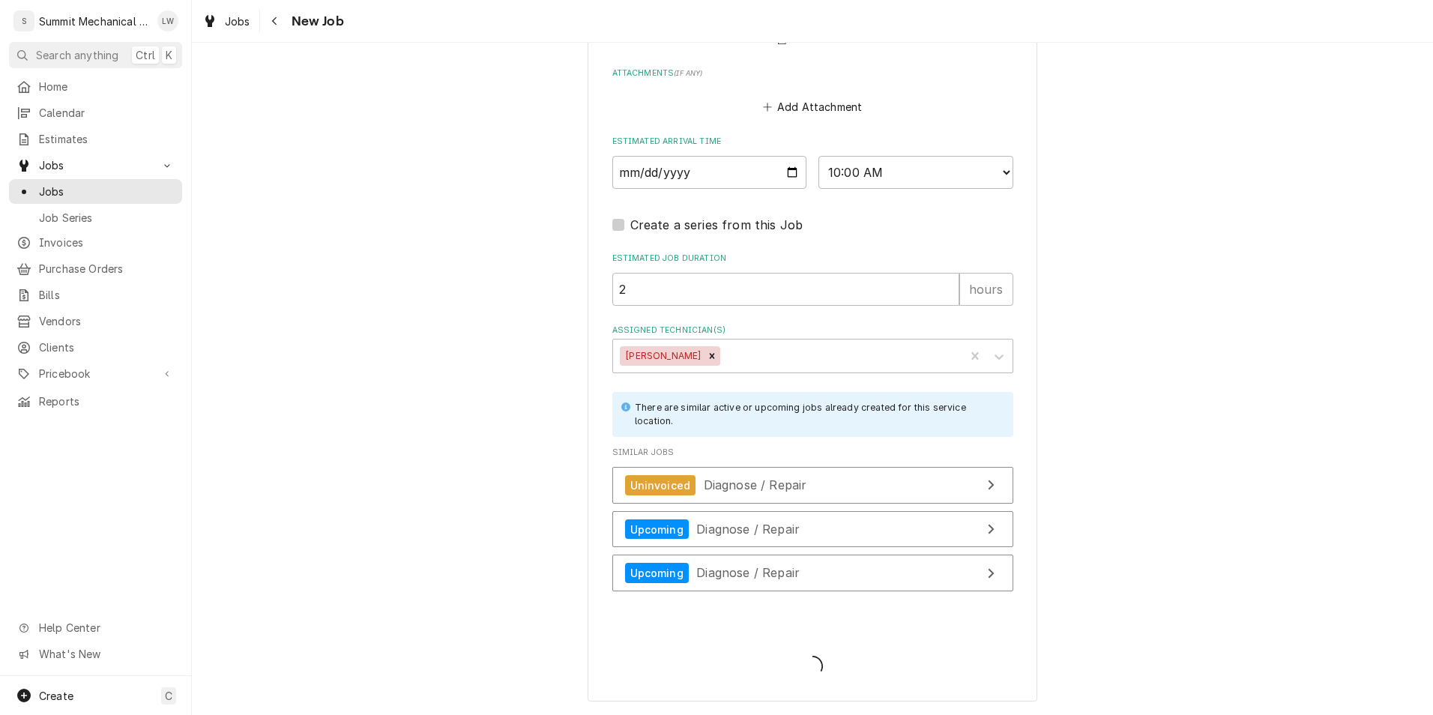
scroll to position [1613, 0]
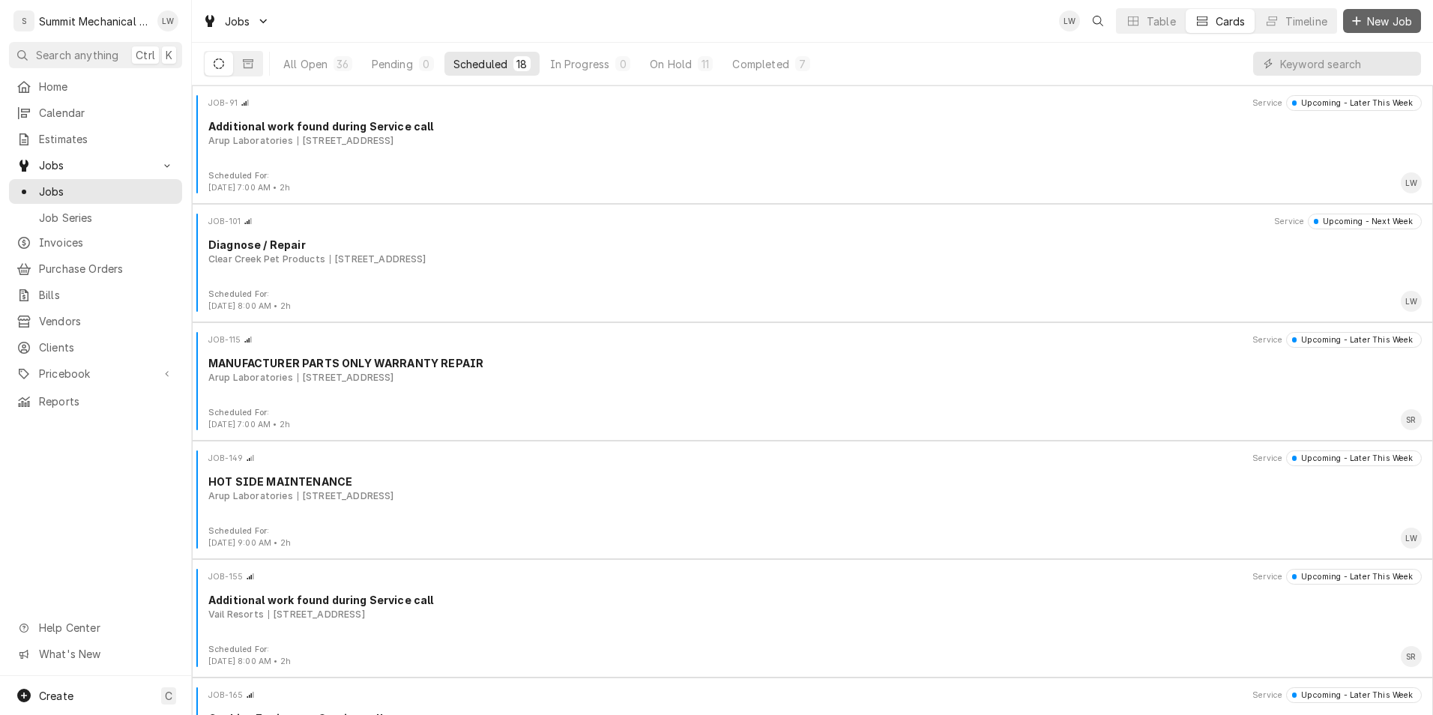
click at [1394, 17] on span "New Job" at bounding box center [1389, 21] width 51 height 16
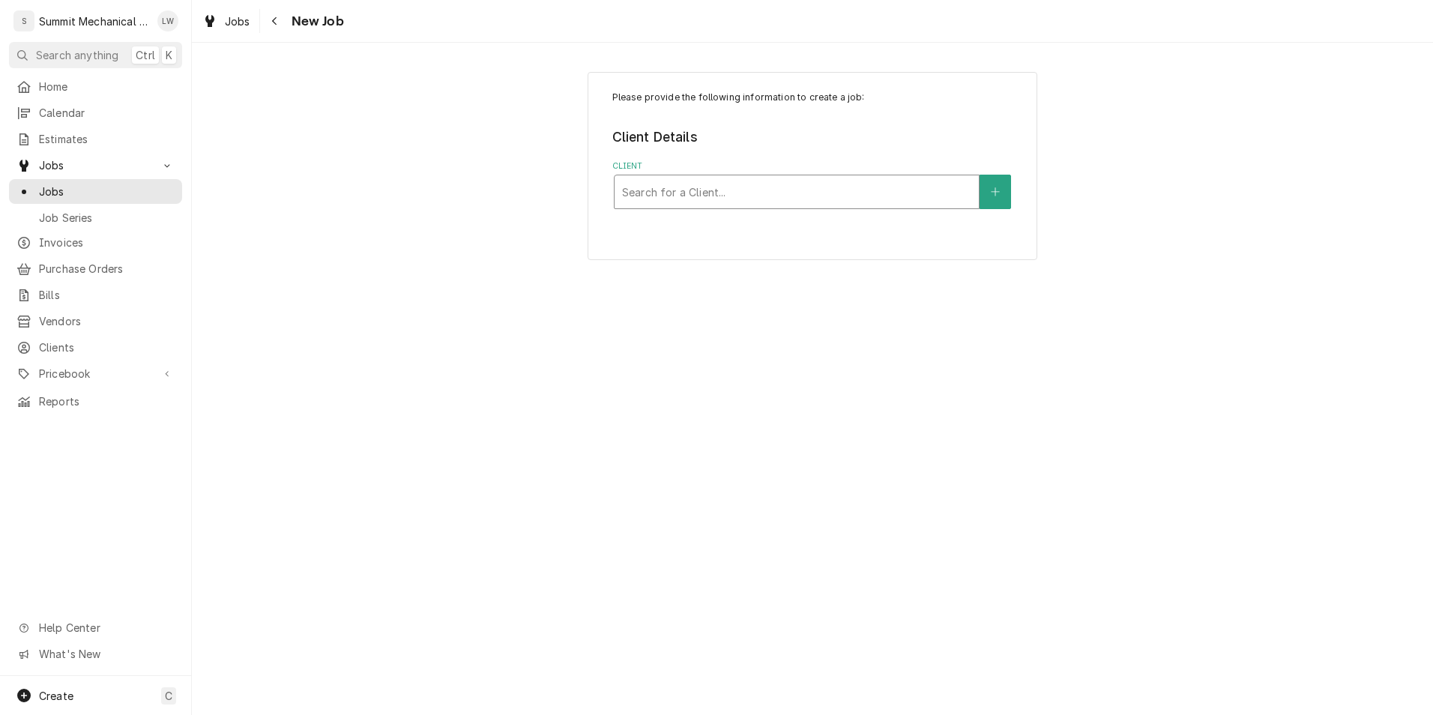
click at [815, 184] on div "Client" at bounding box center [796, 191] width 349 height 27
type input "market"
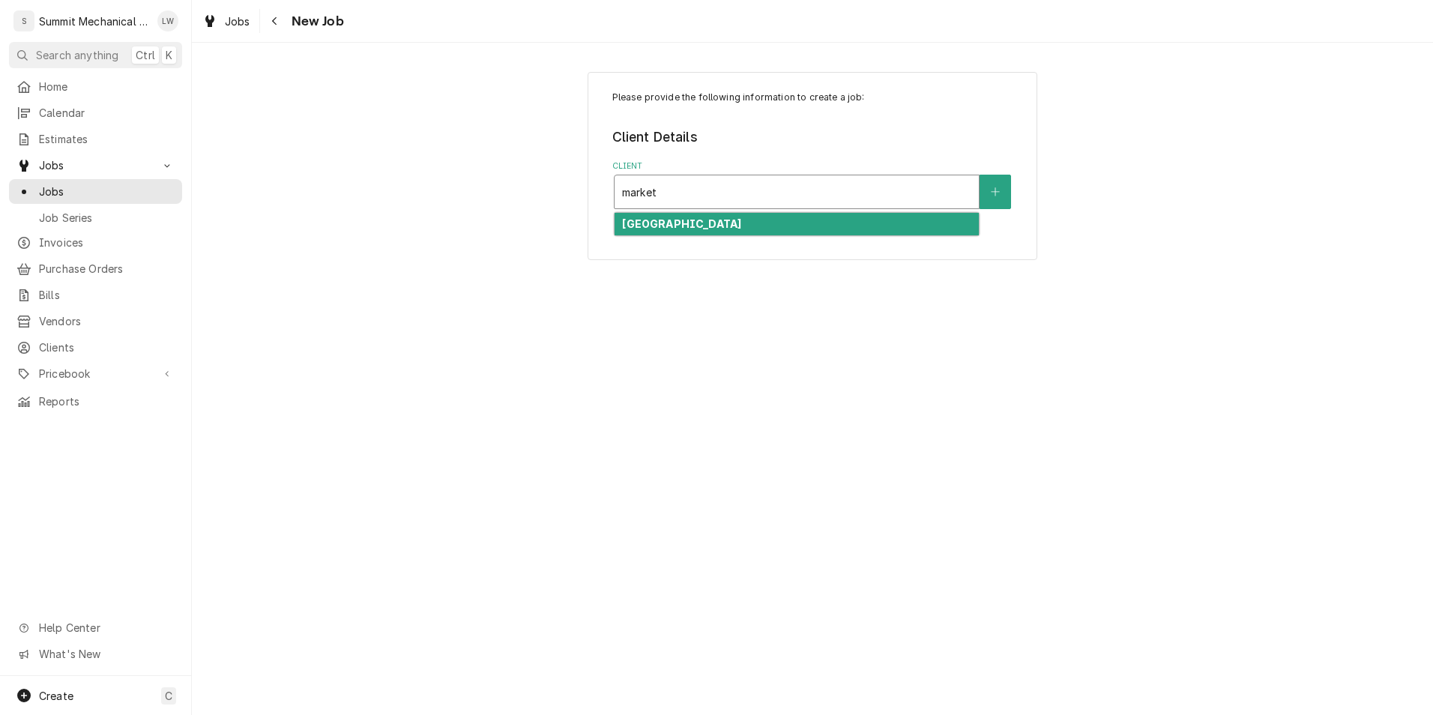
click at [753, 227] on div "Market Street Grill" at bounding box center [797, 224] width 364 height 23
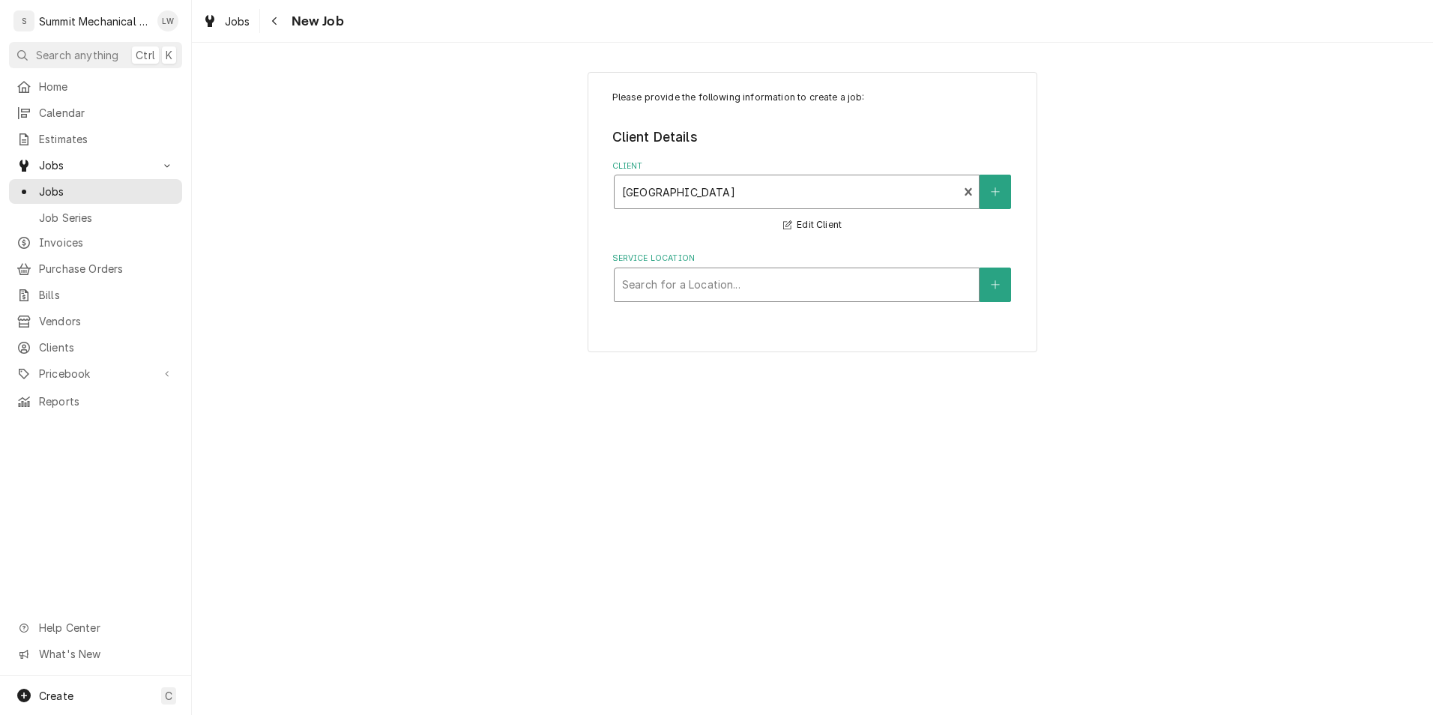
click at [791, 275] on div "Service Location" at bounding box center [796, 284] width 349 height 27
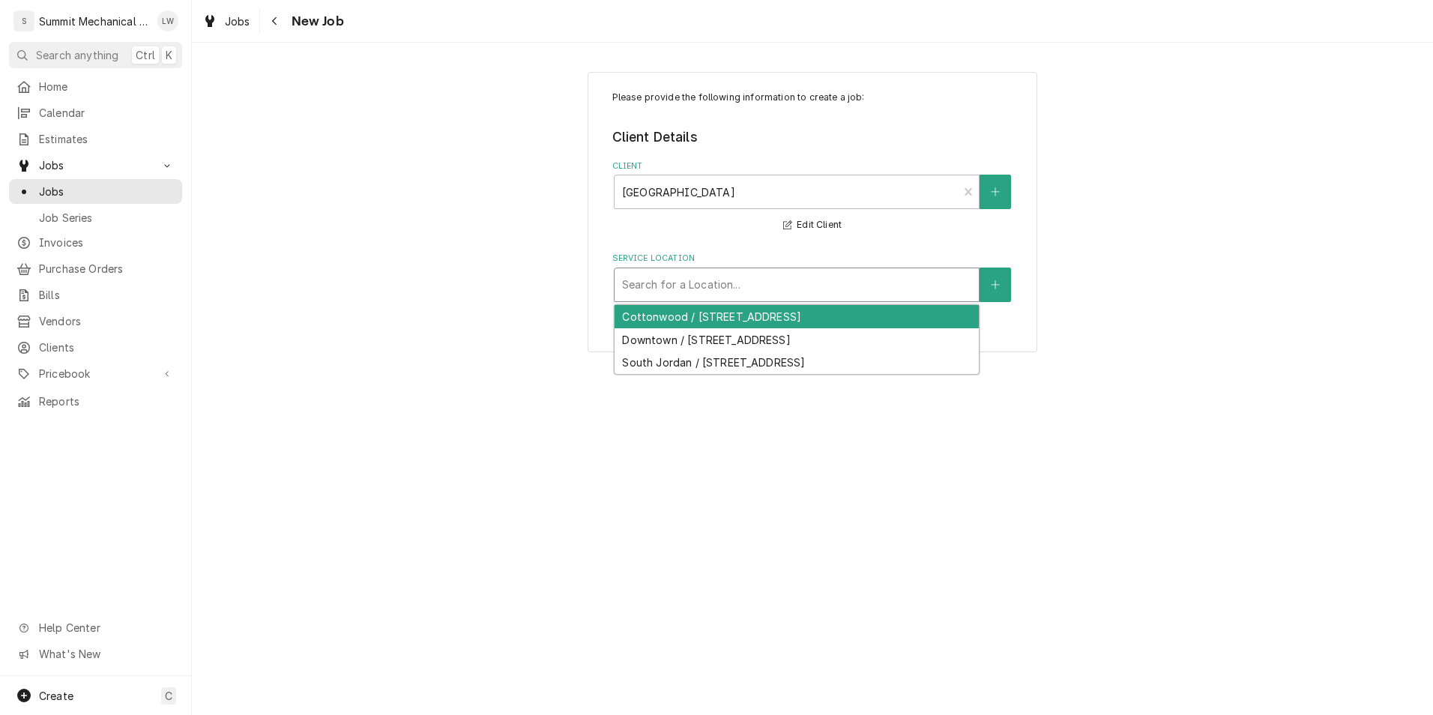
click at [762, 319] on div "Cottonwood / 2985 Cottonwood Pkwy, Salt Lake City, UT 84108" at bounding box center [797, 316] width 364 height 23
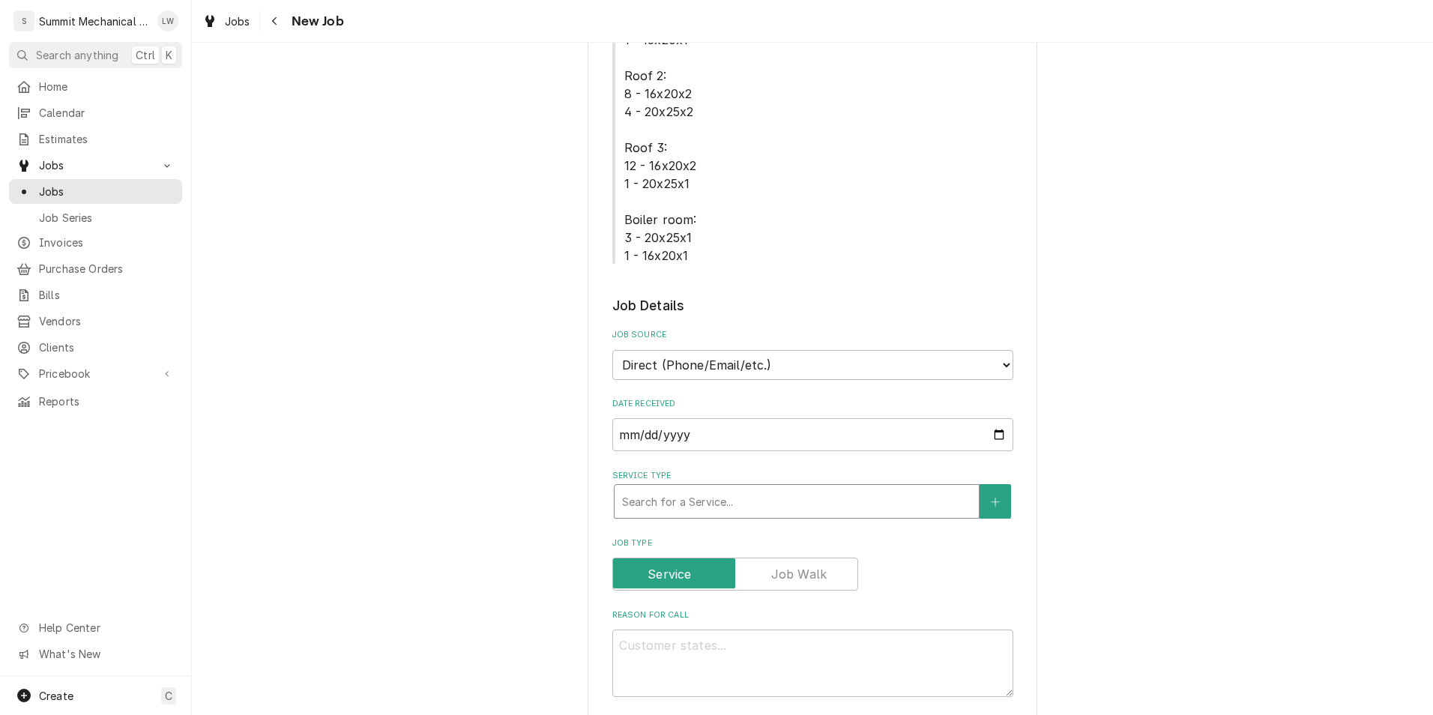
scroll to position [486, 0]
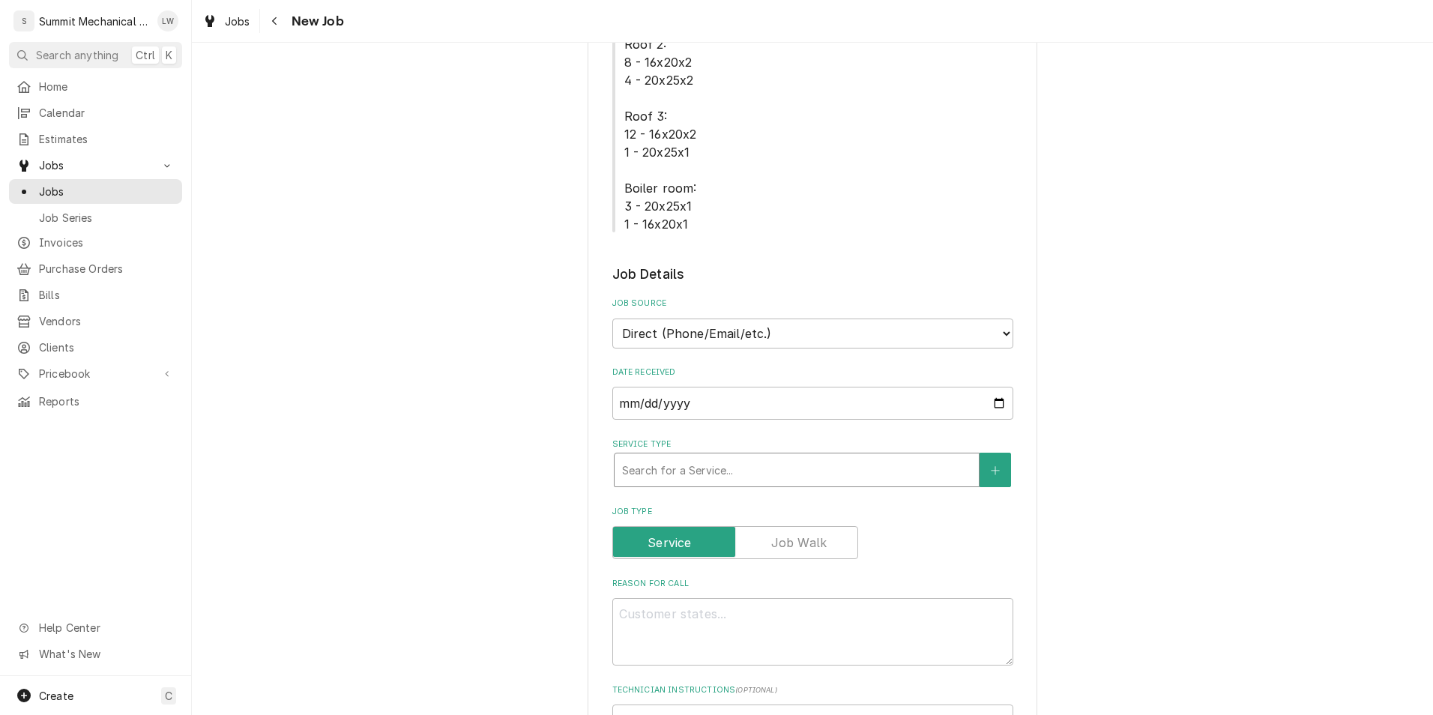
click at [739, 468] on div "Service Type" at bounding box center [796, 469] width 349 height 27
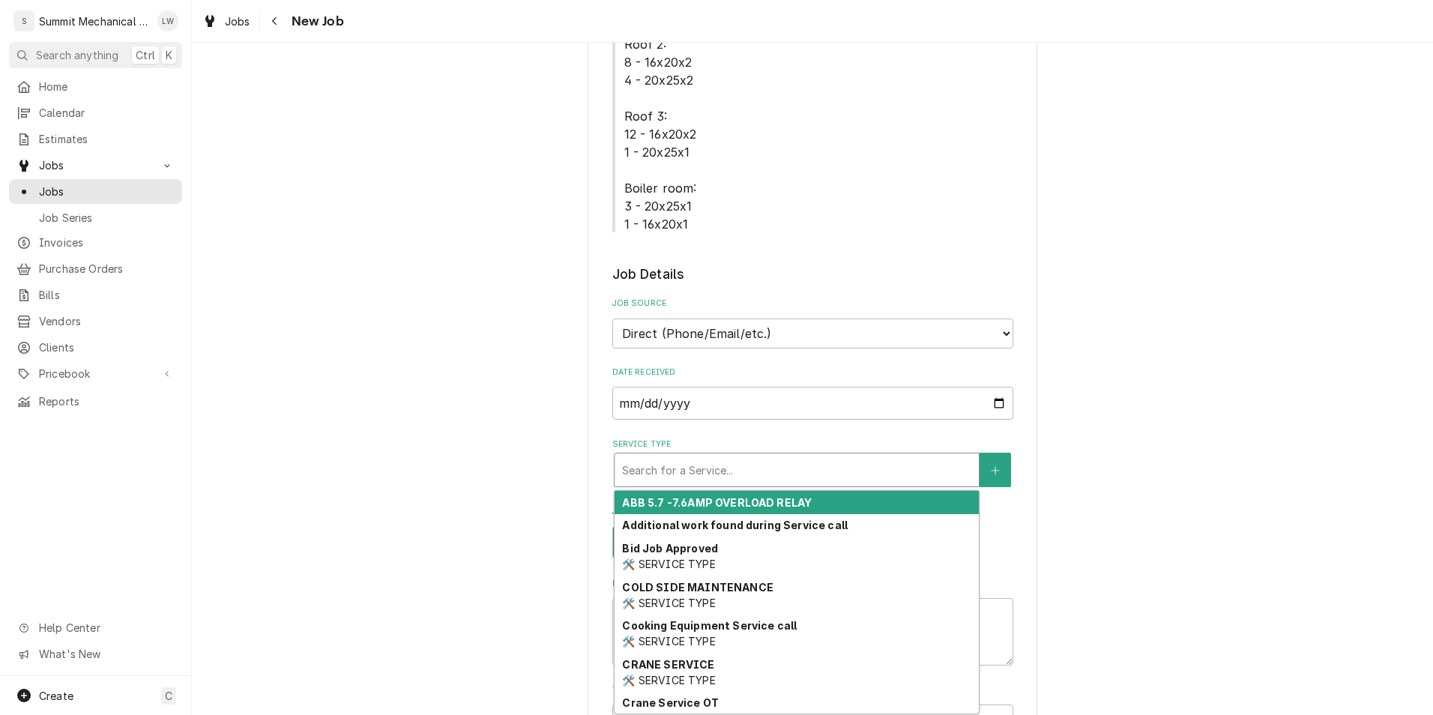
type textarea "x"
type input "di"
type textarea "x"
type input "dia"
type textarea "x"
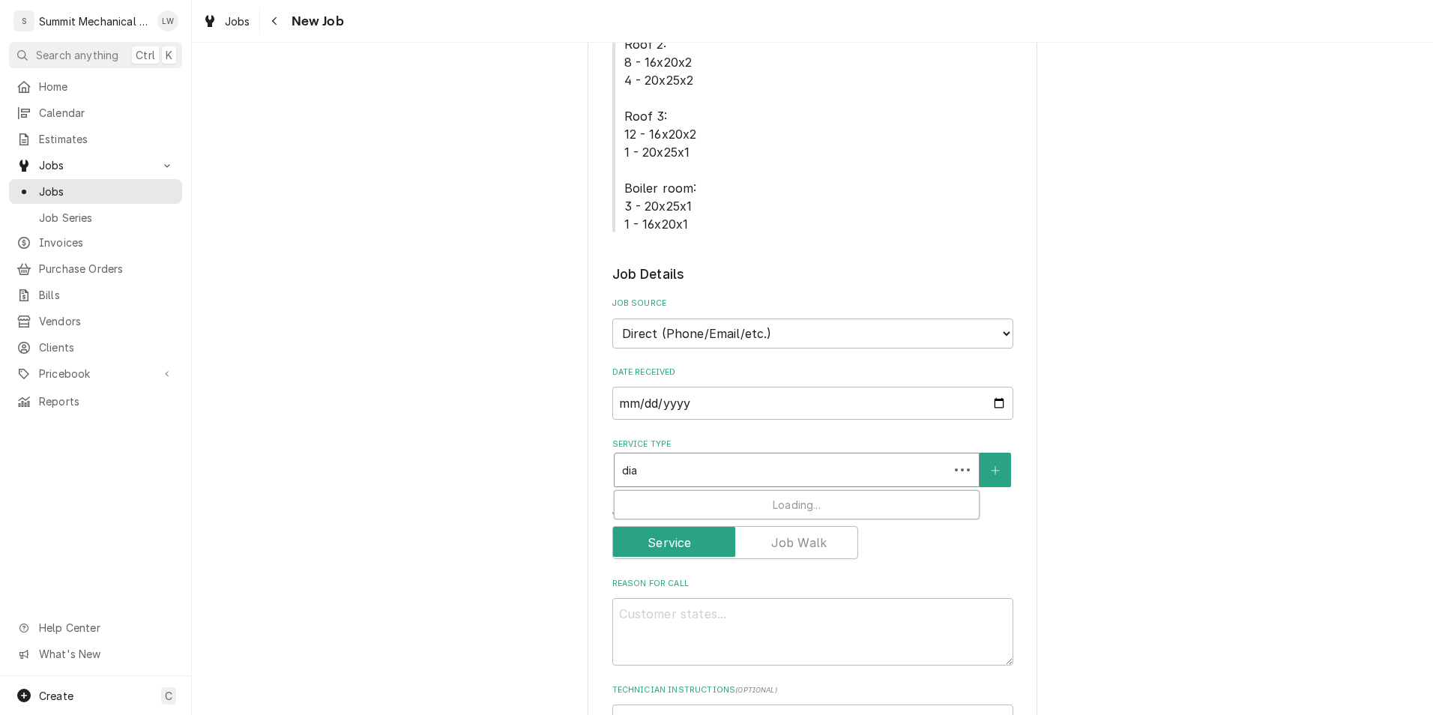
type input "dian"
type textarea "x"
type input "dia"
type textarea "x"
type input "di"
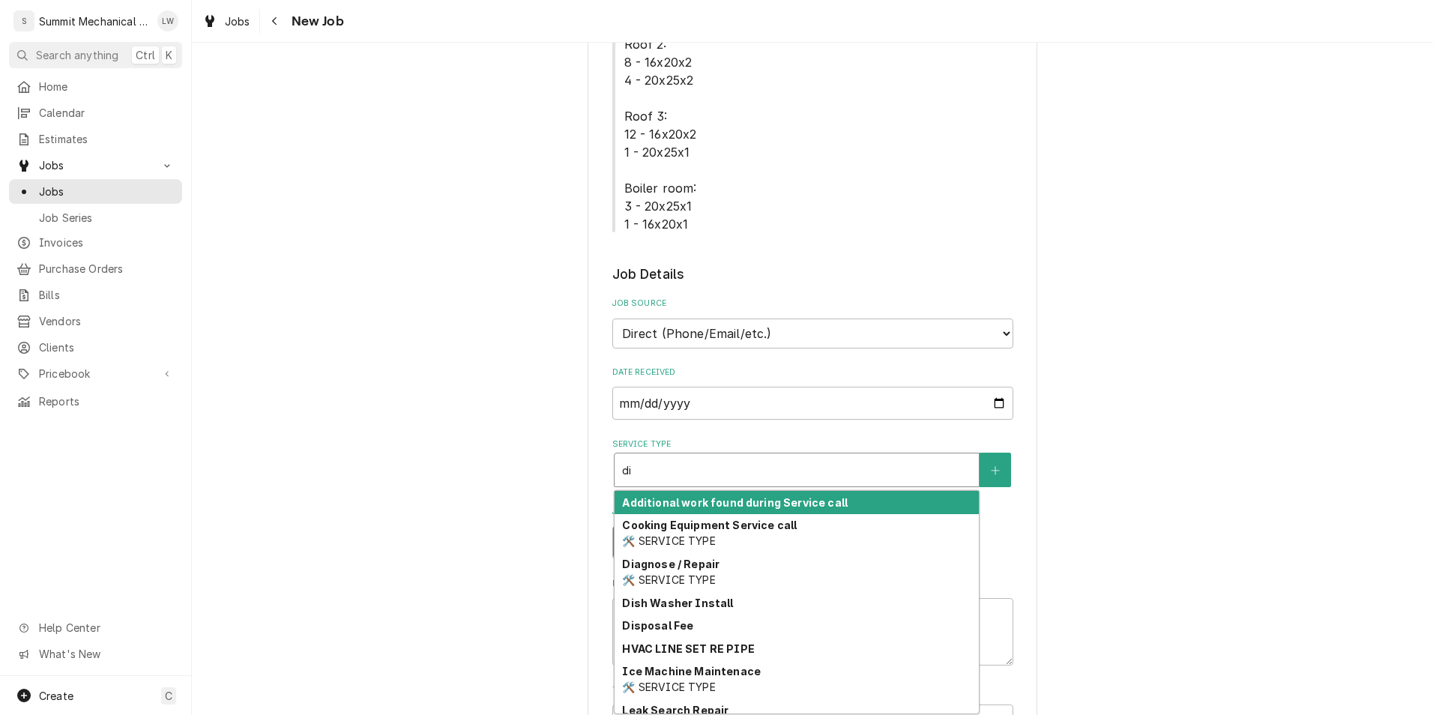
type textarea "x"
type input "diag"
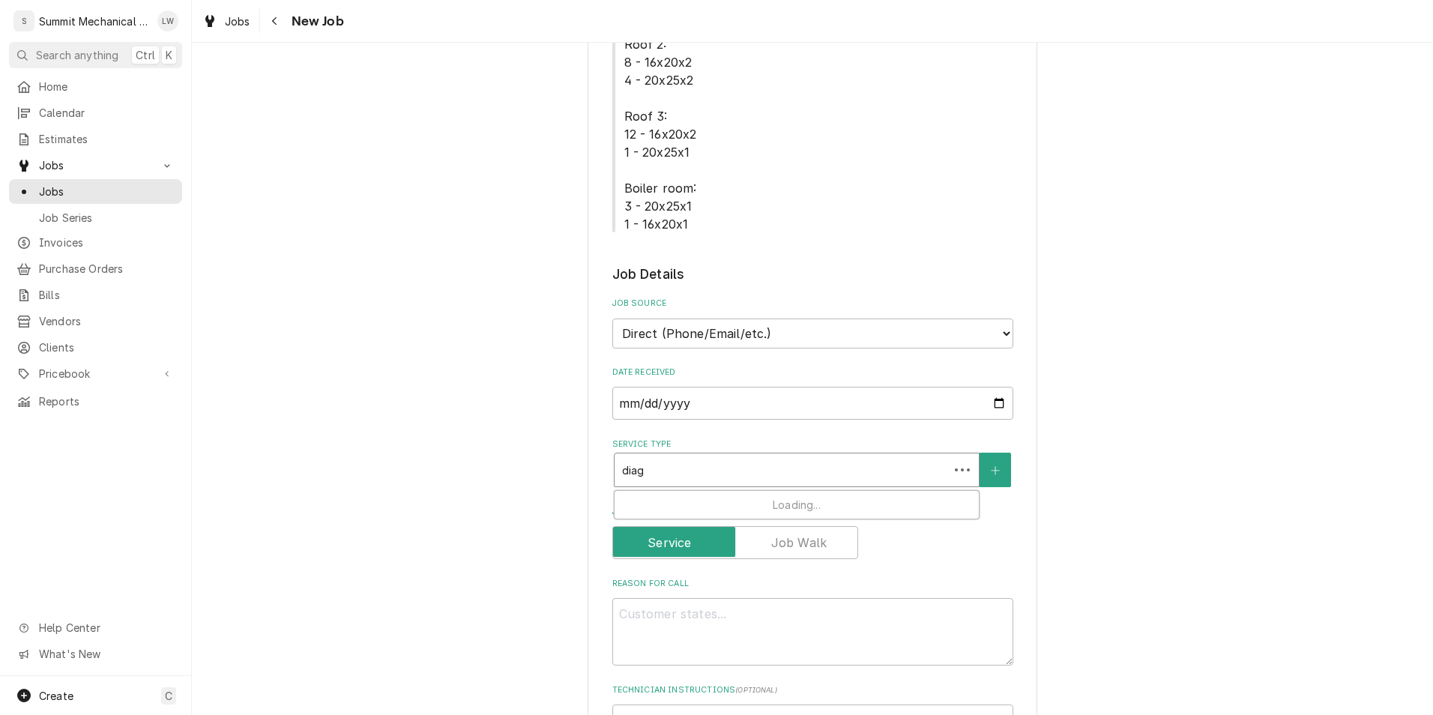
type textarea "x"
type input "diagn"
type textarea "x"
type input "diagno"
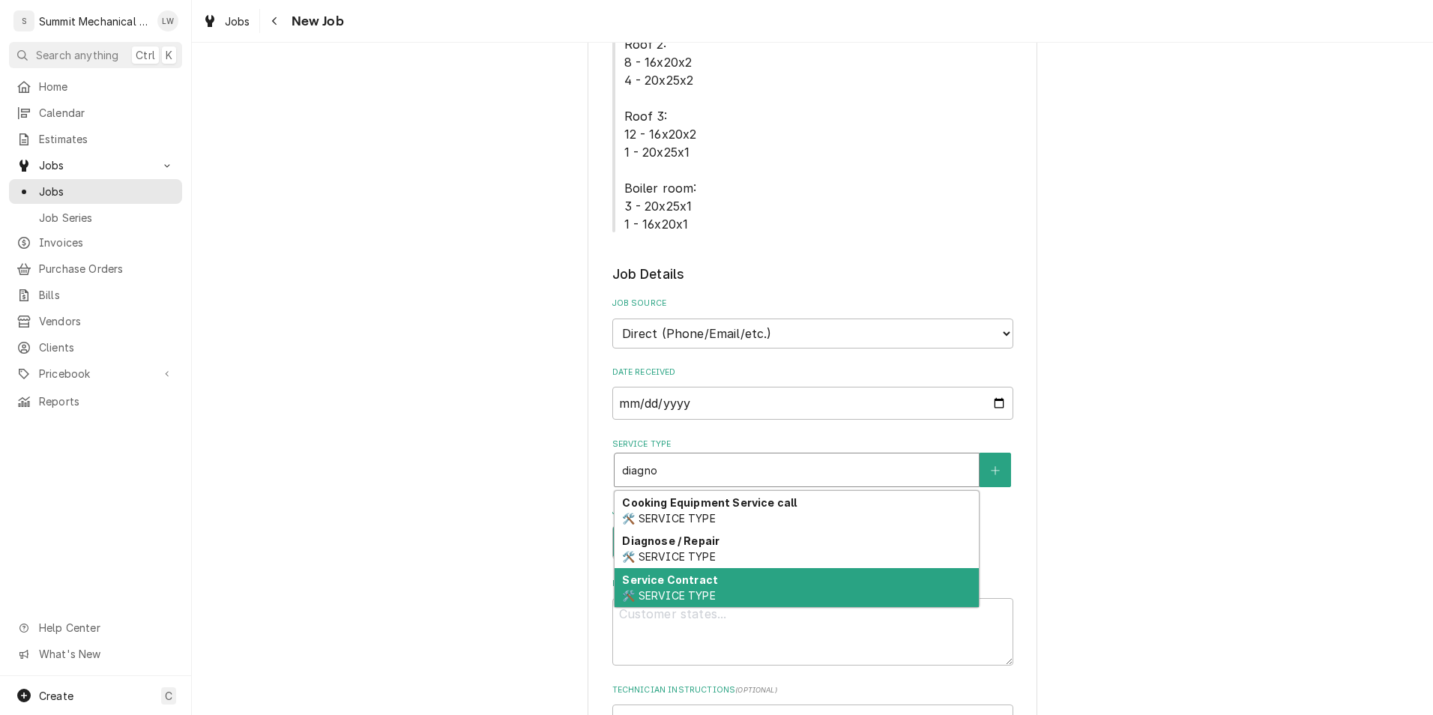
click at [815, 567] on div "Diagnose / Repair 🛠️ SERVICE TYPE" at bounding box center [797, 549] width 364 height 39
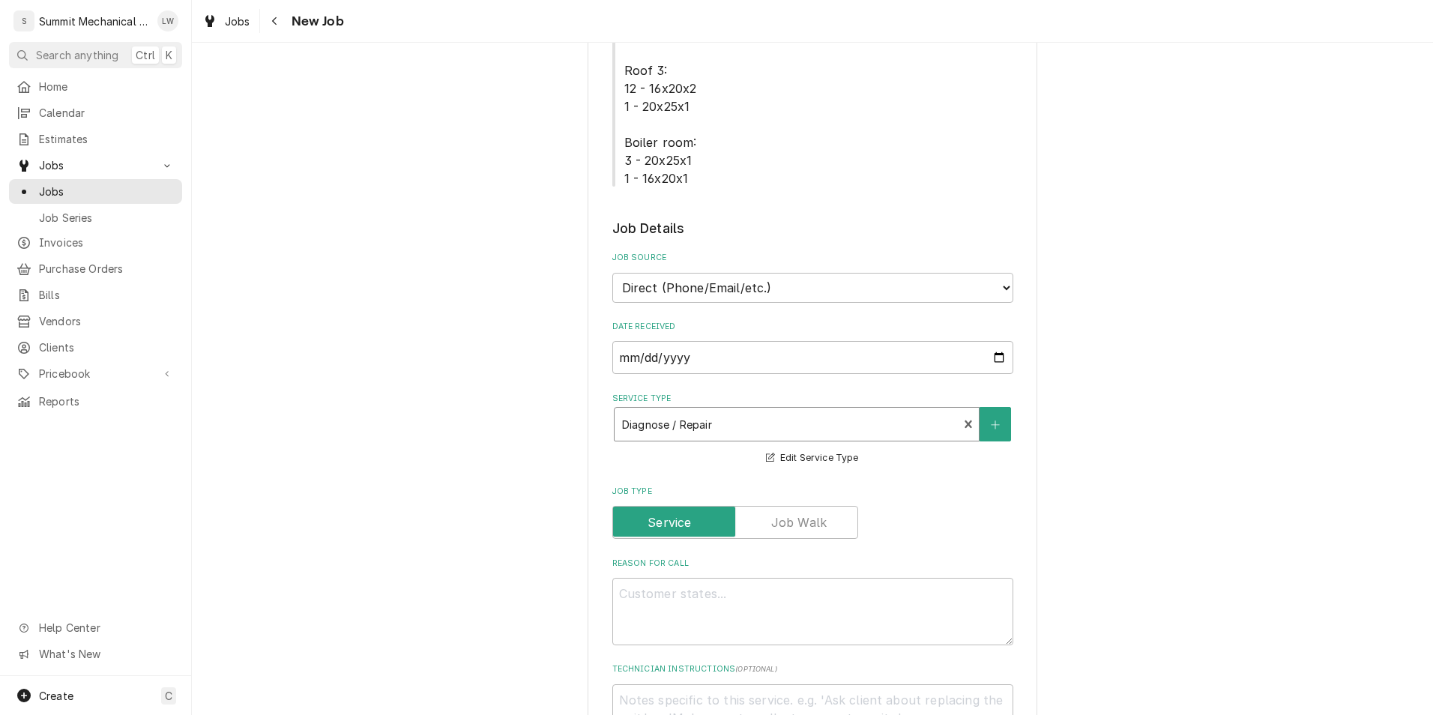
scroll to position [620, 0]
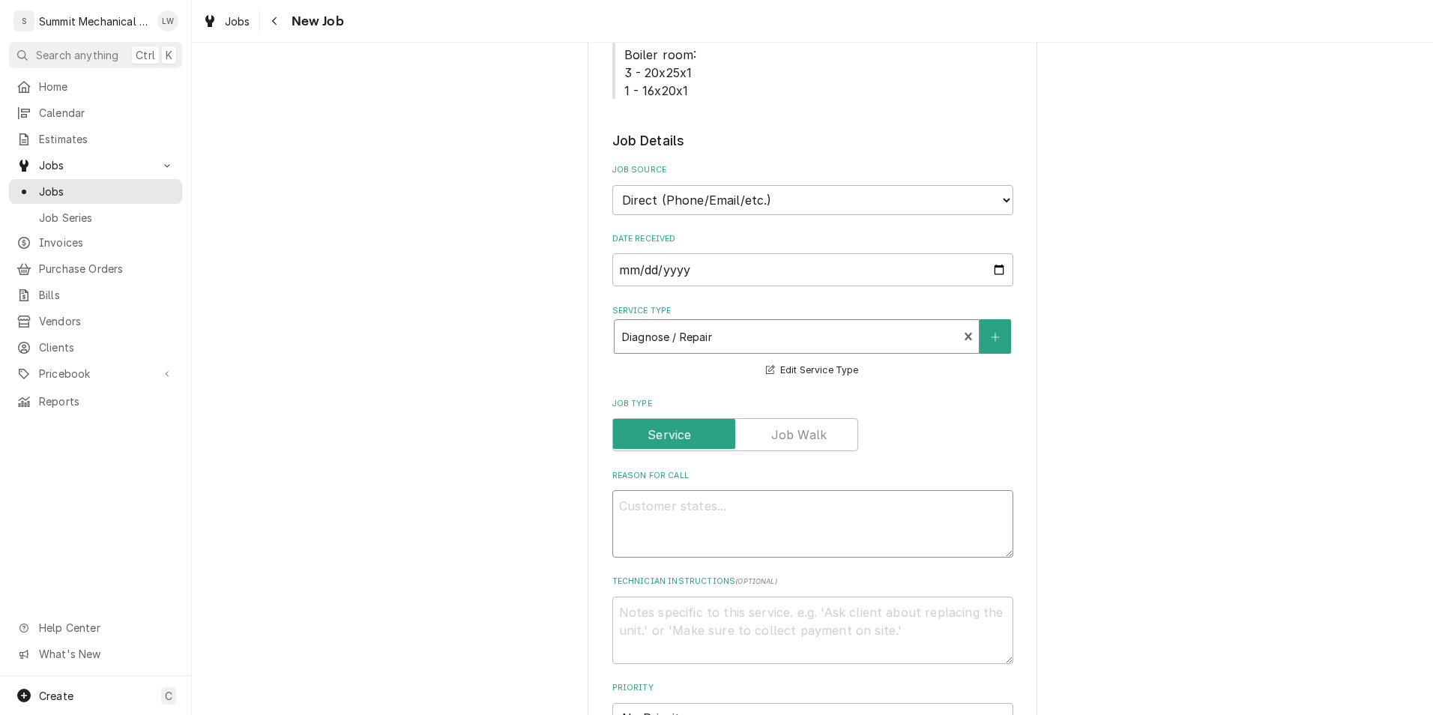
click at [823, 509] on textarea "Reason For Call" at bounding box center [812, 523] width 401 height 67
type textarea "x"
type textarea "G"
type textarea "x"
type textarea "Ga"
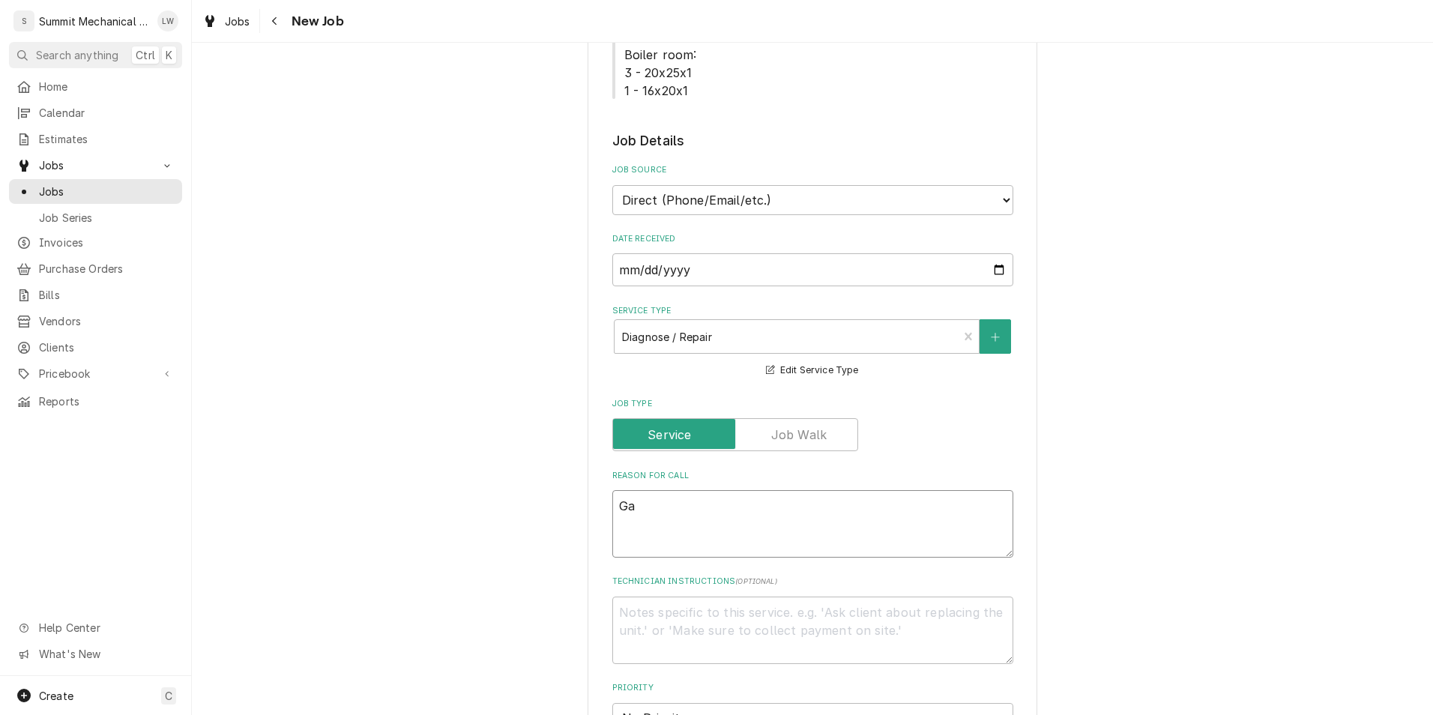
type textarea "x"
type textarea "Gal"
type textarea "x"
type textarea "Ga"
type textarea "x"
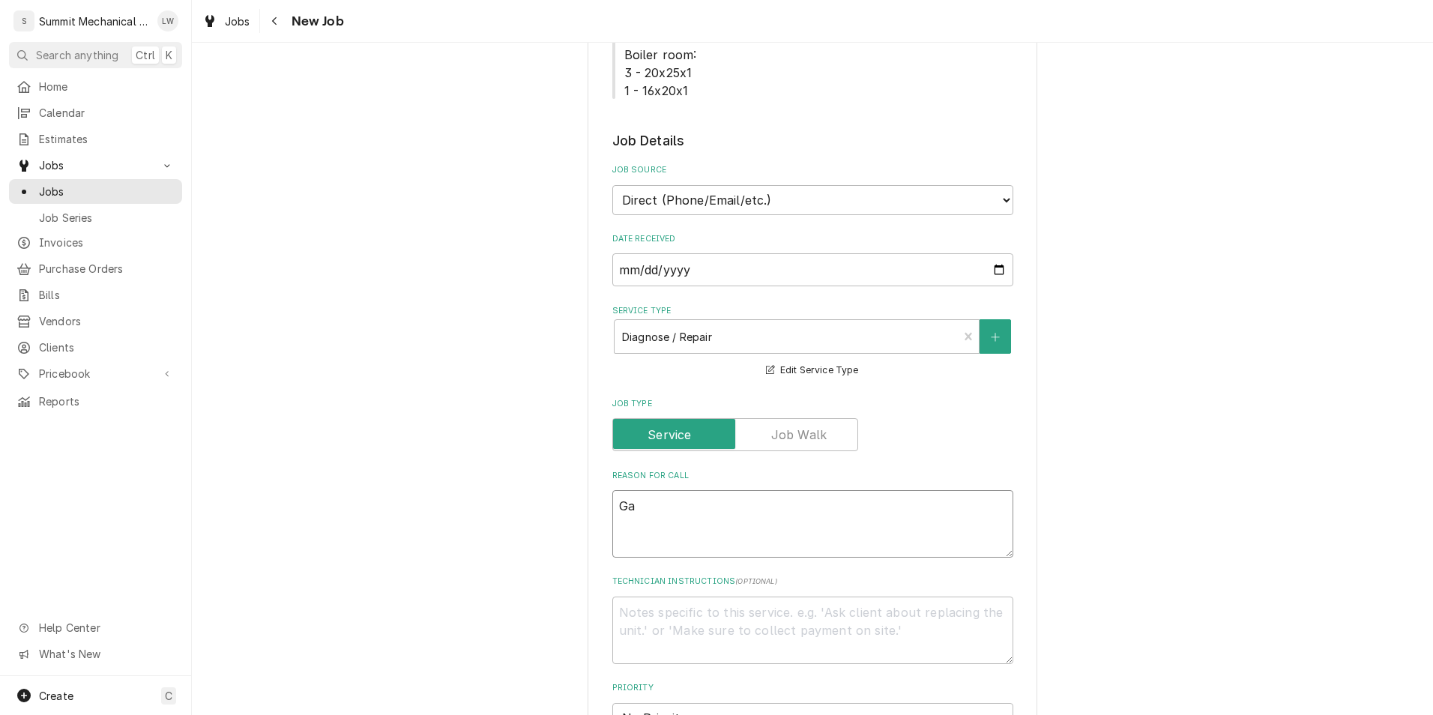
type textarea "G"
type textarea "x"
type textarea "F"
type textarea "x"
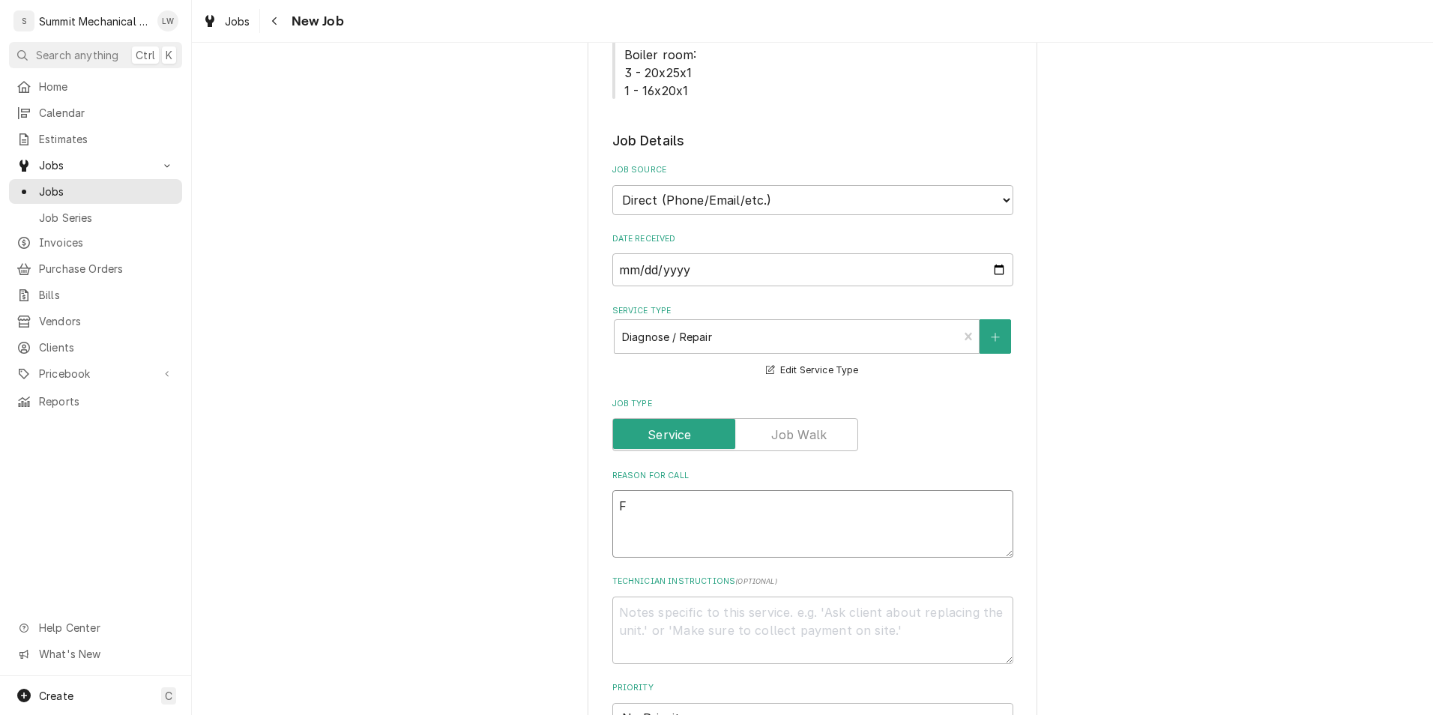
type textarea "Fl"
type textarea "x"
type textarea "Fla"
type textarea "x"
type textarea "Flat"
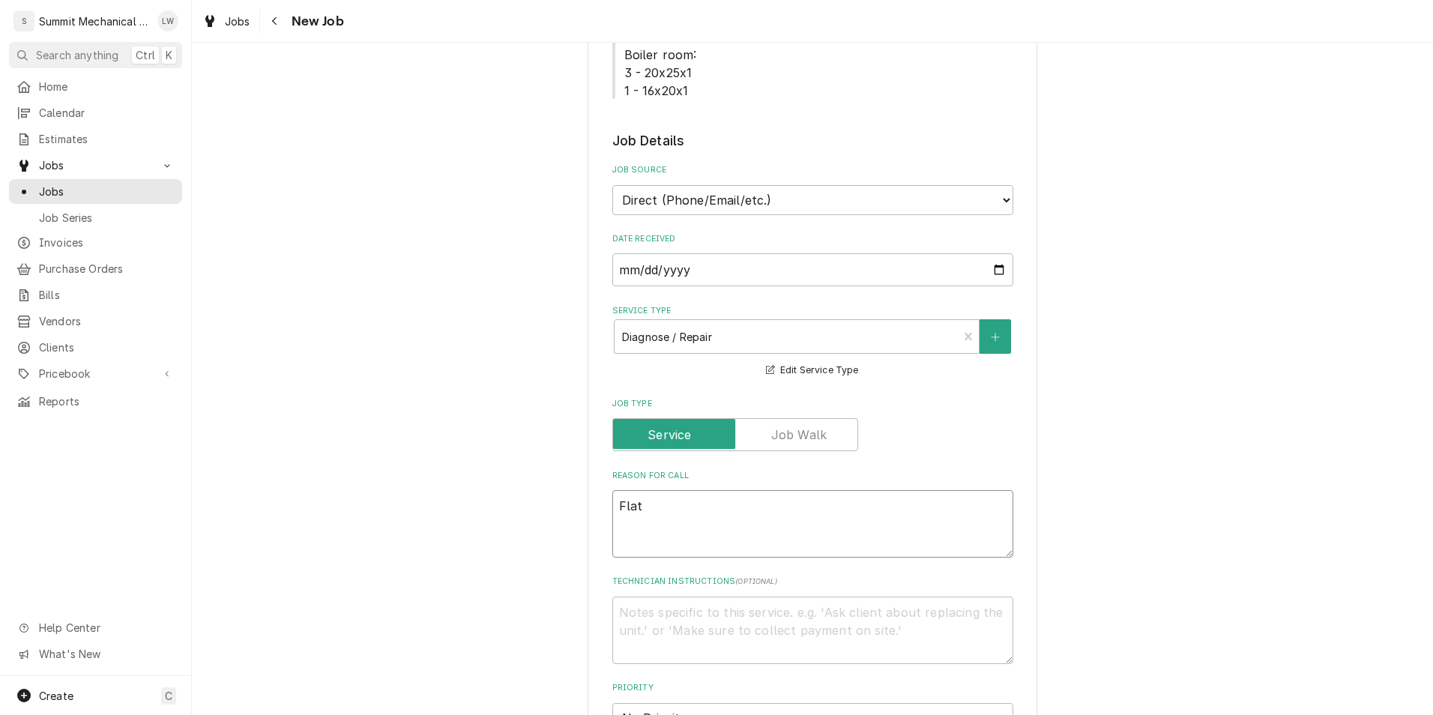
type textarea "x"
type textarea "Flat"
type textarea "x"
type textarea "Fla"
type textarea "x"
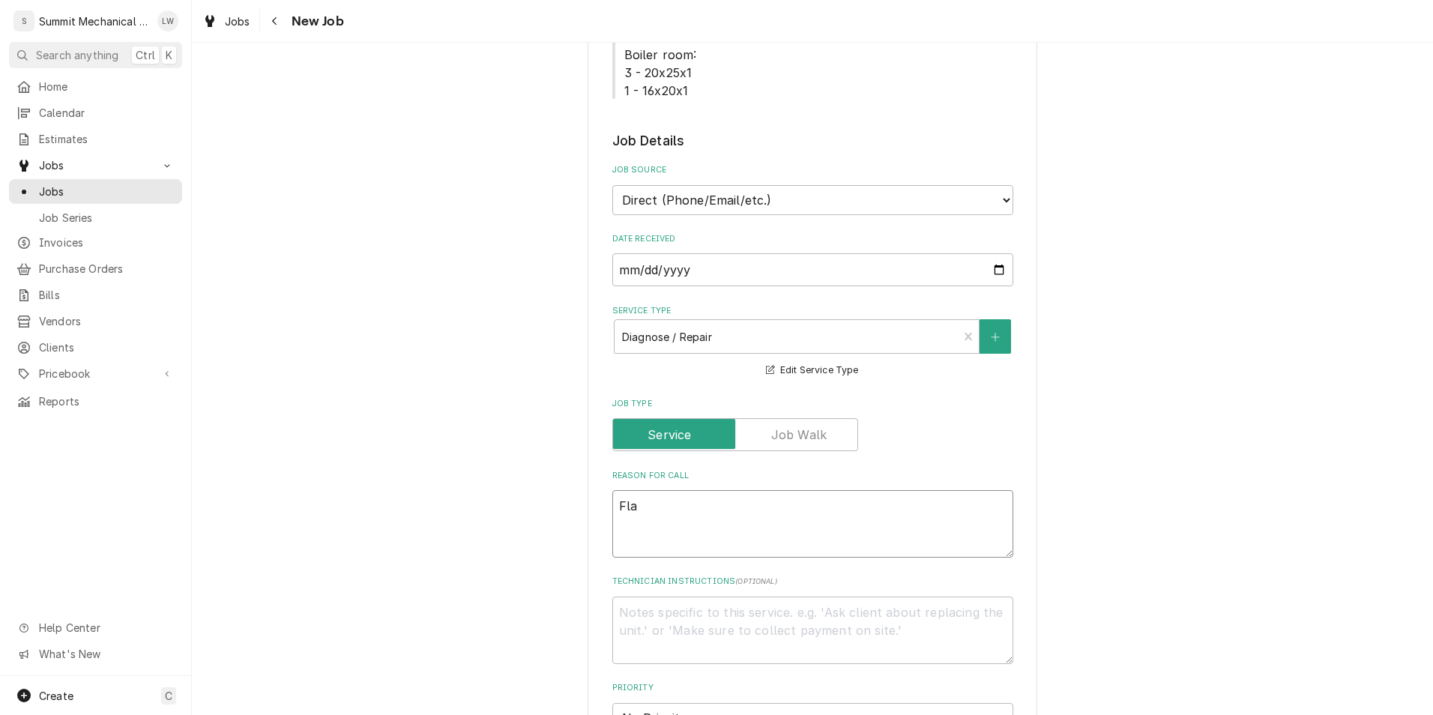
type textarea "Fl"
type textarea "x"
type textarea "F"
type textarea "x"
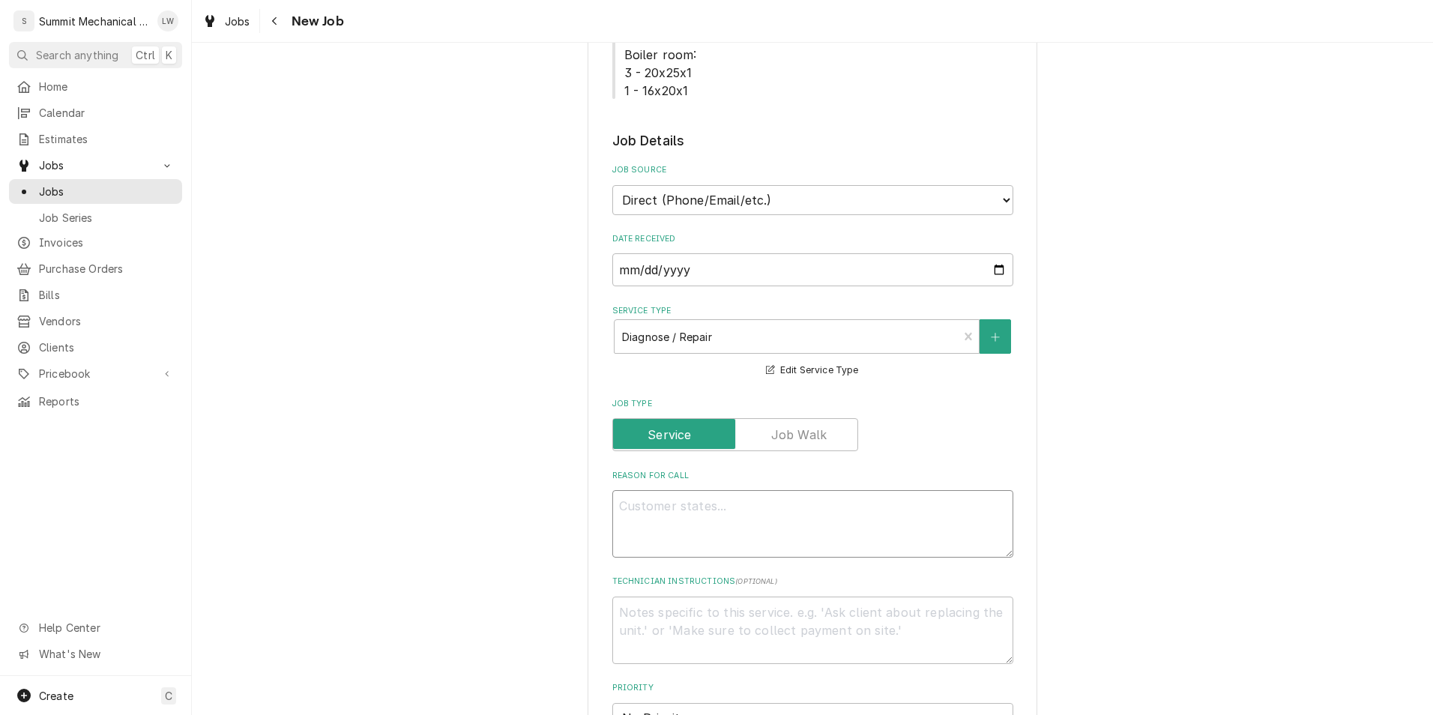
type textarea "T"
type textarea "x"
type textarea "Ty"
type textarea "x"
type textarea "Tys"
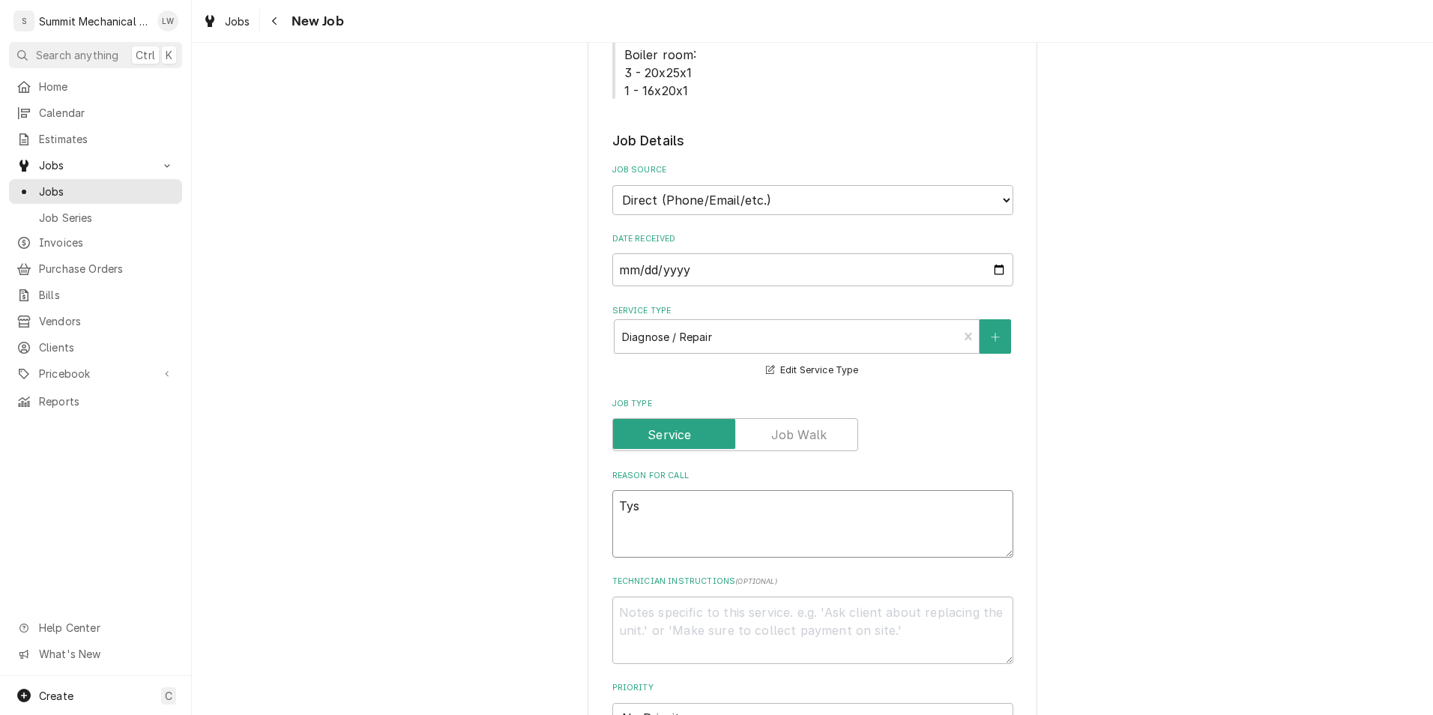
type textarea "x"
type textarea "Tyso"
type textarea "x"
type textarea "Tyson"
type textarea "x"
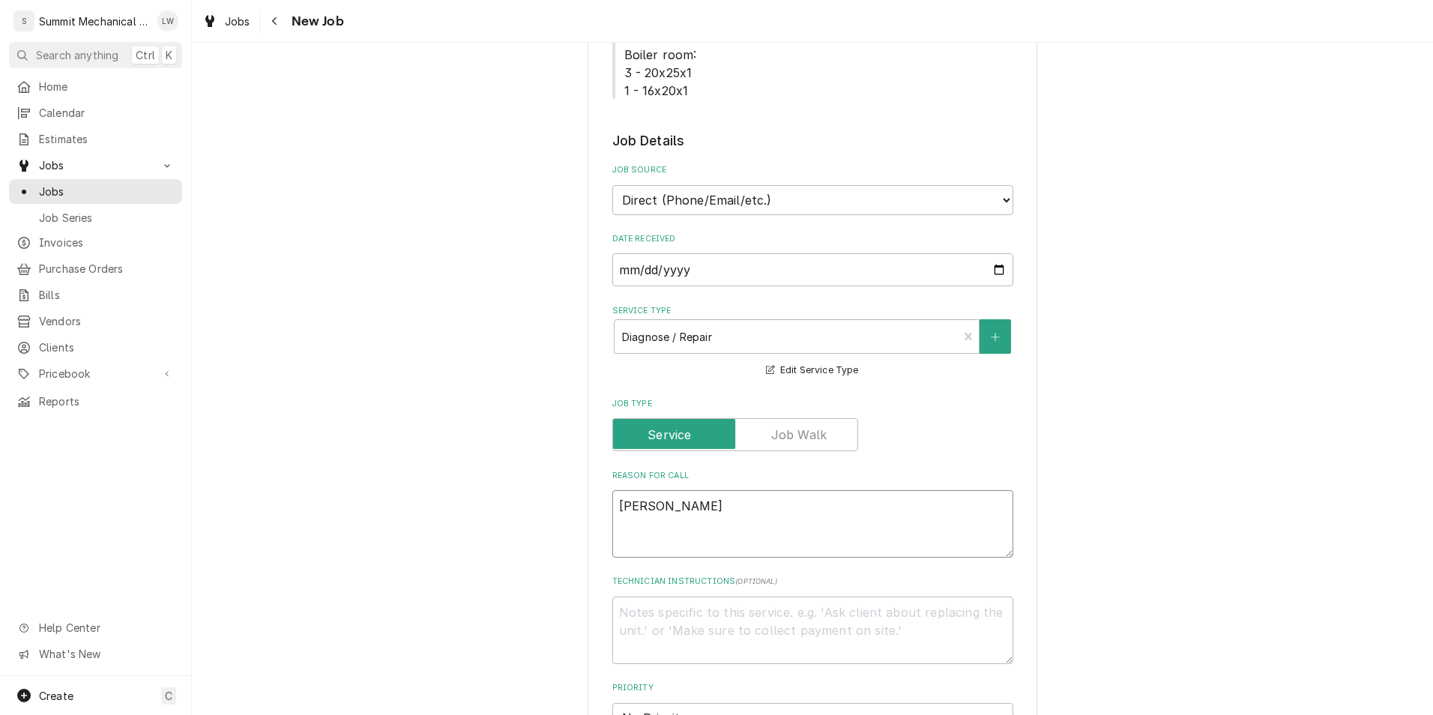
type textarea "Tyson t"
type textarea "x"
type textarea "Tyson te"
type textarea "x"
type textarea "Tyson tex"
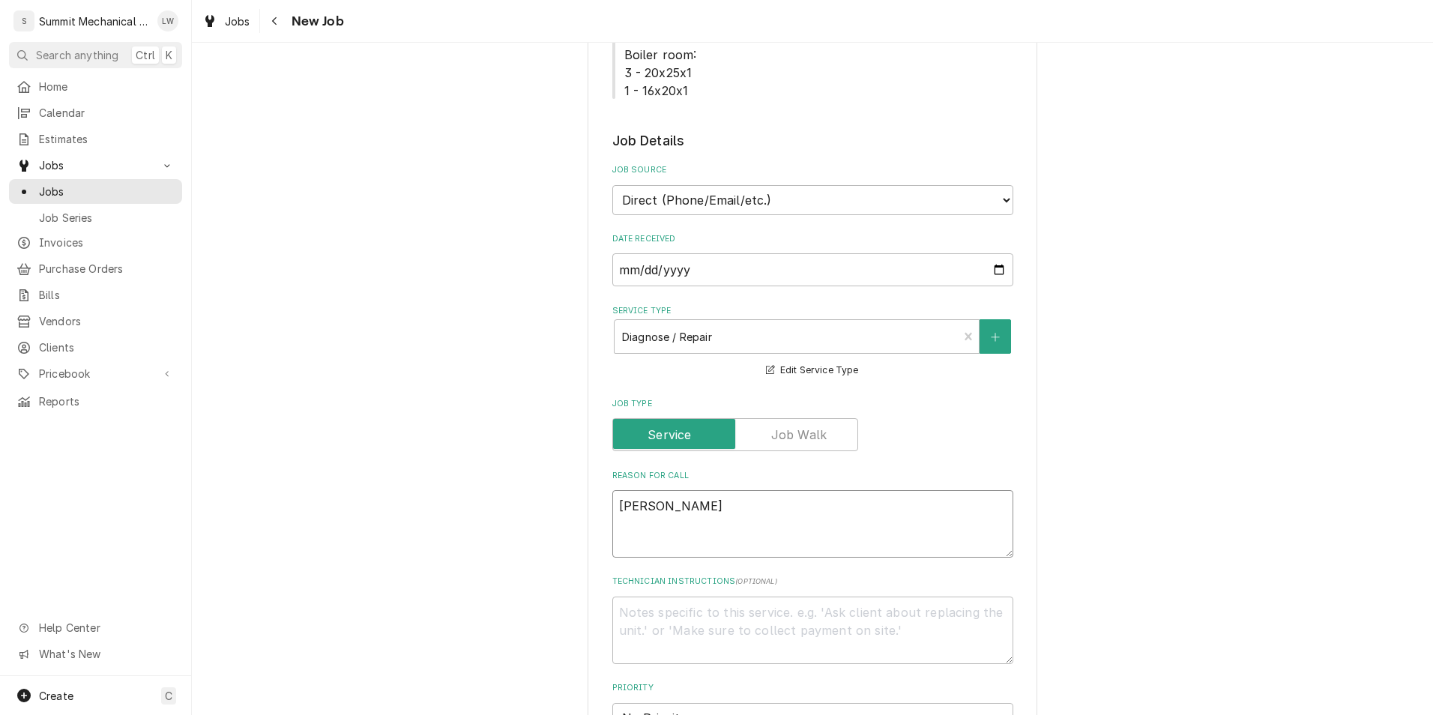
type textarea "x"
type textarea "Tyson text"
type textarea "x"
type textarea "Tyson text-"
type textarea "x"
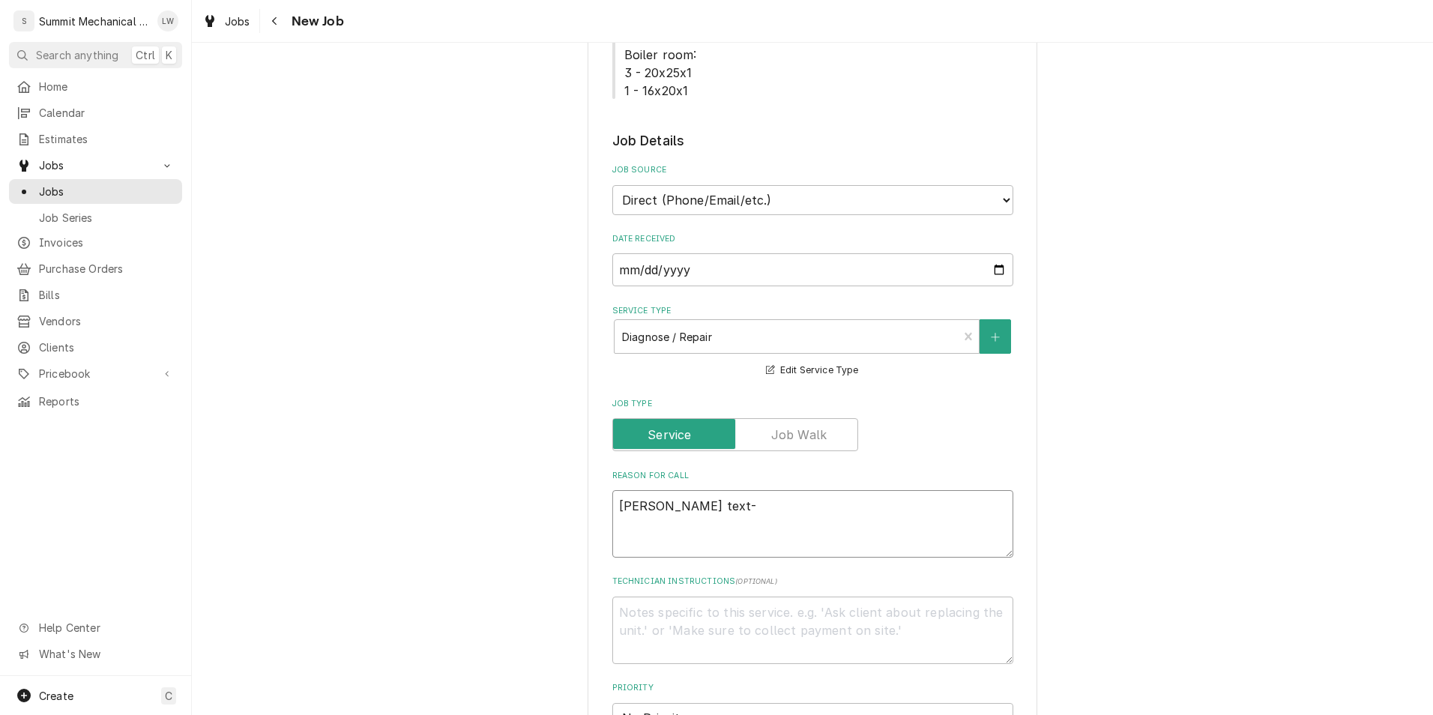
type textarea "Tyson text-"
type textarea "x"
type textarea "Tyson text- Fl"
type textarea "x"
type textarea "Tyson text- Fla"
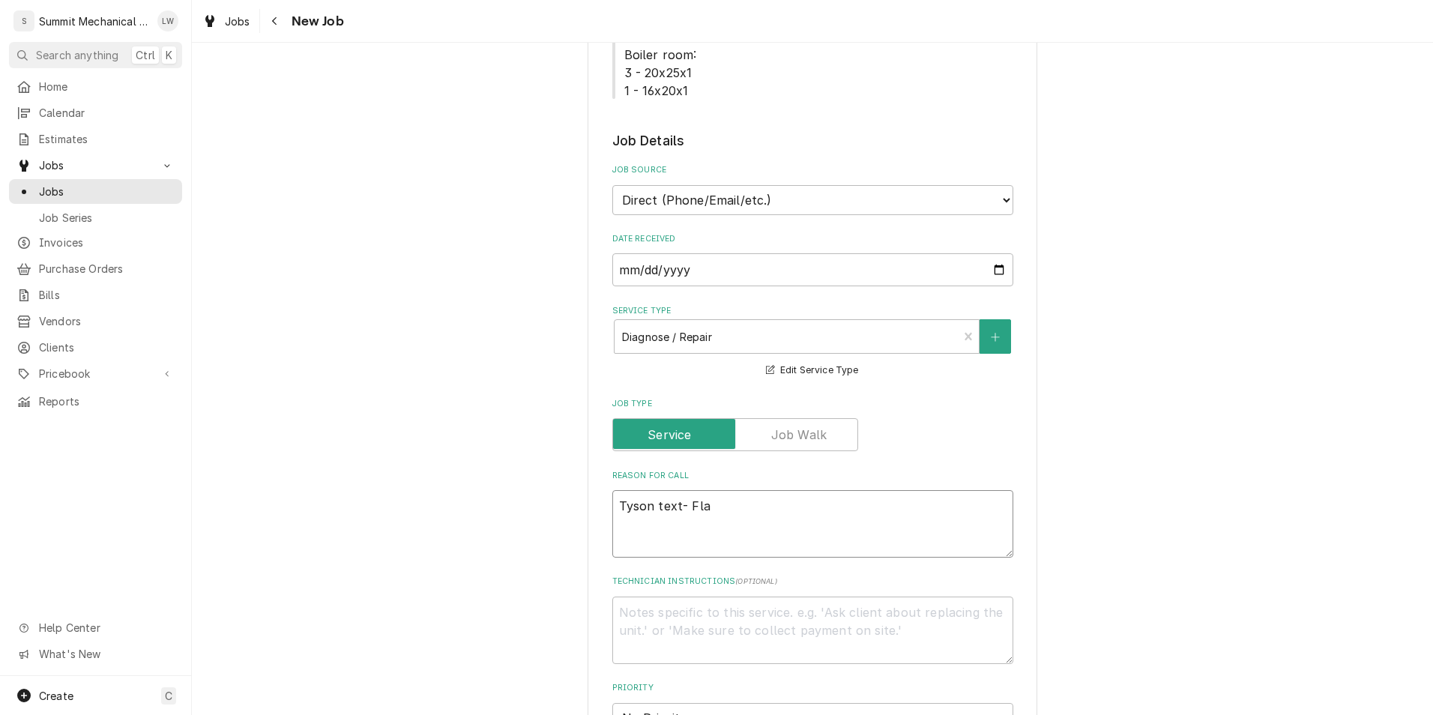
type textarea "x"
type textarea "Tyson text- Flaa"
type textarea "x"
type textarea "Tyson text- Fla"
type textarea "x"
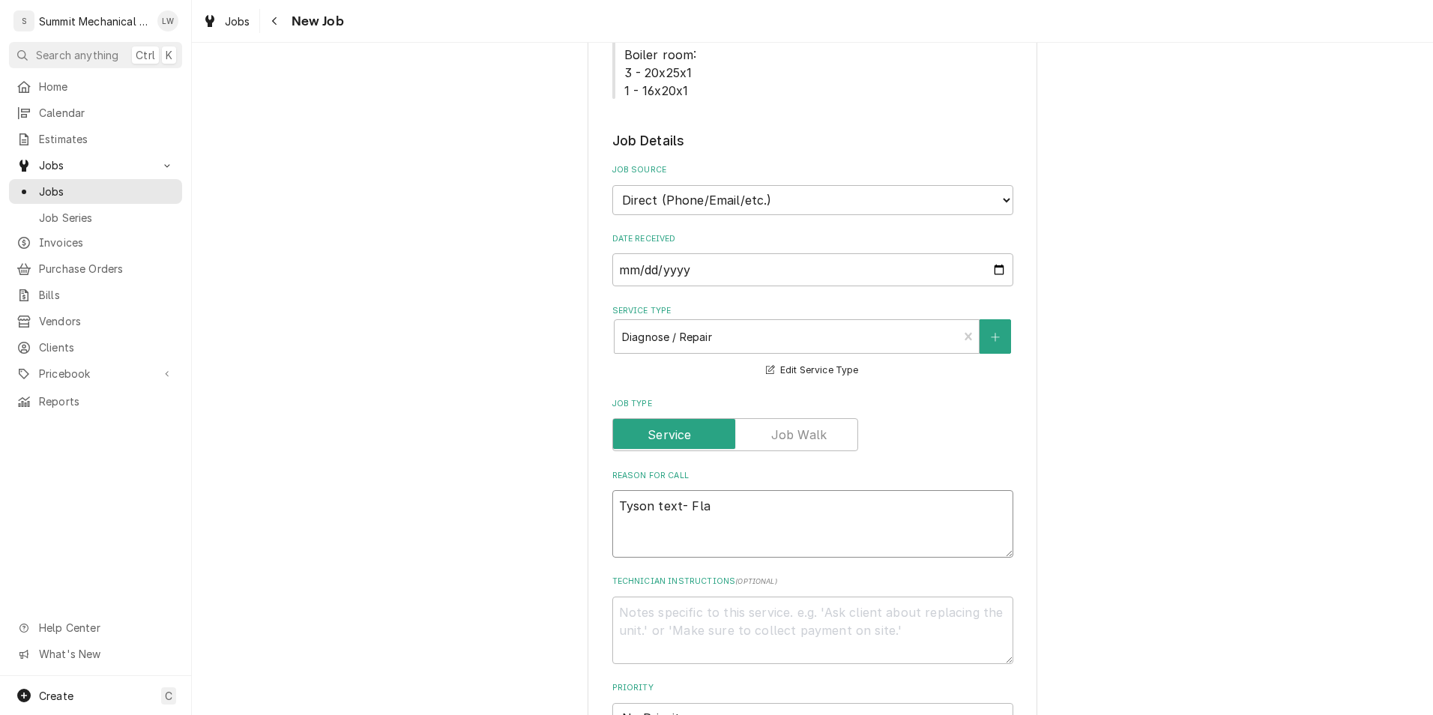
type textarea "Tyson text- Flat"
type textarea "x"
type textarea "Tyson text- Flat"
type textarea "x"
type textarea "Tyson text- Flat t"
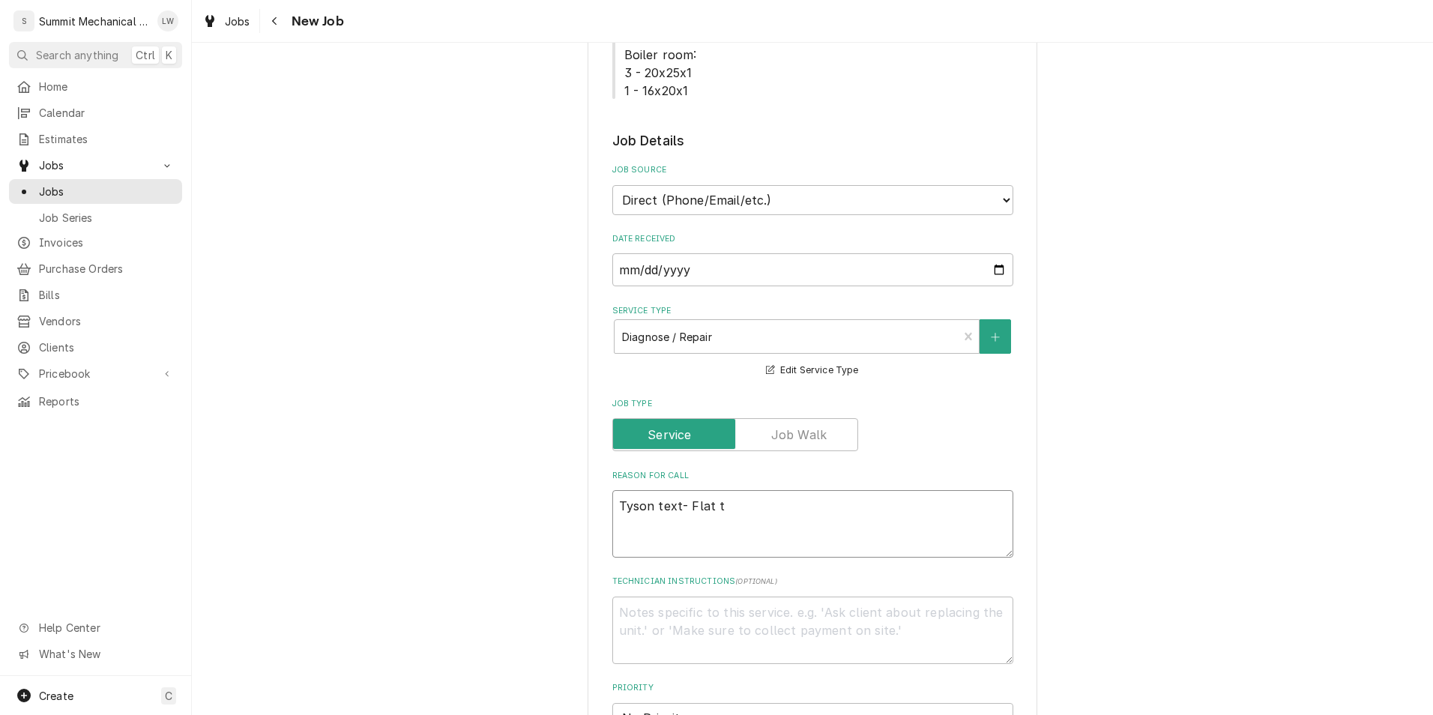
type textarea "x"
type textarea "Tyson text- Flat to"
type textarea "x"
type textarea "Tyson text- Flat to"
type textarea "x"
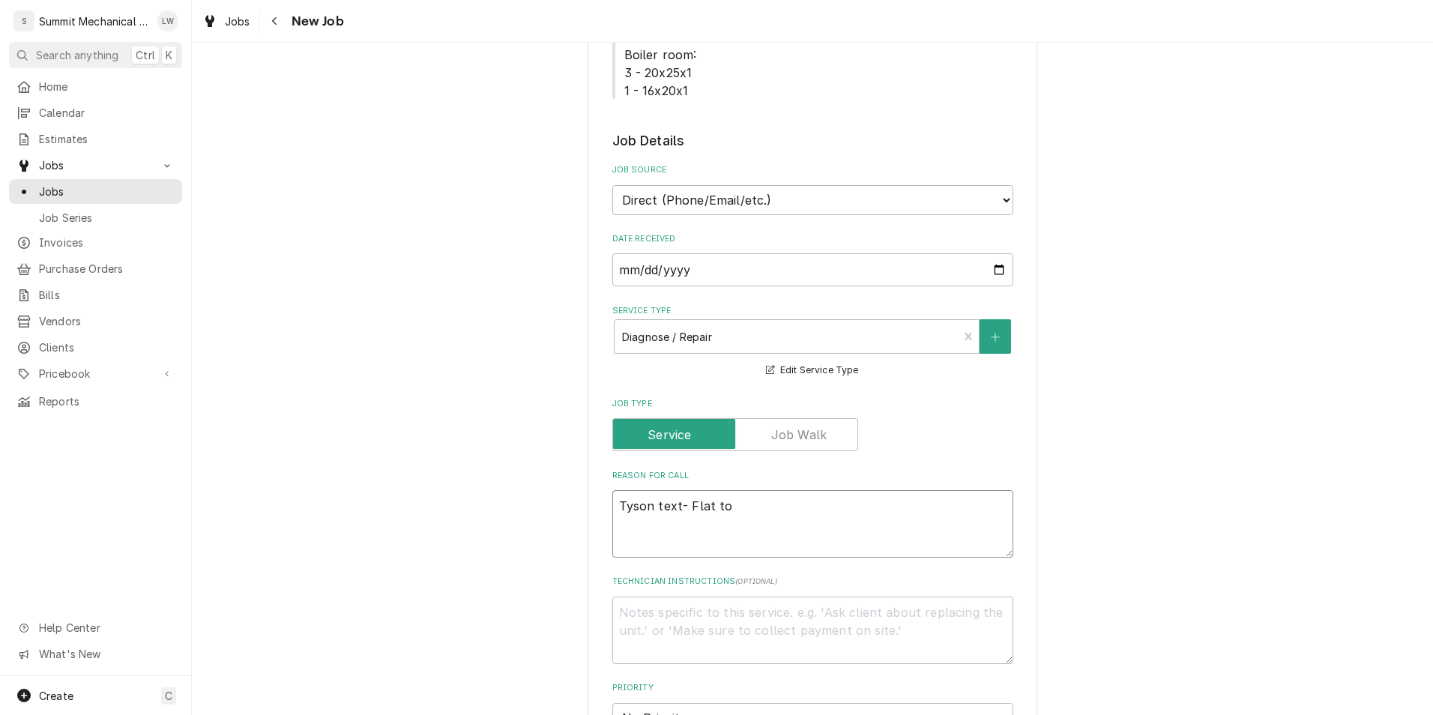
type textarea "Tyson text- Flat to g"
type textarea "x"
type textarea "Tyson text- Flat to gri"
type textarea "x"
type textarea "Tyson text- Flat to gridd"
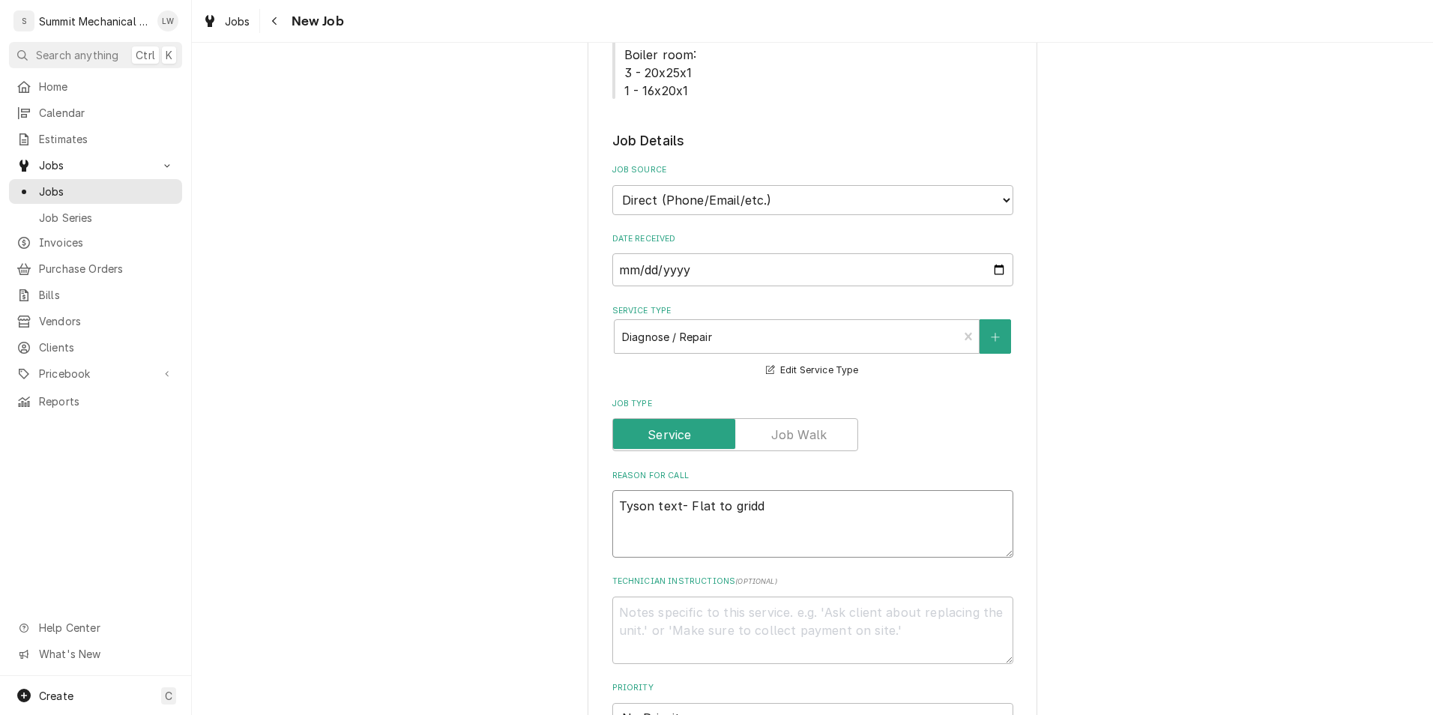
type textarea "x"
type textarea "Tyson text- Flat to griddl"
type textarea "x"
type textarea "Tyson text- Flat to griddle"
type textarea "x"
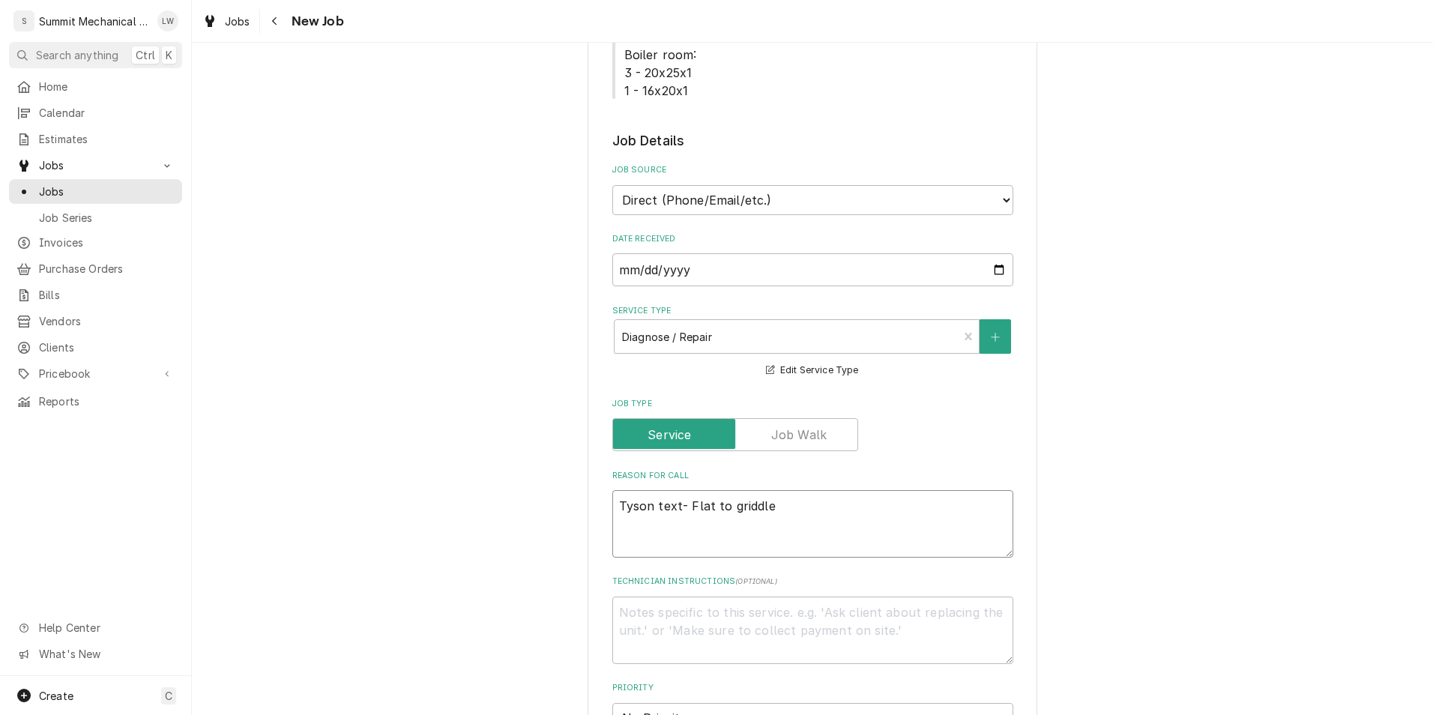
type textarea "Tyson text- Flat to griddle"
type textarea "x"
type textarea "Tyson text- Flat to griddle p"
type textarea "x"
type textarea "Tyson text- Flat to griddle pi"
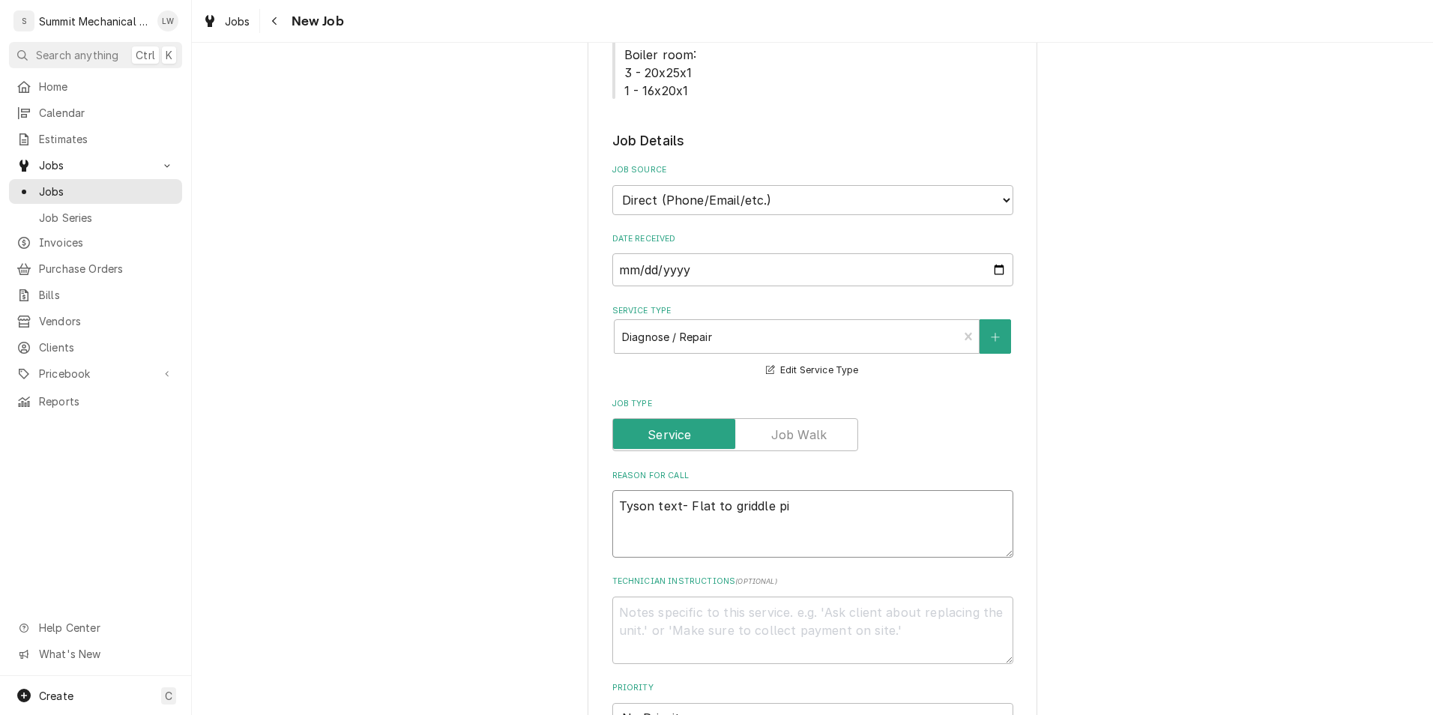
type textarea "x"
type textarea "Tyson text- Flat to griddle pil"
type textarea "x"
type textarea "Tyson text- Flat to griddle pilot"
type textarea "x"
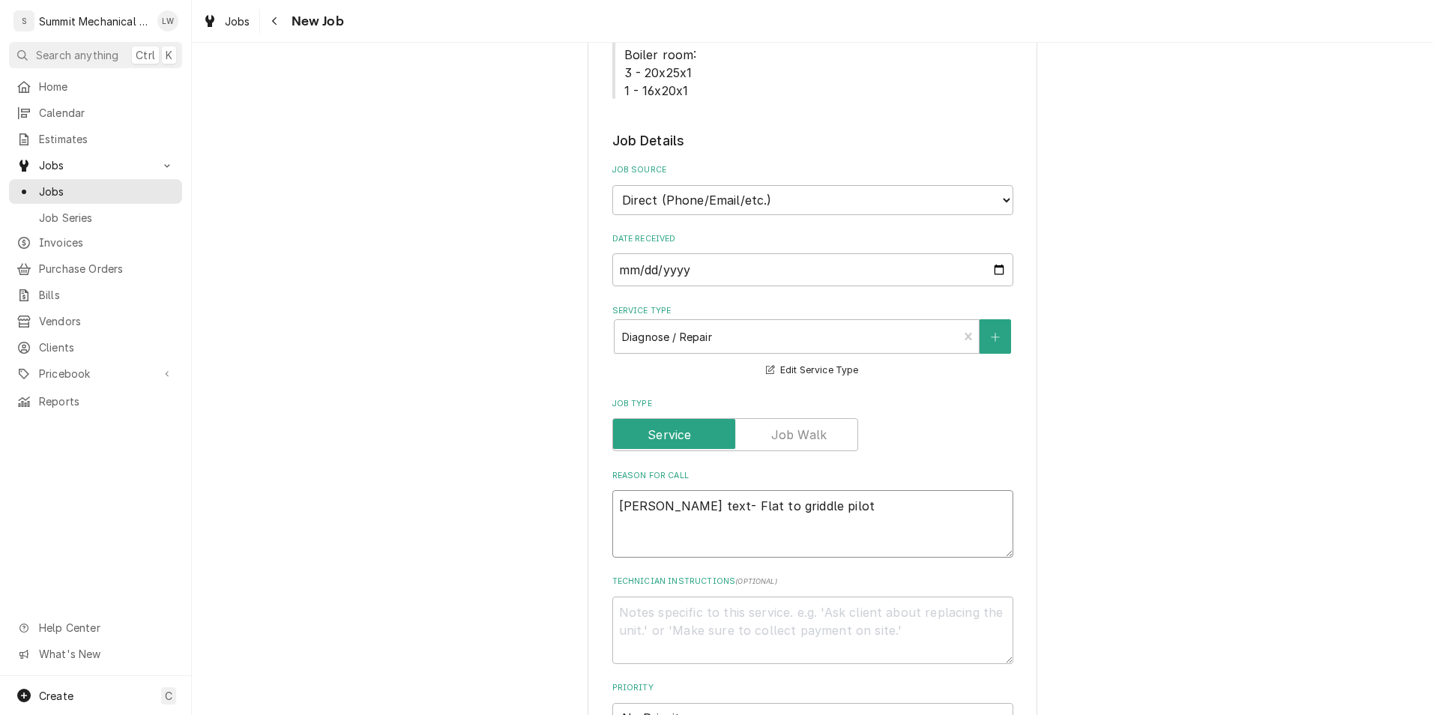
type textarea "Tyson text- Flat to griddle pilot"
type textarea "x"
type textarea "Tyson text- Flat to griddle pilot w"
type textarea "x"
type textarea "Tyson text- Flat to griddle pilot wi"
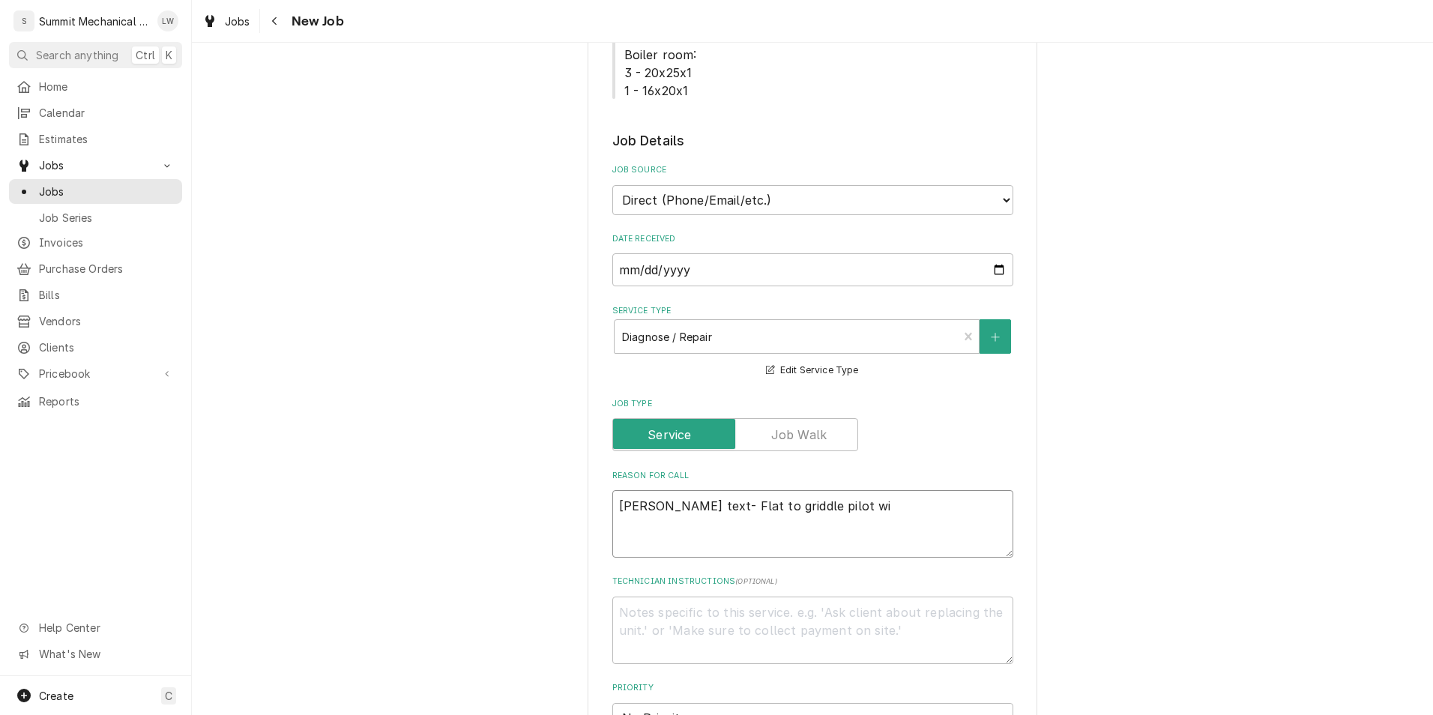
type textarea "x"
type textarea "Tyson text- Flat to griddle pilot wil"
type textarea "x"
type textarea "Tyson text- Flat to griddle pilot will"
type textarea "x"
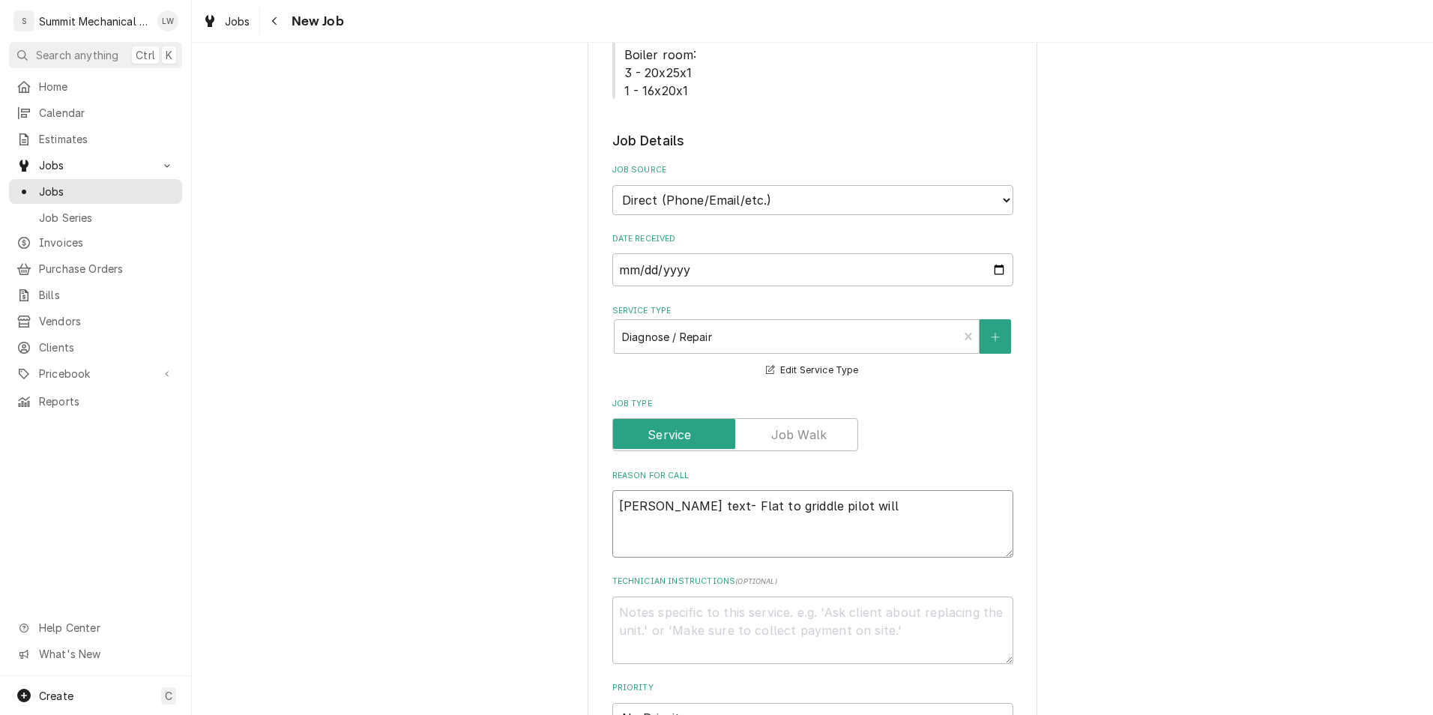
type textarea "Tyson text- Flat to griddle pilot will"
type textarea "x"
type textarea "Tyson text- Flat to griddle pilot will n"
type textarea "x"
type textarea "Tyson text- Flat to griddle pilot will no"
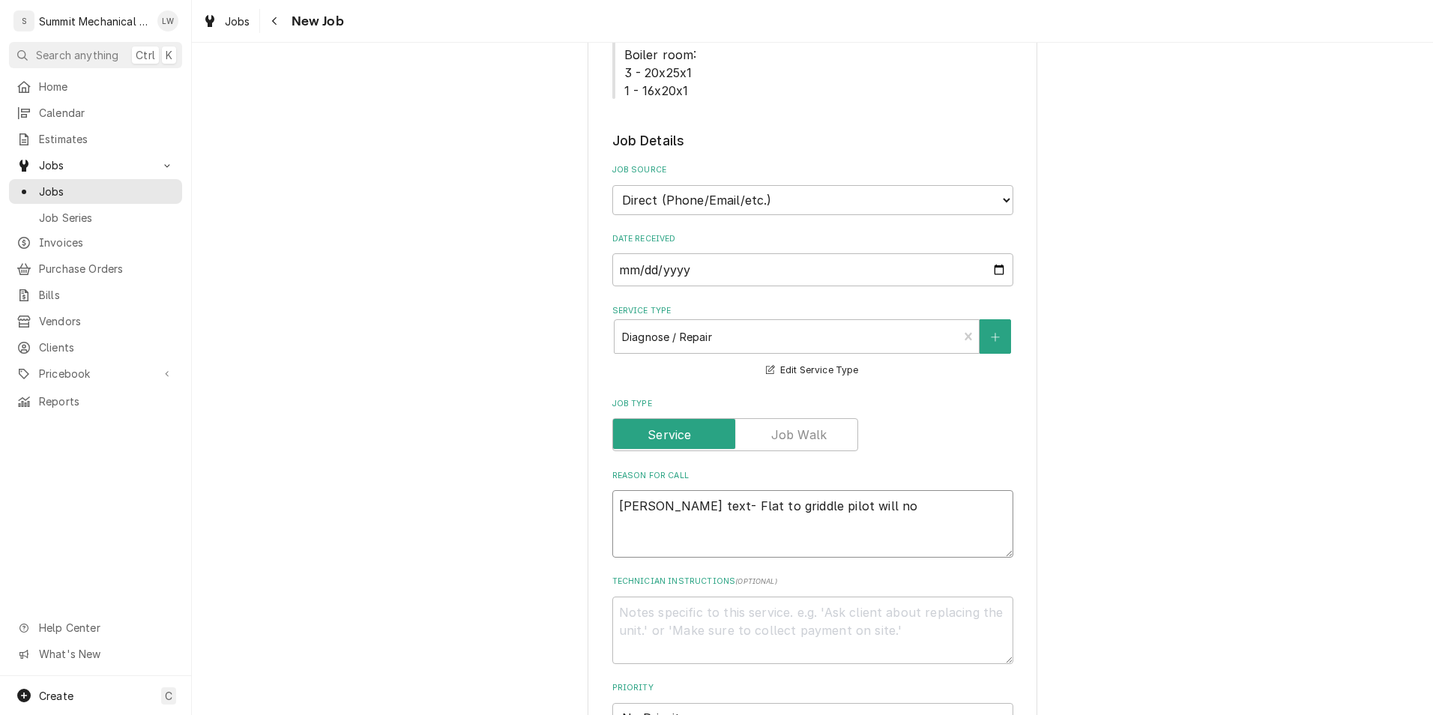
type textarea "x"
type textarea "Tyson text- Flat to griddle pilot will not"
type textarea "x"
type textarea "Tyson text- Flat to griddle pilot will not st"
type textarea "x"
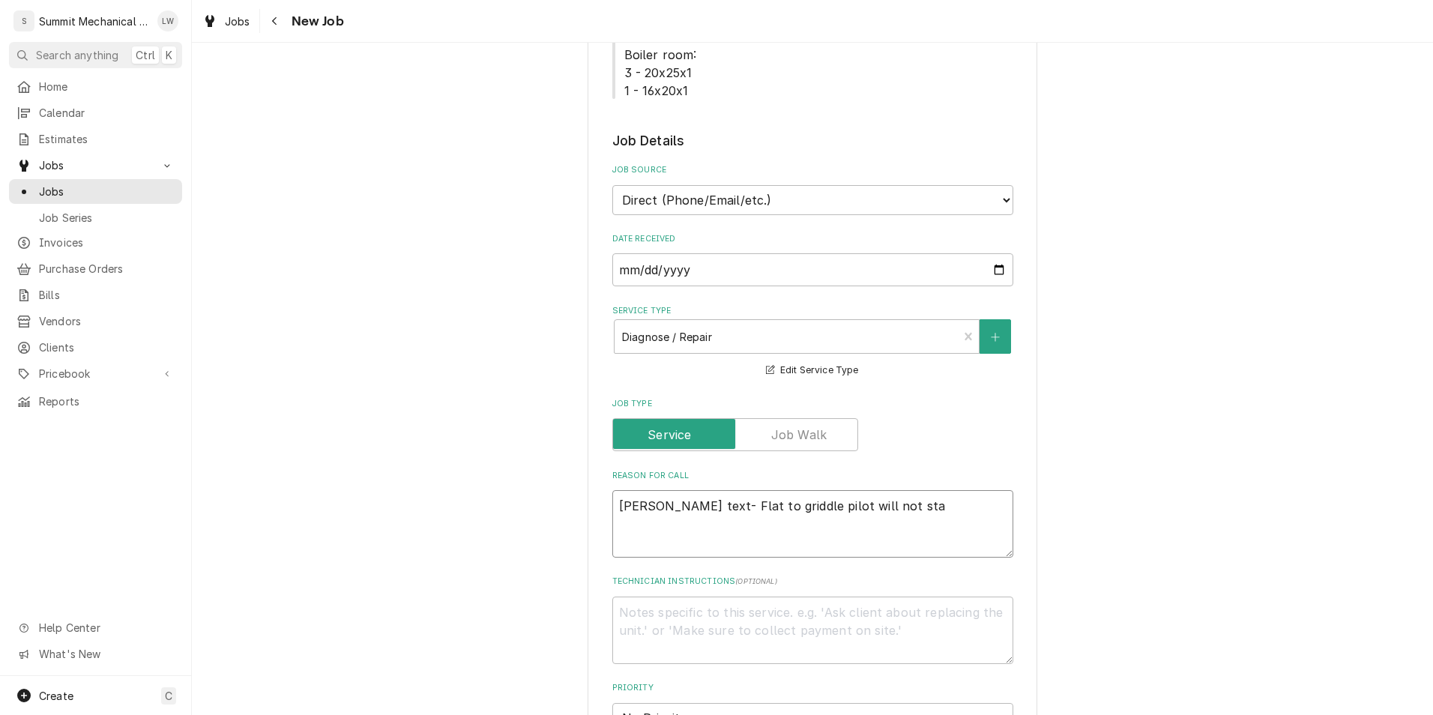
type textarea "Tyson text- Flat to griddle pilot will not stay"
type textarea "x"
type textarea "Tyson text- Flat to griddle pilot will not stay"
type textarea "x"
type textarea "Tyson text- Flat to griddle pilot will not stay l"
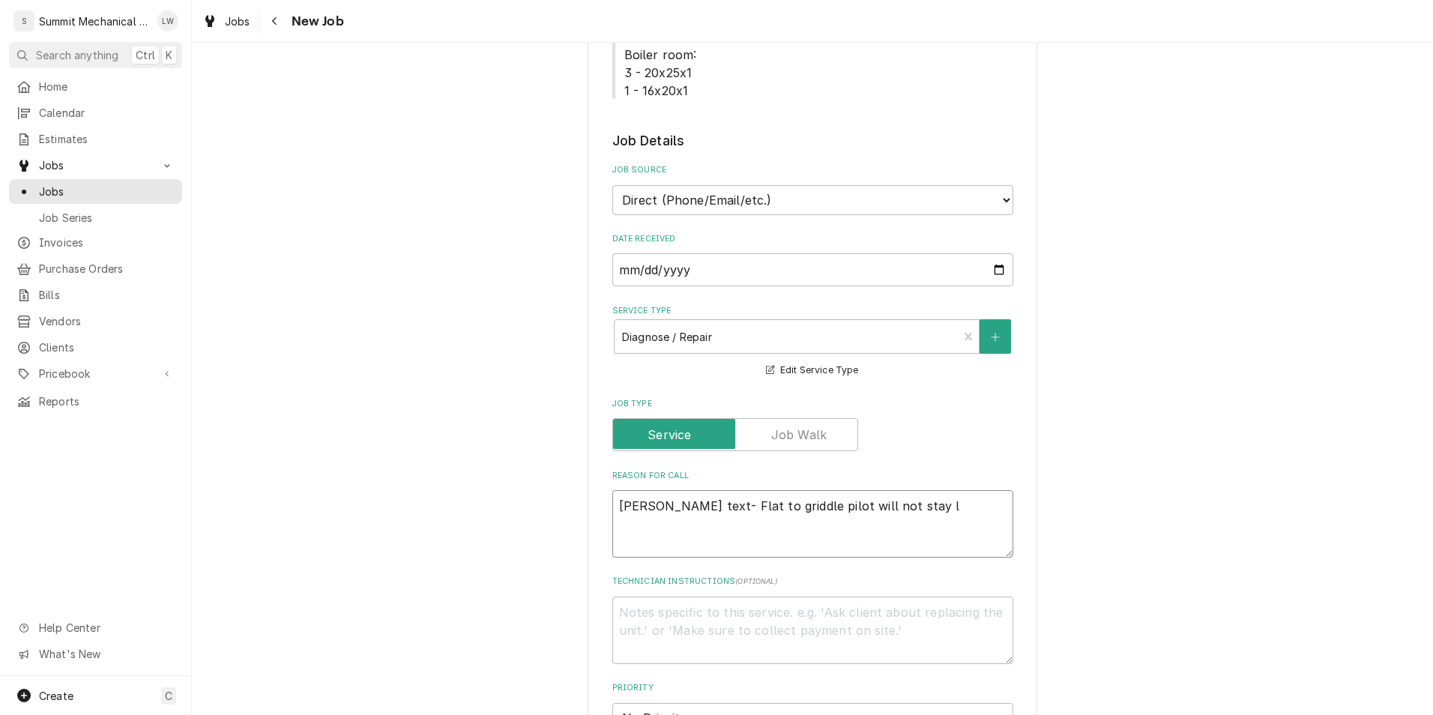
type textarea "x"
type textarea "Tyson text- Flat to griddle pilot will not stay li"
type textarea "x"
type textarea "Tyson text- Flat to griddle pilot will not stay lit"
type textarea "x"
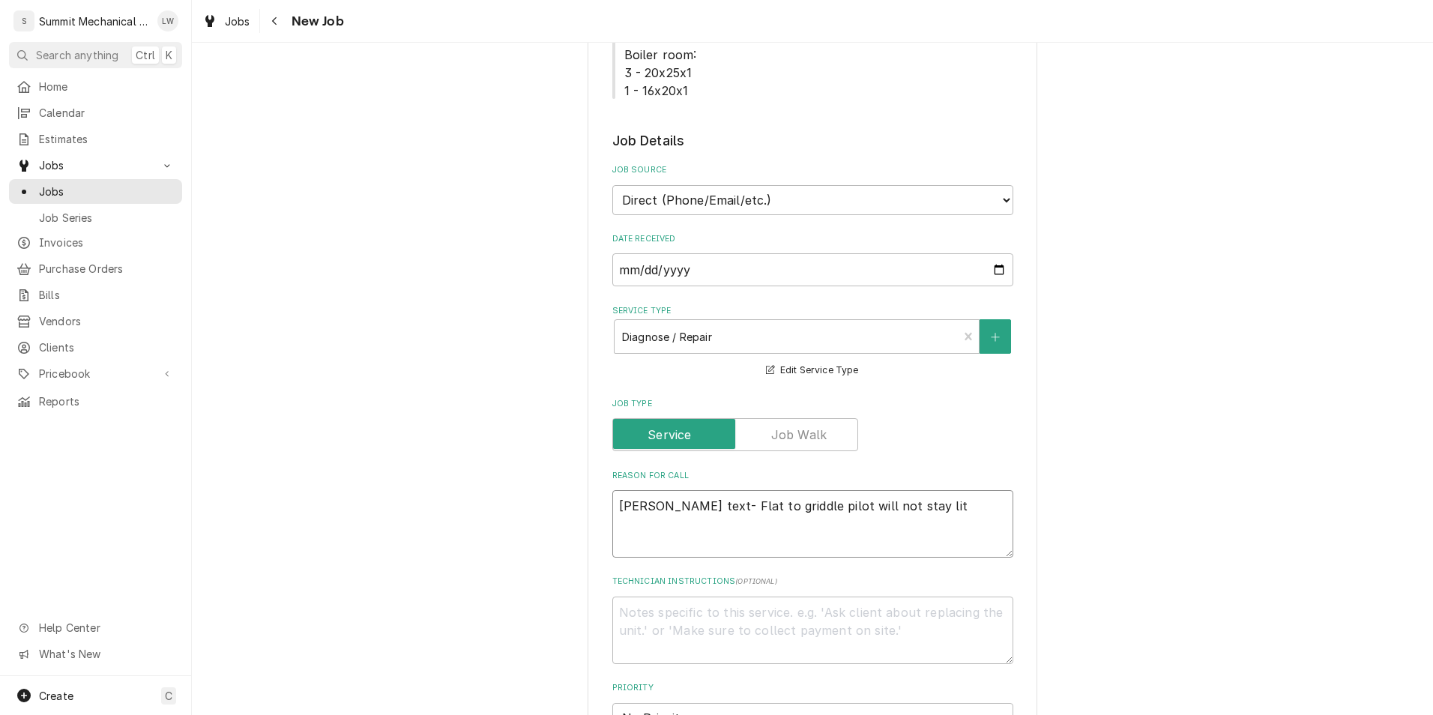
type textarea "Tyson text- Flat to griddle pilot will not stay lit."
type textarea "x"
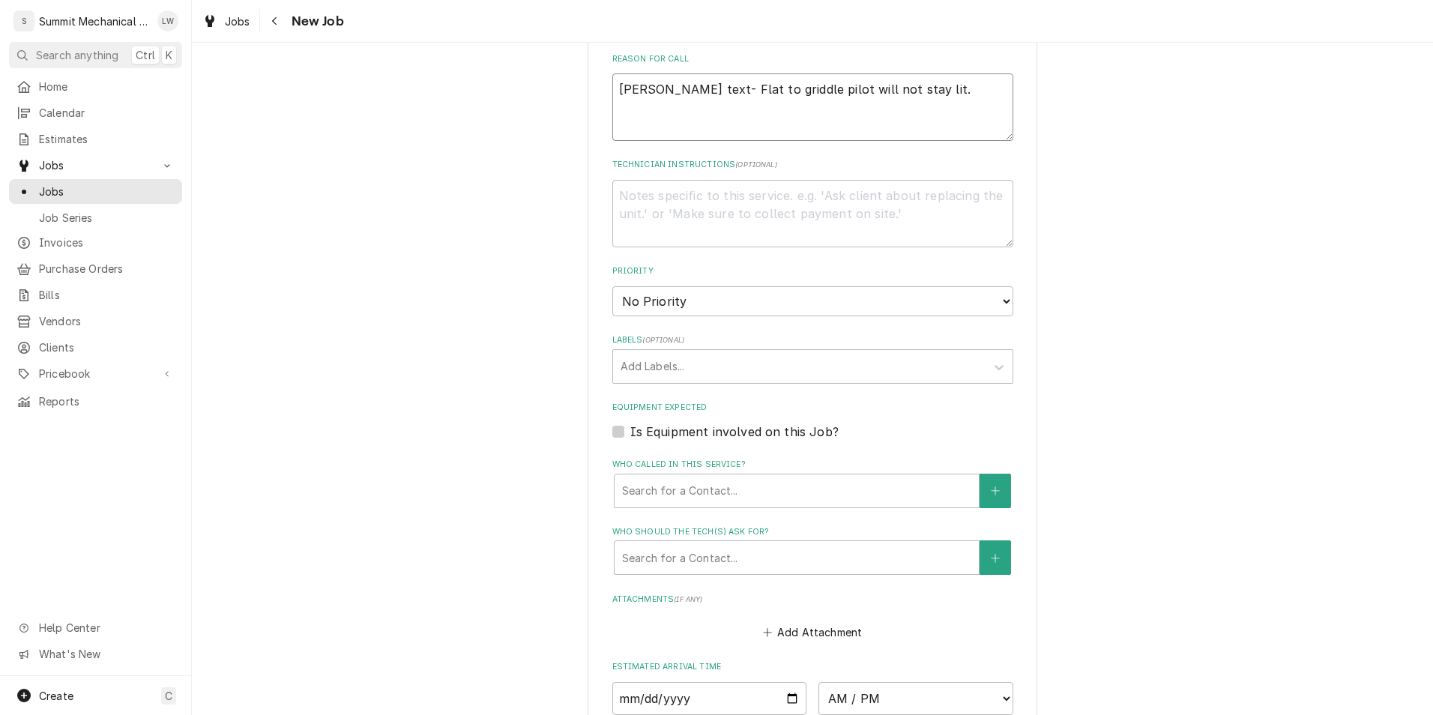
scroll to position [1038, 0]
type textarea "Tyson text- Flat to griddle pilot will not stay lit."
click at [818, 298] on select "No Priority Urgent High Medium Low" at bounding box center [812, 300] width 401 height 30
select select "3"
click at [612, 285] on select "No Priority Urgent High Medium Low" at bounding box center [812, 300] width 401 height 30
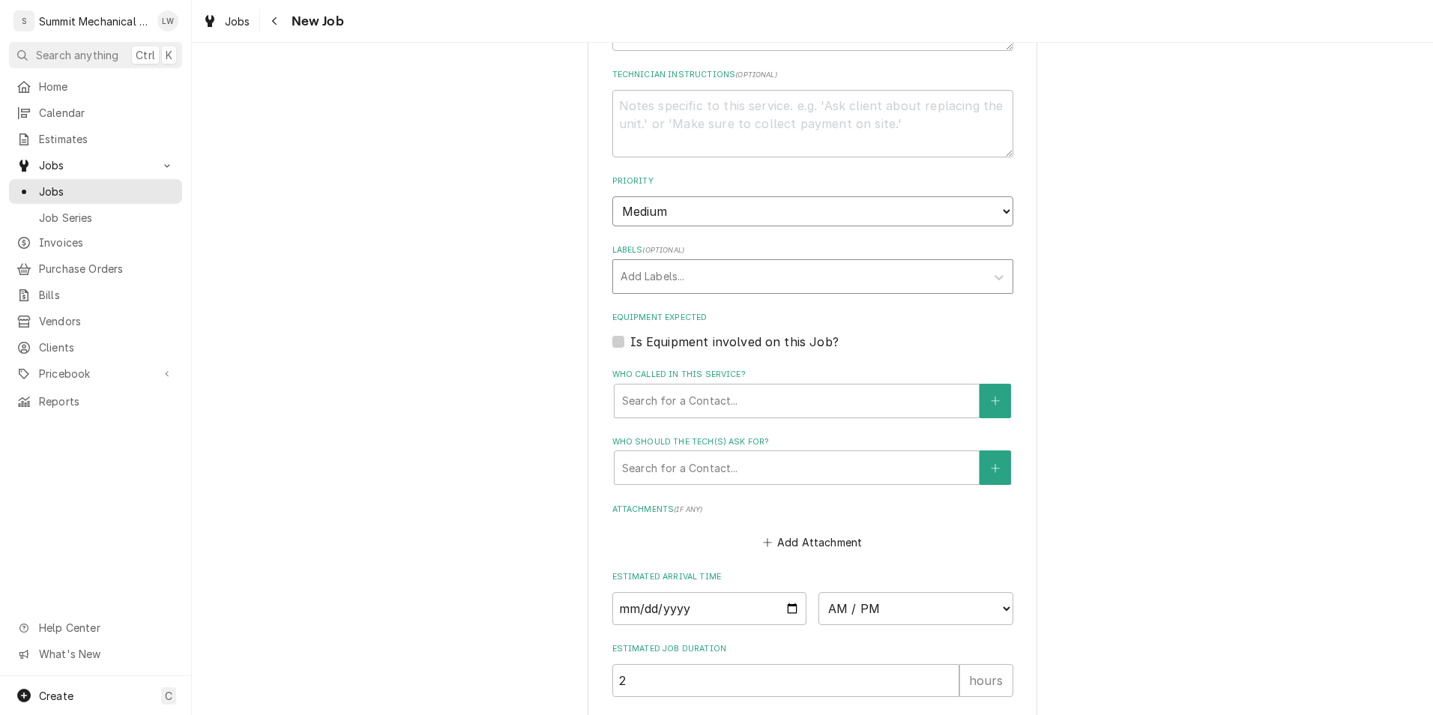
scroll to position [1158, 0]
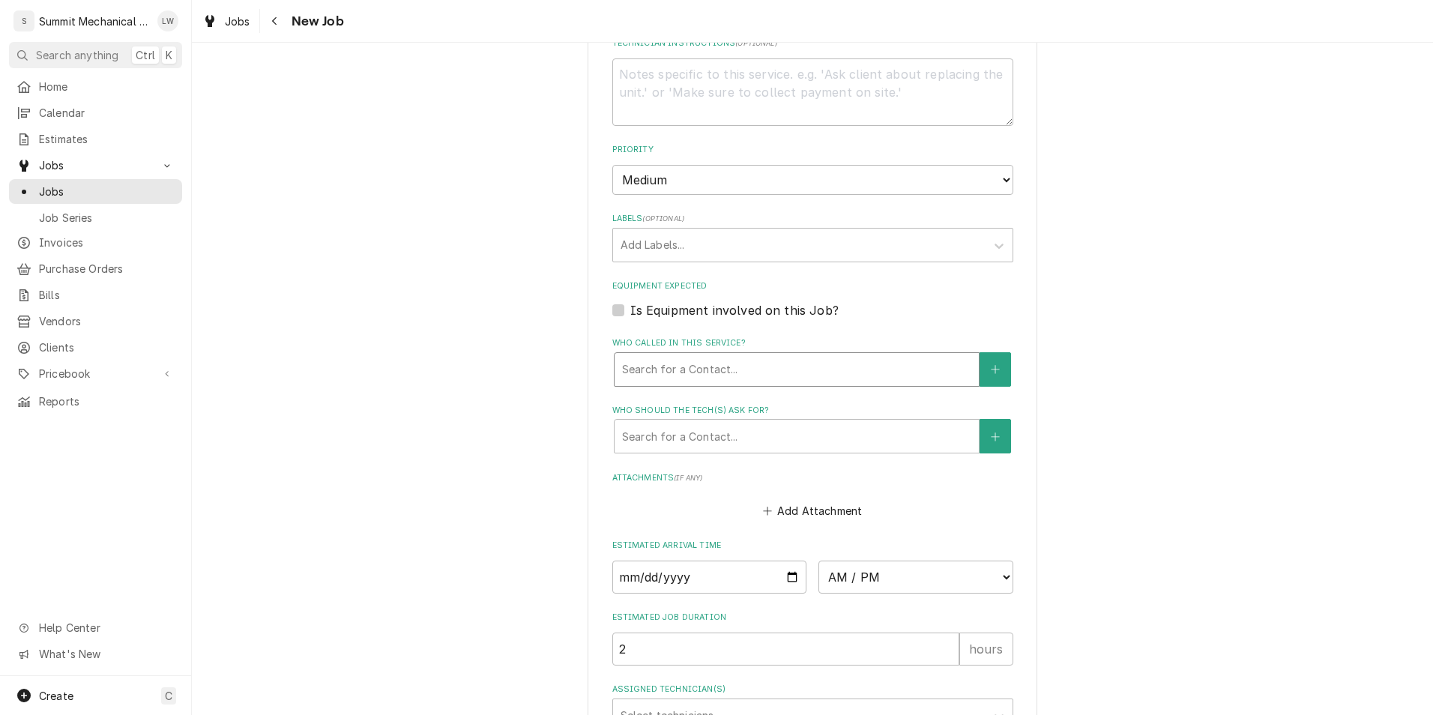
click at [810, 362] on div "Who called in this service?" at bounding box center [796, 369] width 349 height 27
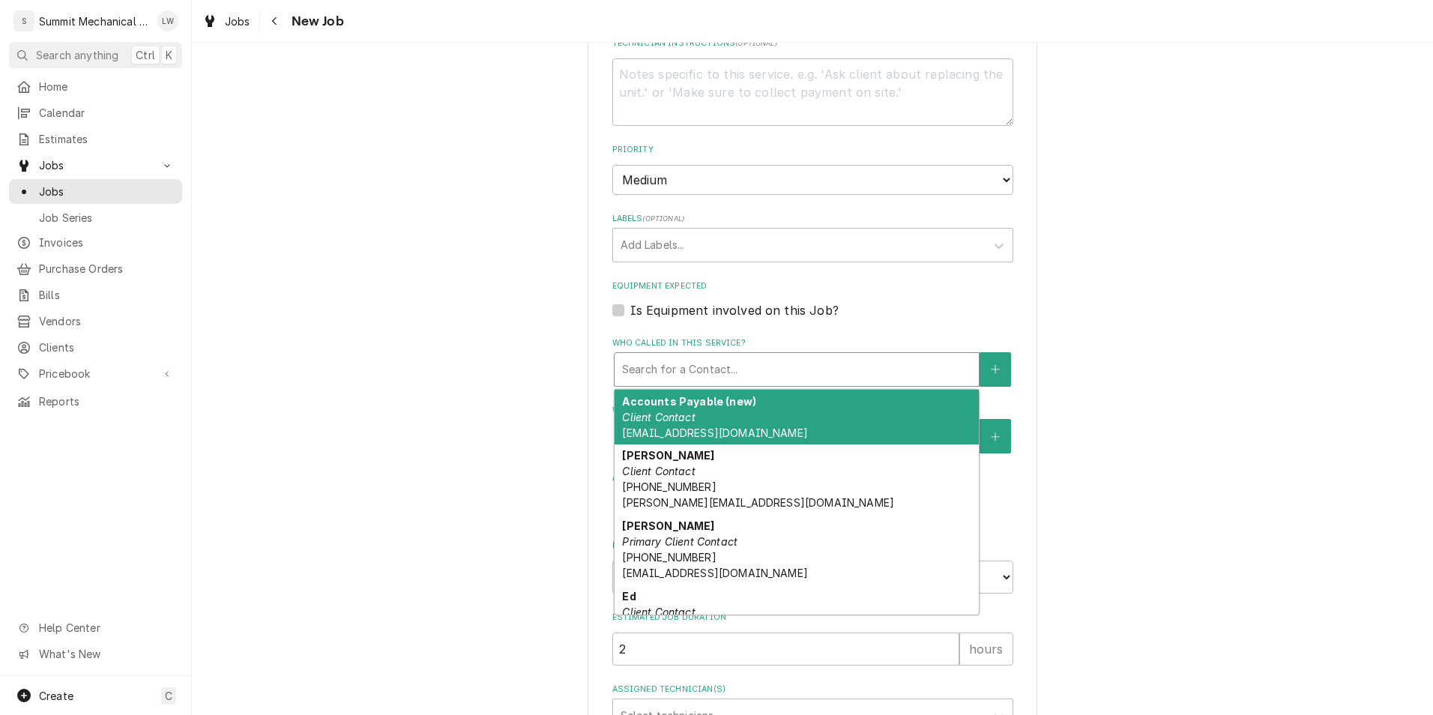
type textarea "x"
type input "t"
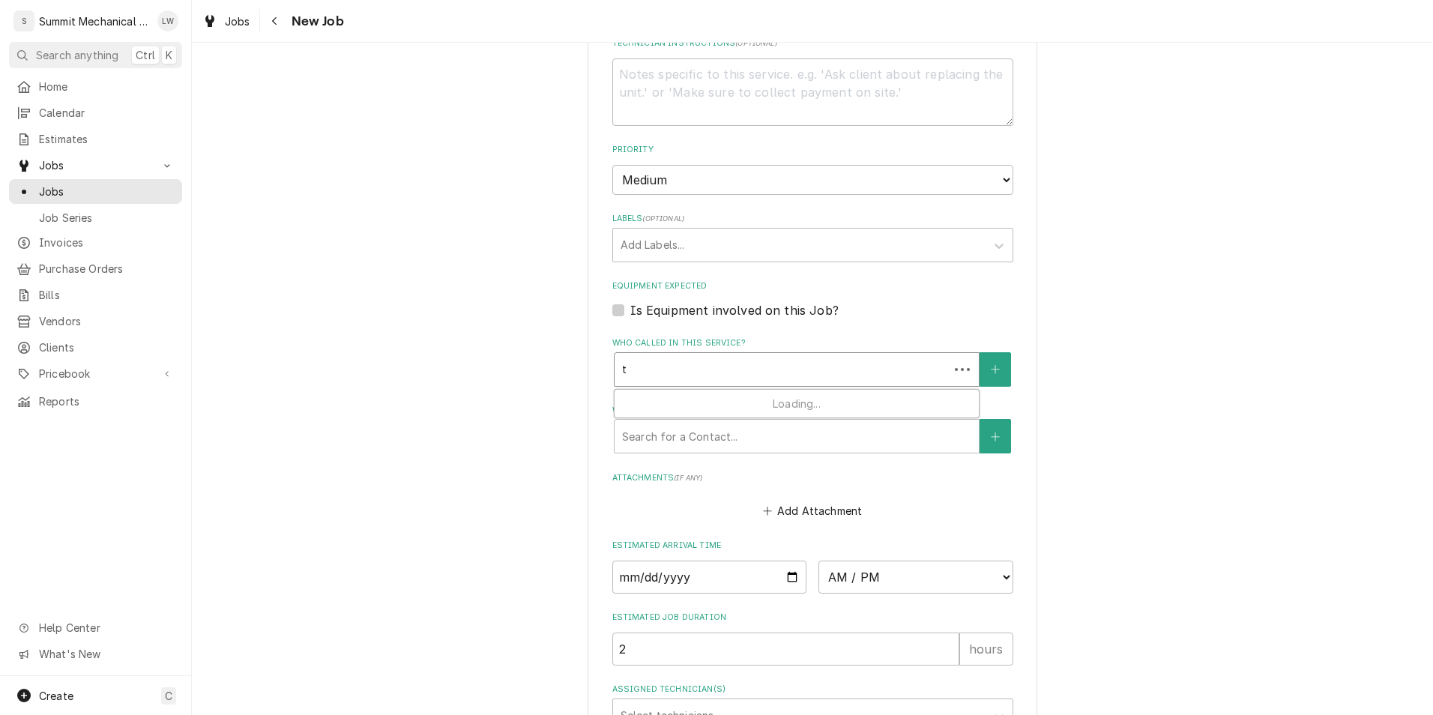
type textarea "x"
type input "ty"
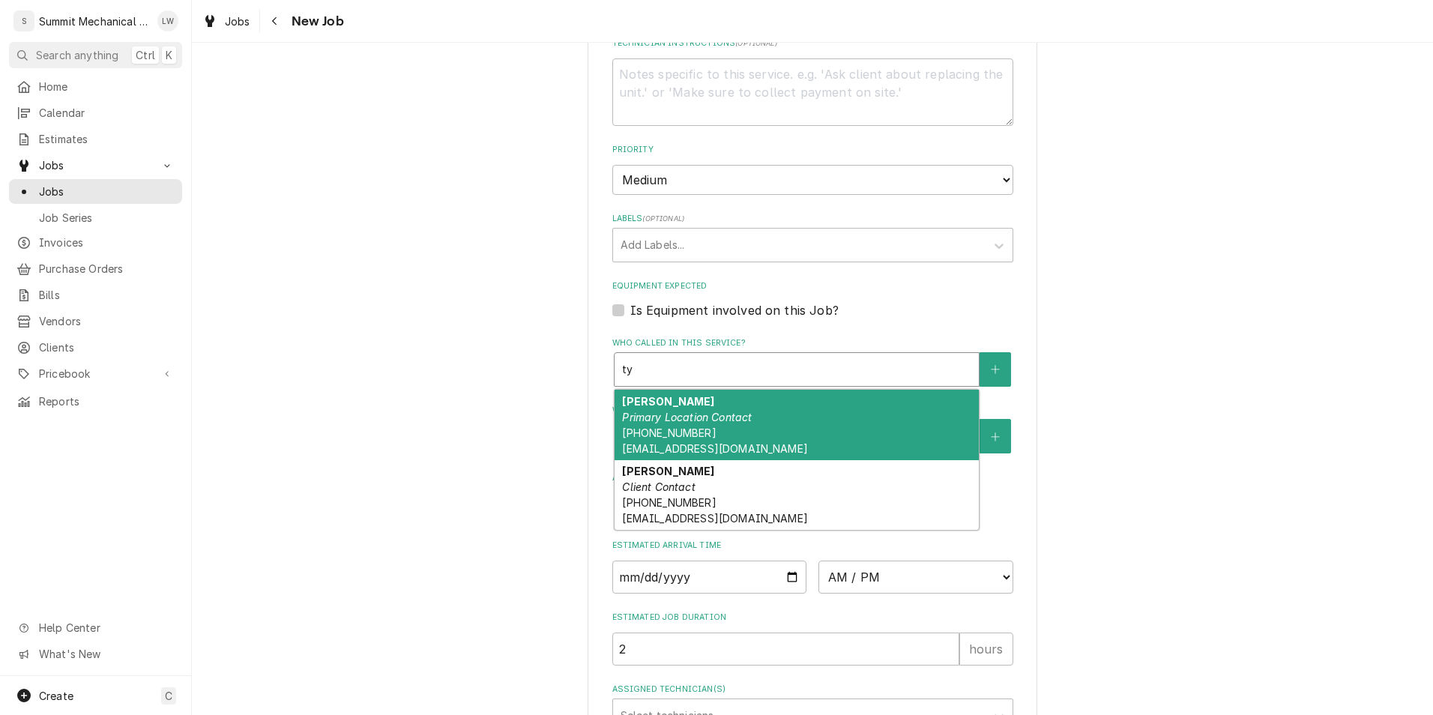
click at [750, 426] on div "Tyson Primary Location Contact (801) 750-5046 tyson@marketstreetgrill.com" at bounding box center [797, 425] width 364 height 70
type textarea "x"
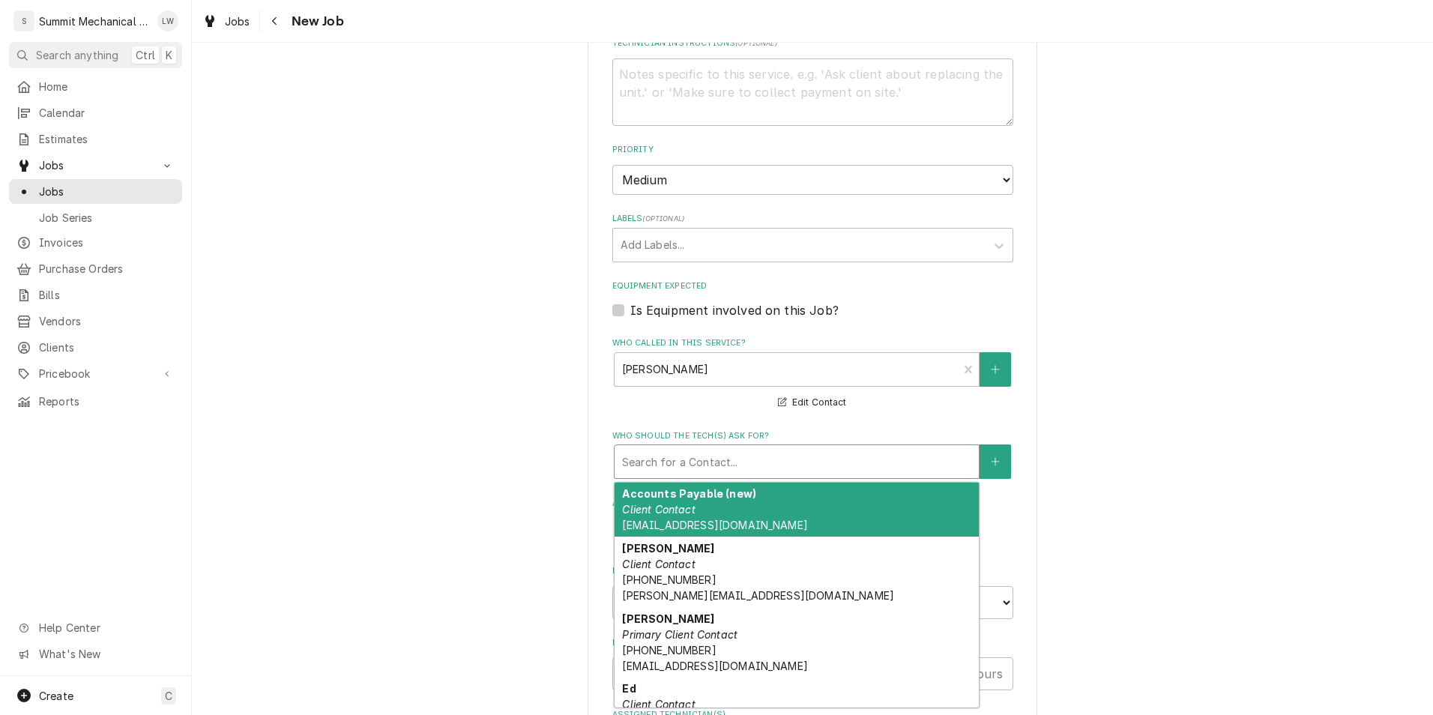
click at [764, 464] on div "Who should the tech(s) ask for?" at bounding box center [796, 461] width 349 height 27
type textarea "x"
type input "t"
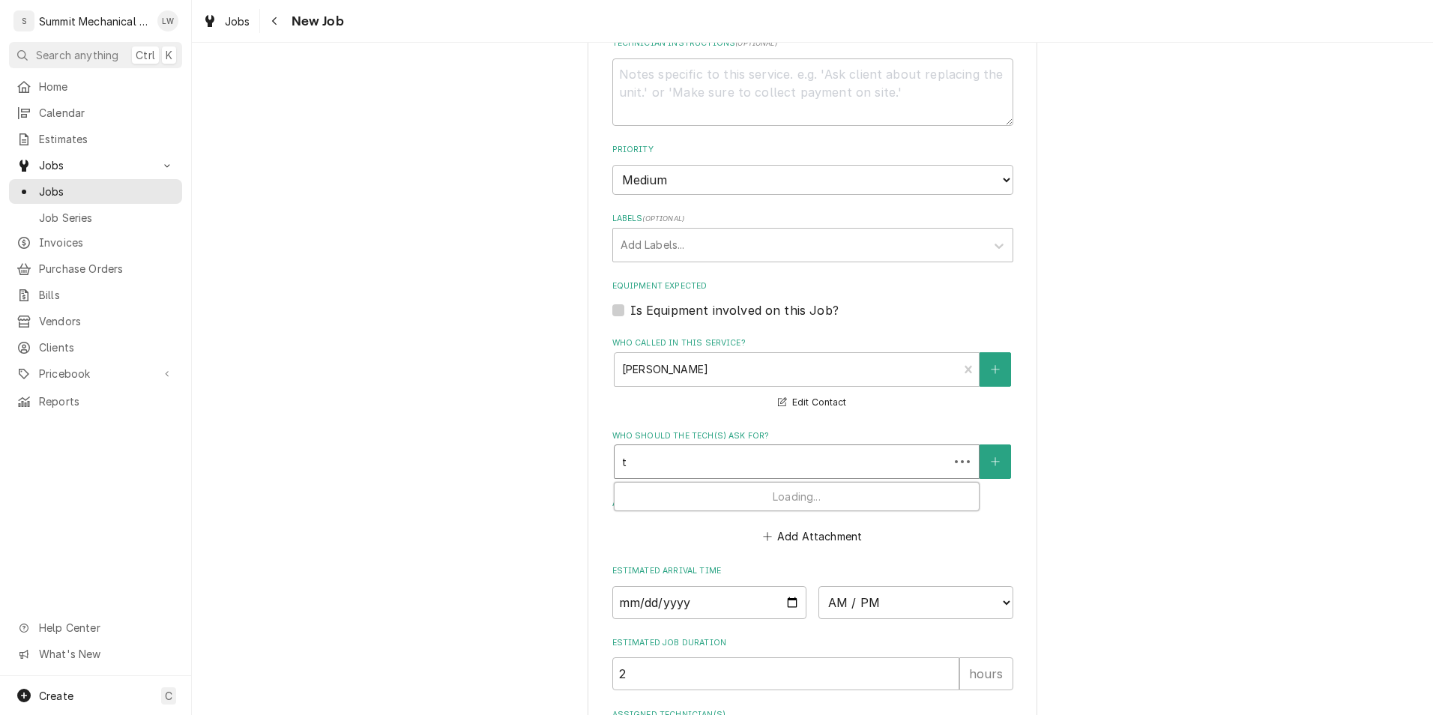
type textarea "x"
type input "ty"
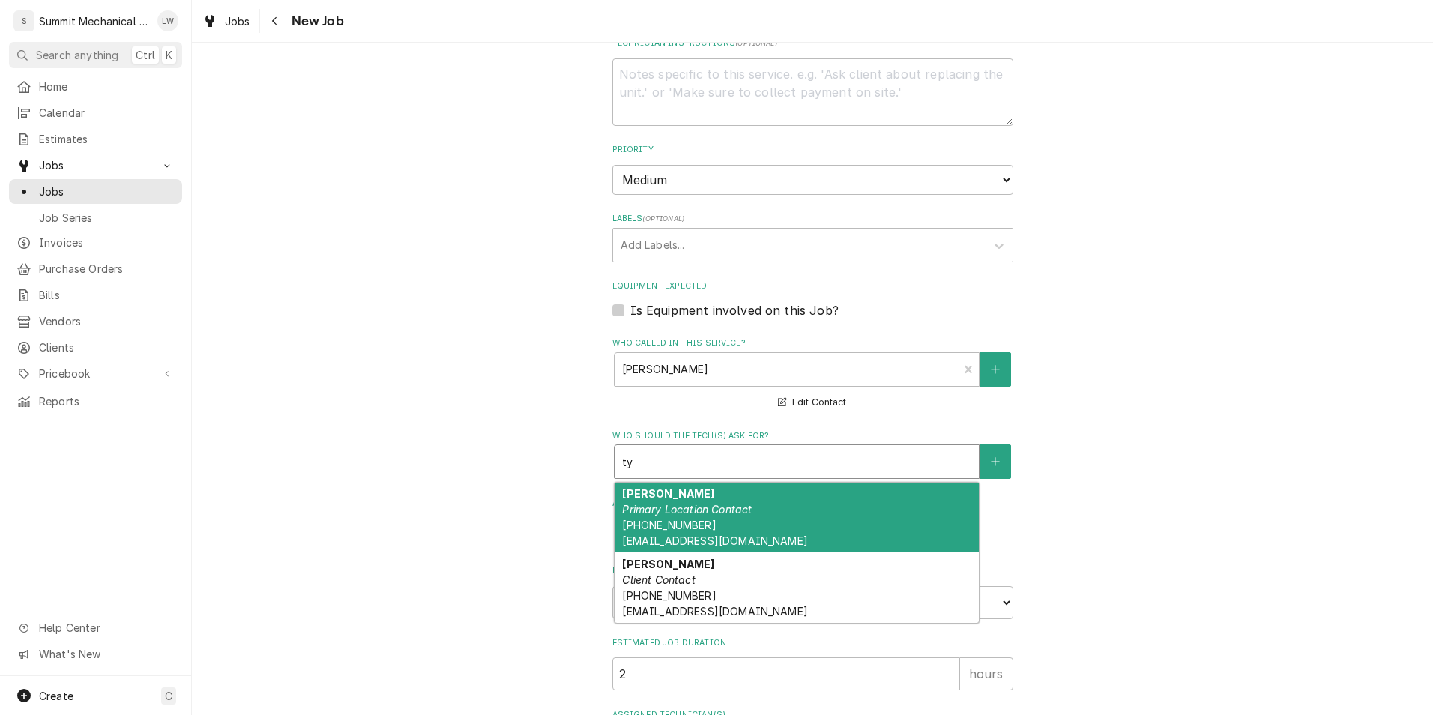
click at [709, 504] on em "Primary Location Contact" at bounding box center [687, 509] width 130 height 13
type textarea "x"
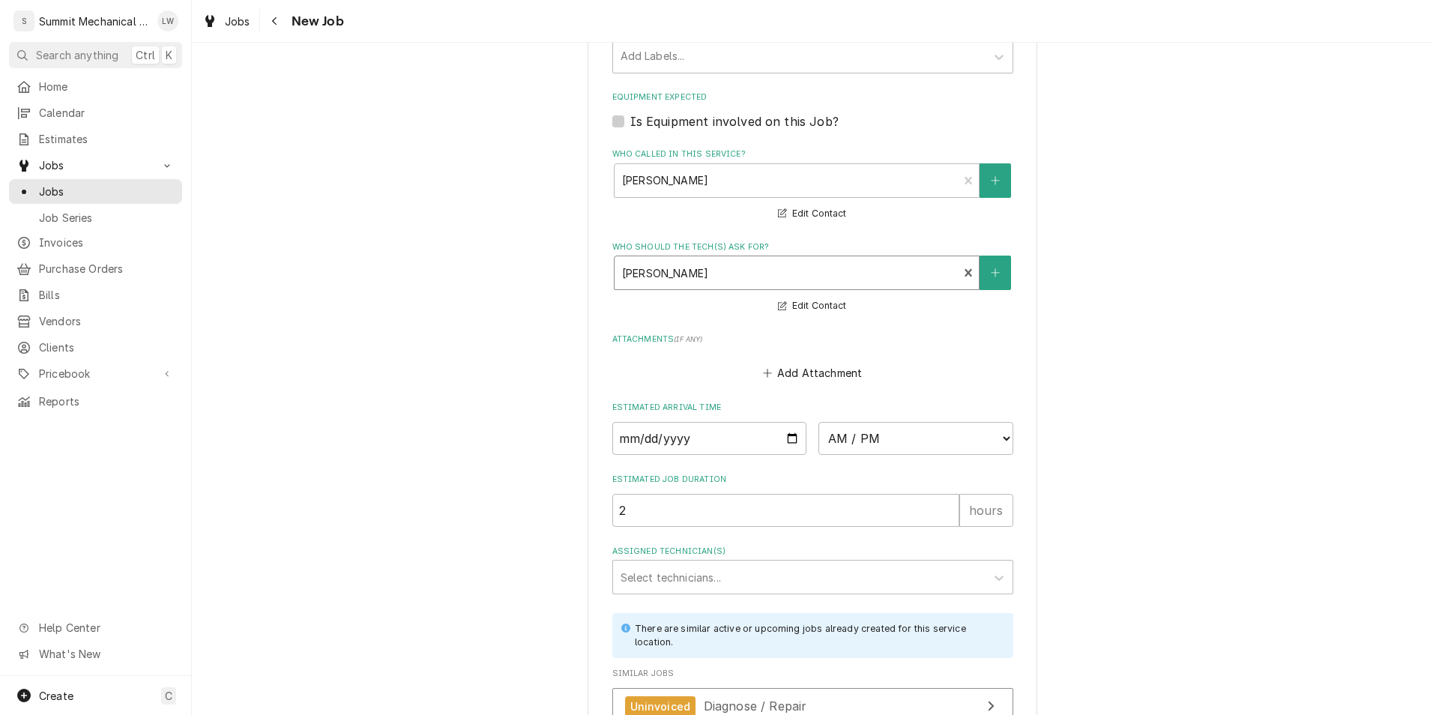
scroll to position [1348, 0]
click at [789, 443] on input "Date" at bounding box center [709, 436] width 195 height 33
type input "2025-08-22"
type textarea "x"
click at [954, 441] on select "AM / PM 6:00 AM 6:15 AM 6:30 AM 6:45 AM 7:00 AM 7:15 AM 7:30 AM 7:45 AM 8:00 AM…" at bounding box center [915, 436] width 195 height 33
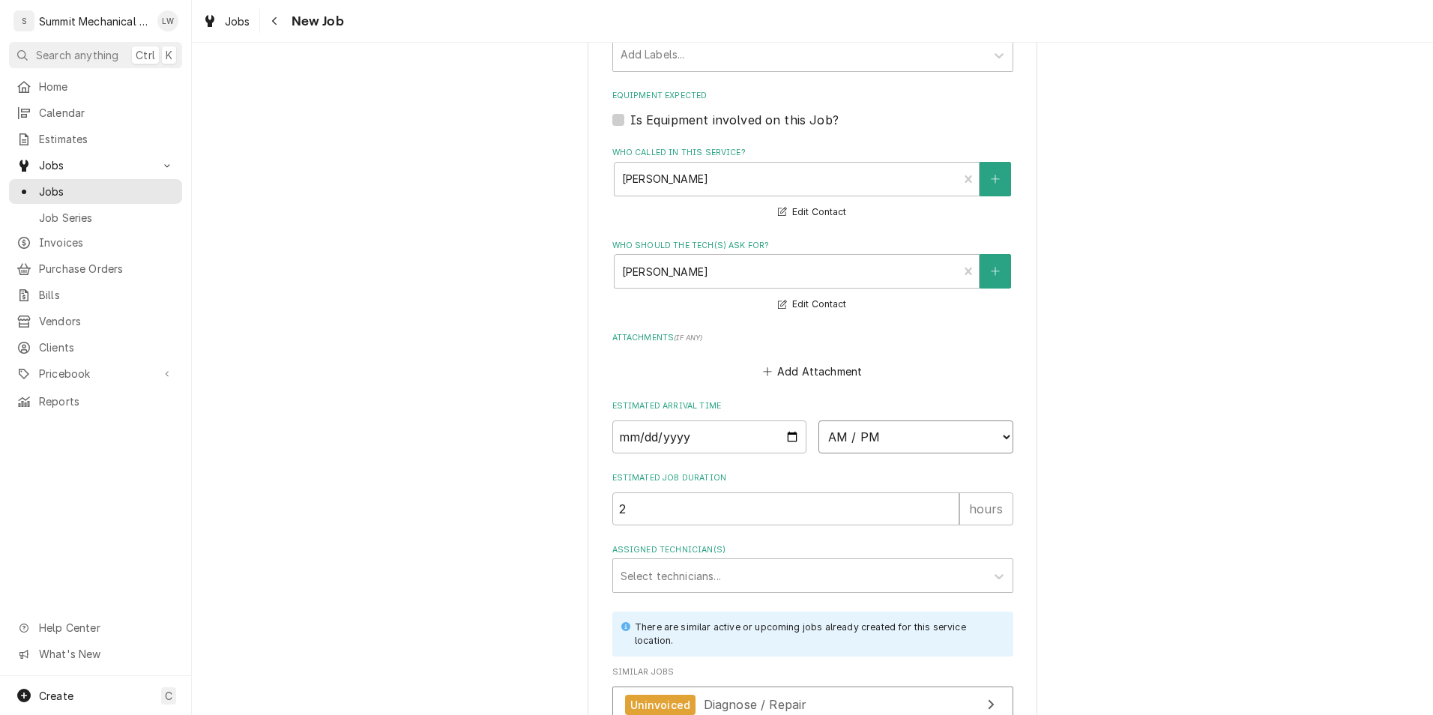
select select "10:00:00"
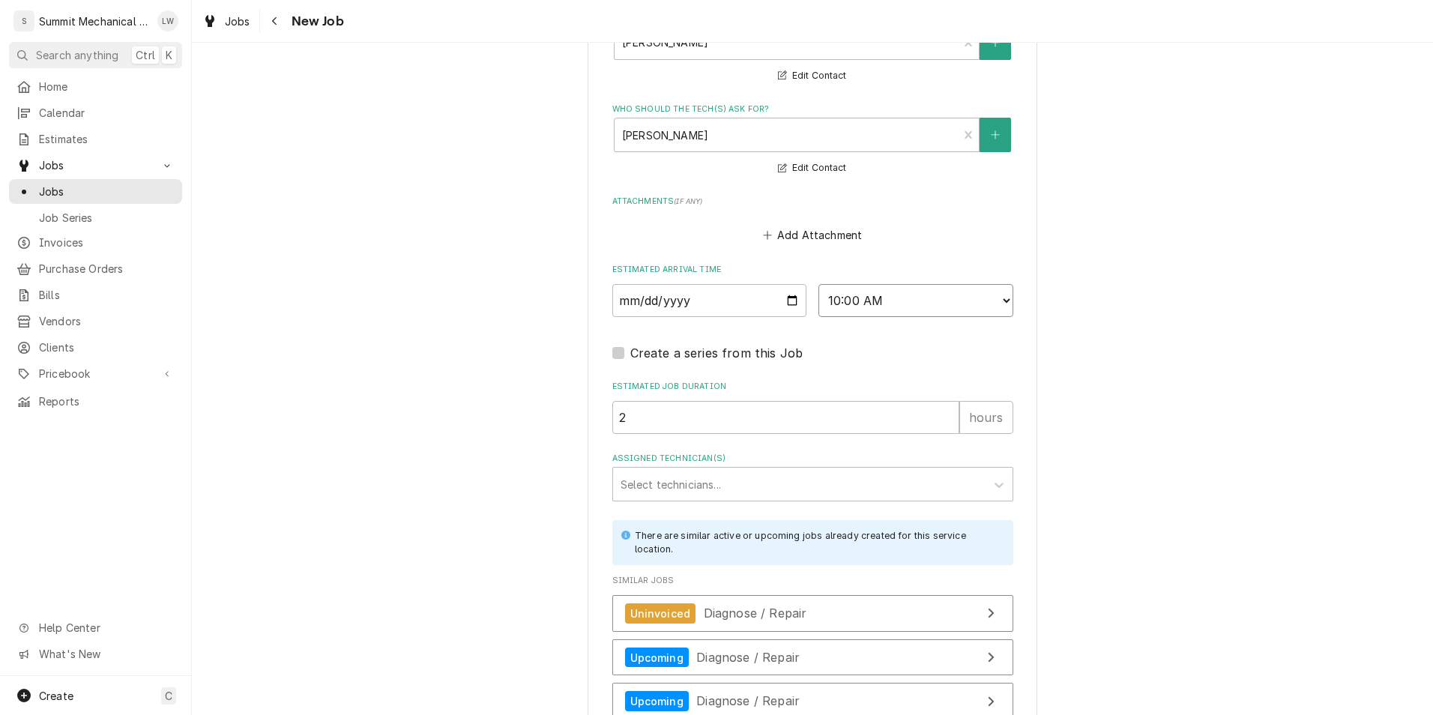
scroll to position [1492, 0]
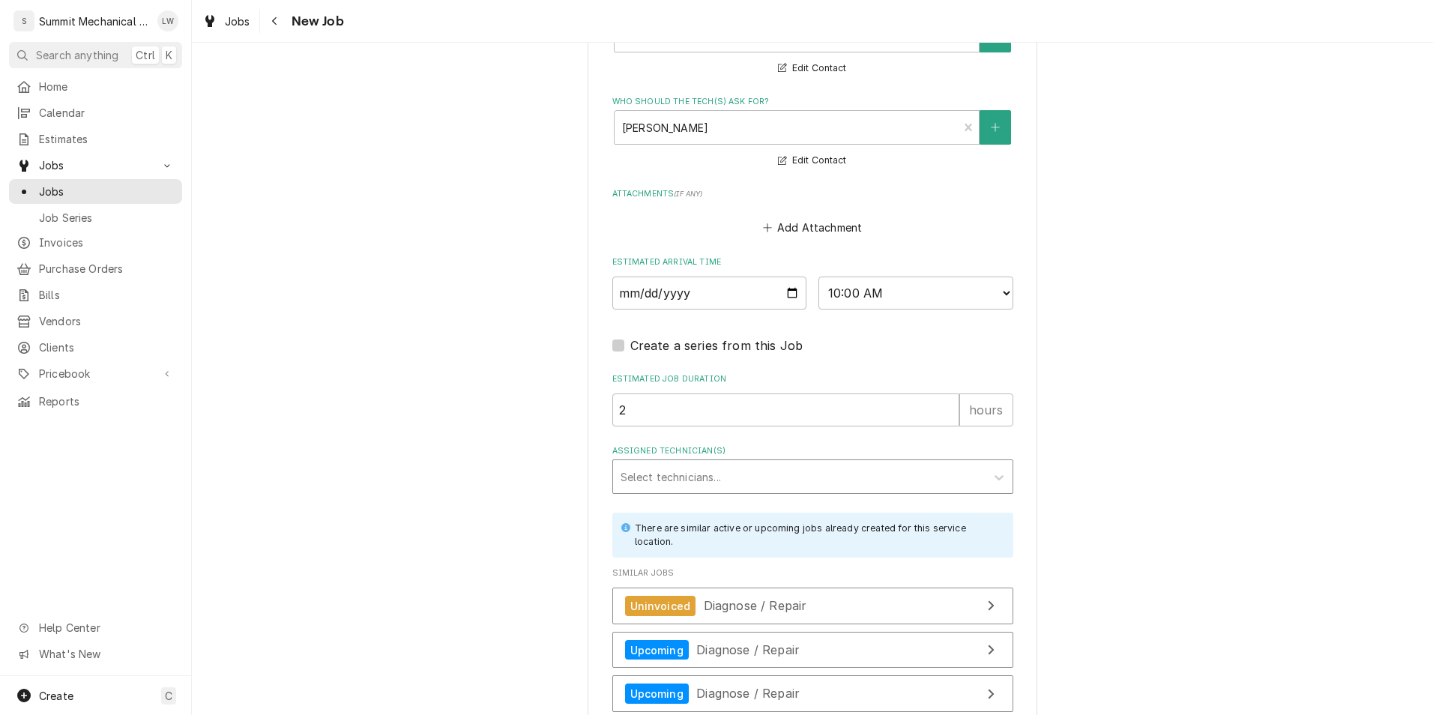
click at [810, 477] on div "Assigned Technician(s)" at bounding box center [799, 476] width 357 height 27
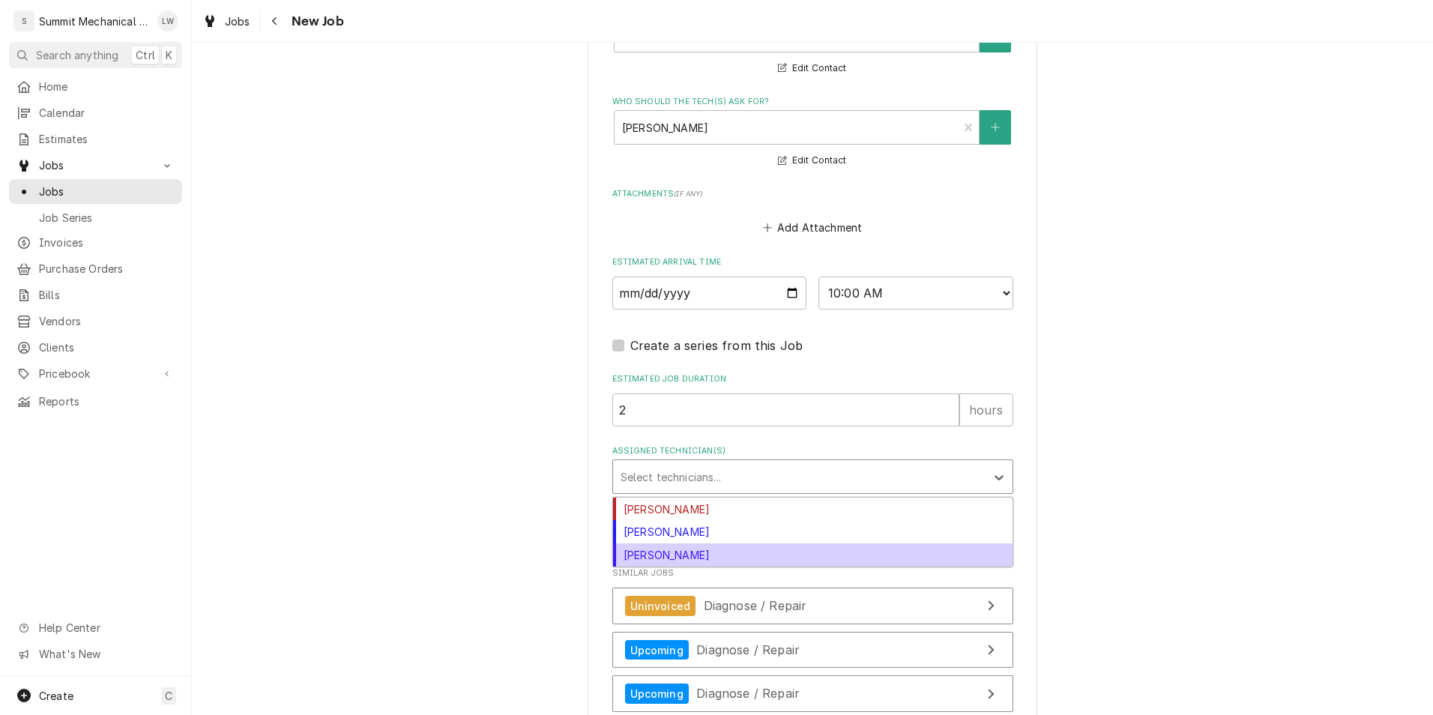
click at [721, 558] on div "Skyler Roundy" at bounding box center [812, 554] width 399 height 23
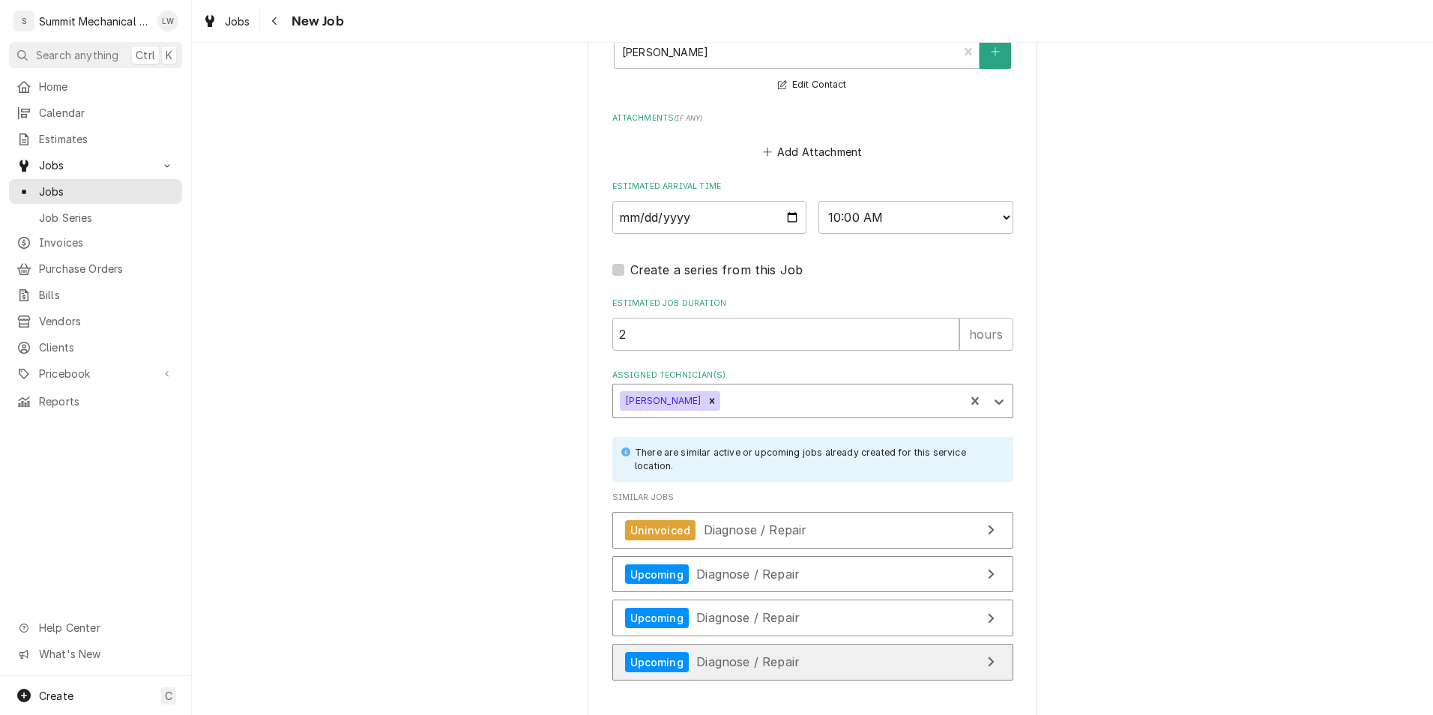
scroll to position [1670, 0]
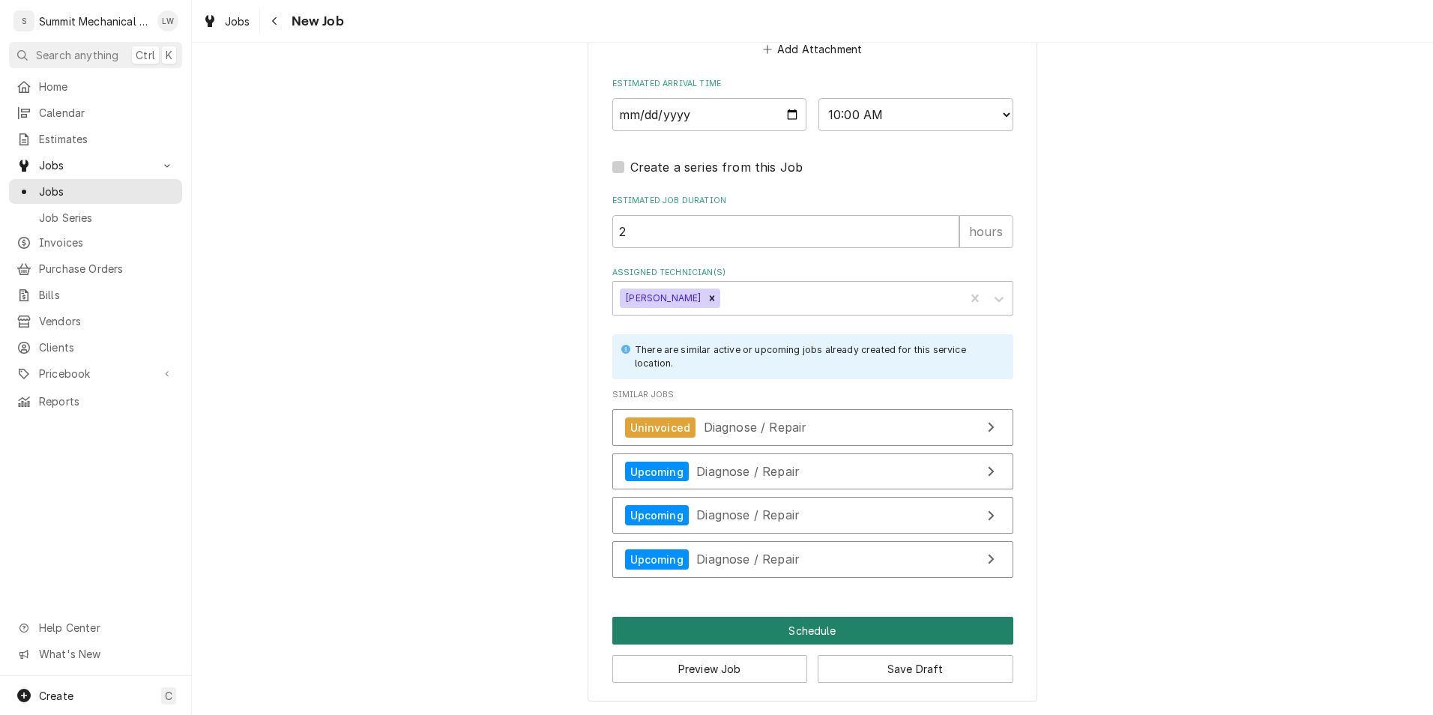
click at [821, 622] on button "Schedule" at bounding box center [812, 631] width 401 height 28
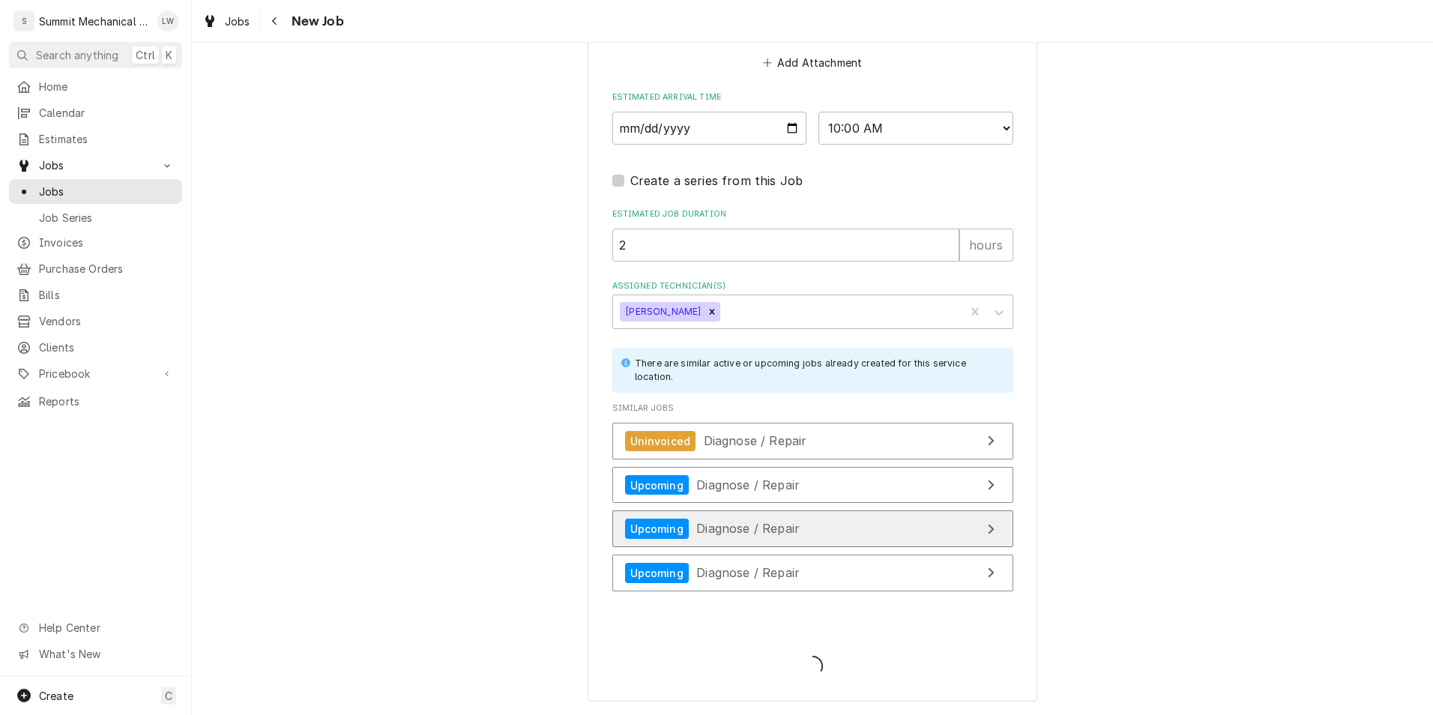
type textarea "x"
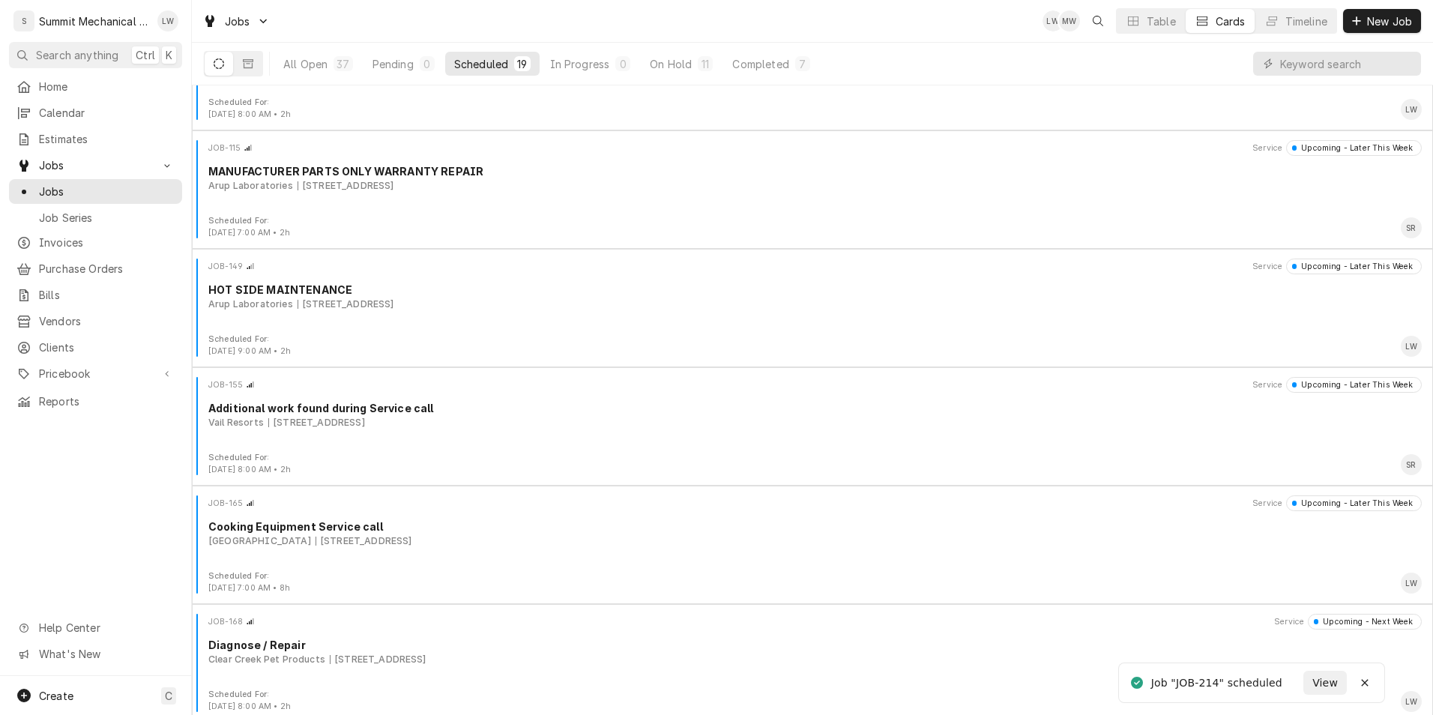
scroll to position [95, 0]
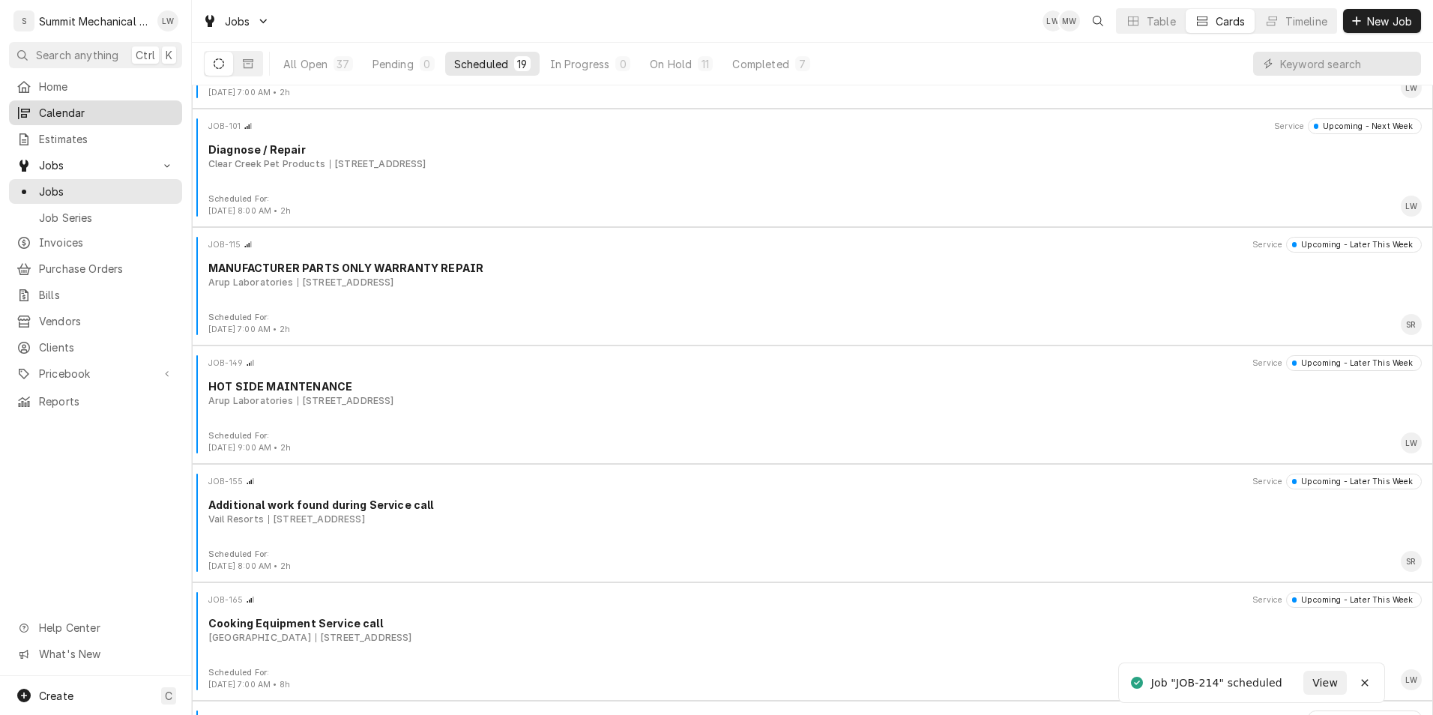
click at [81, 107] on span "Calendar" at bounding box center [107, 113] width 136 height 16
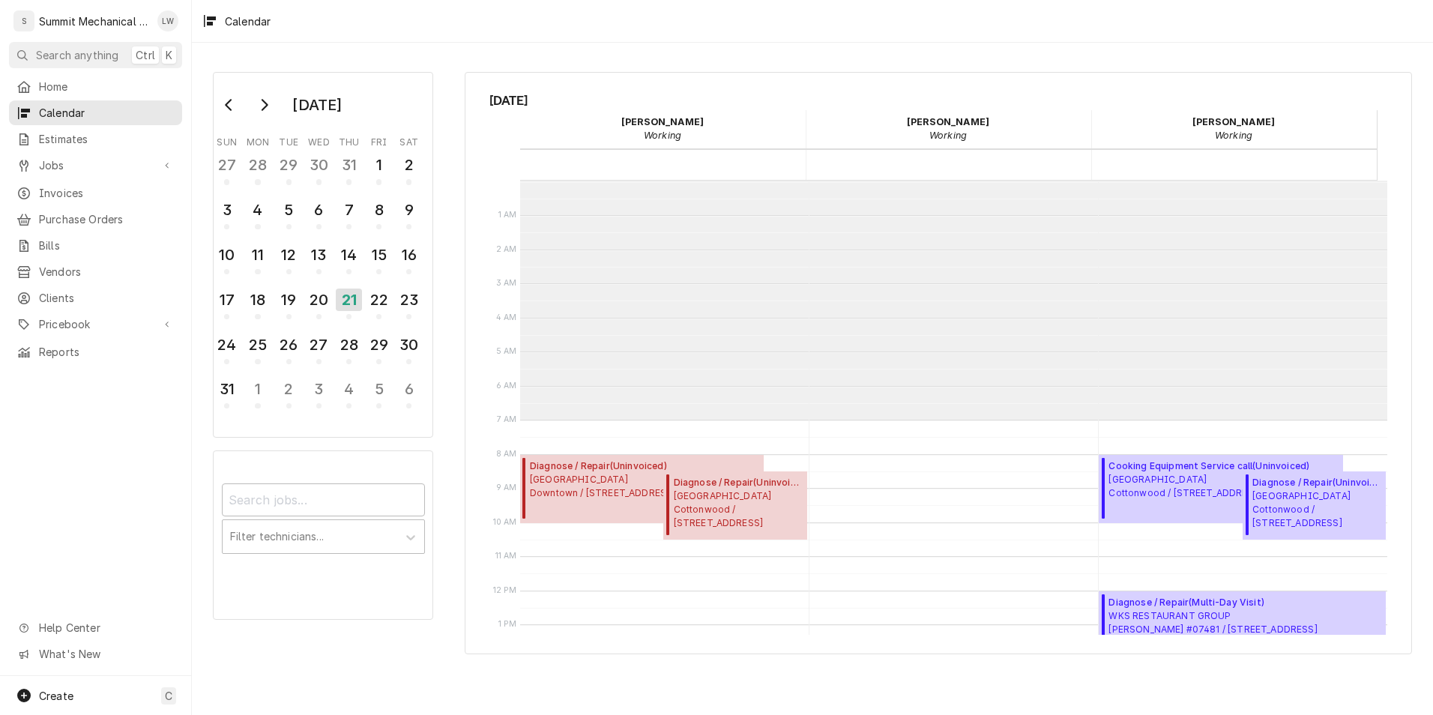
scroll to position [239, 0]
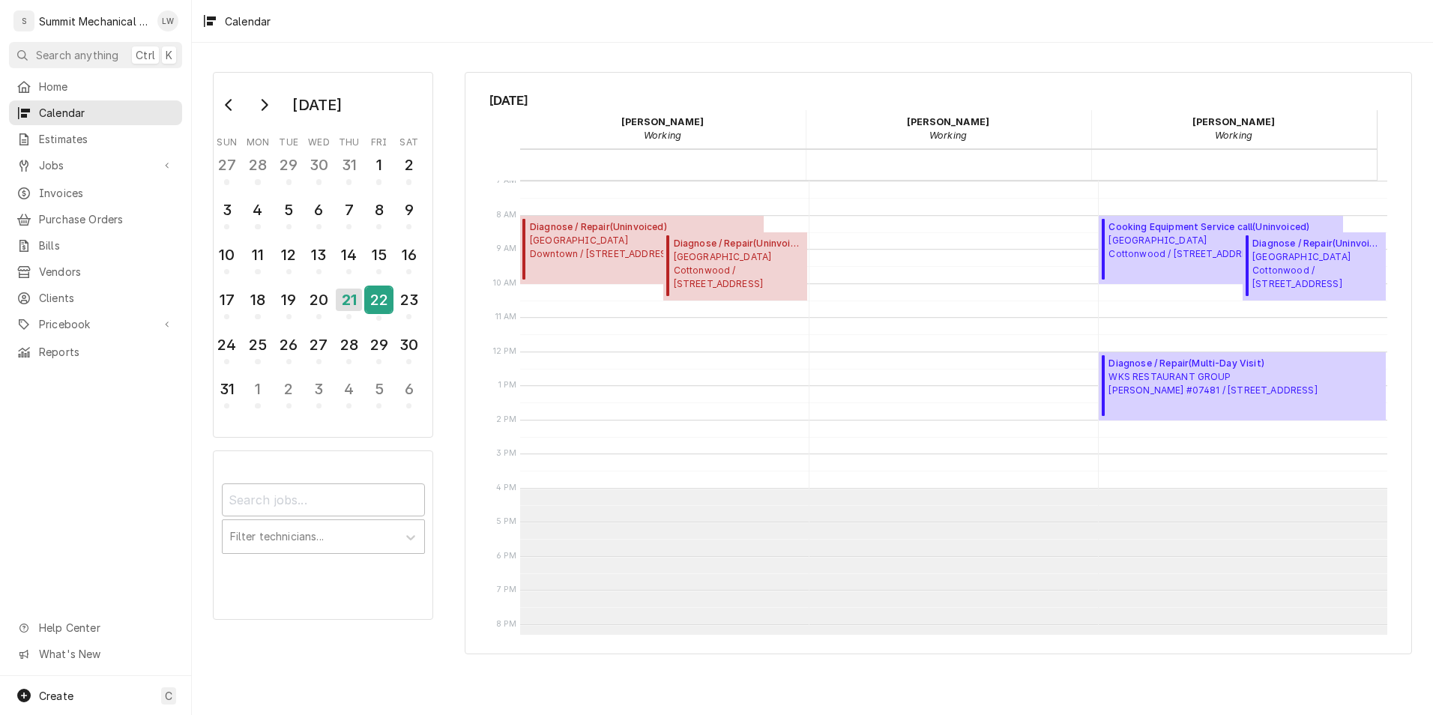
click at [370, 298] on div "22" at bounding box center [379, 299] width 26 height 25
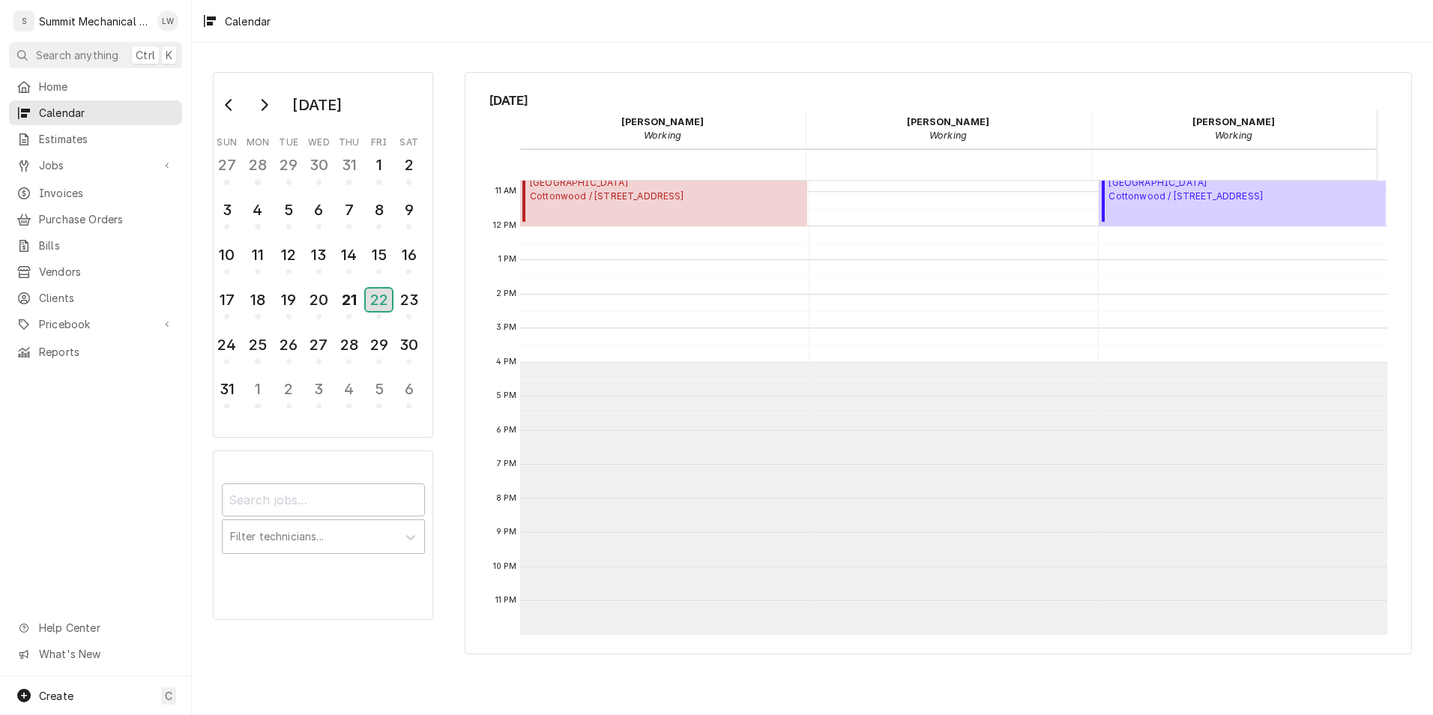
scroll to position [0, 0]
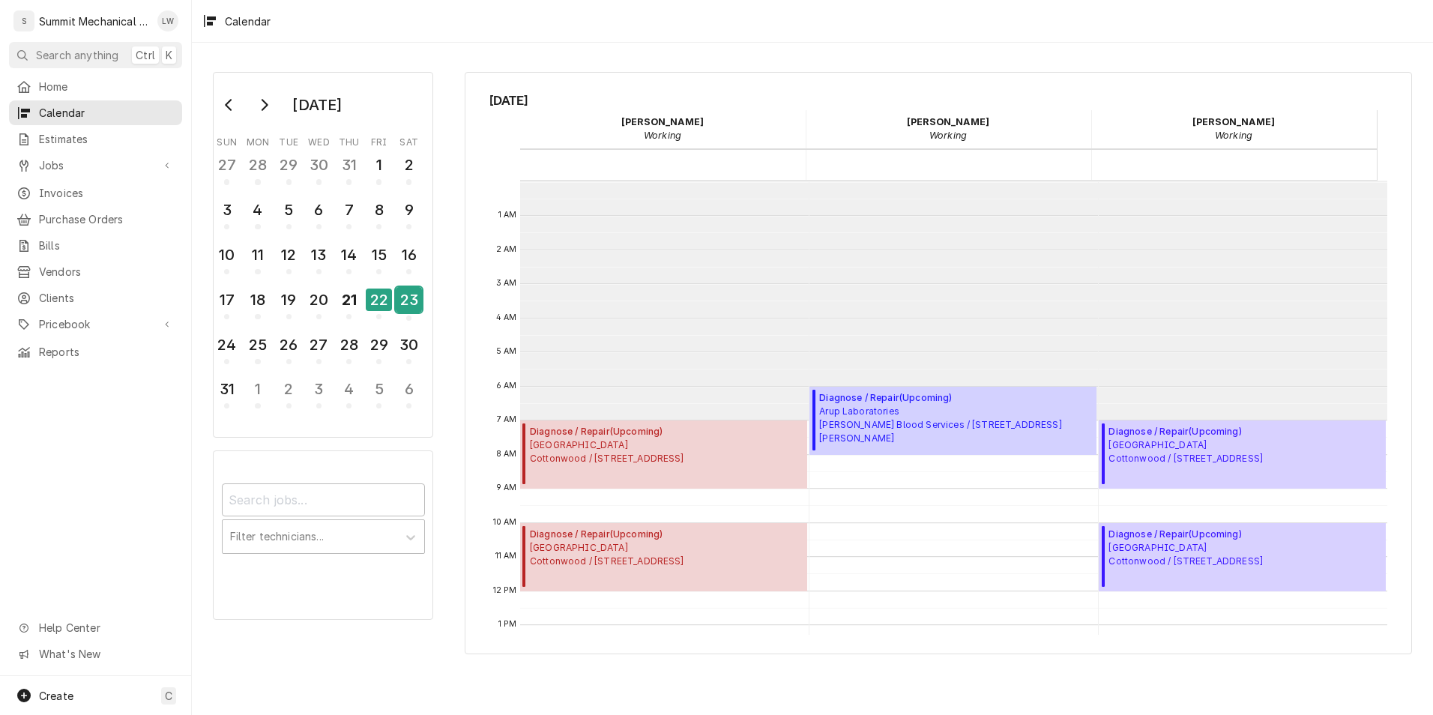
click at [410, 300] on div "23" at bounding box center [409, 299] width 26 height 25
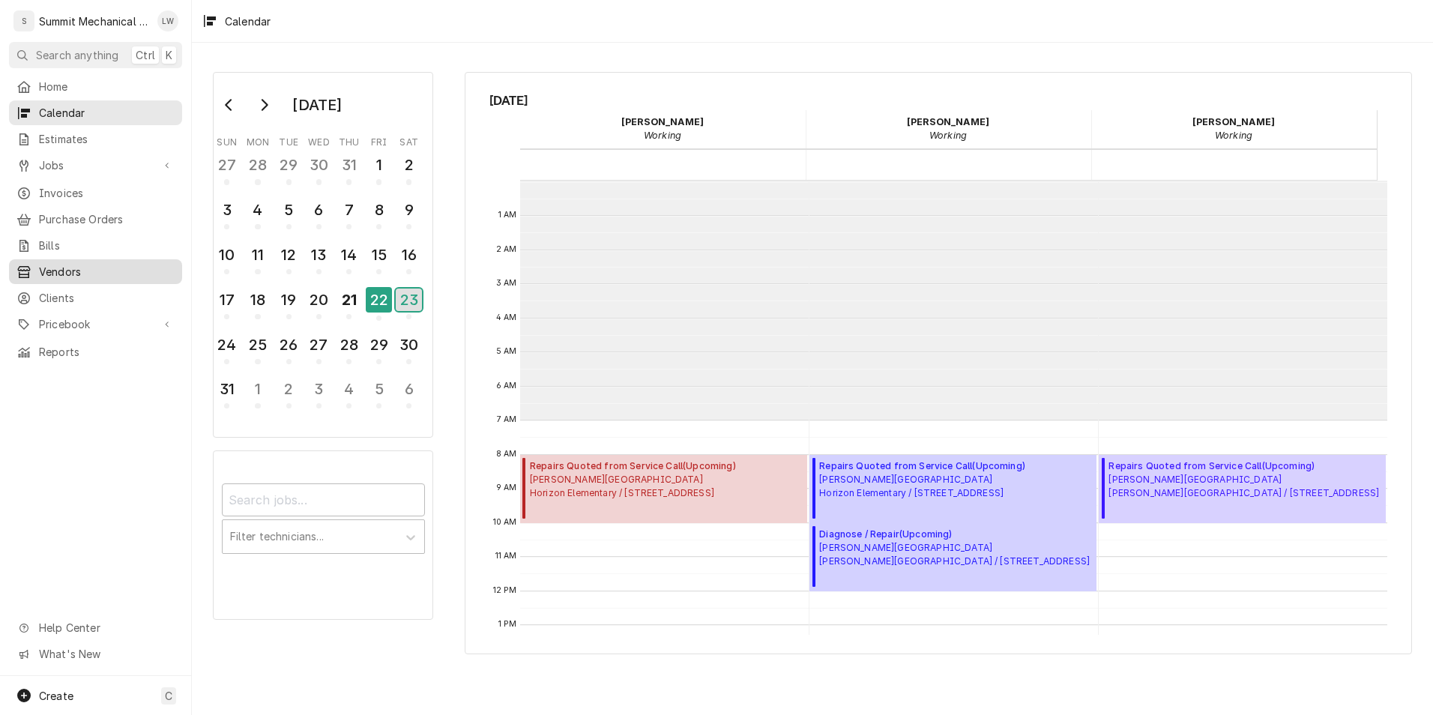
scroll to position [239, 0]
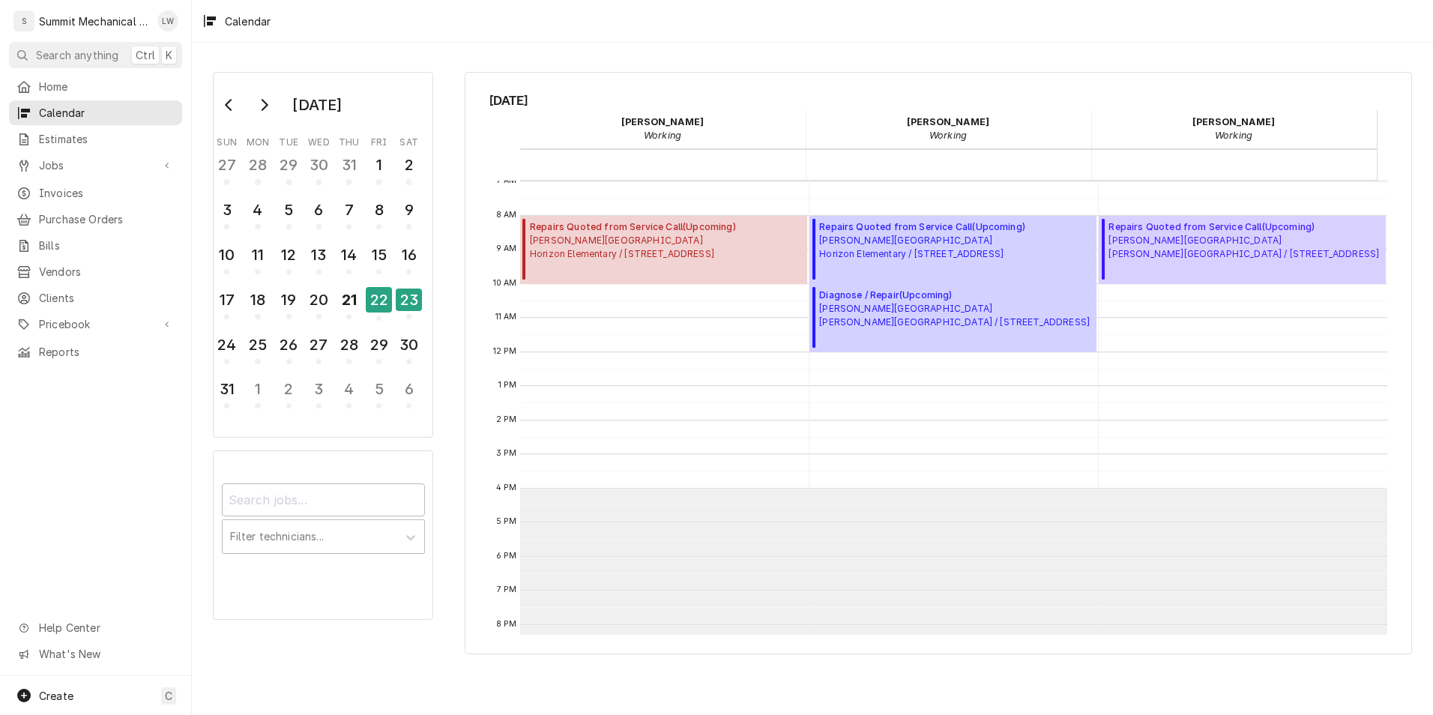
click at [108, 415] on div "Home Calendar Estimates Jobs Jobs Job Series Invoices Purchase Orders Bills Ven…" at bounding box center [95, 375] width 191 height 602
click at [56, 88] on span "Home" at bounding box center [107, 87] width 136 height 16
